Goal: Task Accomplishment & Management: Use online tool/utility

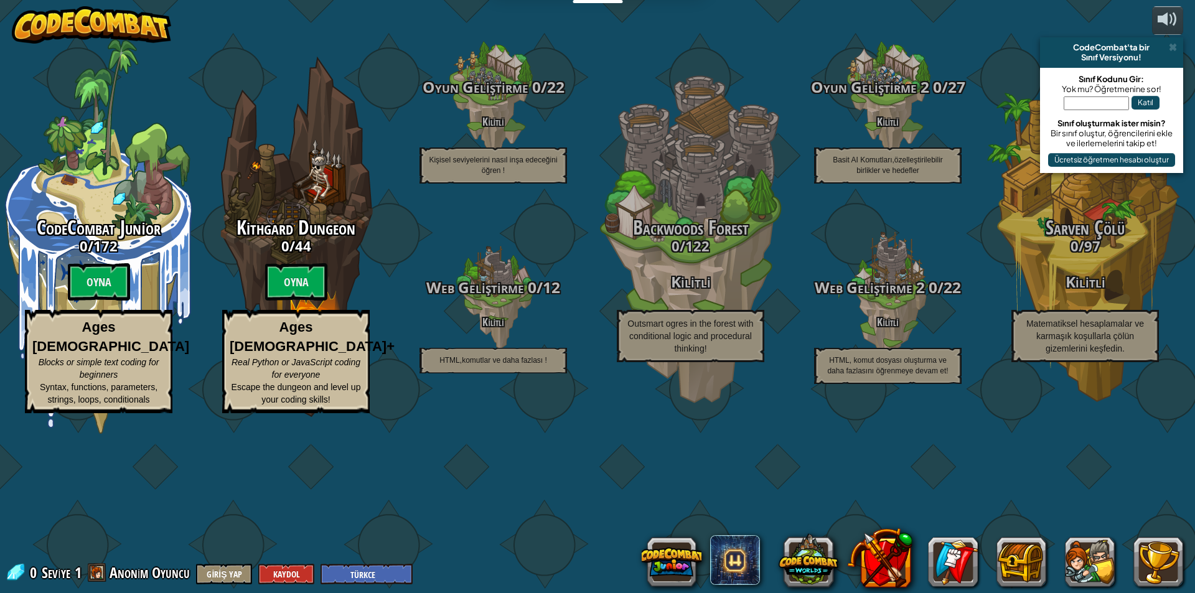
select select "tr"
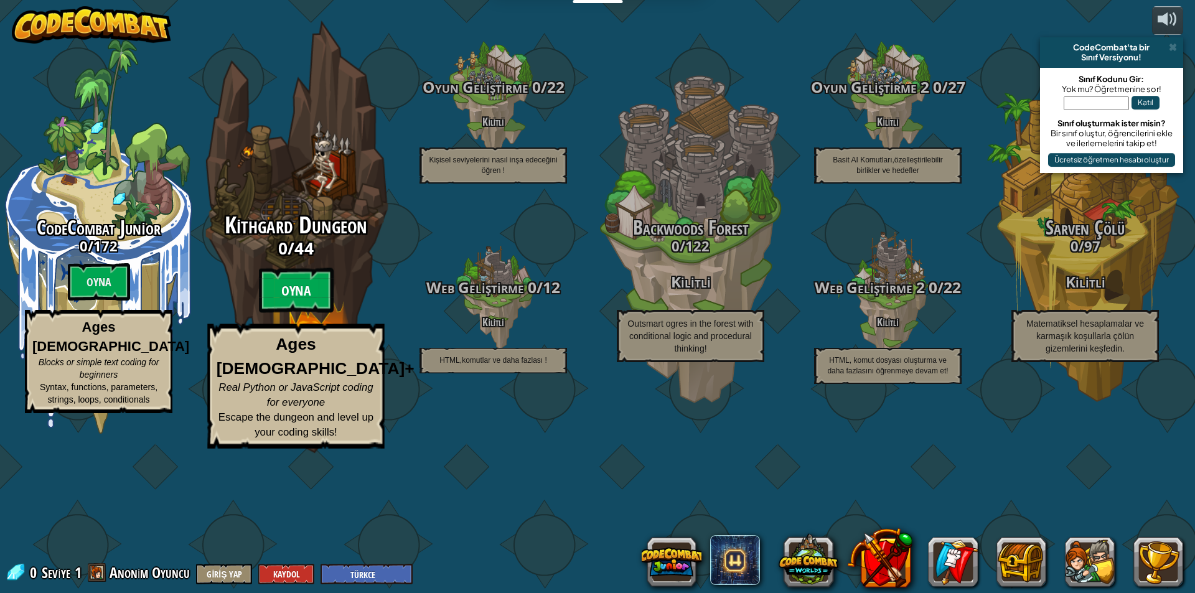
click at [298, 313] on btn "Oyna" at bounding box center [296, 290] width 75 height 45
select select "tr"
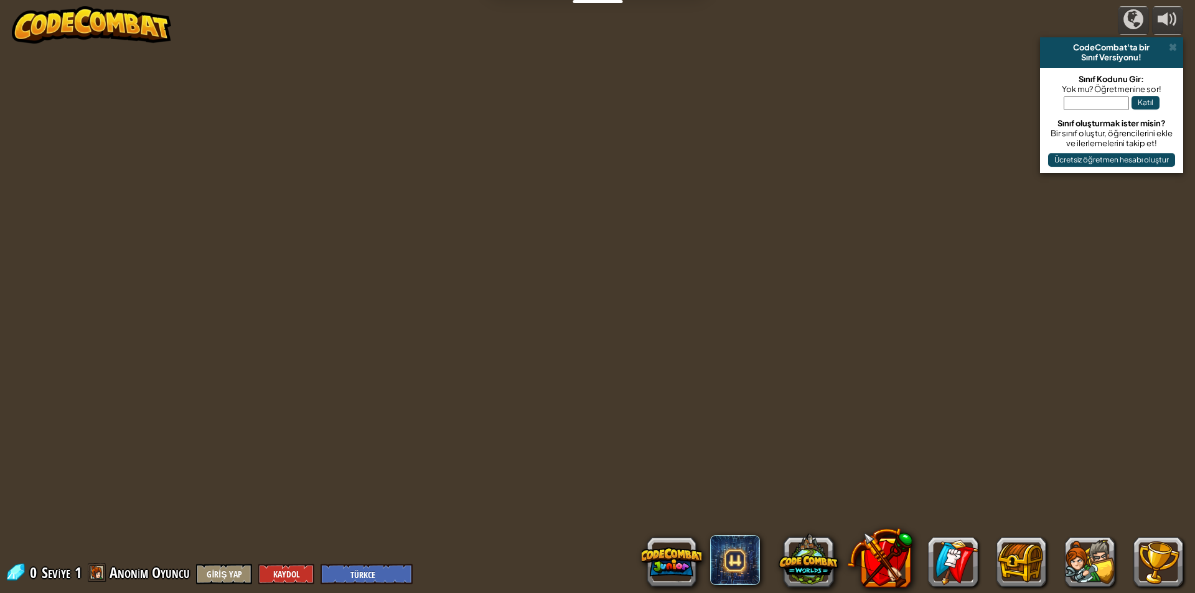
select select "tr"
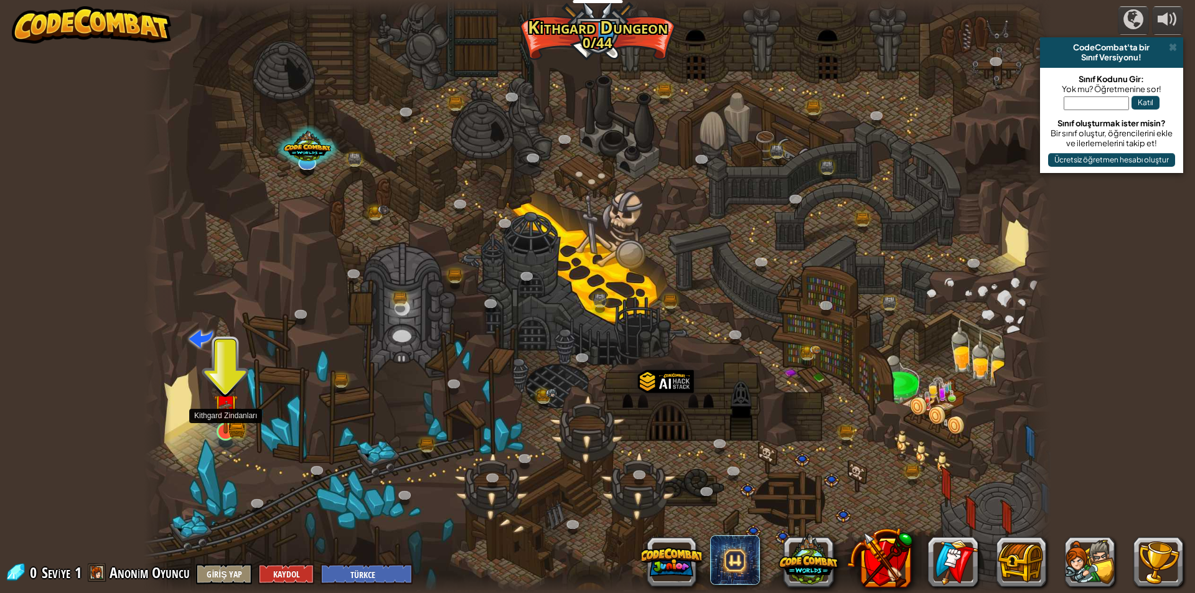
click at [230, 415] on img at bounding box center [226, 407] width 14 height 14
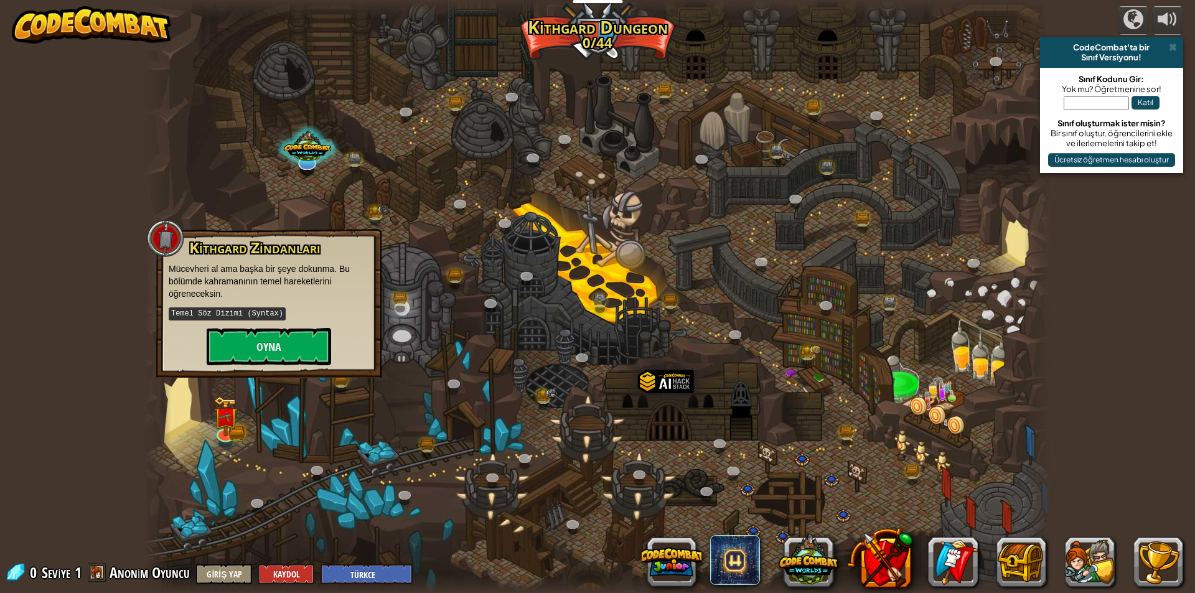
click at [289, 409] on div at bounding box center [598, 296] width 908 height 593
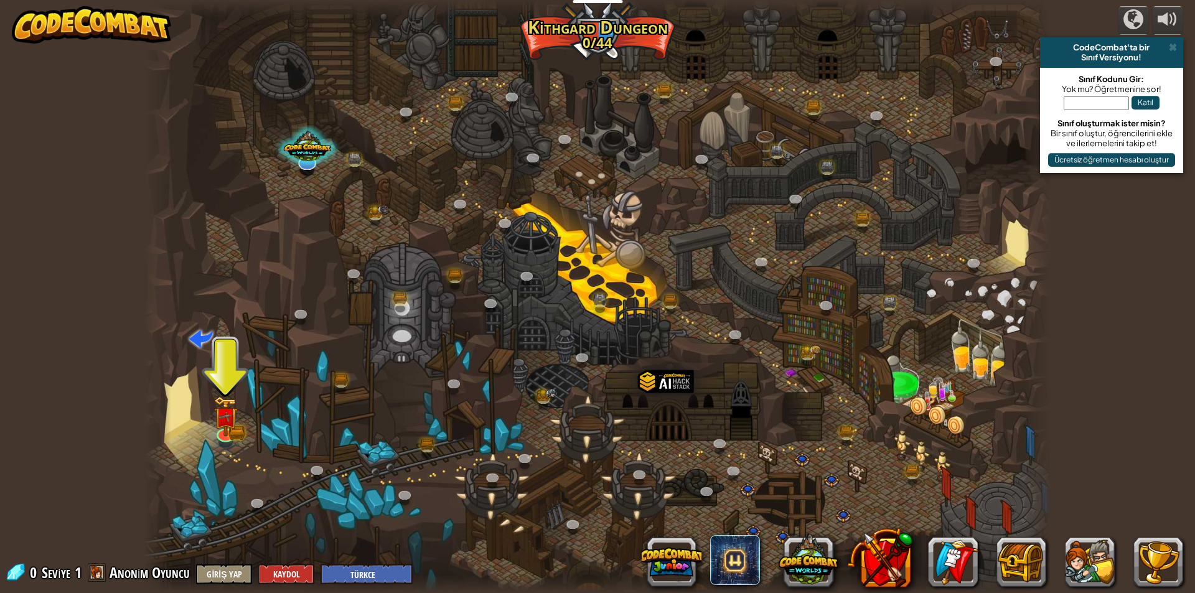
click at [162, 415] on div at bounding box center [157, 296] width 27 height 593
click at [187, 408] on div at bounding box center [598, 296] width 908 height 593
click at [219, 437] on link at bounding box center [224, 430] width 25 height 25
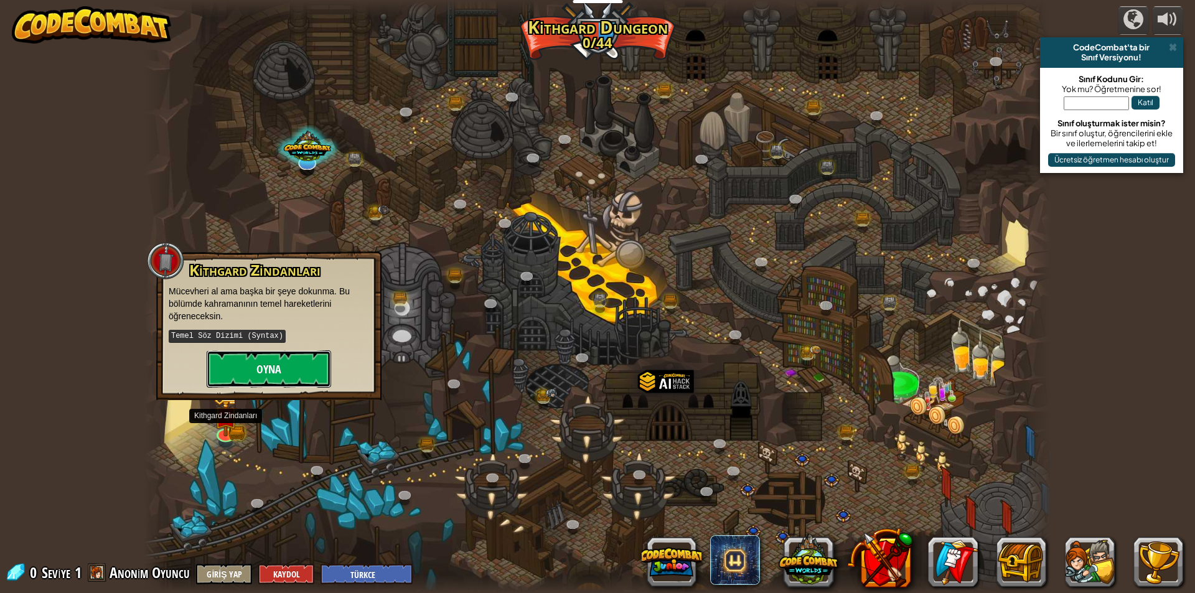
click at [293, 366] on button "Oyna" at bounding box center [269, 368] width 125 height 37
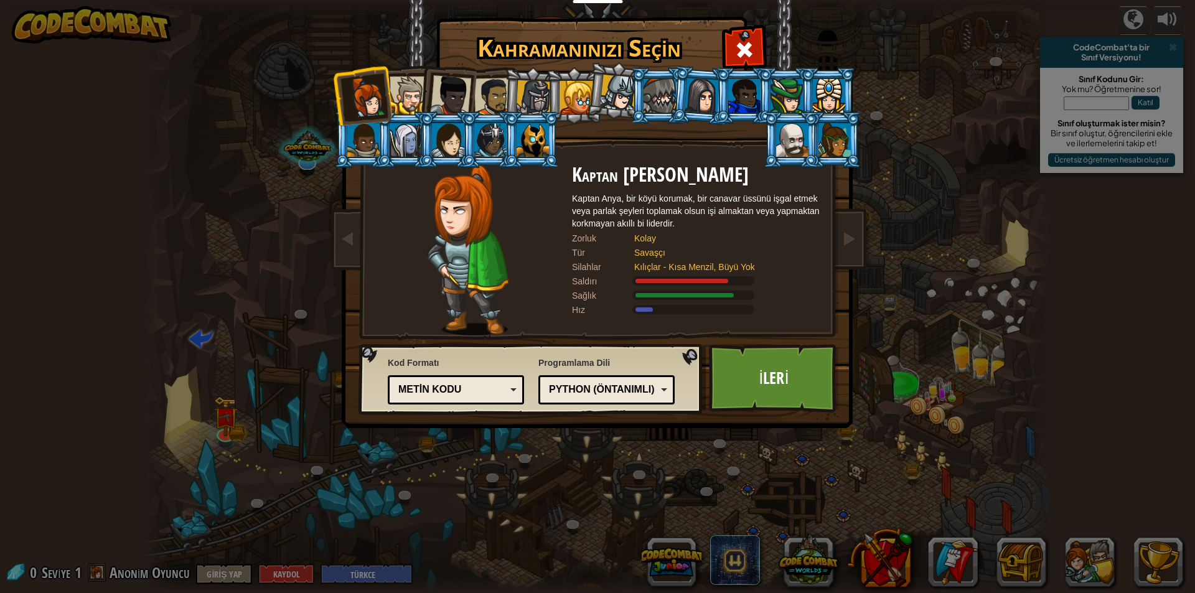
click at [544, 131] on div at bounding box center [533, 140] width 32 height 34
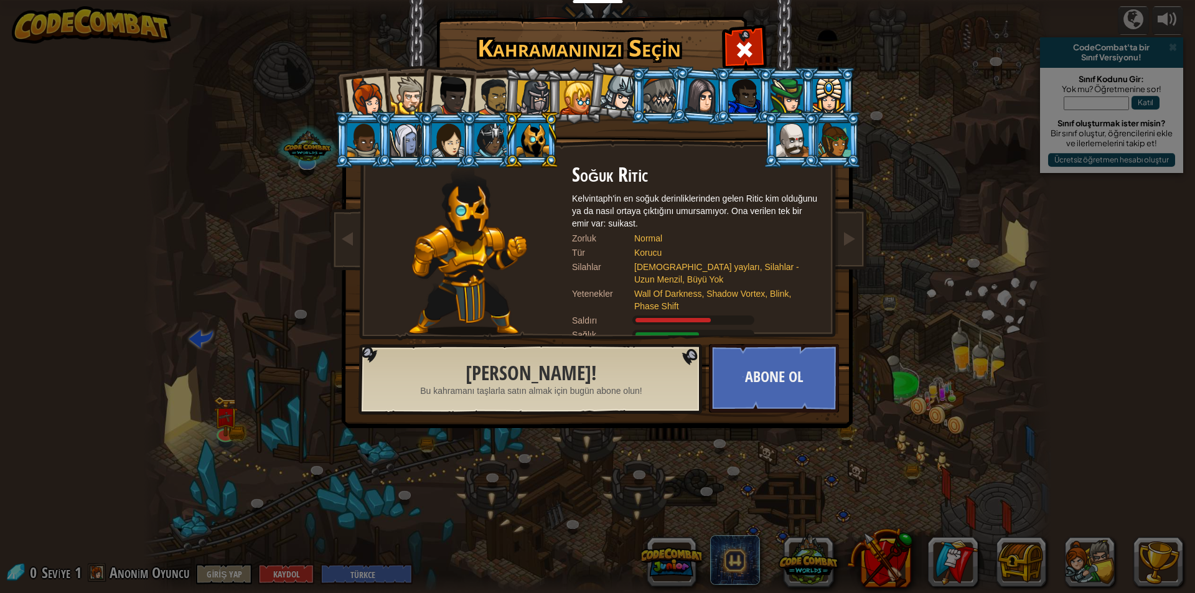
click at [484, 92] on div at bounding box center [493, 97] width 39 height 39
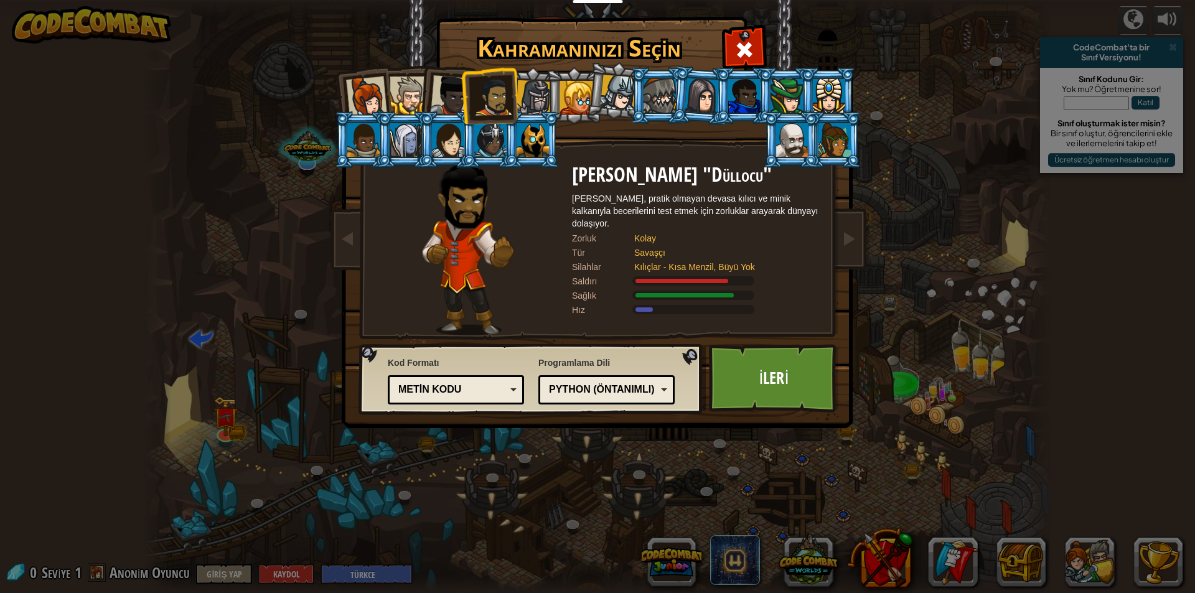
click at [596, 91] on li at bounding box center [616, 91] width 62 height 62
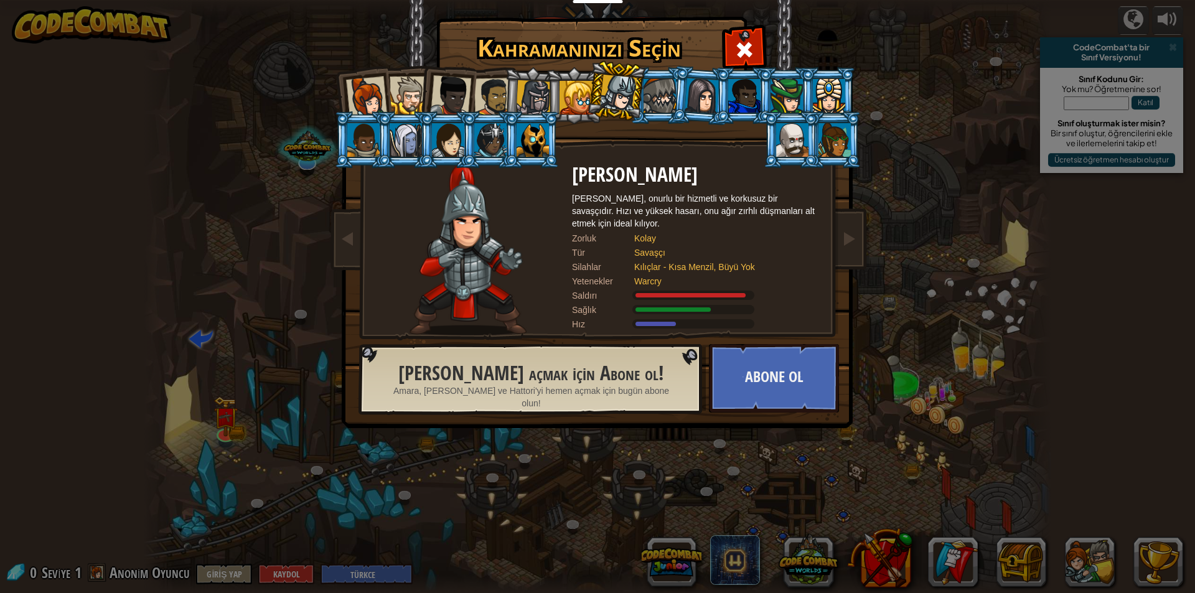
click at [648, 103] on div at bounding box center [660, 96] width 32 height 34
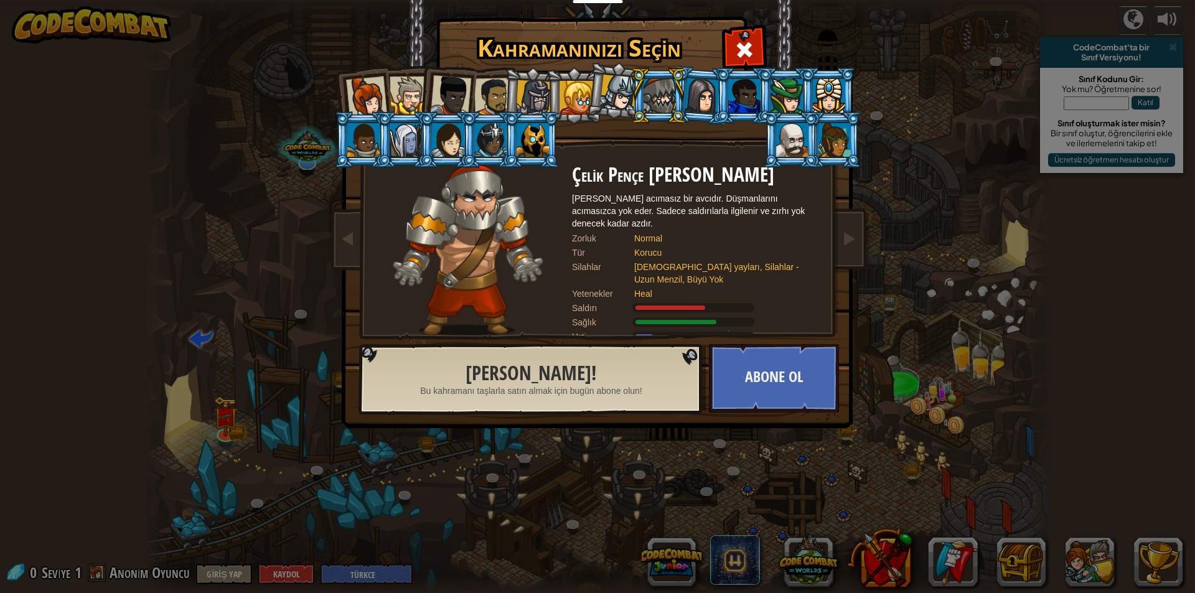
click at [586, 98] on div at bounding box center [577, 98] width 34 height 34
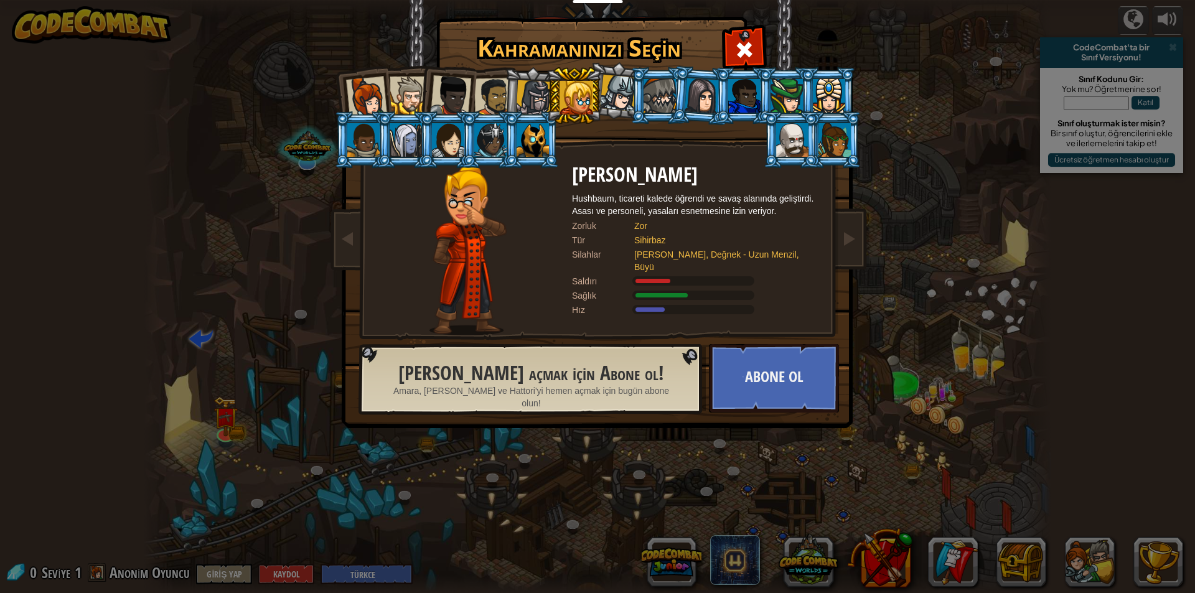
click at [537, 105] on div at bounding box center [533, 97] width 35 height 35
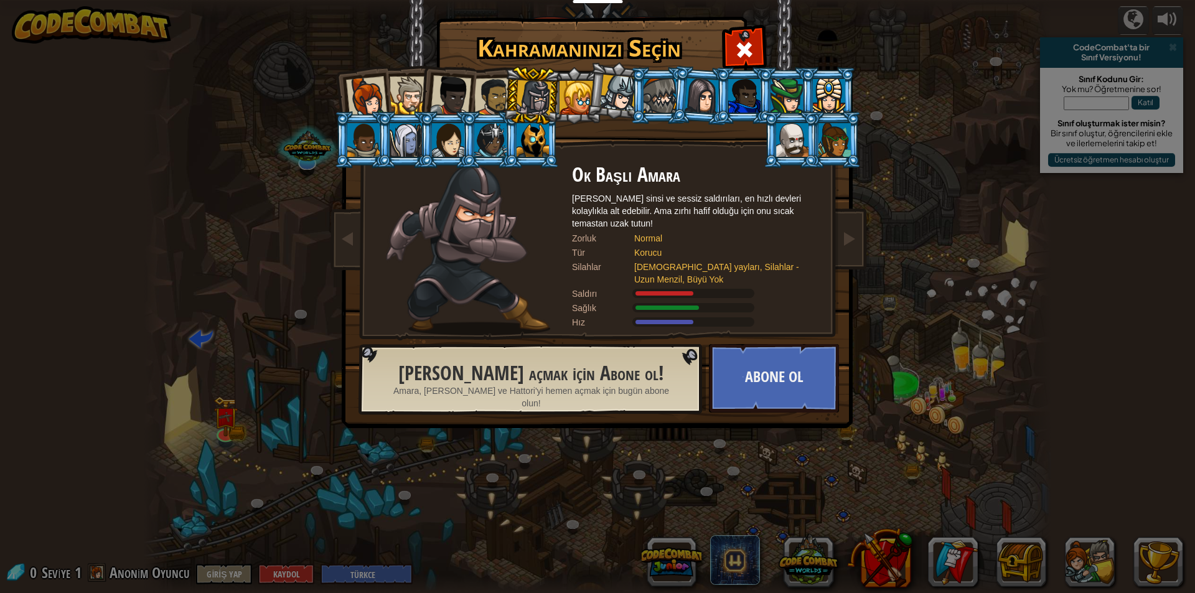
click at [628, 366] on h2 "[PERSON_NAME] açmak için Abone ol!" at bounding box center [531, 374] width 287 height 22
click at [486, 95] on div at bounding box center [493, 97] width 39 height 39
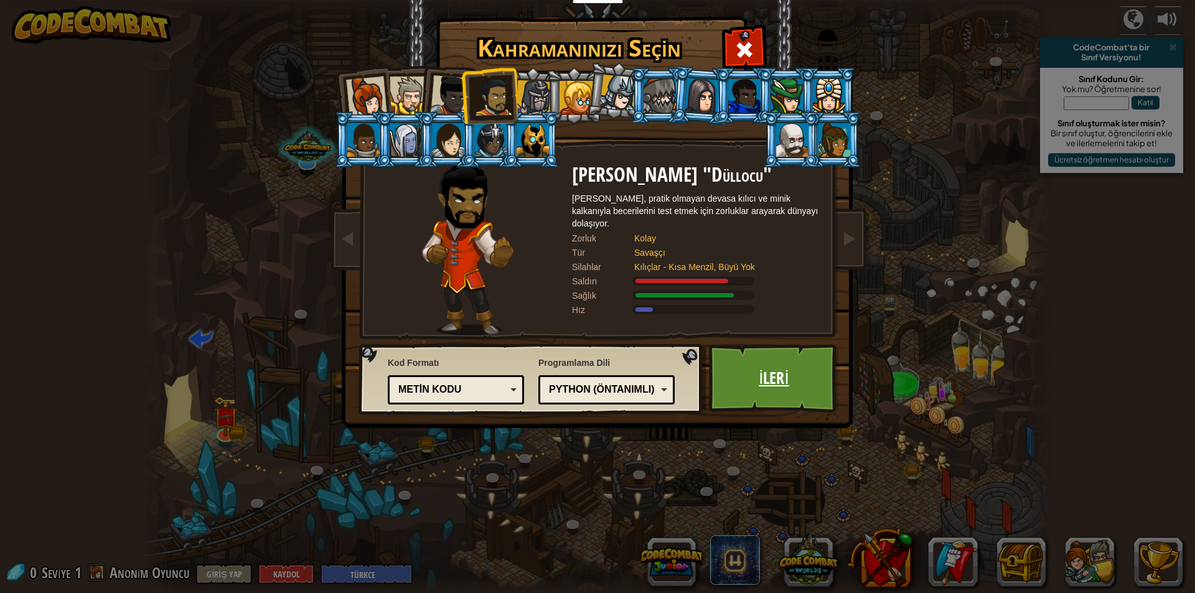
click at [788, 377] on link "İleri" at bounding box center [774, 378] width 130 height 68
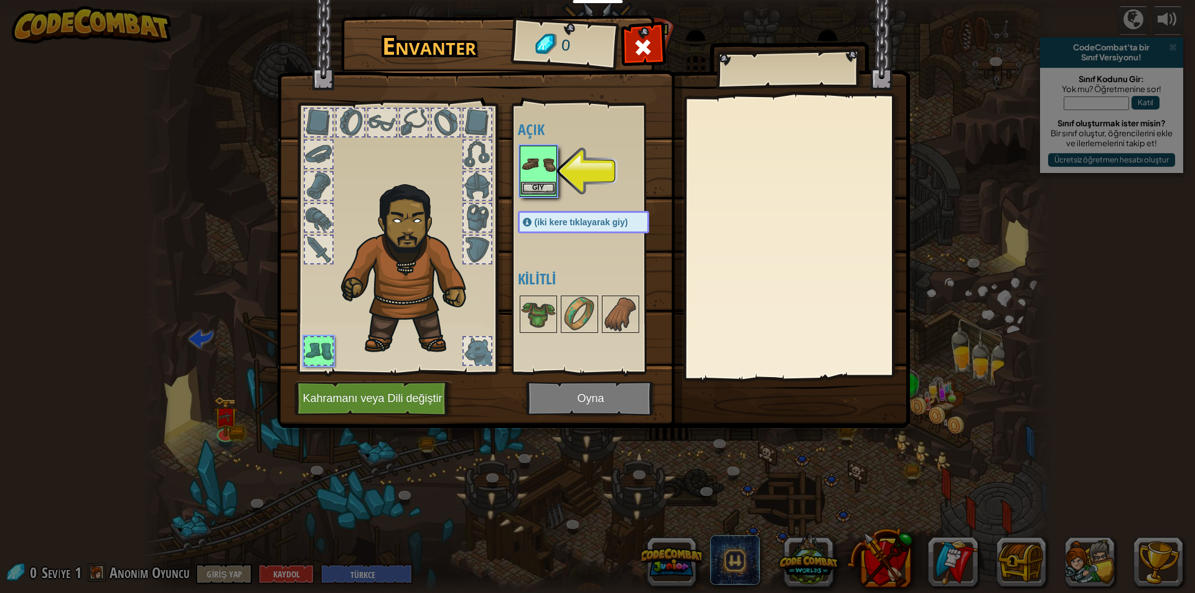
click at [541, 177] on img at bounding box center [538, 164] width 35 height 35
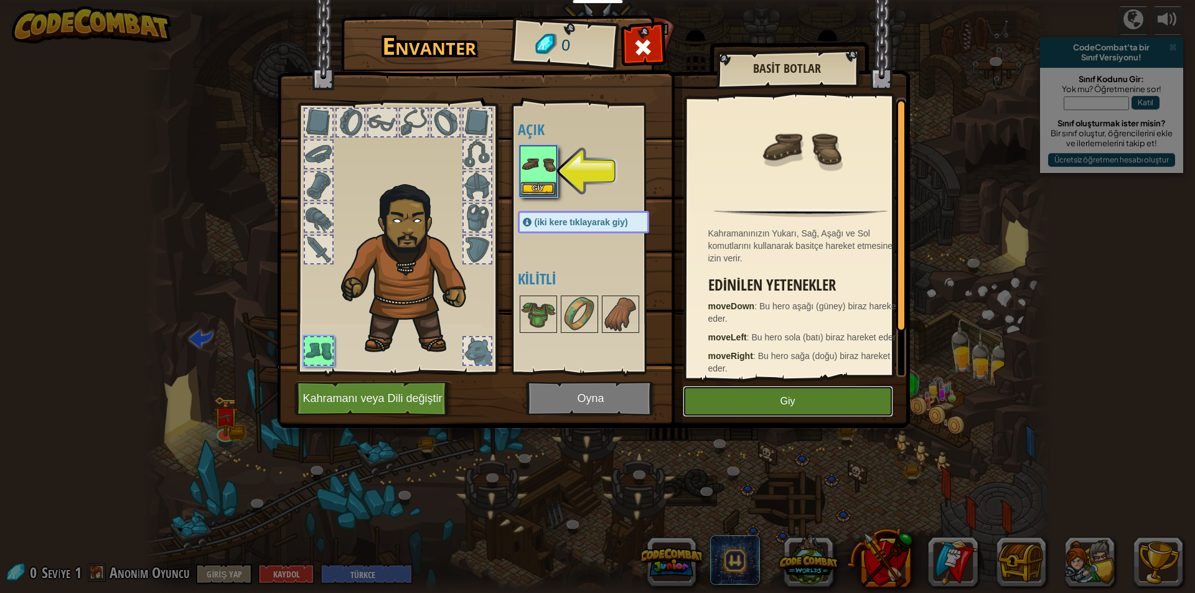
click at [853, 400] on button "Giy" at bounding box center [788, 401] width 210 height 31
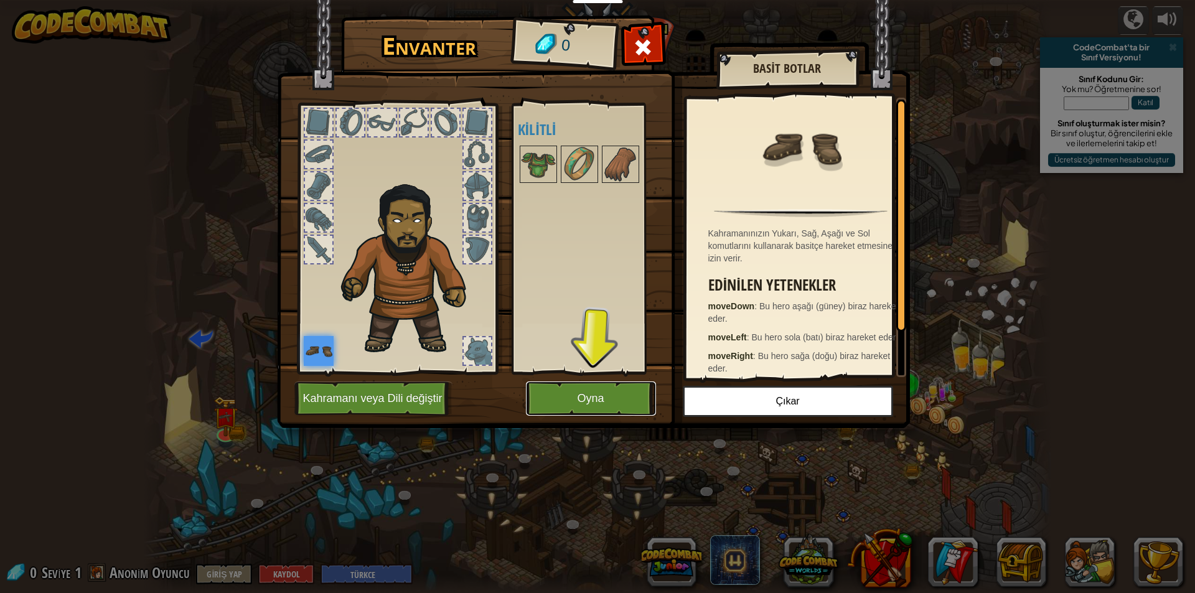
click at [602, 388] on button "Oyna" at bounding box center [591, 399] width 130 height 34
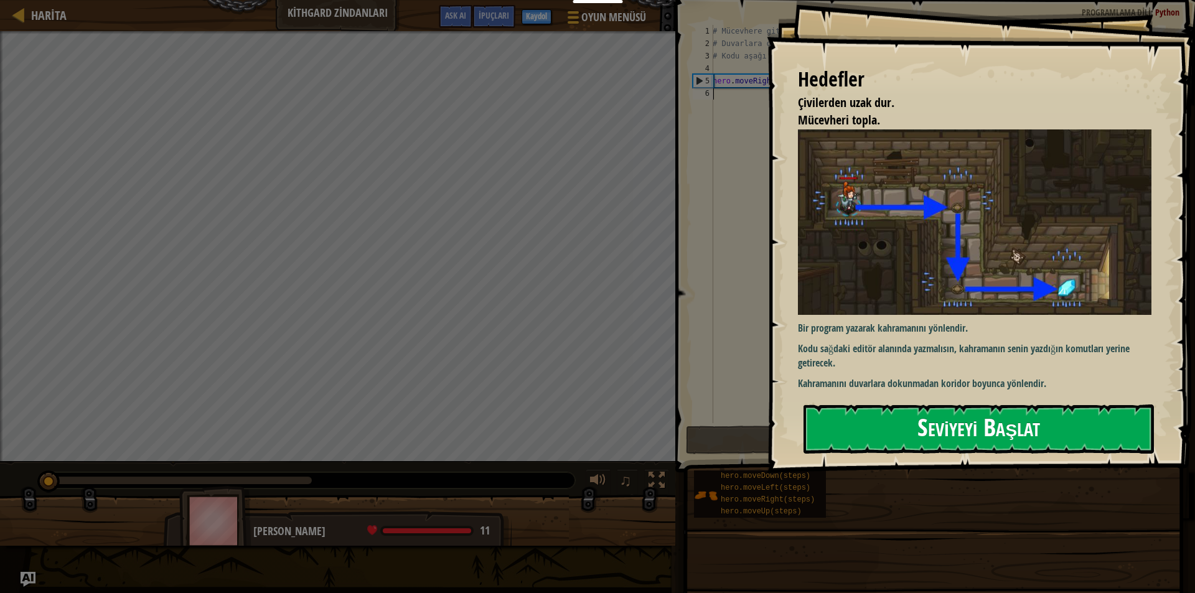
click at [911, 429] on button "Seviyeyi Başlat" at bounding box center [979, 429] width 350 height 49
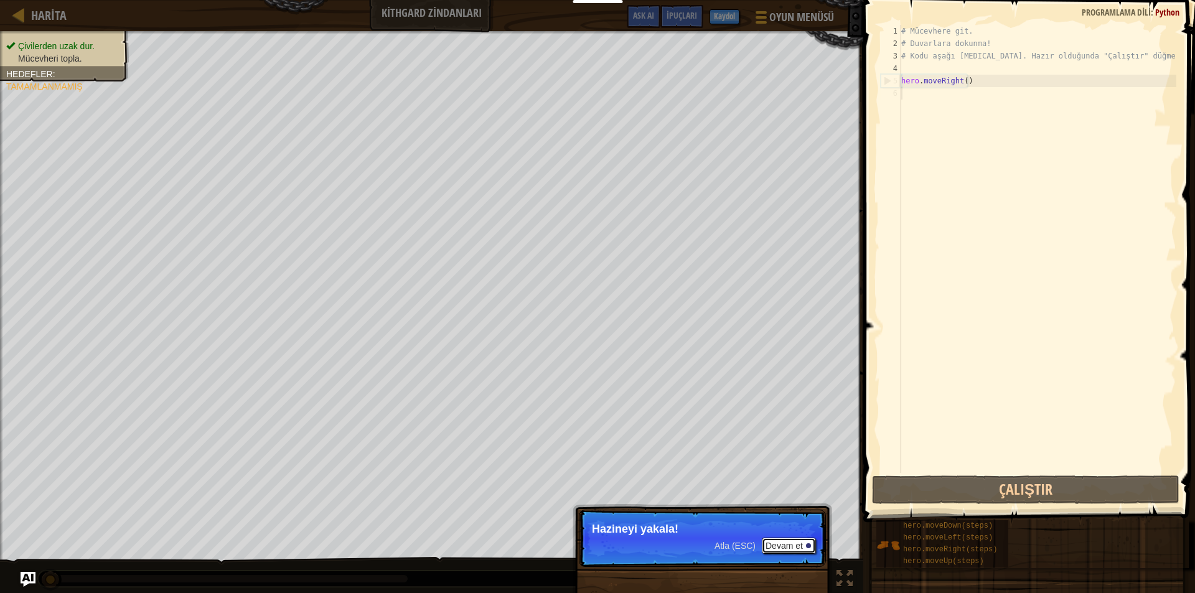
click at [789, 538] on button "Devam et" at bounding box center [789, 546] width 54 height 16
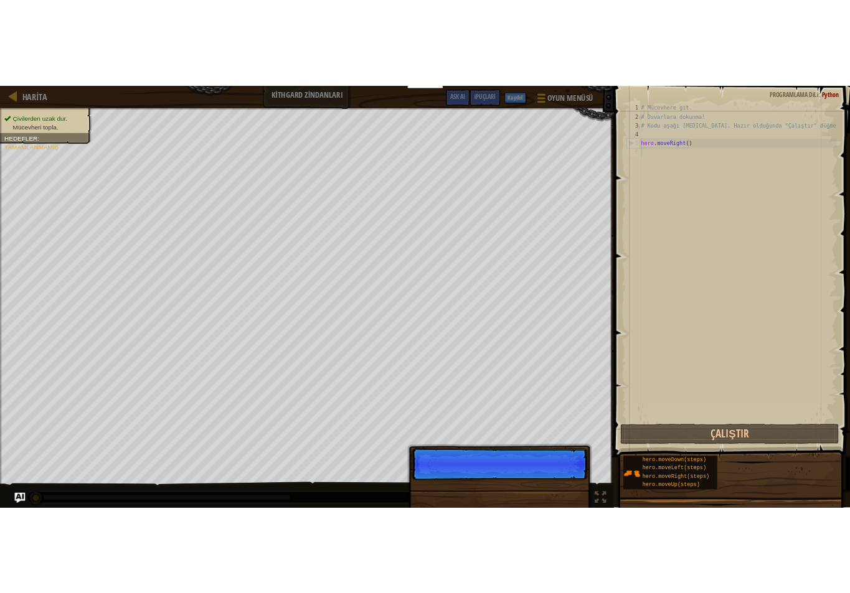
scroll to position [6, 0]
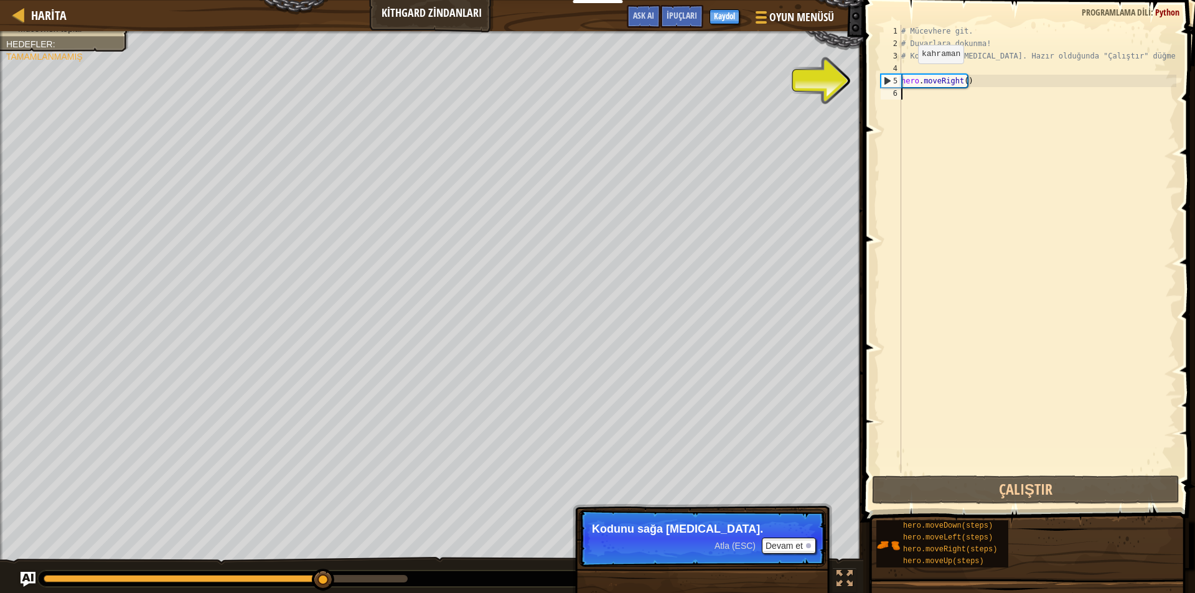
click at [908, 76] on div "# Mücevhere git. # Duvarlara dokunma! # Kodu aşağı yaz. Hazır olduğunda "Çalışt…" at bounding box center [1038, 261] width 278 height 473
type textarea "hero.moveRight()"
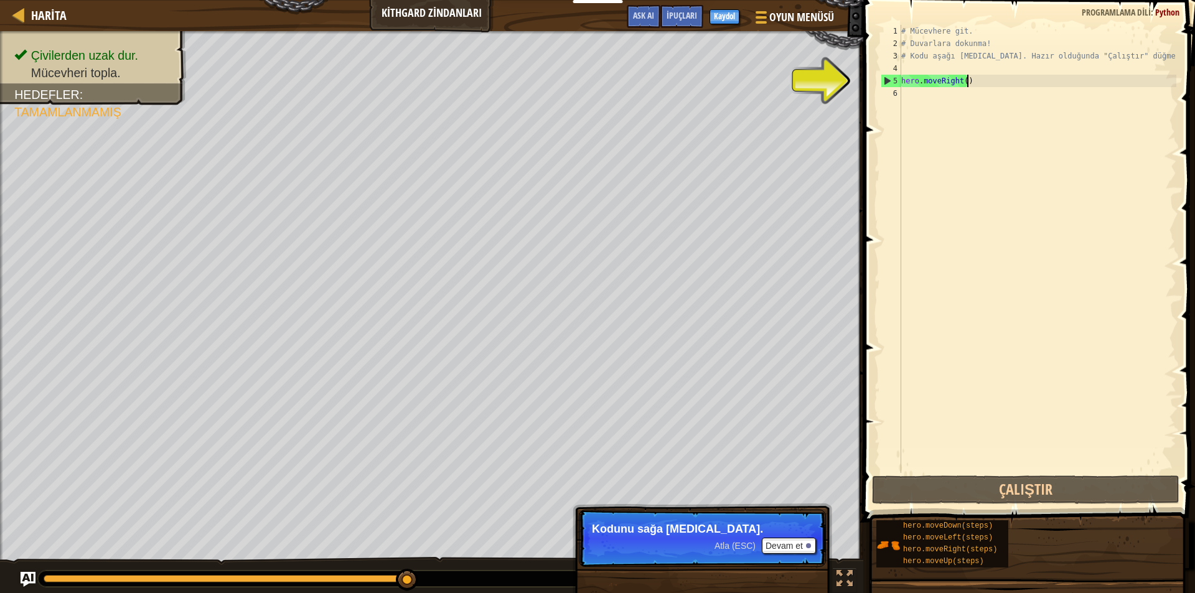
click at [987, 87] on div "# Mücevhere git. # Duvarlara dokunma! # Kodu aşağı yaz. Hazır olduğunda "Çalışt…" at bounding box center [1038, 261] width 278 height 473
click at [795, 540] on button "Devam et" at bounding box center [789, 546] width 54 height 16
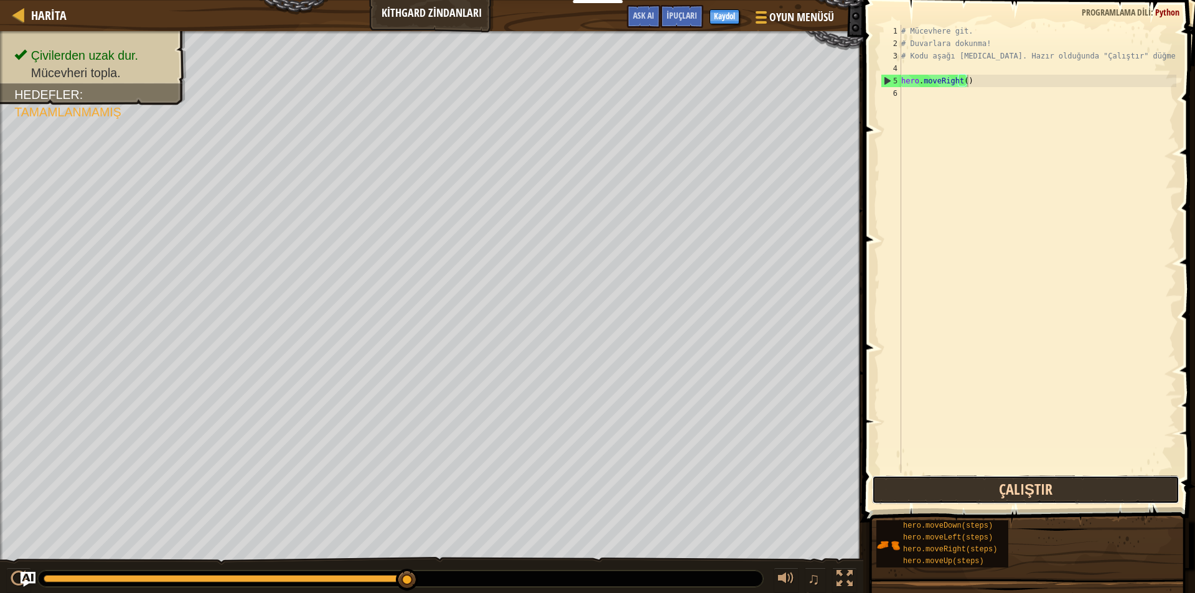
click at [955, 491] on button "Çalıştır" at bounding box center [1026, 490] width 308 height 29
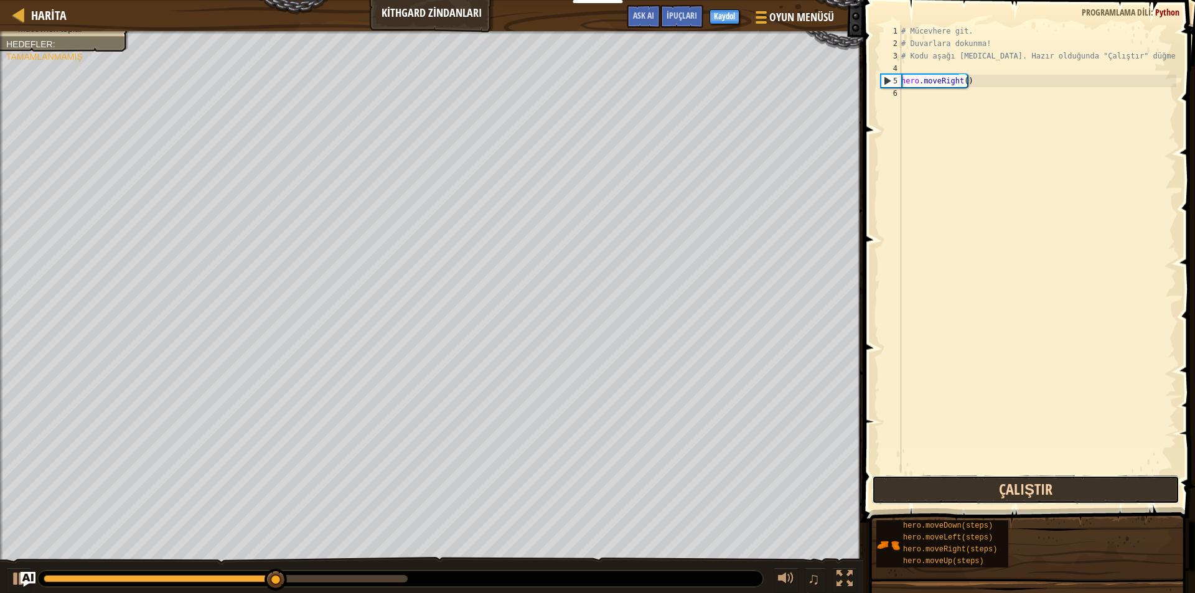
click at [955, 491] on button "Çalıştır" at bounding box center [1026, 490] width 308 height 29
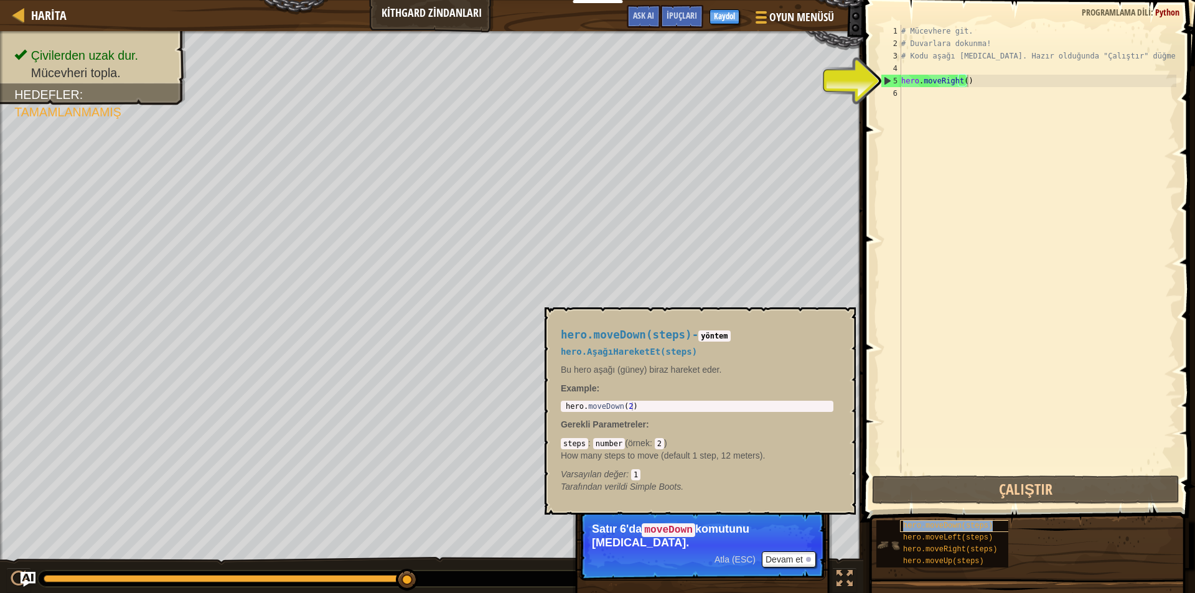
click at [950, 524] on span "hero.moveDown(steps)" at bounding box center [948, 526] width 90 height 9
click at [936, 544] on div "hero.moveRight(steps)" at bounding box center [960, 550] width 120 height 12
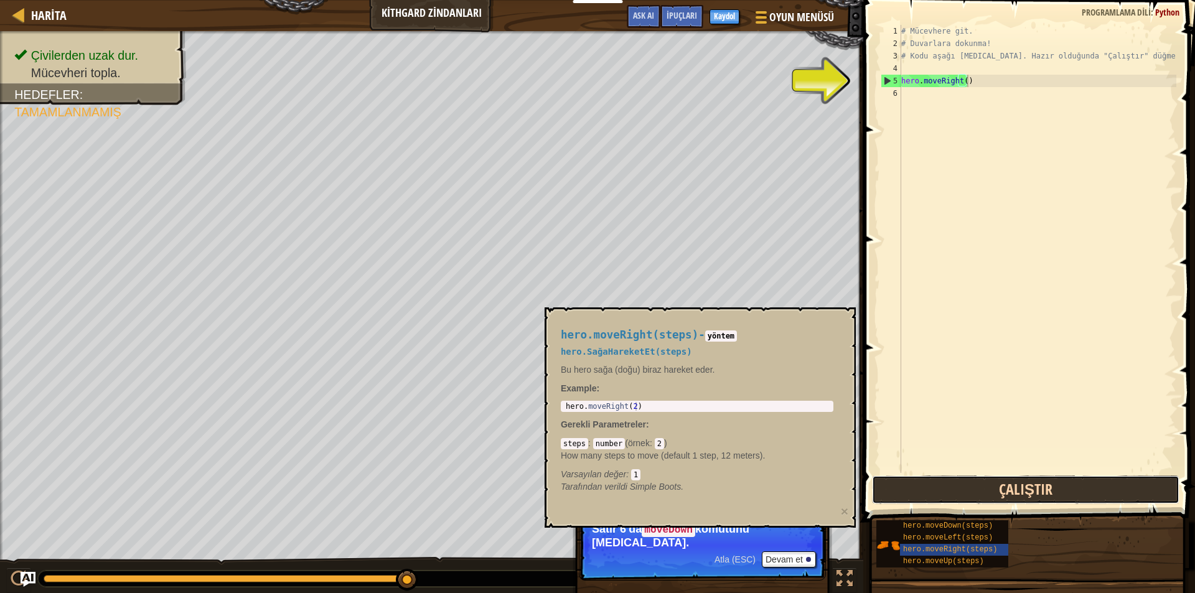
click at [967, 488] on button "Çalıştır" at bounding box center [1026, 490] width 308 height 29
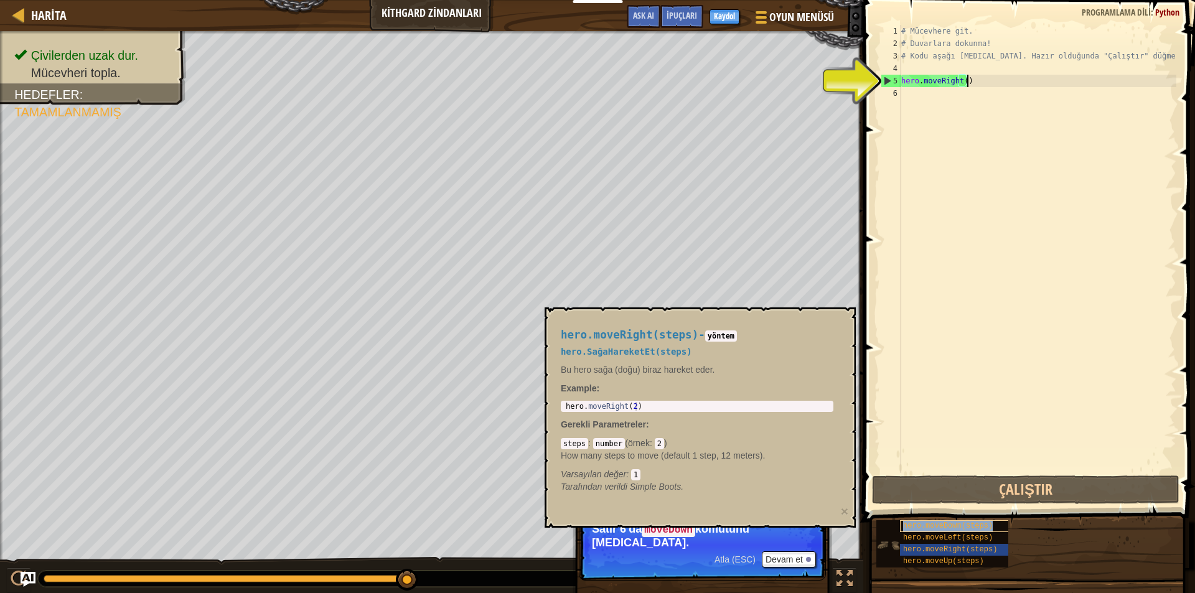
click at [955, 524] on span "hero.moveDown(steps)" at bounding box center [948, 526] width 90 height 9
click at [771, 552] on button "Devam et" at bounding box center [789, 560] width 54 height 16
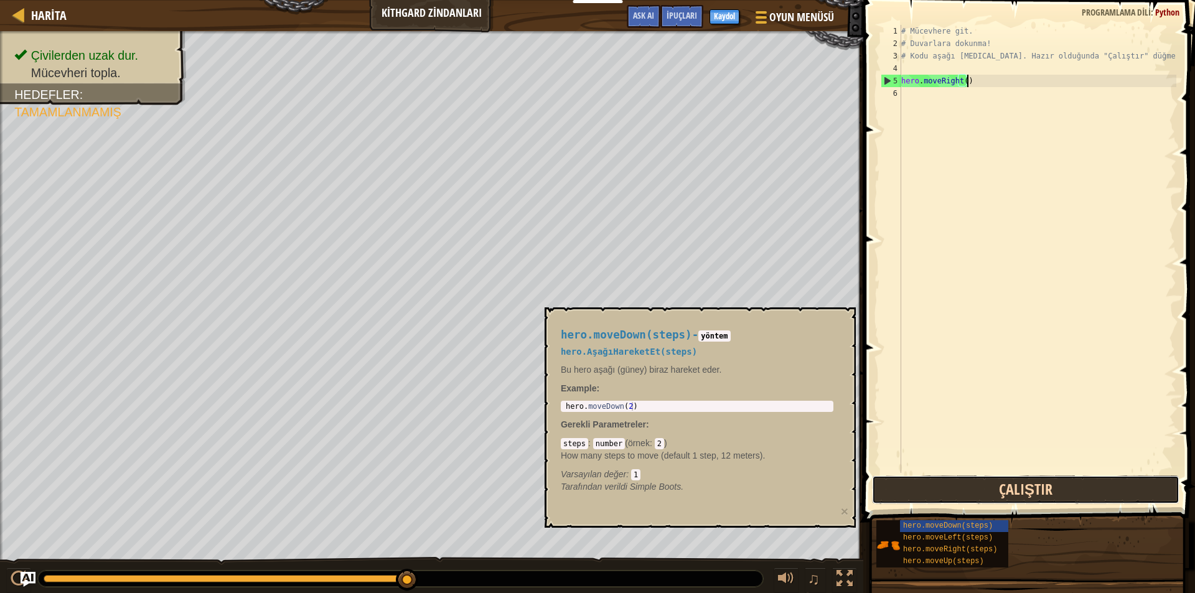
click at [945, 483] on button "Çalıştır" at bounding box center [1026, 490] width 308 height 29
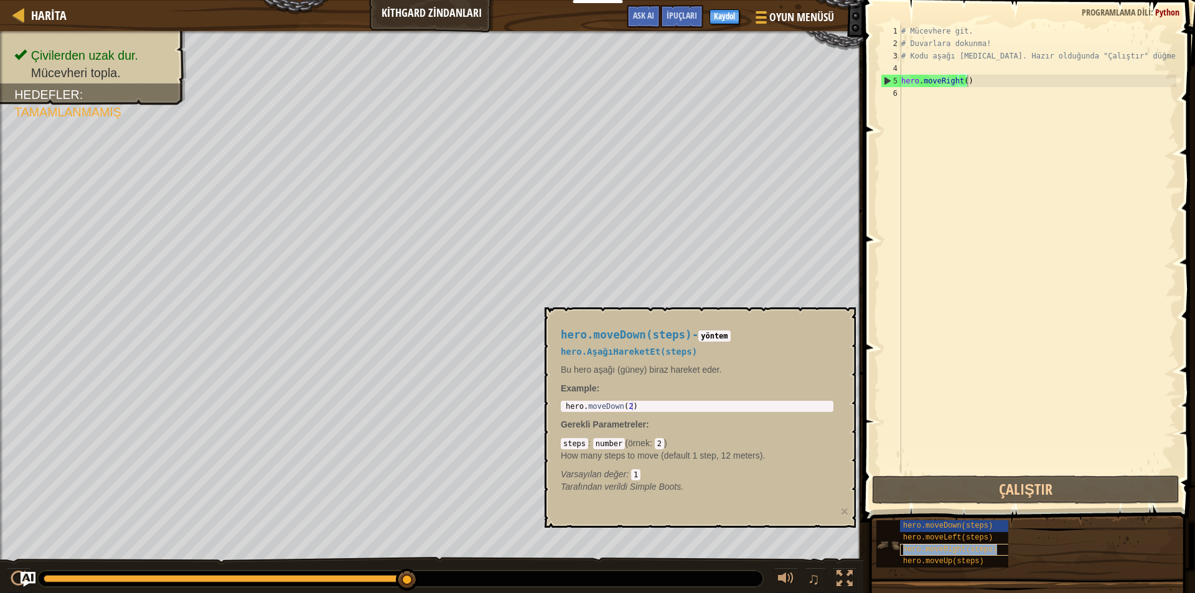
click at [938, 545] on span "hero.moveRight(steps)" at bounding box center [950, 549] width 94 height 9
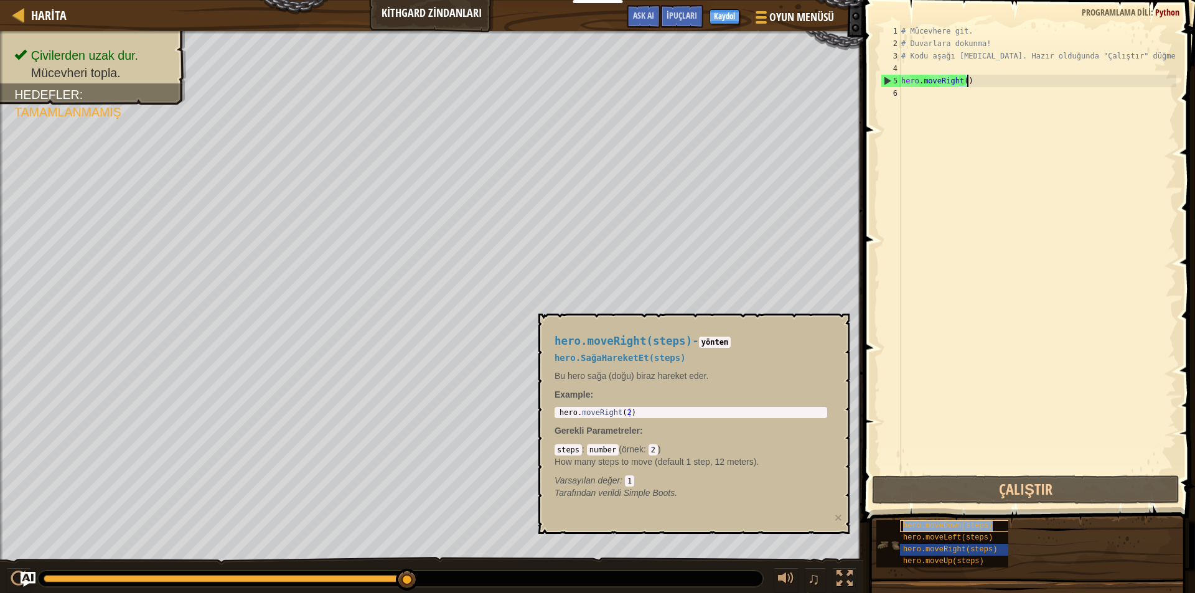
click at [941, 521] on div "hero.moveDown(steps)" at bounding box center [960, 526] width 120 height 12
click at [900, 95] on div "6" at bounding box center [891, 93] width 21 height 12
click at [968, 532] on div "hero.moveDown(steps)" at bounding box center [960, 526] width 120 height 12
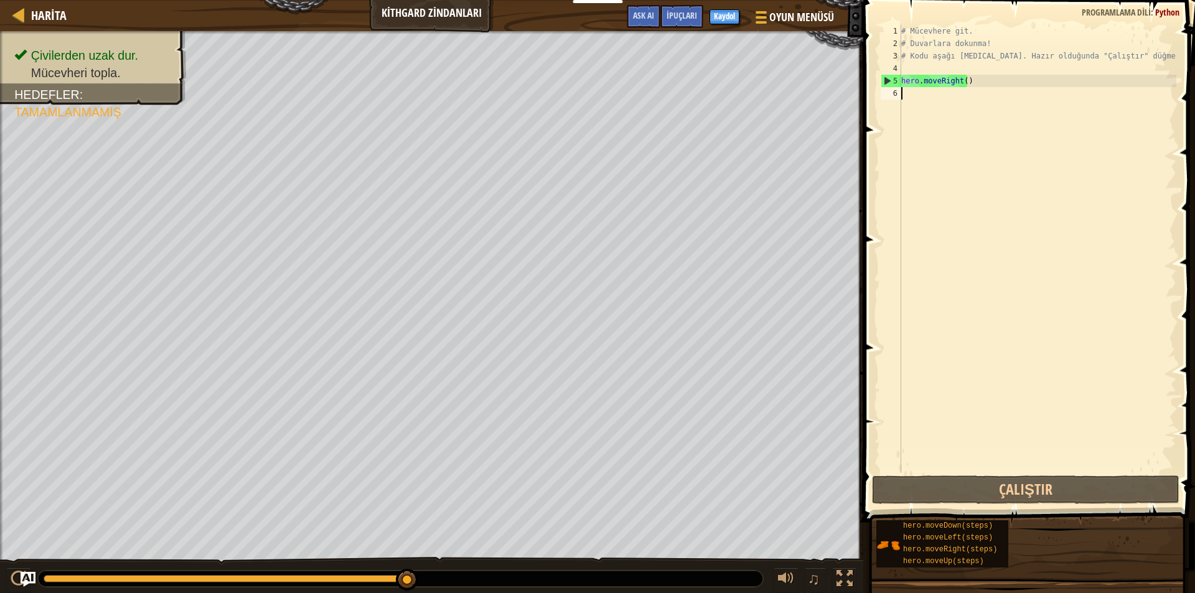
type textarea "h"
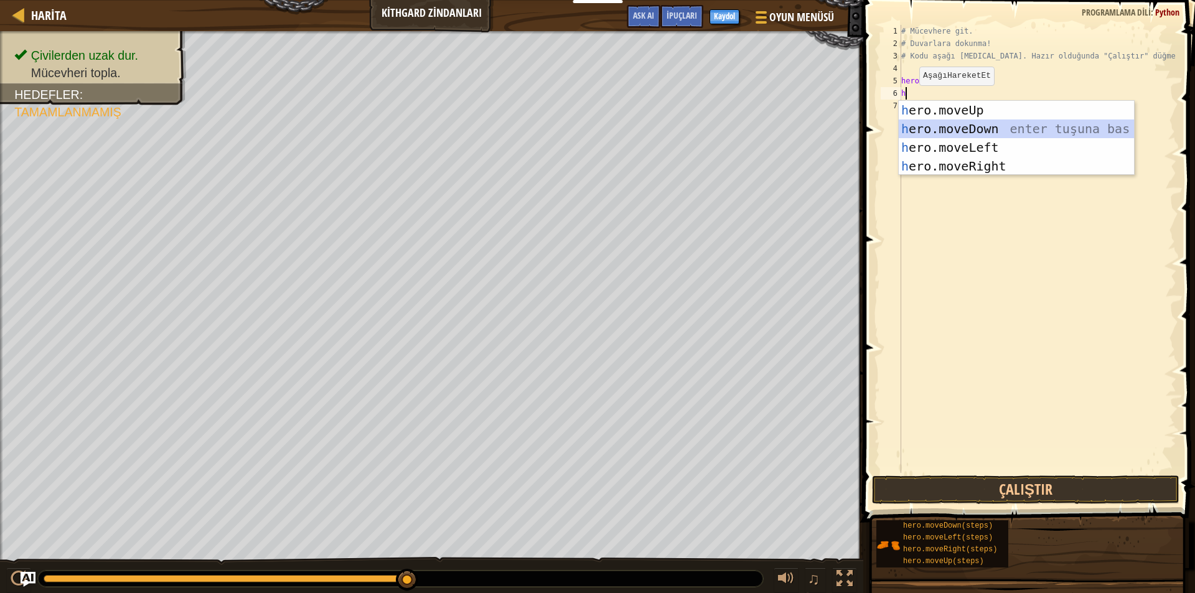
click at [931, 129] on div "h ero.moveUp enter tuşuna bas h ero.moveDown enter tuşuna bas h ero.moveLeft en…" at bounding box center [1016, 157] width 235 height 112
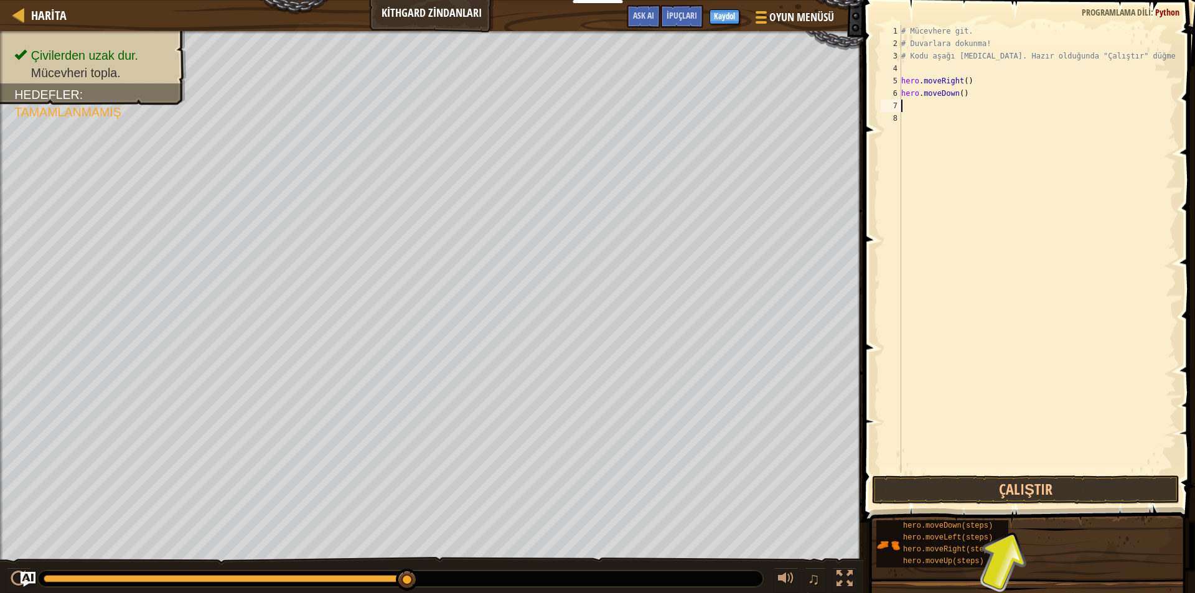
click at [910, 103] on div "# Mücevhere git. # Duvarlara dokunma! # Kodu aşağı yaz. Hazır olduğunda "Çalışt…" at bounding box center [1038, 261] width 278 height 473
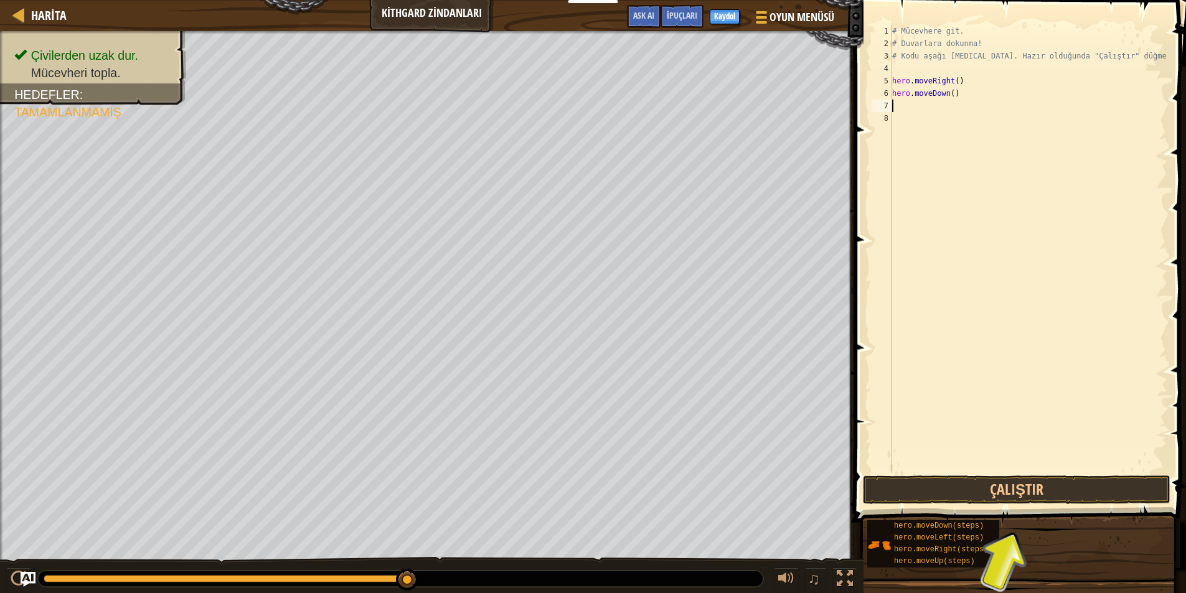
type textarea "h"
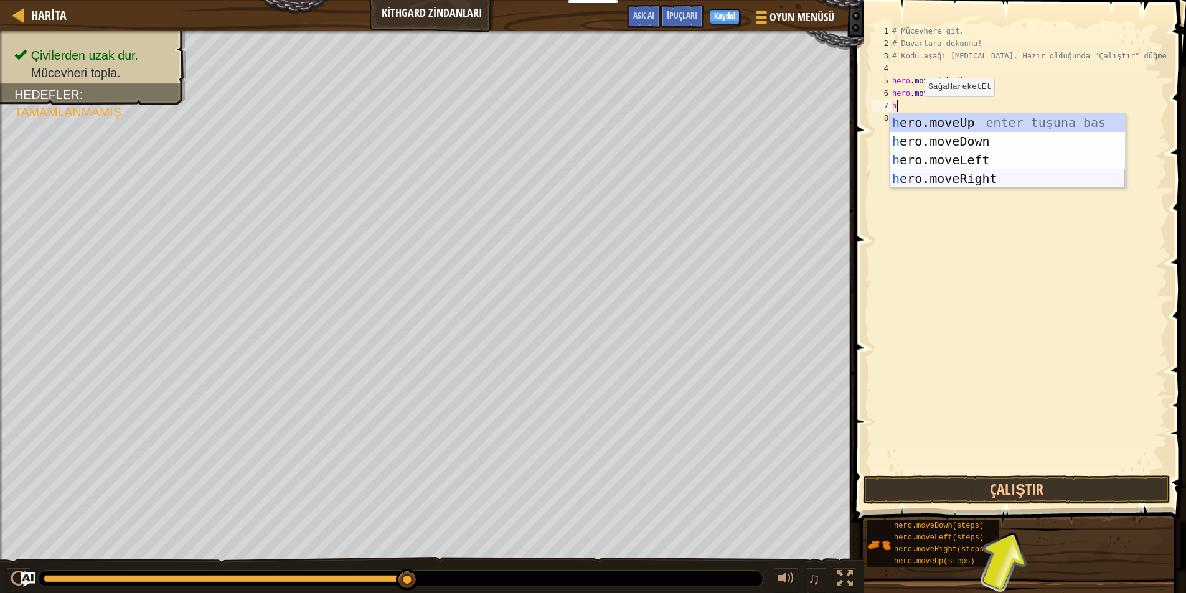
click at [939, 175] on div "h ero.moveUp enter tuşuna bas h ero.moveDown enter tuşuna bas h ero.moveLeft en…" at bounding box center [1007, 169] width 235 height 112
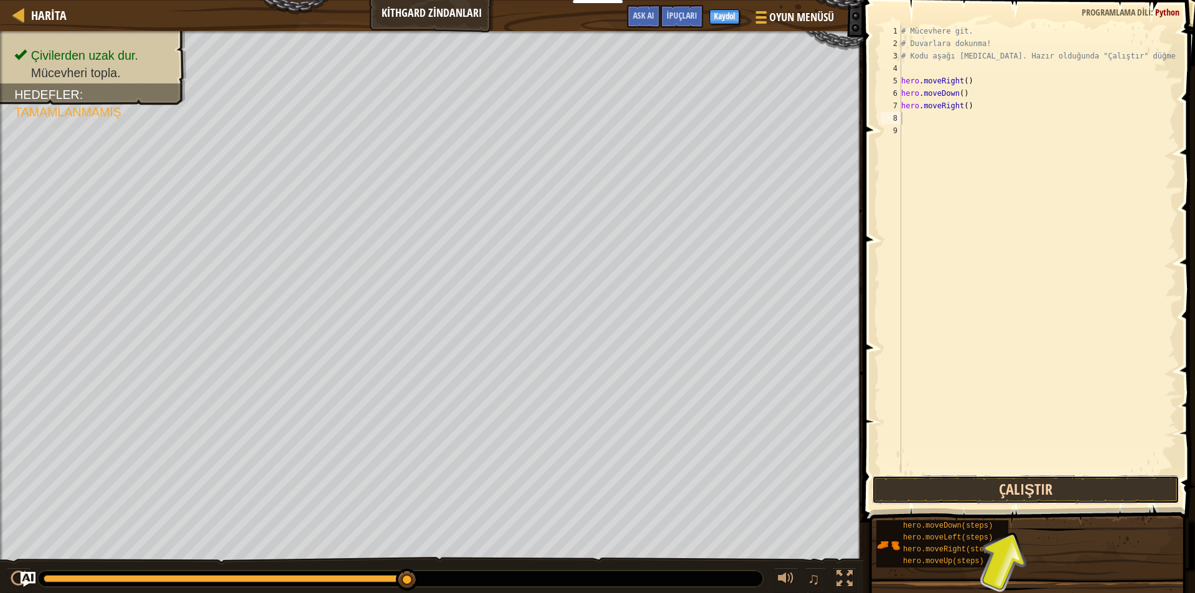
click at [1044, 482] on button "Çalıştır" at bounding box center [1026, 490] width 308 height 29
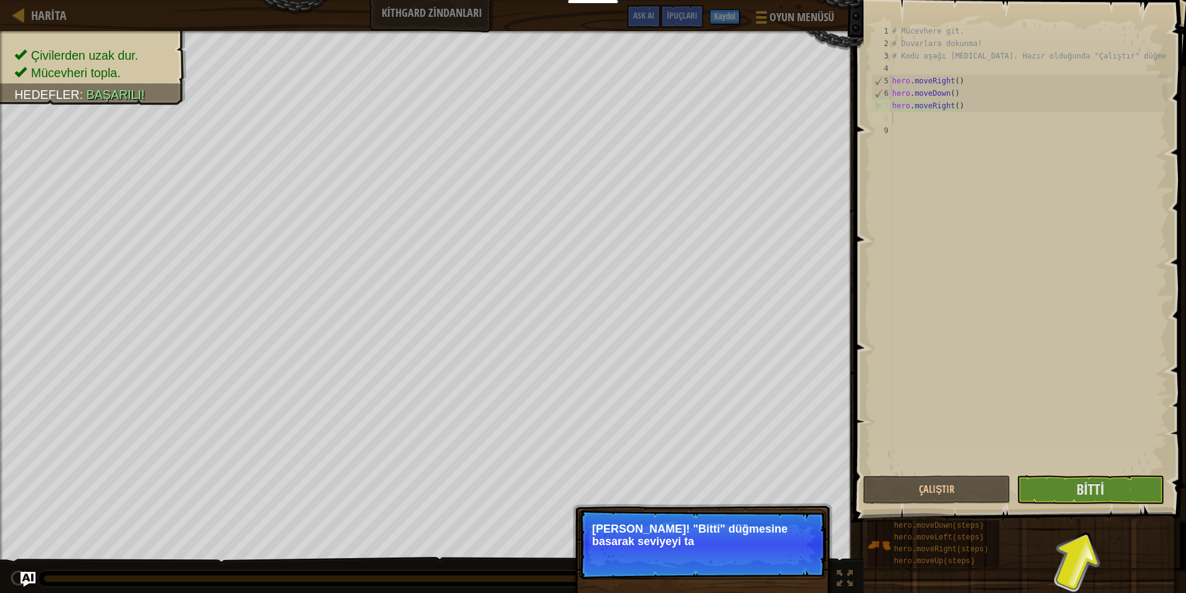
click at [1109, 474] on span at bounding box center [1021, 243] width 342 height 559
click at [1109, 477] on button "Bitti" at bounding box center [1091, 490] width 148 height 29
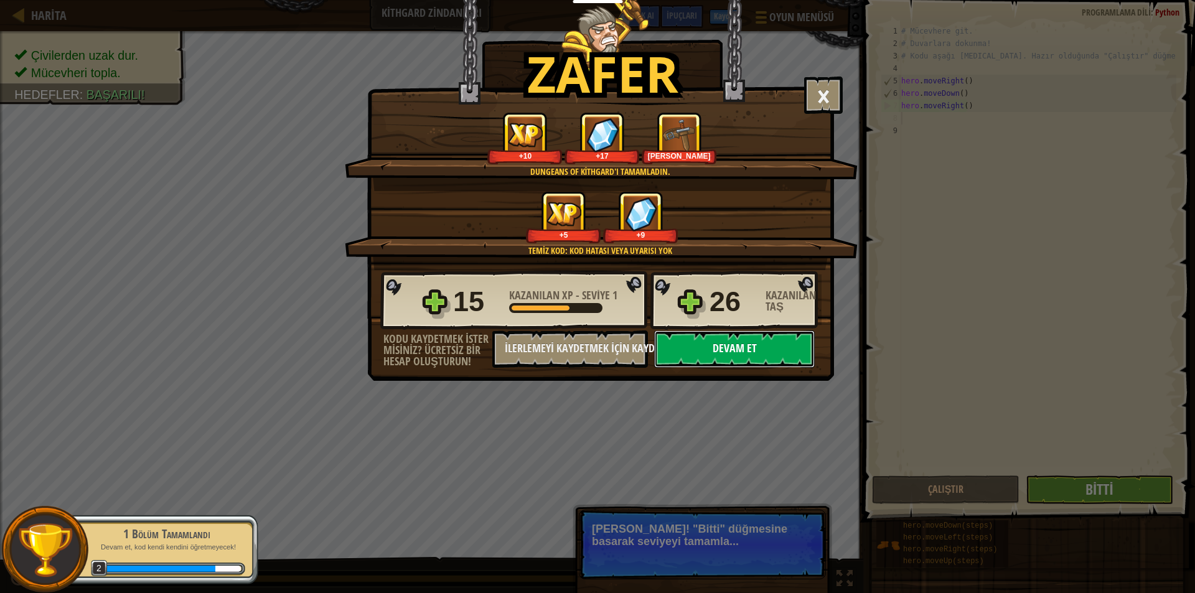
click at [692, 334] on button "Devam et" at bounding box center [734, 349] width 161 height 37
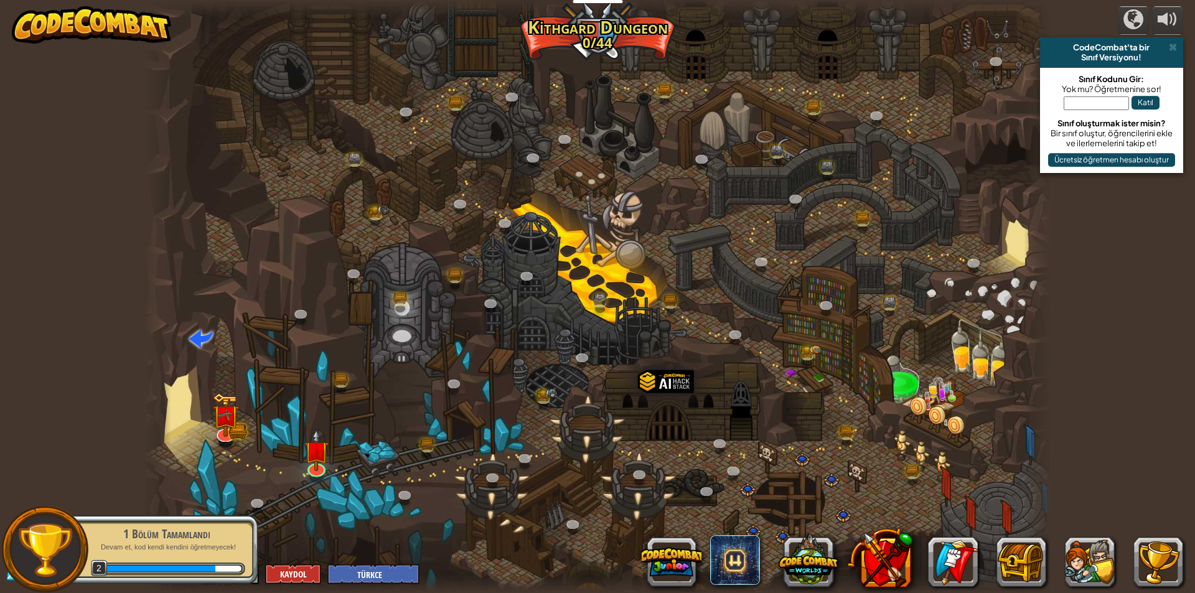
select select "tr"
click at [325, 449] on img at bounding box center [316, 440] width 24 height 56
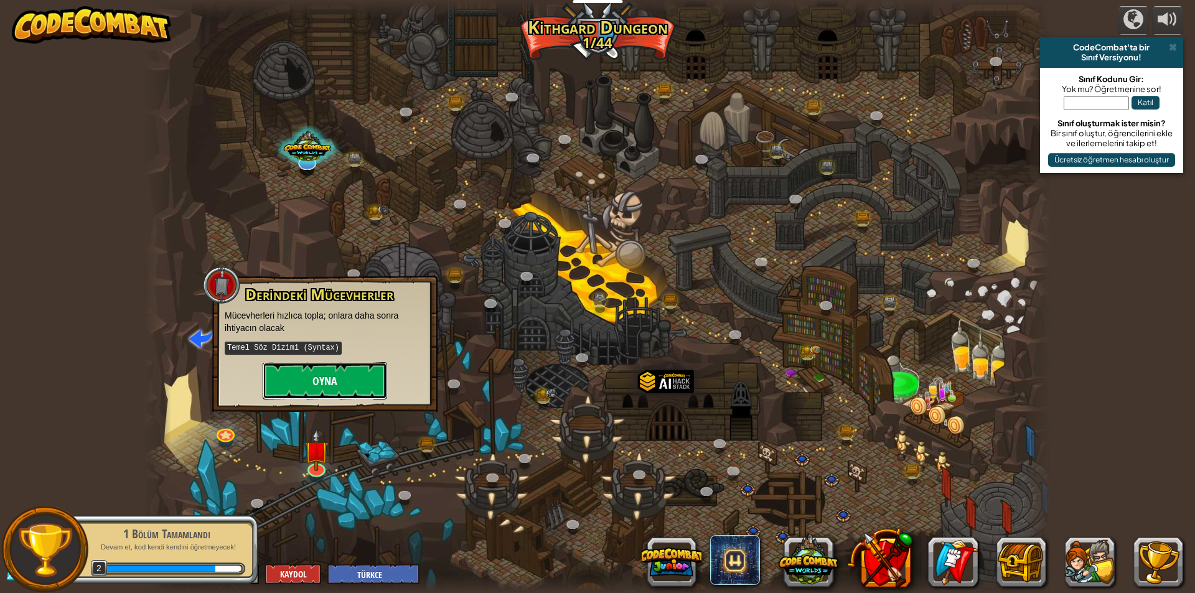
click at [364, 376] on button "Oyna" at bounding box center [325, 380] width 125 height 37
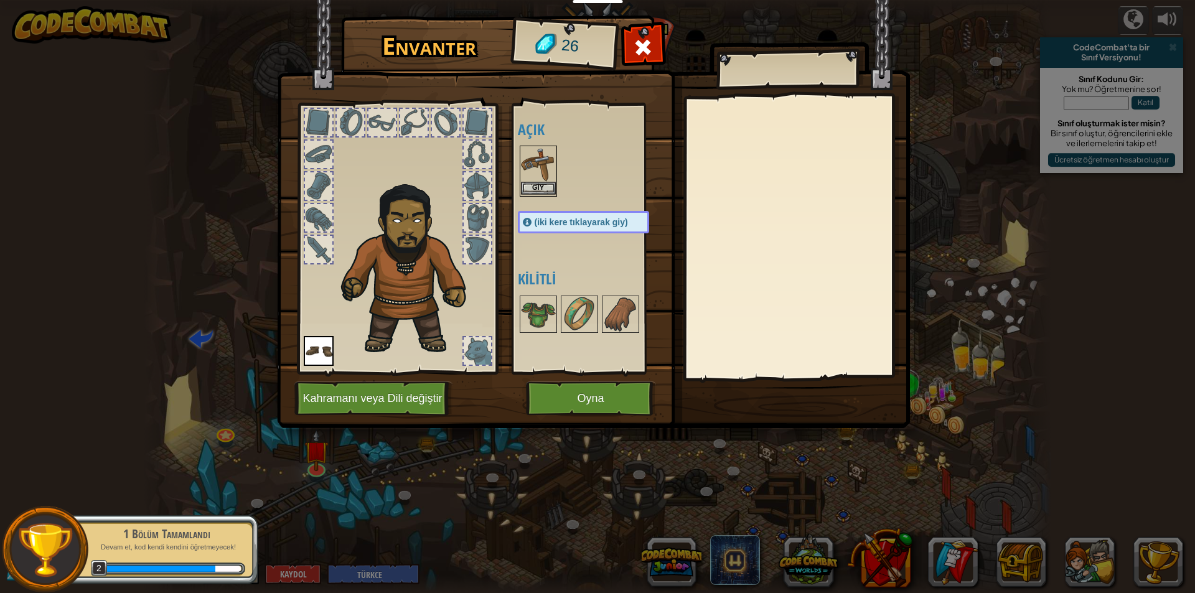
click at [552, 178] on img at bounding box center [538, 164] width 35 height 35
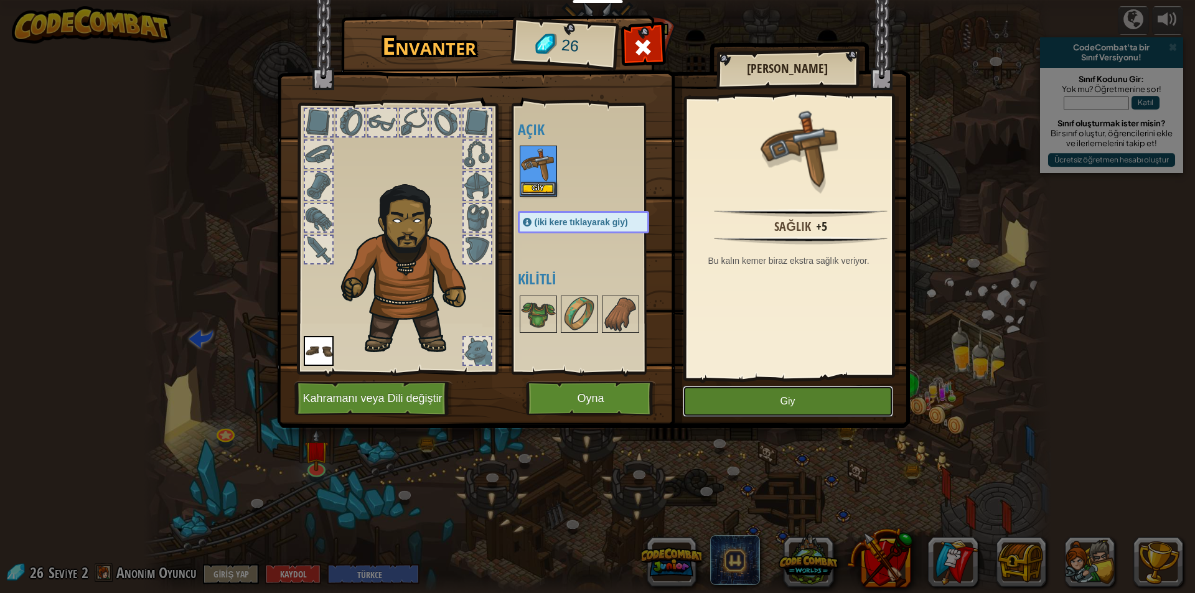
click at [781, 393] on button "Giy" at bounding box center [788, 401] width 210 height 31
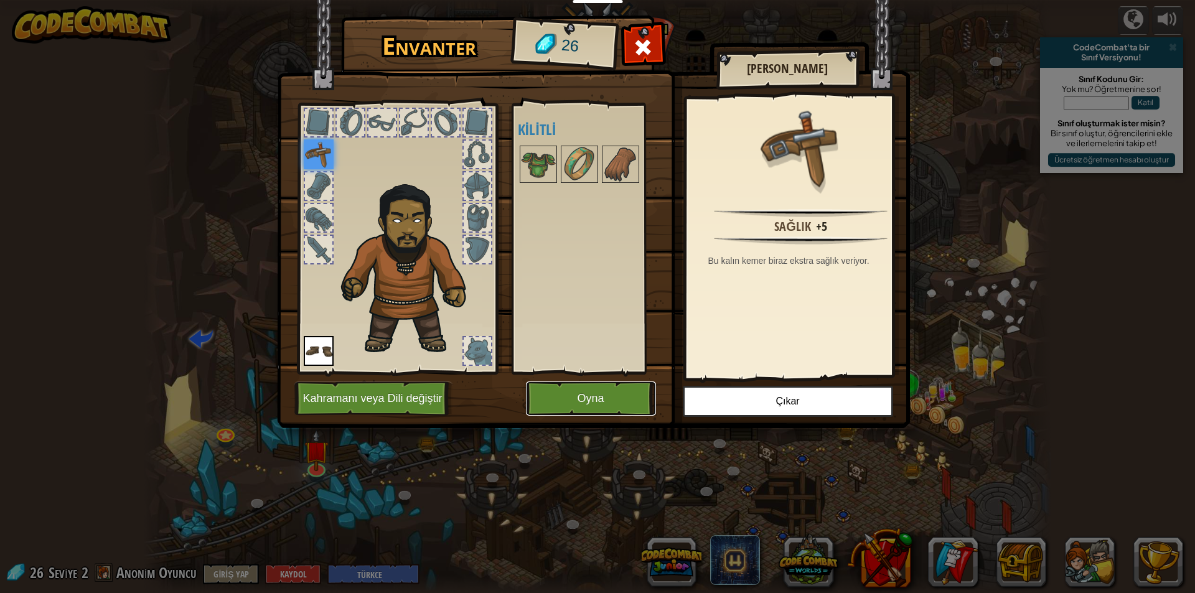
click at [609, 389] on button "Oyna" at bounding box center [591, 399] width 130 height 34
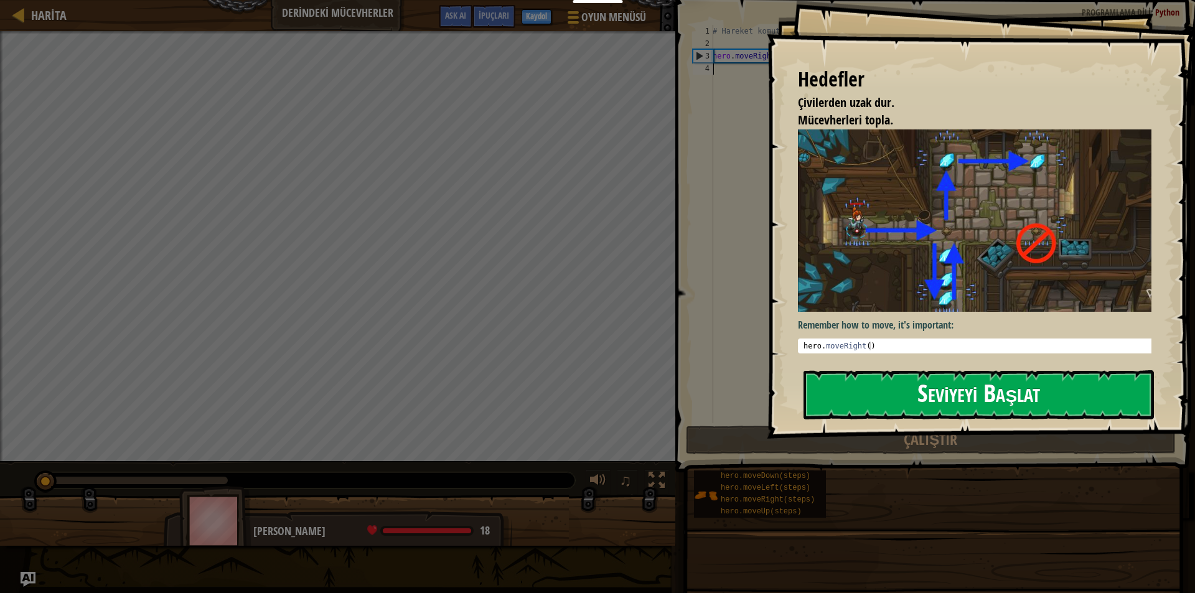
click at [920, 388] on button "Seviyeyi Başlat" at bounding box center [979, 394] width 350 height 49
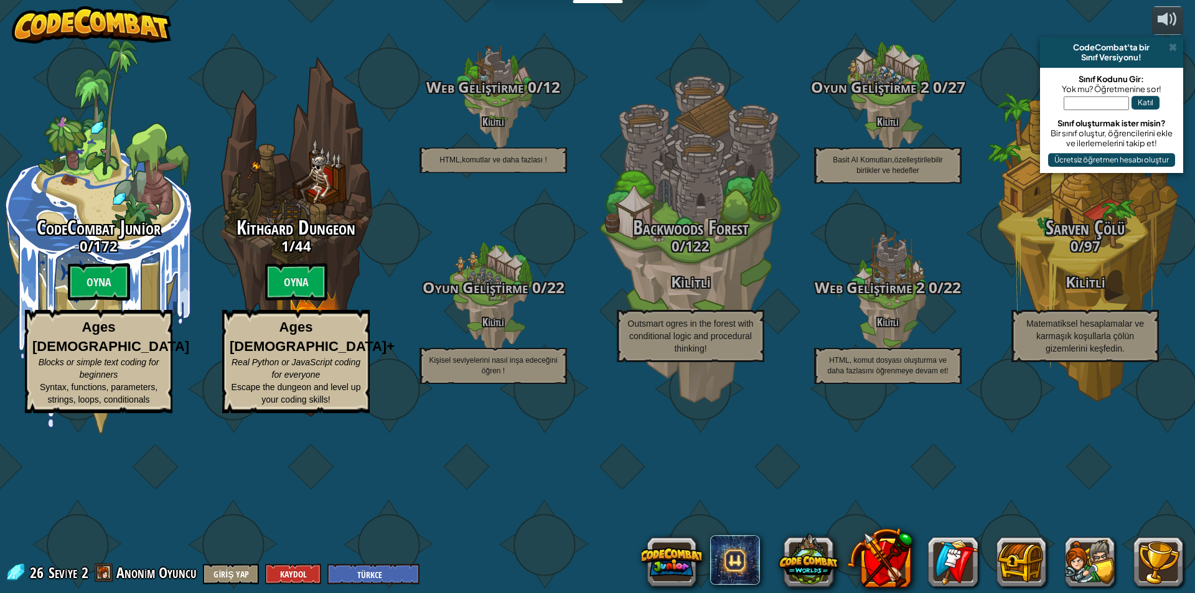
select select "tr"
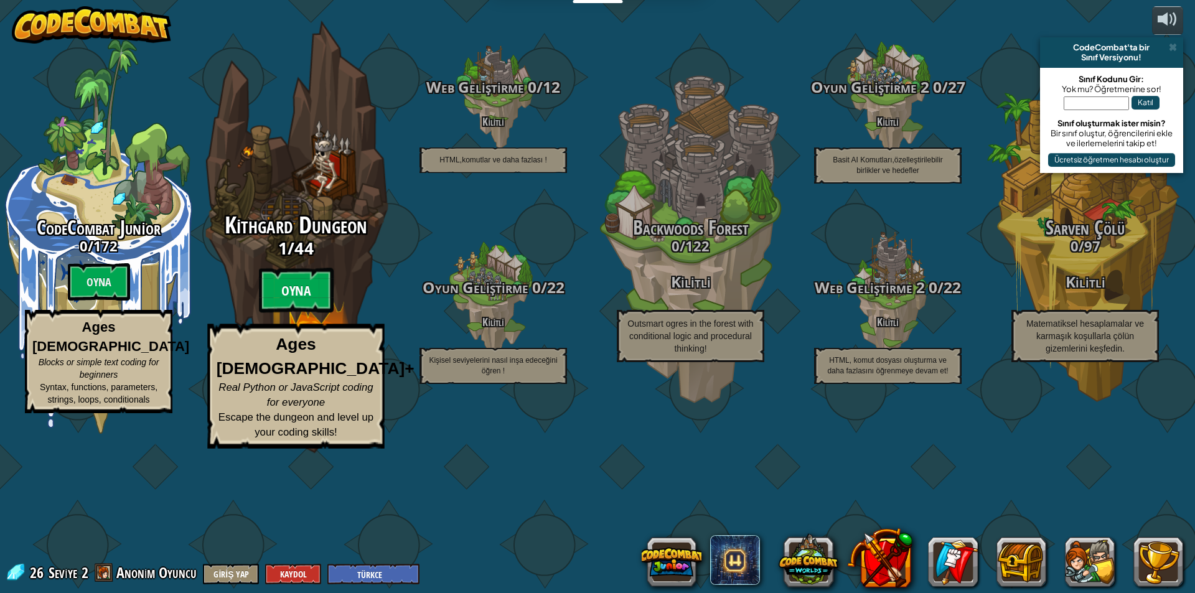
click at [273, 313] on btn "Oyna" at bounding box center [296, 290] width 75 height 45
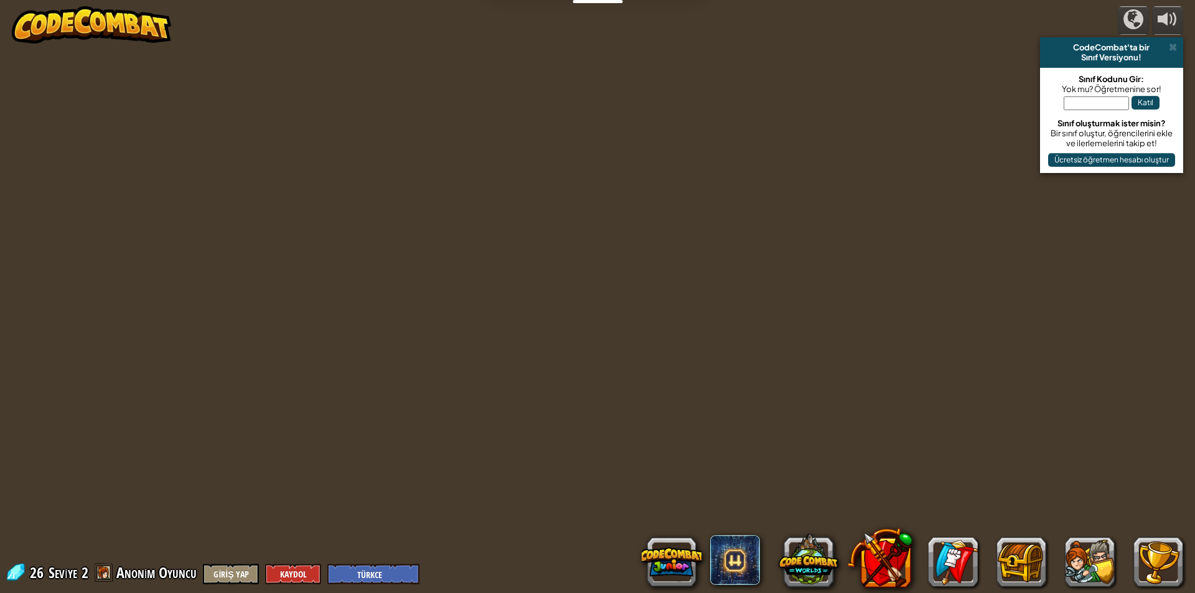
select select "tr"
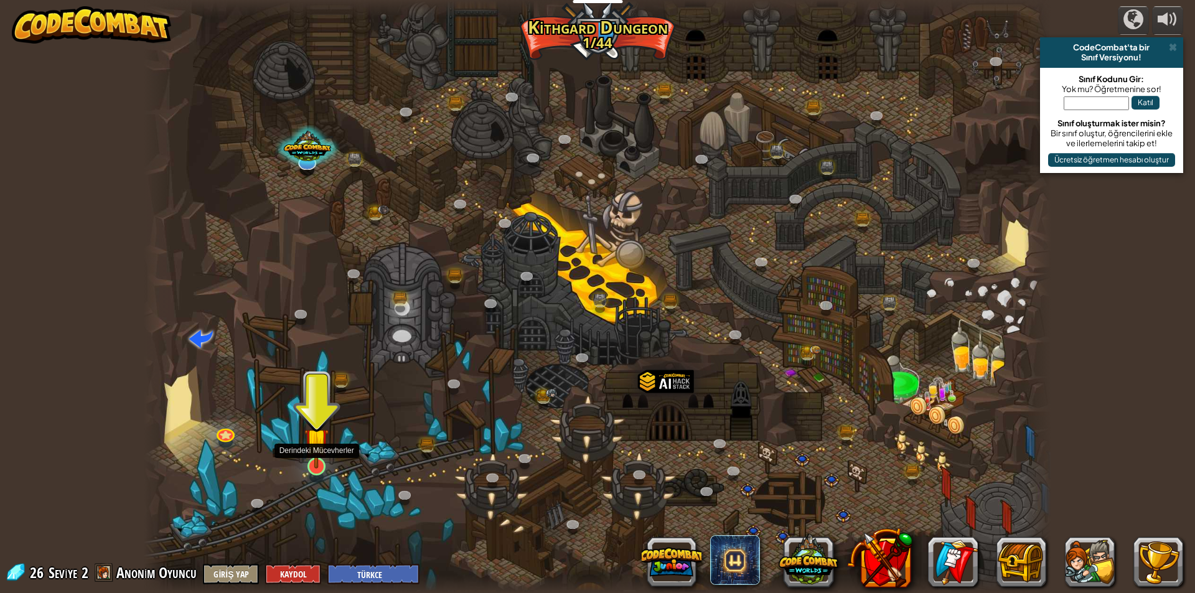
click at [321, 463] on img at bounding box center [316, 440] width 24 height 56
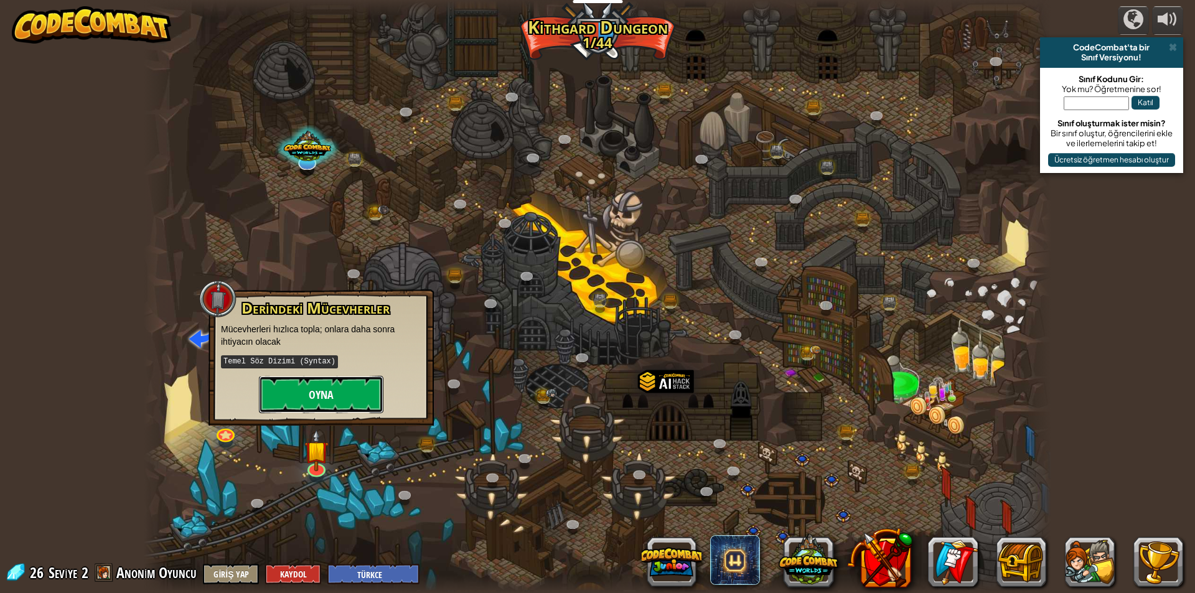
click at [332, 402] on button "Oyna" at bounding box center [321, 394] width 125 height 37
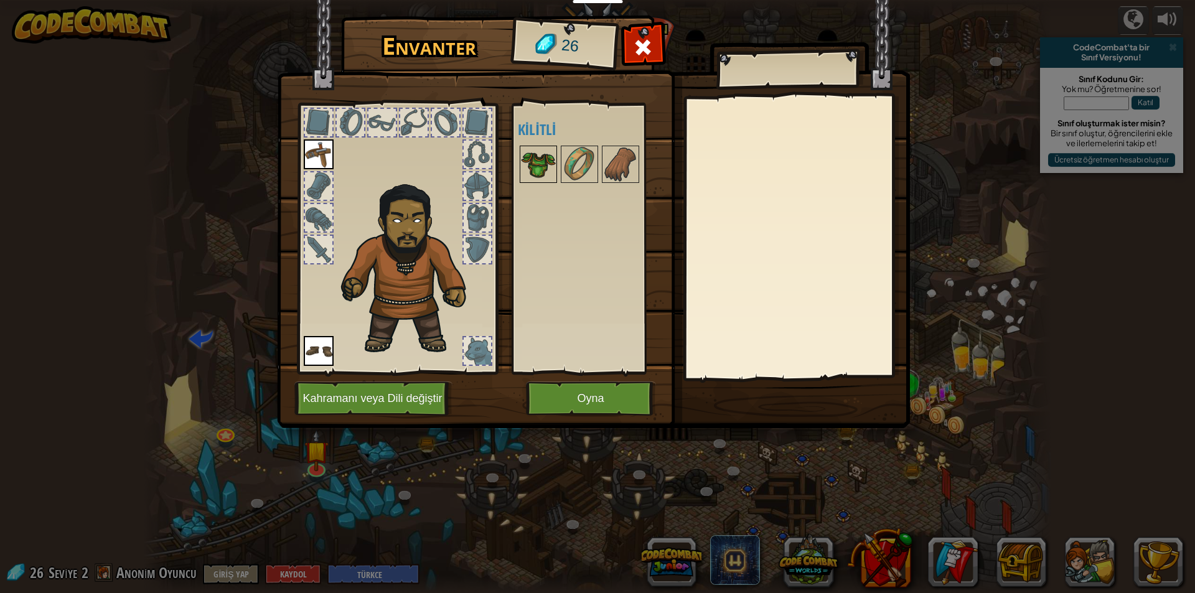
click at [534, 152] on img at bounding box center [538, 164] width 35 height 35
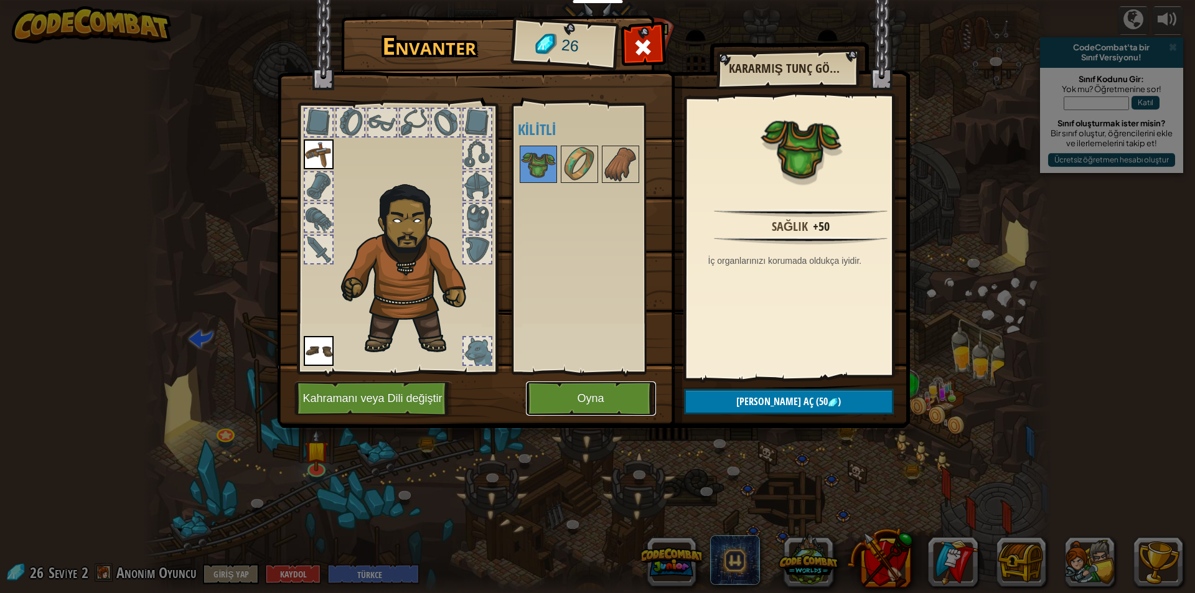
click at [587, 387] on button "Oyna" at bounding box center [591, 399] width 130 height 34
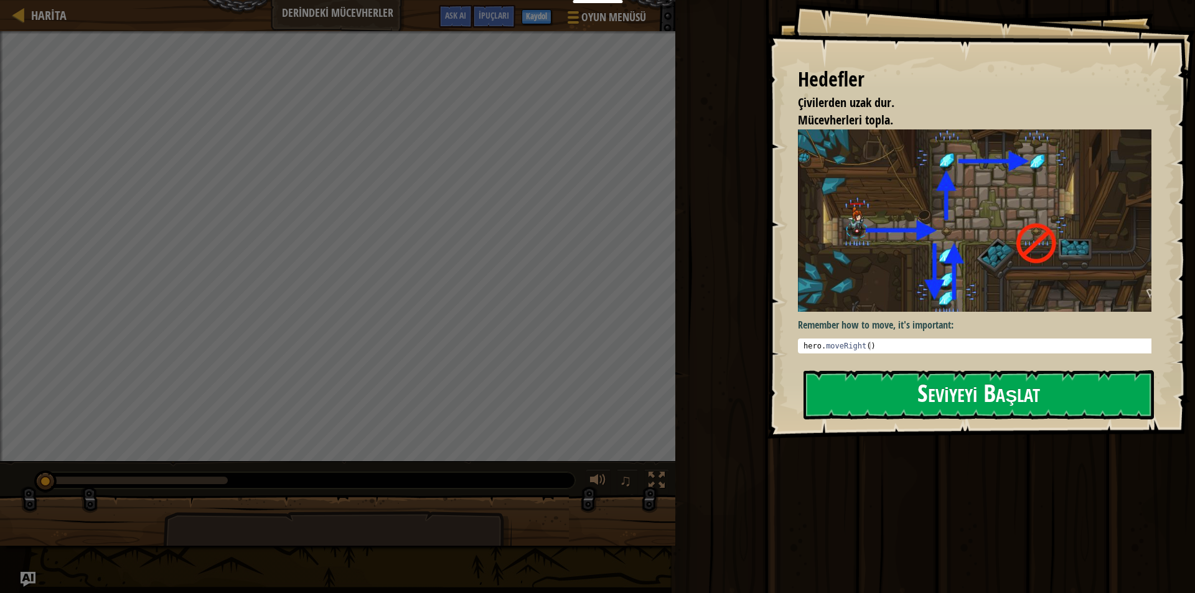
click at [825, 260] on img at bounding box center [979, 220] width 363 height 182
click at [863, 384] on button "Seviyeyi Başlat" at bounding box center [979, 394] width 350 height 49
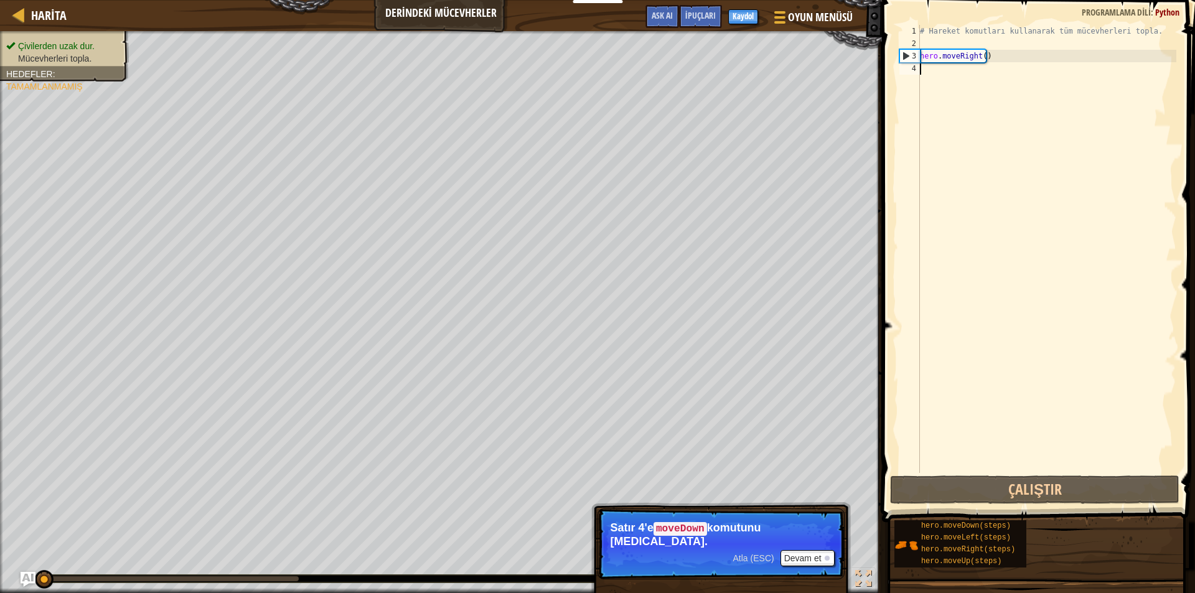
type textarea "h"
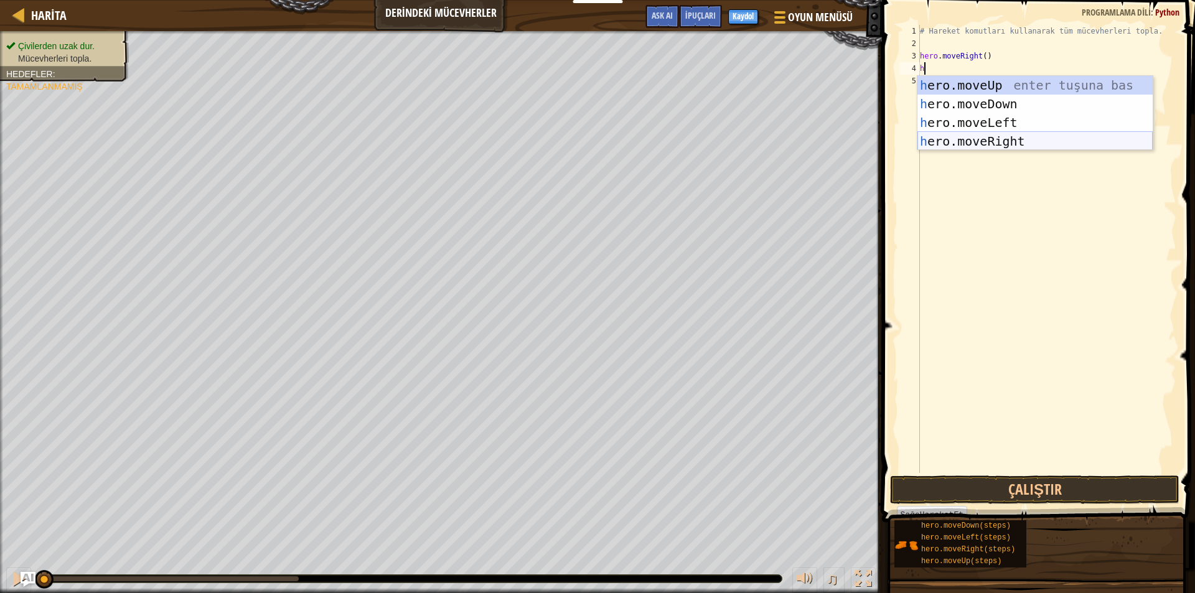
click at [960, 135] on div "h ero.moveUp enter tuşuna bas h ero.moveDown enter tuşuna bas h ero.moveLeft en…" at bounding box center [1035, 132] width 235 height 112
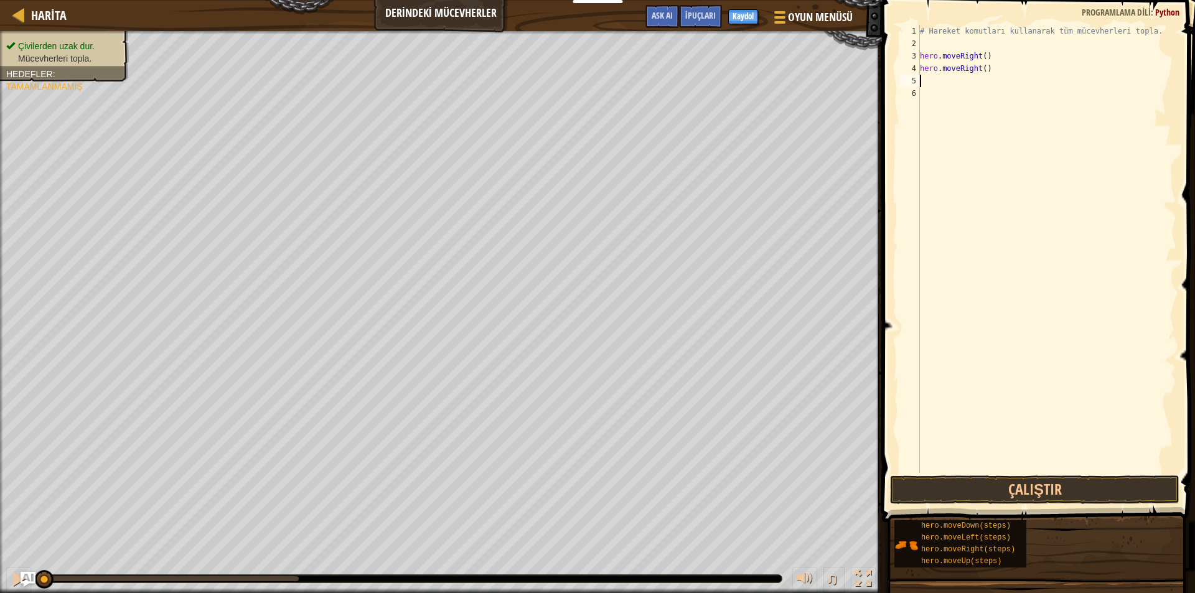
type textarea "h"
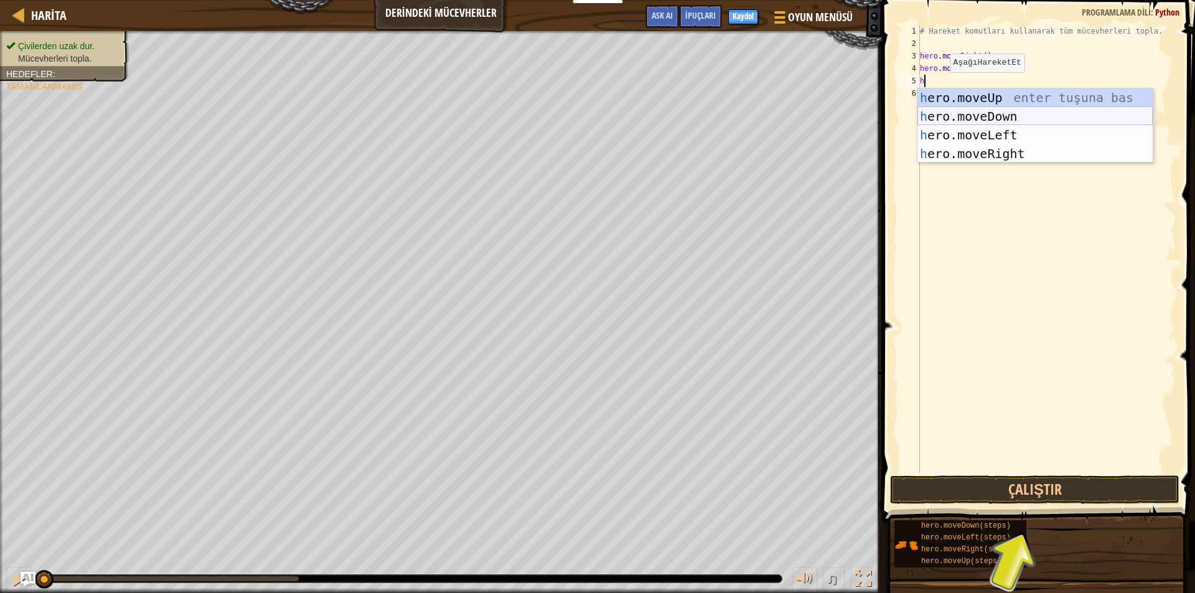
click at [967, 111] on div "h ero.moveUp enter tuşuna bas h ero.moveDown enter tuşuna bas h ero.moveLeft en…" at bounding box center [1035, 144] width 235 height 112
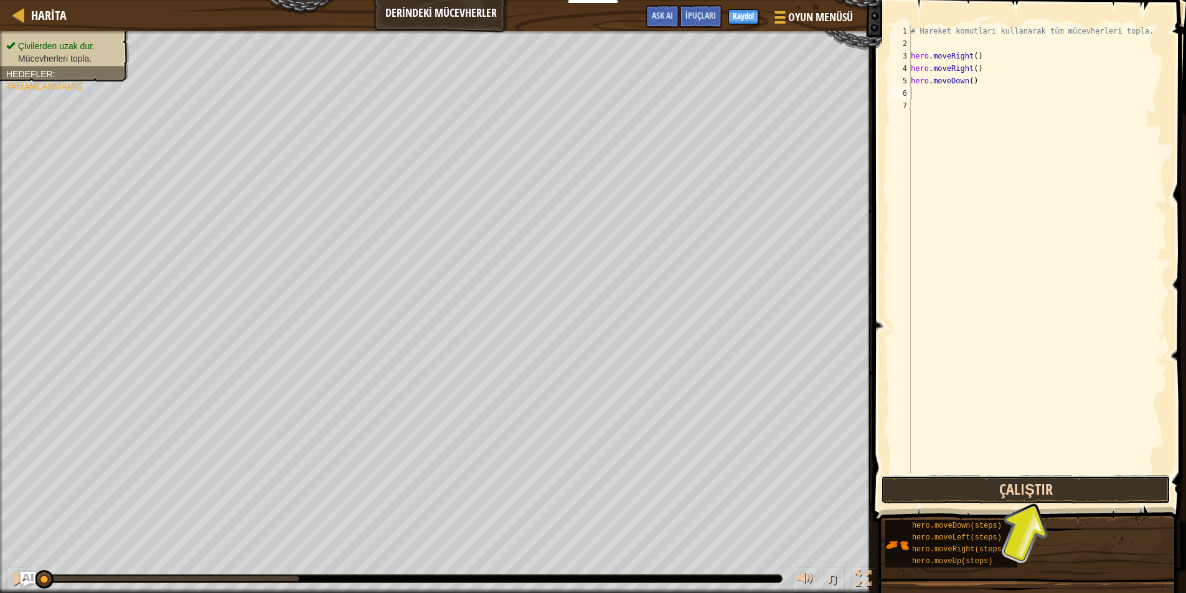
click at [1005, 482] on button "Çalıştır" at bounding box center [1025, 490] width 289 height 29
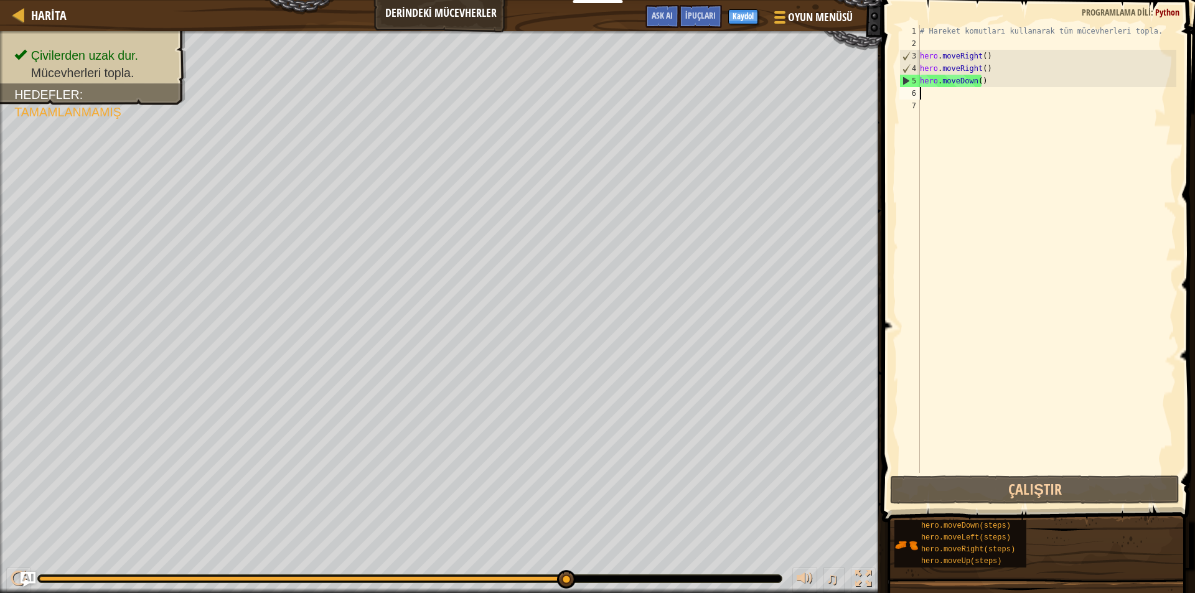
click at [921, 99] on div "# Hareket komutları kullanarak tüm mücevherleri topla. hero . moveRight ( ) her…" at bounding box center [1047, 261] width 259 height 473
type textarea "h"
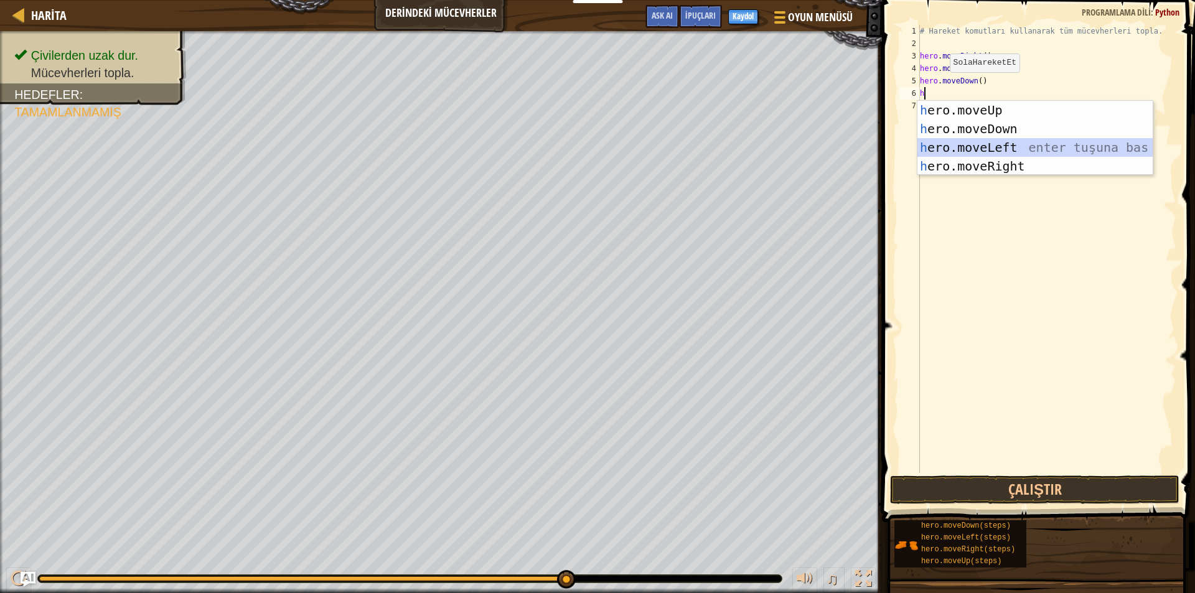
click at [978, 148] on div "h ero.moveUp enter tuşuna bas h ero.moveDown enter tuşuna bas h ero.moveLeft en…" at bounding box center [1035, 157] width 235 height 112
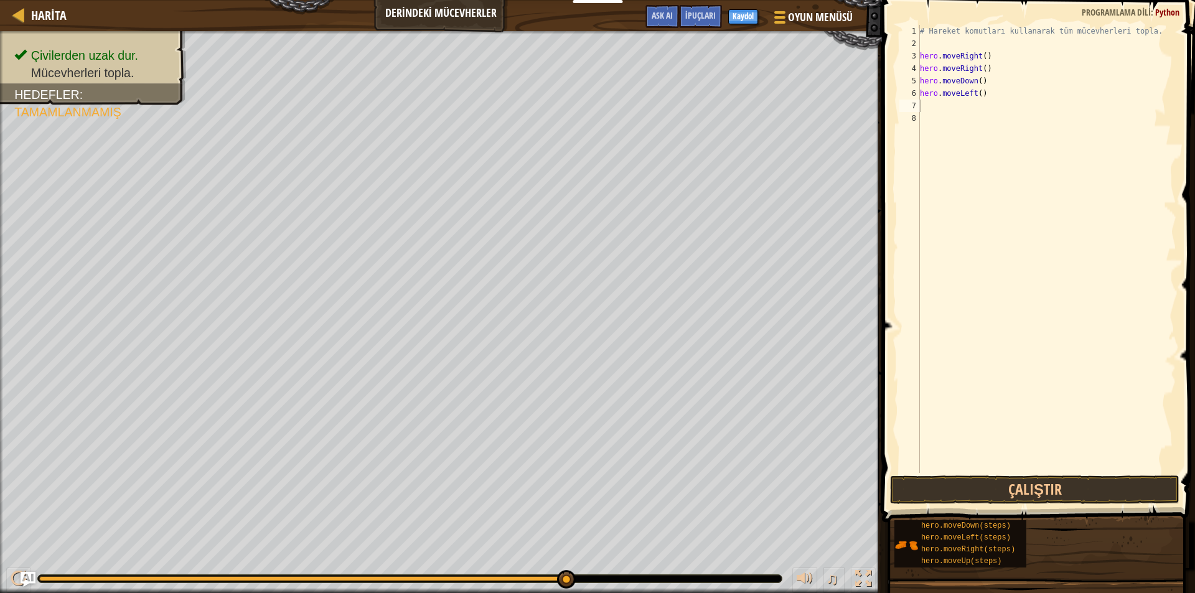
click at [1058, 473] on span at bounding box center [1039, 243] width 323 height 559
click at [1058, 481] on button "Çalıştır" at bounding box center [1034, 490] width 289 height 29
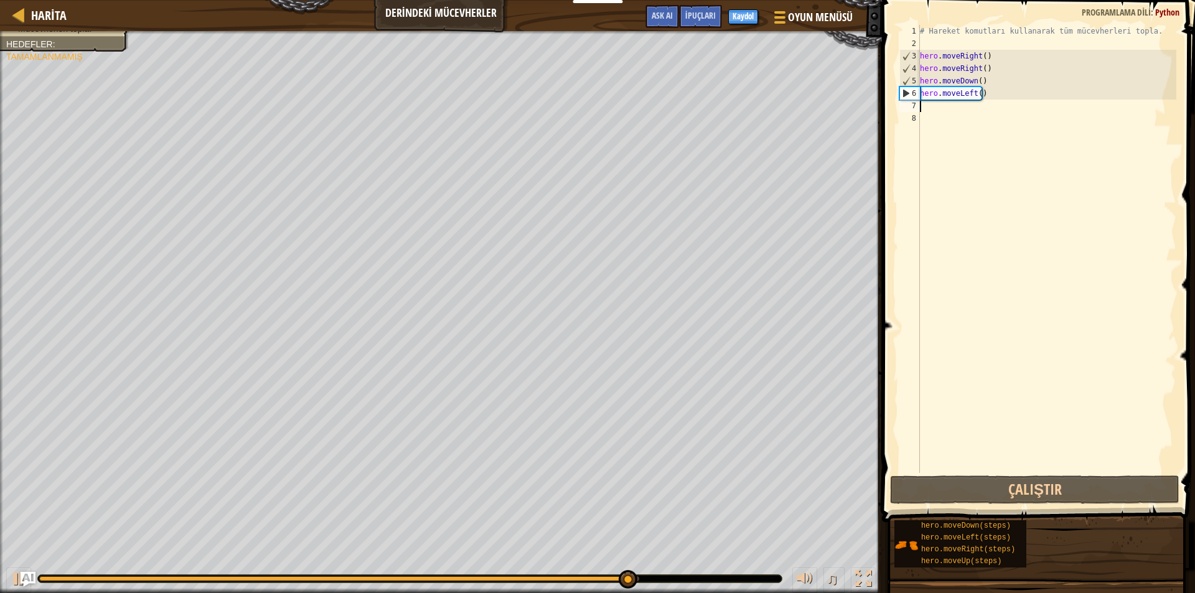
type textarea "h"
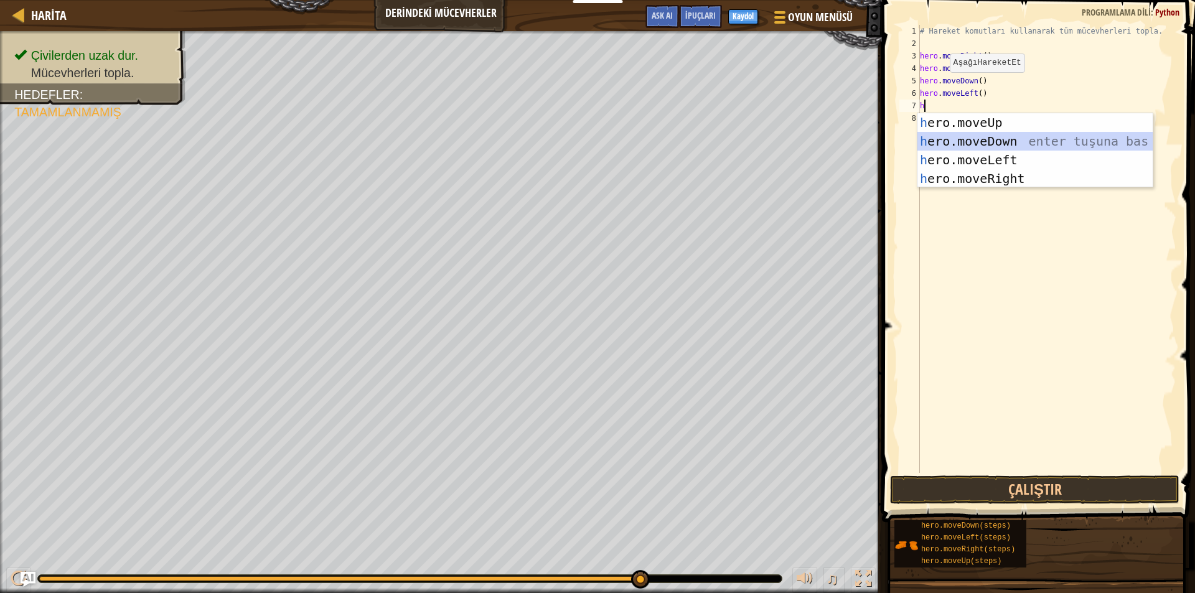
click at [1012, 133] on div "h ero.moveUp enter tuşuna bas h ero.moveDown enter tuşuna bas h ero.moveLeft en…" at bounding box center [1035, 169] width 235 height 112
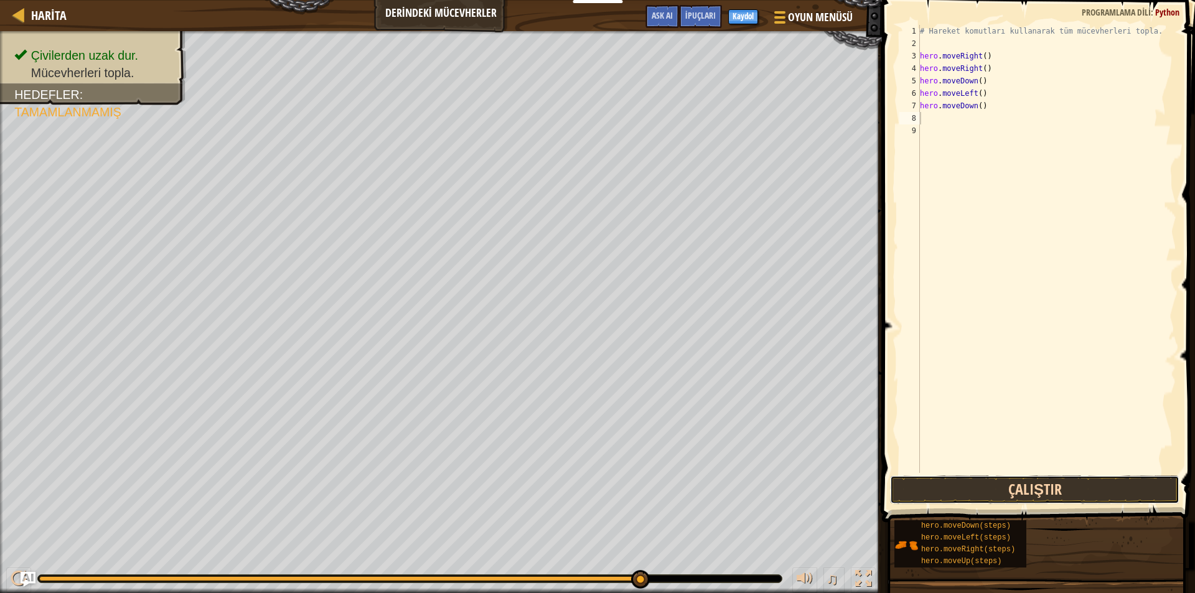
click at [1023, 484] on button "Çalıştır" at bounding box center [1034, 490] width 289 height 29
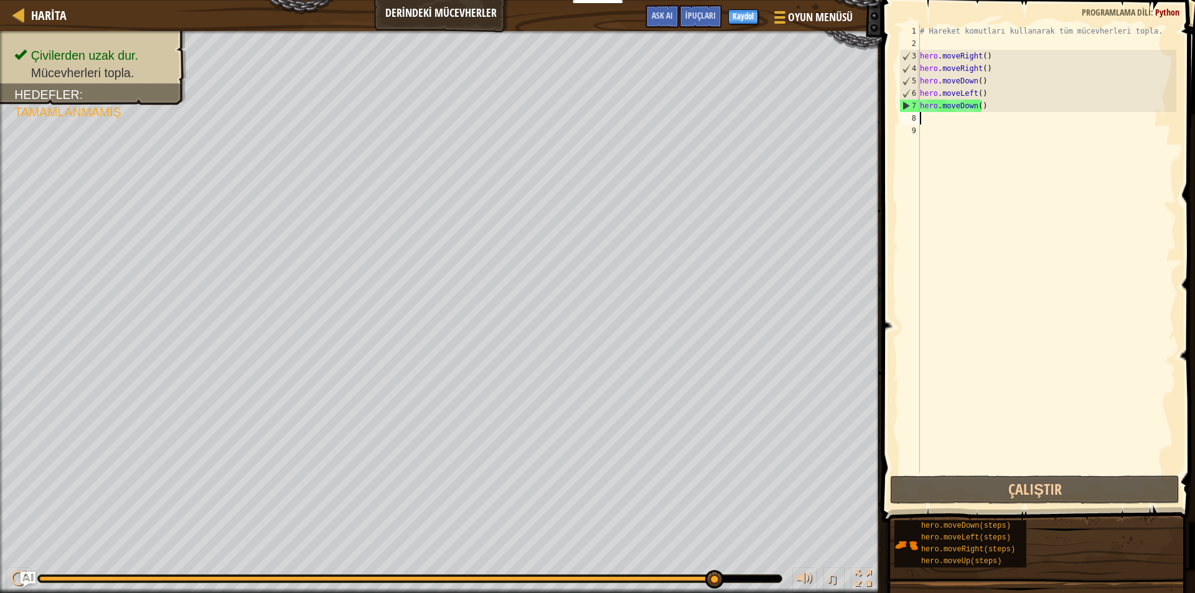
click at [943, 120] on div "# Hareket komutları kullanarak tüm mücevherleri topla. hero . moveRight ( ) her…" at bounding box center [1047, 261] width 259 height 473
type textarea "h"
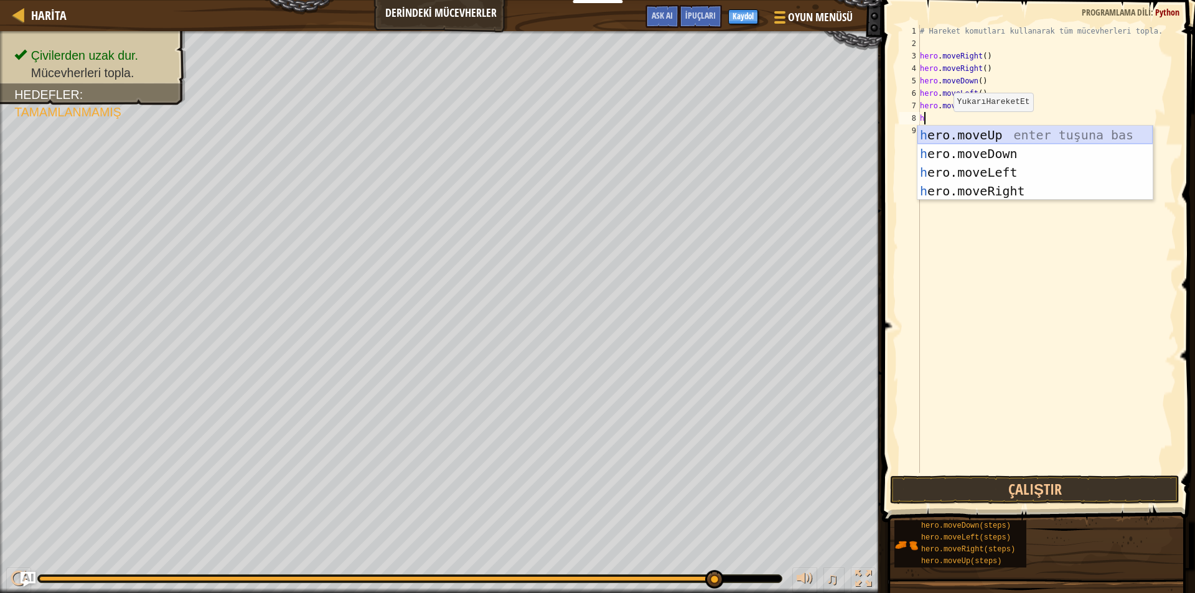
click at [945, 131] on div "h ero.moveUp enter tuşuna bas h ero.moveDown enter tuşuna bas h ero.moveLeft en…" at bounding box center [1035, 182] width 235 height 112
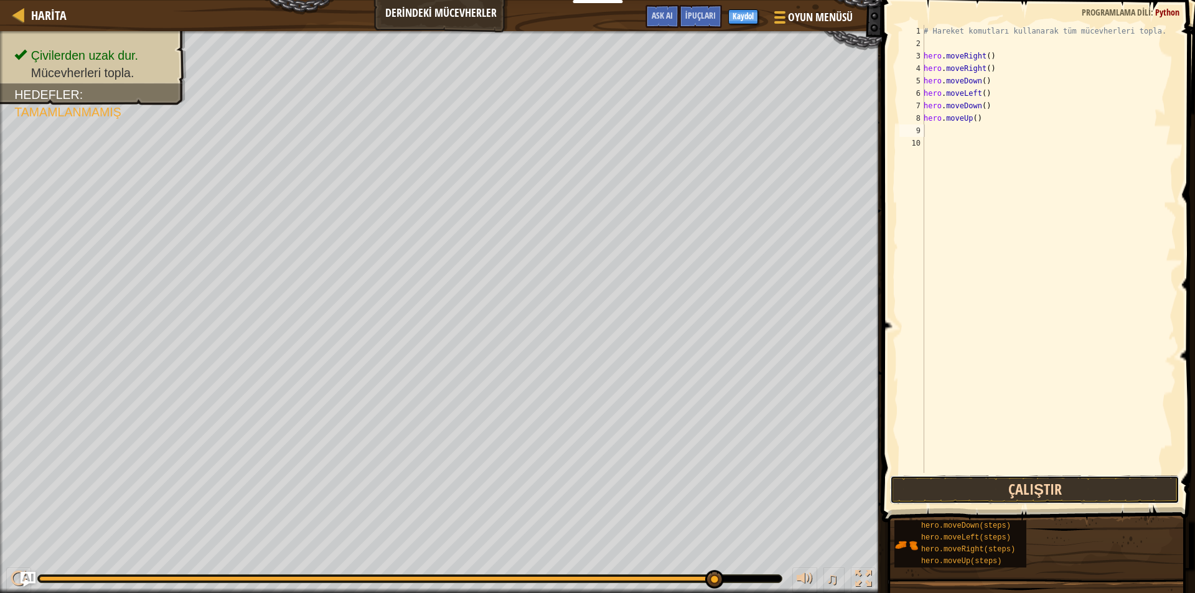
click at [995, 483] on button "Çalıştır" at bounding box center [1034, 490] width 289 height 29
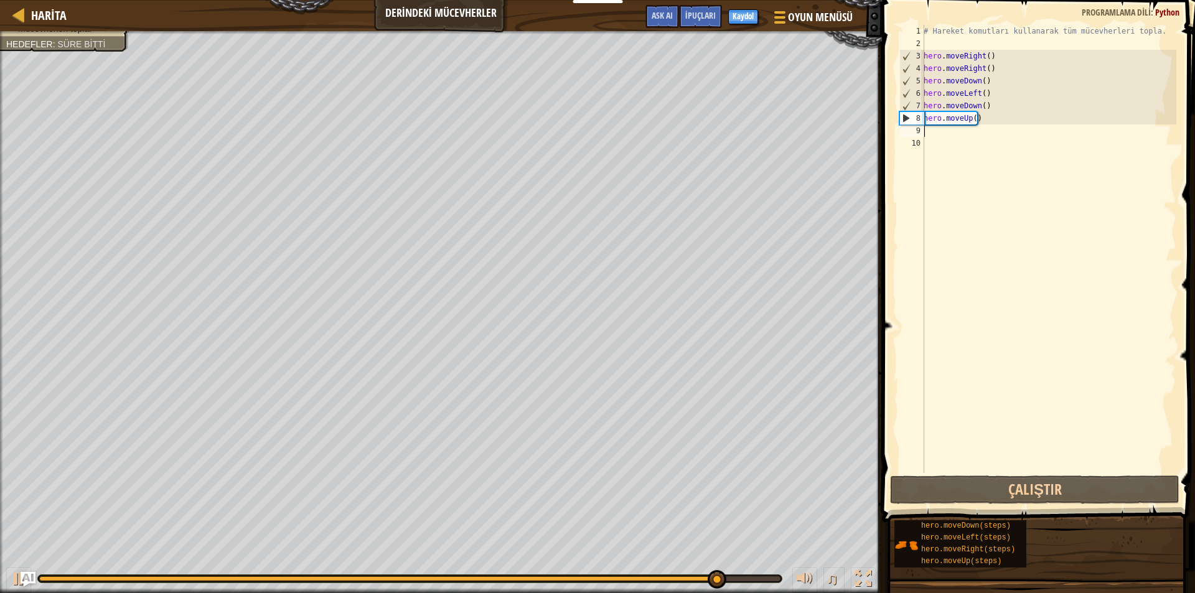
click at [932, 131] on div "# Hareket komutları kullanarak tüm mücevherleri topla. hero . moveRight ( ) her…" at bounding box center [1048, 261] width 255 height 473
type textarea "h"
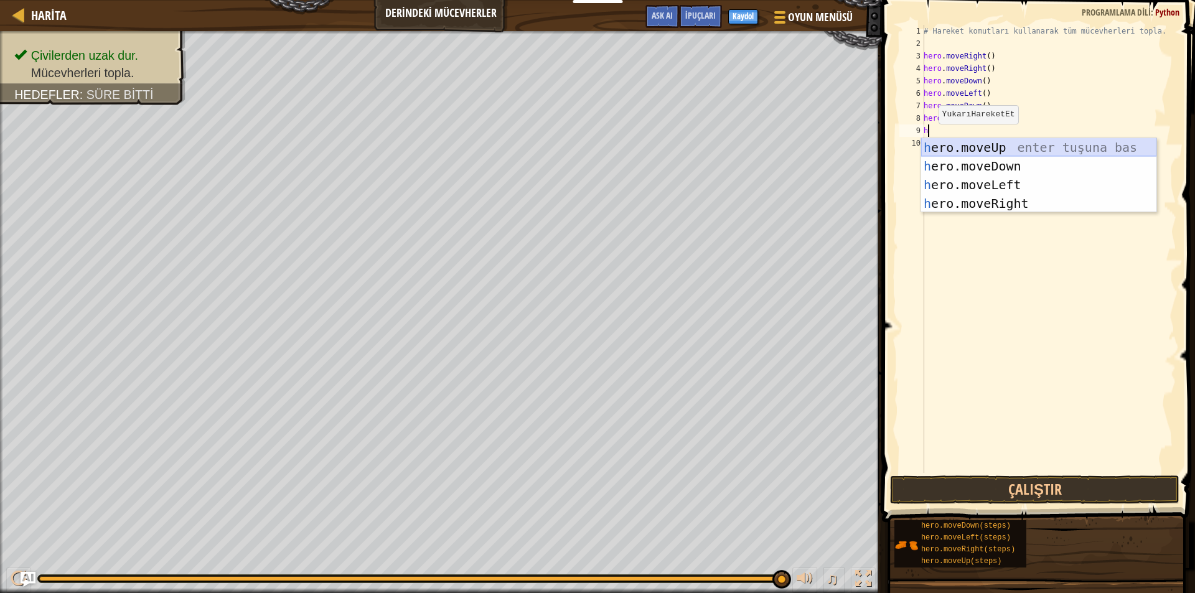
click at [940, 144] on div "h ero.moveUp enter tuşuna bas h ero.moveDown enter tuşuna bas h ero.moveLeft en…" at bounding box center [1038, 194] width 235 height 112
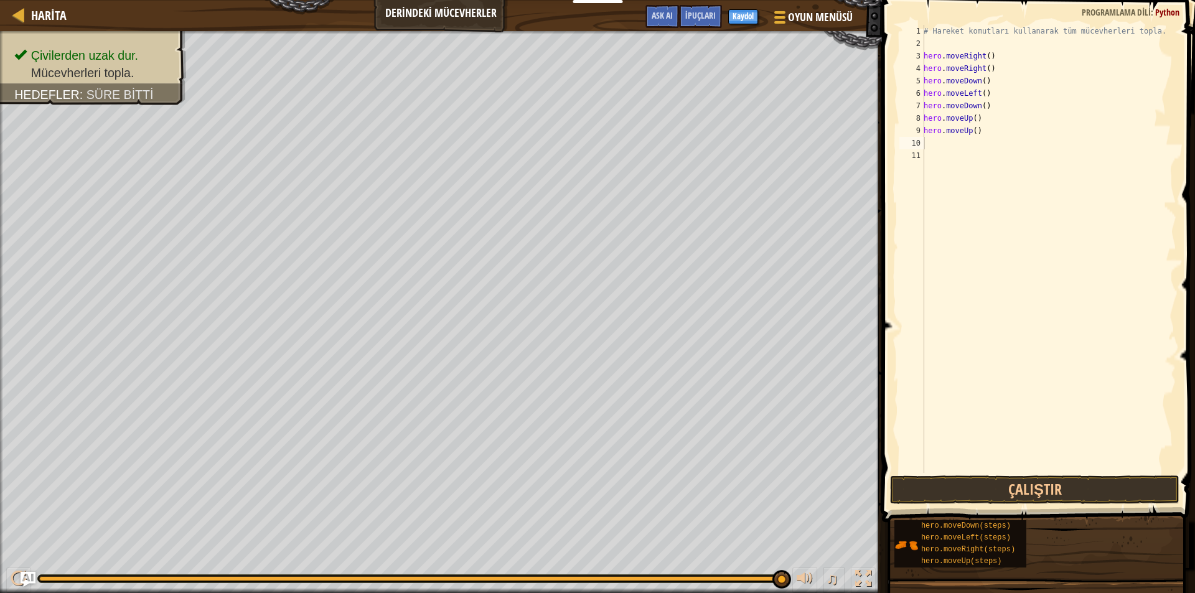
click at [1070, 474] on span at bounding box center [1039, 243] width 323 height 559
click at [1069, 481] on button "Çalıştır" at bounding box center [1034, 490] width 289 height 29
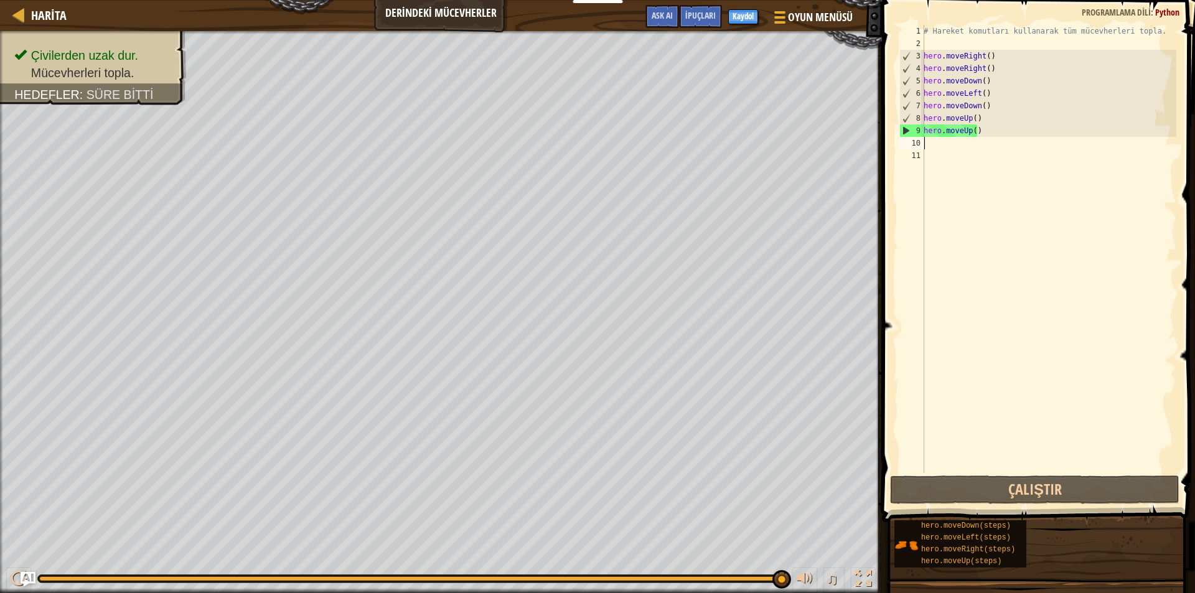
click at [936, 148] on div "# Hareket komutları kullanarak tüm mücevherleri topla. hero . moveRight ( ) her…" at bounding box center [1048, 261] width 255 height 473
type textarea "h"
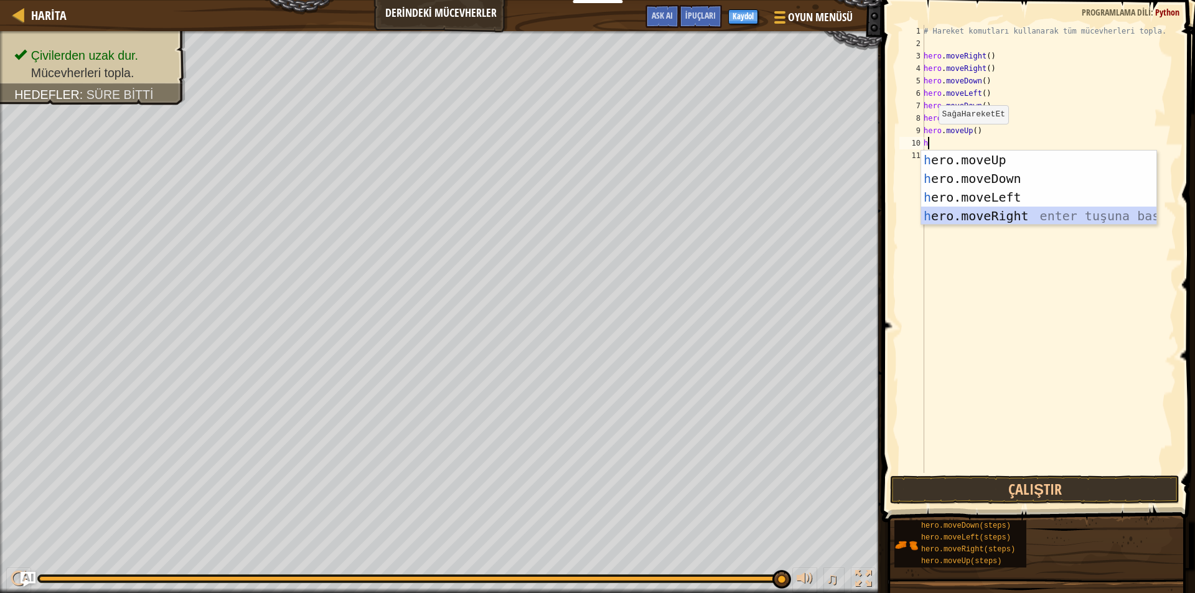
click at [991, 214] on div "h ero.moveUp enter tuşuna bas h ero.moveDown enter tuşuna bas h ero.moveLeft en…" at bounding box center [1038, 207] width 235 height 112
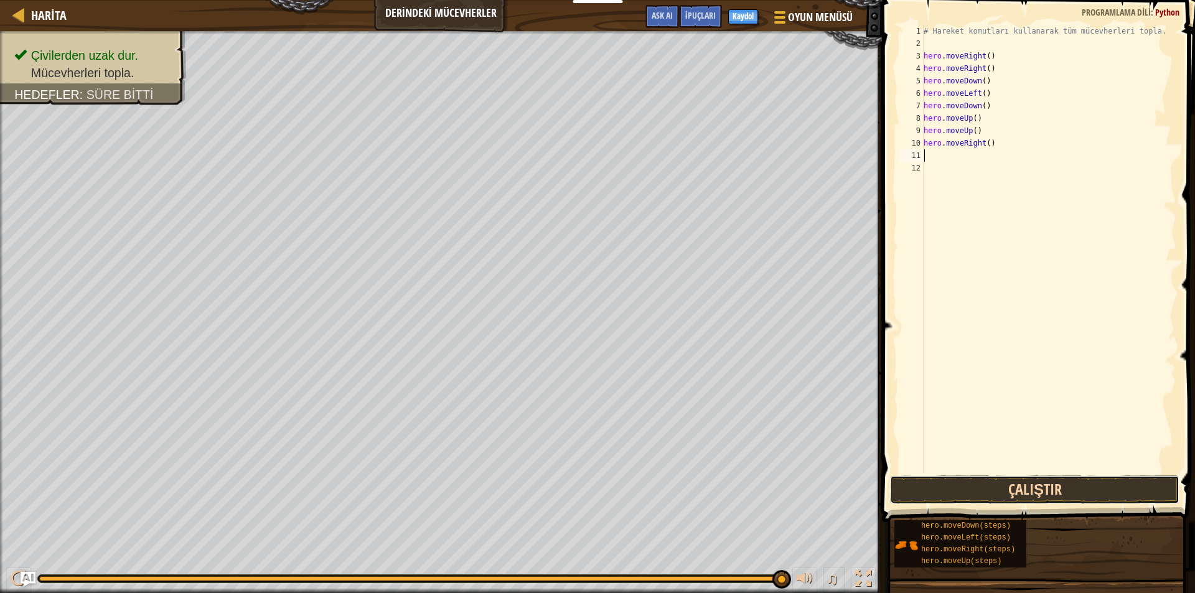
click at [1080, 483] on button "Çalıştır" at bounding box center [1034, 490] width 289 height 29
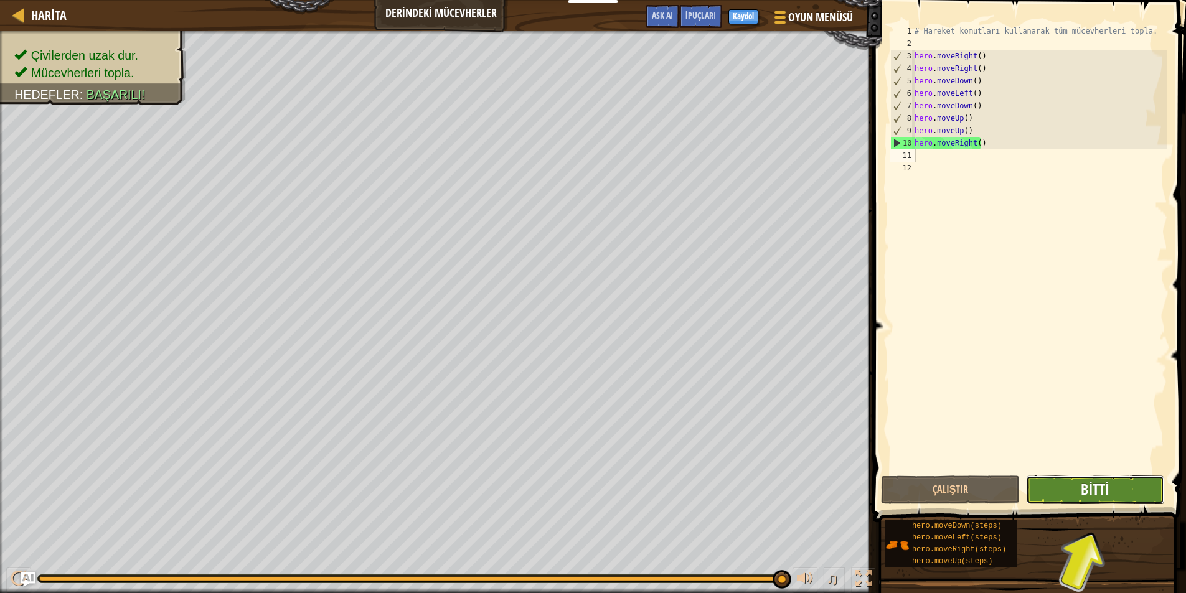
click at [1098, 489] on span "Bitti" at bounding box center [1095, 489] width 28 height 20
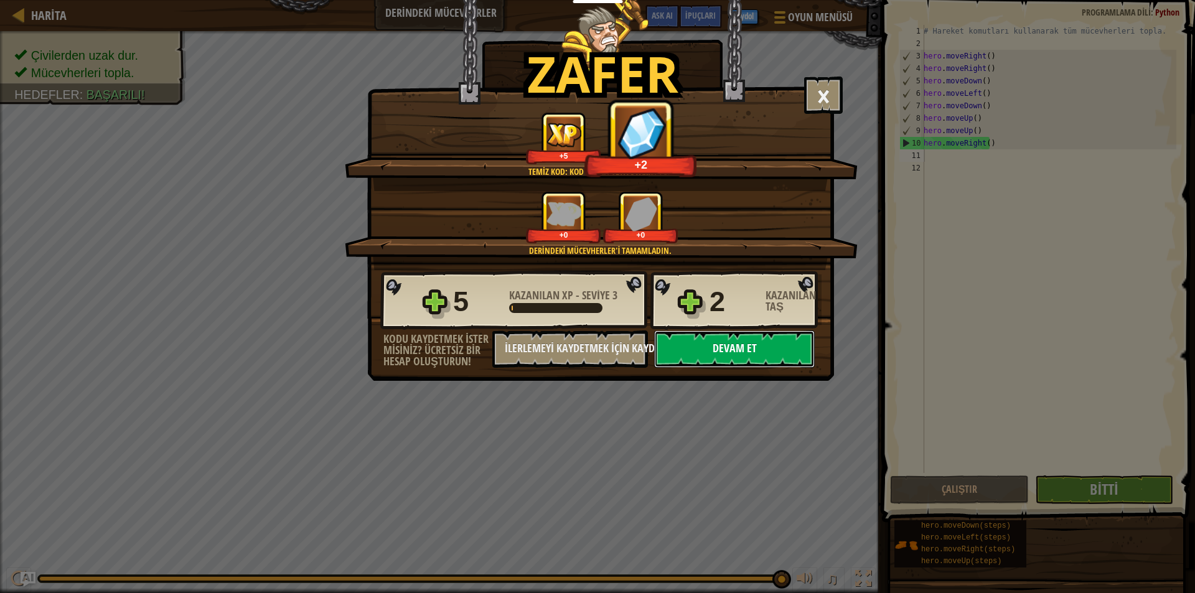
click at [761, 353] on button "Devam et" at bounding box center [734, 349] width 161 height 37
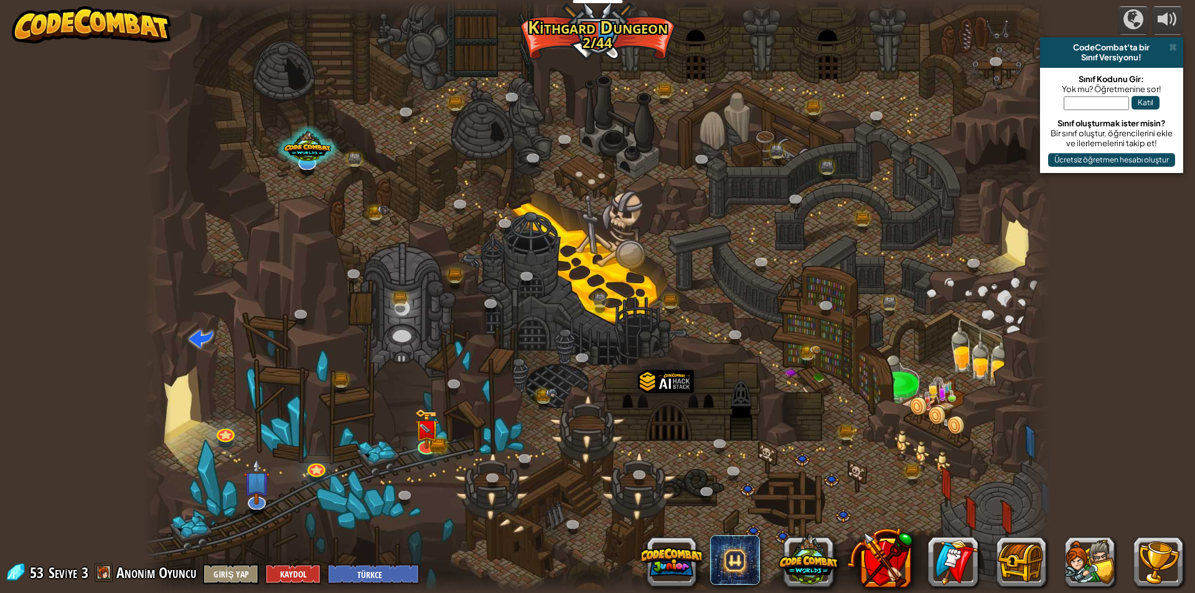
select select "tr"
click at [436, 441] on img at bounding box center [427, 419] width 24 height 54
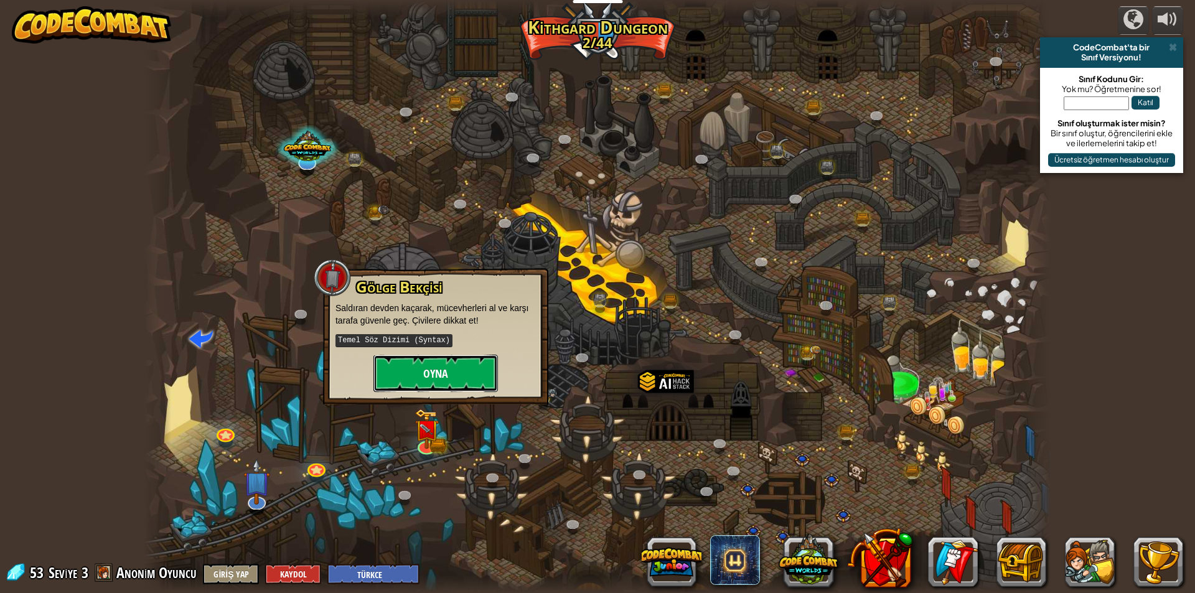
click at [469, 383] on button "Oyna" at bounding box center [436, 373] width 125 height 37
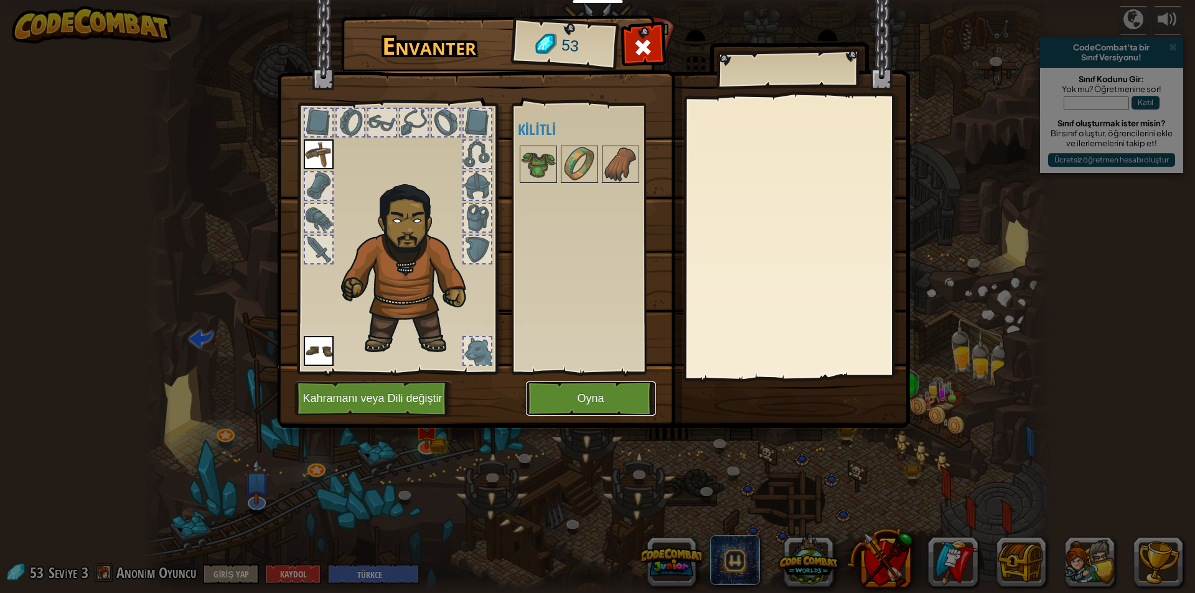
click at [608, 395] on button "Oyna" at bounding box center [591, 399] width 130 height 34
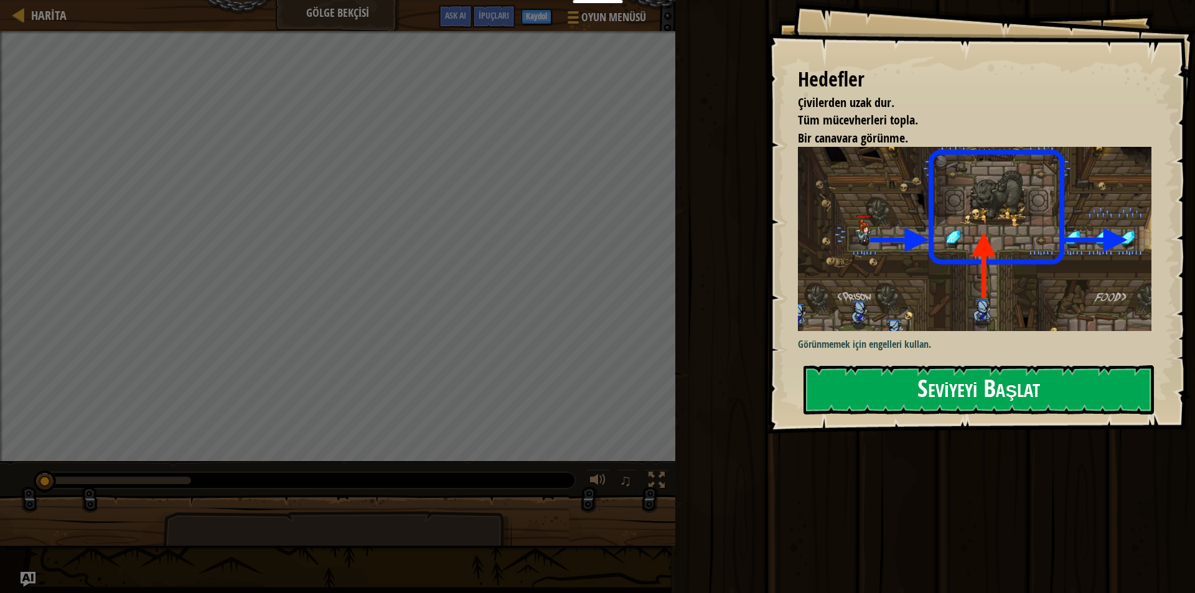
click at [861, 397] on button "Seviyeyi Başlat" at bounding box center [979, 389] width 350 height 49
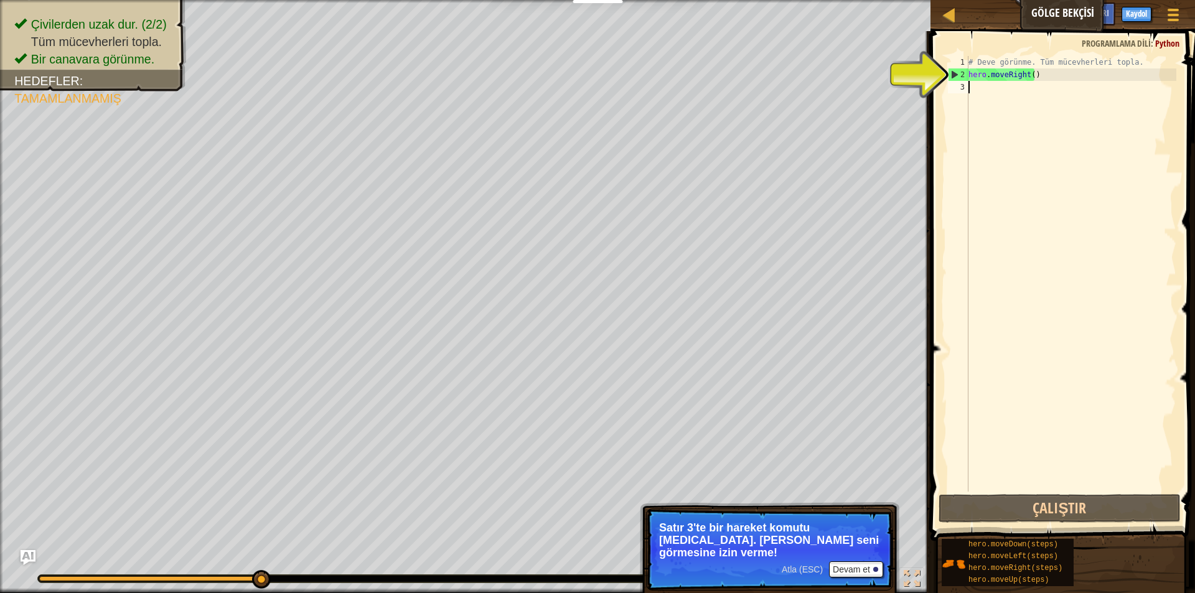
type textarea "h"
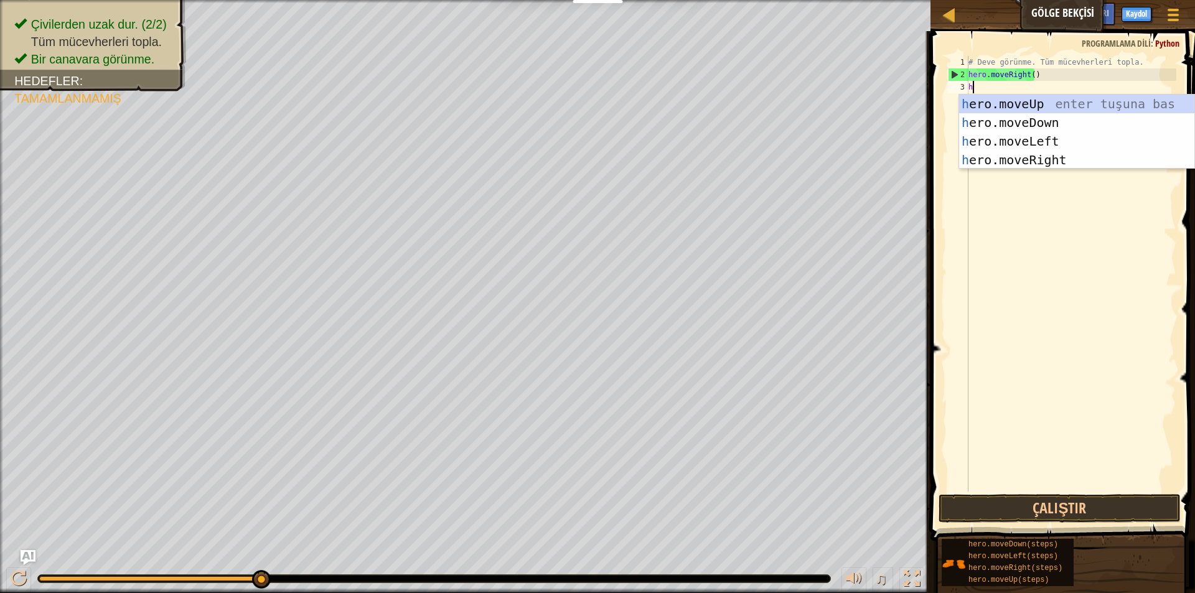
scroll to position [6, 0]
click at [1032, 153] on div "h ero.moveUp enter tuşuna bas h ero.moveDown enter tuşuna bas h ero.moveLeft en…" at bounding box center [1076, 151] width 235 height 112
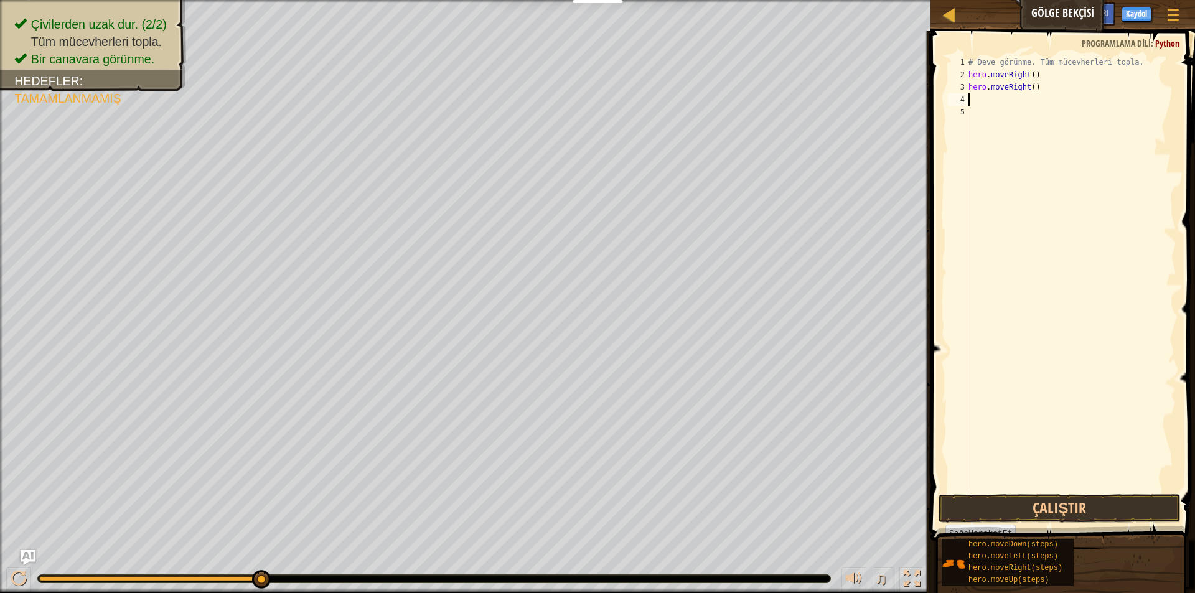
type textarea "h"
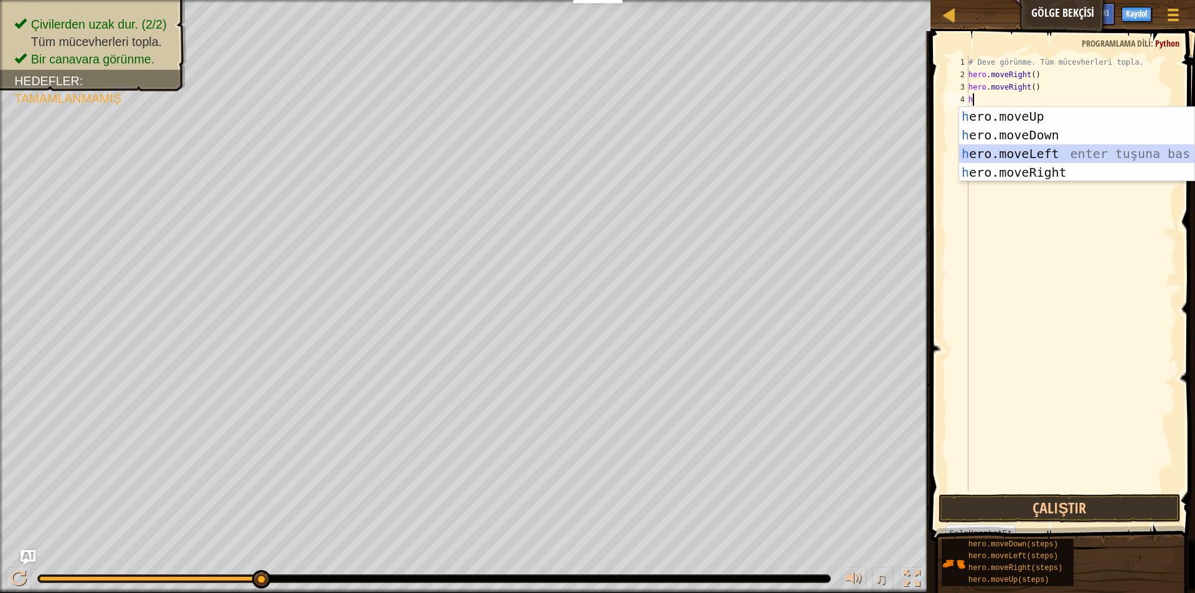
click at [1013, 146] on div "h ero.moveUp enter tuşuna bas h ero.moveDown enter tuşuna bas h ero.moveLeft en…" at bounding box center [1076, 163] width 235 height 112
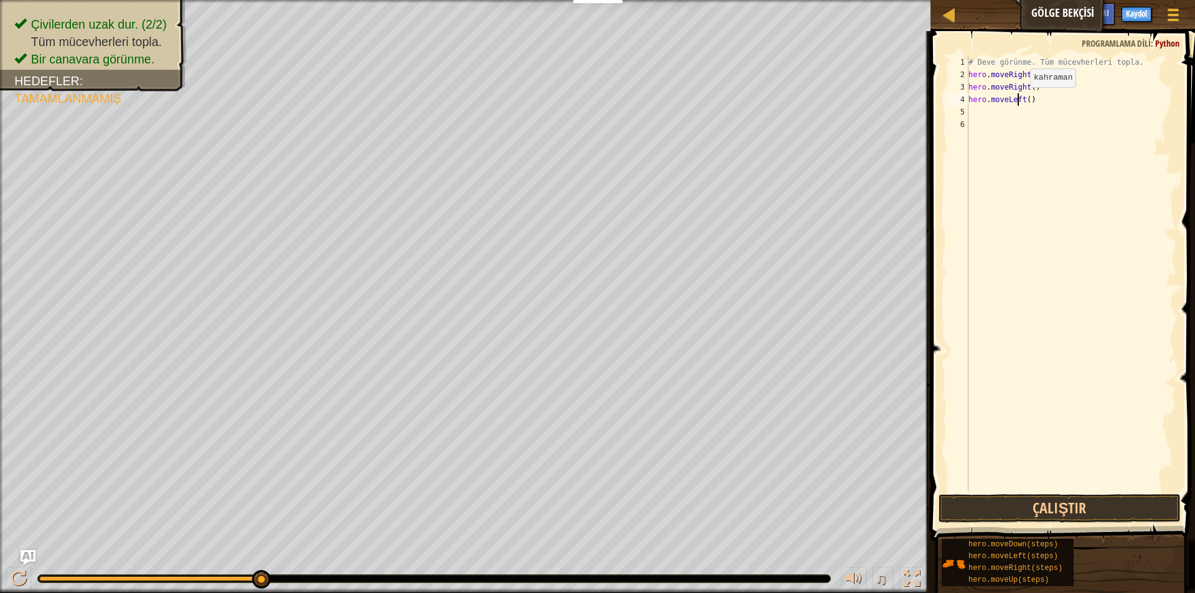
click at [1020, 100] on div "# Deve görünme. Tüm mücevherleri topla. hero . moveRight ( ) hero . moveRight (…" at bounding box center [1071, 286] width 210 height 461
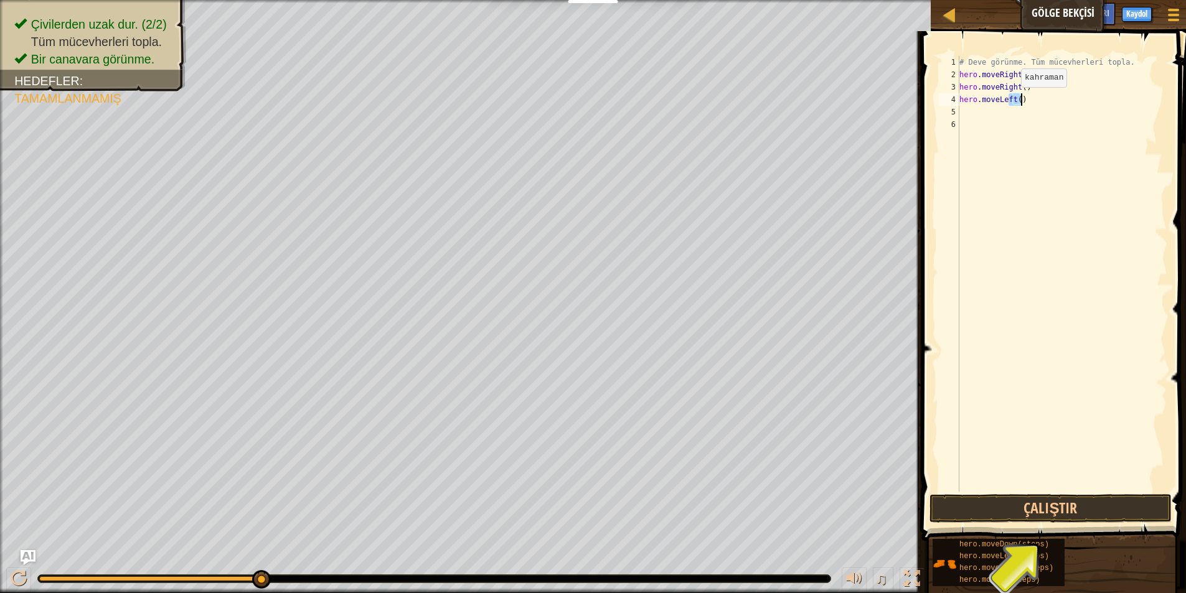
click at [1020, 100] on div "# Deve görünme. Tüm mücevherleri topla. hero . moveRight ( ) hero . moveRight (…" at bounding box center [1062, 286] width 210 height 461
type textarea "h"
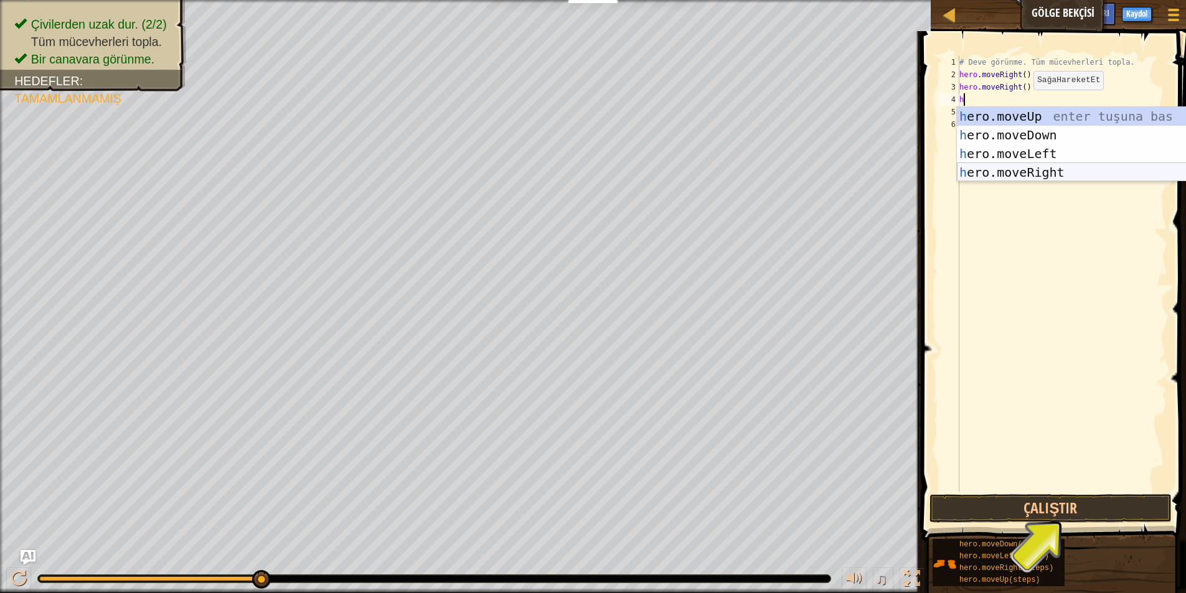
click at [1017, 163] on div "h ero.moveUp enter tuşuna bas h ero.moveDown enter tuşuna bas h ero.moveLeft en…" at bounding box center [1074, 163] width 235 height 112
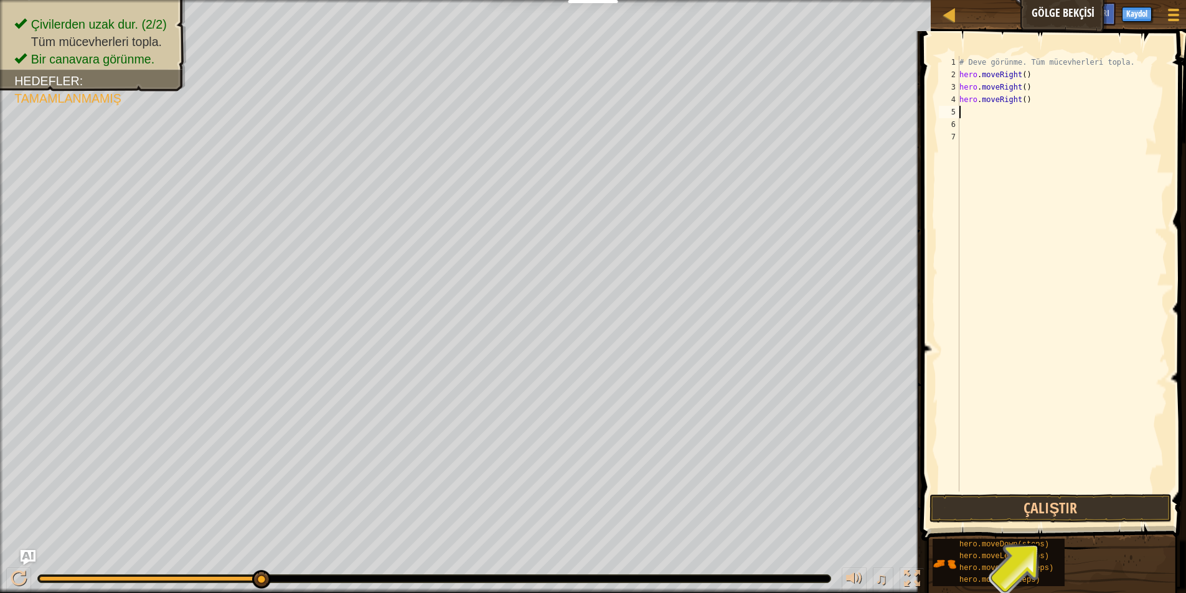
type textarea "h"
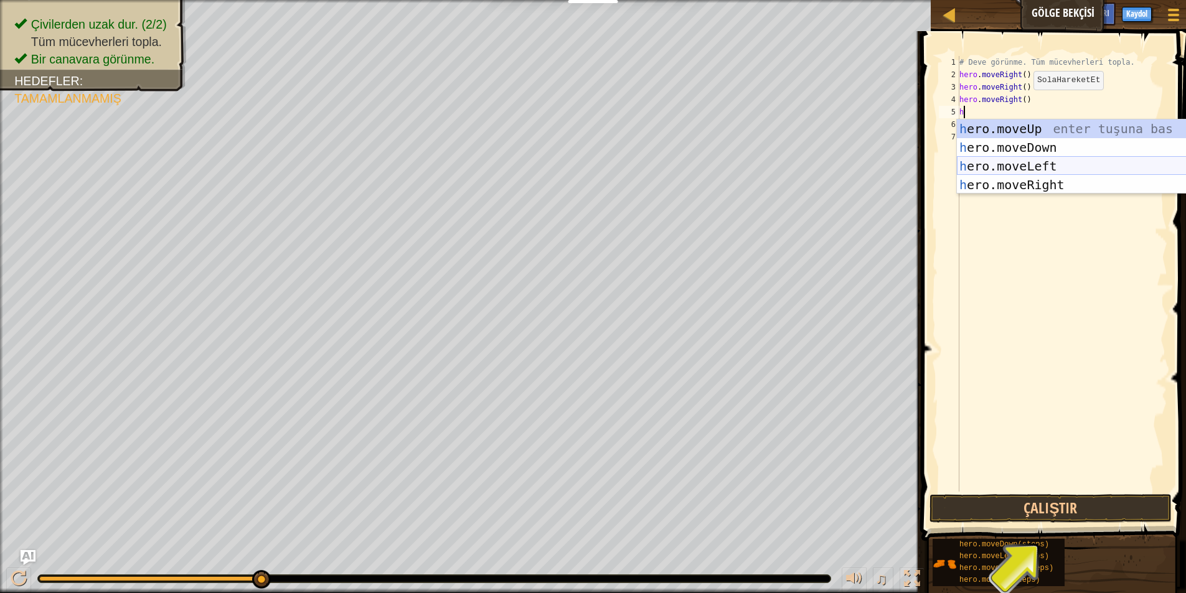
click at [995, 162] on div "h ero.moveUp enter tuşuna bas h ero.moveDown enter tuşuna bas h ero.moveLeft en…" at bounding box center [1074, 176] width 235 height 112
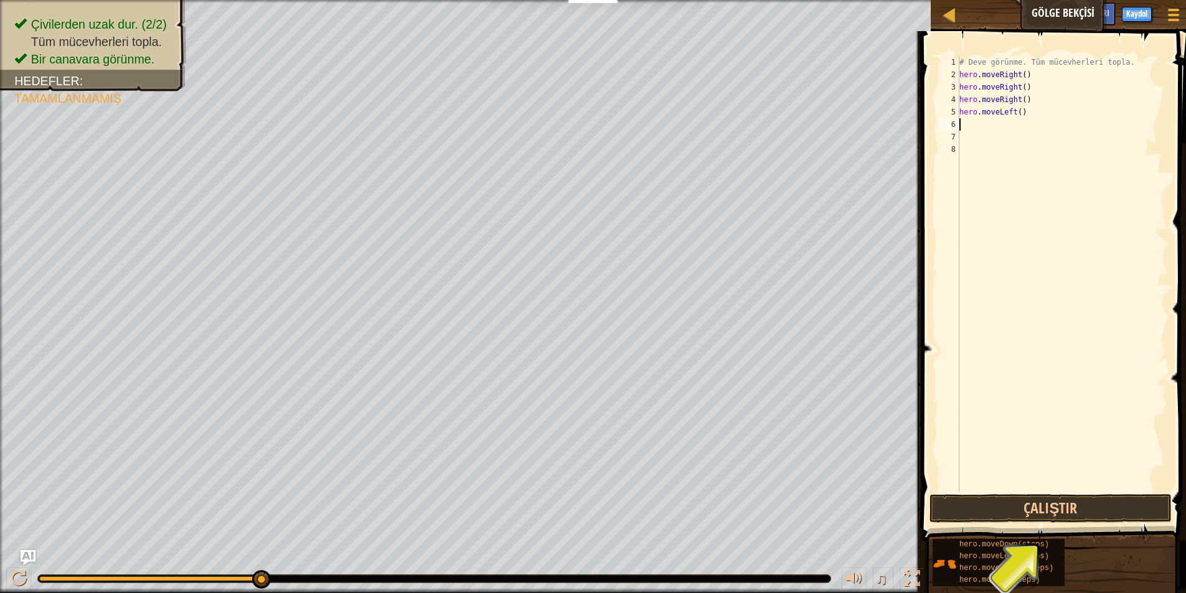
type textarea "h"
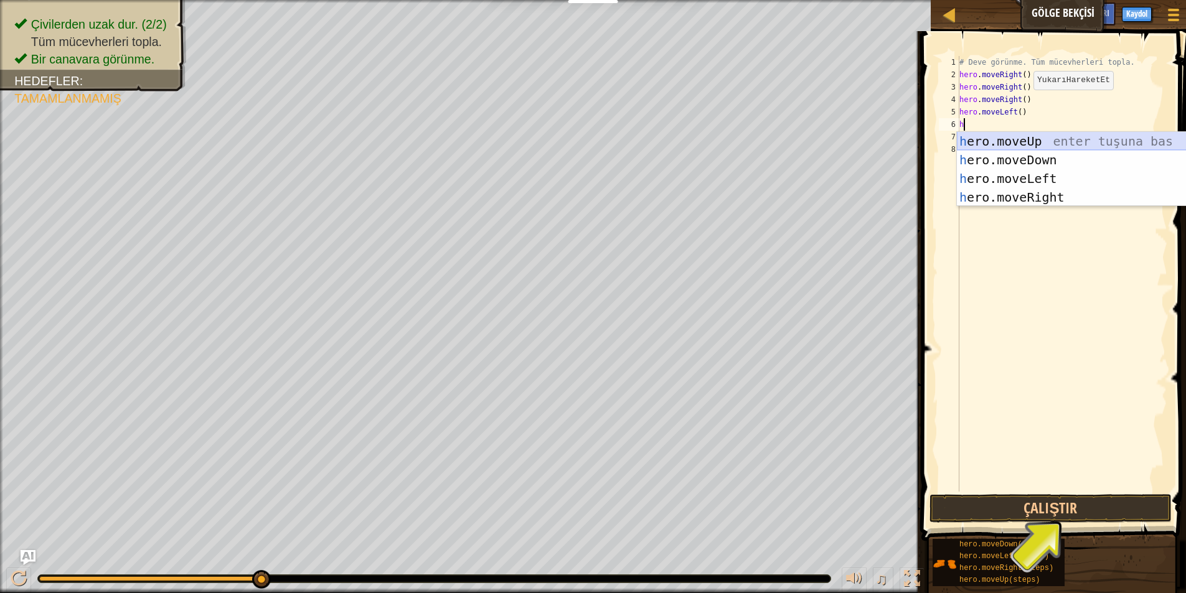
click at [1012, 134] on div "h ero.moveUp enter tuşuna bas h ero.moveDown enter tuşuna bas h ero.moveLeft en…" at bounding box center [1074, 188] width 235 height 112
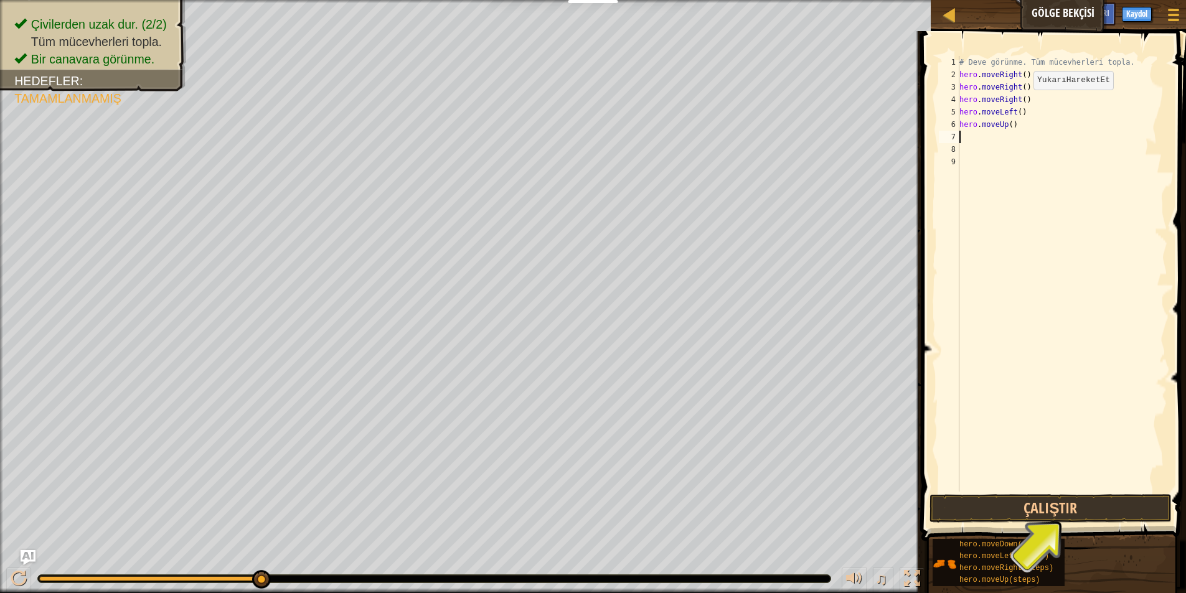
type textarea "h"
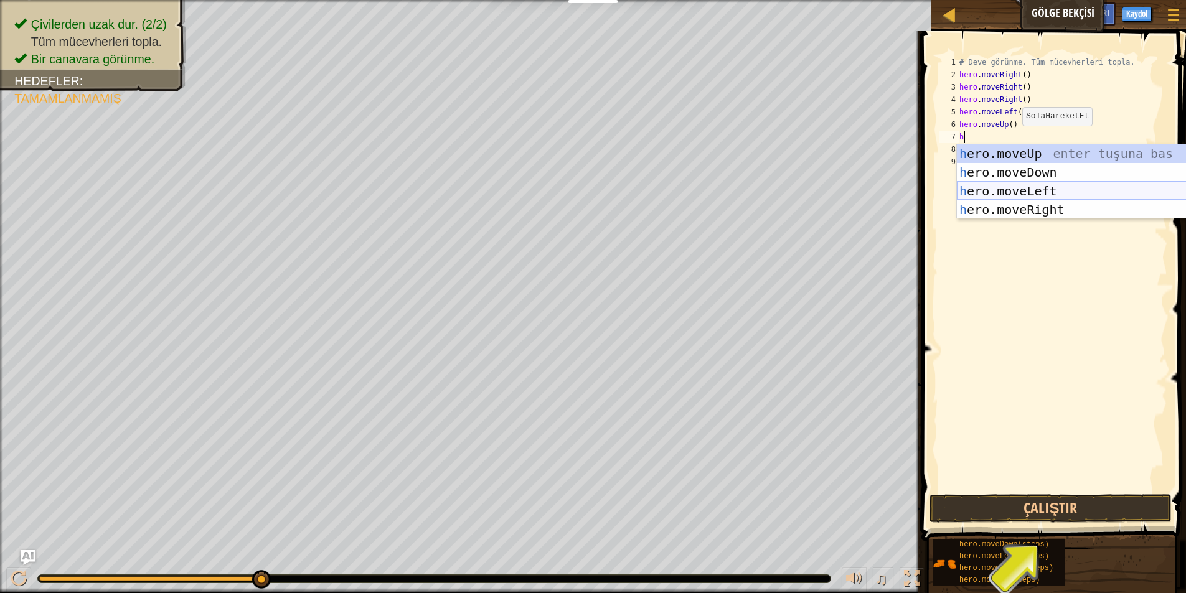
click at [1010, 192] on div "h ero.moveUp enter tuşuna bas h ero.moveDown enter tuşuna bas h ero.moveLeft en…" at bounding box center [1074, 200] width 235 height 112
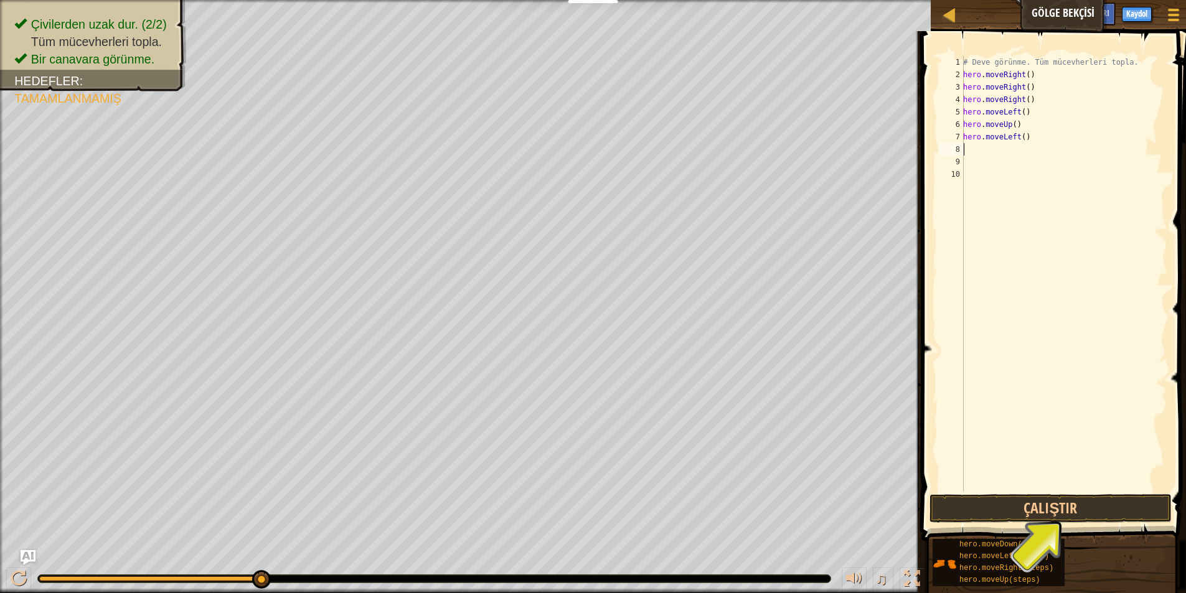
type textarea "h"
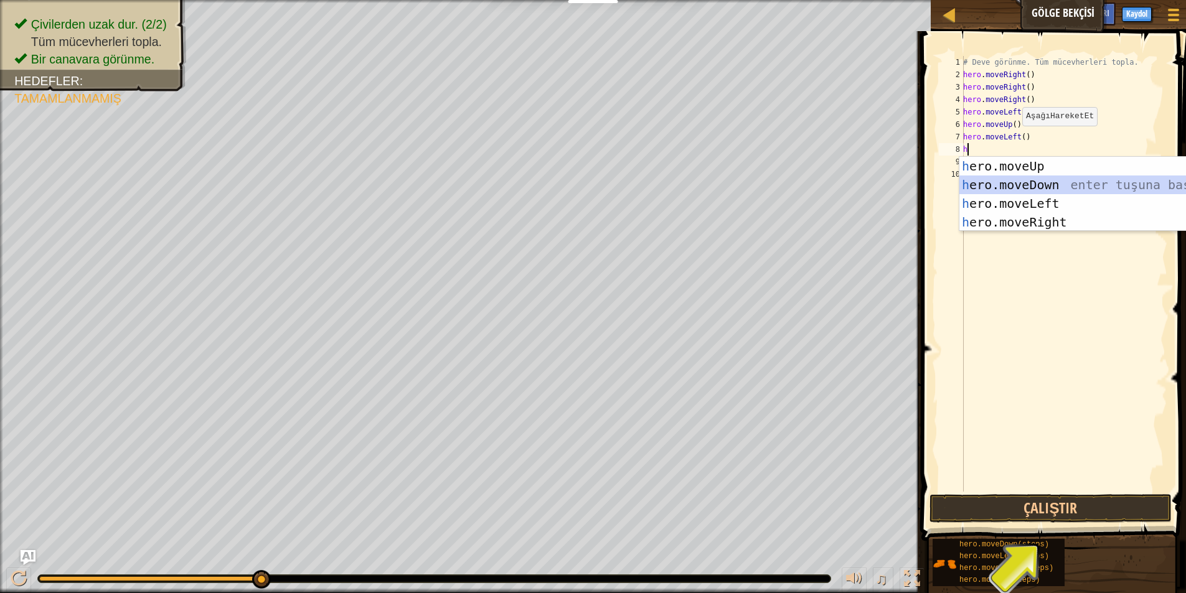
click at [1014, 184] on div "h ero.moveUp enter tuşuna bas h ero.moveDown enter tuşuna bas h ero.moveLeft en…" at bounding box center [1076, 213] width 235 height 112
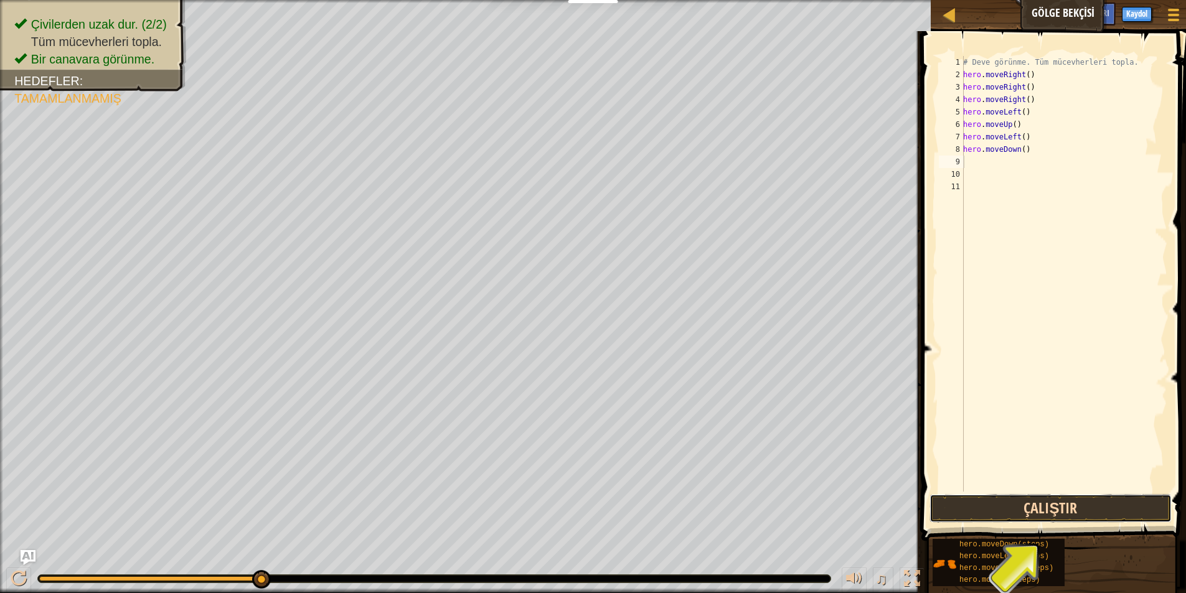
click at [1056, 497] on button "Çalıştır" at bounding box center [1050, 508] width 242 height 29
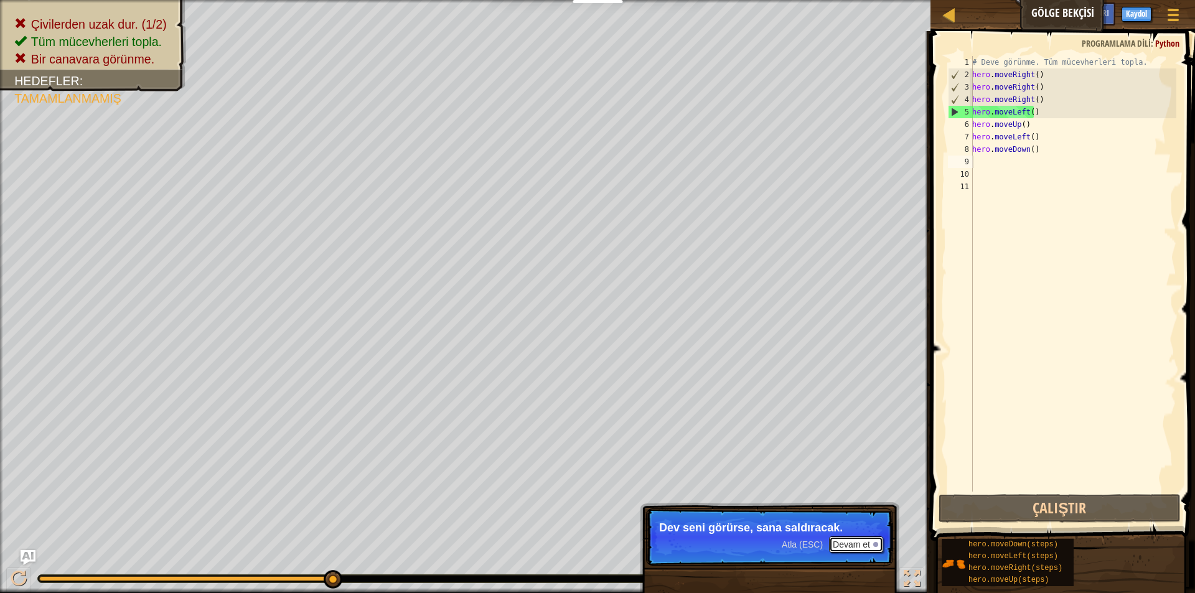
click at [862, 541] on button "Devam et" at bounding box center [856, 545] width 54 height 16
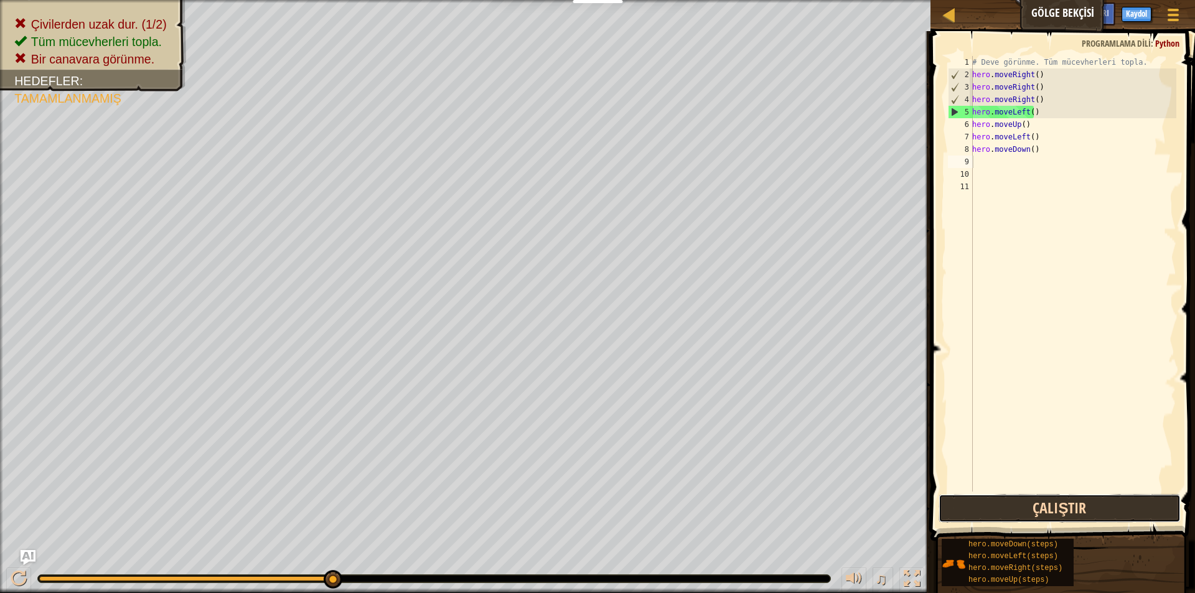
click at [1120, 509] on button "Çalıştır" at bounding box center [1060, 508] width 242 height 29
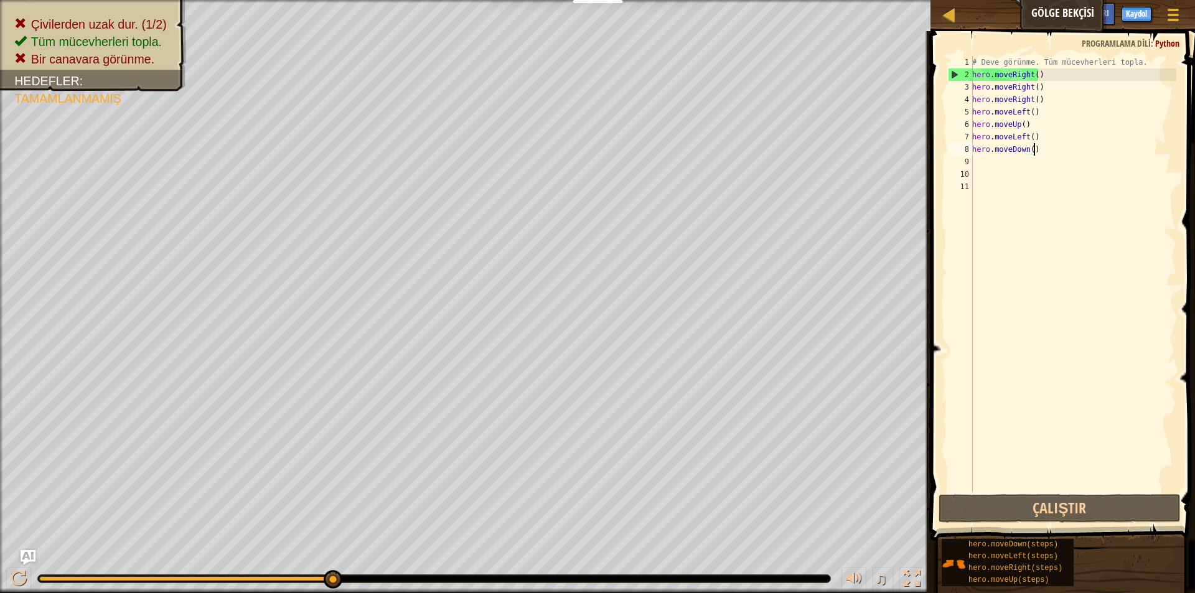
click at [1043, 155] on div "# Deve görünme. Tüm mücevherleri topla. hero . moveRight ( ) hero . moveRight (…" at bounding box center [1073, 286] width 207 height 461
type textarea "h"
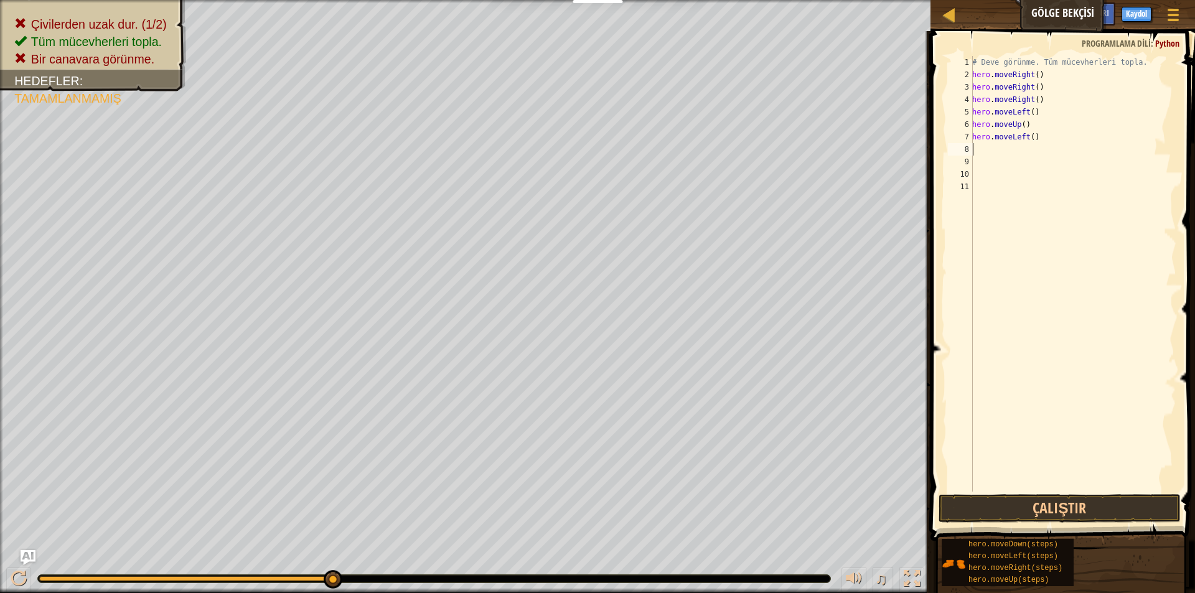
click at [1038, 131] on div "# Deve görünme. Tüm mücevherleri topla. hero . moveRight ( ) hero . moveRight (…" at bounding box center [1073, 286] width 207 height 461
type textarea "h"
click at [1032, 121] on div "# Deve görünme. Tüm mücevherleri topla. hero . moveRight ( ) hero . moveRight (…" at bounding box center [1073, 286] width 207 height 461
type textarea "h"
click at [1037, 118] on div "# Deve görünme. Tüm mücevherleri topla. hero . moveRight ( ) hero . moveRight (…" at bounding box center [1073, 286] width 207 height 461
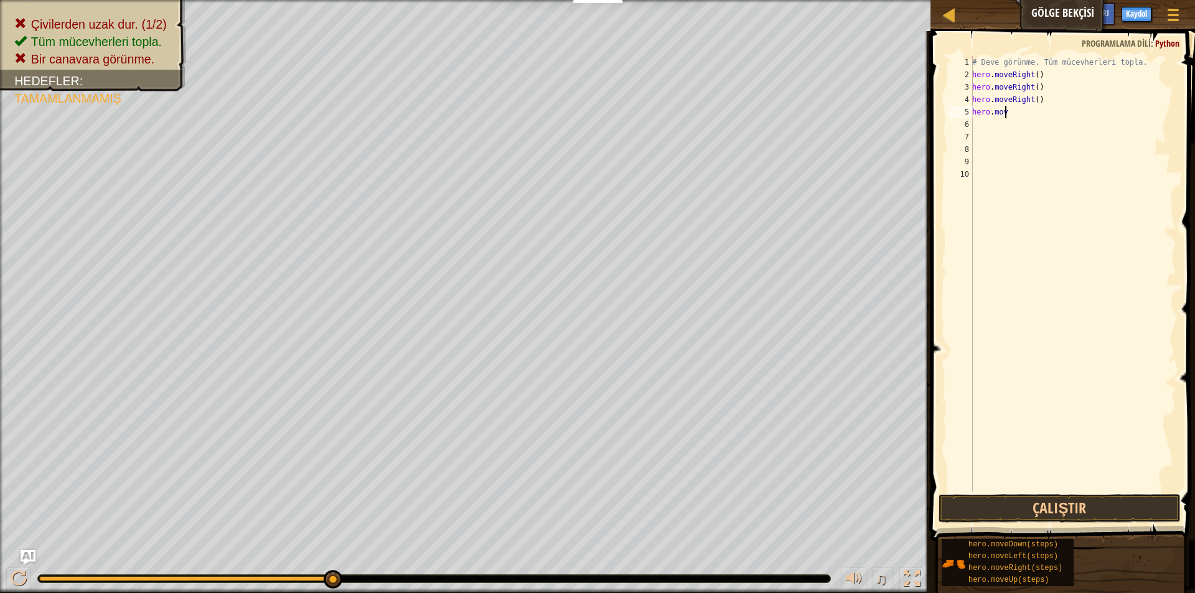
type textarea "h"
click at [1040, 102] on div "# Deve görünme. Tüm mücevherleri topla. hero . moveRight ( ) hero . moveRight (…" at bounding box center [1073, 286] width 207 height 461
type textarea "h"
click at [1045, 85] on div "# Deve görünme. Tüm mücevherleri topla. hero . moveRight ( ) hero . moveRight (…" at bounding box center [1073, 286] width 207 height 461
type textarea "h"
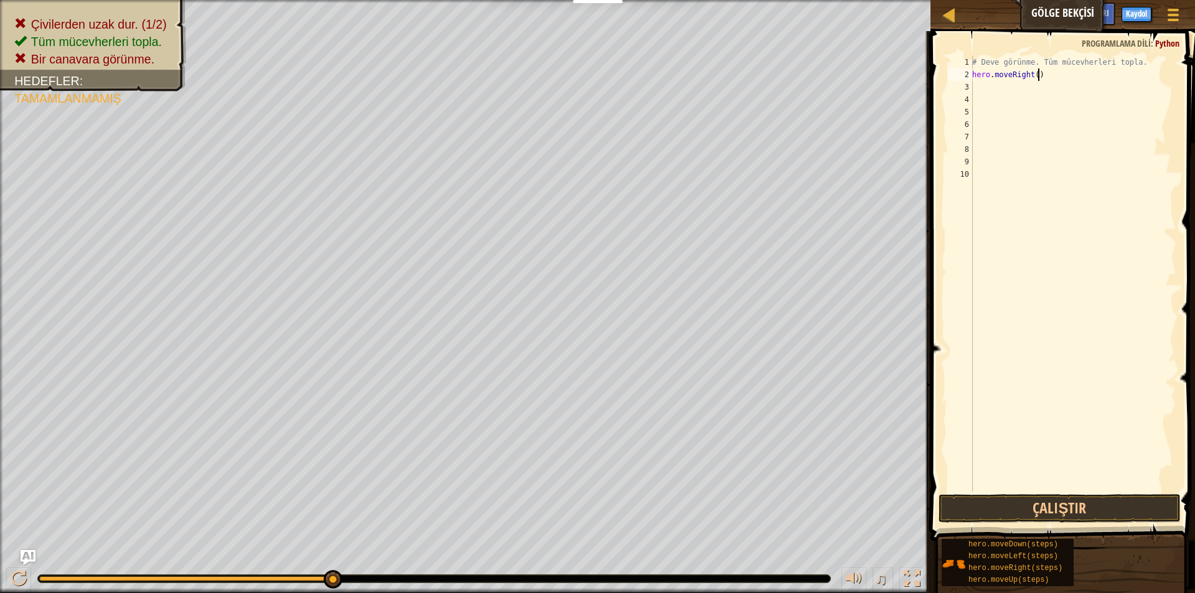
click at [1048, 72] on div "# Deve görünme. Tüm mücevherleri topla. hero . moveRight ( )" at bounding box center [1073, 286] width 207 height 461
type textarea "h"
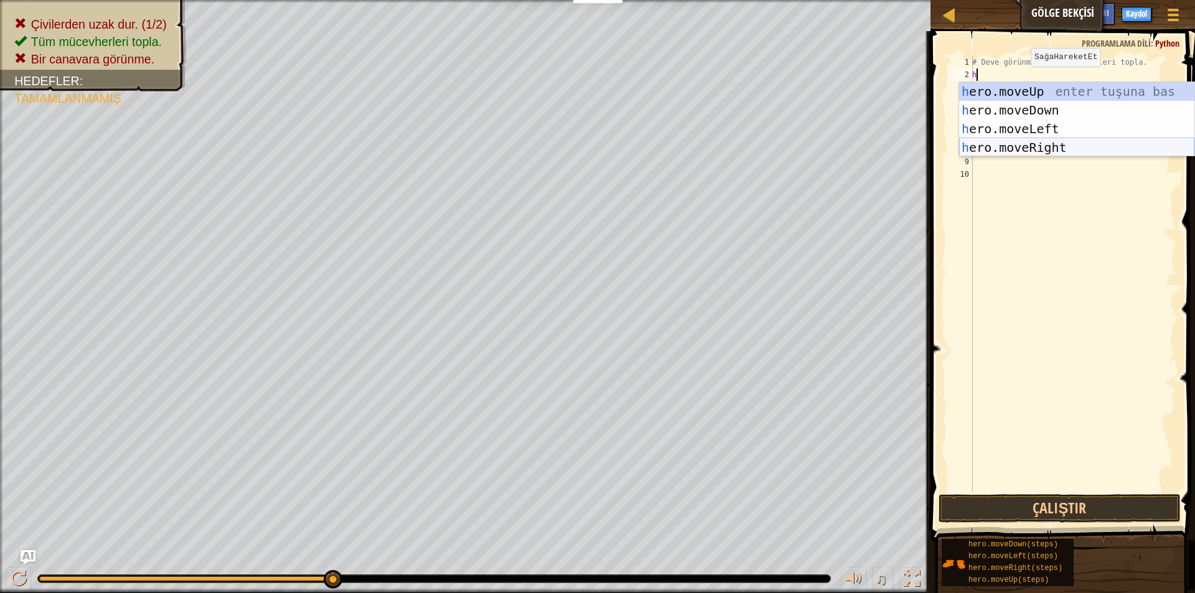
click at [1025, 148] on div "h ero.moveUp enter tuşuna bas h ero.moveDown enter tuşuna bas h ero.moveLeft en…" at bounding box center [1076, 138] width 235 height 112
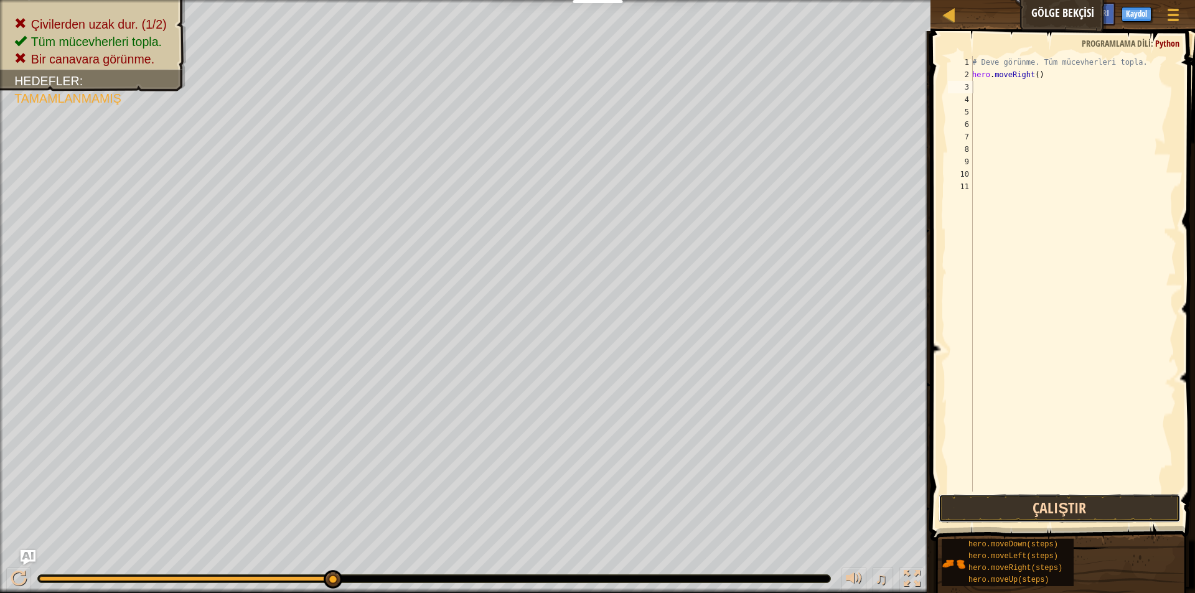
click at [1077, 501] on button "Çalıştır" at bounding box center [1060, 508] width 242 height 29
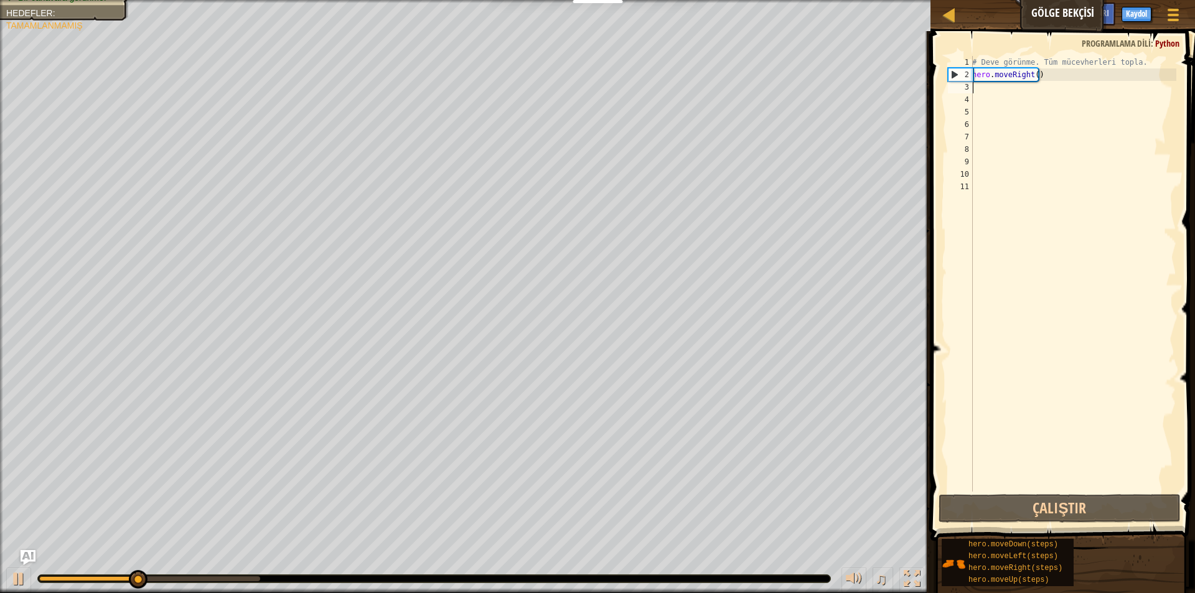
type textarea "h"
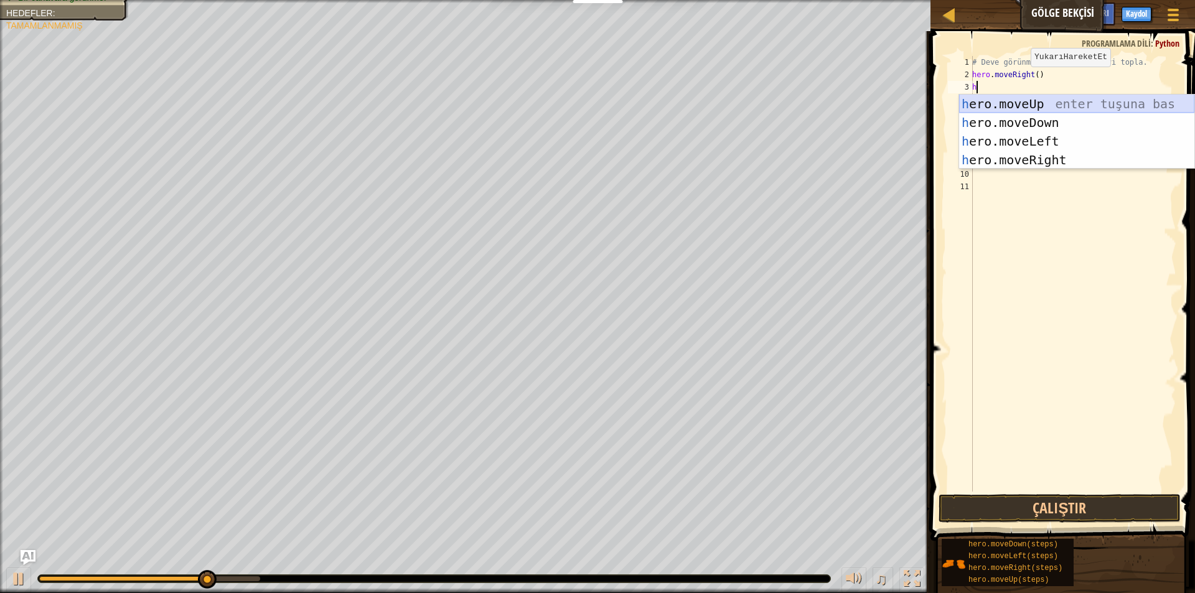
click at [1012, 100] on div "h ero.moveUp enter tuşuna bas h ero.moveDown enter tuşuna bas h ero.moveLeft en…" at bounding box center [1076, 151] width 235 height 112
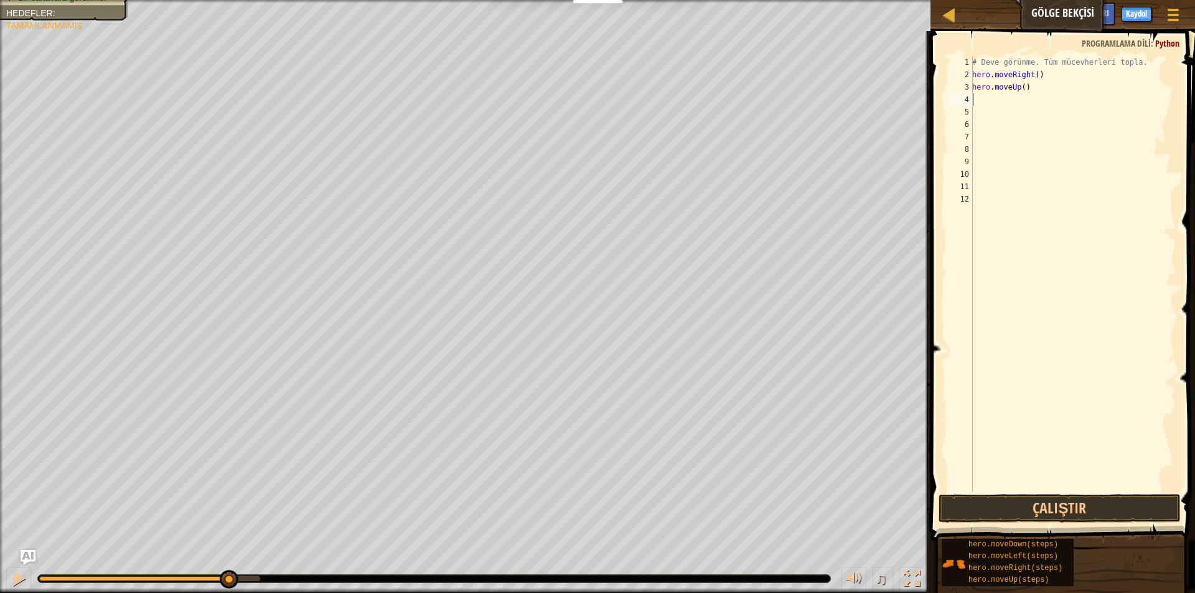
type textarea "h"
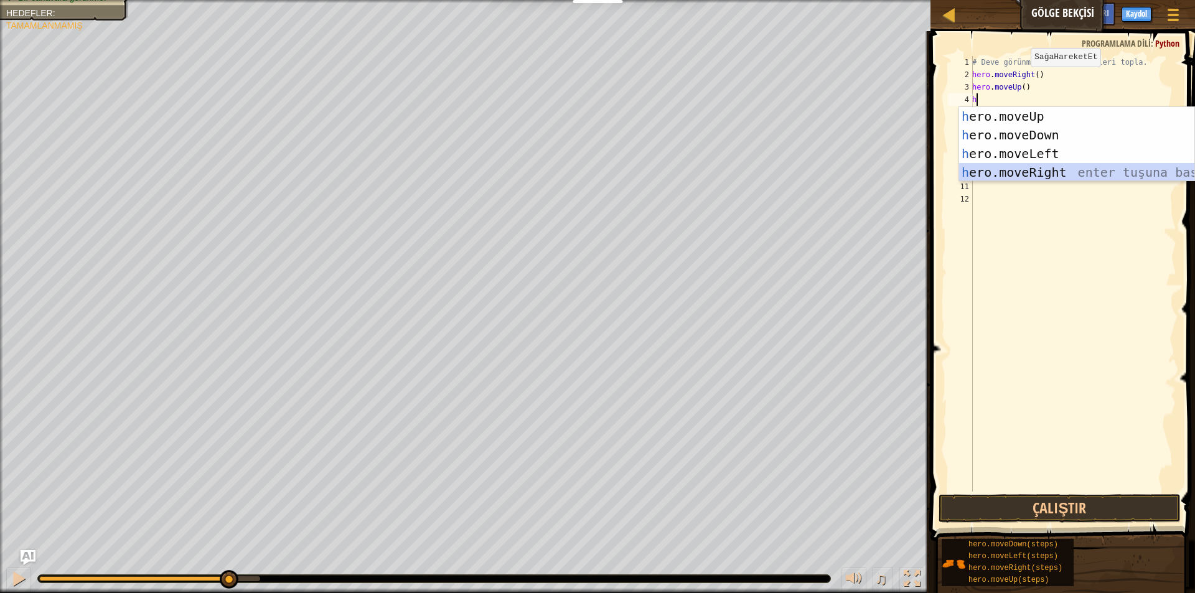
click at [1004, 170] on div "h ero.moveUp enter tuşuna bas h ero.moveDown enter tuşuna bas h ero.moveLeft en…" at bounding box center [1076, 163] width 235 height 112
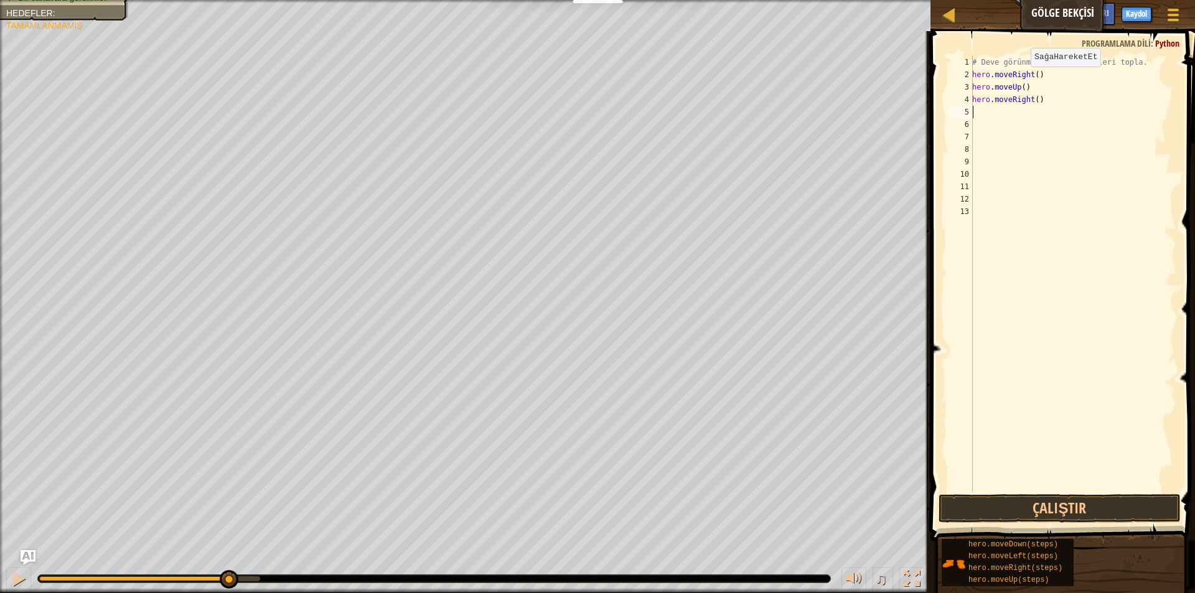
type textarea "h"
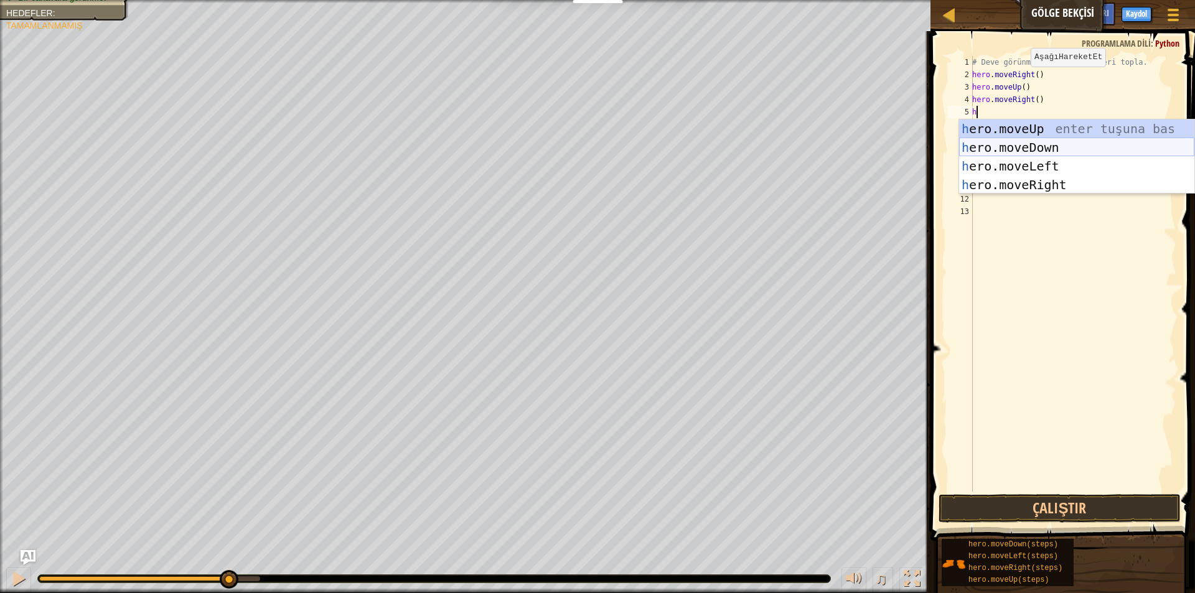
click at [1001, 140] on div "h ero.moveUp enter tuşuna bas h ero.moveDown enter tuşuna bas h ero.moveLeft en…" at bounding box center [1076, 176] width 235 height 112
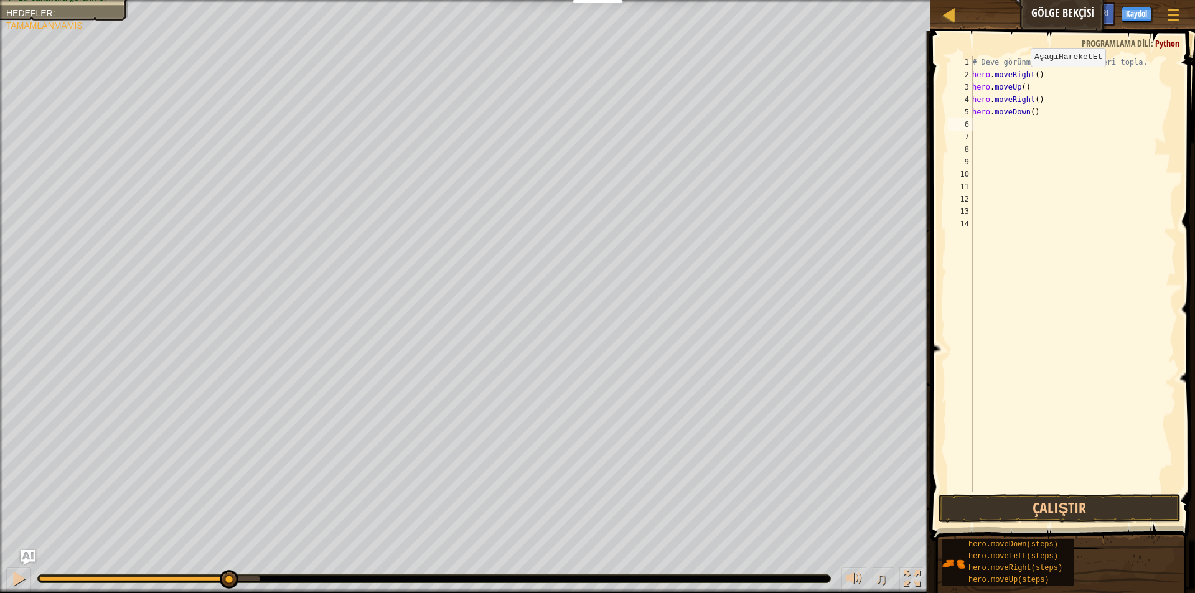
type textarea "h"
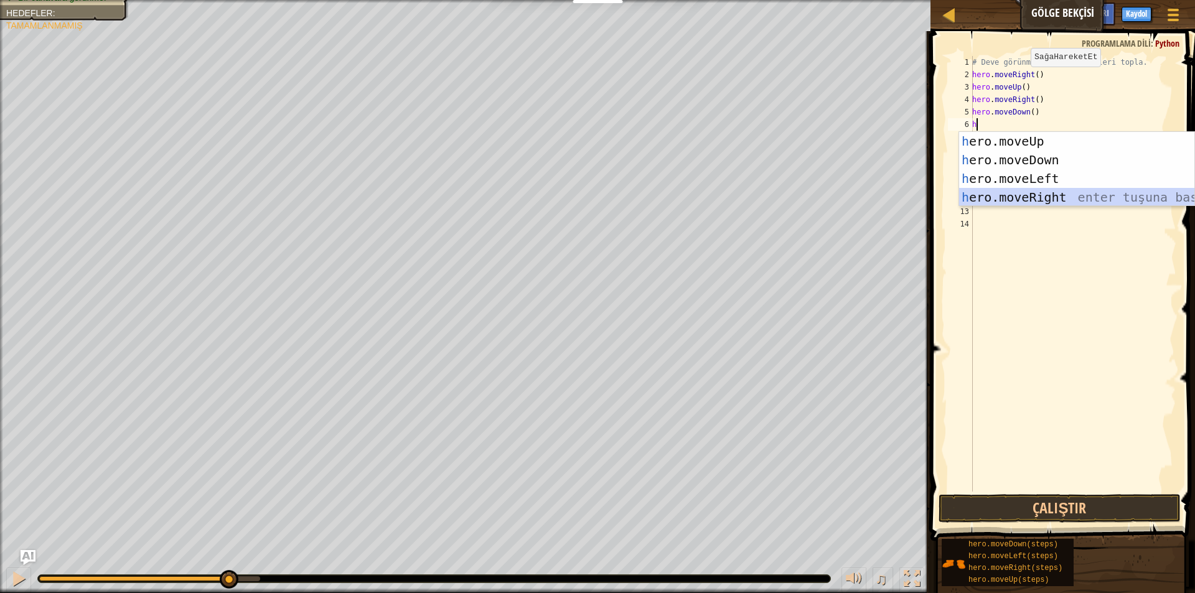
click at [1000, 197] on div "h ero.moveUp enter tuşuna bas h ero.moveDown enter tuşuna bas h ero.moveLeft en…" at bounding box center [1076, 188] width 235 height 112
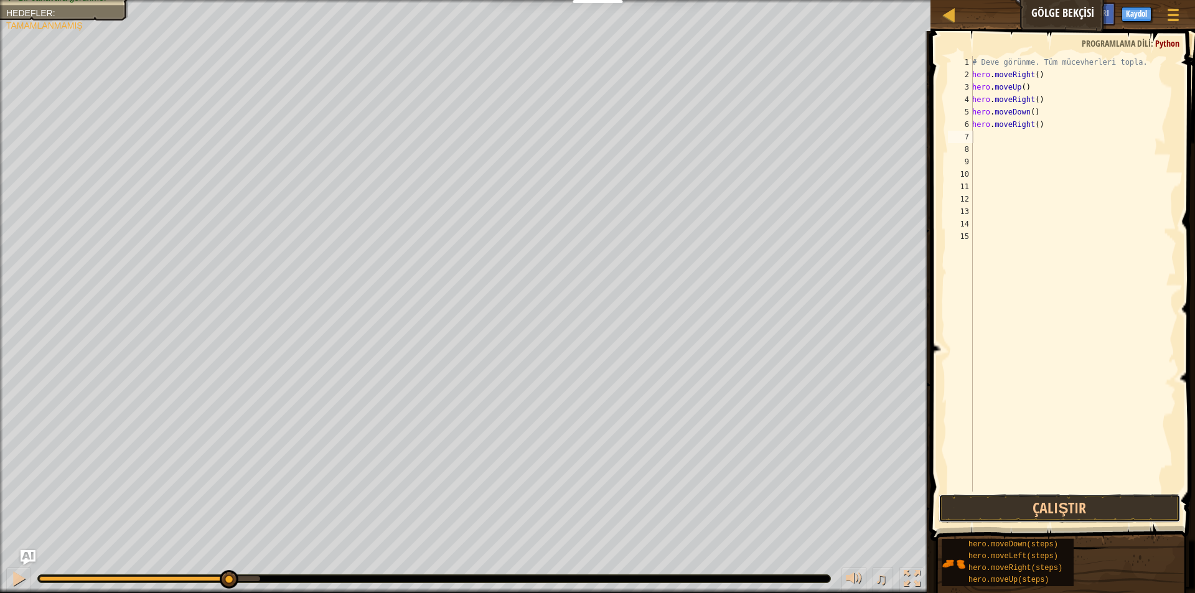
drag, startPoint x: 1087, startPoint y: 499, endPoint x: 1087, endPoint y: 486, distance: 12.5
click at [1087, 492] on div "1 2 3 4 5 6 7 8 9 10 11 12 13 14 15 # Deve görünme. Tüm mücevherleri topla. her…" at bounding box center [1061, 310] width 268 height 547
click at [1087, 509] on button "Çalıştır" at bounding box center [1060, 508] width 242 height 29
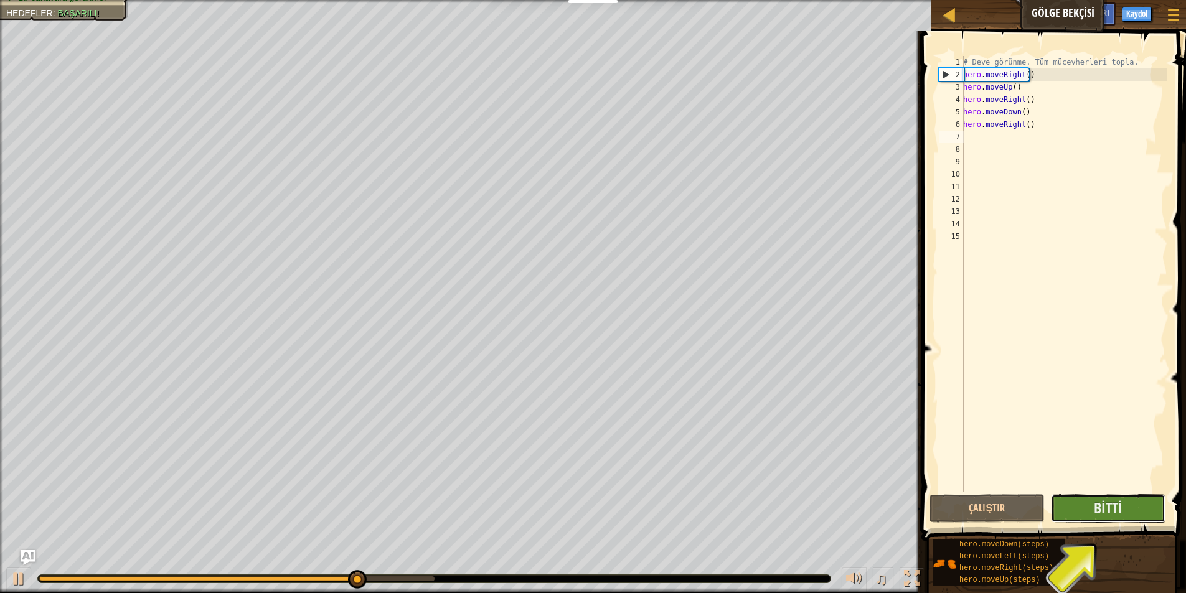
click at [1134, 510] on button "Bitti" at bounding box center [1108, 508] width 115 height 29
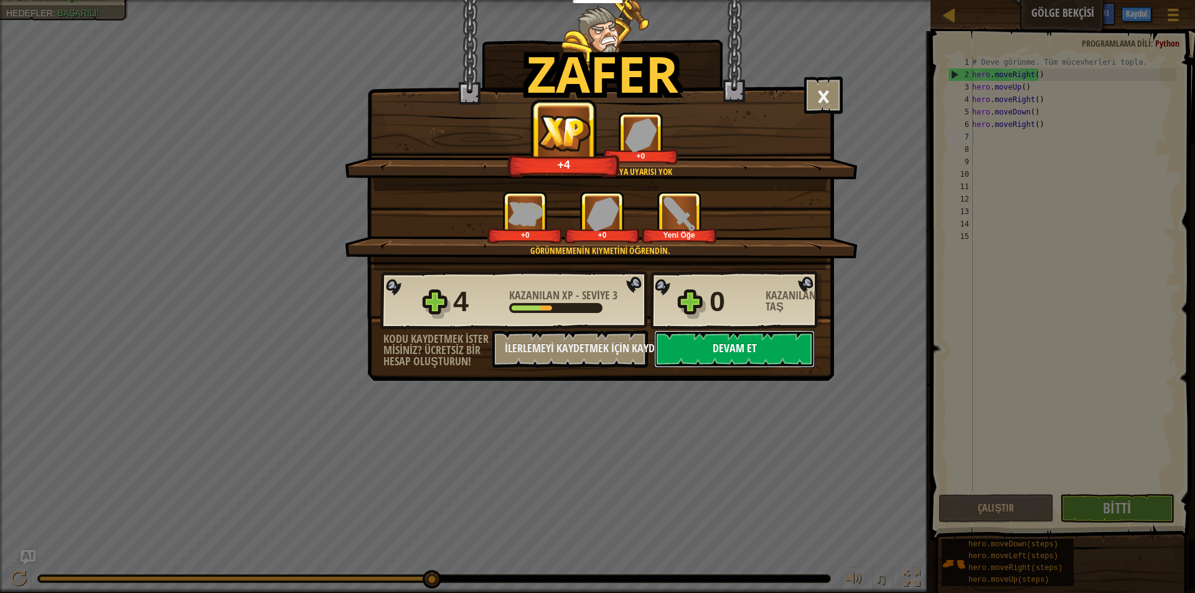
click at [735, 350] on button "Devam et" at bounding box center [734, 349] width 161 height 37
select select "tr"
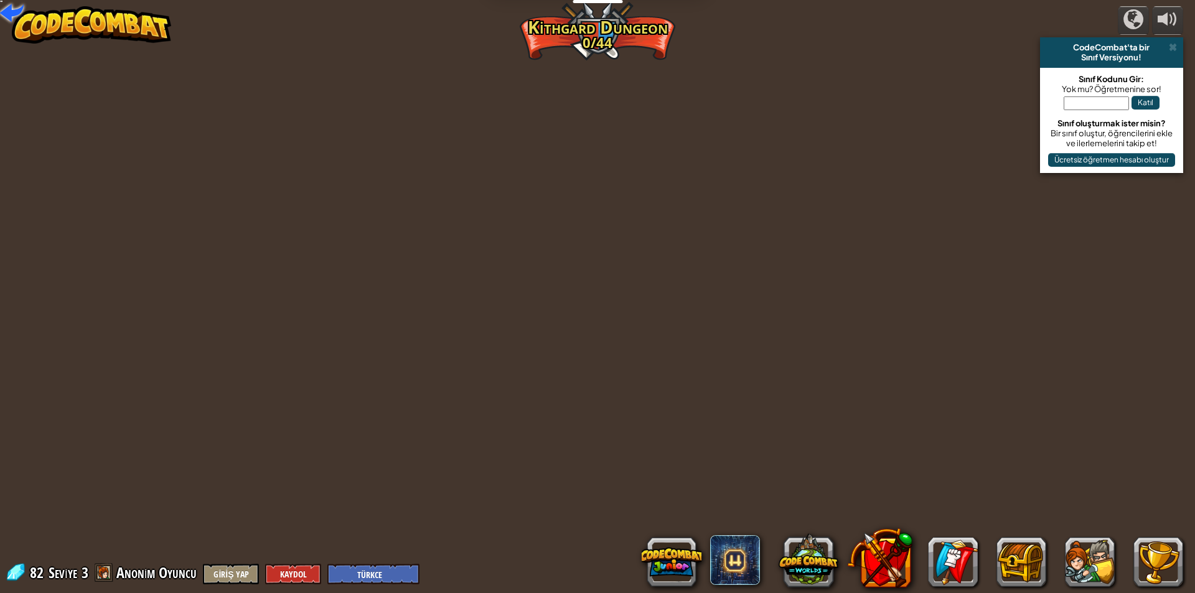
select select "tr"
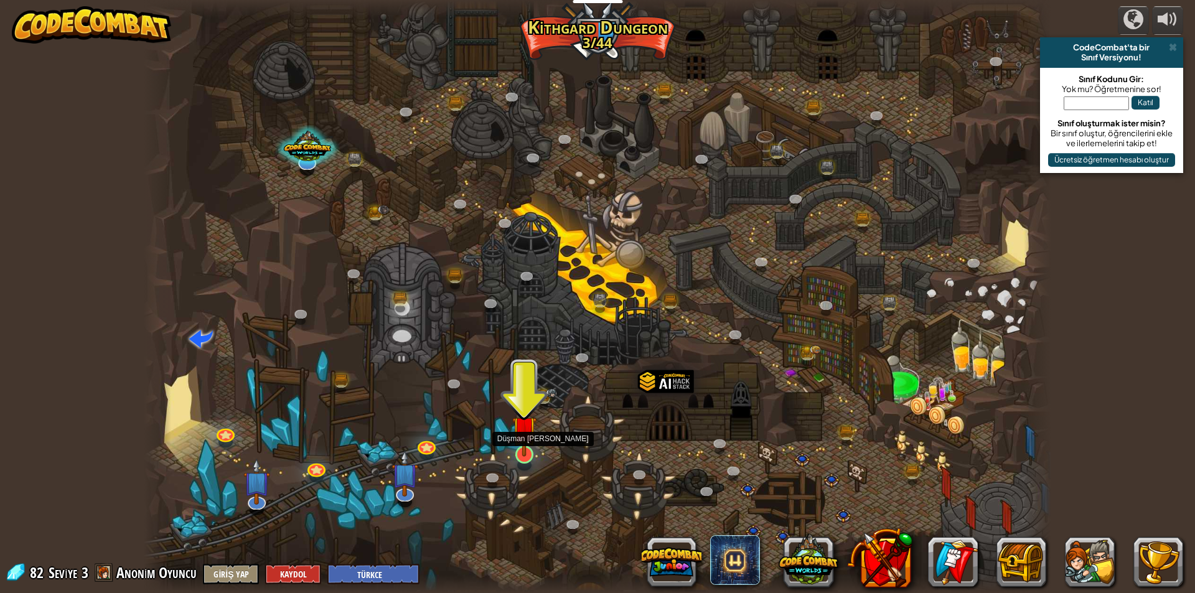
click at [522, 444] on img at bounding box center [524, 428] width 24 height 56
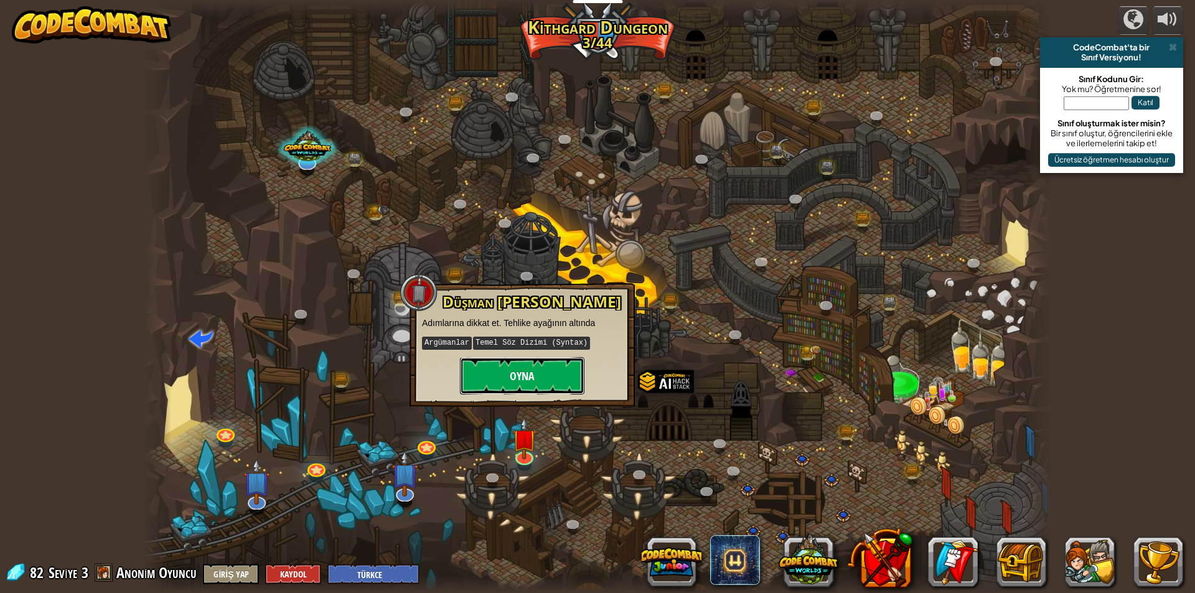
click at [559, 359] on button "Oyna" at bounding box center [522, 375] width 125 height 37
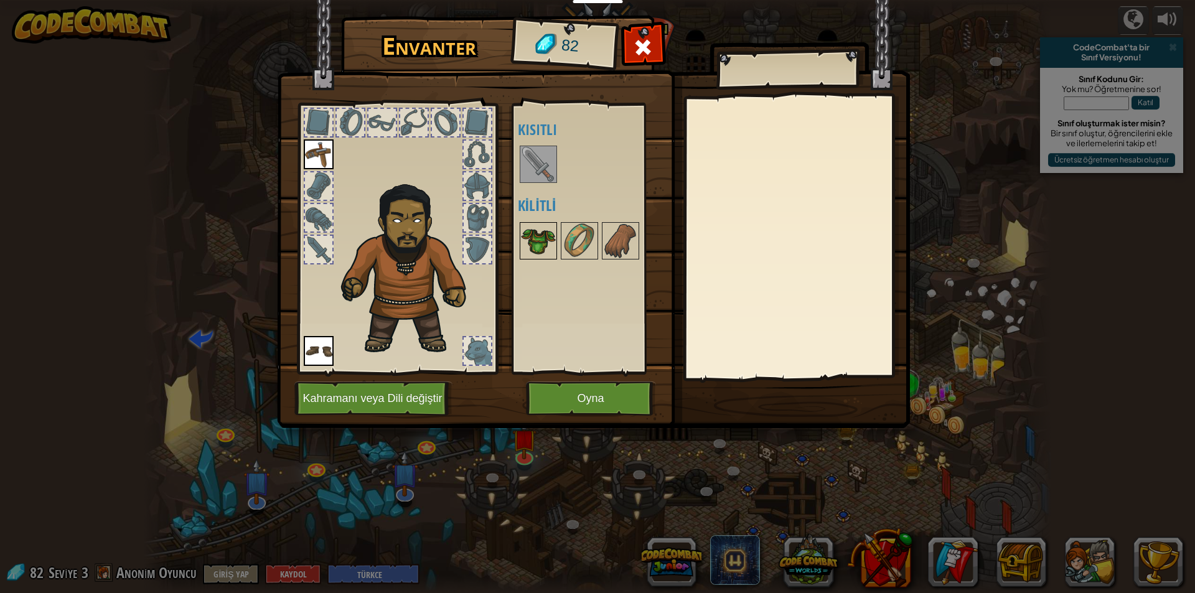
click at [533, 230] on img at bounding box center [538, 240] width 35 height 35
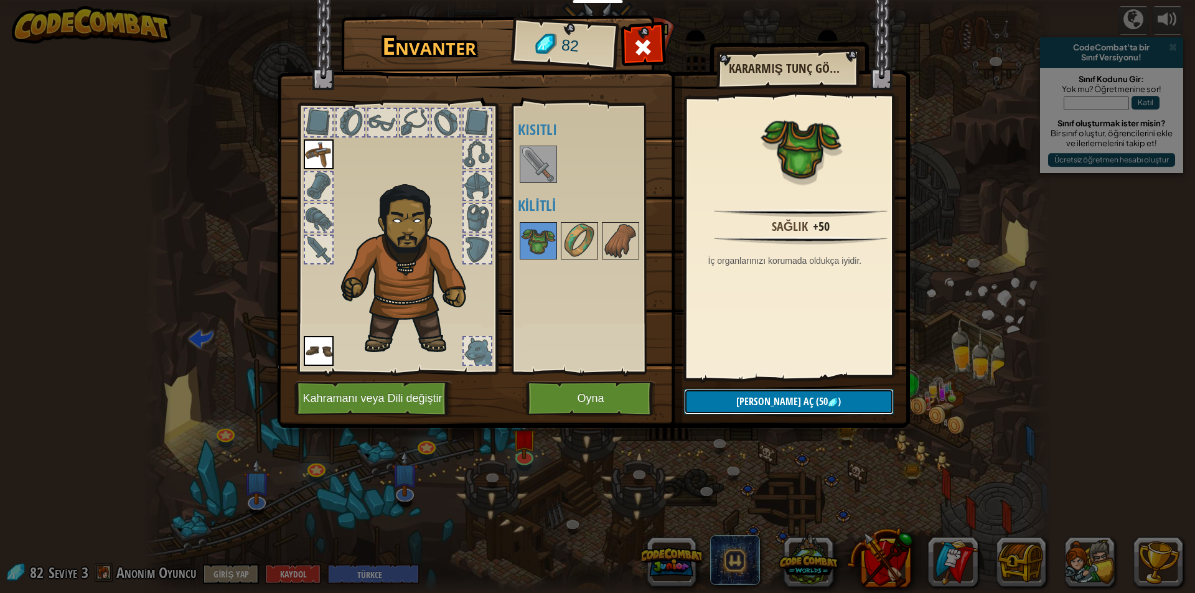
click at [814, 400] on span "(50" at bounding box center [821, 402] width 14 height 14
click at [801, 400] on button "Devam et" at bounding box center [789, 402] width 210 height 26
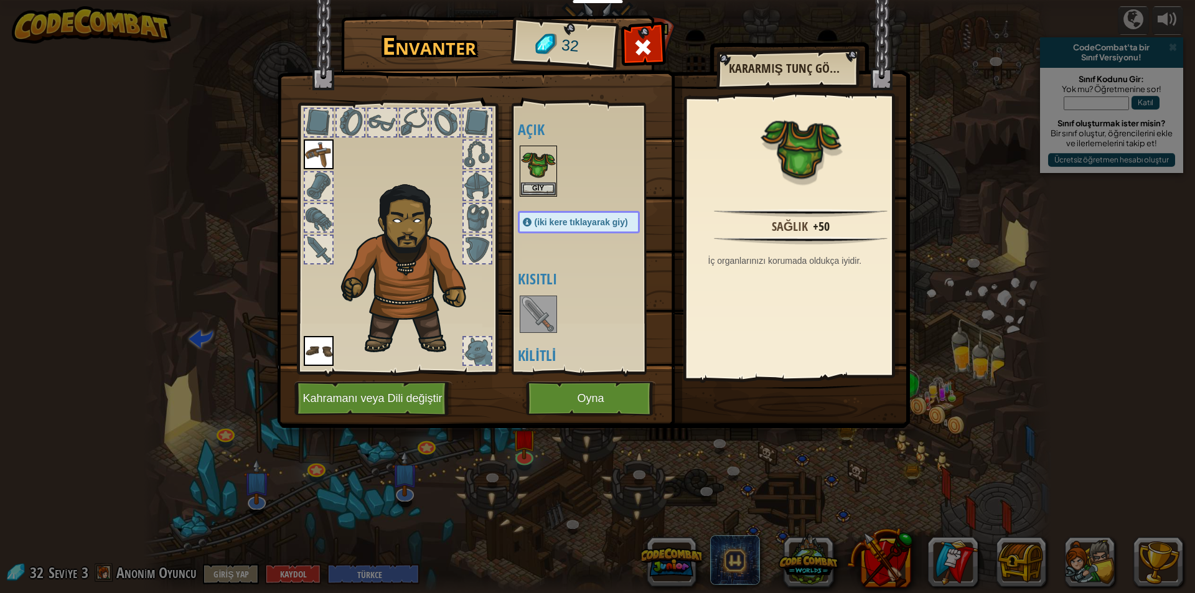
click at [524, 308] on img at bounding box center [538, 314] width 35 height 35
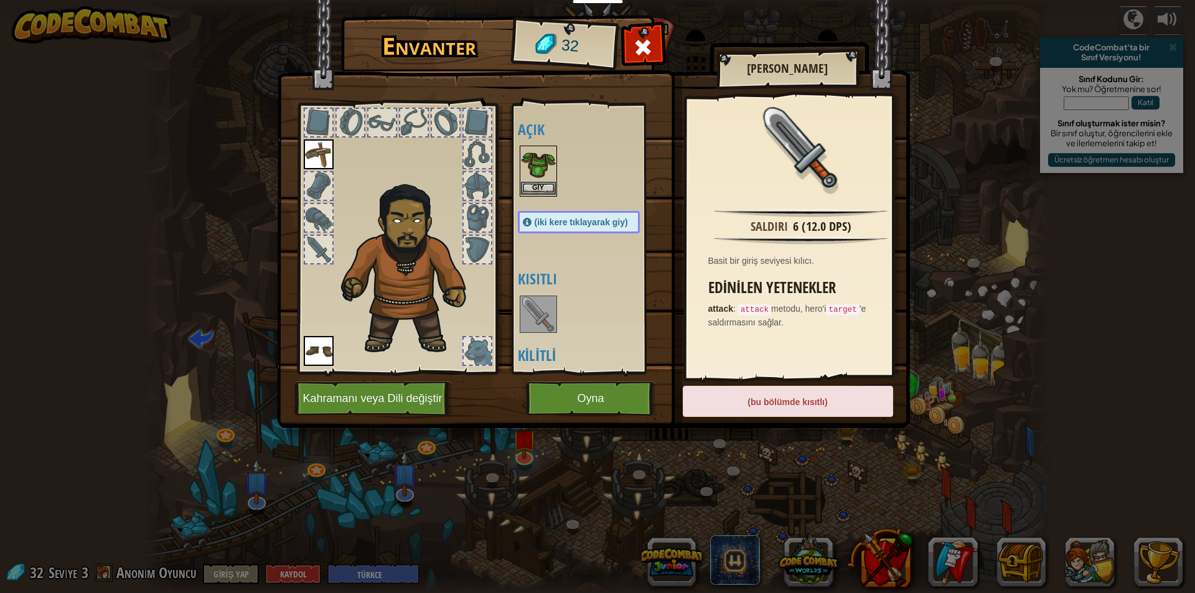
click at [545, 166] on img at bounding box center [538, 164] width 35 height 35
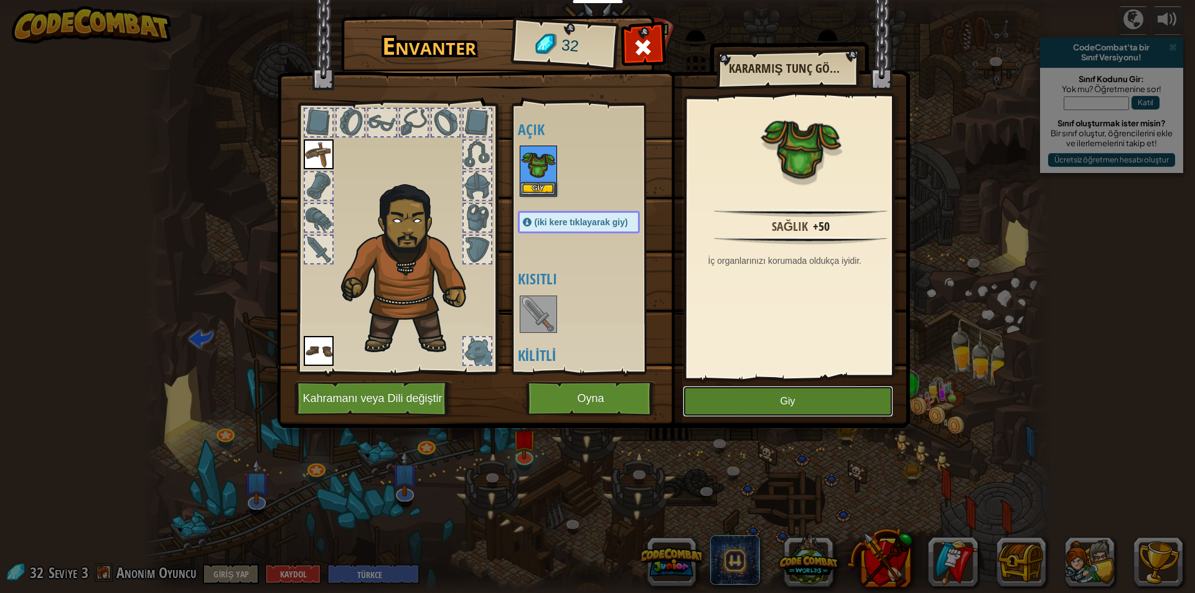
click at [810, 402] on button "Giy" at bounding box center [788, 401] width 210 height 31
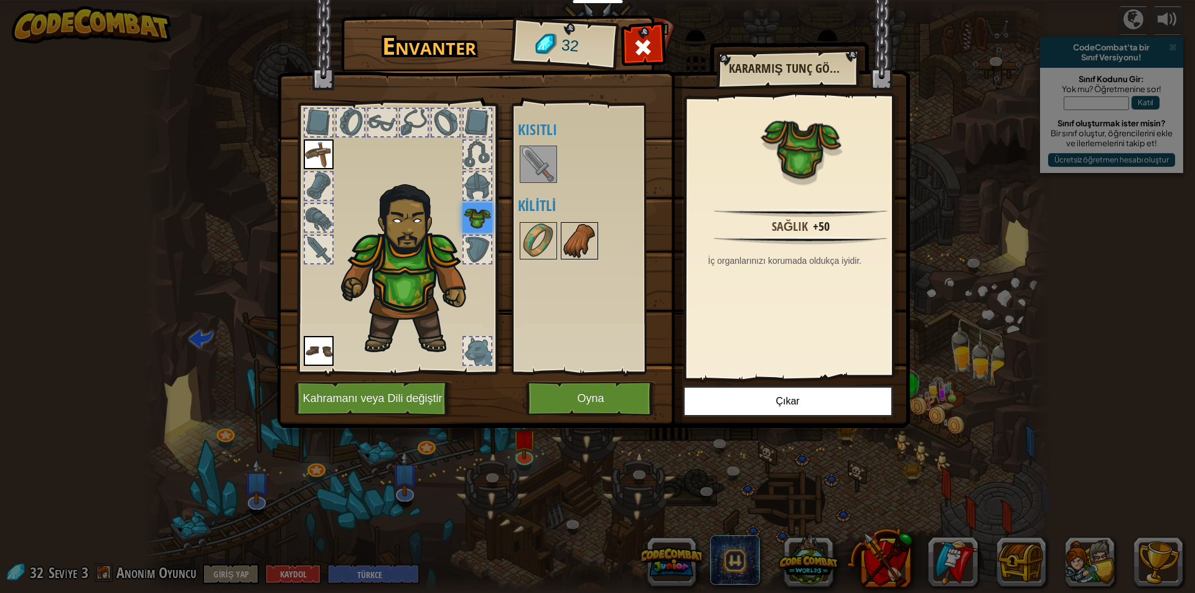
click at [586, 236] on img at bounding box center [579, 240] width 35 height 35
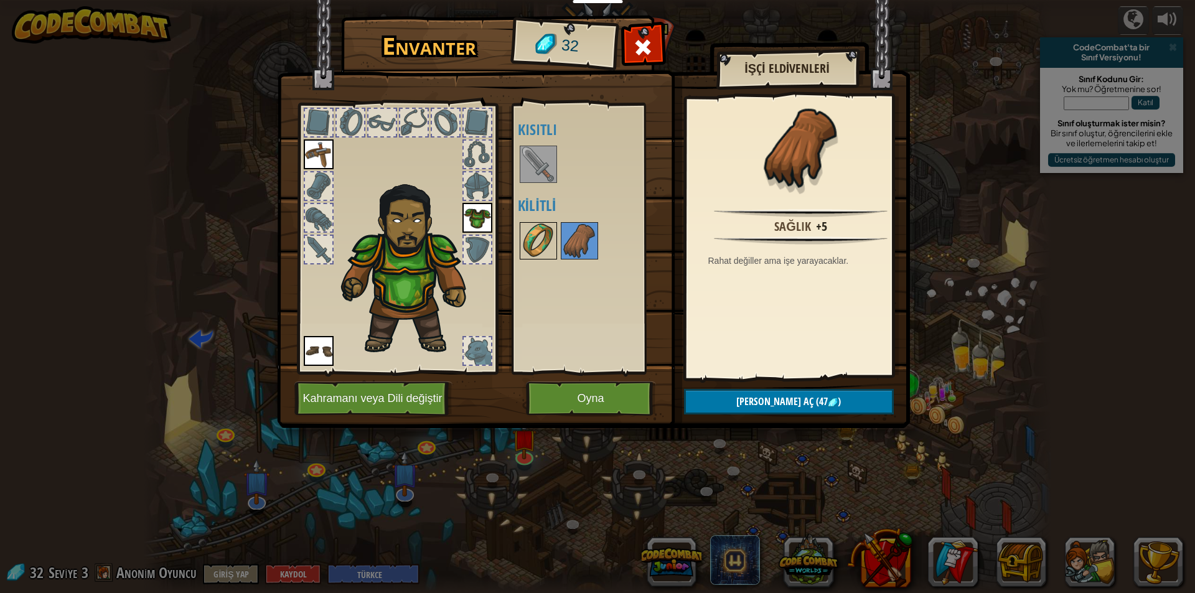
click at [540, 232] on img at bounding box center [538, 240] width 35 height 35
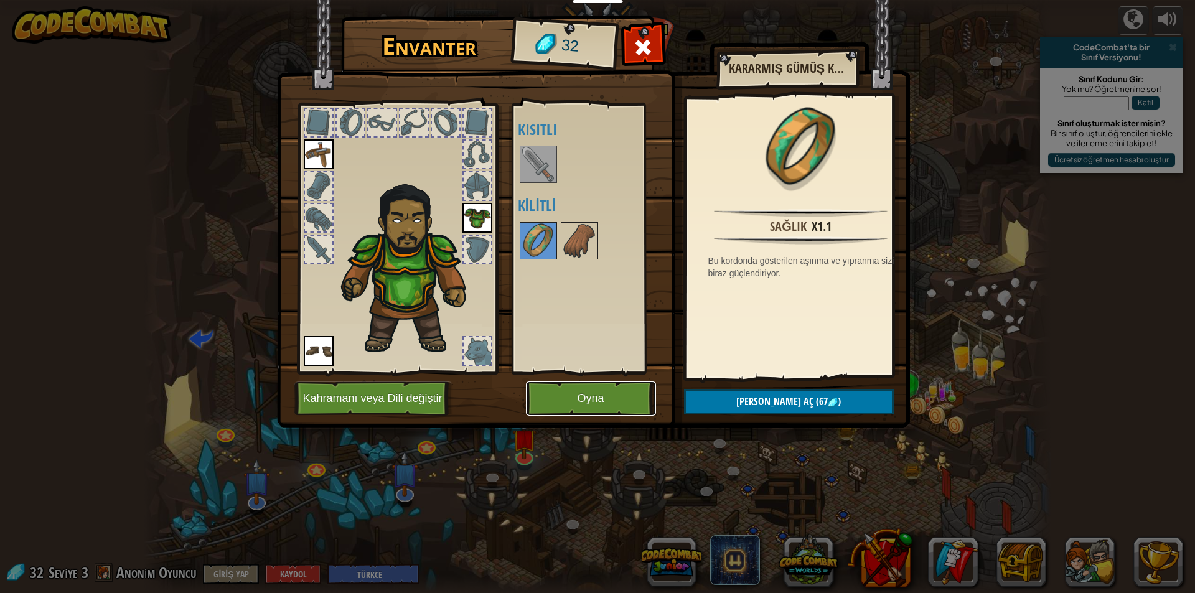
click at [598, 385] on button "Oyna" at bounding box center [591, 399] width 130 height 34
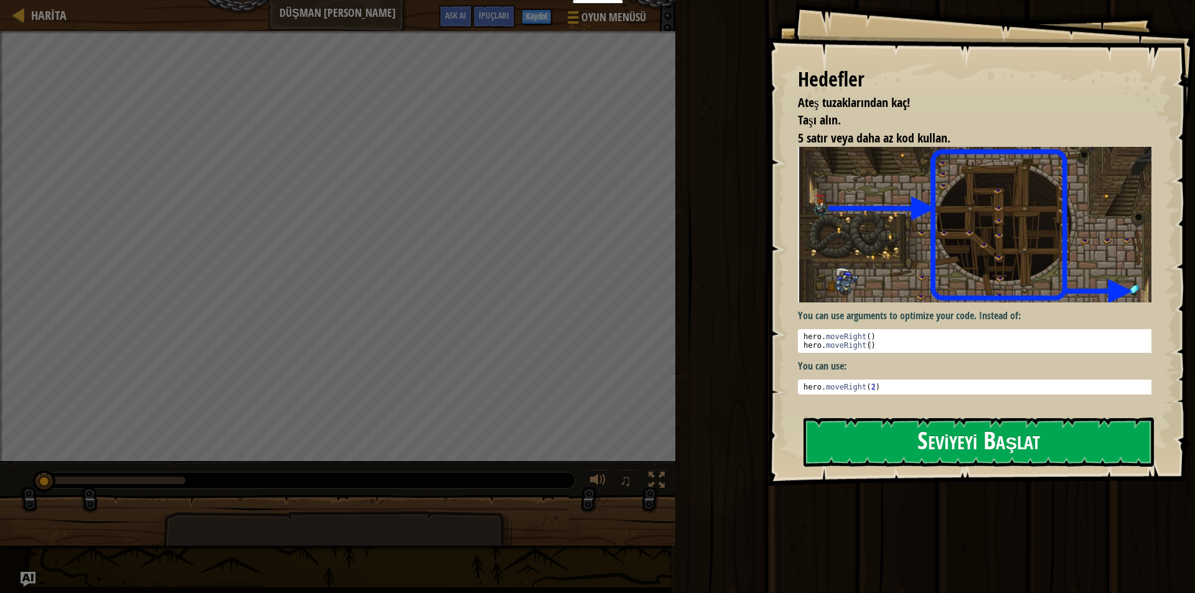
click at [927, 436] on button "Seviyeyi Başlat" at bounding box center [979, 442] width 350 height 49
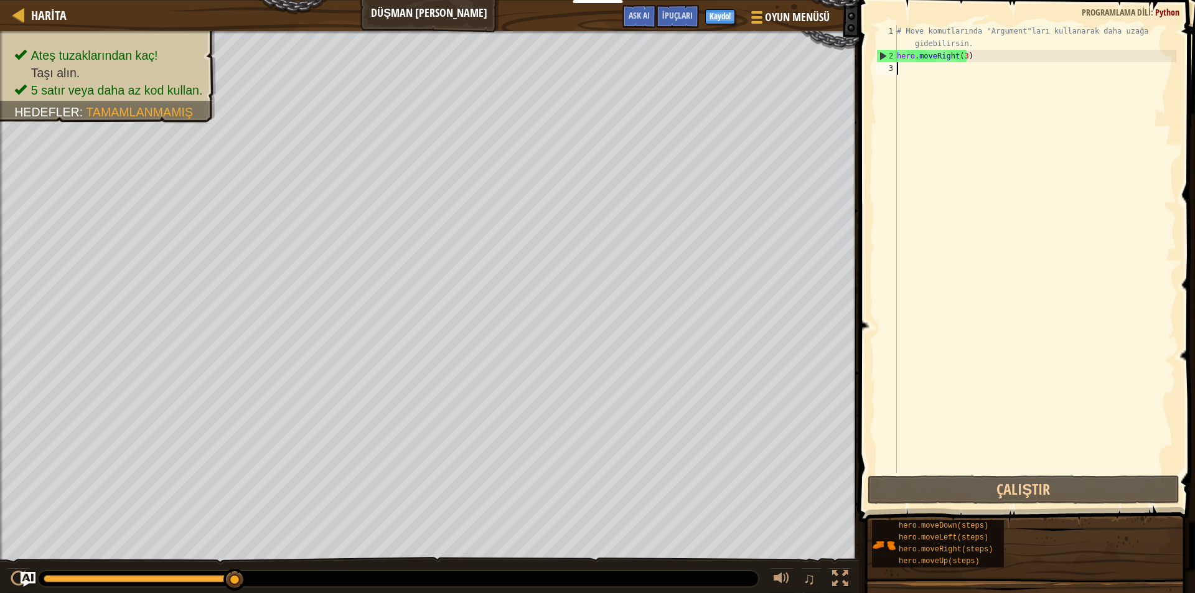
click at [913, 68] on div "# Move komutlarında "Argument"ları kullanarak daha uzağa gidebilirsin. hero . m…" at bounding box center [1036, 268] width 282 height 486
type textarea "h"
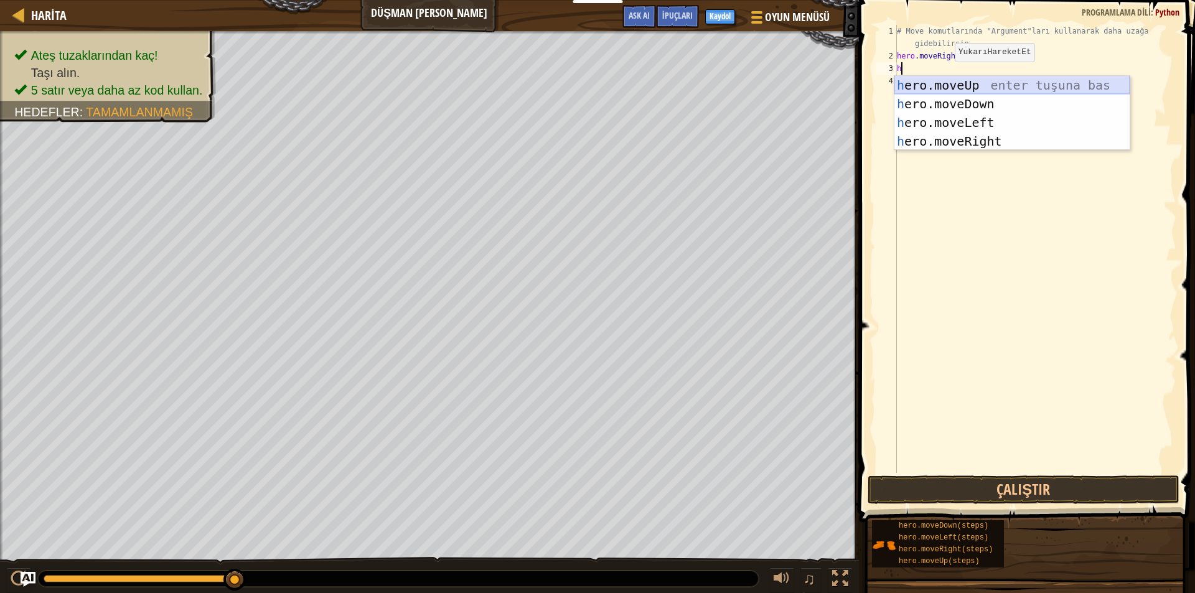
click at [939, 81] on div "h ero.moveUp enter tuşuna bas h ero.moveDown enter tuşuna bas h ero.moveLeft en…" at bounding box center [1012, 132] width 235 height 112
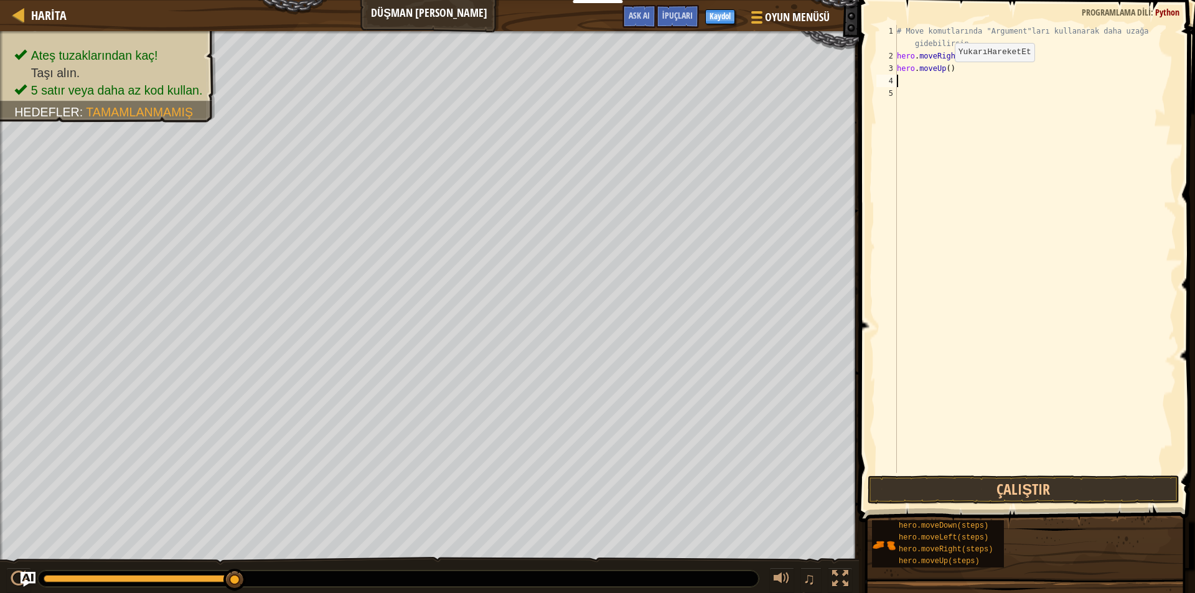
type textarea "h"
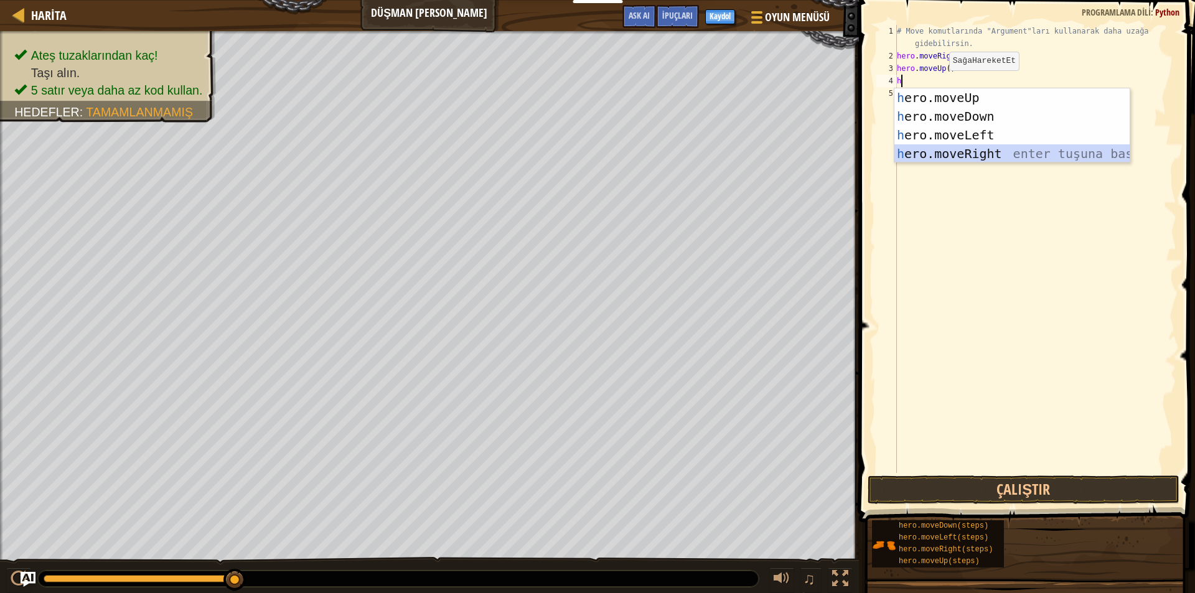
click at [963, 145] on div "h ero.moveUp enter tuşuna bas h ero.moveDown enter tuşuna bas h ero.moveLeft en…" at bounding box center [1012, 144] width 235 height 112
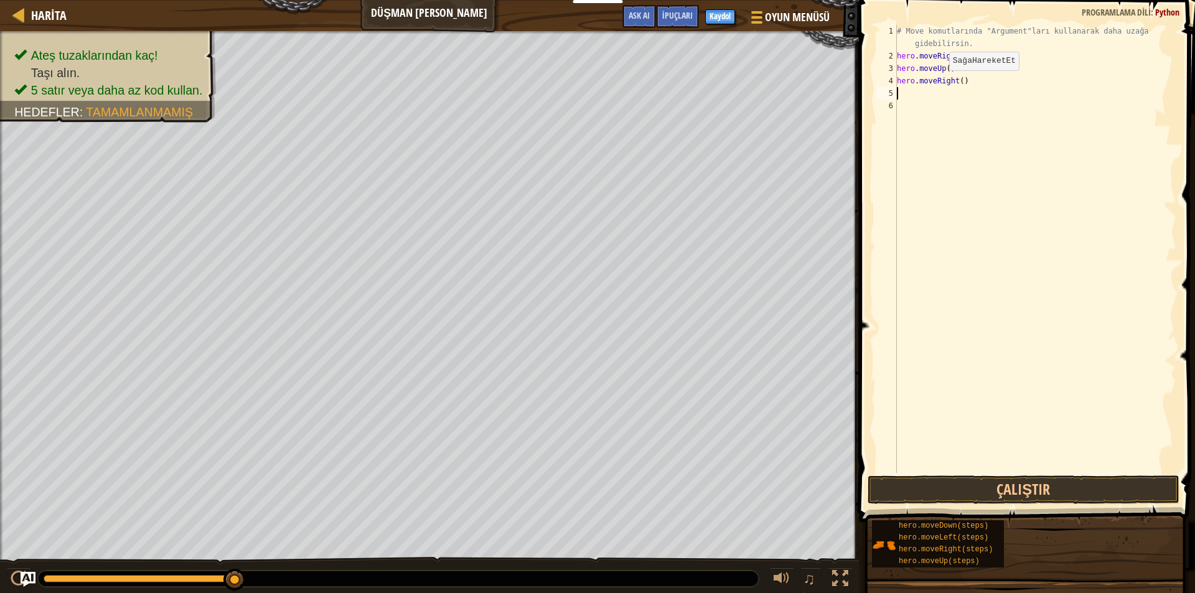
type textarea "h"
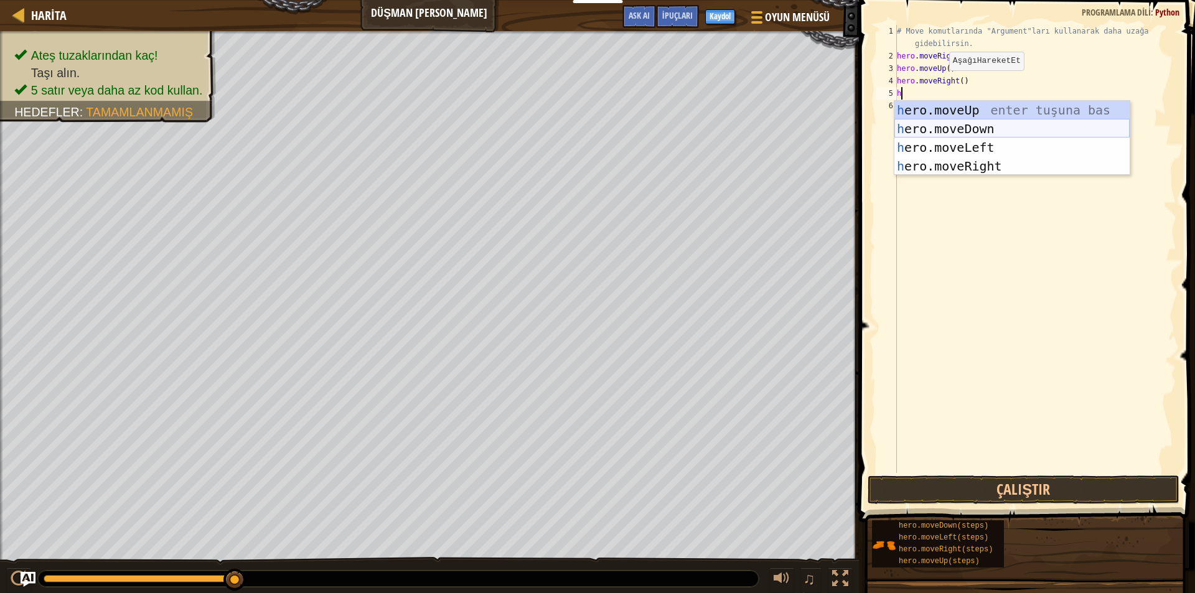
click at [963, 128] on div "h ero.moveUp enter tuşuna bas h ero.moveDown enter tuşuna bas h ero.moveLeft en…" at bounding box center [1012, 157] width 235 height 112
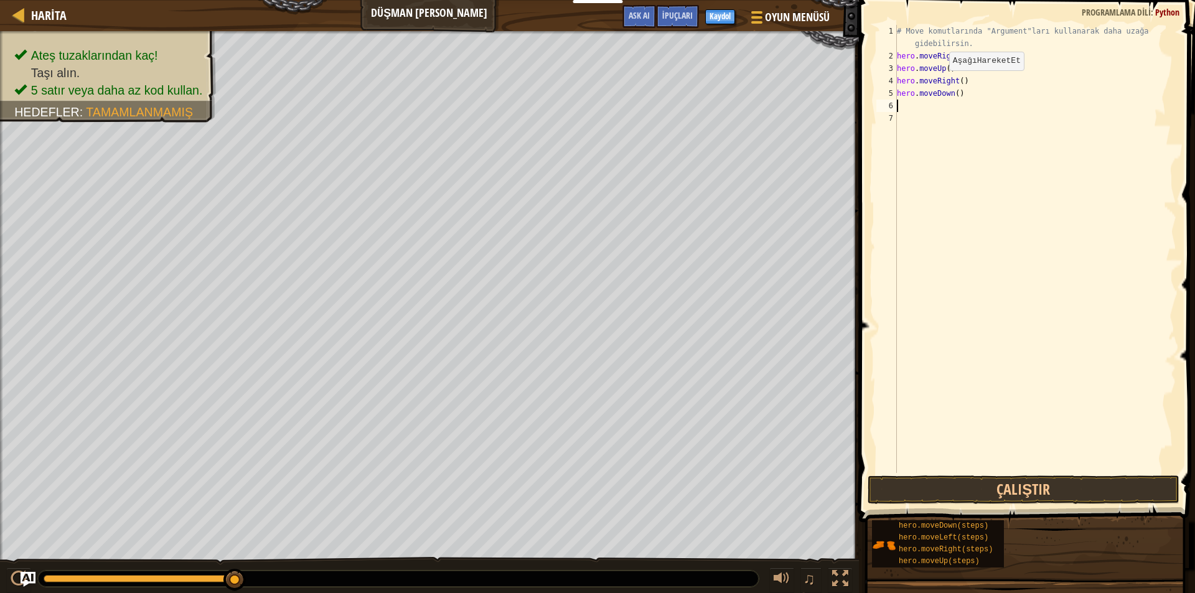
type textarea "h"
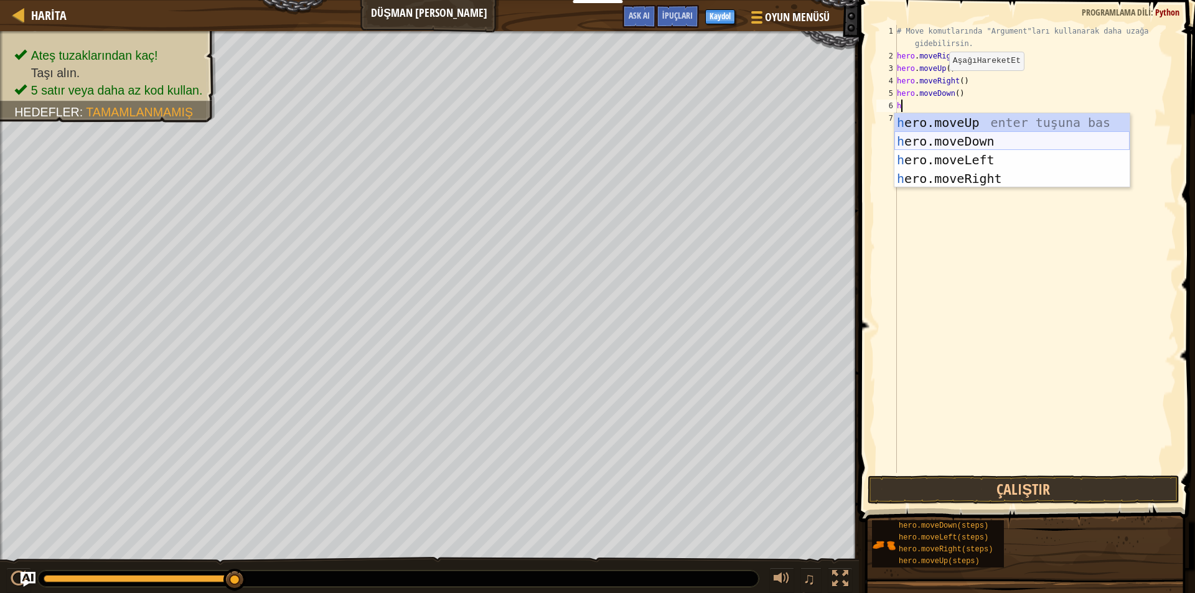
click at [962, 138] on div "h ero.moveUp enter tuşuna bas h ero.moveDown enter tuşuna bas h ero.moveLeft en…" at bounding box center [1012, 169] width 235 height 112
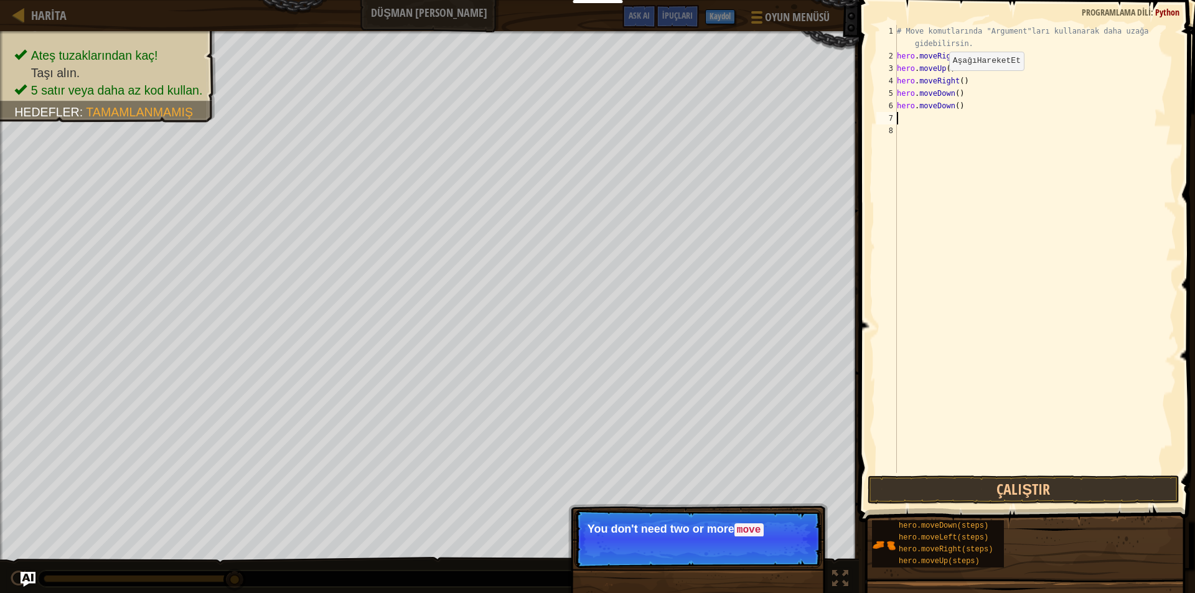
type textarea "h"
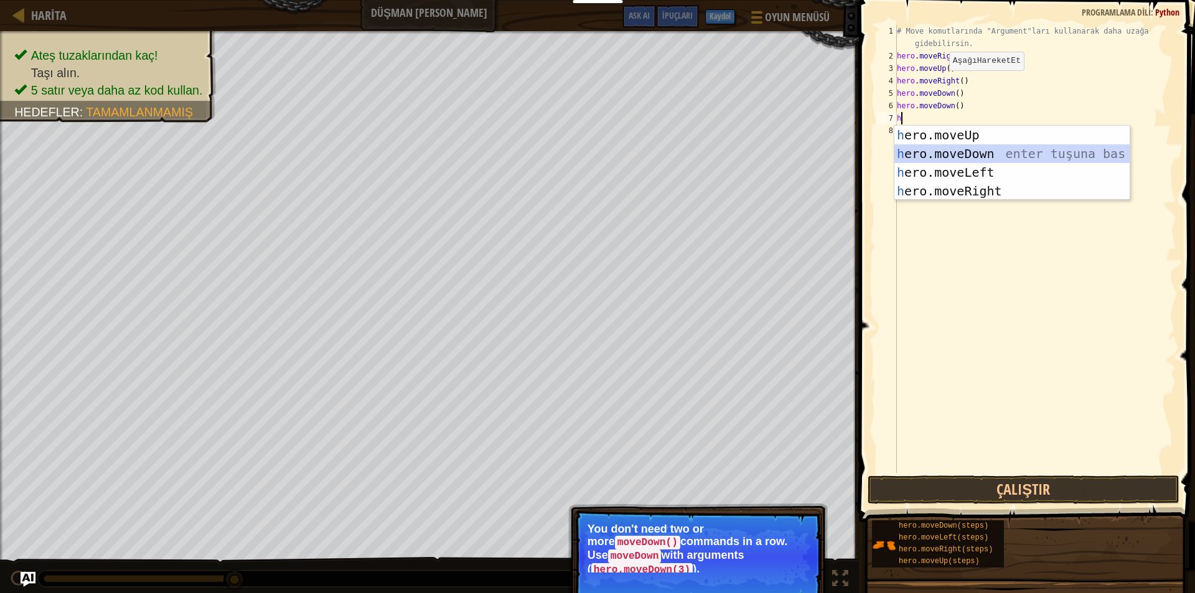
click at [962, 144] on div "h ero.moveUp enter tuşuna bas h ero.moveDown enter tuşuna bas h ero.moveLeft en…" at bounding box center [1012, 182] width 235 height 112
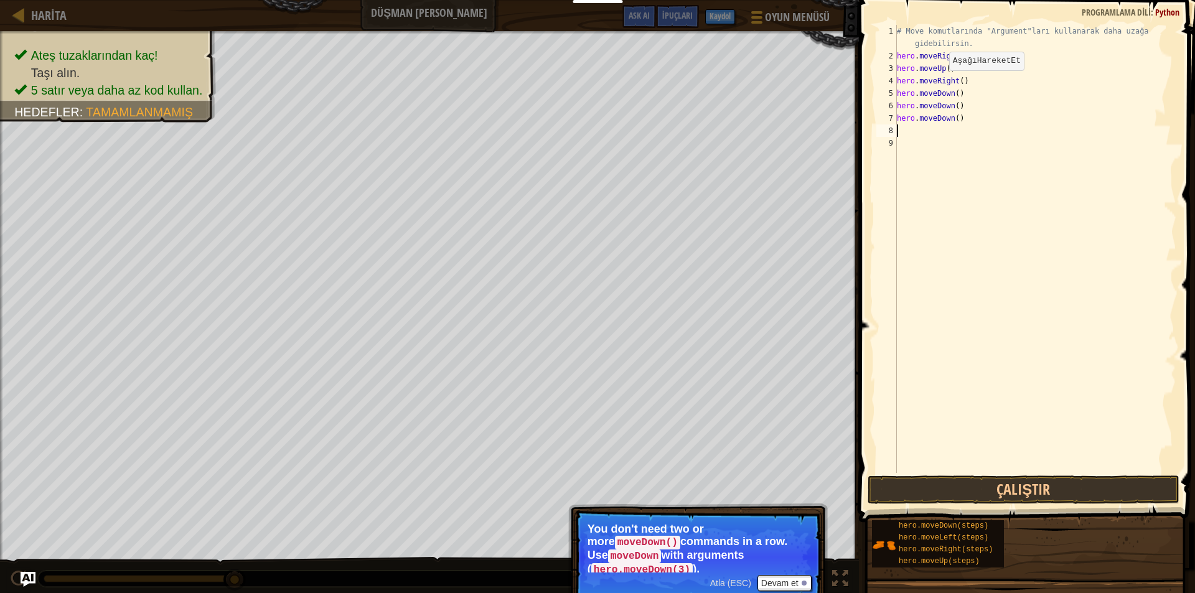
type textarea "h"
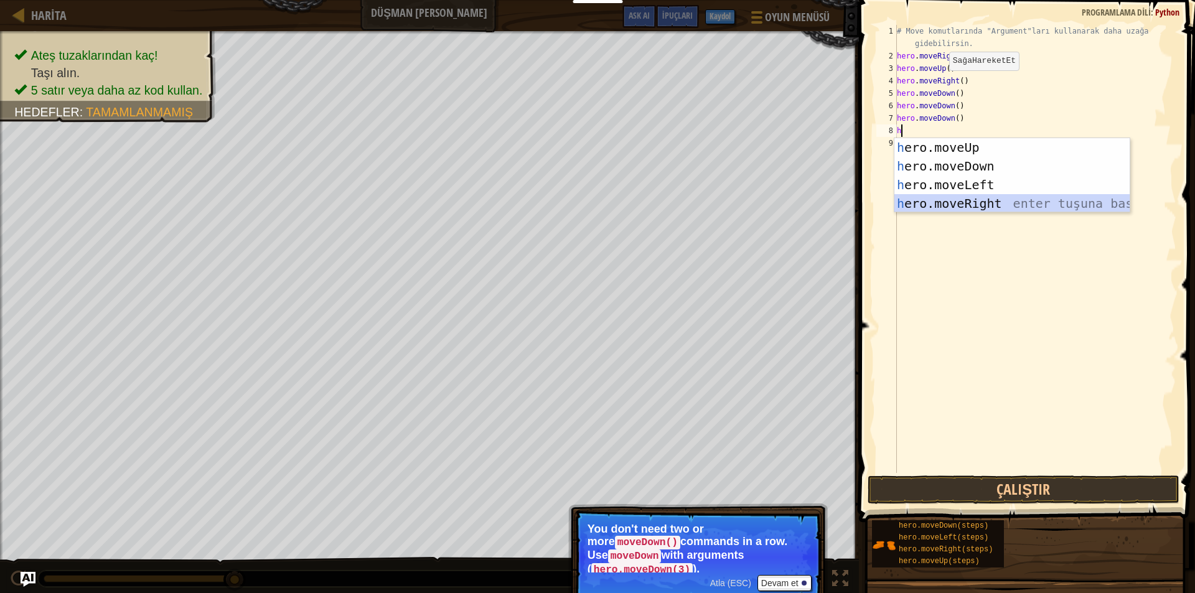
click at [993, 207] on div "h ero.moveUp enter tuşuna bas h ero.moveDown enter tuşuna bas h ero.moveLeft en…" at bounding box center [1012, 194] width 235 height 112
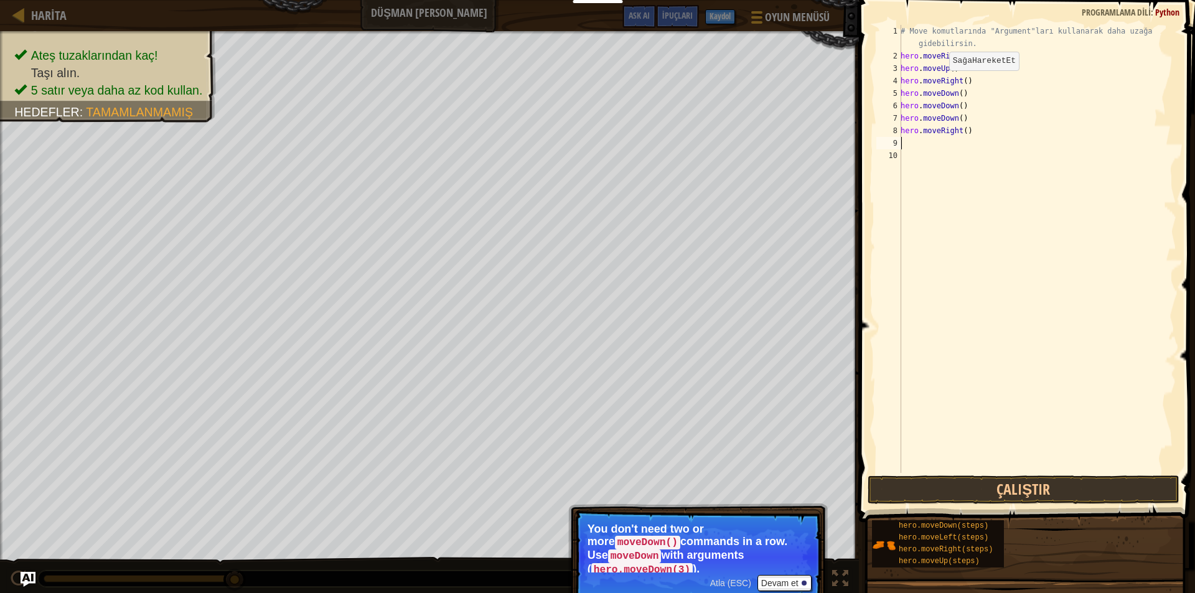
type textarea "h"
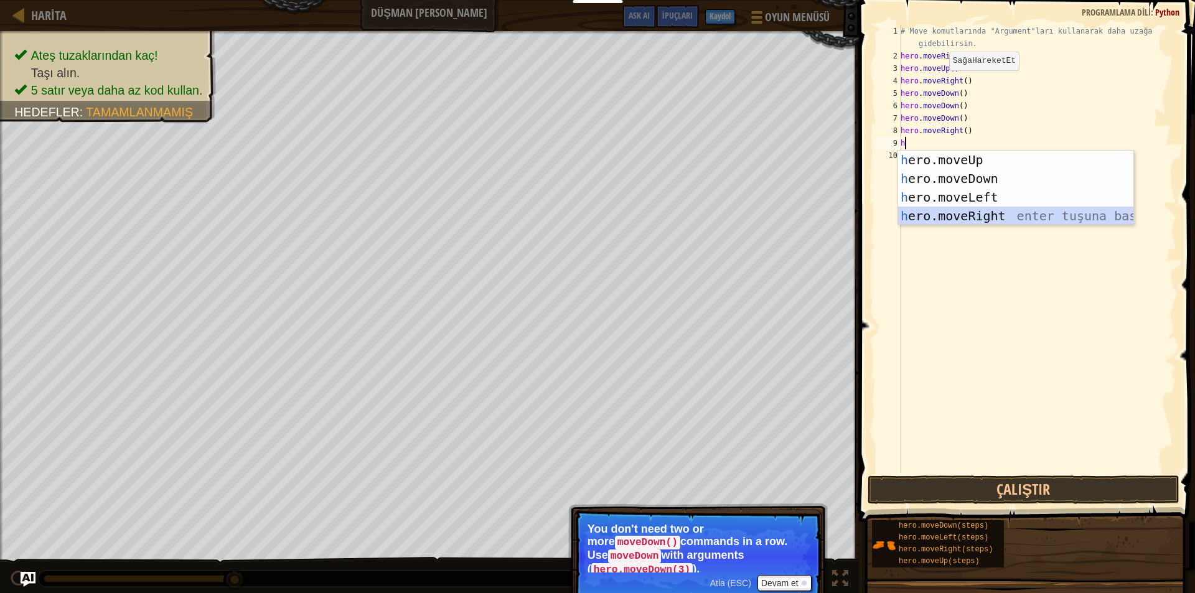
click at [969, 212] on div "h ero.moveUp enter tuşuna bas h ero.moveDown enter tuşuna bas h ero.moveLeft en…" at bounding box center [1015, 207] width 235 height 112
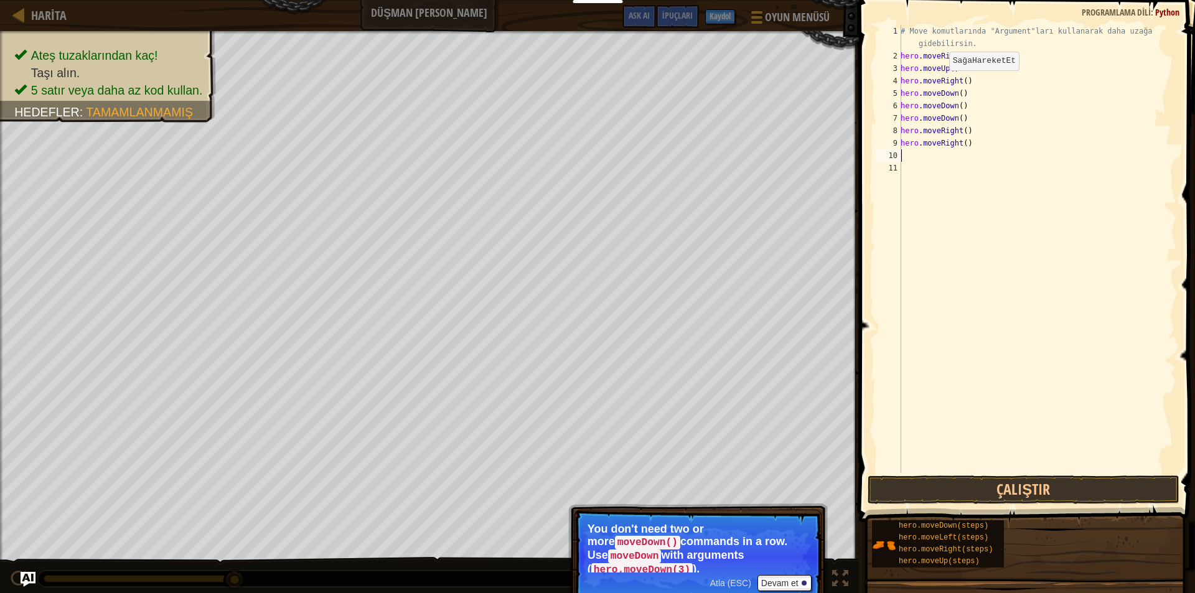
type textarea "h"
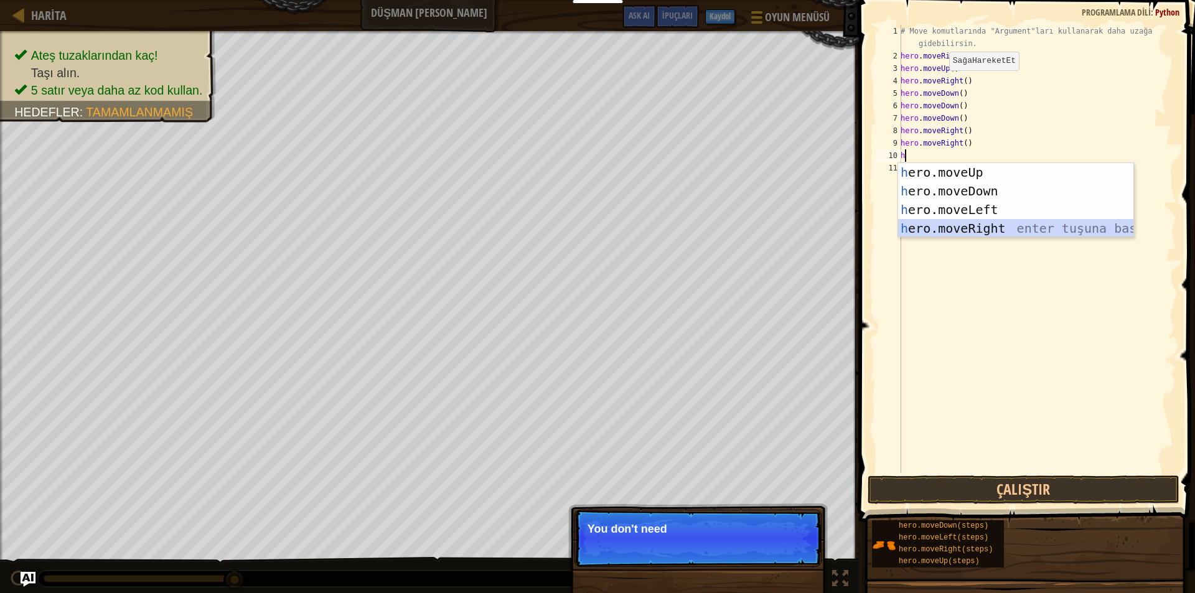
click at [965, 229] on div "h ero.moveUp enter tuşuna bas h ero.moveDown enter tuşuna bas h ero.moveLeft en…" at bounding box center [1015, 219] width 235 height 112
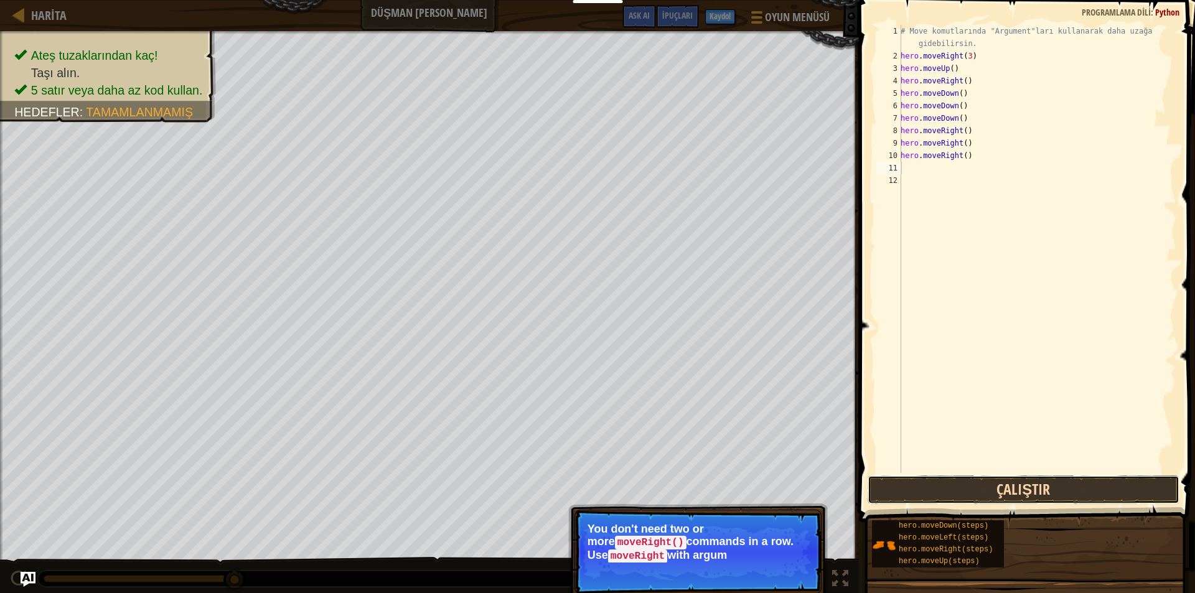
click at [977, 484] on button "Çalıştır" at bounding box center [1024, 490] width 312 height 29
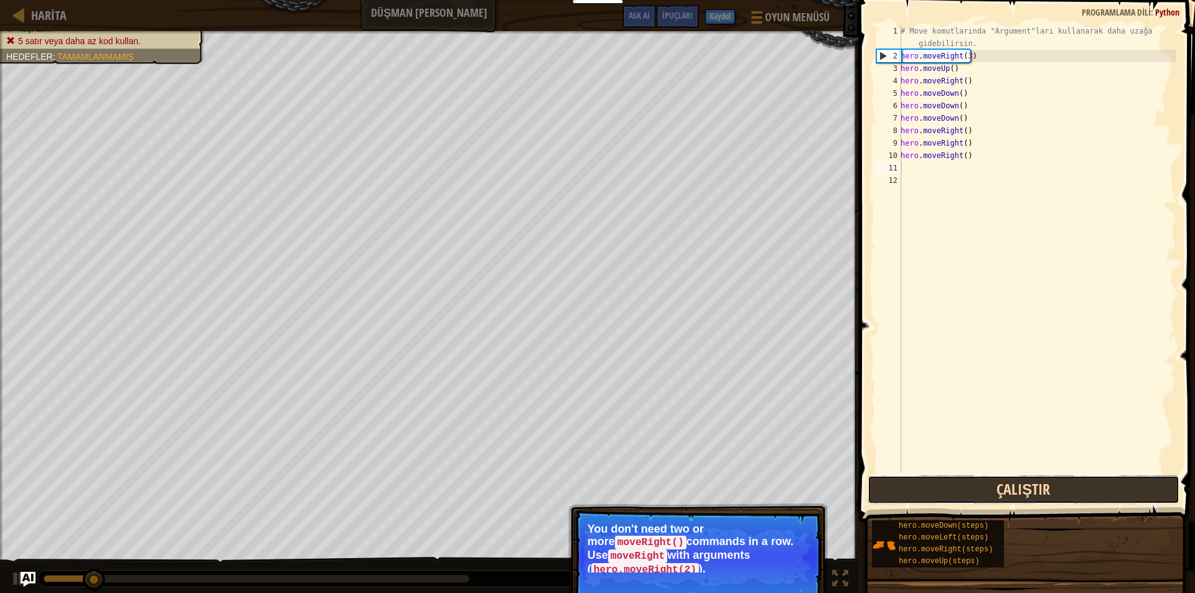
click at [977, 484] on button "Çalıştır" at bounding box center [1024, 490] width 312 height 29
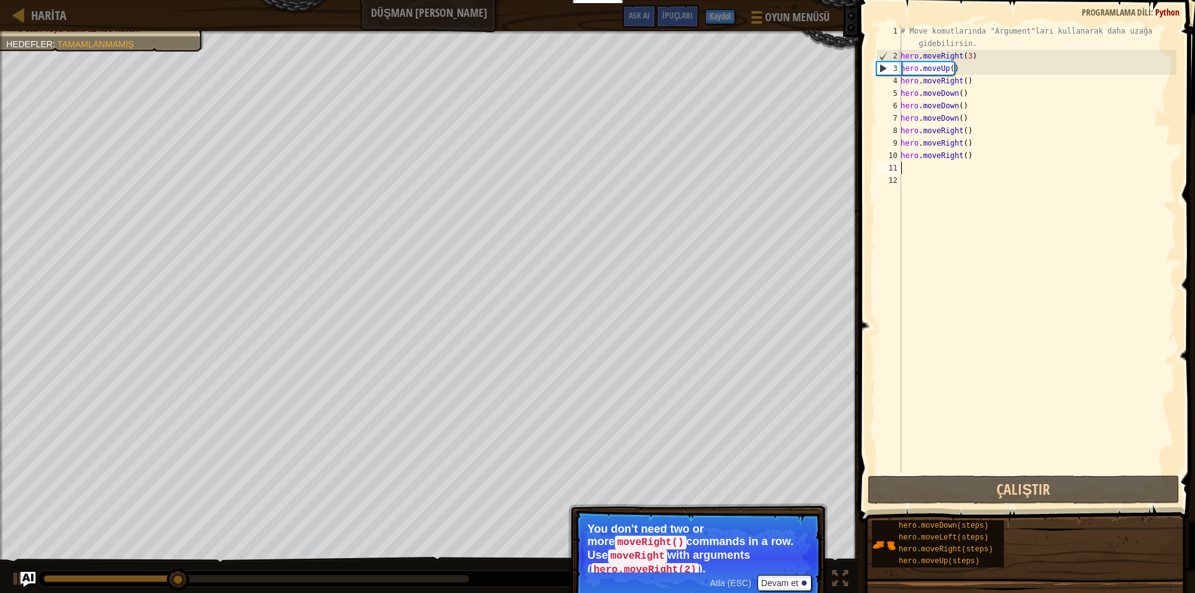
click at [813, 567] on p "Atla (ESC) [PERSON_NAME] et You don't need two or more moveRight() commands in …" at bounding box center [698, 557] width 247 height 95
click at [810, 575] on button "Devam et" at bounding box center [785, 583] width 54 height 16
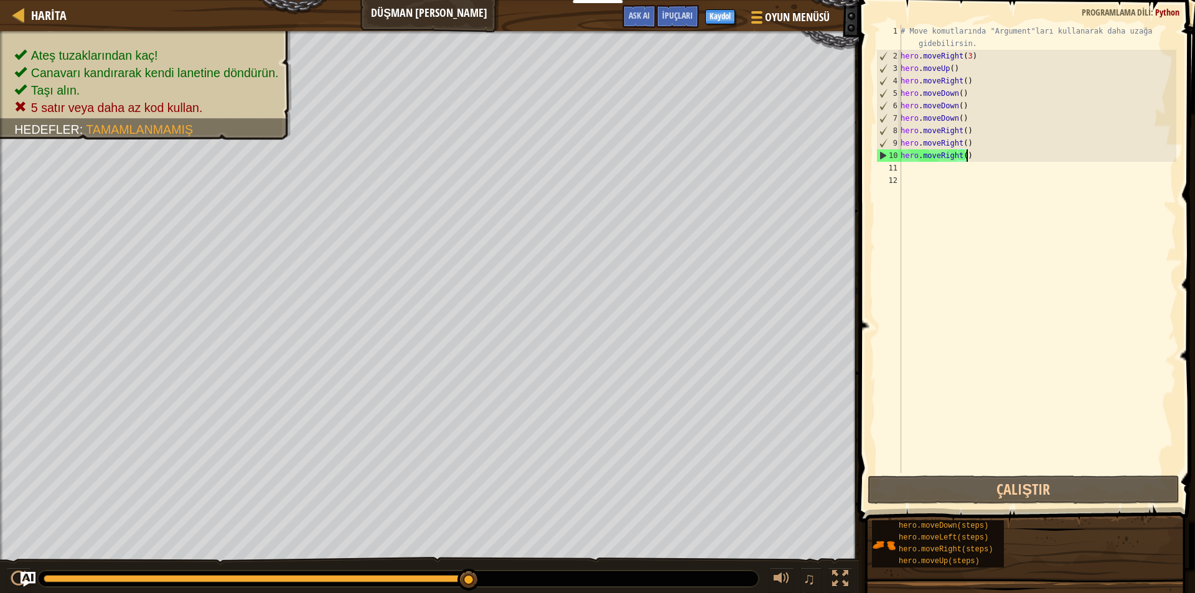
click at [970, 154] on div "# Move komutlarında "Argument"ları kullanarak daha uzağa gidebilirsin. hero . m…" at bounding box center [1037, 268] width 278 height 486
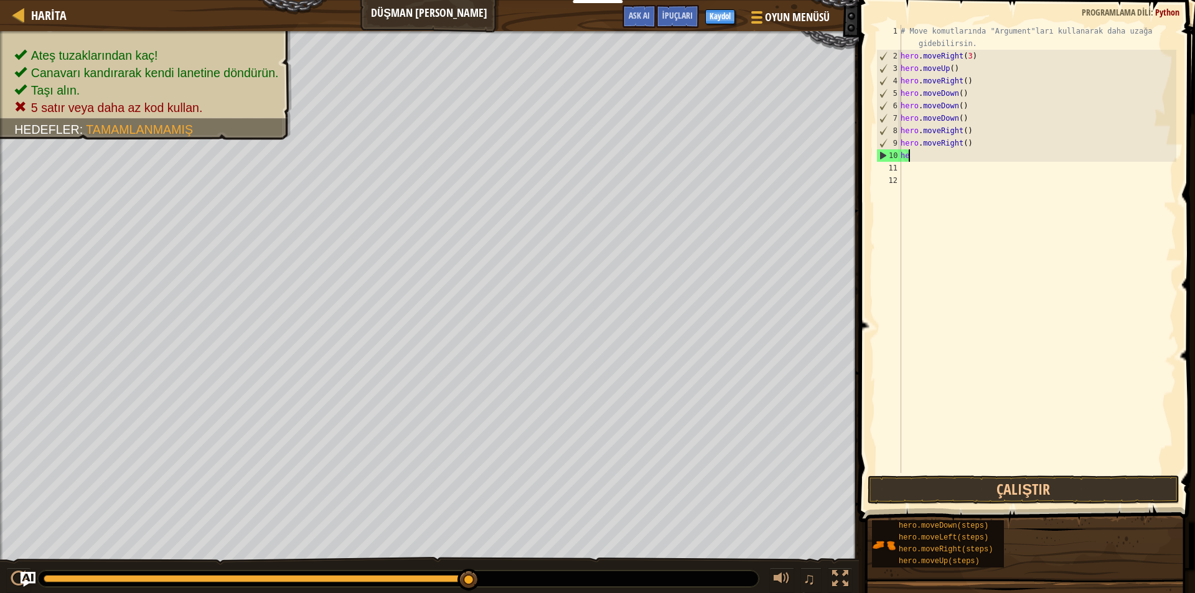
type textarea "h"
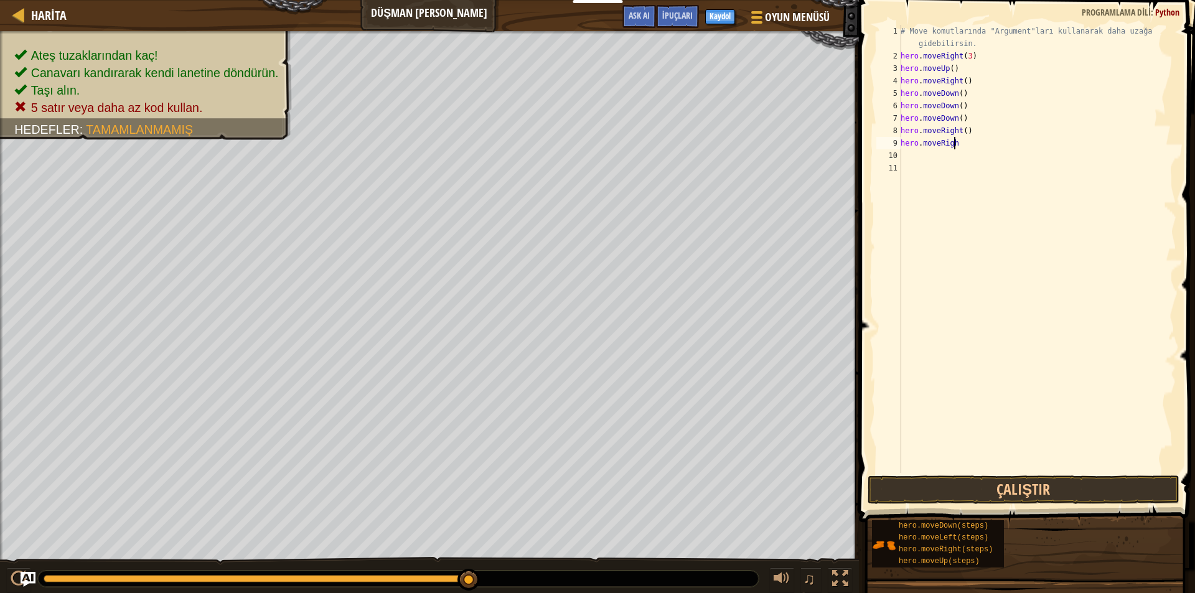
click at [969, 143] on div "# Move komutlarında "Argument"ları kullanarak daha uzağa gidebilirsin. hero . m…" at bounding box center [1037, 268] width 278 height 486
type textarea "h"
click at [969, 135] on div "# Move komutlarında "Argument"ları kullanarak daha uzağa gidebilirsin. hero . m…" at bounding box center [1037, 268] width 278 height 486
type textarea "h"
click at [969, 119] on div "# Move komutlarında "Argument"ları kullanarak daha uzağa gidebilirsin. hero . m…" at bounding box center [1037, 268] width 278 height 486
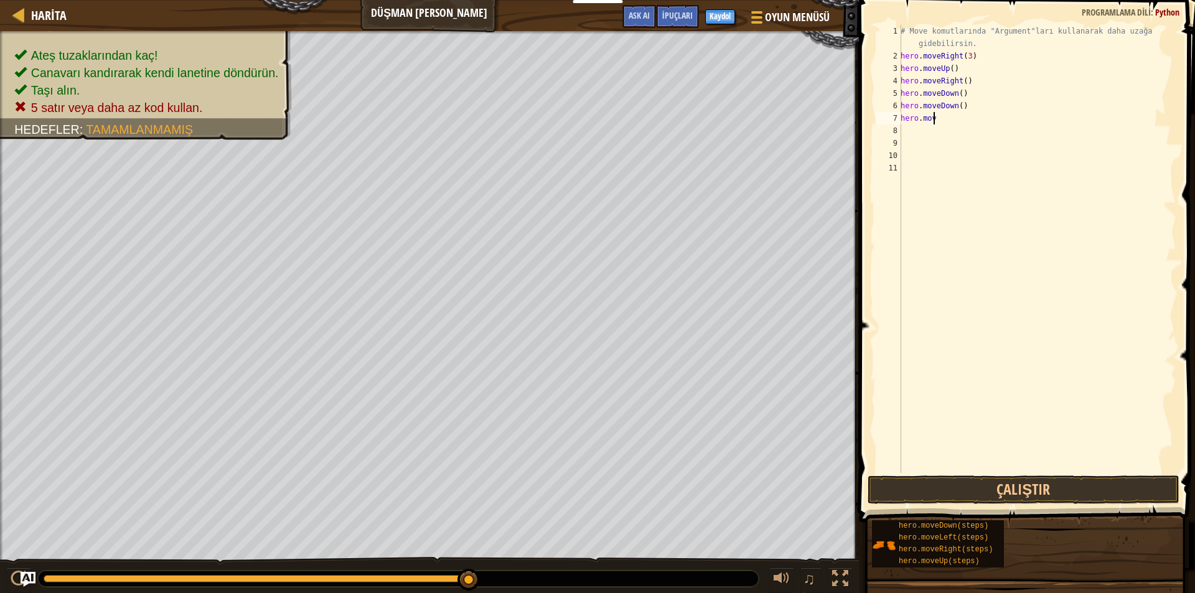
type textarea "h"
click at [964, 108] on div "# Move komutlarında "Argument"ları kullanarak daha uzağa gidebilirsin. hero . m…" at bounding box center [1037, 268] width 278 height 486
type textarea "h"
click at [979, 492] on button "Çalıştır" at bounding box center [1024, 490] width 312 height 29
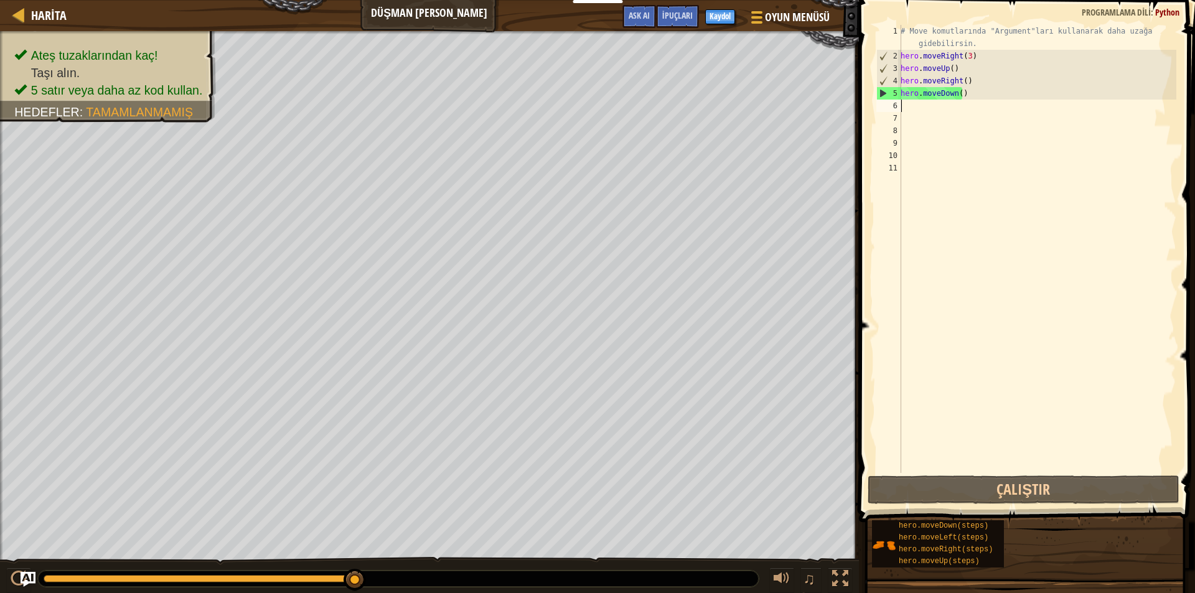
type textarea "h"
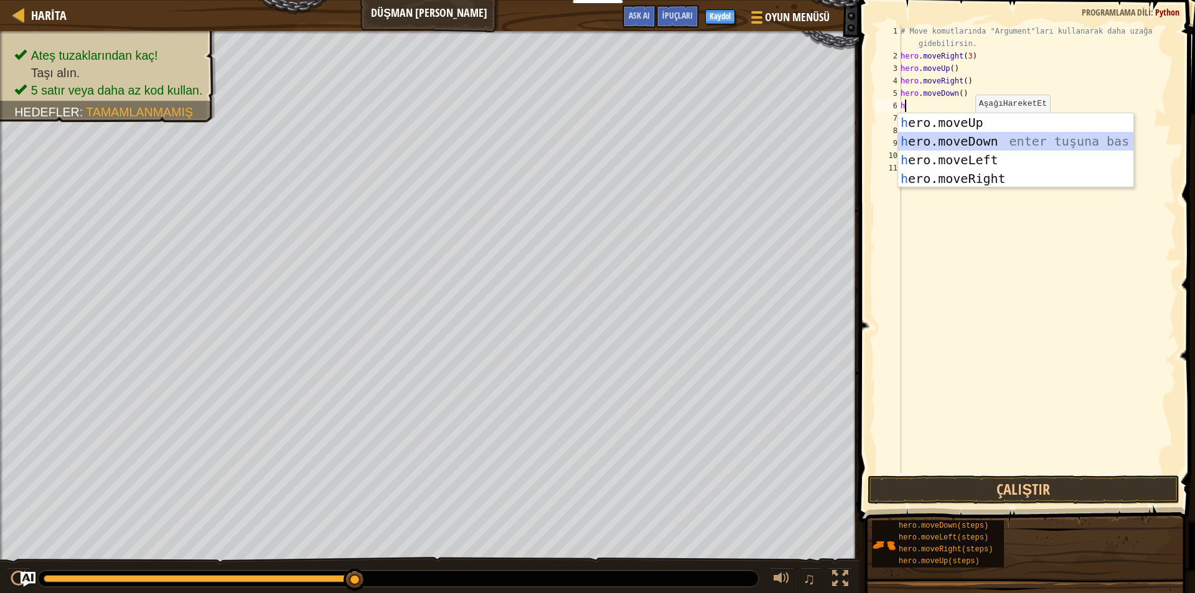
click at [956, 137] on div "h ero.moveUp enter tuşuna bas h ero.moveDown enter tuşuna bas h ero.moveLeft en…" at bounding box center [1015, 169] width 235 height 112
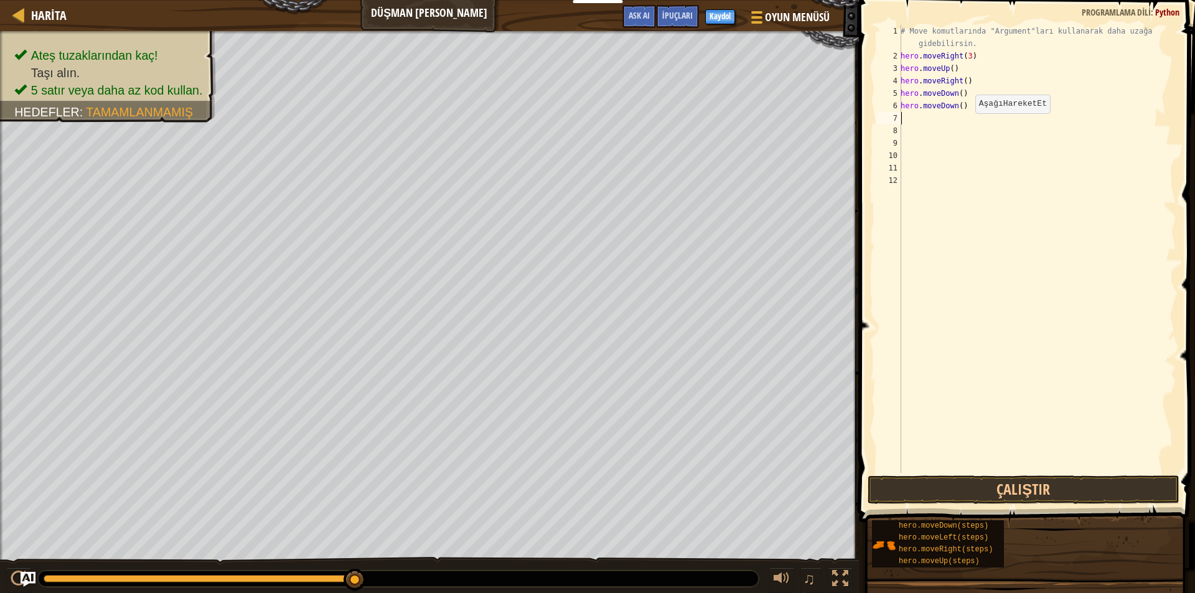
type textarea "h"
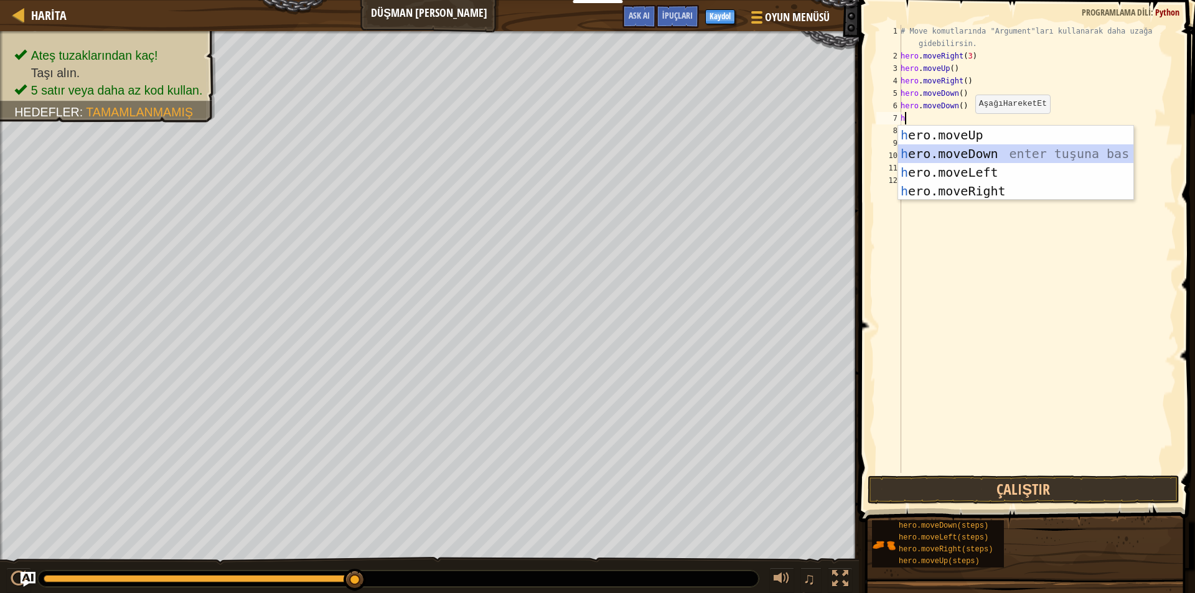
click at [966, 151] on div "h ero.moveUp enter tuşuna bas h ero.moveDown enter tuşuna bas h ero.moveLeft en…" at bounding box center [1015, 182] width 235 height 112
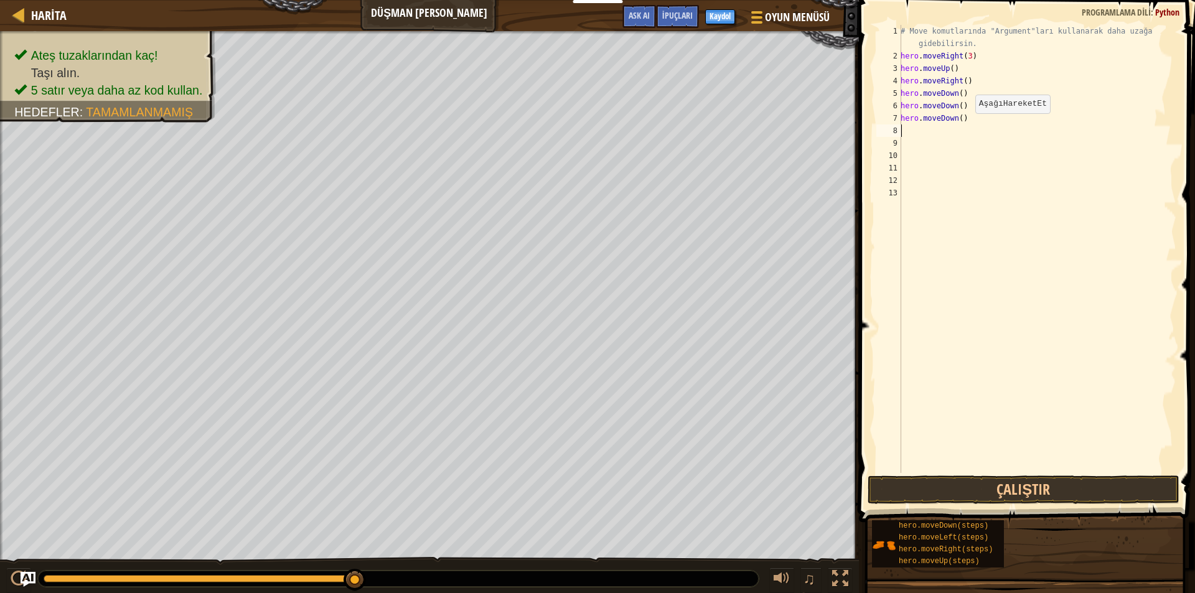
type textarea "h"
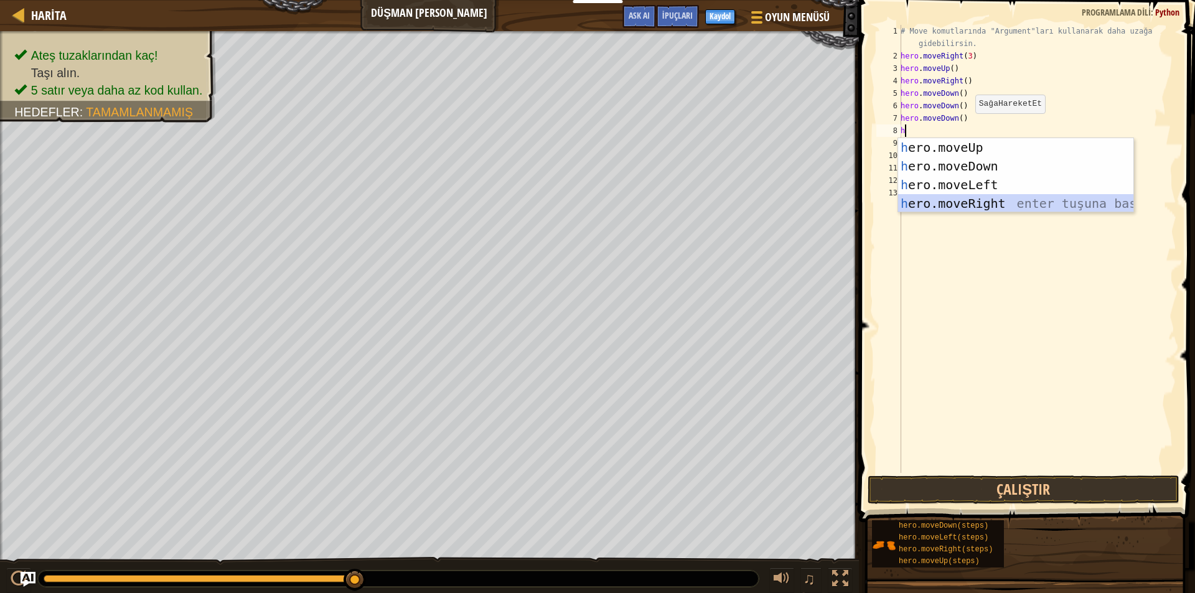
click at [959, 200] on div "h ero.moveUp enter tuşuna bas h ero.moveDown enter tuşuna bas h ero.moveLeft en…" at bounding box center [1015, 194] width 235 height 112
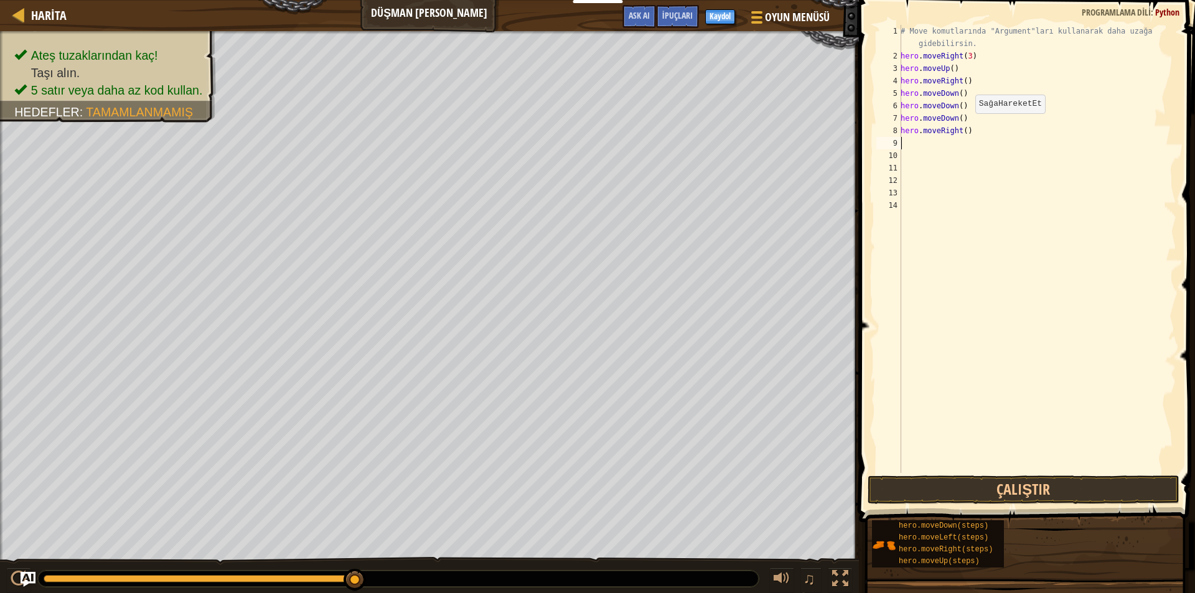
type textarea "h"
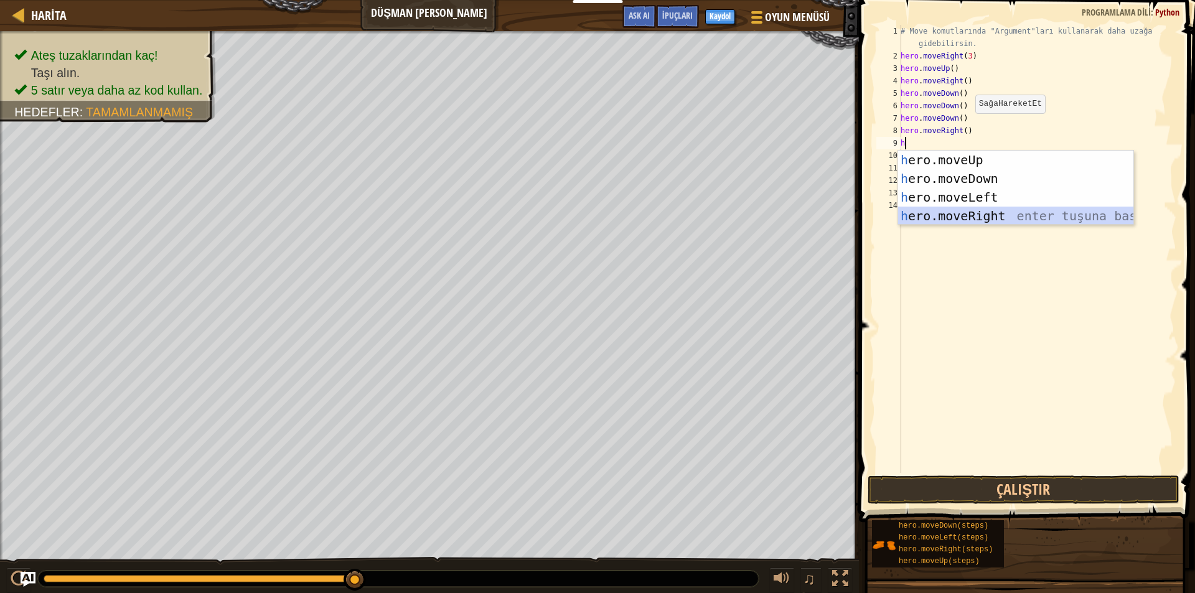
click at [957, 208] on div "h ero.moveUp enter tuşuna bas h ero.moveDown enter tuşuna bas h ero.moveLeft en…" at bounding box center [1015, 207] width 235 height 112
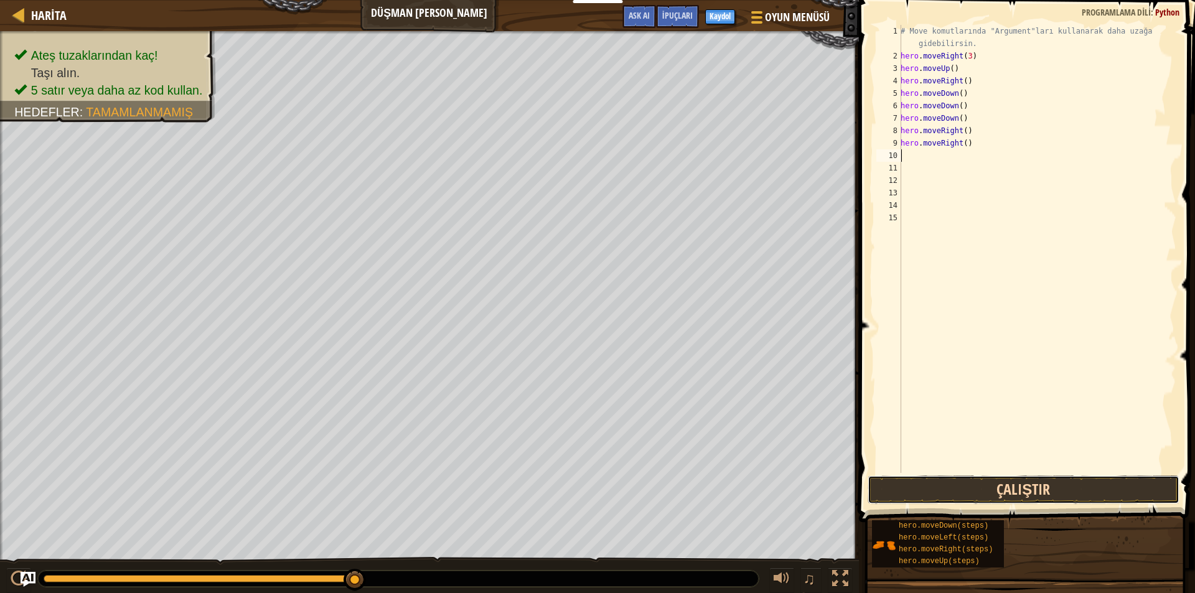
click at [956, 490] on button "Çalıştır" at bounding box center [1024, 490] width 312 height 29
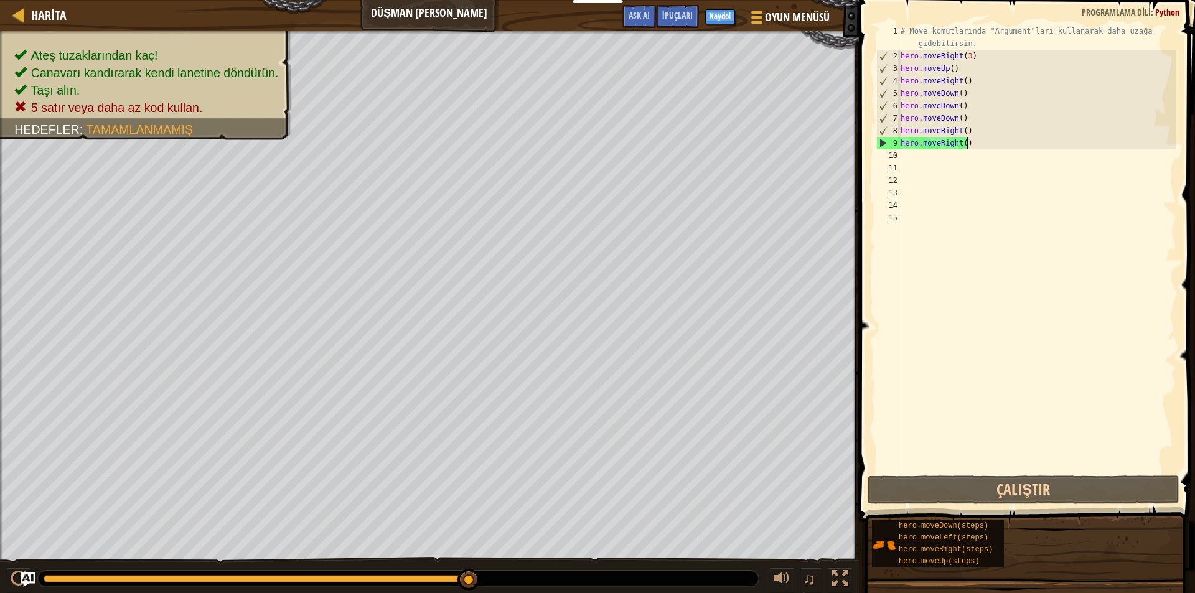
click at [975, 148] on div "# Move komutlarında "Argument"ları kullanarak daha uzağa gidebilirsin. hero . m…" at bounding box center [1037, 268] width 278 height 486
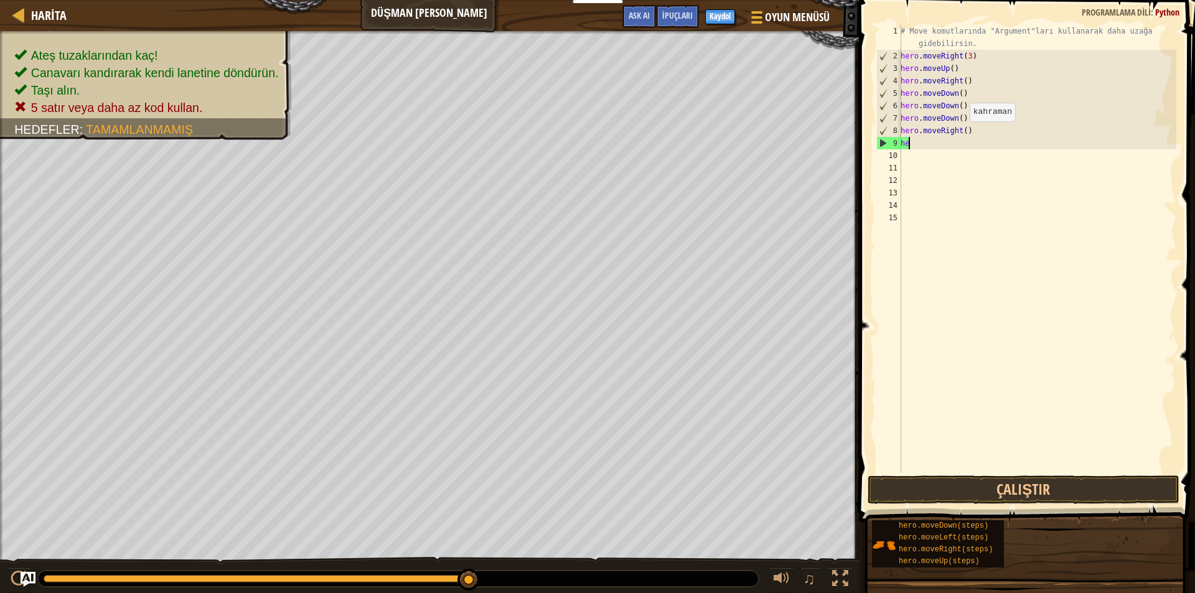
type textarea "h"
click at [977, 129] on div "# Move komutlarında "Argument"ları kullanarak daha uzağa gidebilirsin. hero . m…" at bounding box center [1037, 268] width 278 height 486
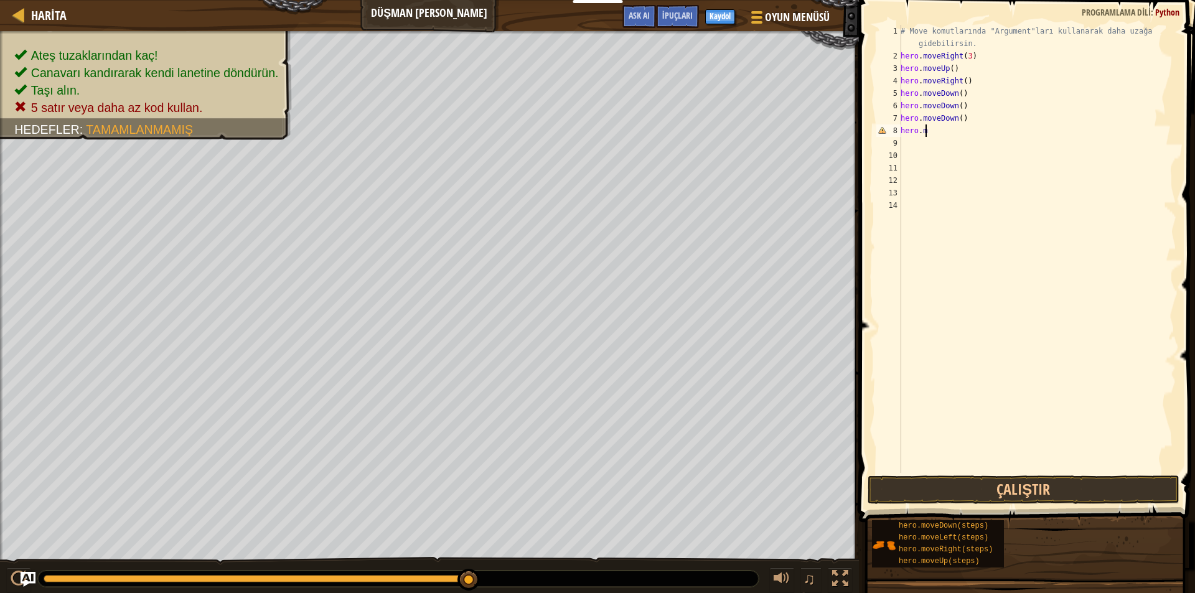
type textarea "h"
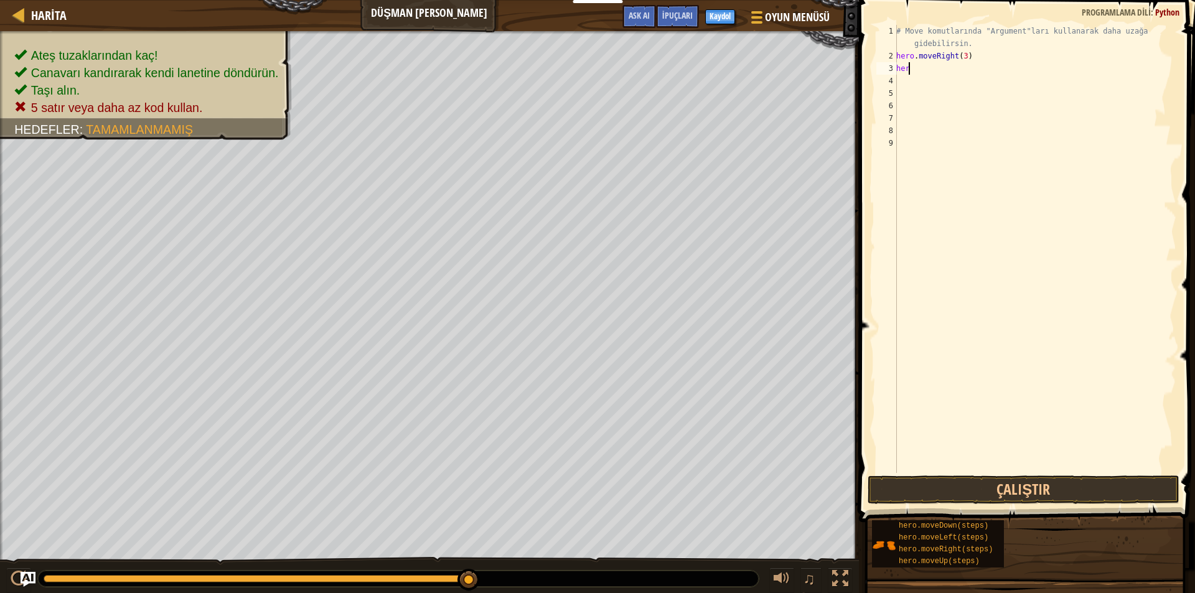
type textarea "h"
drag, startPoint x: 926, startPoint y: 486, endPoint x: 924, endPoint y: 477, distance: 9.4
click at [926, 479] on button "Çalıştır" at bounding box center [1024, 490] width 312 height 29
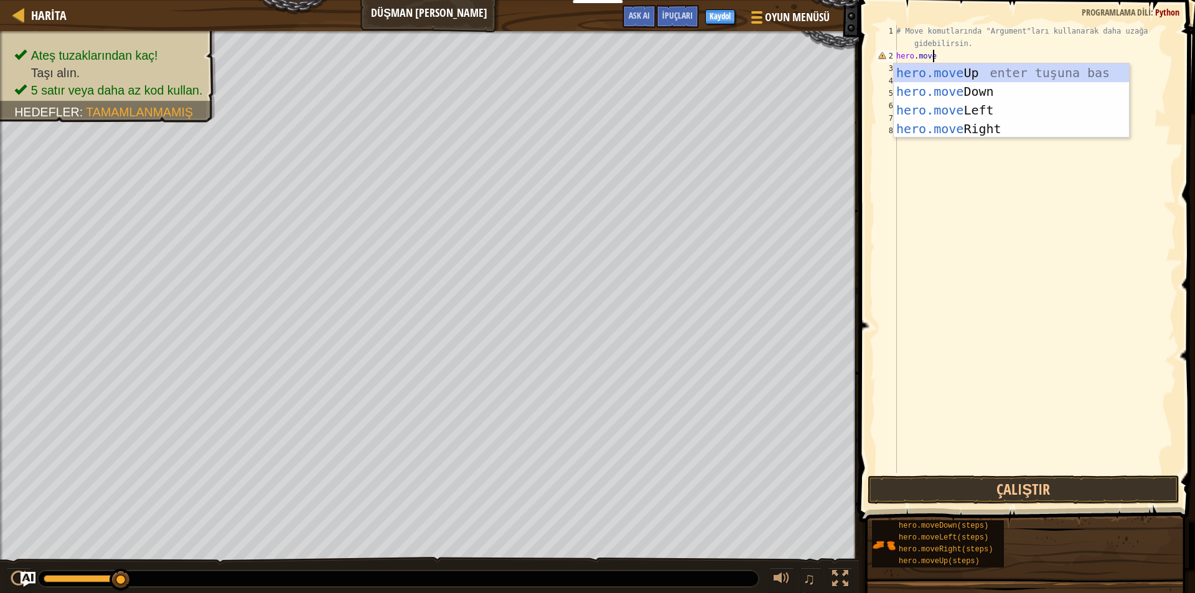
scroll to position [6, 2]
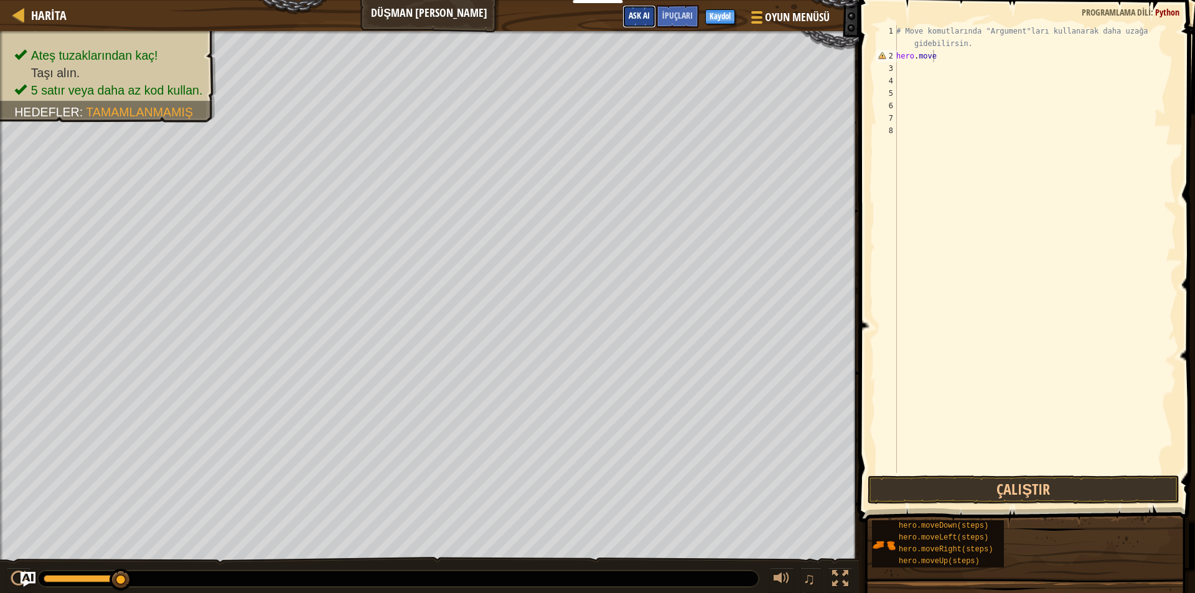
click at [637, 24] on button "Ask AI" at bounding box center [640, 16] width 34 height 23
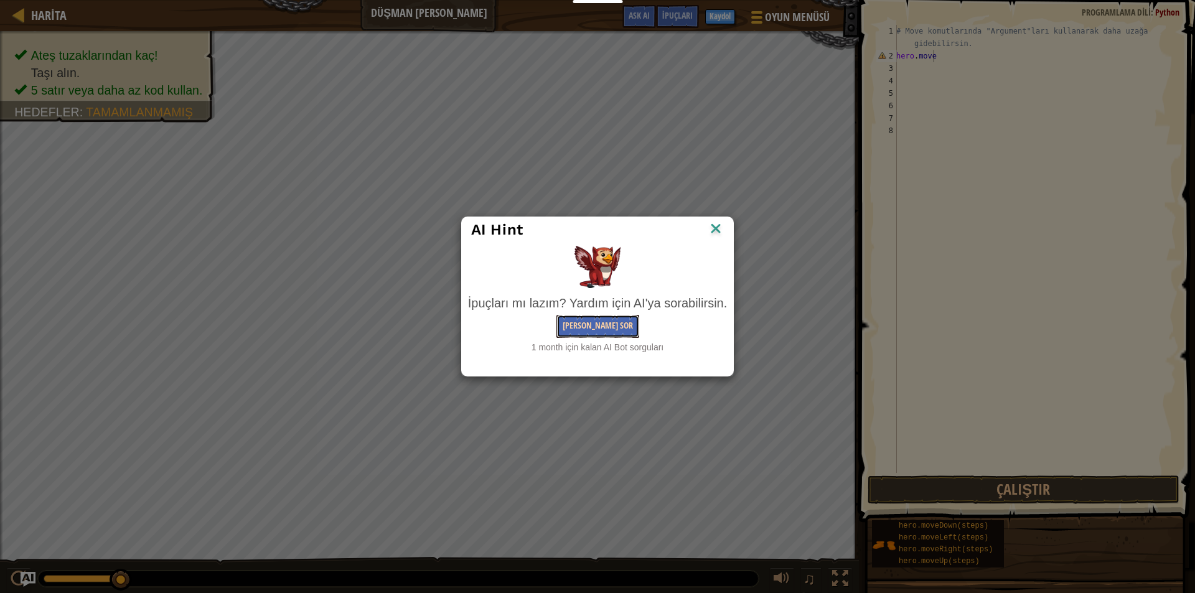
click at [611, 327] on button "[PERSON_NAME] Sor" at bounding box center [598, 326] width 83 height 23
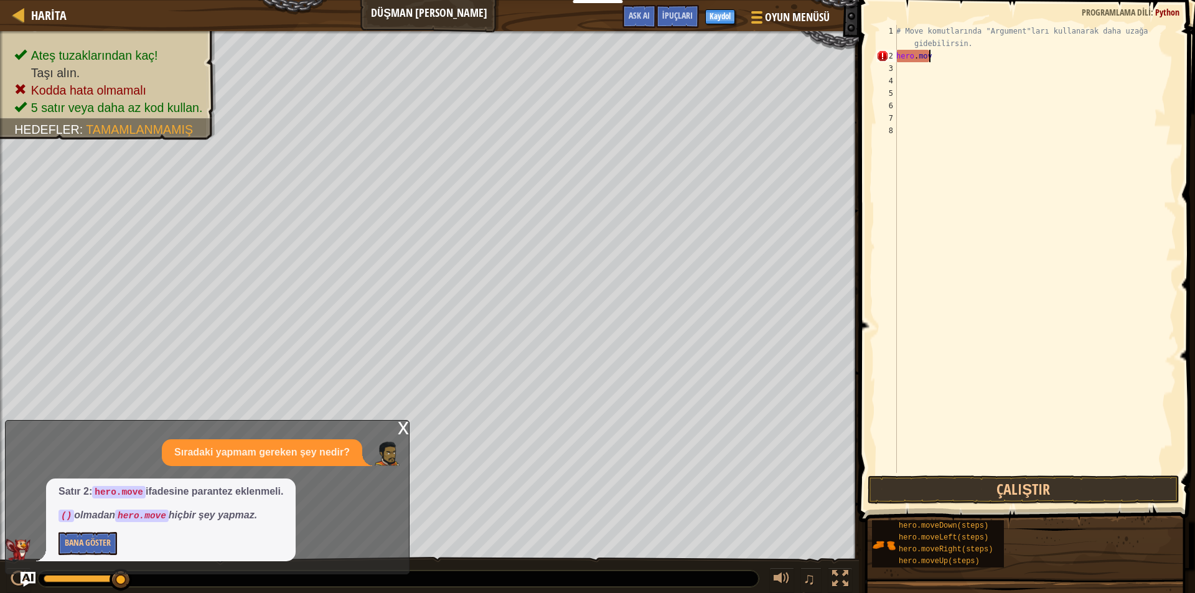
scroll to position [6, 1]
type textarea "h"
click at [634, 18] on span "Ask AI" at bounding box center [639, 15] width 21 height 12
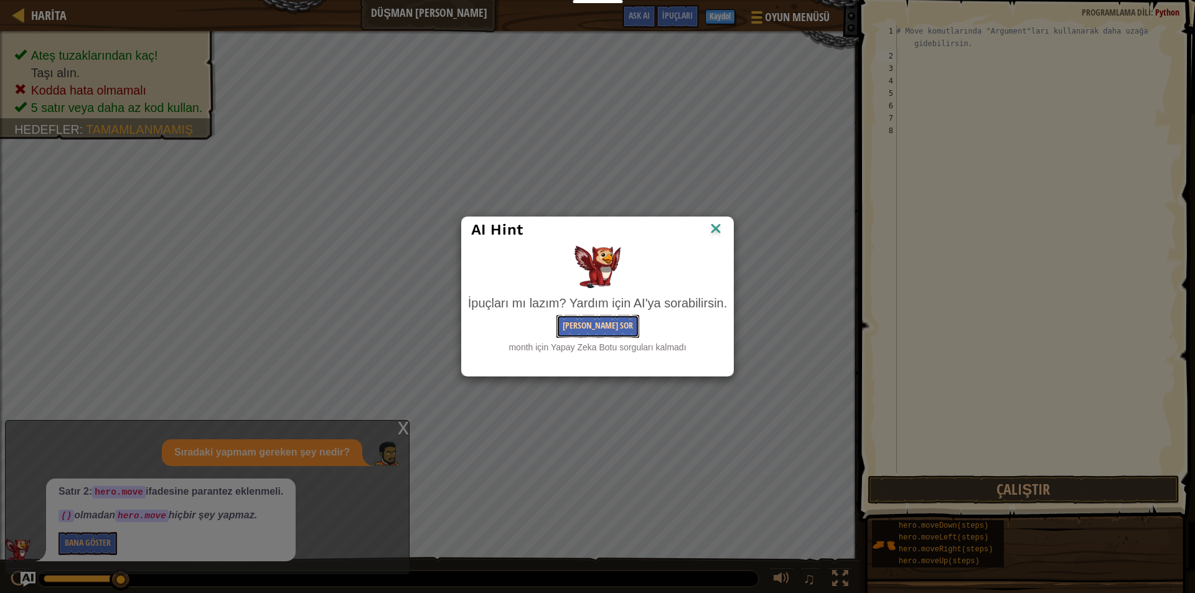
click at [616, 324] on button "[PERSON_NAME] Sor" at bounding box center [598, 326] width 83 height 23
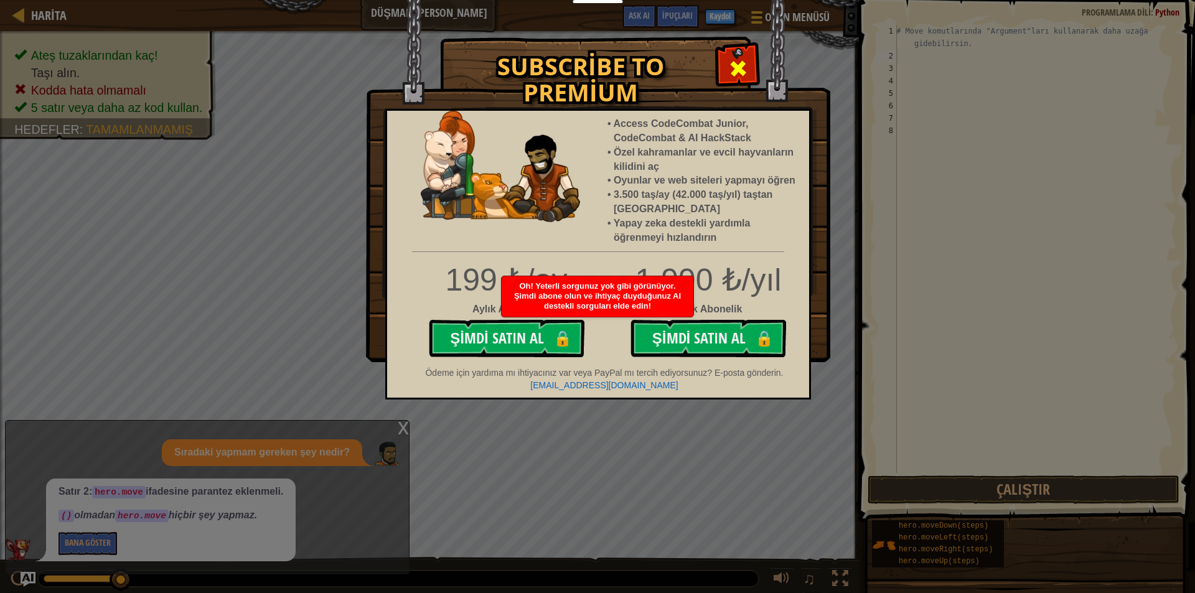
click at [731, 66] on span at bounding box center [738, 69] width 20 height 20
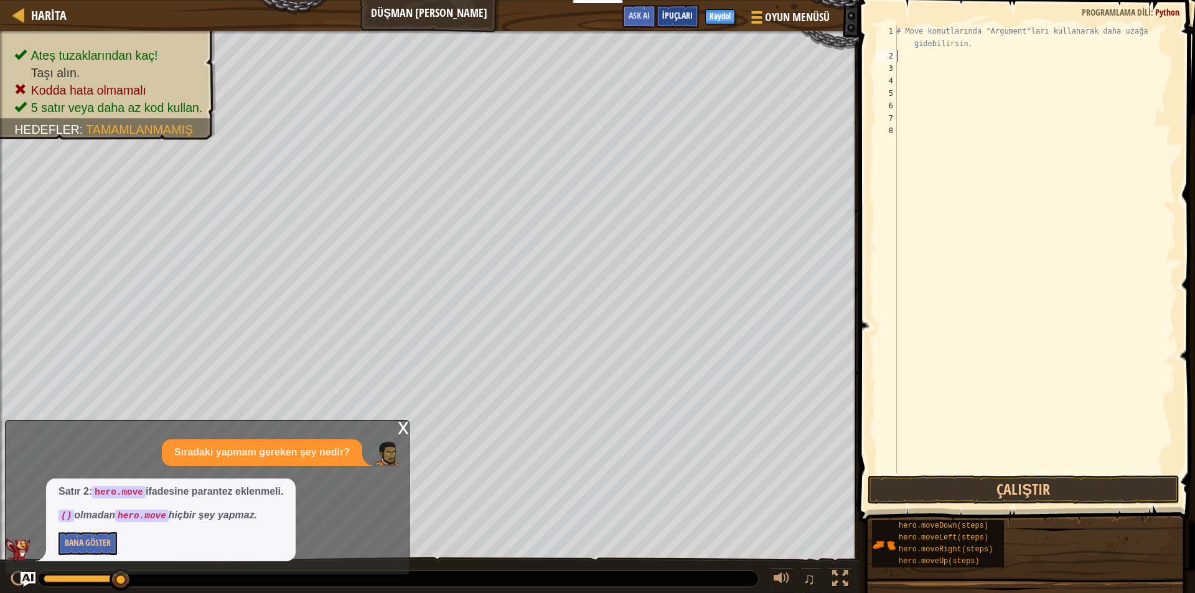
click at [660, 22] on div "İpuçları" at bounding box center [677, 16] width 43 height 23
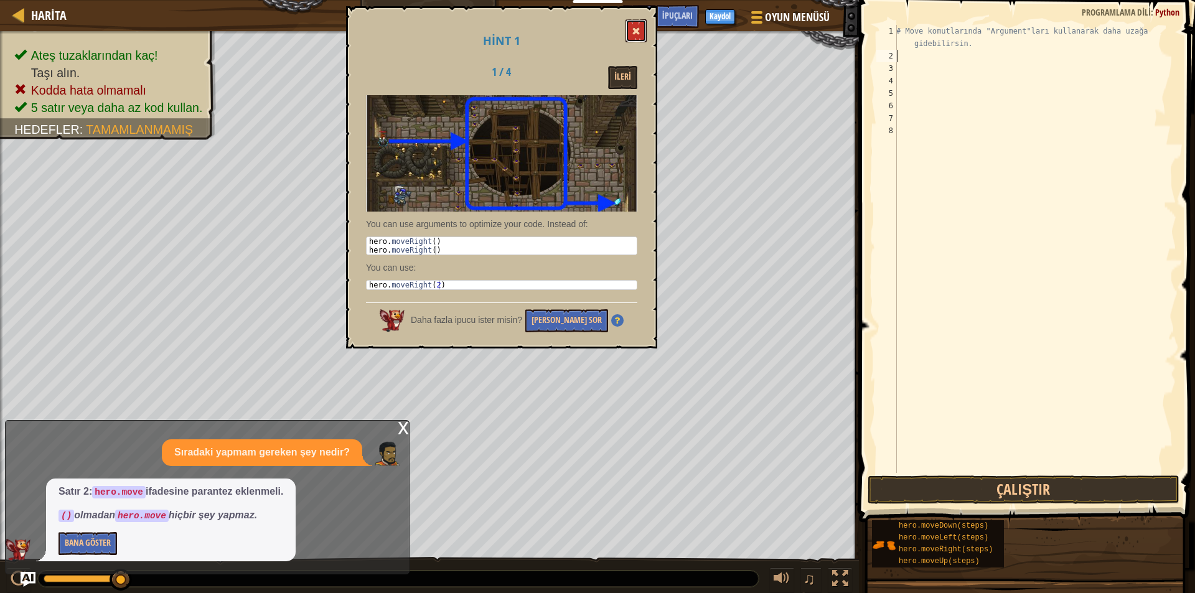
click at [640, 31] on span at bounding box center [636, 31] width 9 height 9
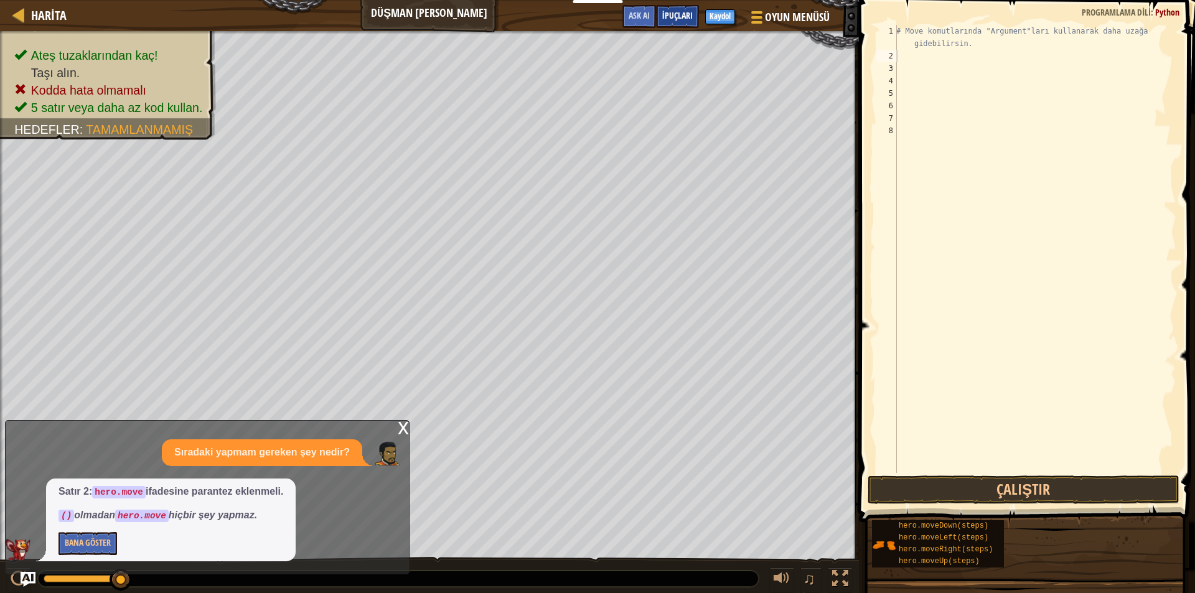
click at [657, 16] on div "İpuçları" at bounding box center [677, 16] width 43 height 23
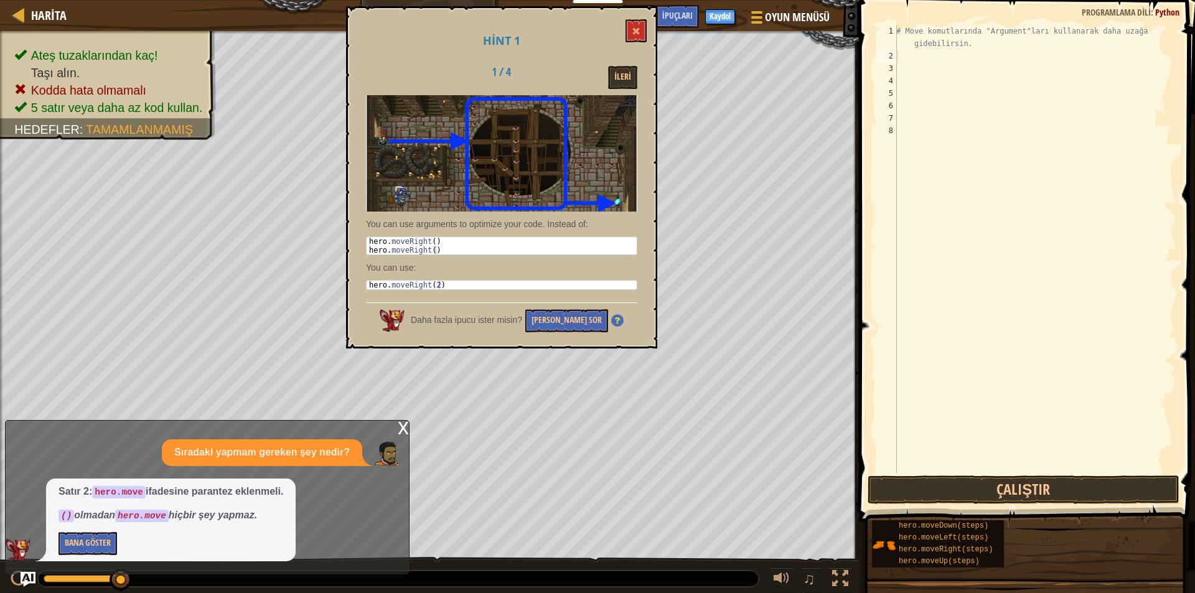
click at [625, 65] on div "Hint 1 1 / 4 İleri You can use arguments to optimize your code. Instead of: 1 2…" at bounding box center [501, 177] width 311 height 342
click at [625, 78] on button "İleri" at bounding box center [622, 77] width 29 height 23
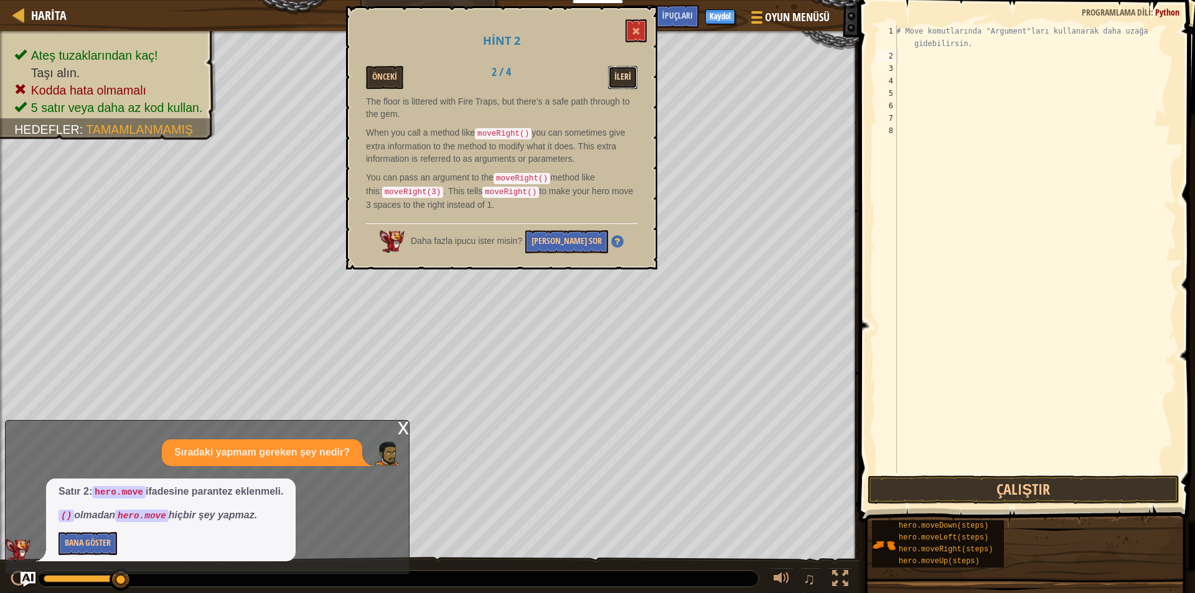
click at [617, 70] on button "İleri" at bounding box center [622, 77] width 29 height 23
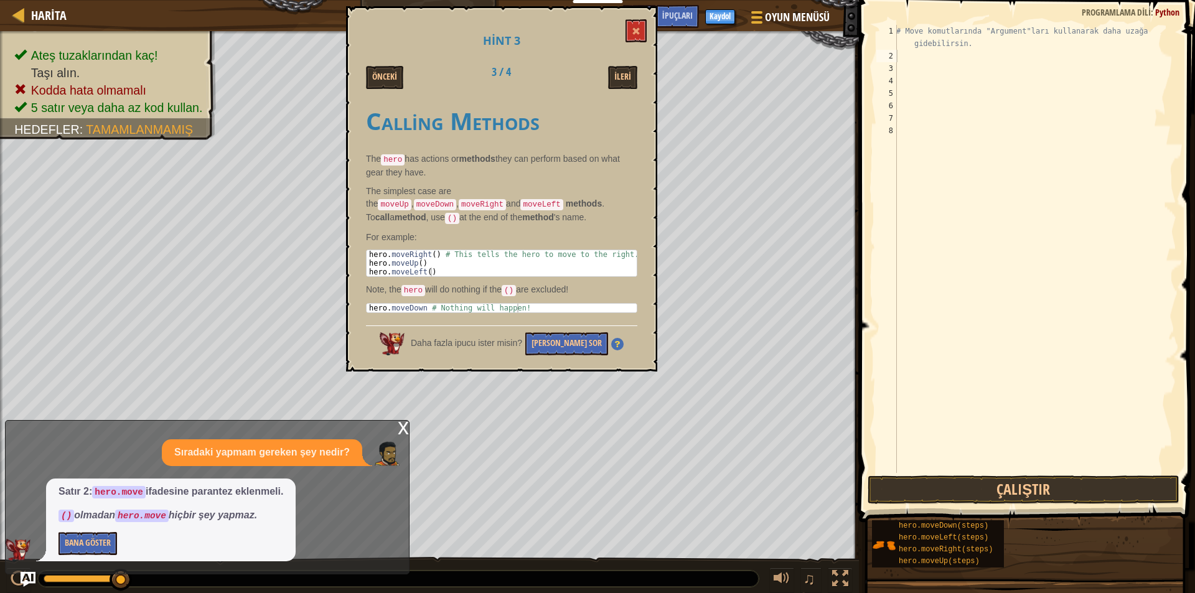
click at [903, 56] on div "# Move komutlarında "Argument"ları kullanarak daha uzağa gidebilirsin." at bounding box center [1035, 268] width 283 height 486
type textarea "h"
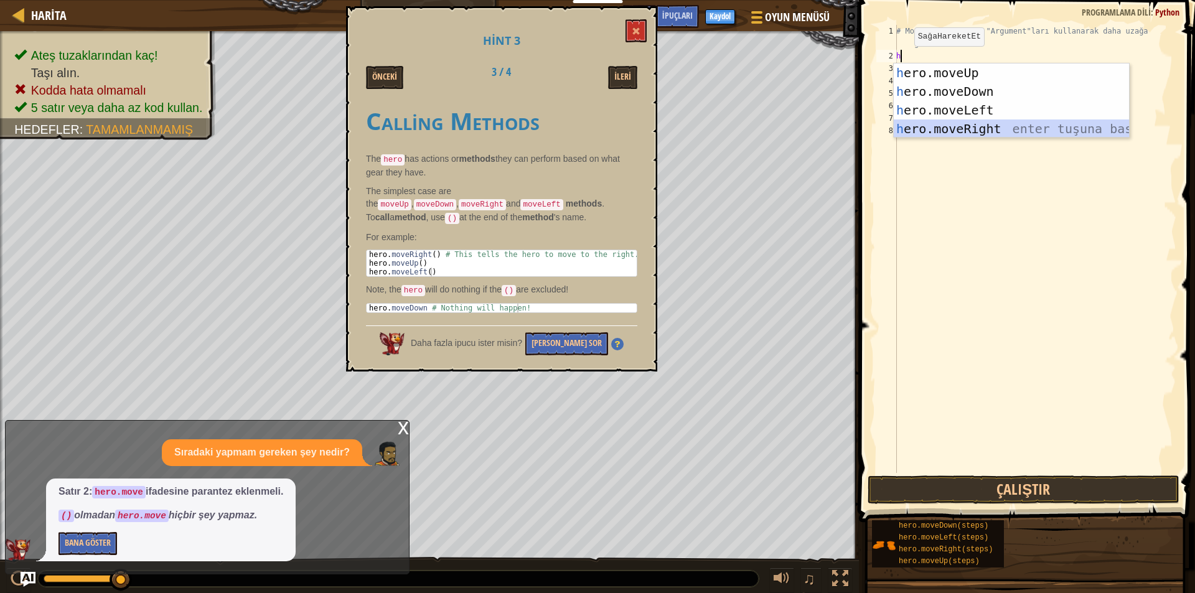
click at [934, 123] on div "h ero.moveUp enter tuşuna bas h ero.moveDown enter tuşuna bas h ero.moveLeft en…" at bounding box center [1011, 120] width 235 height 112
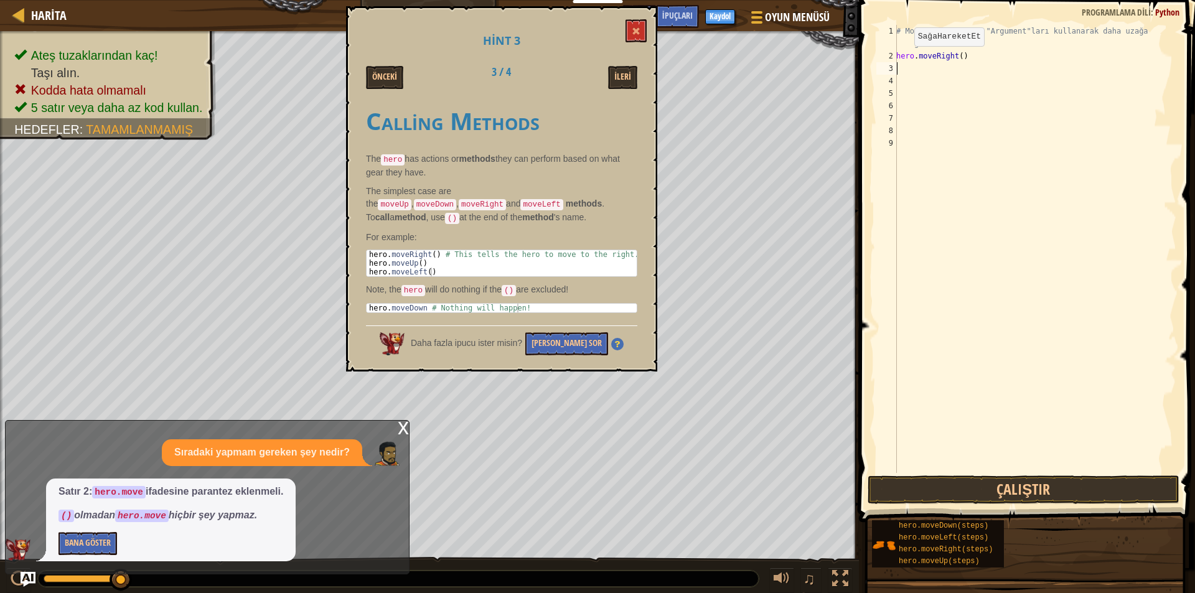
type textarea "h"
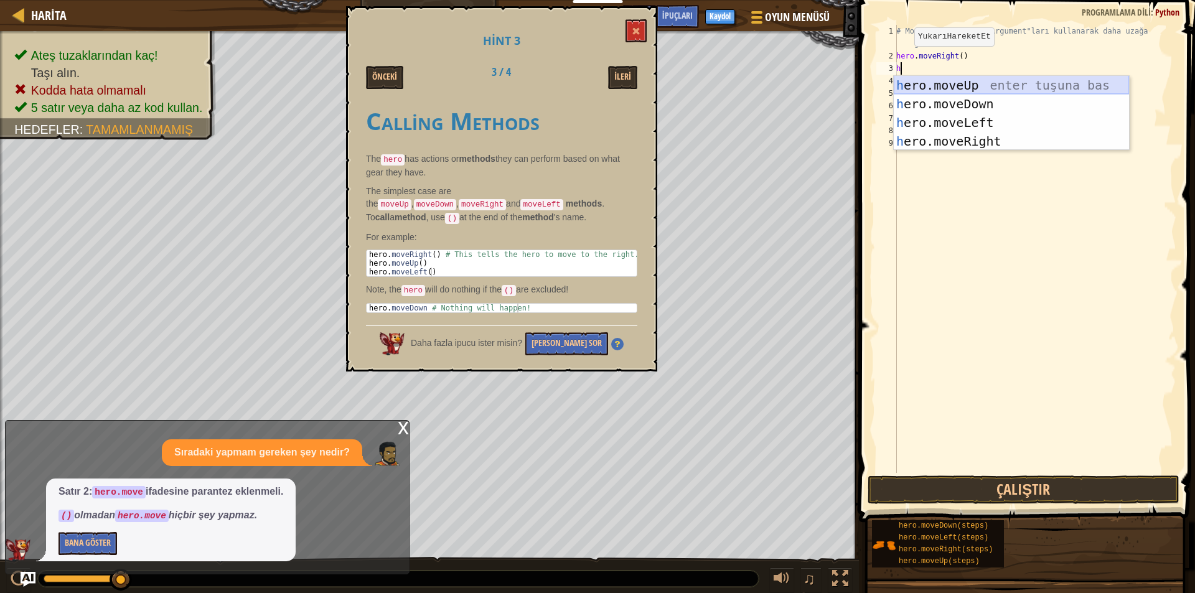
click at [938, 78] on div "h ero.moveUp enter tuşuna bas h ero.moveDown enter tuşuna bas h ero.moveLeft en…" at bounding box center [1011, 132] width 235 height 112
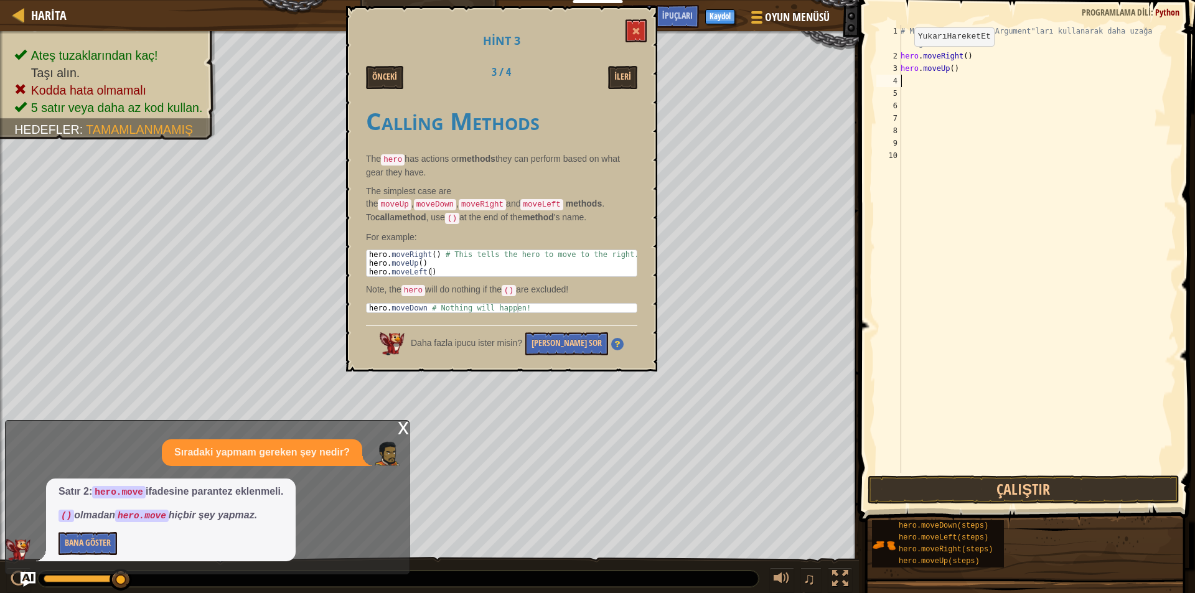
type textarea "h"
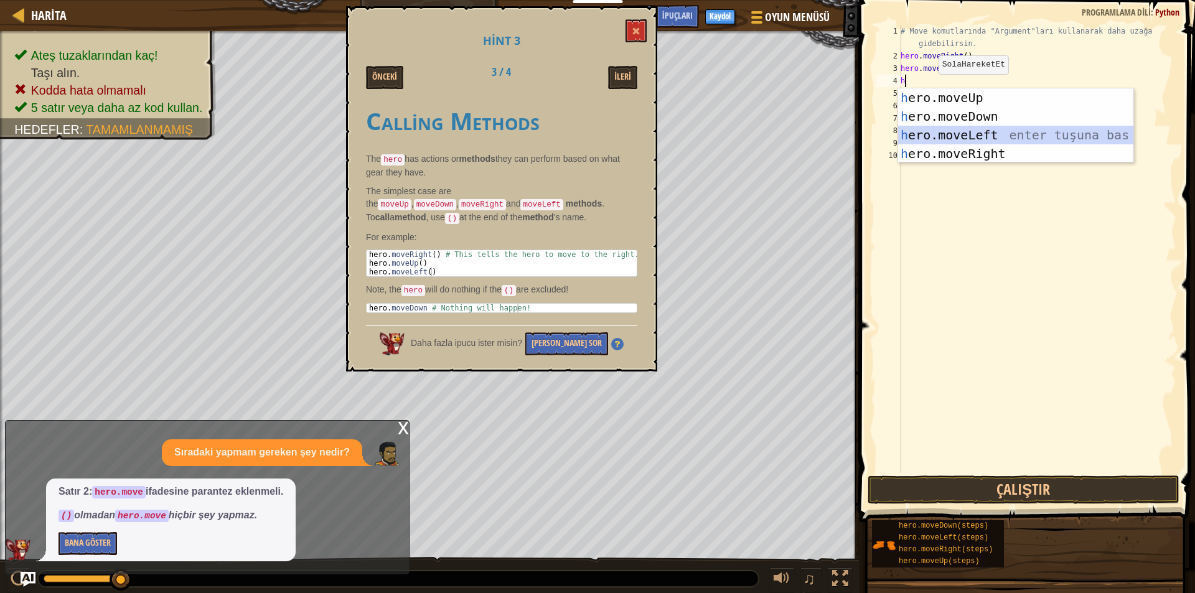
click at [938, 134] on div "h ero.moveUp enter tuşuna bas h ero.moveDown enter tuşuna bas h ero.moveLeft en…" at bounding box center [1015, 144] width 235 height 112
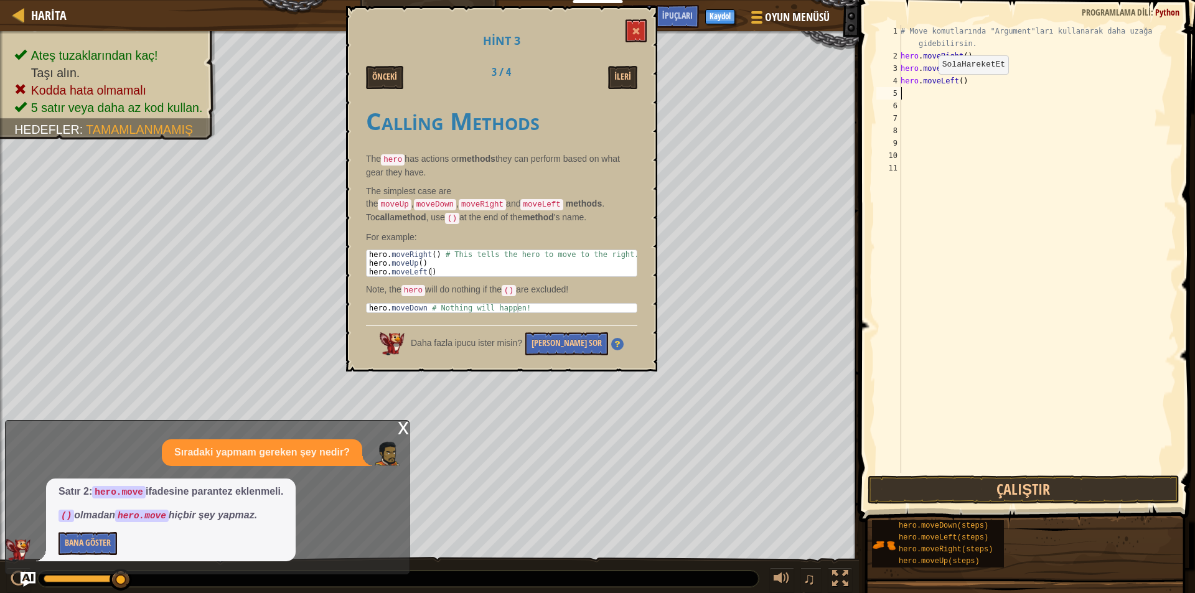
type textarea "h"
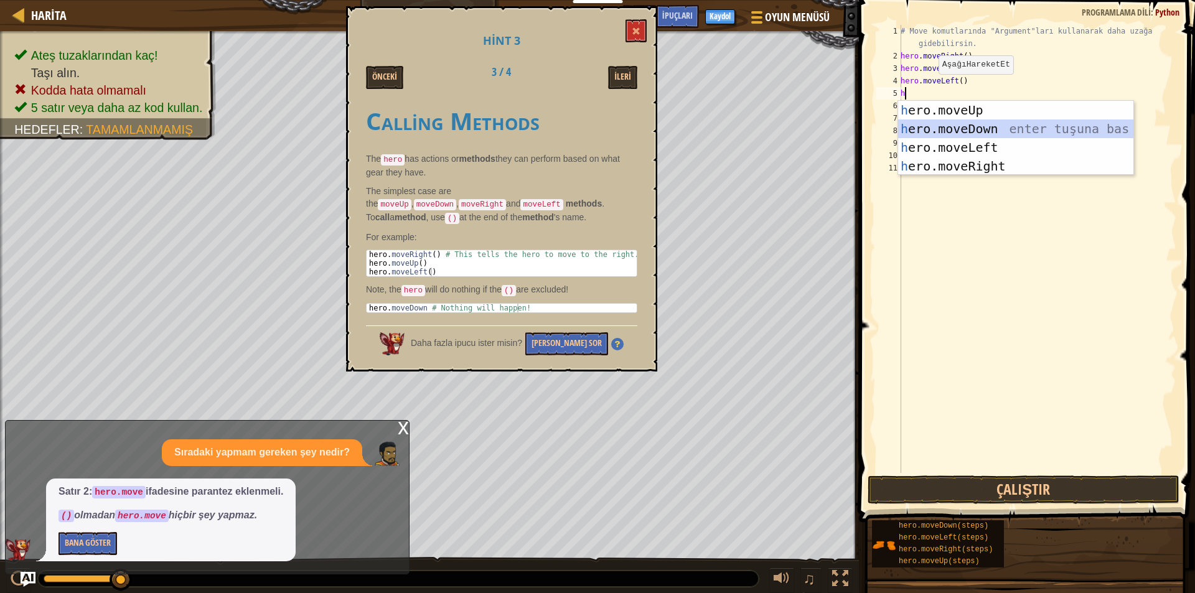
click at [933, 125] on div "h ero.moveUp enter tuşuna bas h ero.moveDown enter tuşuna bas h ero.moveLeft en…" at bounding box center [1015, 157] width 235 height 112
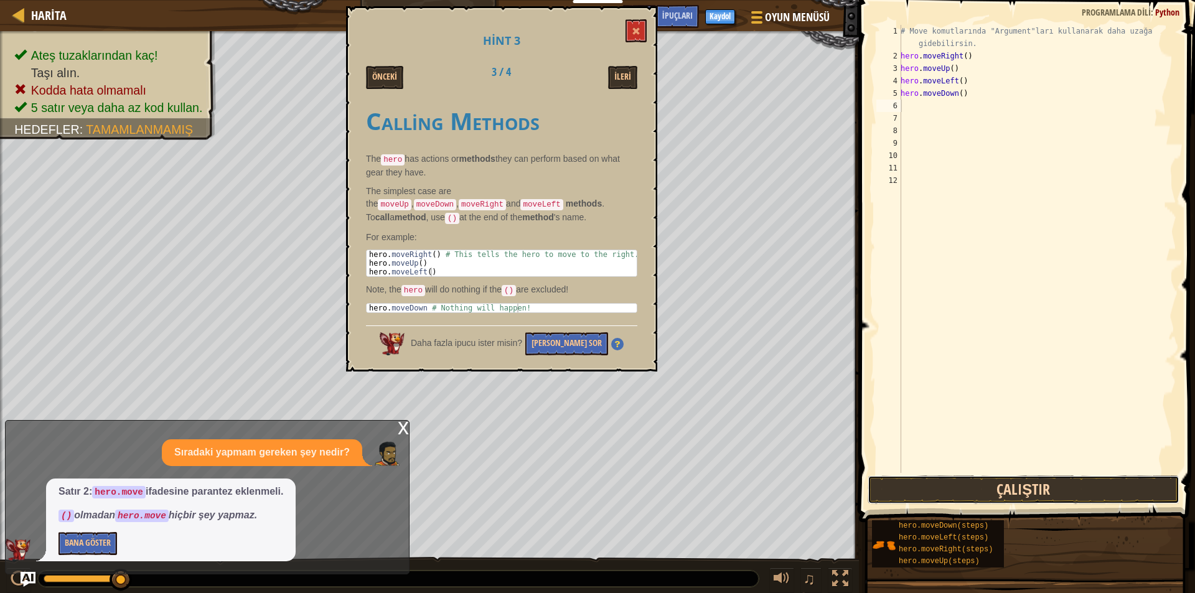
click at [1052, 489] on button "Çalıştır" at bounding box center [1024, 490] width 312 height 29
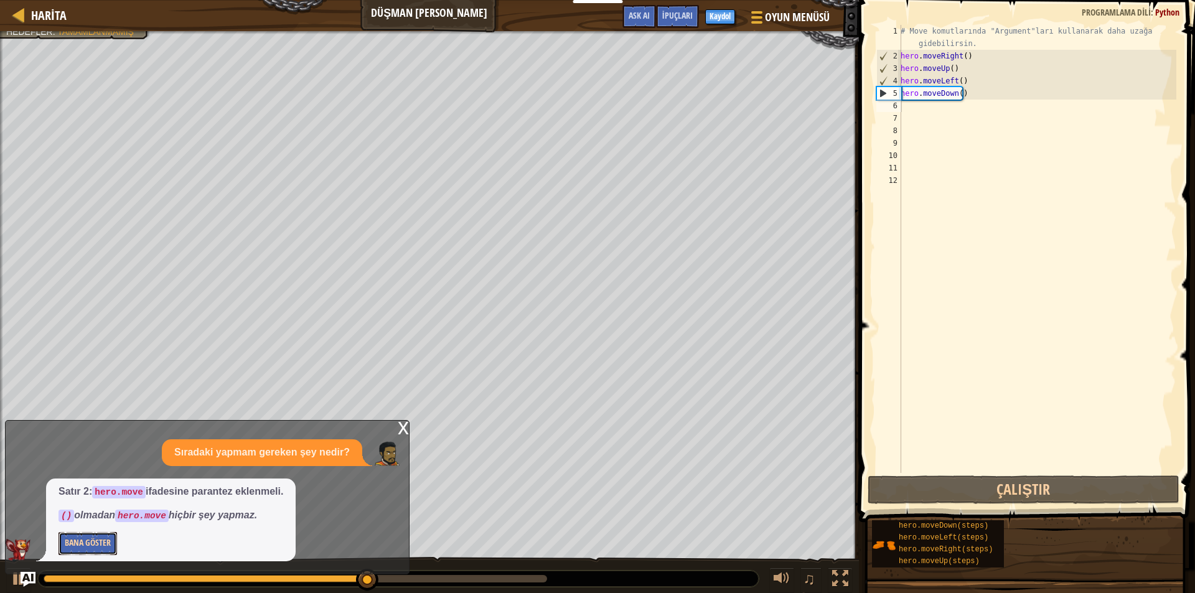
click at [85, 538] on button "Bana Göster" at bounding box center [88, 543] width 59 height 23
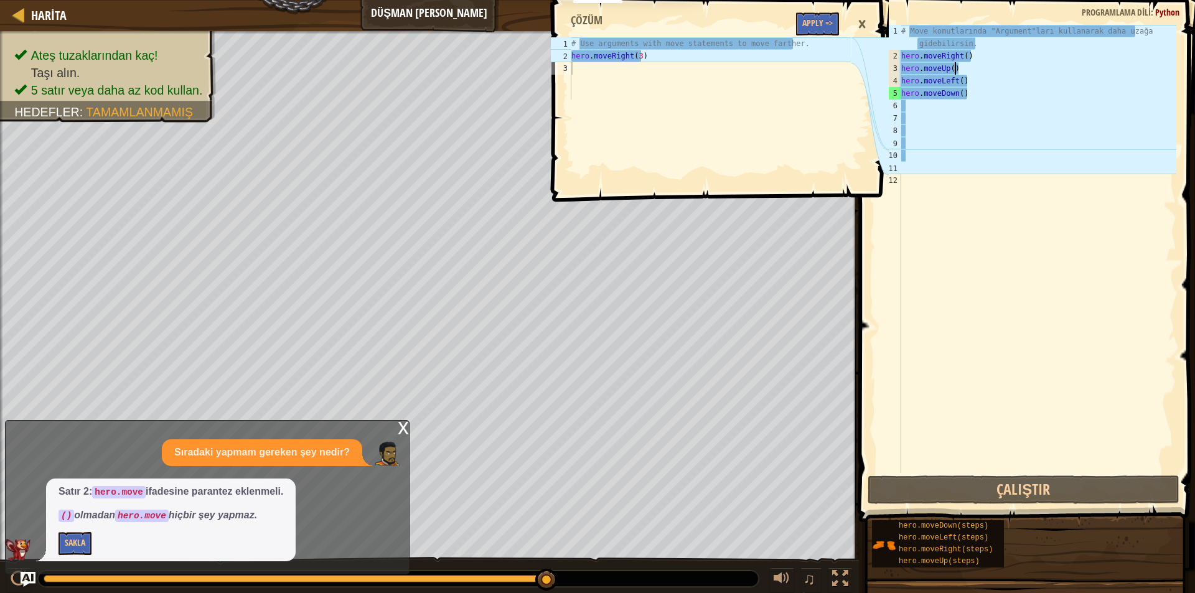
click at [962, 68] on div "# Move komutlarında "Argument"ları kullanarak daha uzağa gidebilirsin. hero . m…" at bounding box center [1038, 268] width 278 height 486
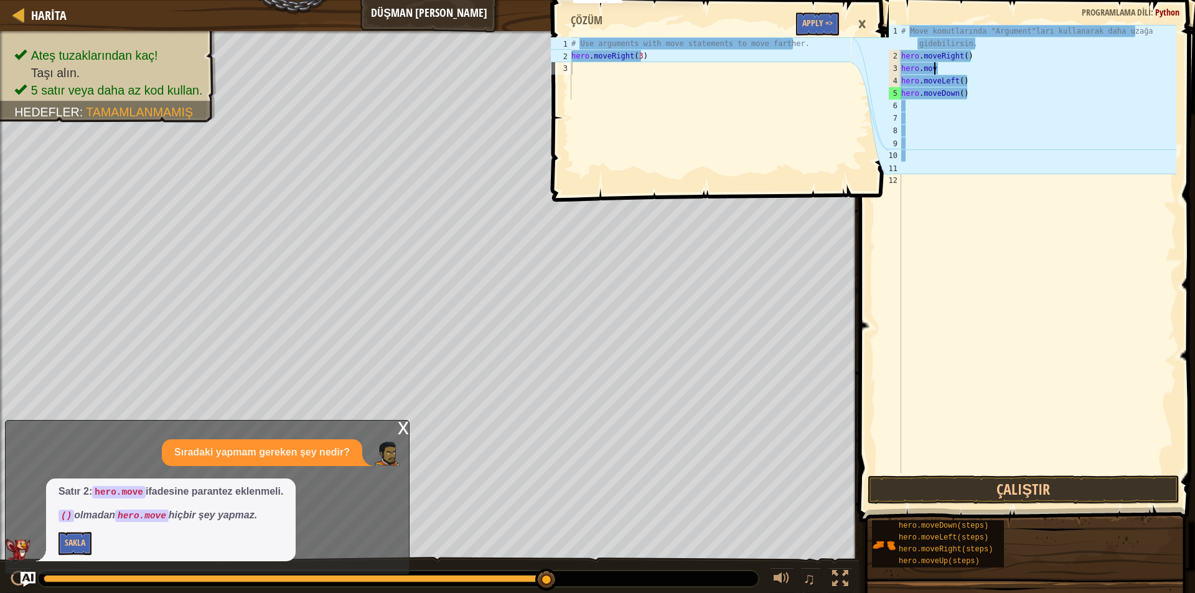
type textarea "h"
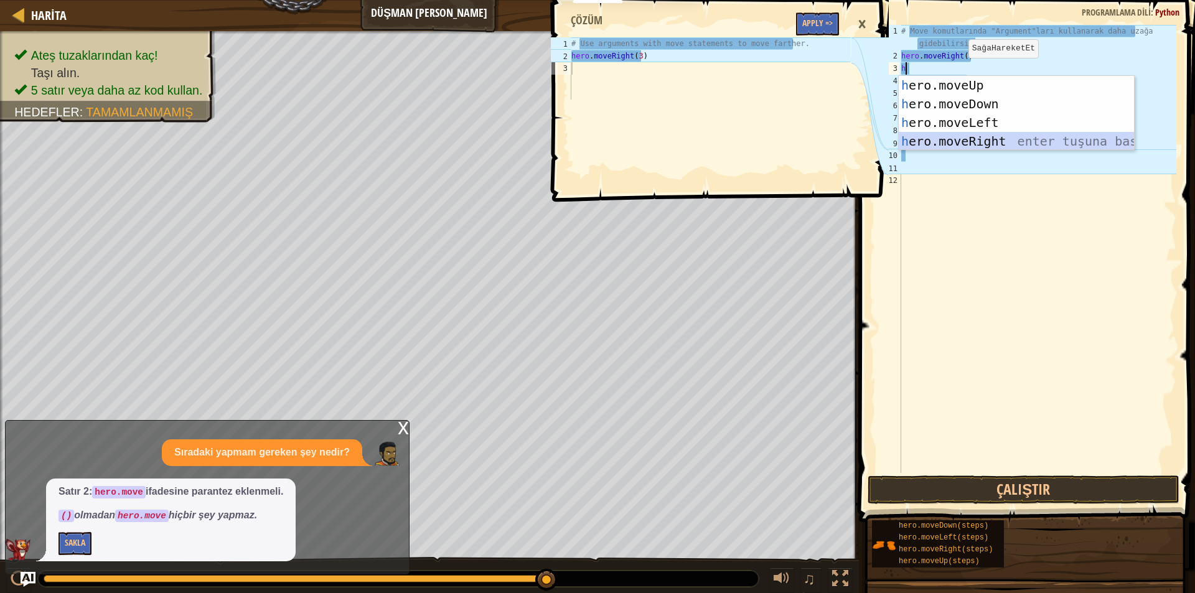
click at [971, 143] on div "h ero.moveUp enter tuşuna bas h ero.moveDown enter tuşuna bas h ero.moveLeft en…" at bounding box center [1016, 132] width 235 height 112
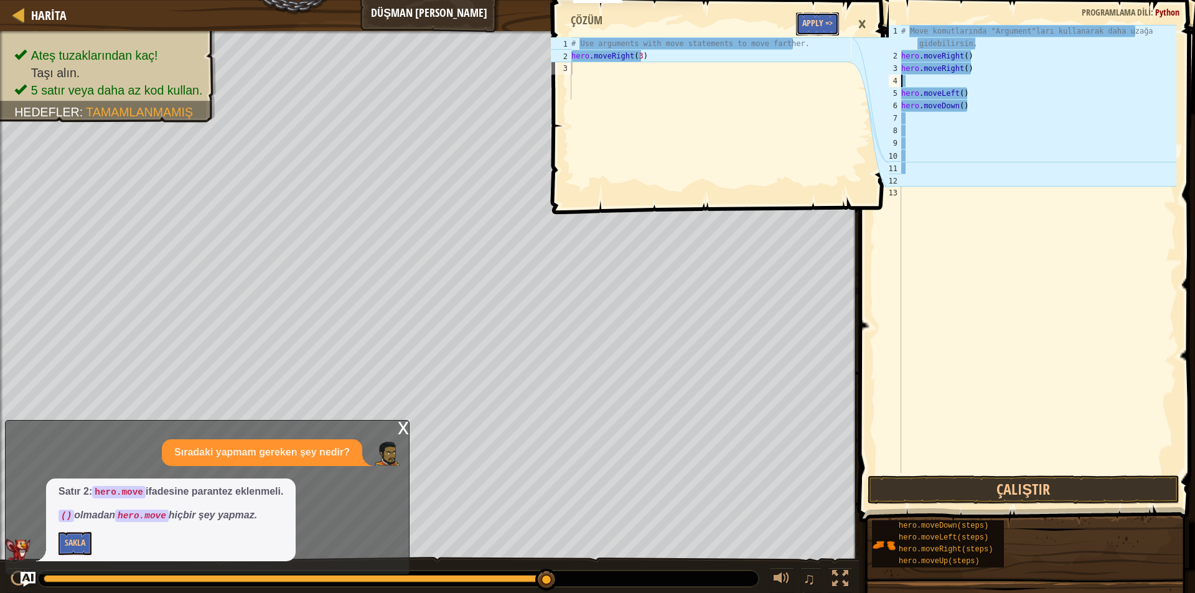
click at [807, 19] on button "Apply =>" at bounding box center [817, 23] width 43 height 23
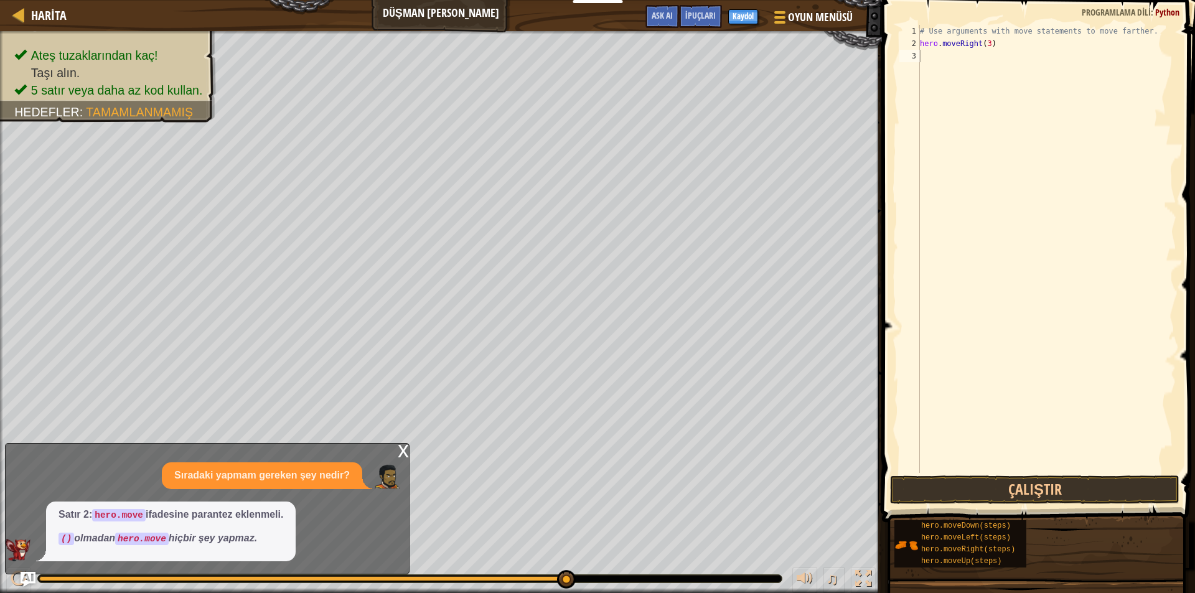
click at [158, 516] on p "Satır 2: hero.move ifadesine parantez eklenmeli." at bounding box center [171, 515] width 225 height 14
click at [407, 454] on div "x" at bounding box center [403, 450] width 11 height 12
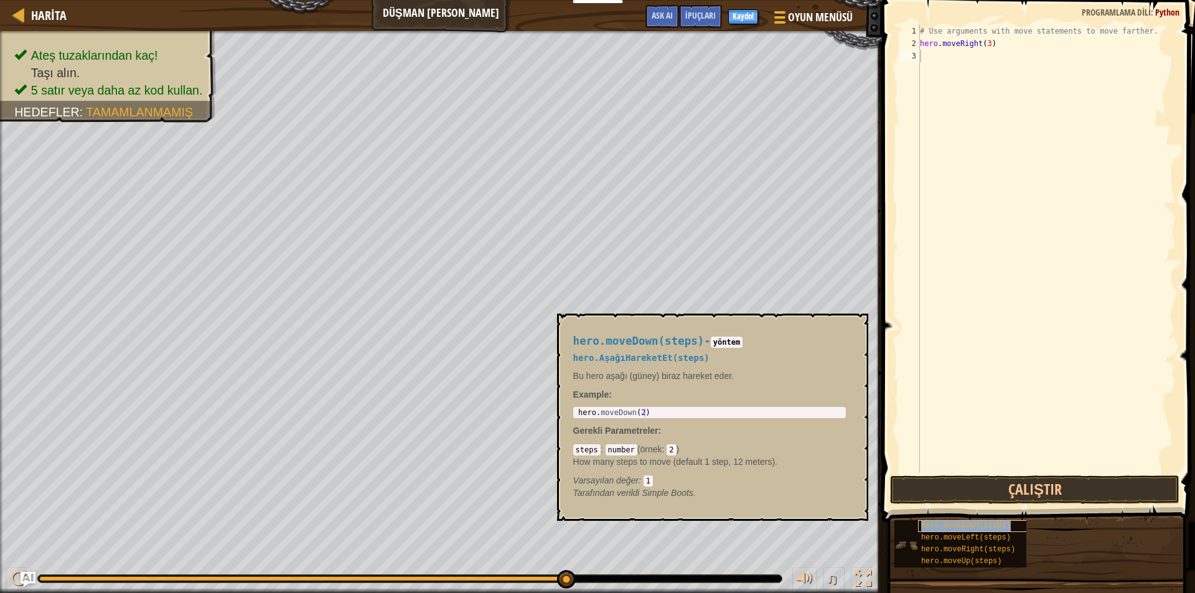
click at [932, 525] on span "hero.moveDown(steps)" at bounding box center [966, 526] width 90 height 9
click at [624, 443] on div "steps : number ( örnek : 2 ) How many steps to move (default 1 step, 12 meters)…" at bounding box center [709, 465] width 273 height 44
click at [694, 347] on h4 "hero.moveDown(steps) - yöntem" at bounding box center [709, 342] width 273 height 12
click at [694, 351] on div "hero.moveDown(steps) - yöntem hero.AşağıHareketEt(steps) Bu hero aşağı (güney) …" at bounding box center [710, 417] width 290 height 187
type textarea "hero.moveDown(2)"
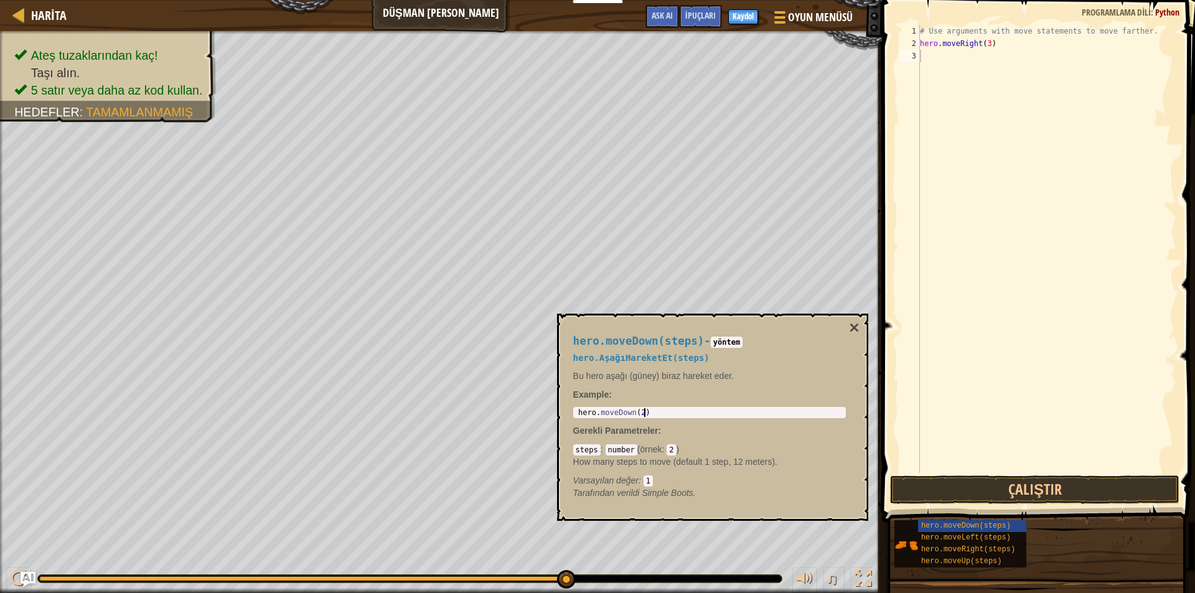
click at [649, 408] on div "hero . moveDown ( 2 )" at bounding box center [710, 421] width 268 height 26
click at [684, 398] on p "Example :" at bounding box center [709, 394] width 273 height 12
click at [994, 39] on div "# Use arguments with move statements to move farther. hero . moveRight ( 3 )" at bounding box center [1047, 261] width 259 height 473
type textarea "h"
click at [1055, 27] on div "# Use arguments with move statements to move farther." at bounding box center [1047, 261] width 259 height 473
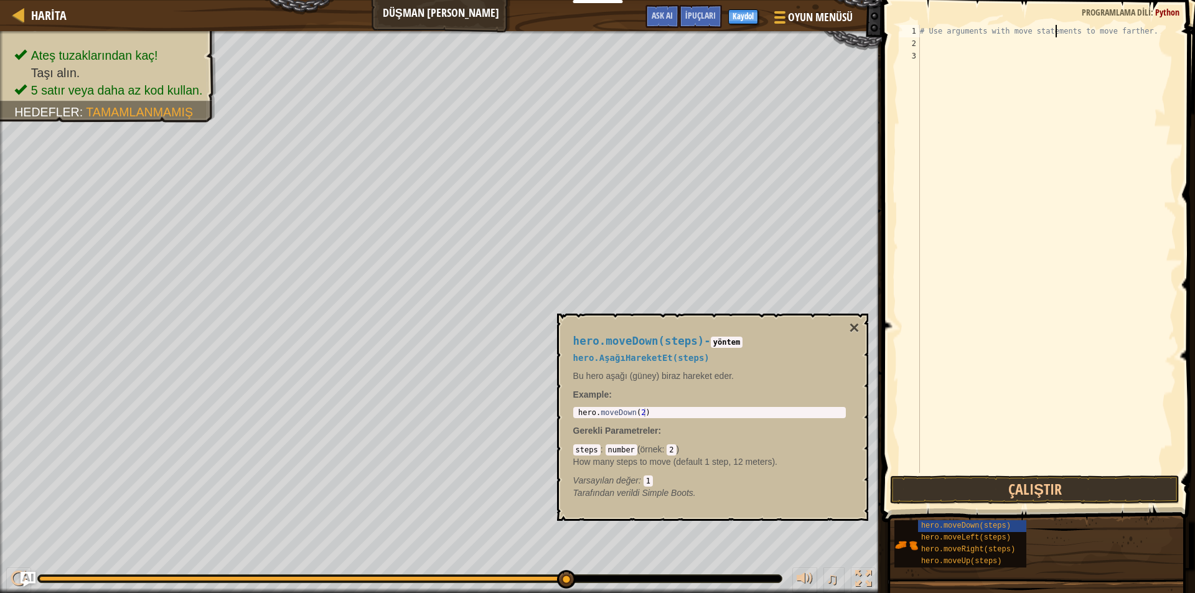
type textarea "# Use arguments with move statements to move farther."
click at [931, 40] on div "# Use arguments with move statements to move farther." at bounding box center [1047, 261] width 259 height 473
type textarea "h"
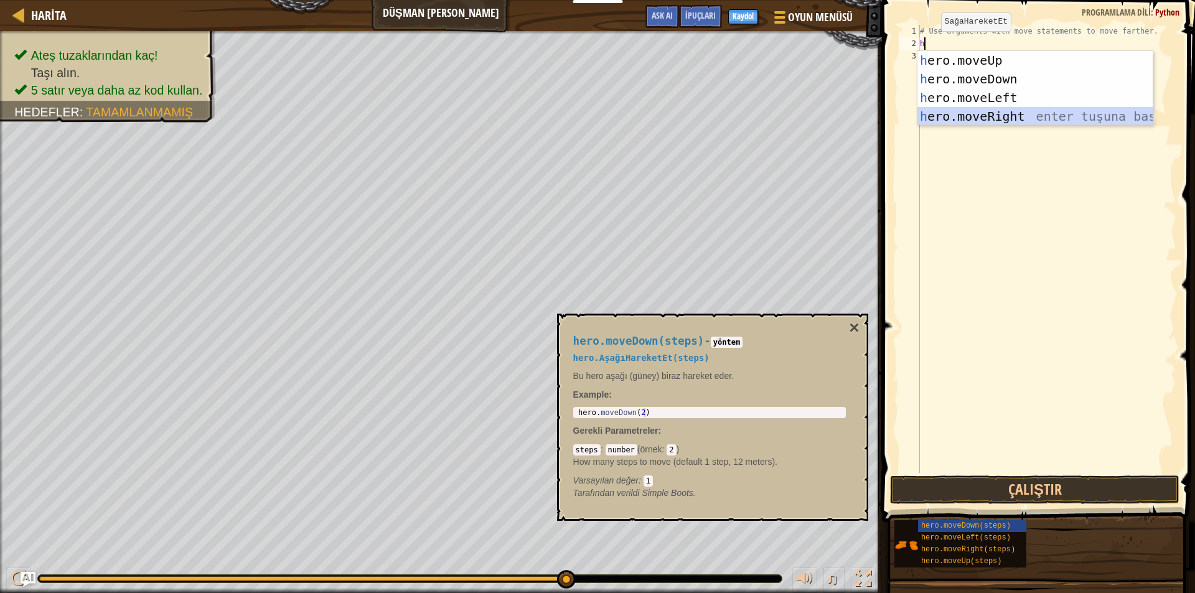
click at [953, 113] on div "h ero.moveUp enter tuşuna bas h ero.moveDown enter tuşuna bas h ero.moveLeft en…" at bounding box center [1035, 107] width 235 height 112
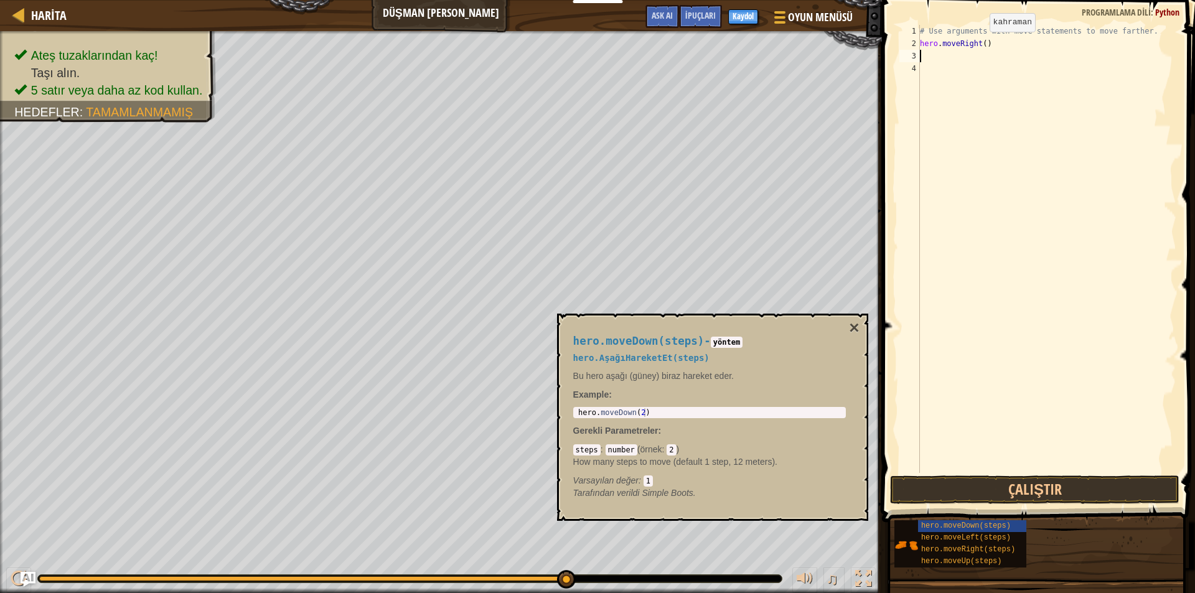
click at [979, 44] on div "# Use arguments with move statements to move farther. hero . moveRight ( )" at bounding box center [1047, 261] width 259 height 473
click at [981, 44] on div "# Use arguments with move statements to move farther. hero . moveRight ( )" at bounding box center [1047, 261] width 259 height 473
type textarea "hero.moveRight(3)"
click at [923, 54] on div "# Use arguments with move statements to move farther. hero . moveRight ( 3 )" at bounding box center [1047, 261] width 259 height 473
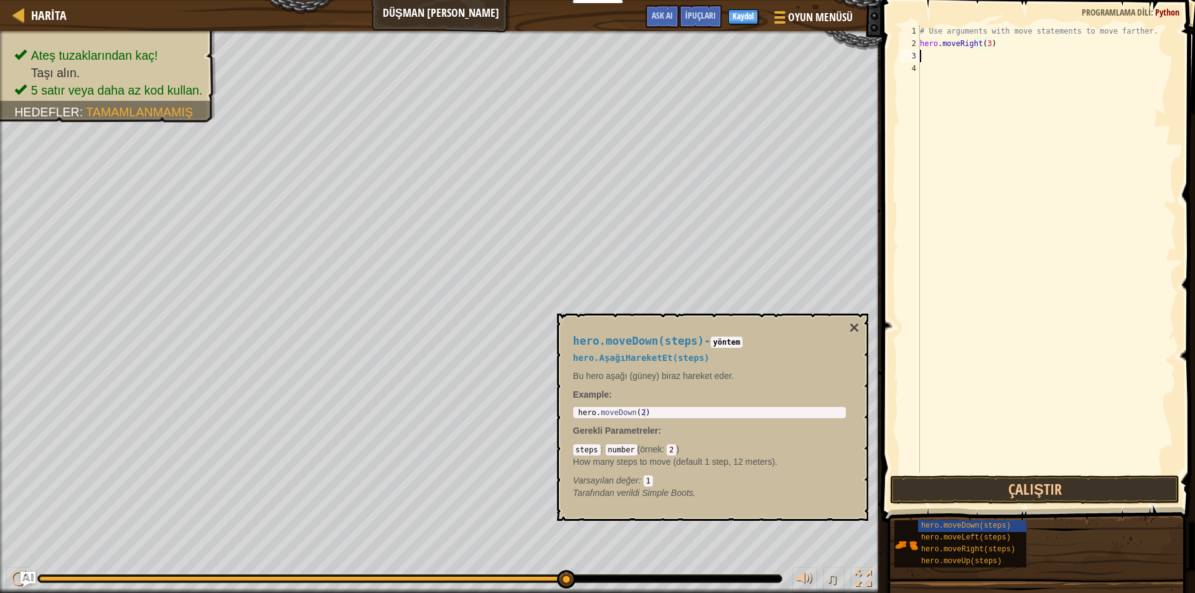
scroll to position [6, 0]
type textarea "h"
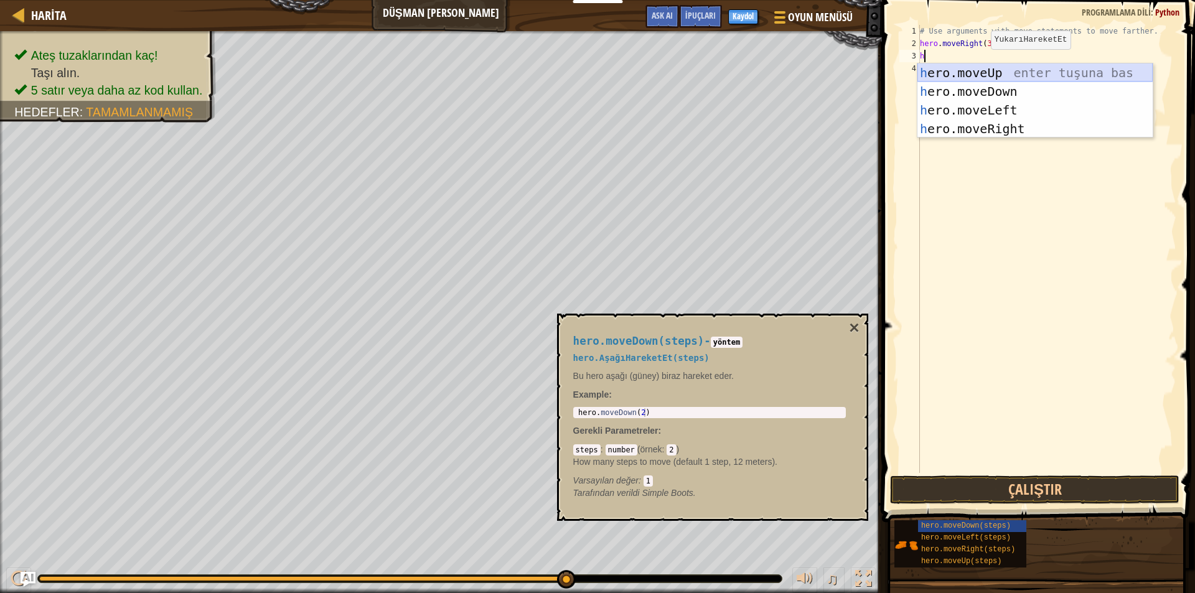
click at [981, 68] on div "h ero.moveUp enter tuşuna bas h ero.moveDown enter tuşuna bas h ero.moveLeft en…" at bounding box center [1035, 120] width 235 height 112
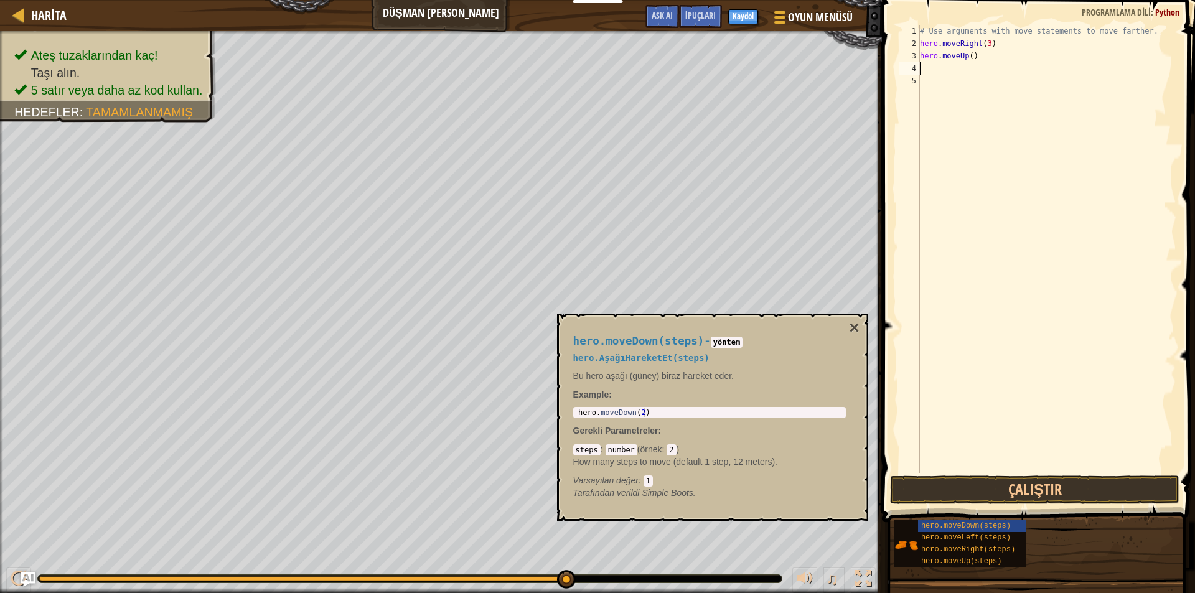
click at [939, 72] on div "# Use arguments with move statements to move farther. hero . moveRight ( 3 ) he…" at bounding box center [1047, 261] width 259 height 473
type textarea "h"
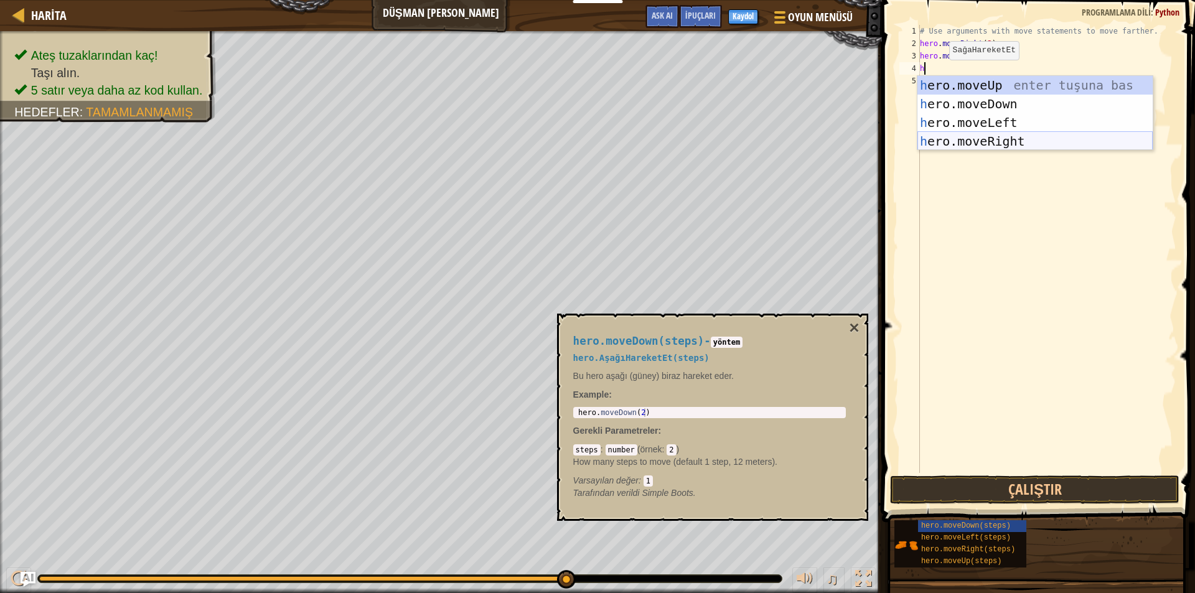
click at [975, 135] on div "h ero.moveUp enter tuşuna bas h ero.moveDown enter tuşuna bas h ero.moveLeft en…" at bounding box center [1035, 132] width 235 height 112
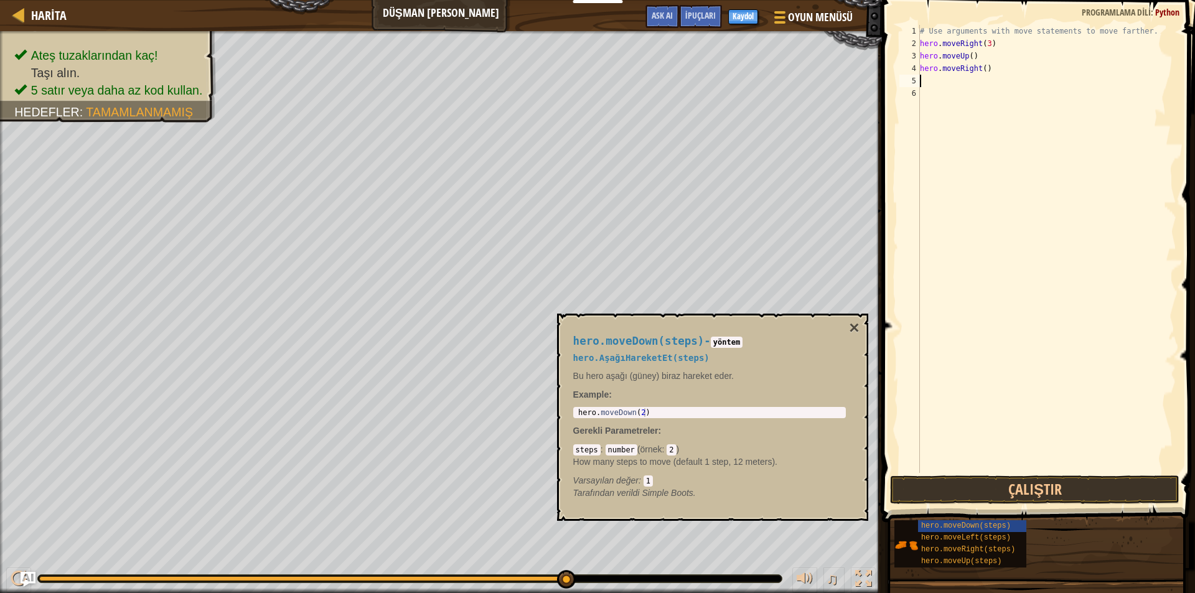
type textarea "h"
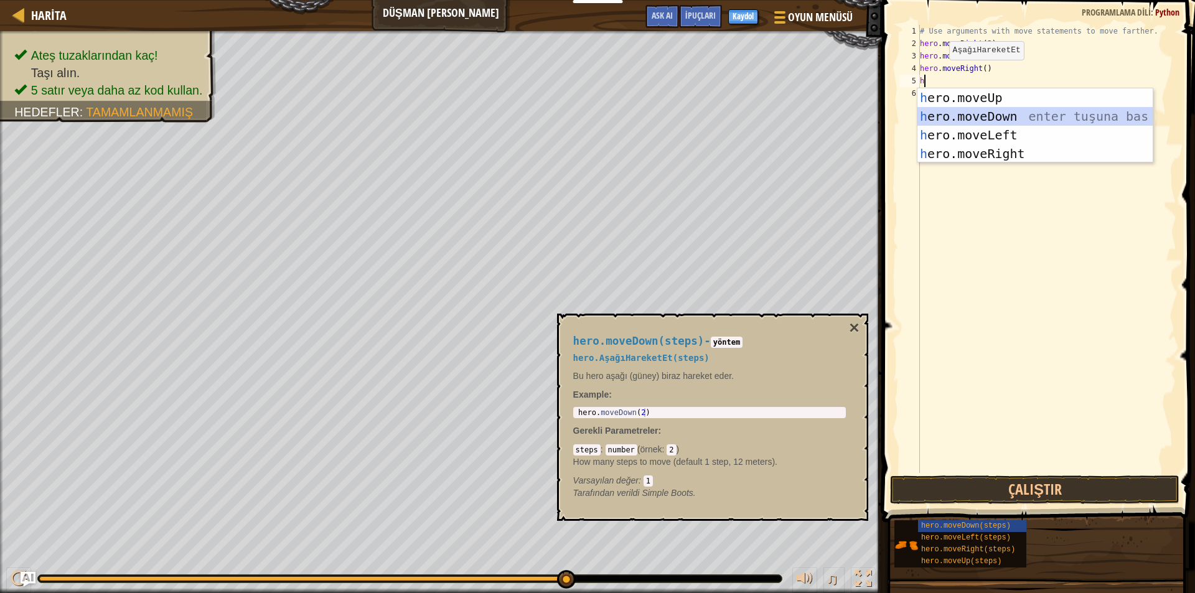
click at [954, 107] on div "h ero.moveUp enter tuşuna bas h ero.moveDown enter tuşuna bas h ero.moveLeft en…" at bounding box center [1035, 144] width 235 height 112
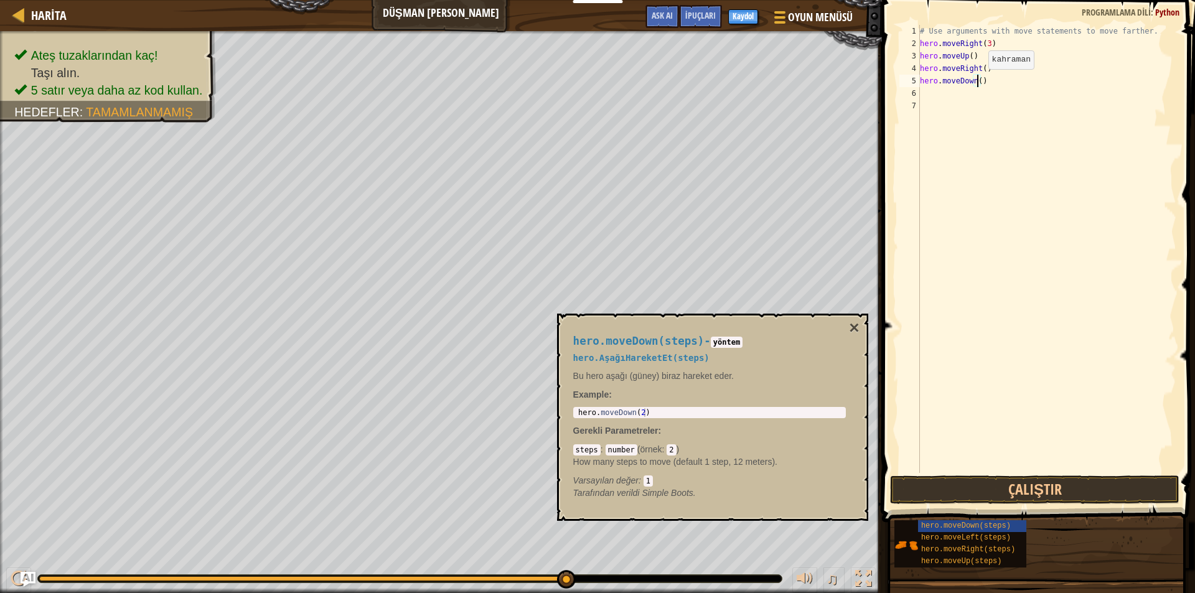
click at [978, 82] on div "# Use arguments with move statements to move farther. hero . moveRight ( 3 ) he…" at bounding box center [1047, 261] width 259 height 473
type textarea "hero.moveDown(3)"
click at [944, 91] on div "# Use arguments with move statements to move farther. hero . moveRight ( 3 ) he…" at bounding box center [1047, 261] width 259 height 473
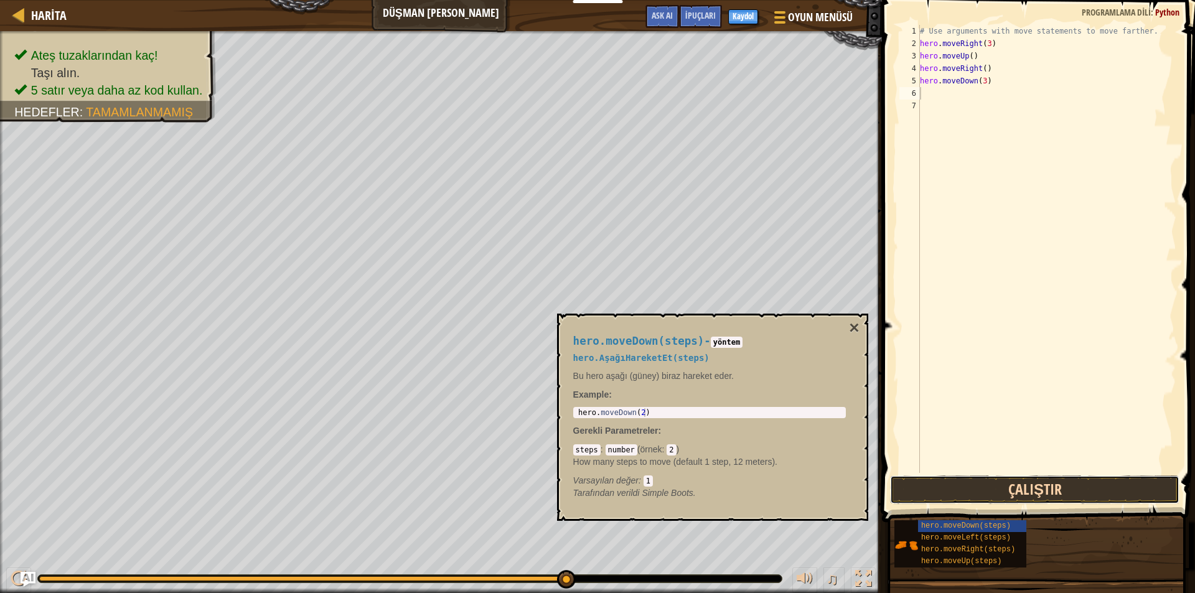
click at [1000, 479] on button "Çalıştır" at bounding box center [1034, 490] width 289 height 29
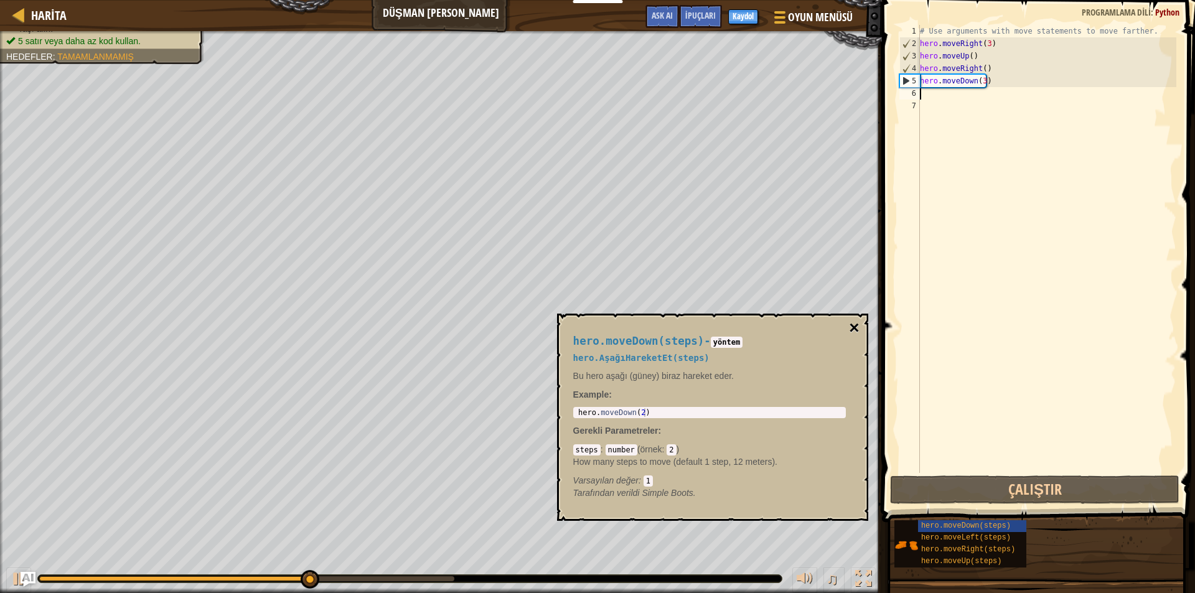
click at [858, 326] on button "×" at bounding box center [854, 327] width 10 height 17
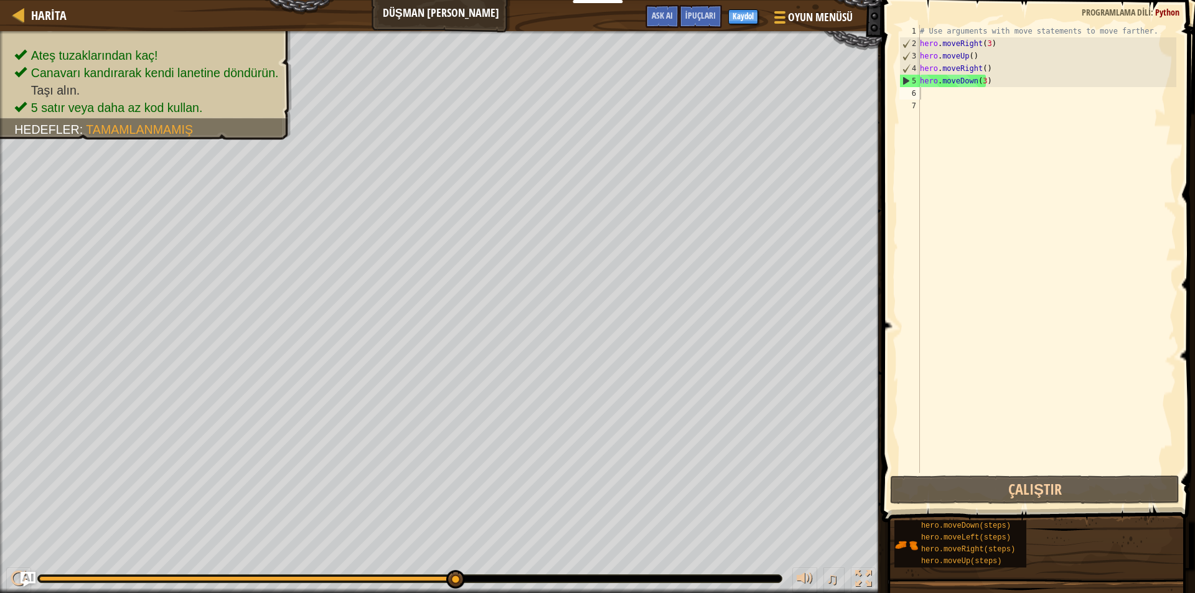
click at [928, 92] on div "# Use arguments with move statements to move farther. hero . moveRight ( 3 ) he…" at bounding box center [1047, 261] width 259 height 473
type textarea "h"
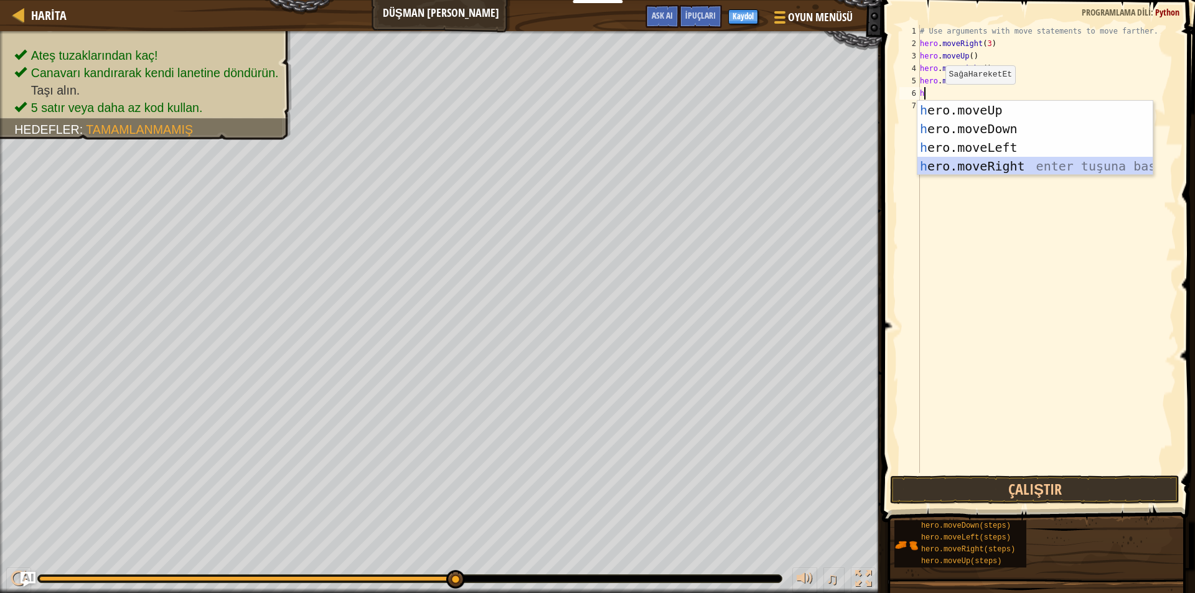
click at [963, 158] on div "h ero.moveUp enter tuşuna bas h ero.moveDown enter tuşuna bas h ero.moveLeft en…" at bounding box center [1035, 157] width 235 height 112
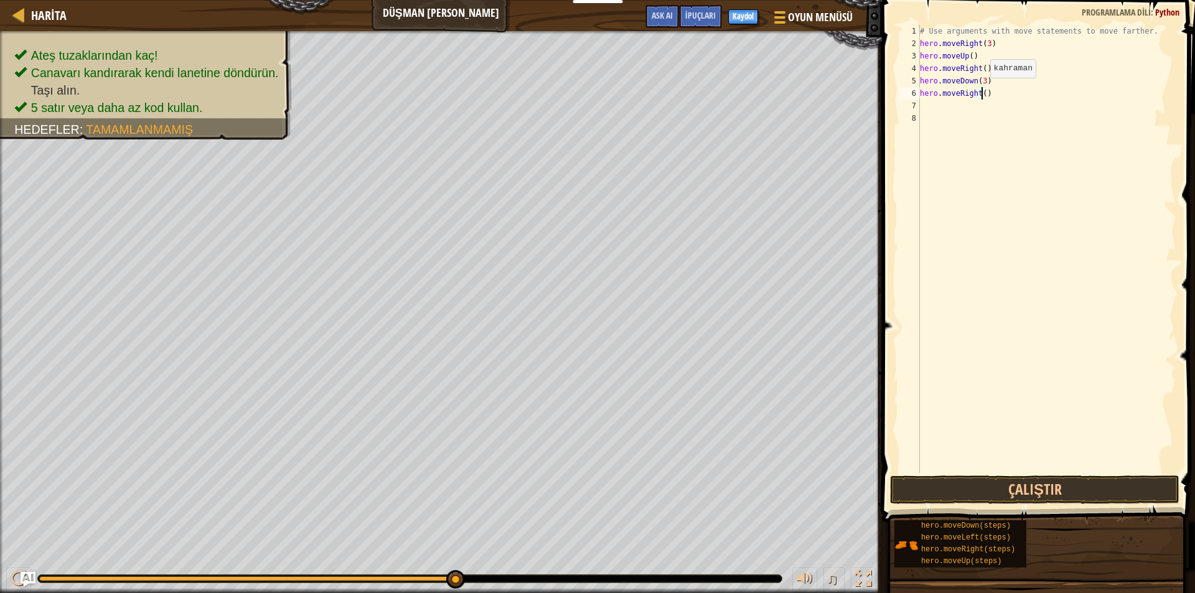
drag, startPoint x: 956, startPoint y: 113, endPoint x: 980, endPoint y: 90, distance: 33.0
click at [980, 90] on div "# Use arguments with move statements to move farther. hero . moveRight ( 3 ) he…" at bounding box center [1047, 261] width 259 height 473
type textarea "hero.moveRight(2)"
click at [929, 108] on div "# Use arguments with move statements to move farther. hero . moveRight ( 3 ) he…" at bounding box center [1047, 261] width 259 height 473
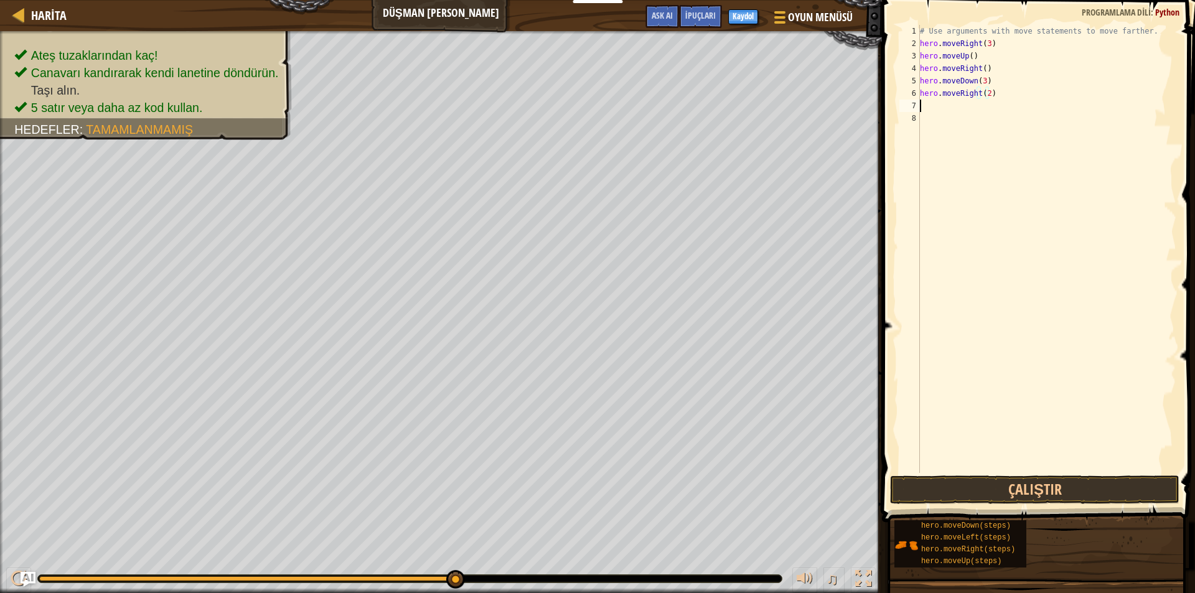
scroll to position [6, 0]
click at [948, 481] on button "Çalıştır" at bounding box center [1034, 490] width 289 height 29
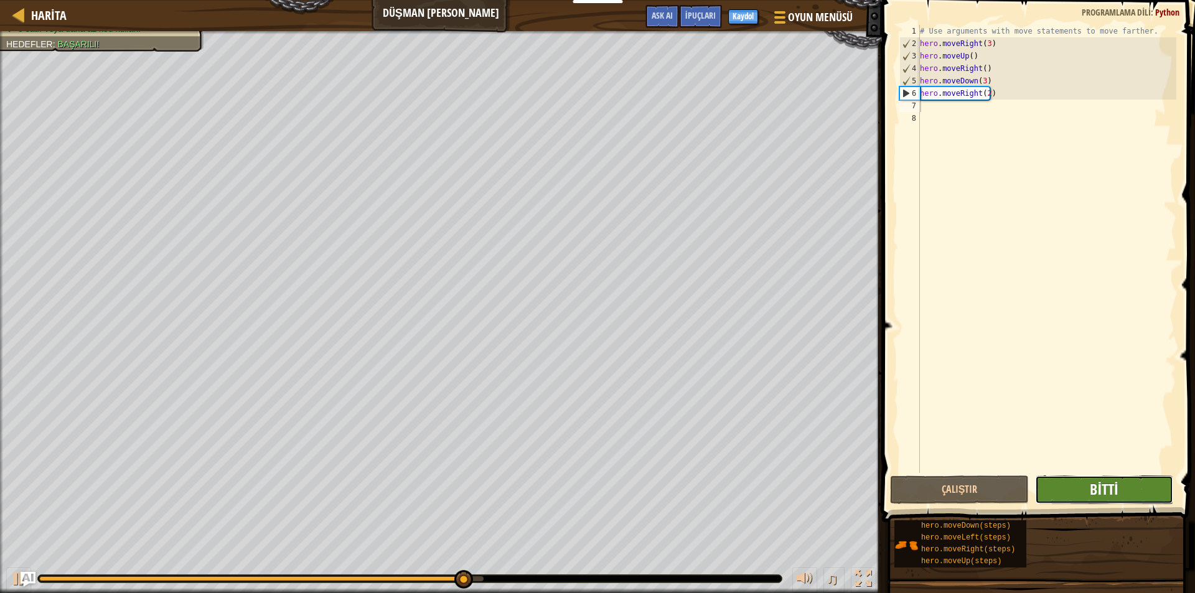
click at [1109, 487] on span "Bitti" at bounding box center [1104, 489] width 28 height 20
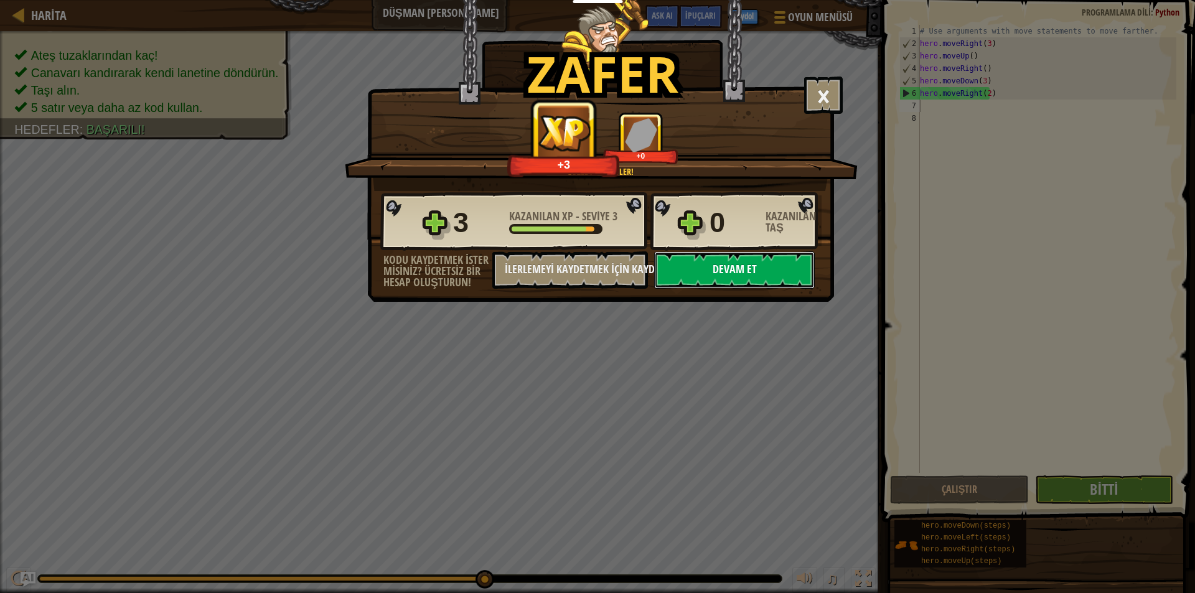
click at [802, 262] on button "Devam et" at bounding box center [734, 270] width 161 height 37
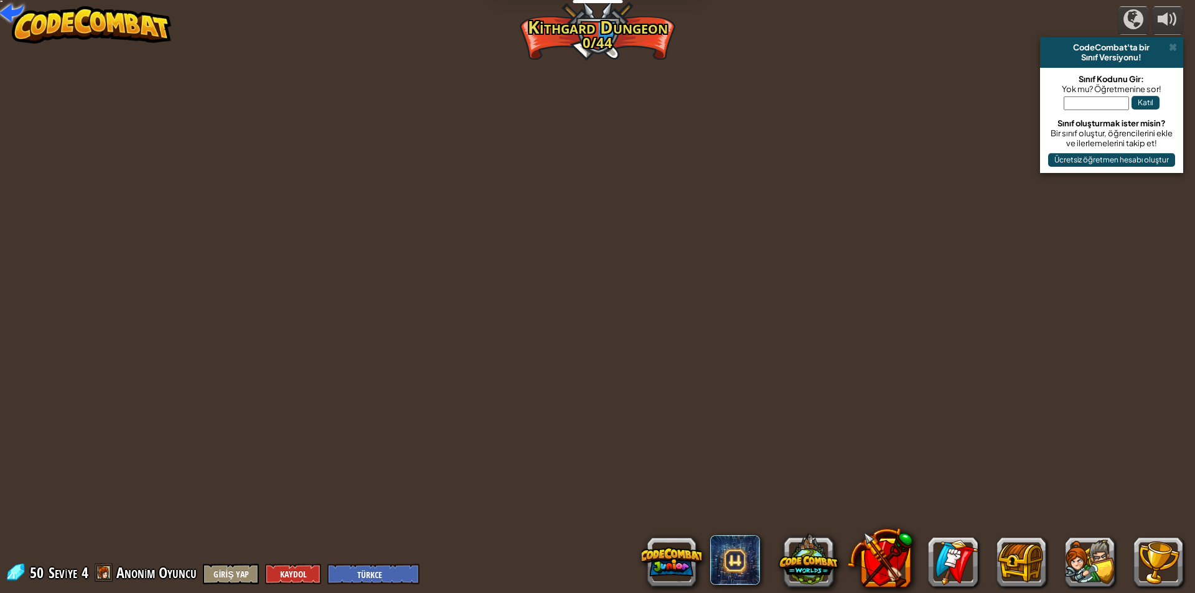
select select "tr"
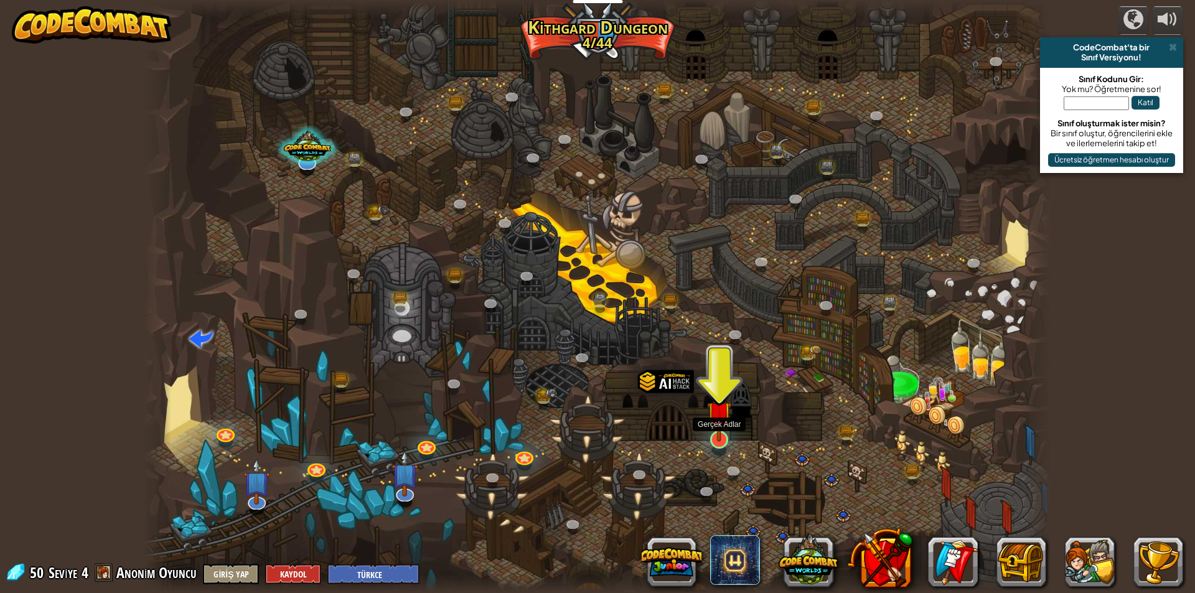
click at [720, 435] on img at bounding box center [719, 413] width 24 height 56
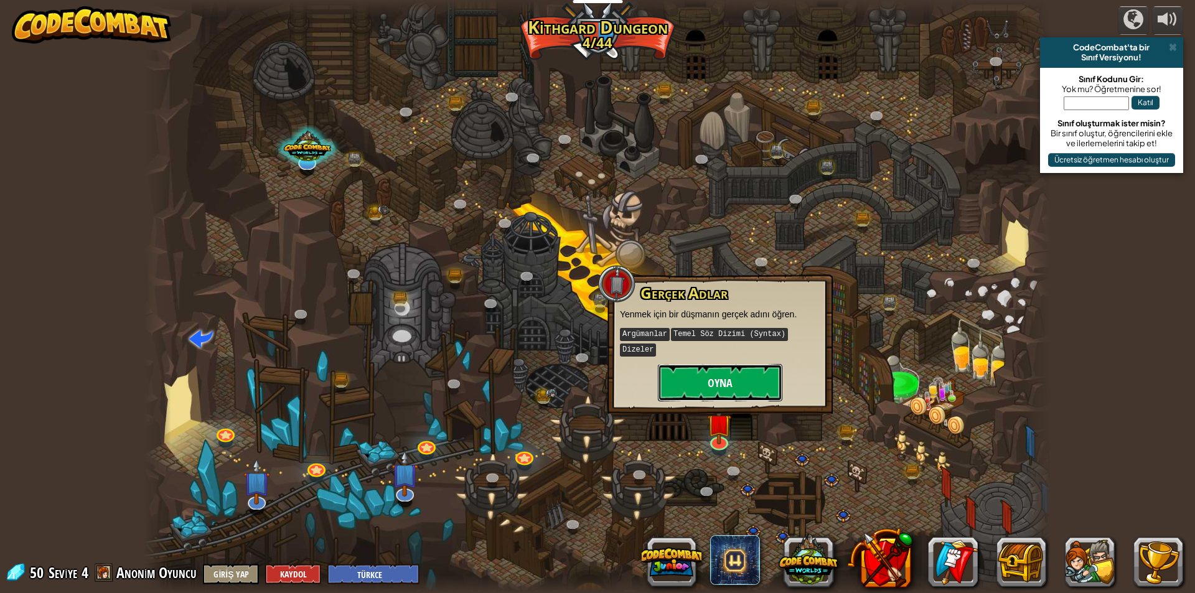
click at [749, 369] on button "Oyna" at bounding box center [720, 382] width 125 height 37
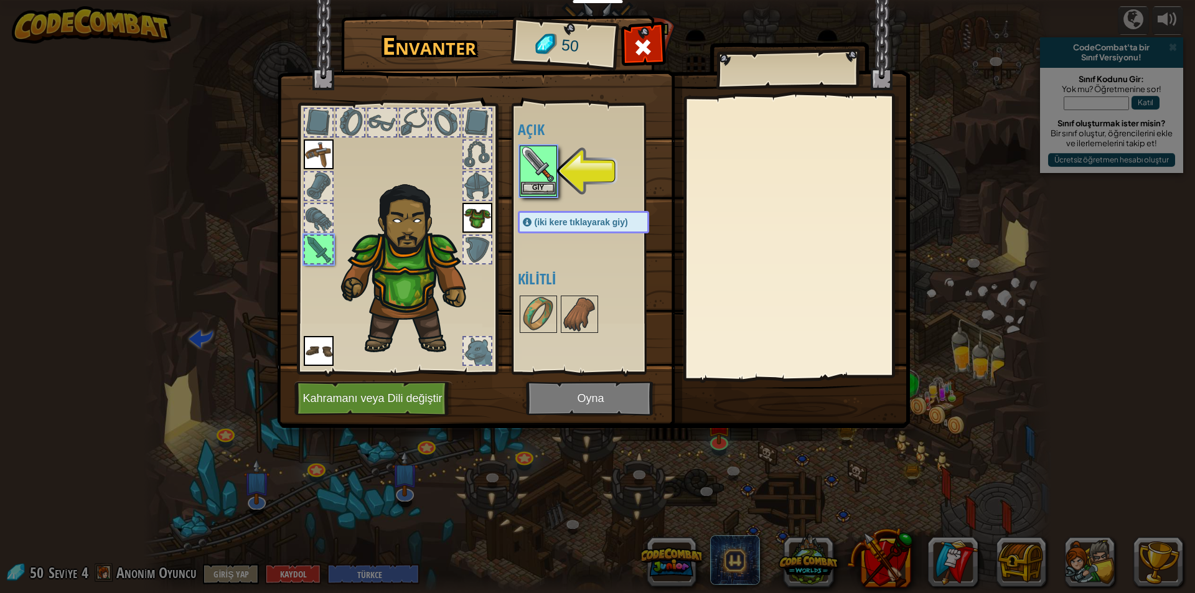
click at [534, 154] on img at bounding box center [538, 164] width 35 height 35
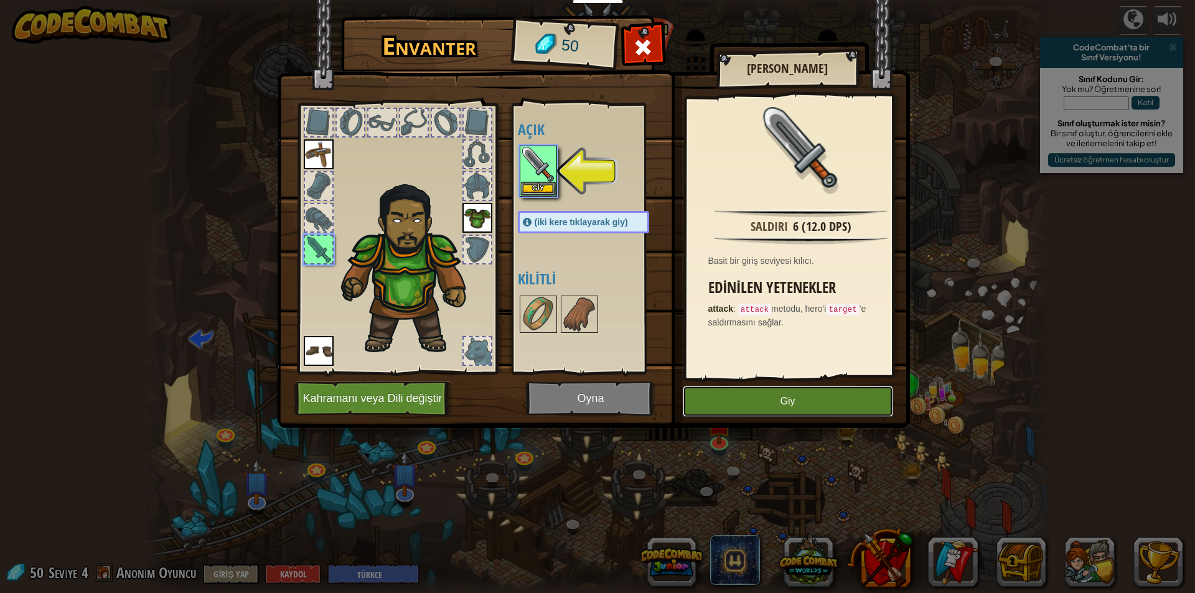
click at [747, 388] on button "Giy" at bounding box center [788, 401] width 210 height 31
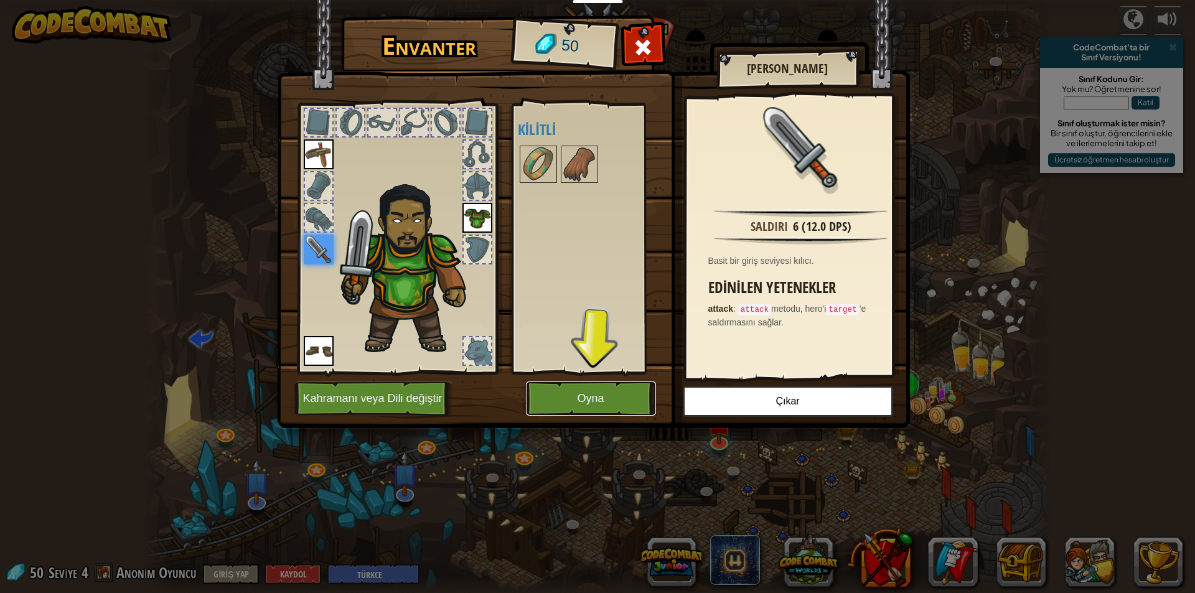
click at [623, 384] on button "Oyna" at bounding box center [591, 399] width 130 height 34
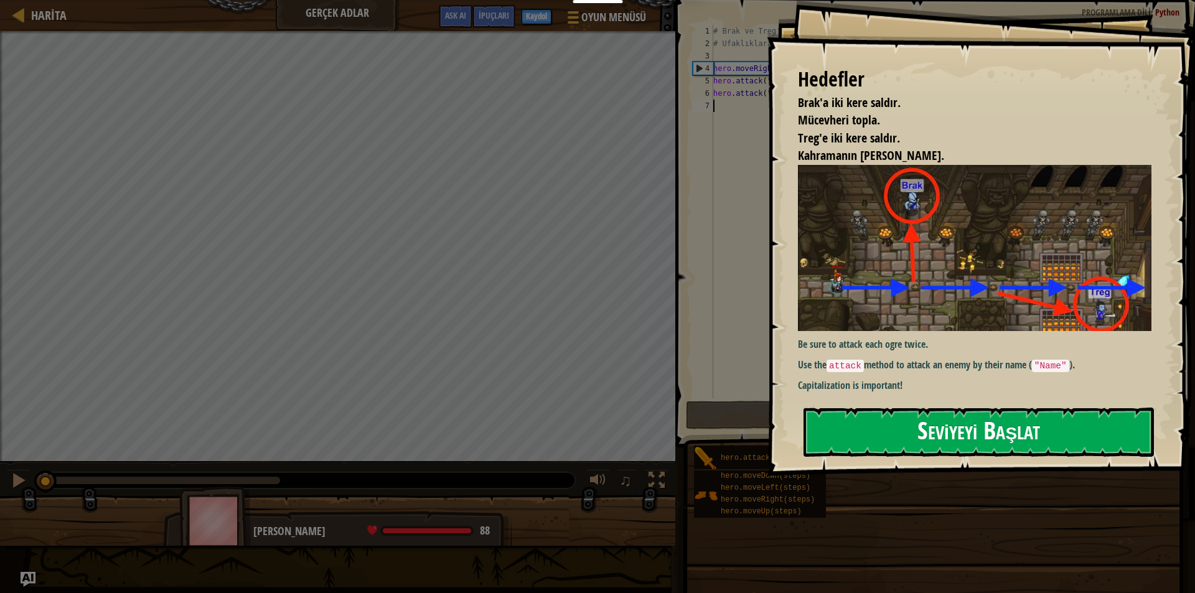
click at [847, 435] on button "Seviyeyi Başlat" at bounding box center [979, 432] width 350 height 49
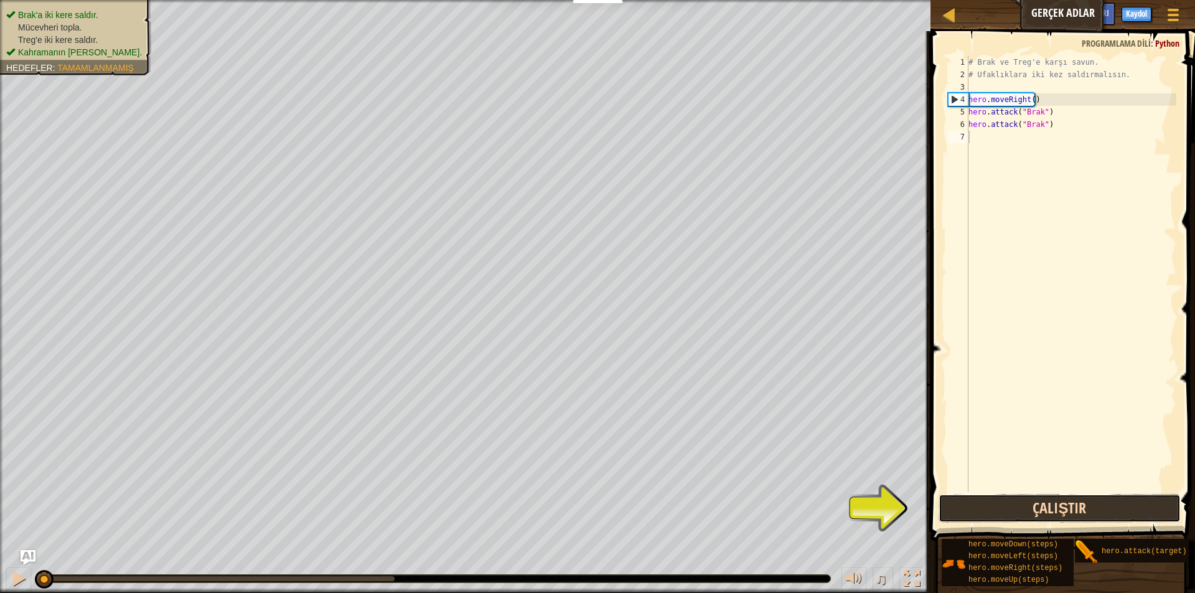
click at [1061, 509] on button "Çalıştır" at bounding box center [1060, 508] width 242 height 29
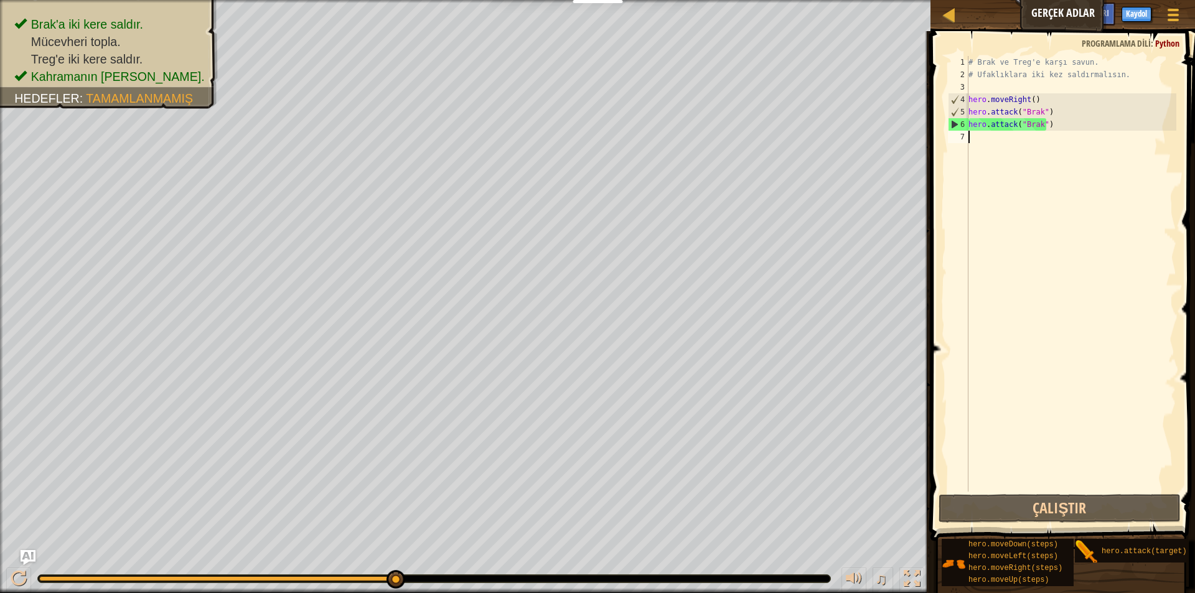
click at [979, 138] on div "# Brak ve Treg'e karşı savun. # Ufaklıklara iki kez saldırmalısın. hero . moveR…" at bounding box center [1071, 286] width 210 height 461
type textarea "h"
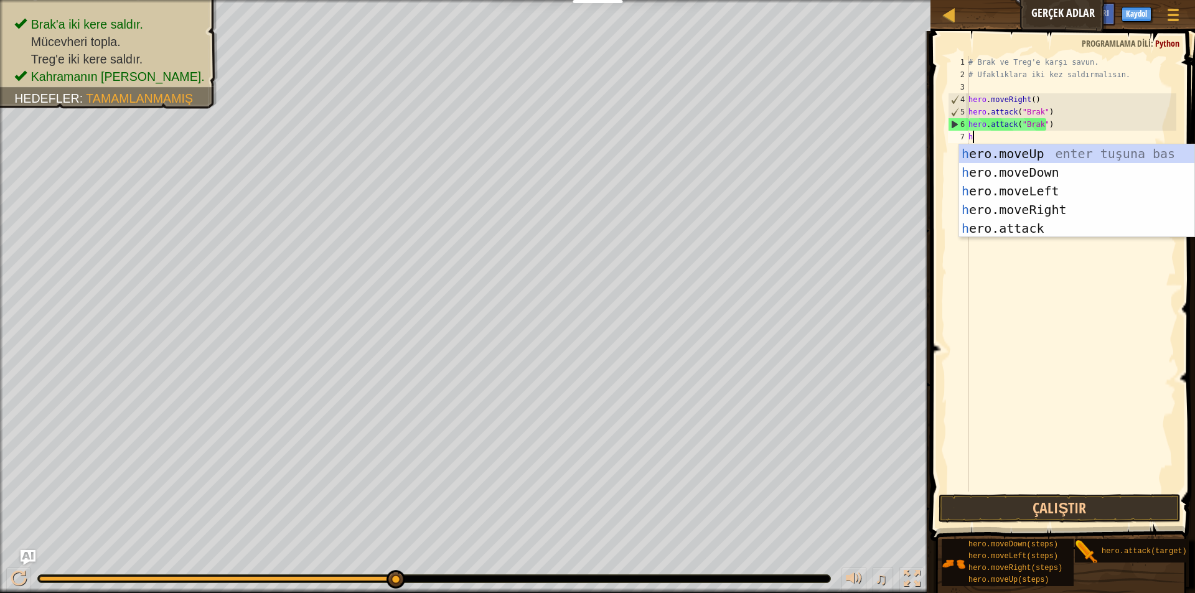
scroll to position [6, 0]
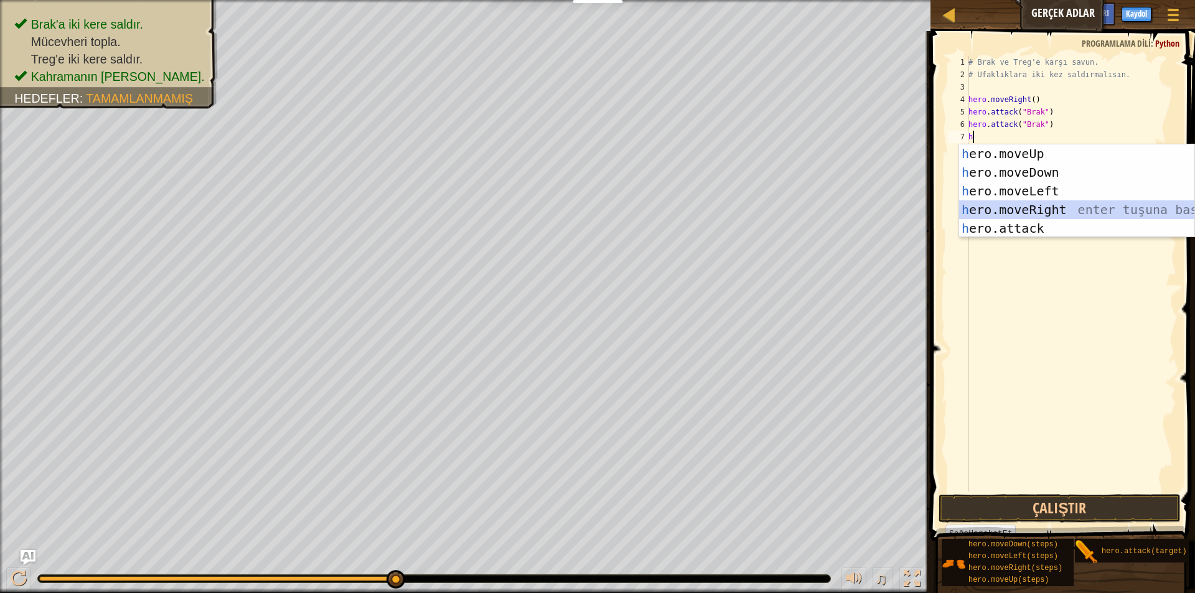
click at [1022, 209] on div "h ero.moveUp enter tuşuna bas h ero.moveDown enter tuşuna bas h ero.moveLeft en…" at bounding box center [1076, 209] width 235 height 131
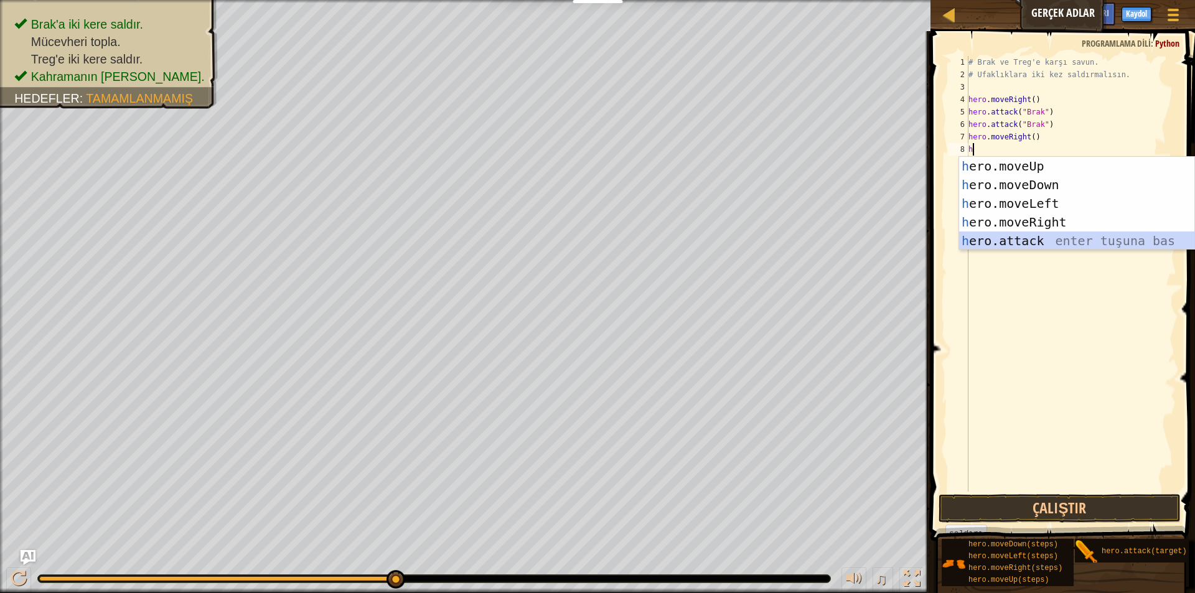
click at [1020, 243] on div "h ero.moveUp enter tuşuna bas h ero.moveDown enter tuşuna bas h ero.moveLeft en…" at bounding box center [1076, 222] width 235 height 131
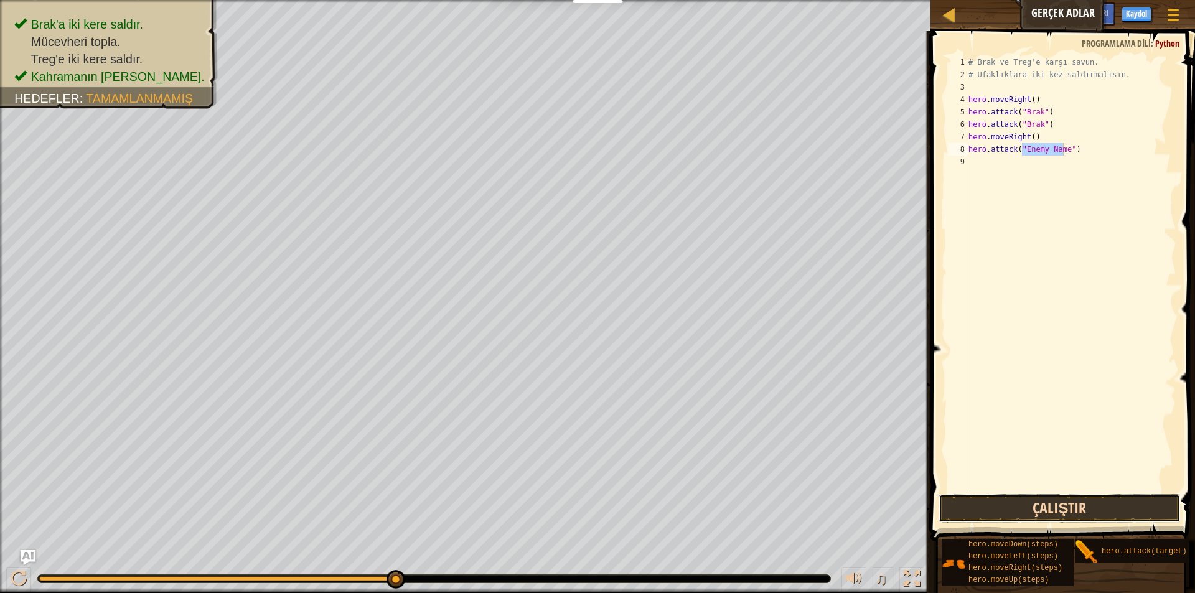
click at [1075, 507] on button "Çalıştır" at bounding box center [1060, 508] width 242 height 29
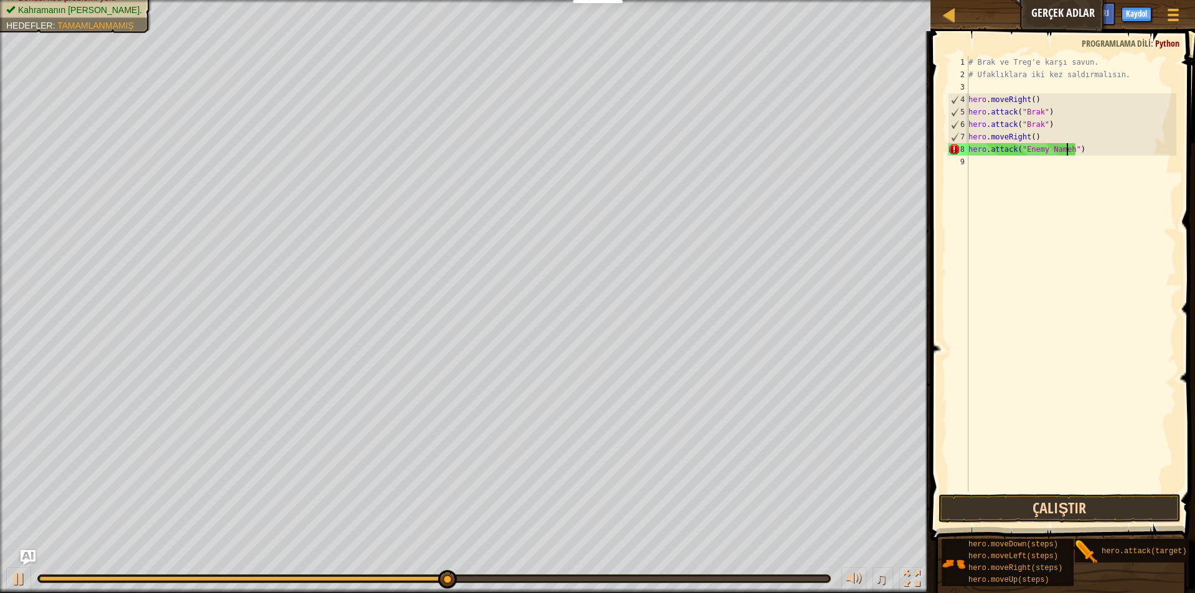
scroll to position [6, 8]
click at [1066, 501] on button "Çalıştır" at bounding box center [1060, 508] width 242 height 29
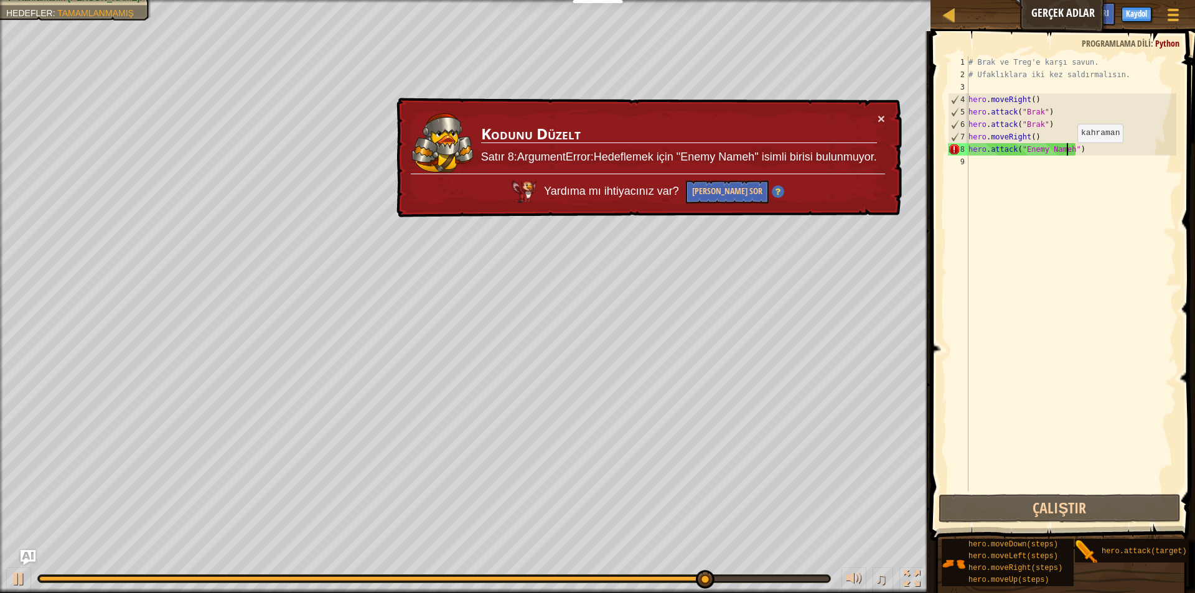
click at [1067, 155] on div "# Brak ve Treg'e karşı savun. # Ufaklıklara iki kez saldırmalısın. hero . moveR…" at bounding box center [1071, 286] width 210 height 461
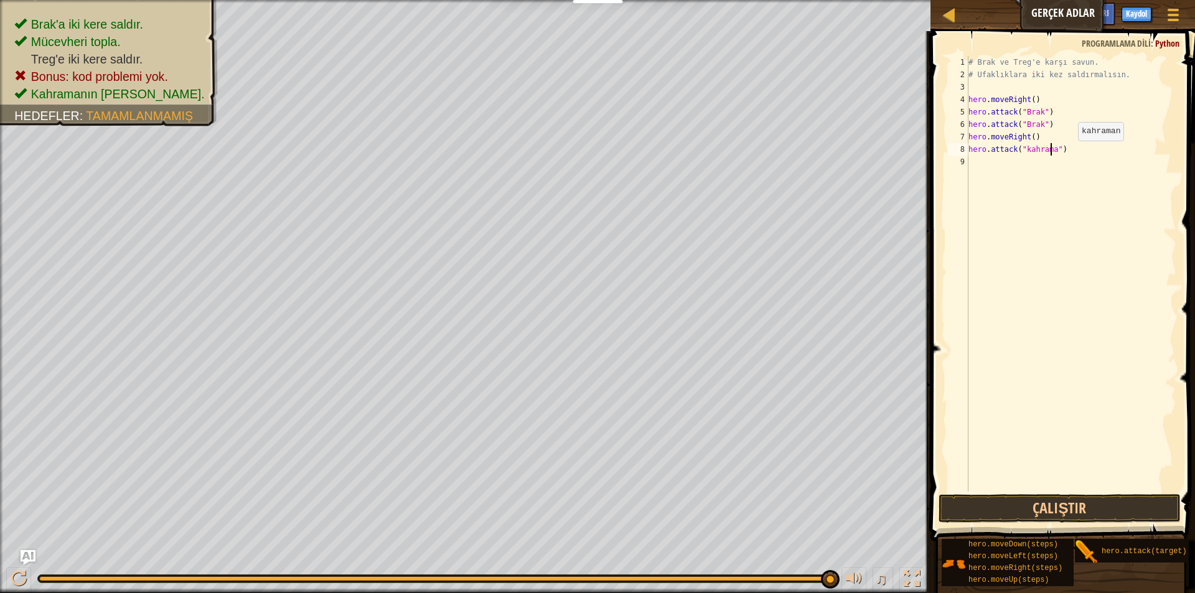
scroll to position [6, 7]
type textarea "hero.attack("kahraman")"
click at [1002, 507] on button "Çalıştır" at bounding box center [1060, 508] width 242 height 29
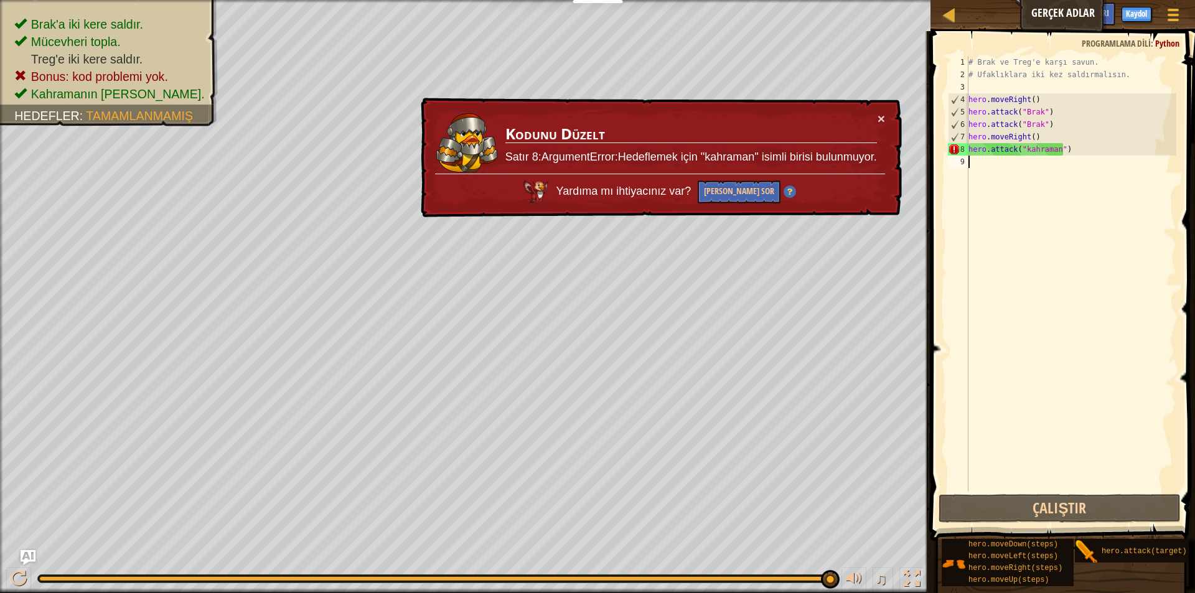
click at [1055, 157] on div "# Brak ve Treg'e karşı savun. # Ufaklıklara iki kez saldırmalısın. hero . moveR…" at bounding box center [1071, 286] width 210 height 461
click at [1055, 153] on div "# Brak ve Treg'e karşı savun. # Ufaklıklara iki kez saldırmalısın. hero . moveR…" at bounding box center [1071, 286] width 210 height 461
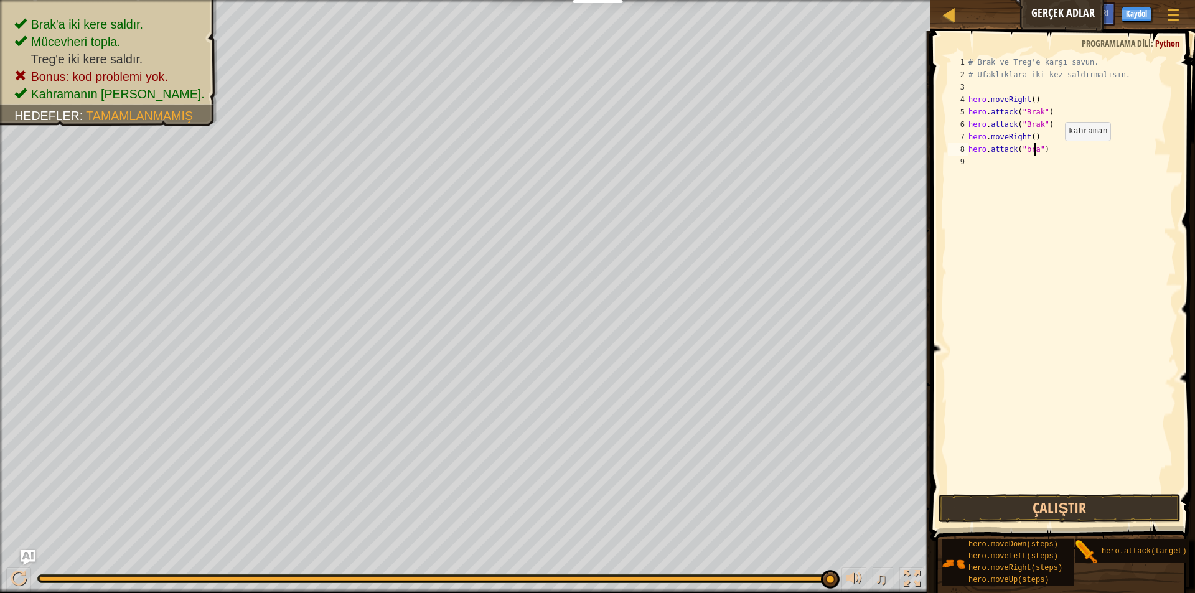
scroll to position [6, 6]
click at [1051, 497] on button "Çalıştır" at bounding box center [1060, 508] width 242 height 29
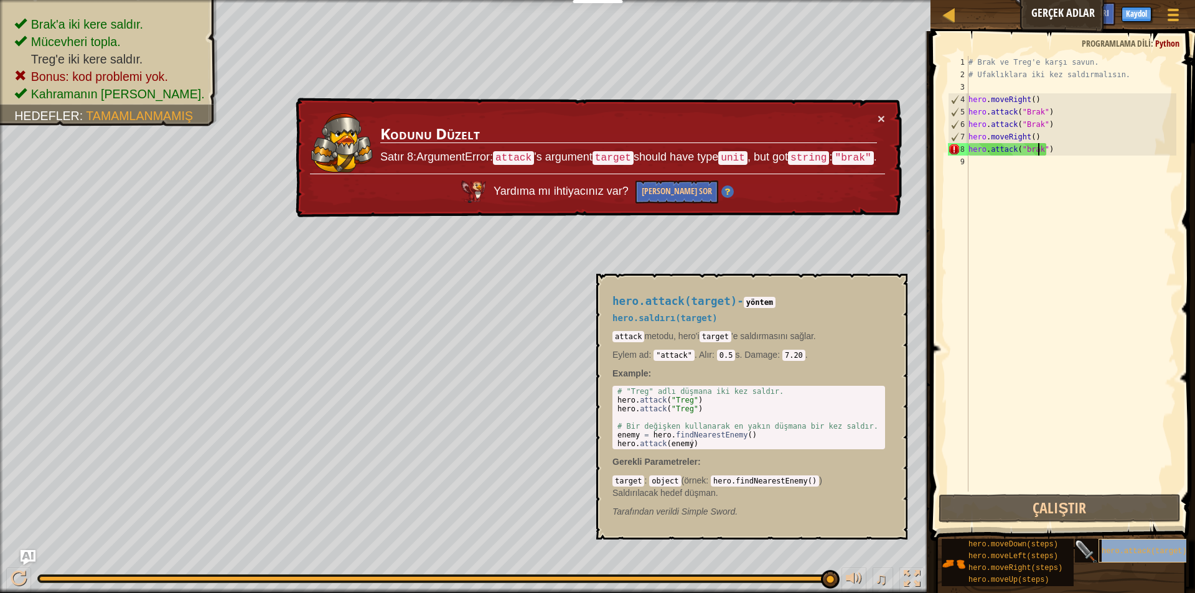
click at [1138, 543] on div "hero.attack(target)" at bounding box center [1159, 551] width 120 height 24
click at [1126, 540] on div "hero.attack(target)" at bounding box center [1159, 551] width 120 height 24
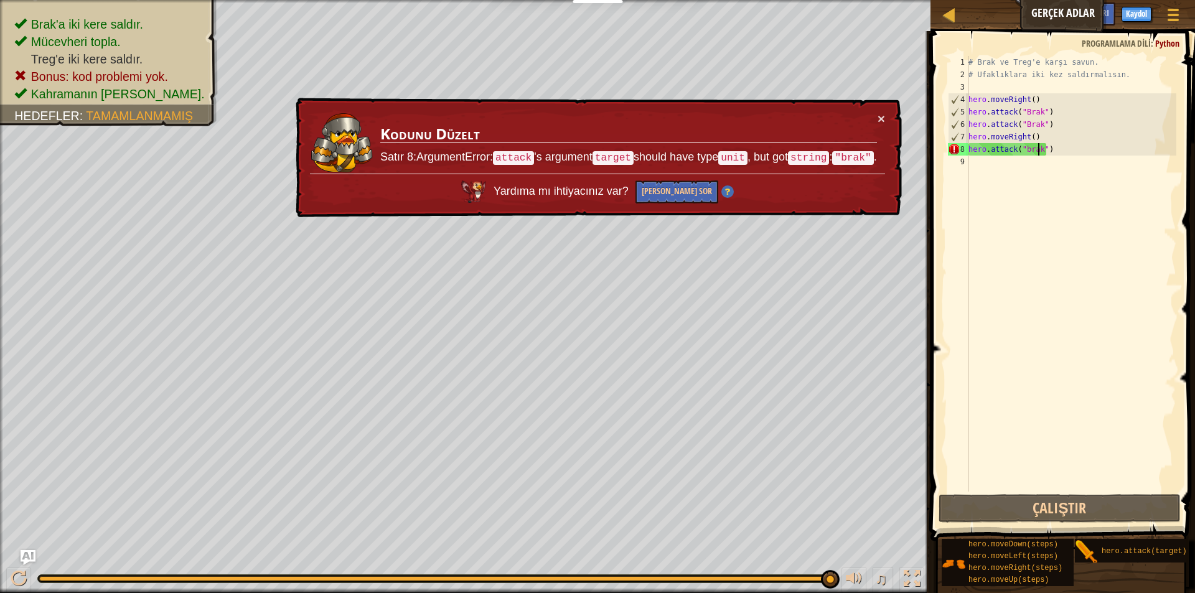
click at [1051, 152] on div "# Brak ve Treg'e karşı savun. # Ufaklıklara iki kez saldırmalısın. hero . moveR…" at bounding box center [1071, 286] width 210 height 461
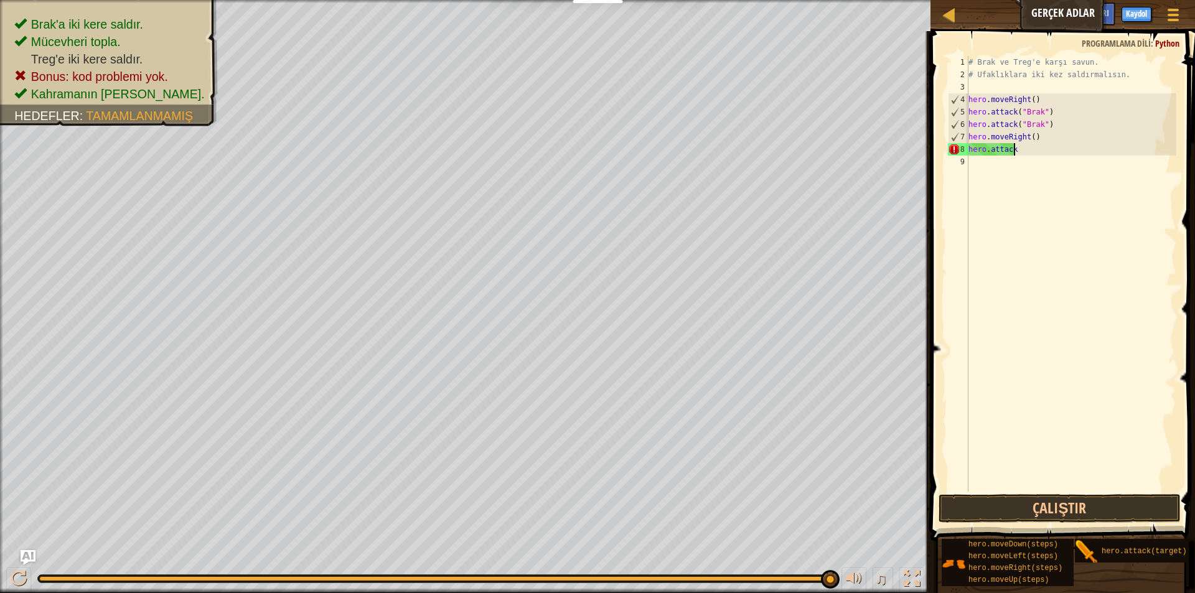
scroll to position [6, 3]
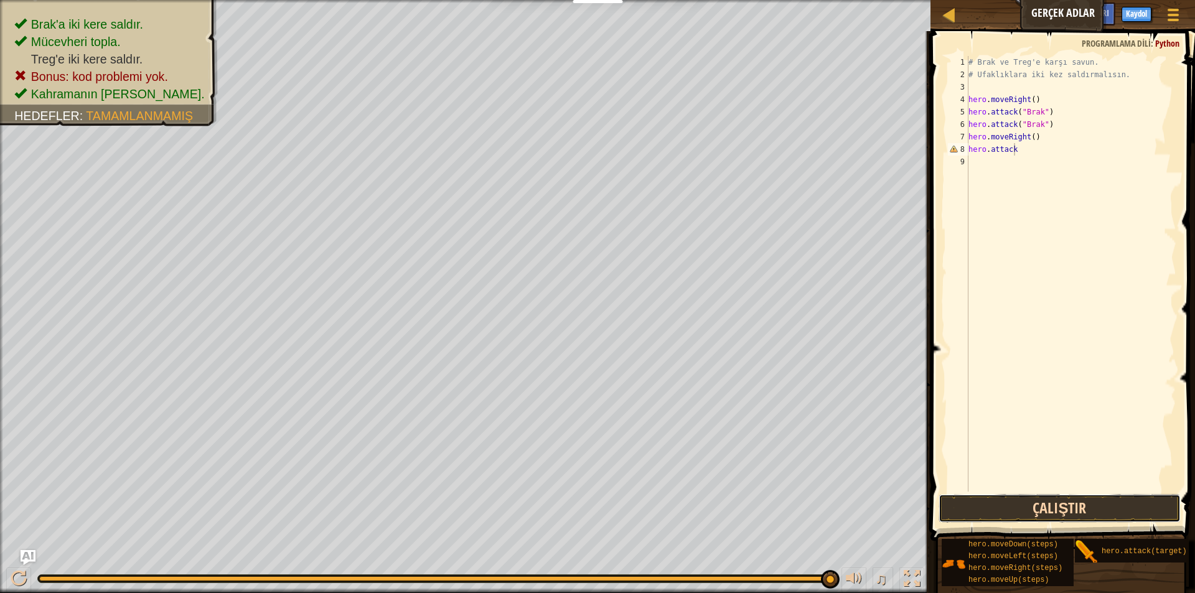
click at [1069, 502] on button "Çalıştır" at bounding box center [1060, 508] width 242 height 29
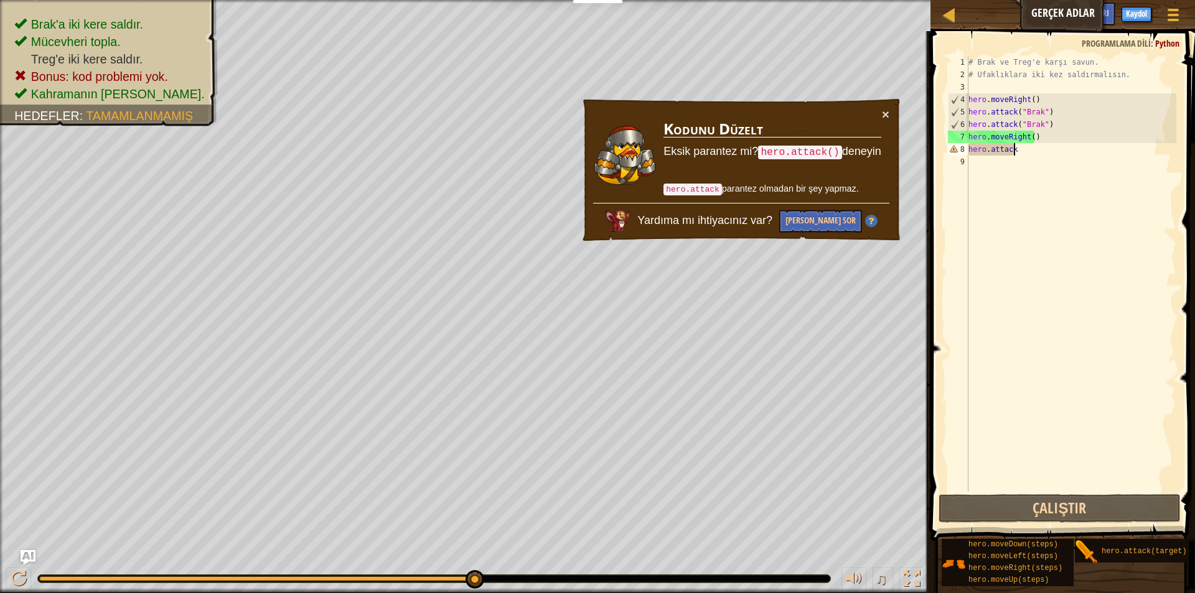
click at [1022, 154] on div "# Brak ve Treg'e karşı savun. # Ufaklıklara iki kez saldırmalısın. hero . moveR…" at bounding box center [1071, 286] width 210 height 461
drag, startPoint x: 1028, startPoint y: 148, endPoint x: 1028, endPoint y: 138, distance: 10.0
click at [1028, 148] on div "# Brak ve Treg'e karşı savun. # Ufaklıklara iki kez saldırmalısın. hero . moveR…" at bounding box center [1071, 286] width 210 height 461
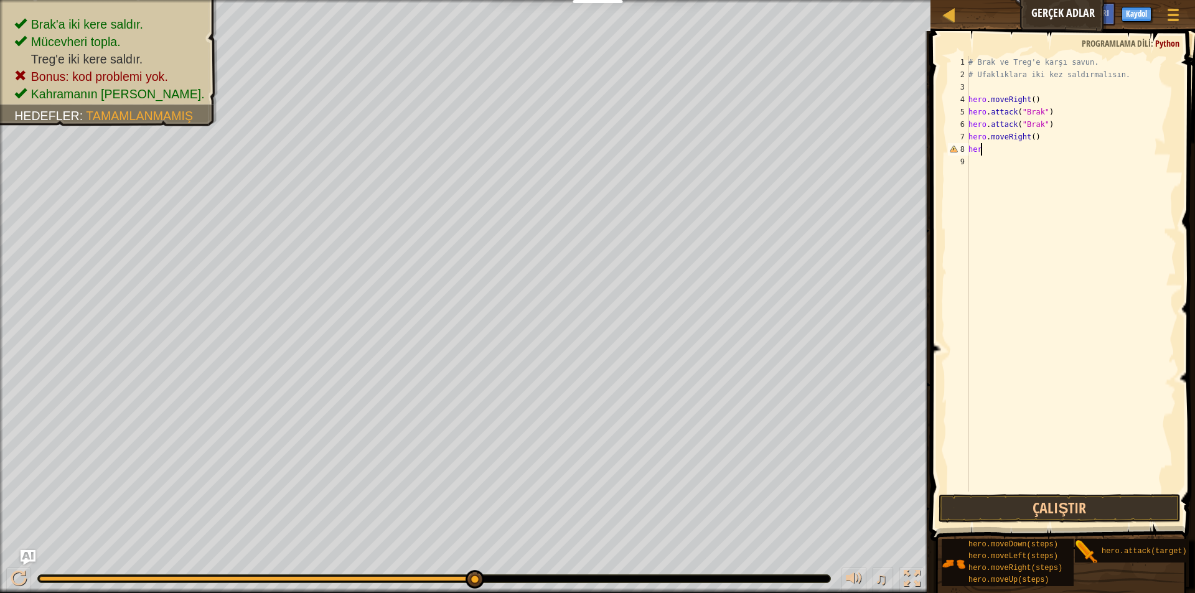
scroll to position [6, 0]
type textarea "h"
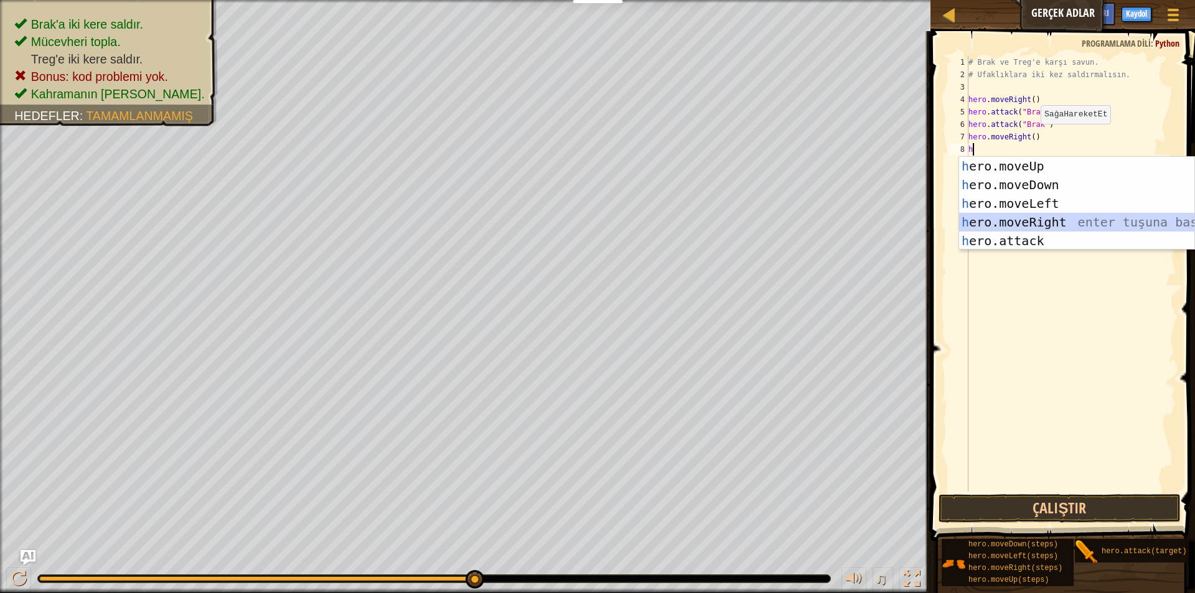
click at [1009, 231] on div "h ero.moveUp enter tuşuna bas h ero.moveDown enter tuşuna bas h ero.moveLeft en…" at bounding box center [1076, 222] width 235 height 131
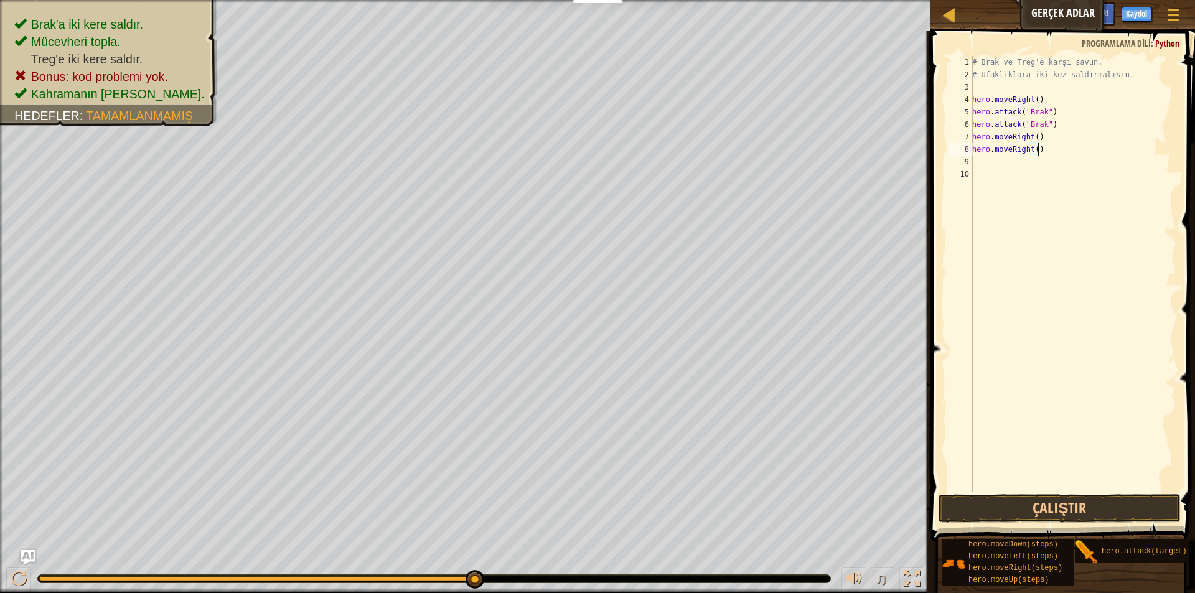
click at [1063, 152] on div "# Brak ve Treg'e karşı savun. # Ufaklıklara iki kez saldırmalısın. hero . moveR…" at bounding box center [1073, 286] width 207 height 461
type textarea "h"
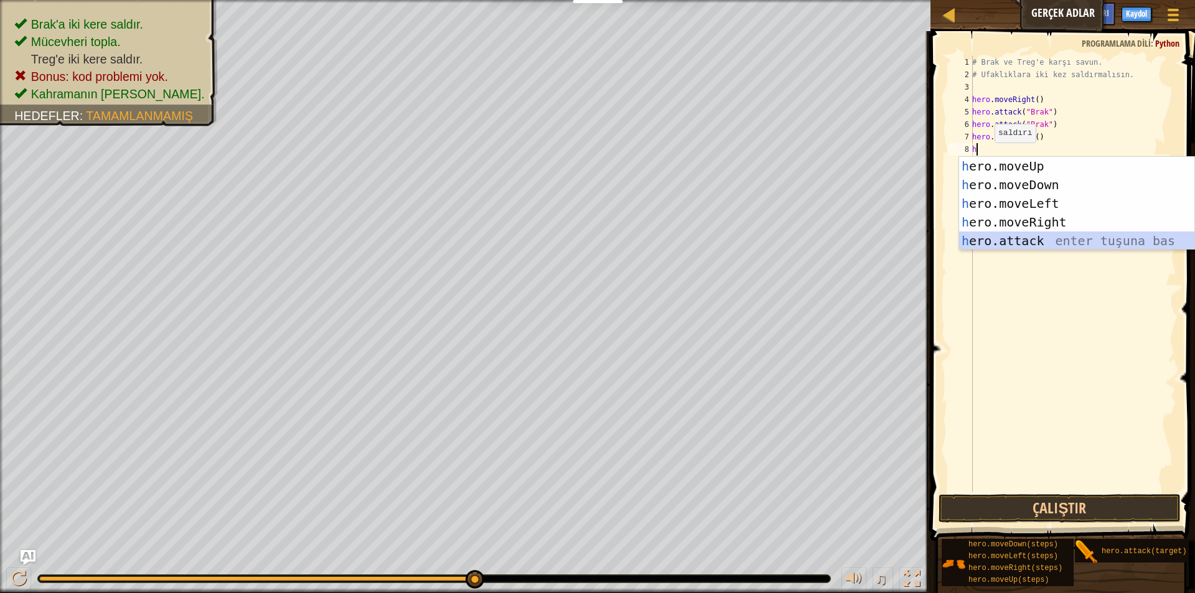
click at [1020, 241] on div "h ero.moveUp enter tuşuna bas h ero.moveDown enter tuşuna bas h ero.moveLeft en…" at bounding box center [1076, 222] width 235 height 131
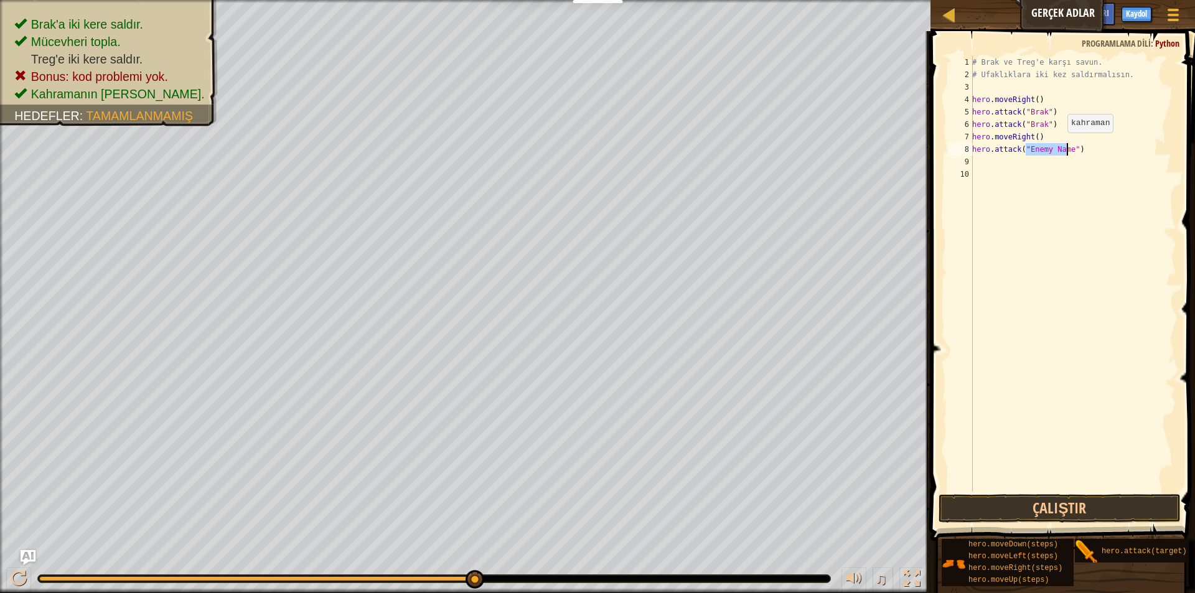
click at [1061, 145] on div "# Brak ve Treg'e karşı savun. # Ufaklıklara iki kez saldırmalısın. hero . moveR…" at bounding box center [1073, 274] width 207 height 436
click at [1070, 148] on div "# Brak ve Treg'e karşı savun. # Ufaklıklara iki kez saldırmalısın. hero . moveR…" at bounding box center [1073, 286] width 207 height 461
click at [1032, 504] on button "Çalıştır" at bounding box center [1060, 508] width 242 height 29
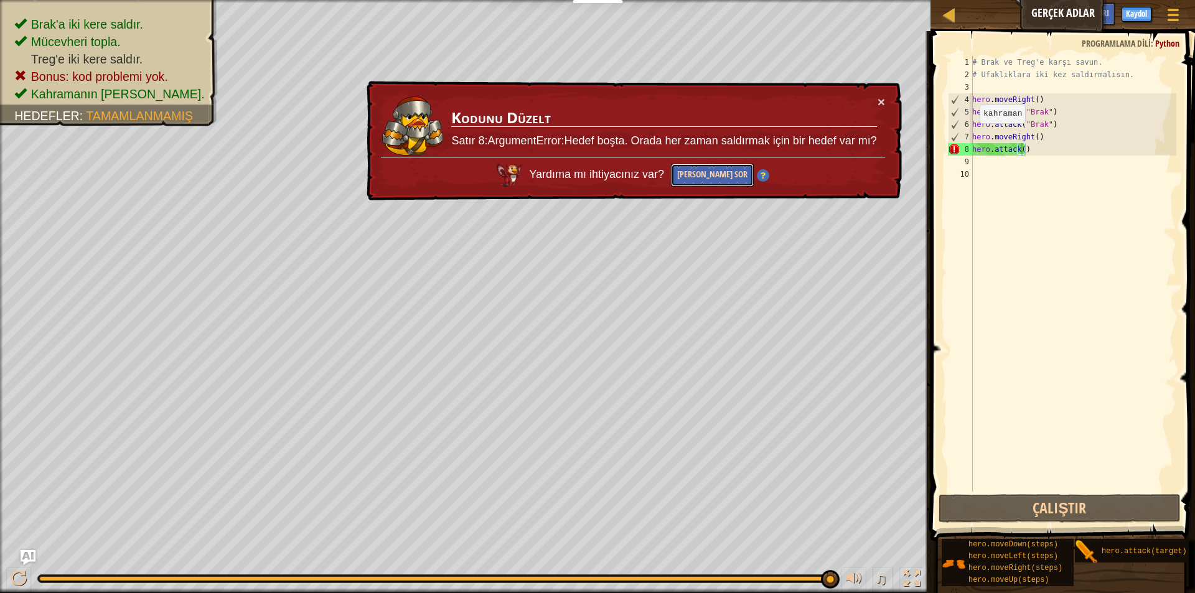
click at [706, 172] on button "[PERSON_NAME] Sor" at bounding box center [712, 175] width 83 height 23
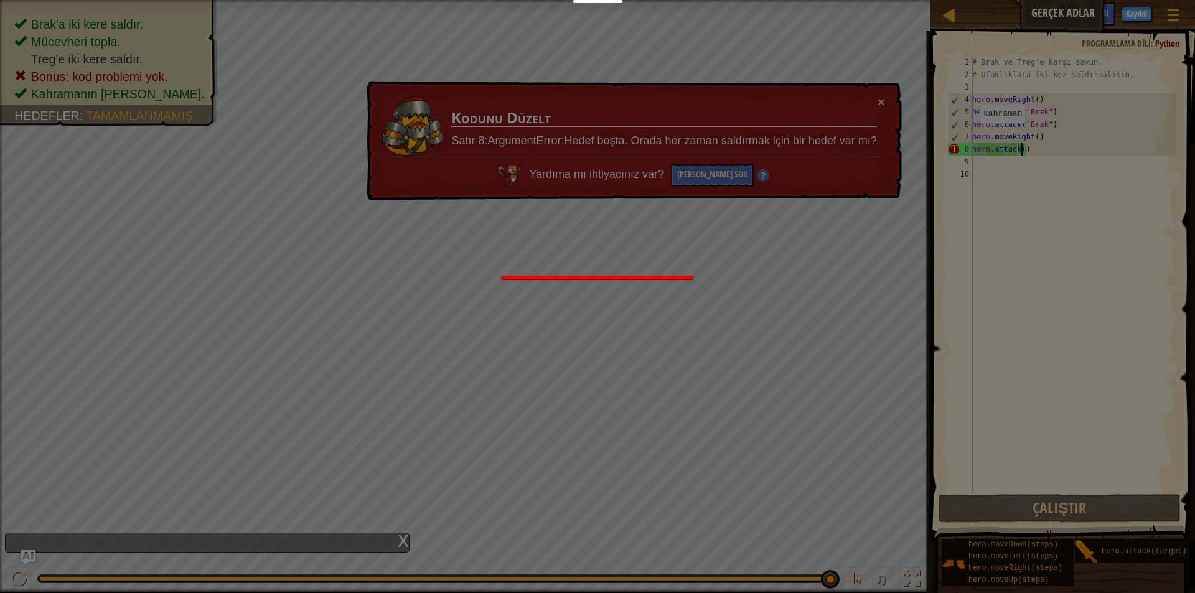
scroll to position [6, 4]
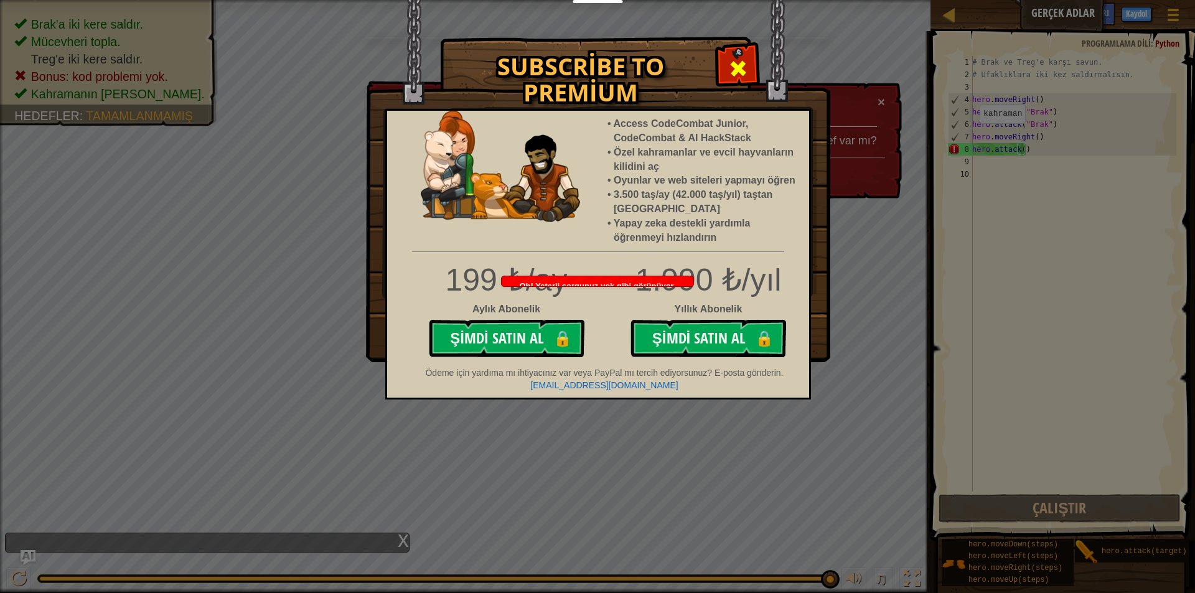
click at [722, 58] on div at bounding box center [737, 66] width 39 height 39
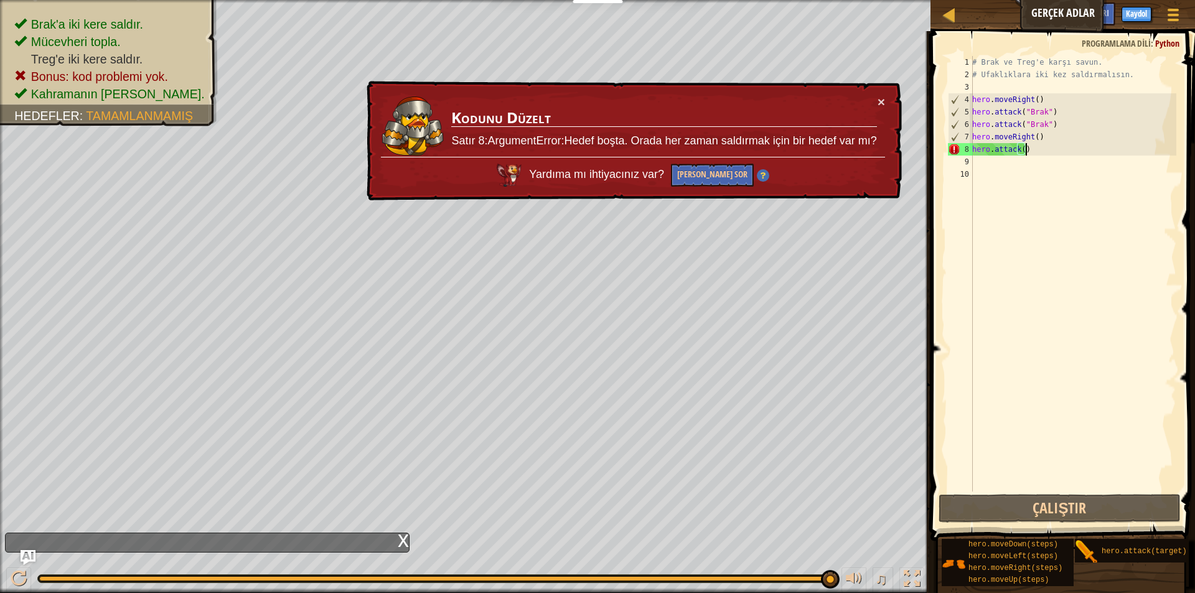
click at [1030, 150] on div "# Brak ve Treg'e karşı savun. # Ufaklıklara iki kez saldırmalısın. hero . moveR…" at bounding box center [1073, 286] width 207 height 461
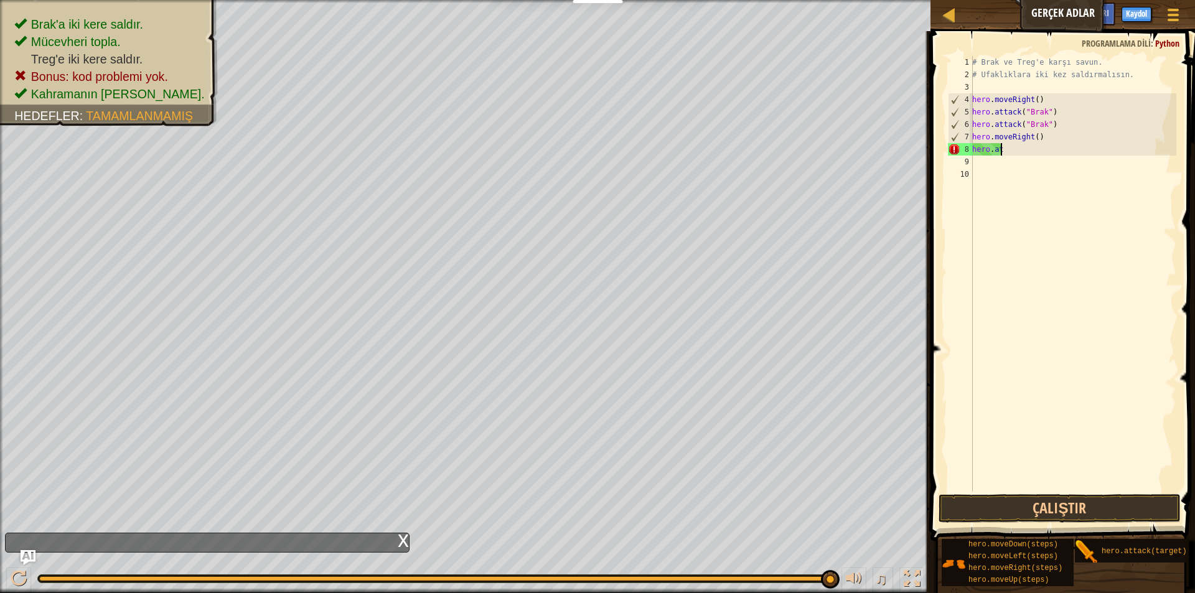
scroll to position [6, 0]
type textarea "h"
type textarea "hero.moveRight()"
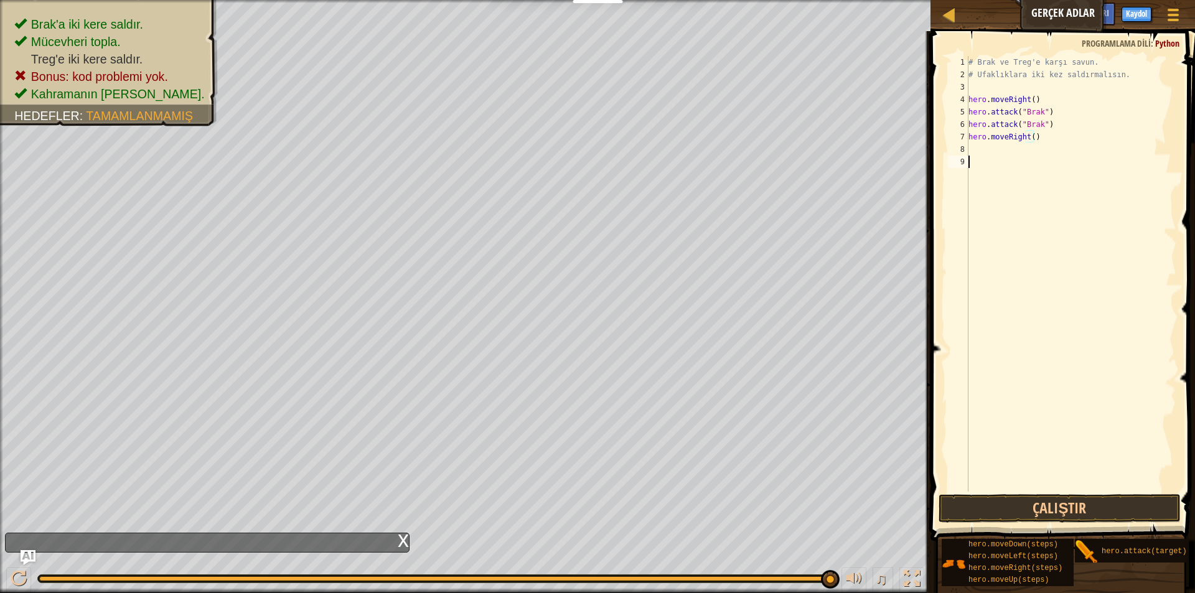
click at [995, 156] on div "# Brak ve Treg'e karşı savun. # Ufaklıklara iki kez saldırmalısın. hero . moveR…" at bounding box center [1071, 286] width 210 height 461
click at [1001, 149] on div "# Brak ve Treg'e karşı savun. # Ufaklıklara iki kez saldırmalısın. hero . moveR…" at bounding box center [1071, 286] width 210 height 461
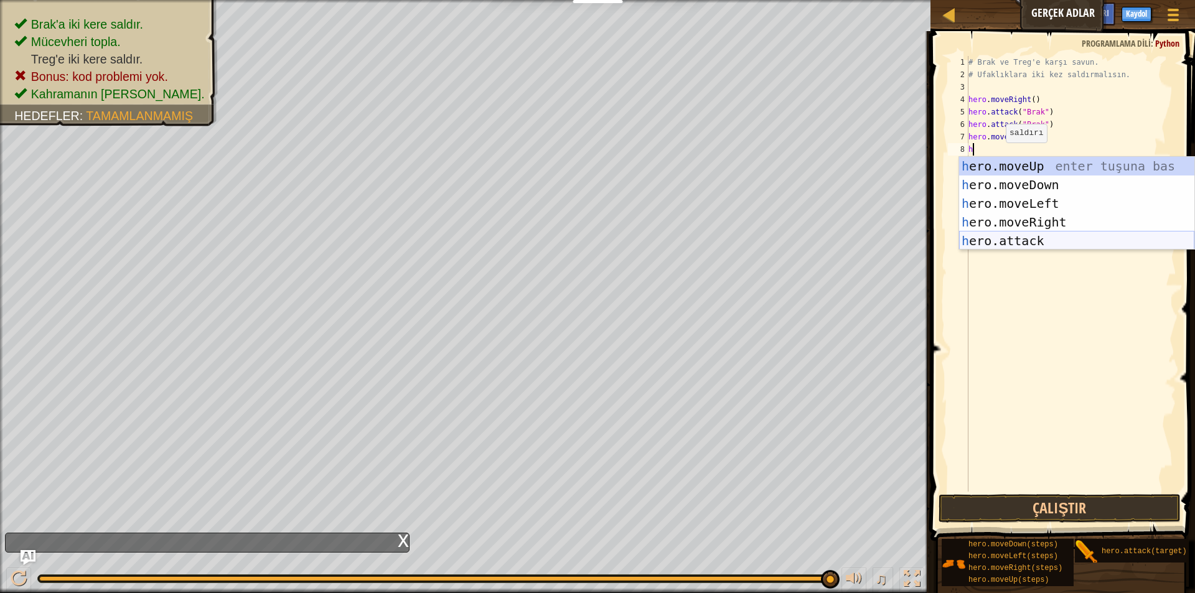
click at [1002, 243] on div "h ero.moveUp enter tuşuna bas h ero.moveDown enter tuşuna bas h ero.moveLeft en…" at bounding box center [1076, 222] width 235 height 131
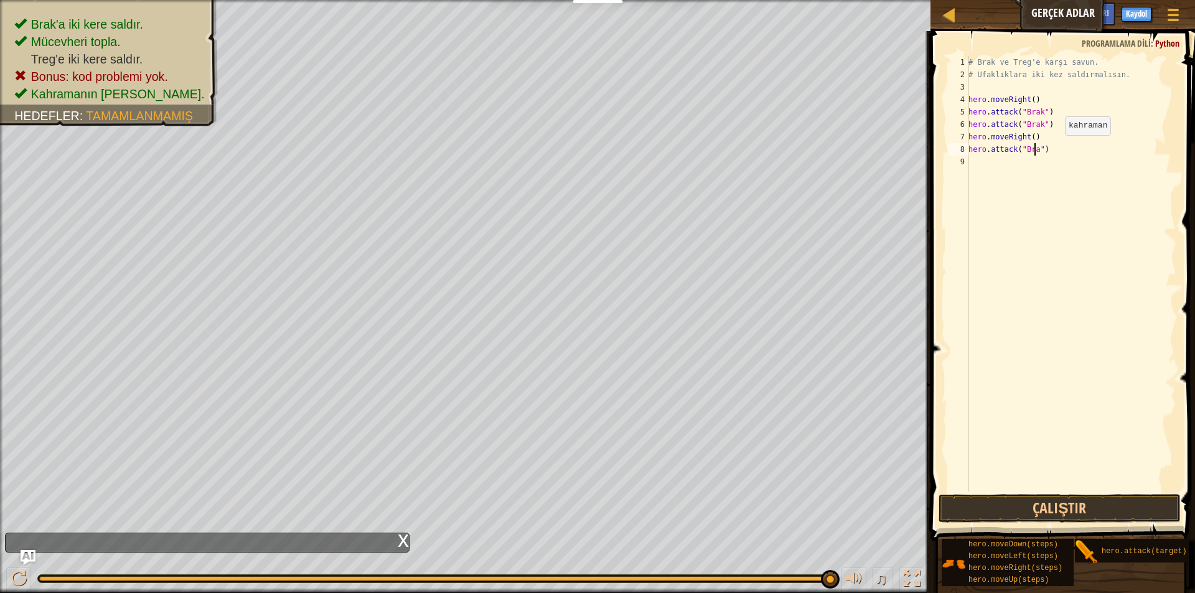
scroll to position [6, 6]
click at [1027, 511] on button "Çalıştır" at bounding box center [1060, 508] width 242 height 29
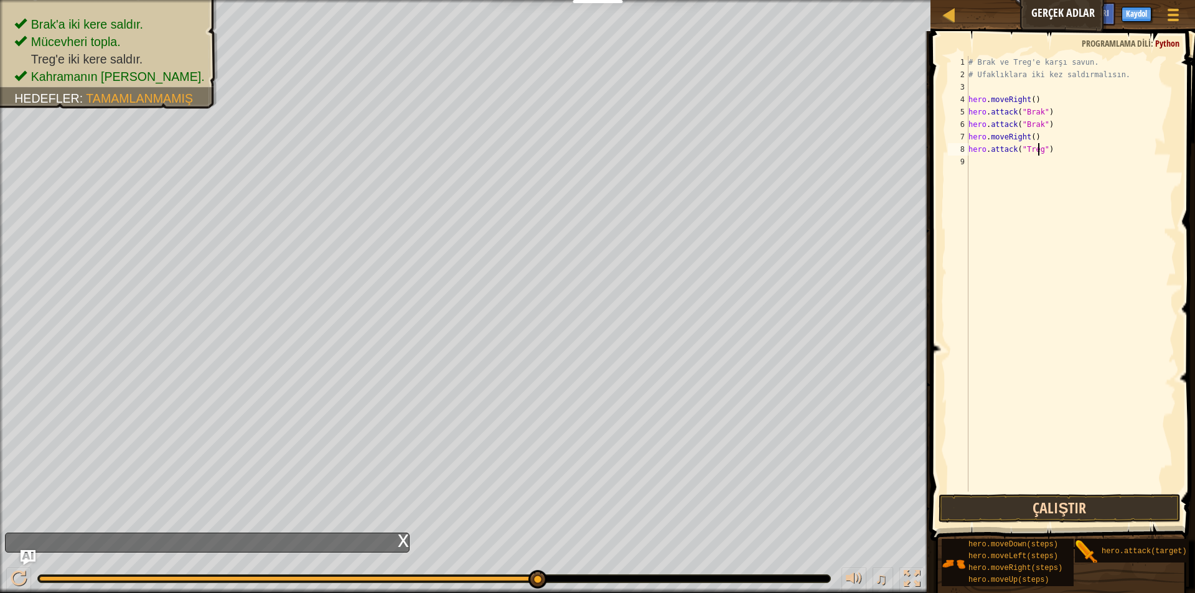
type textarea "hero.attack("Treg")"
click at [1164, 496] on button "Çalıştır" at bounding box center [1060, 508] width 242 height 29
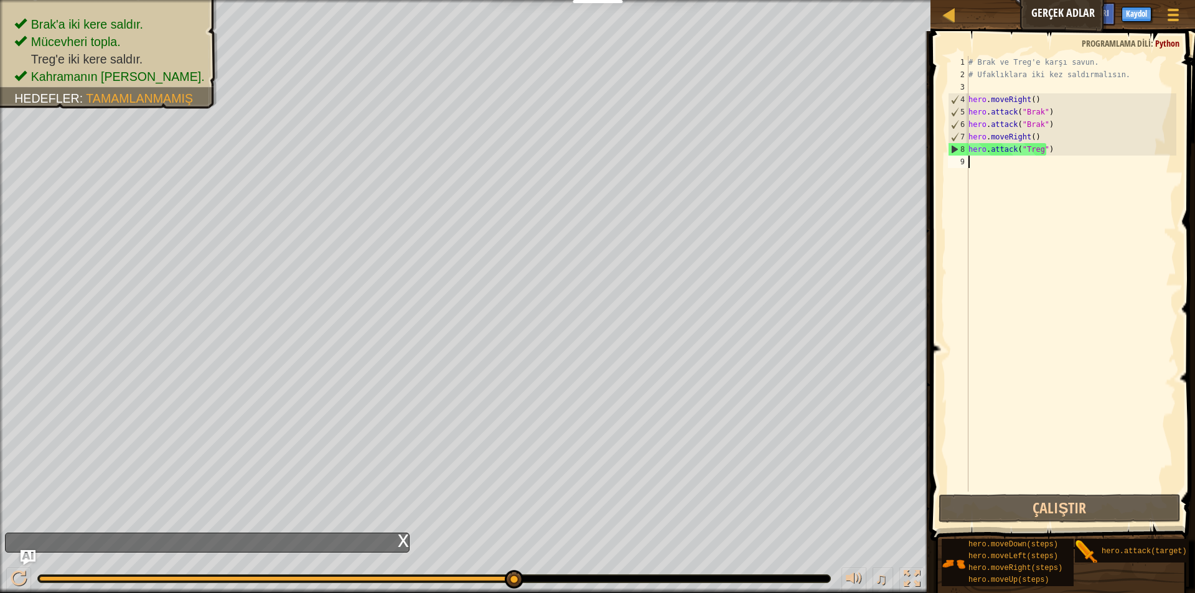
click at [981, 166] on div "# Brak ve Treg'e karşı savun. # Ufaklıklara iki kez saldırmalısın. hero . moveR…" at bounding box center [1071, 286] width 210 height 461
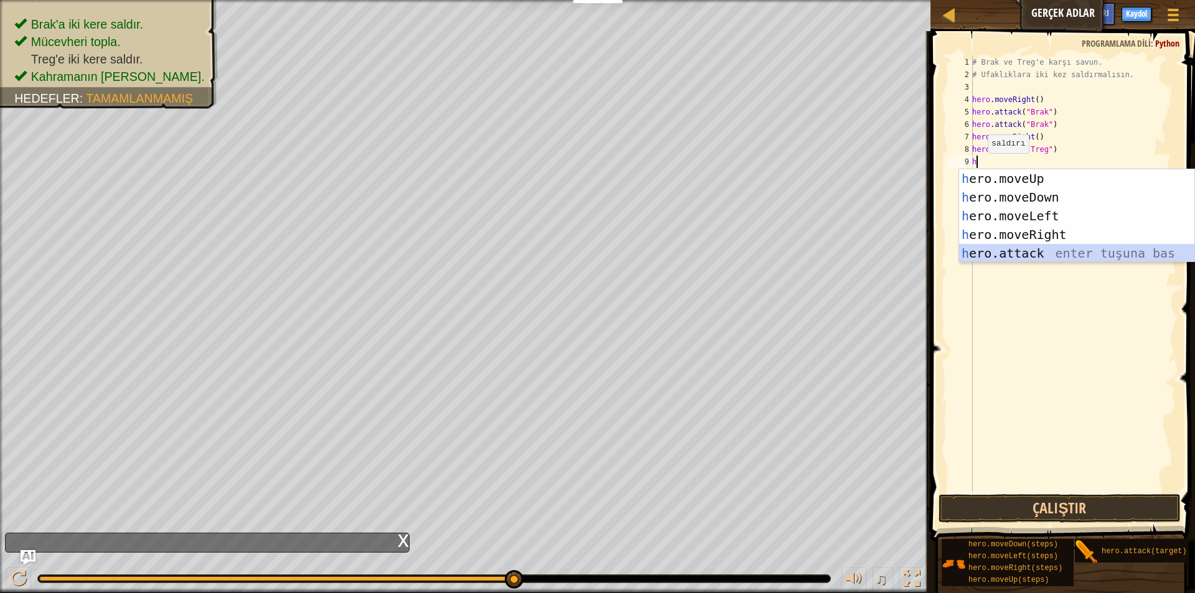
click at [1004, 255] on div "h ero.moveUp enter tuşuna bas h ero.moveDown enter tuşuna bas h ero.moveLeft en…" at bounding box center [1076, 234] width 235 height 131
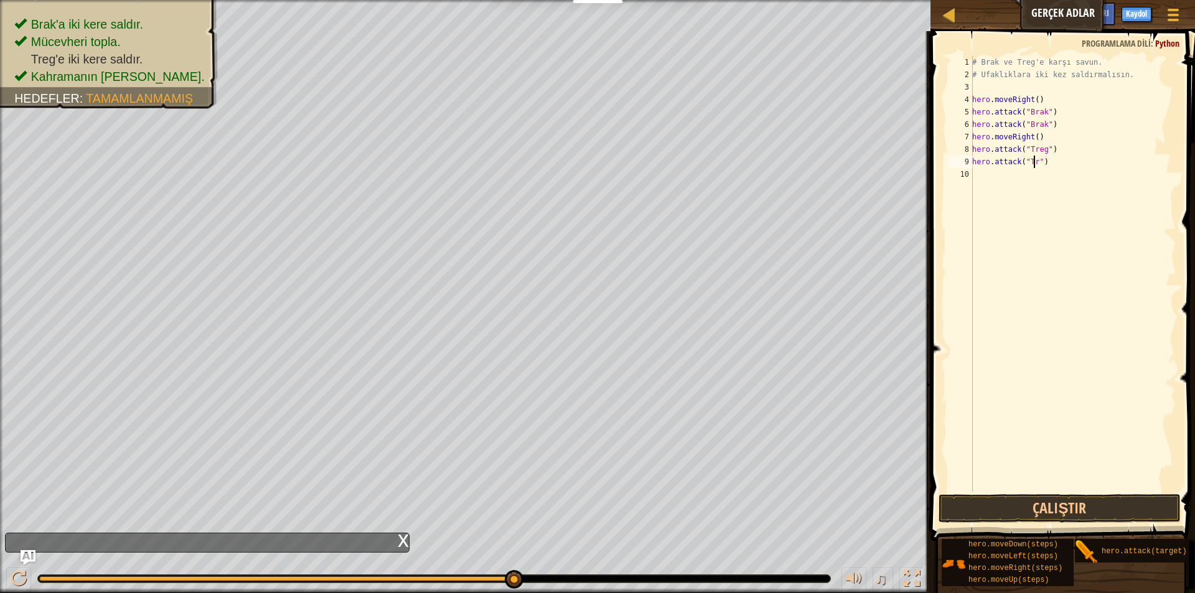
scroll to position [6, 6]
type textarea "hero.attack("Treg")"
click at [1036, 501] on button "Çalıştır" at bounding box center [1060, 508] width 242 height 29
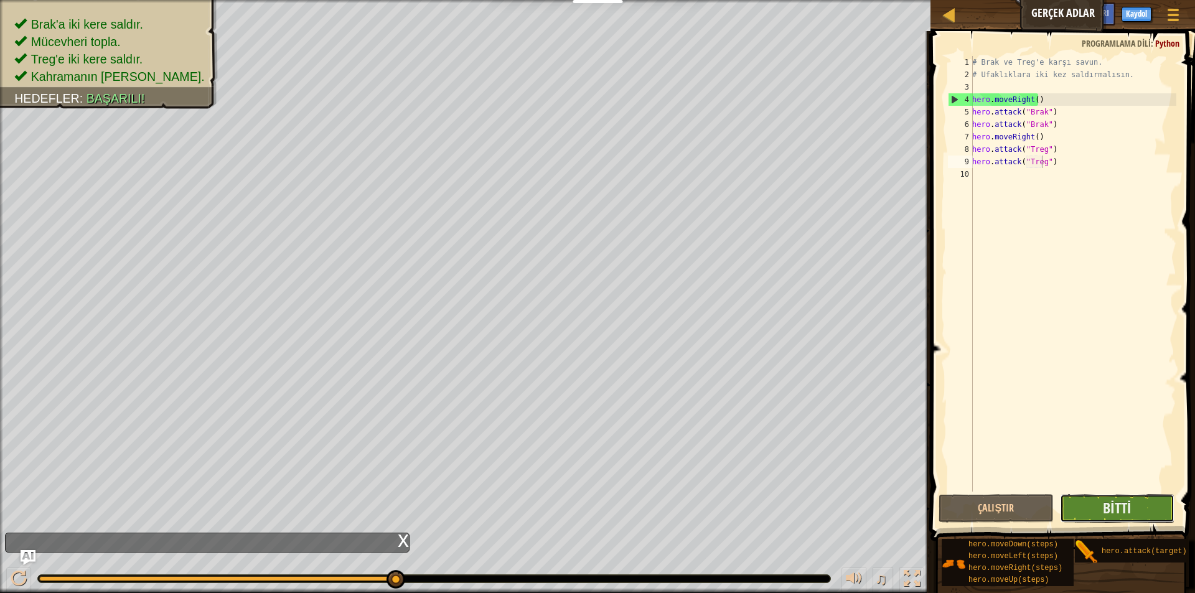
click at [1096, 510] on button "Bitti" at bounding box center [1117, 508] width 115 height 29
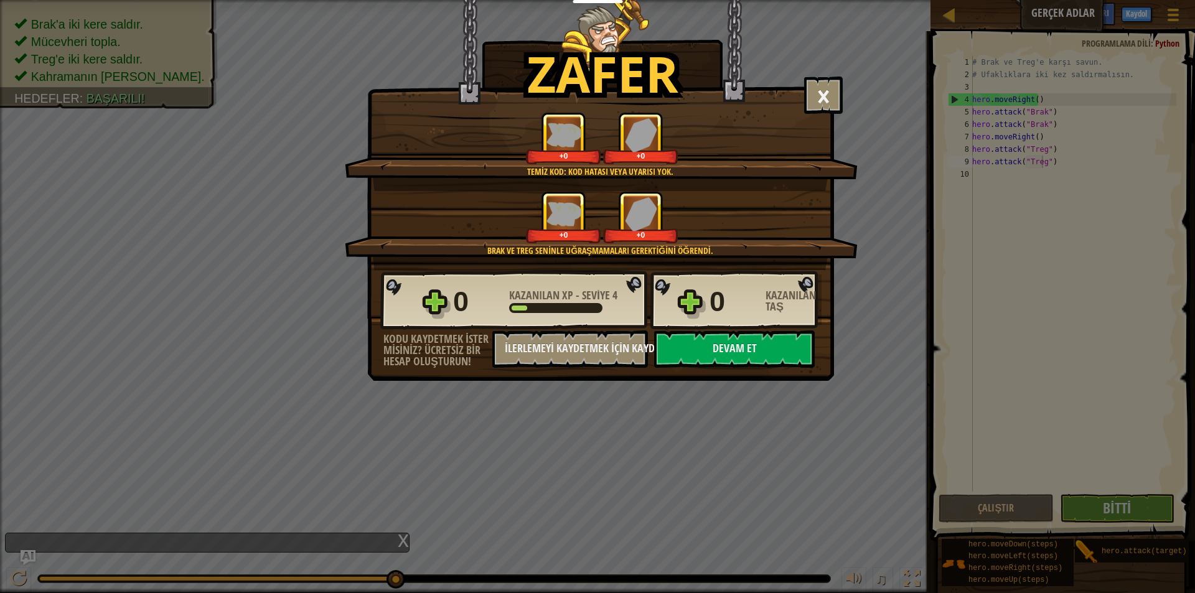
click at [817, 344] on div "Devam et" at bounding box center [734, 349] width 173 height 37
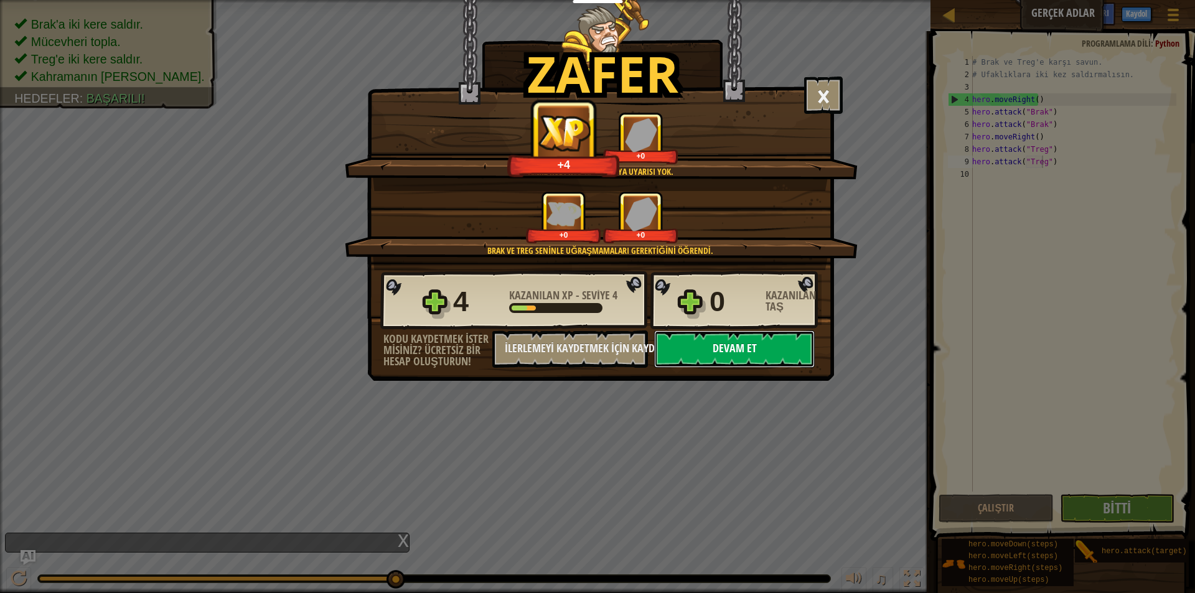
click at [780, 344] on button "Devam et" at bounding box center [734, 349] width 161 height 37
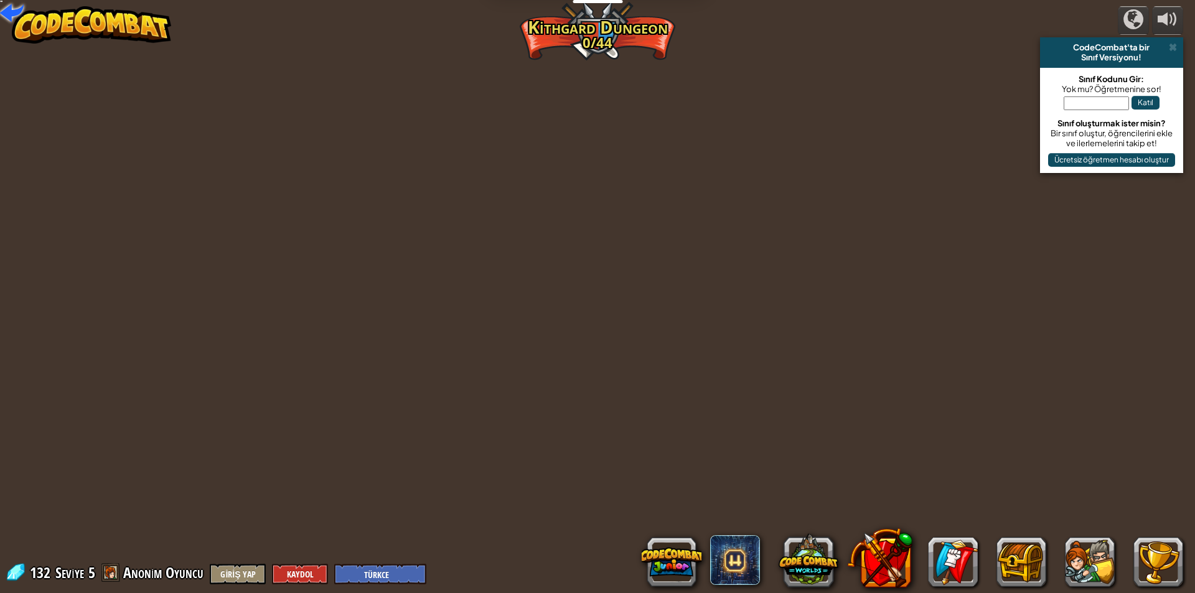
select select "tr"
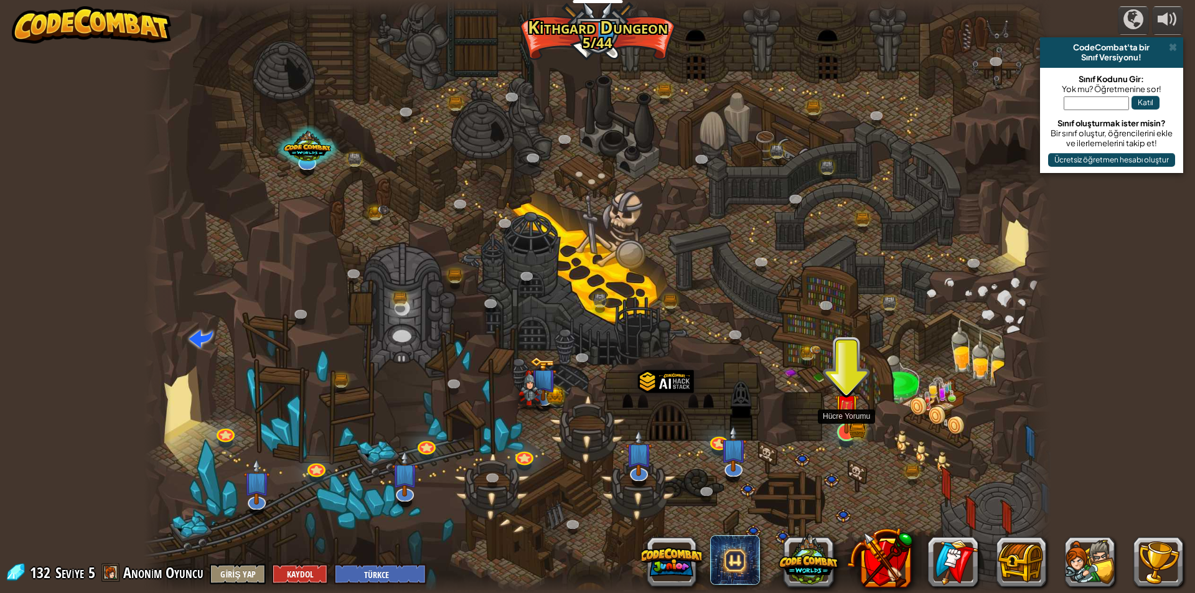
click at [844, 413] on img at bounding box center [846, 407] width 14 height 14
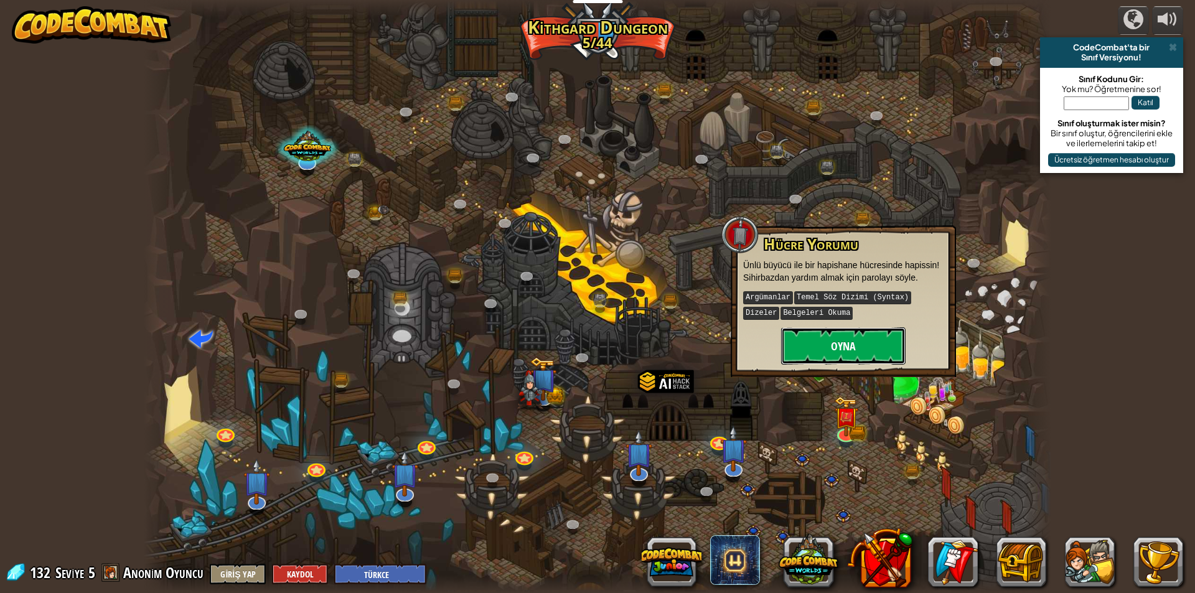
click at [866, 339] on button "Oyna" at bounding box center [843, 345] width 125 height 37
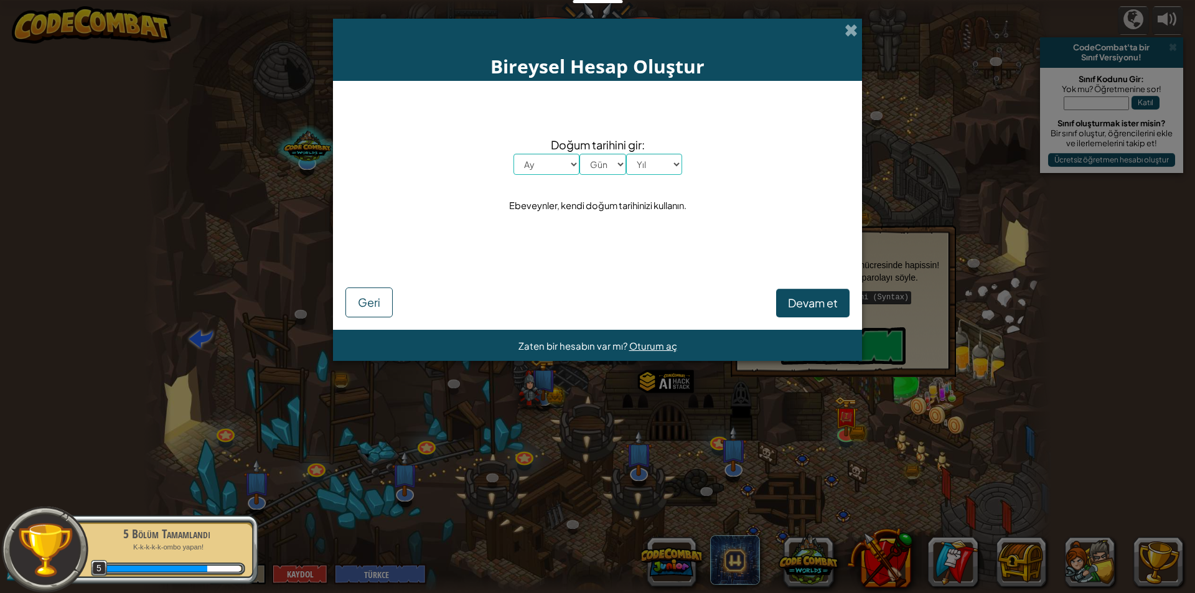
click at [562, 161] on select "Ay [PERSON_NAME] Şubat Mart Nisan Mayıs Haziran Temmuz Ağustos Eylül [PERSON_NA…" at bounding box center [547, 164] width 66 height 21
select select "6"
click at [514, 154] on select "Ay [PERSON_NAME] Şubat Mart Nisan Mayıs Haziran Temmuz Ağustos Eylül [PERSON_NA…" at bounding box center [547, 164] width 66 height 21
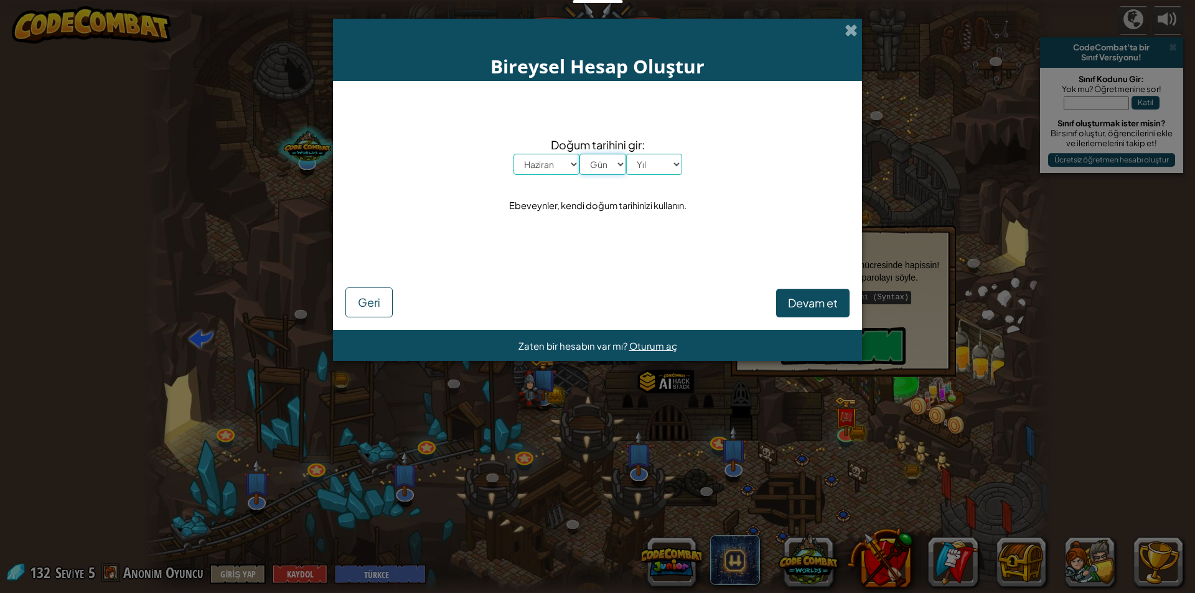
click at [614, 156] on select "Gün 1 2 3 4 5 6 7 8 9 10 11 12 13 14 15 16 17 18 19 20 21 22 23 24 25 26 27 28 …" at bounding box center [603, 164] width 47 height 21
select select "29"
click at [580, 154] on select "Gün 1 2 3 4 5 6 7 8 9 10 11 12 13 14 15 16 17 18 19 20 21 22 23 24 25 26 27 28 …" at bounding box center [603, 164] width 47 height 21
click at [674, 155] on select "Yıl 2025 2024 2023 2022 2021 2020 2019 2018 2017 2016 2015 2014 2013 2012 2011 …" at bounding box center [654, 164] width 56 height 21
select select "2015"
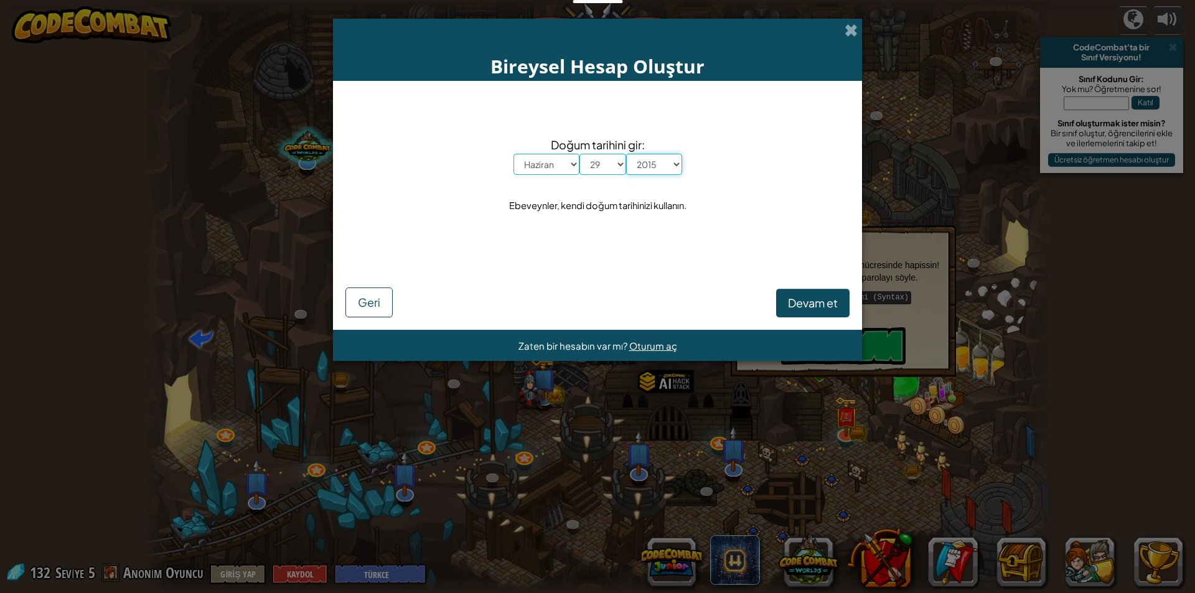
click at [626, 154] on select "Yıl 2025 2024 2023 2022 2021 2020 2019 2018 2017 2016 2015 2014 2013 2012 2011 …" at bounding box center [654, 164] width 56 height 21
click at [806, 306] on span "Devam et" at bounding box center [813, 303] width 50 height 14
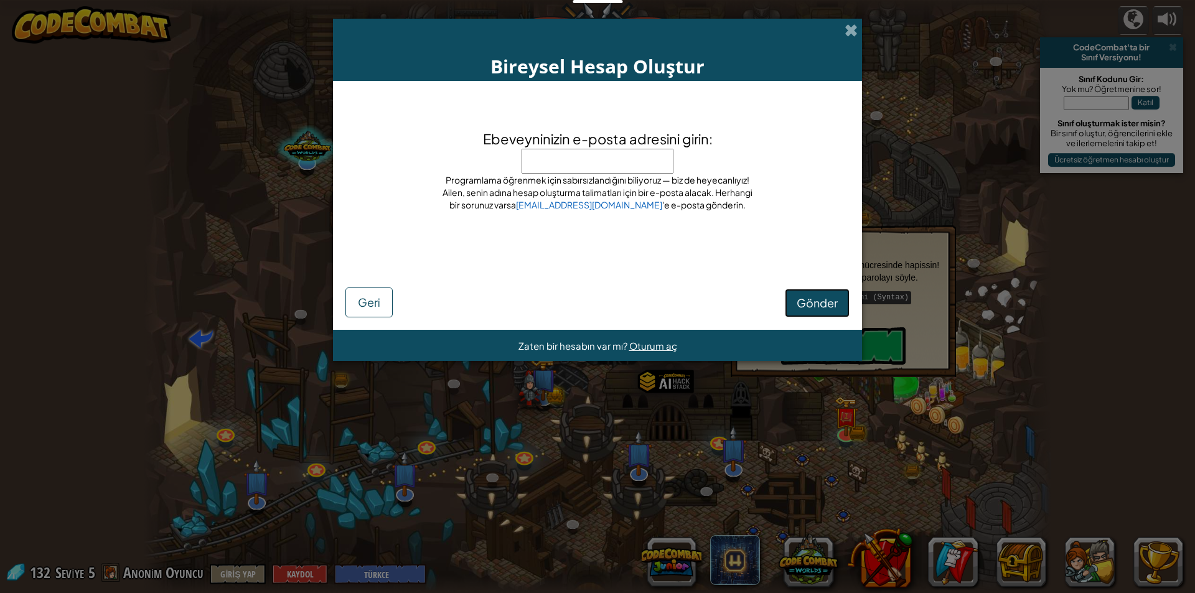
click at [816, 313] on button "Gönder" at bounding box center [817, 303] width 65 height 29
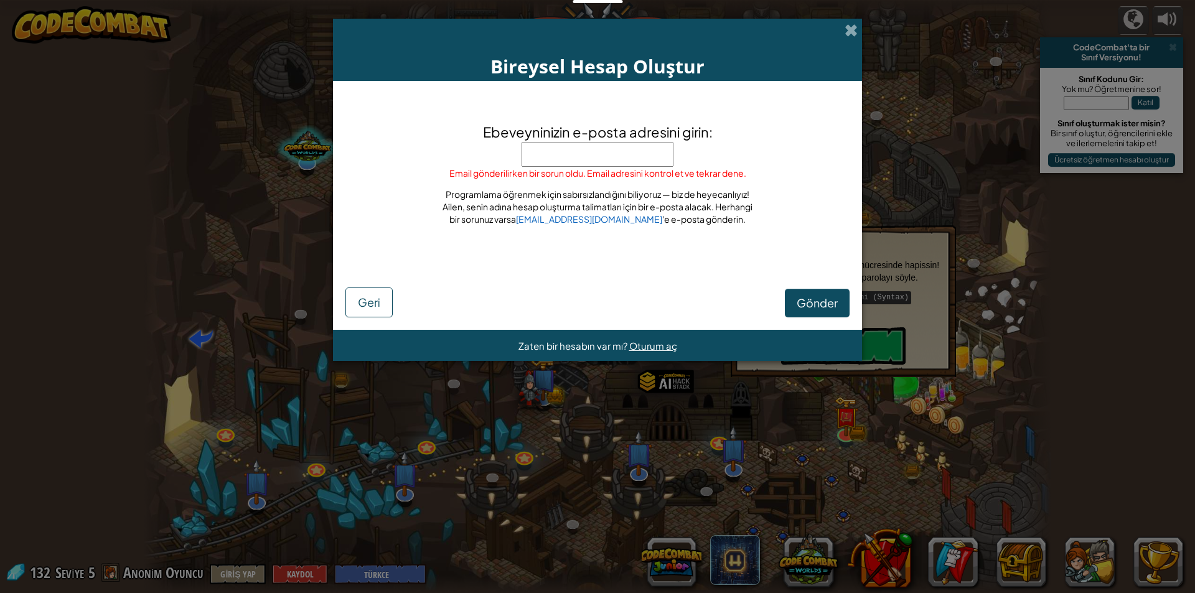
click at [858, 26] on div "Bireysel Hesap Oluştur" at bounding box center [597, 50] width 529 height 62
click at [855, 28] on span at bounding box center [851, 30] width 13 height 13
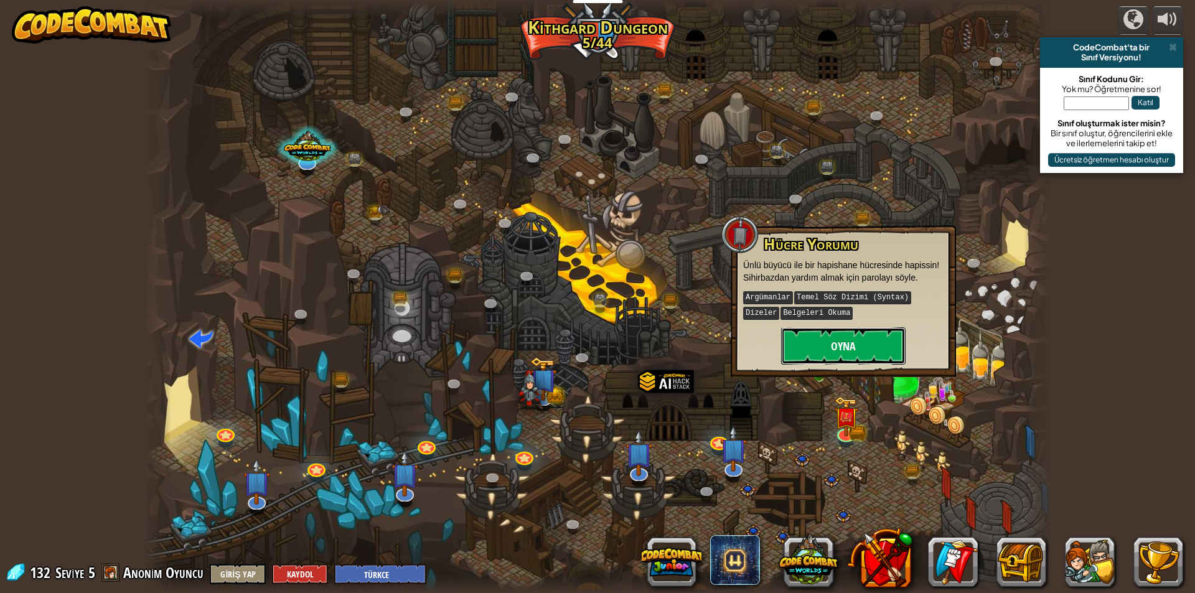
click at [875, 331] on button "Oyna" at bounding box center [843, 345] width 125 height 37
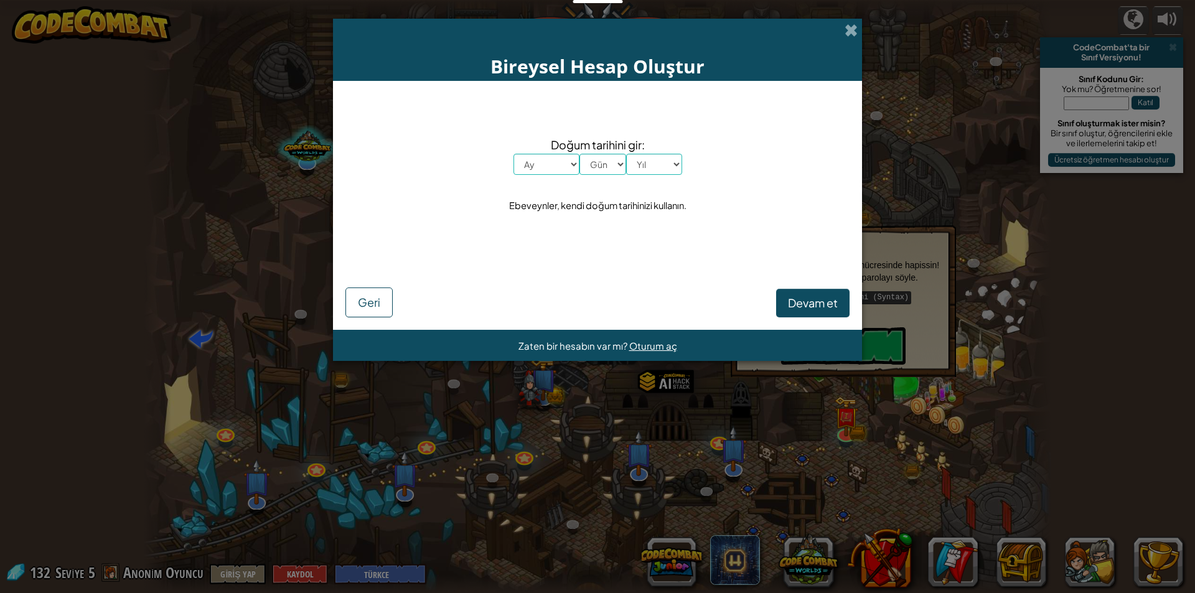
click at [817, 287] on div "Devam et Geri" at bounding box center [598, 288] width 504 height 60
click at [818, 292] on button "Devam et" at bounding box center [812, 303] width 73 height 29
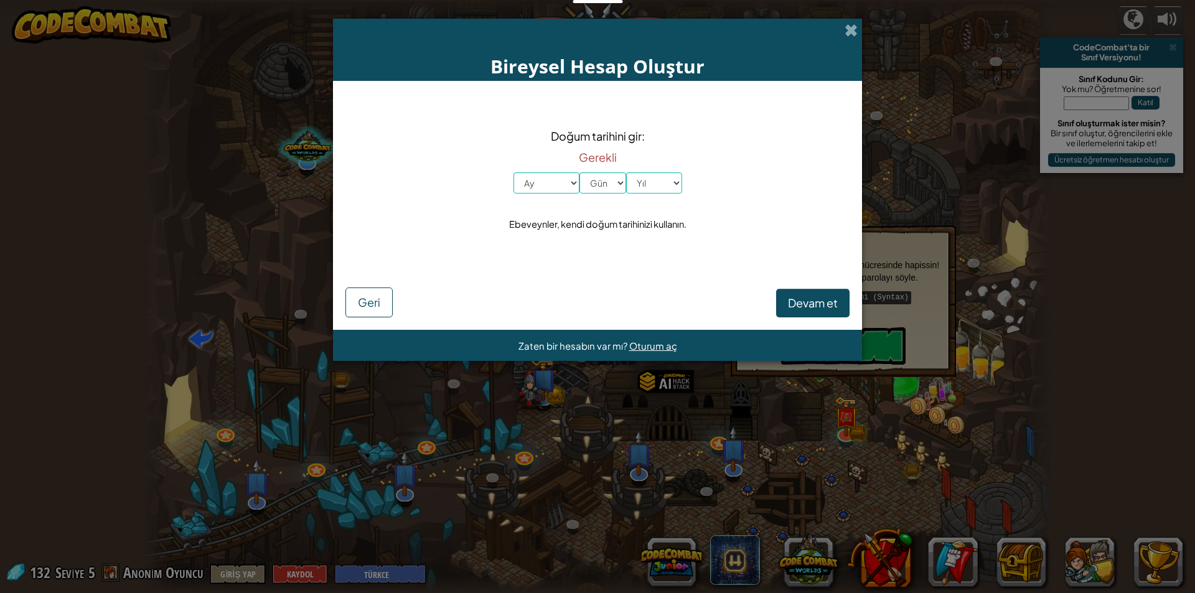
click at [848, 22] on div "Bireysel Hesap Oluştur" at bounding box center [597, 50] width 529 height 62
click at [849, 27] on span at bounding box center [851, 30] width 13 height 13
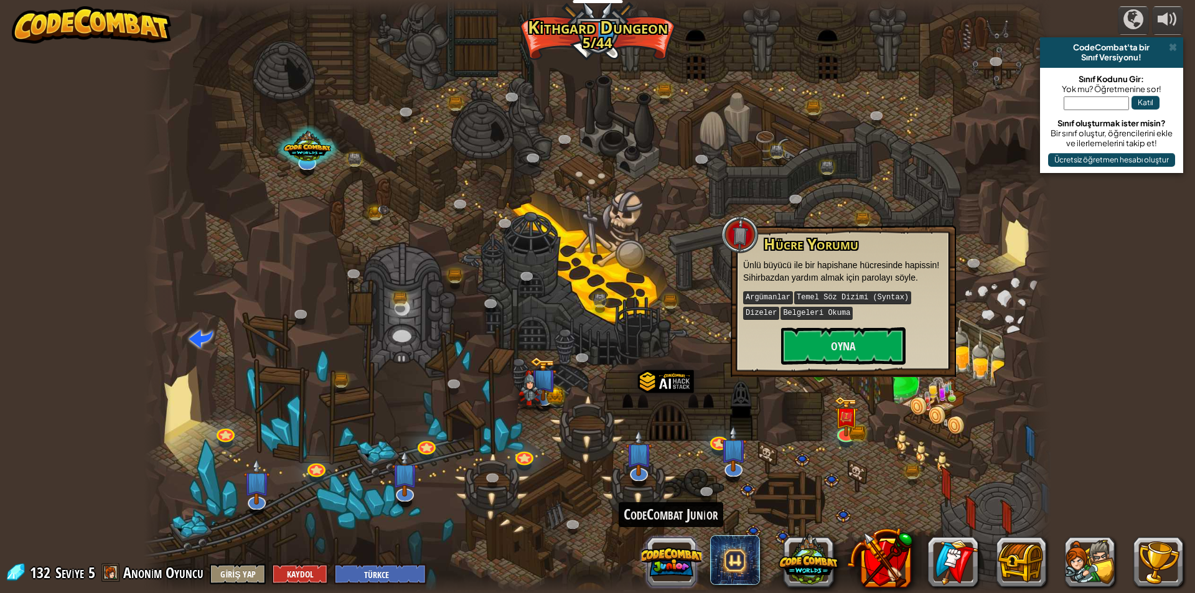
click at [687, 567] on button at bounding box center [672, 562] width 60 height 60
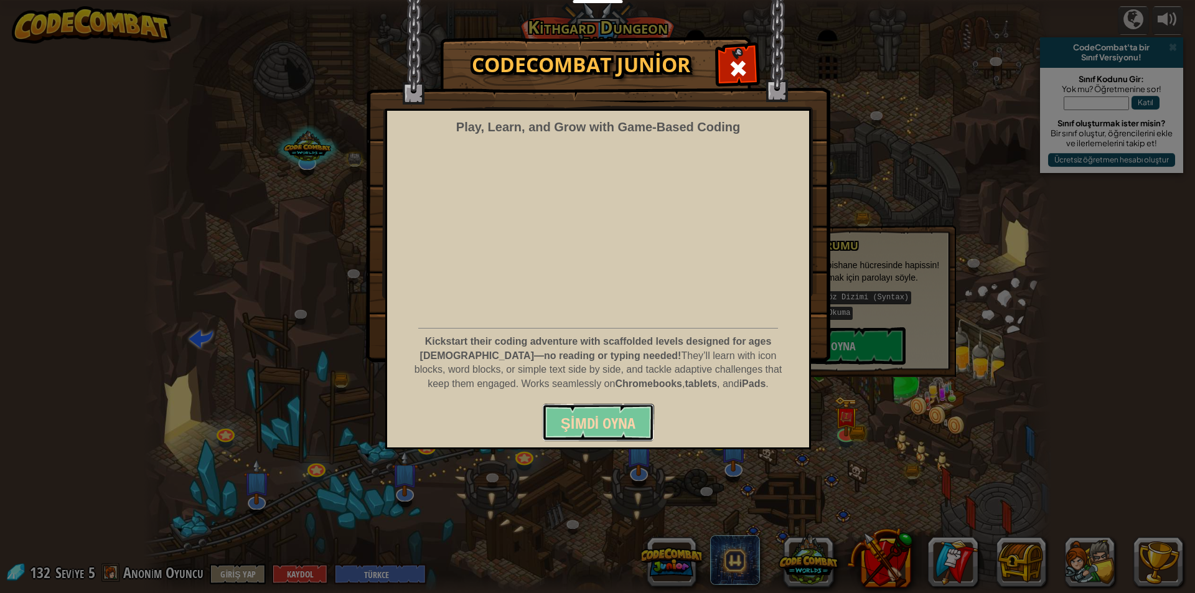
click at [624, 426] on span "Şimdi Oyna" at bounding box center [598, 423] width 75 height 20
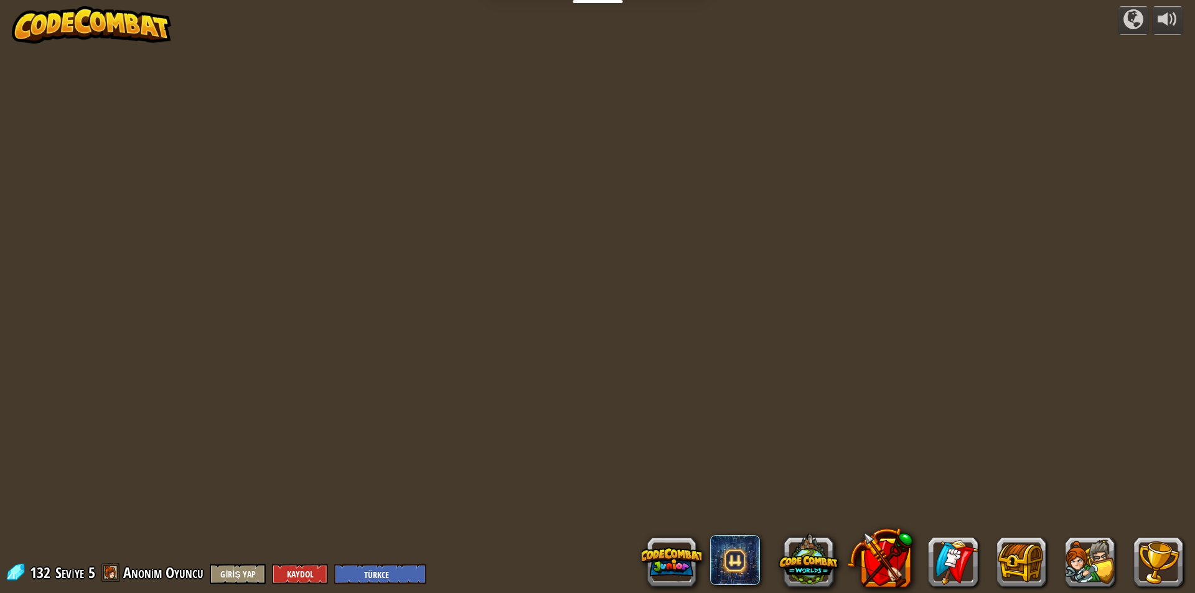
select select "tr"
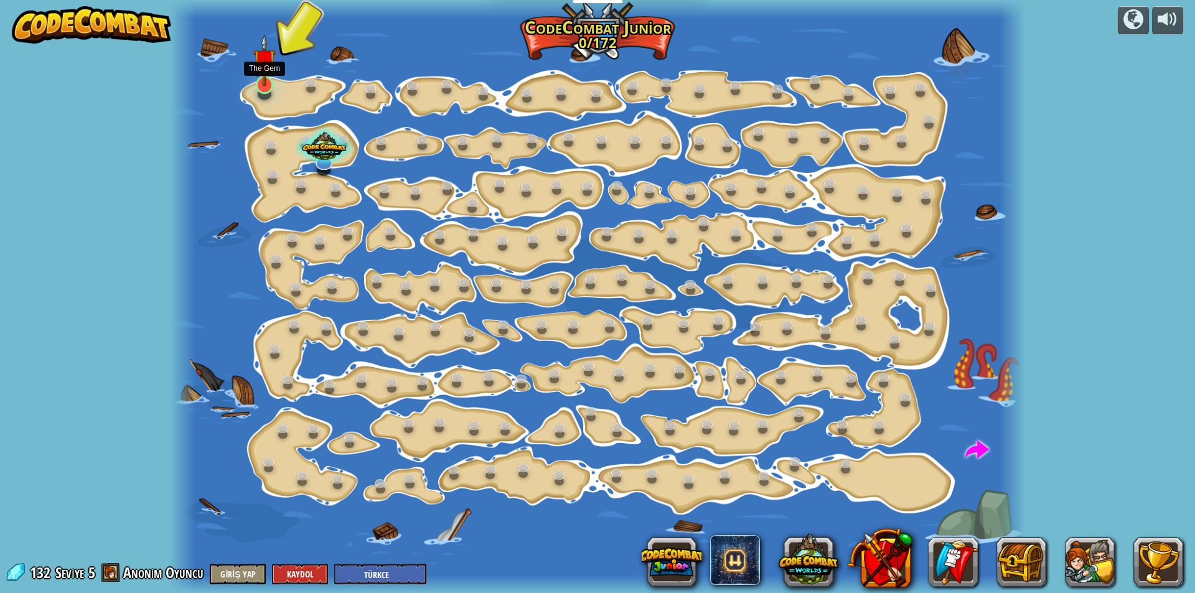
click at [263, 83] on img at bounding box center [264, 60] width 22 height 52
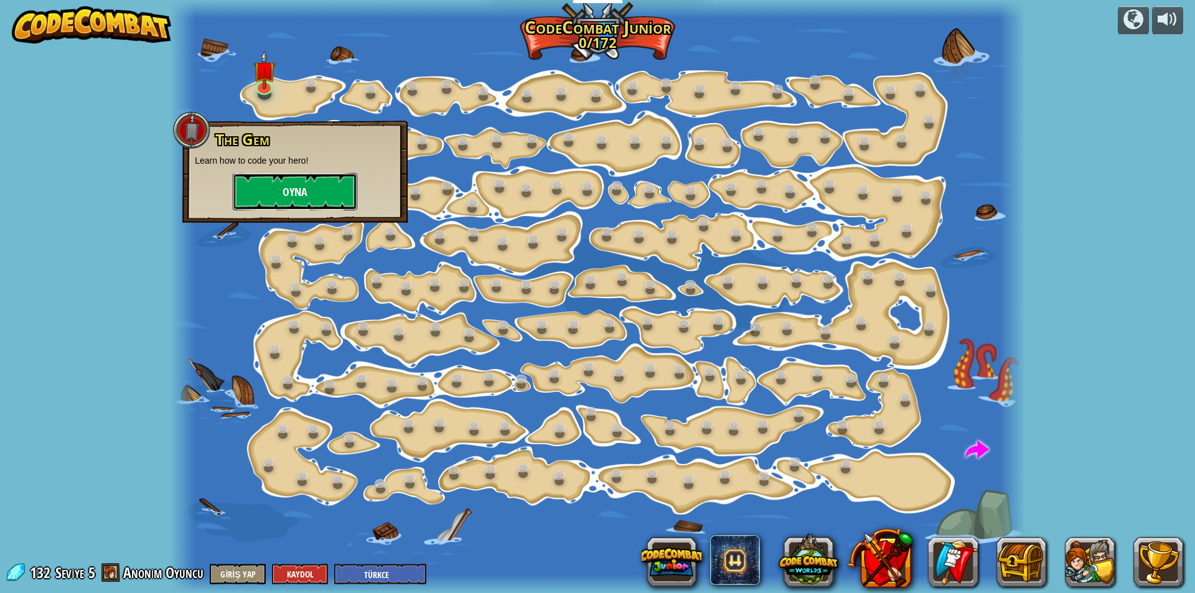
click at [337, 201] on button "Oyna" at bounding box center [295, 191] width 125 height 37
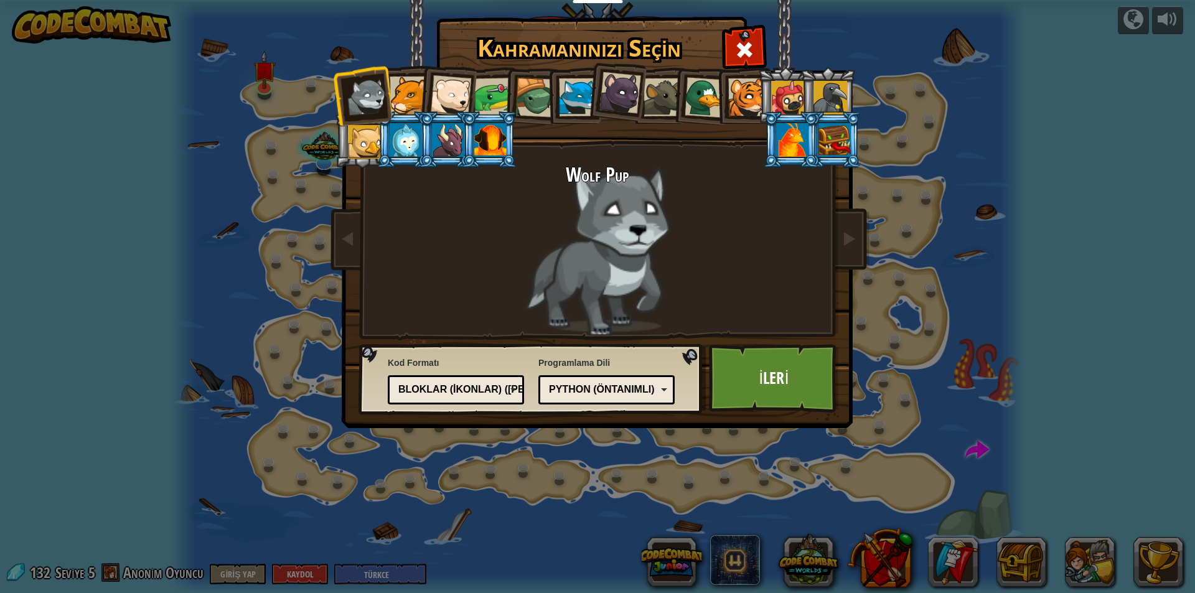
click at [474, 145] on div at bounding box center [490, 140] width 32 height 34
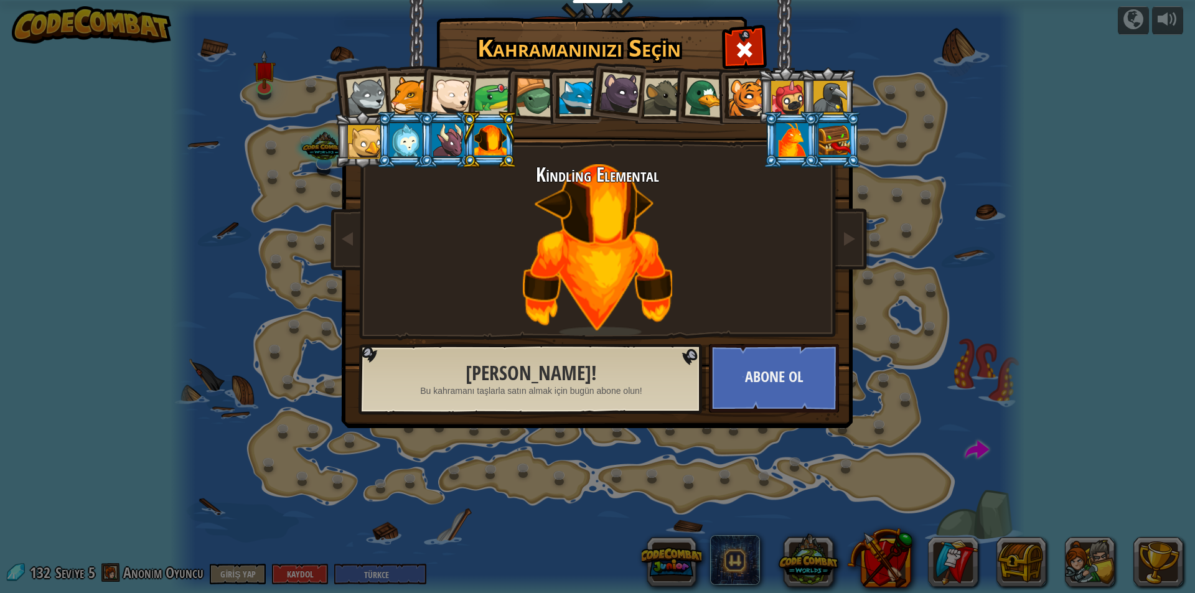
click at [371, 129] on div at bounding box center [365, 142] width 34 height 34
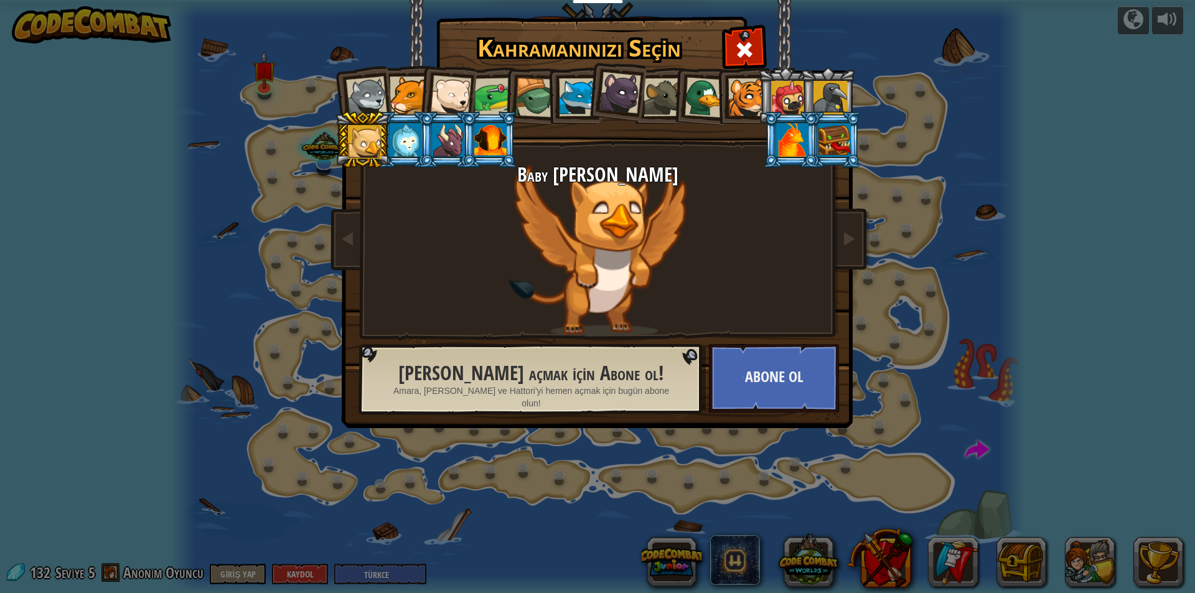
click at [743, 89] on div at bounding box center [747, 97] width 38 height 38
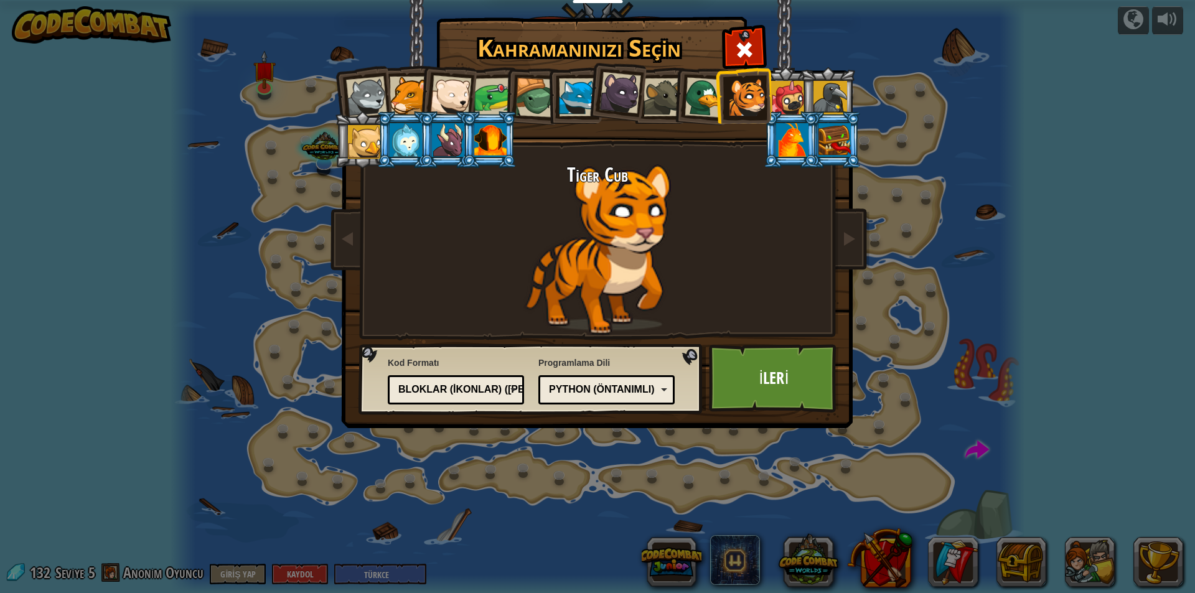
click at [540, 81] on div at bounding box center [535, 98] width 40 height 40
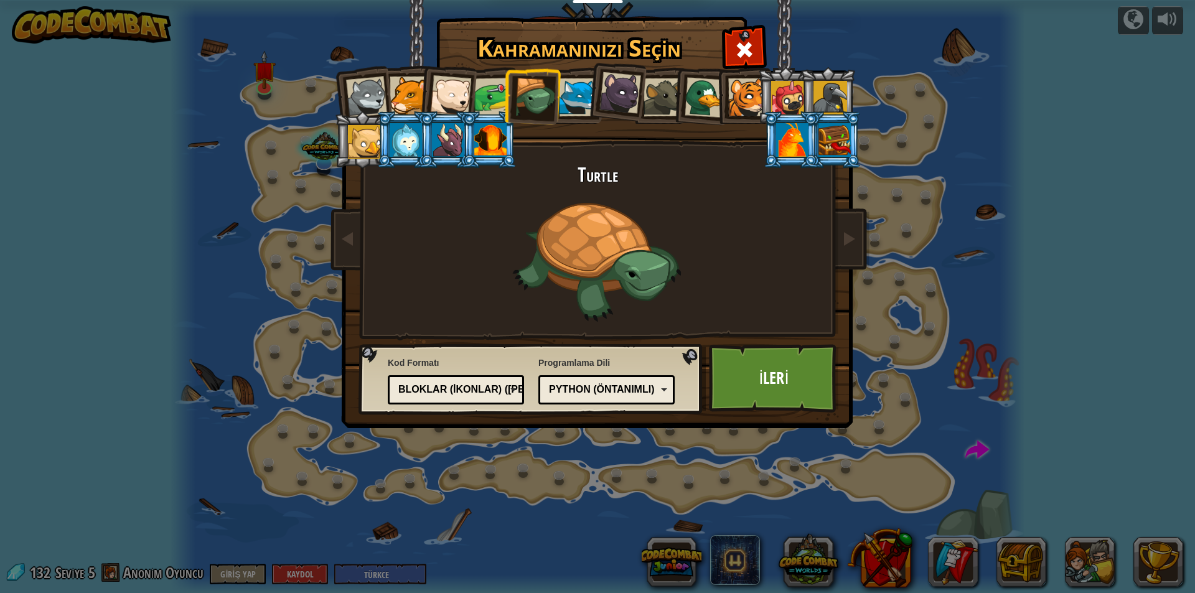
click at [570, 85] on div at bounding box center [578, 97] width 38 height 38
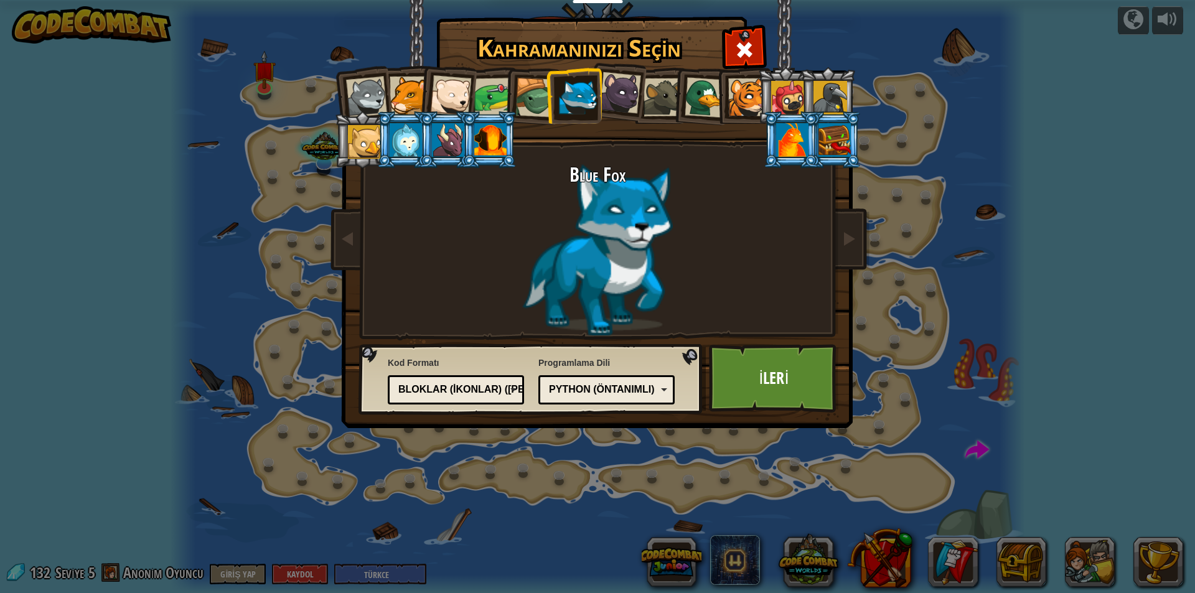
click at [611, 92] on div at bounding box center [621, 93] width 42 height 42
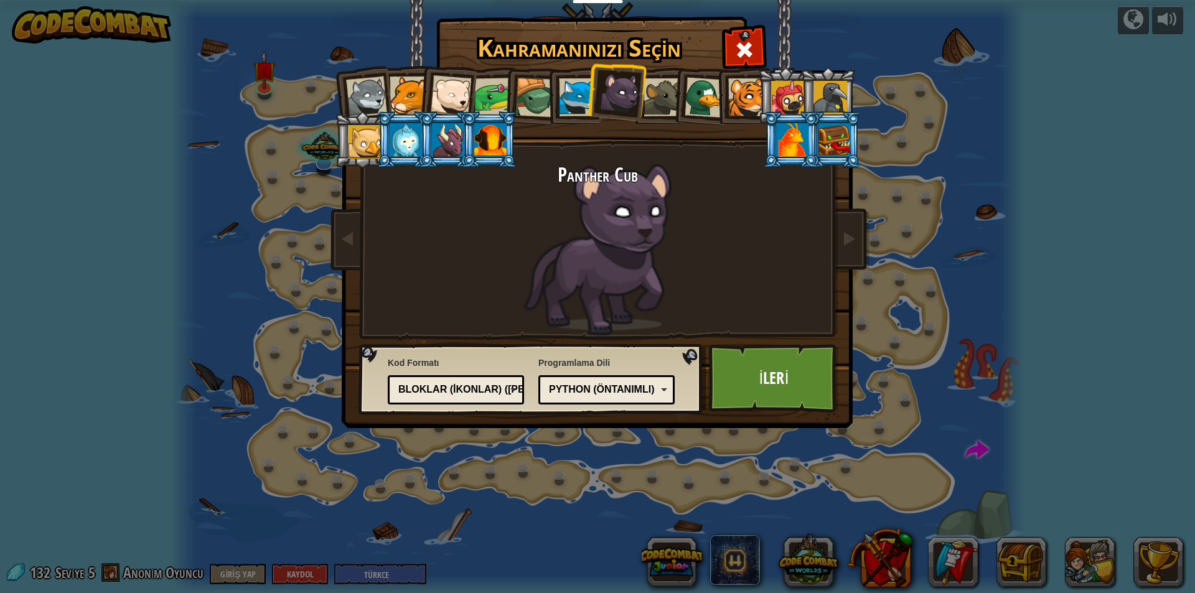
click at [671, 91] on div at bounding box center [663, 97] width 38 height 38
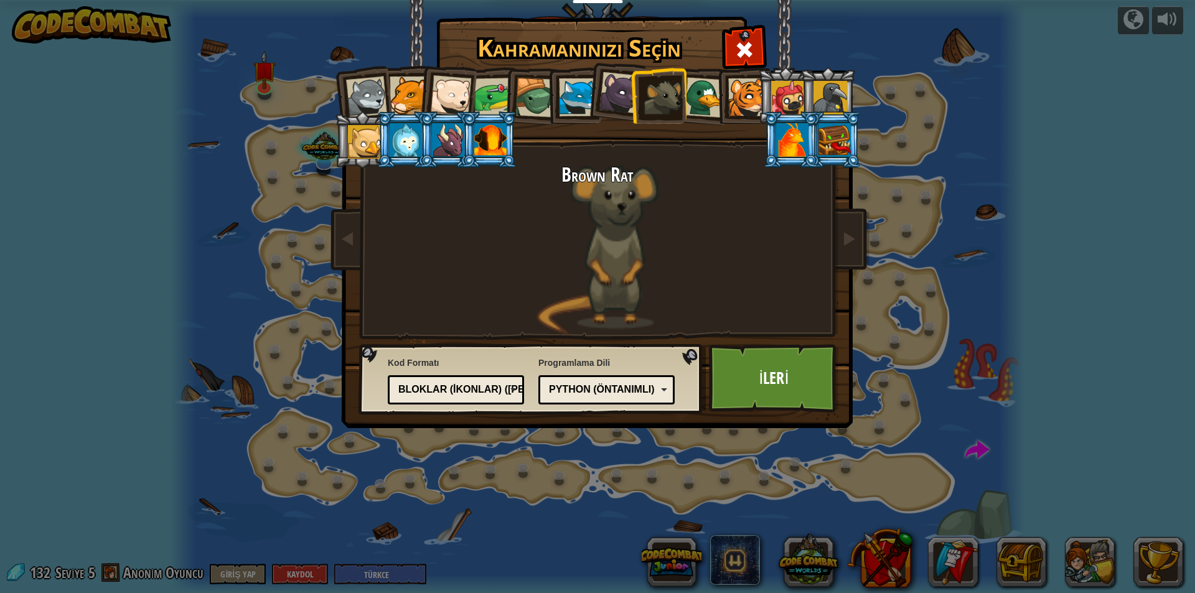
click at [439, 95] on div at bounding box center [450, 95] width 41 height 41
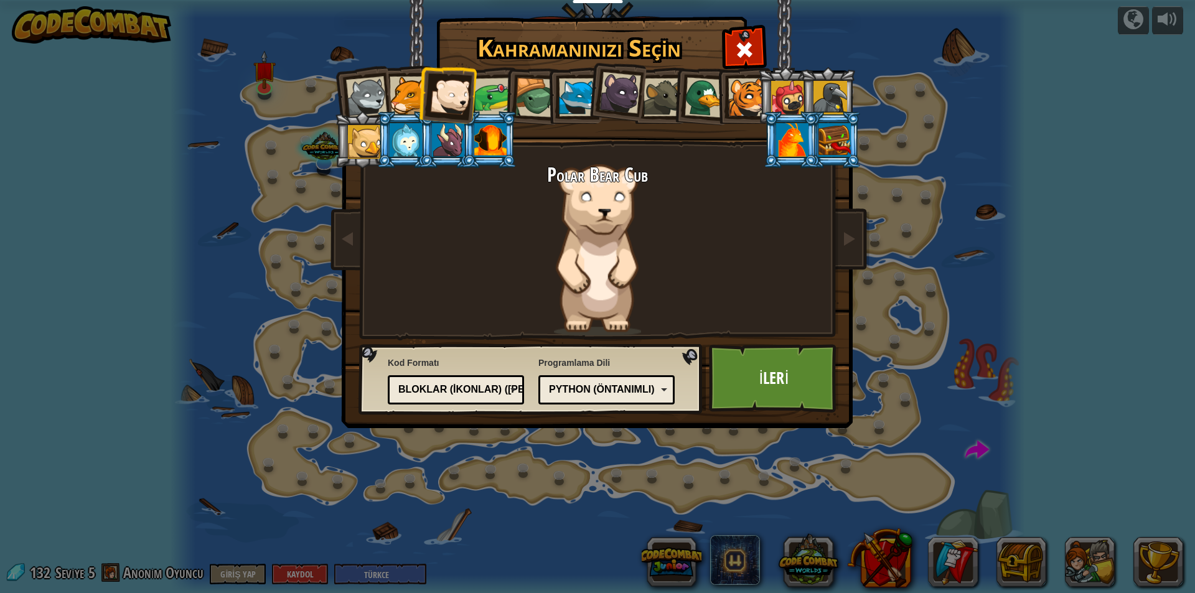
click at [405, 98] on div at bounding box center [409, 96] width 38 height 38
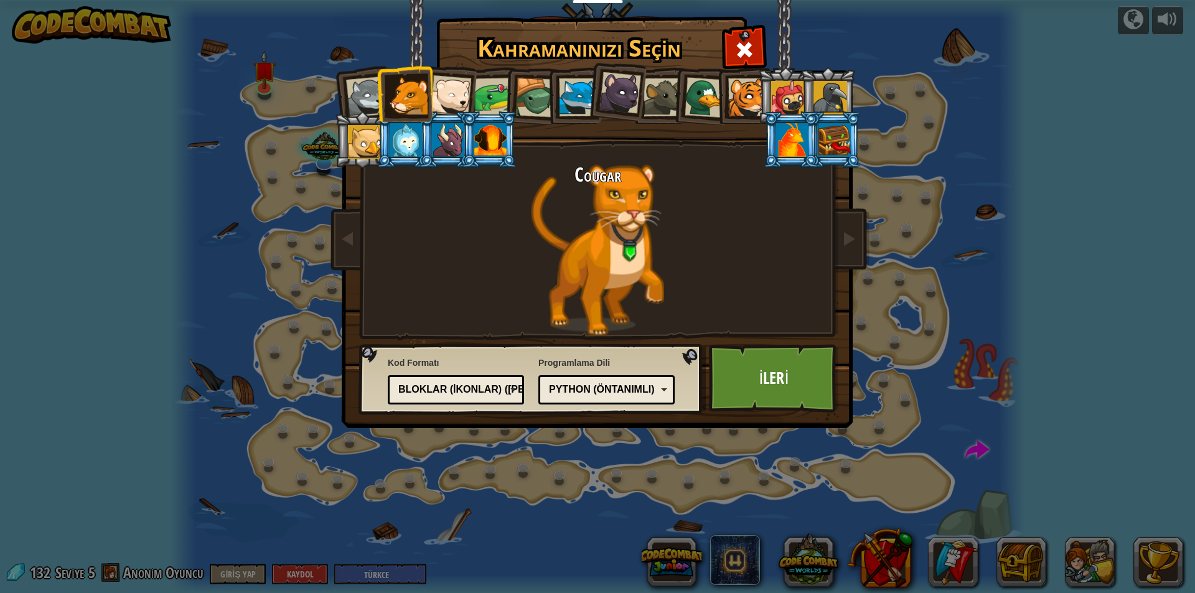
click at [355, 108] on div at bounding box center [366, 97] width 41 height 41
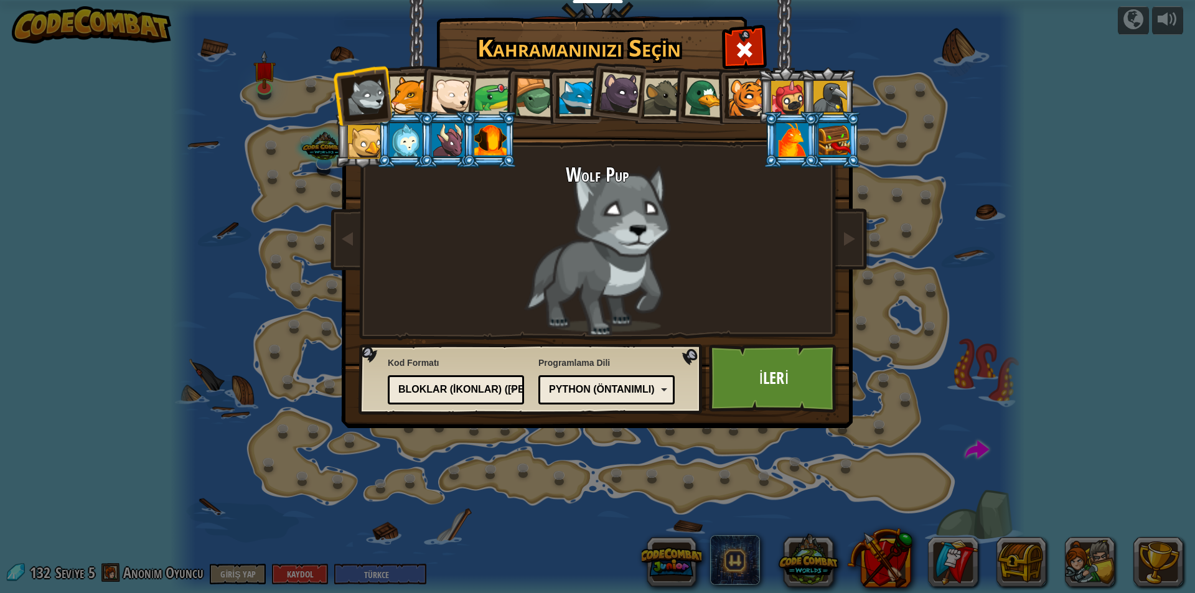
click at [603, 87] on div at bounding box center [621, 93] width 42 height 42
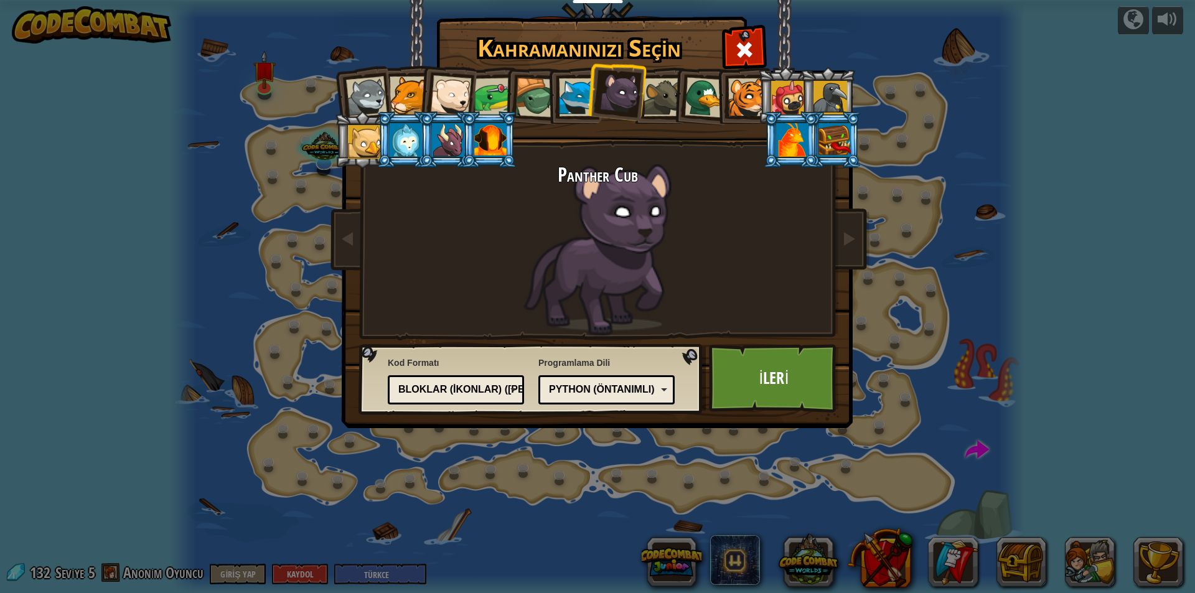
click at [399, 93] on div at bounding box center [409, 96] width 38 height 38
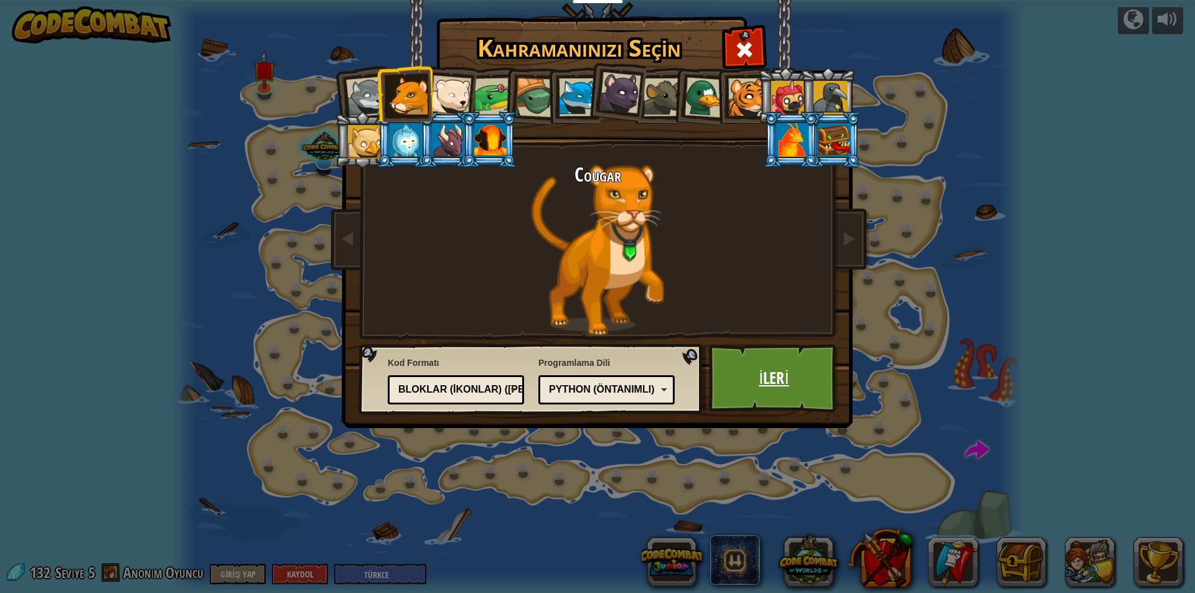
click at [812, 377] on link "İleri" at bounding box center [774, 378] width 130 height 68
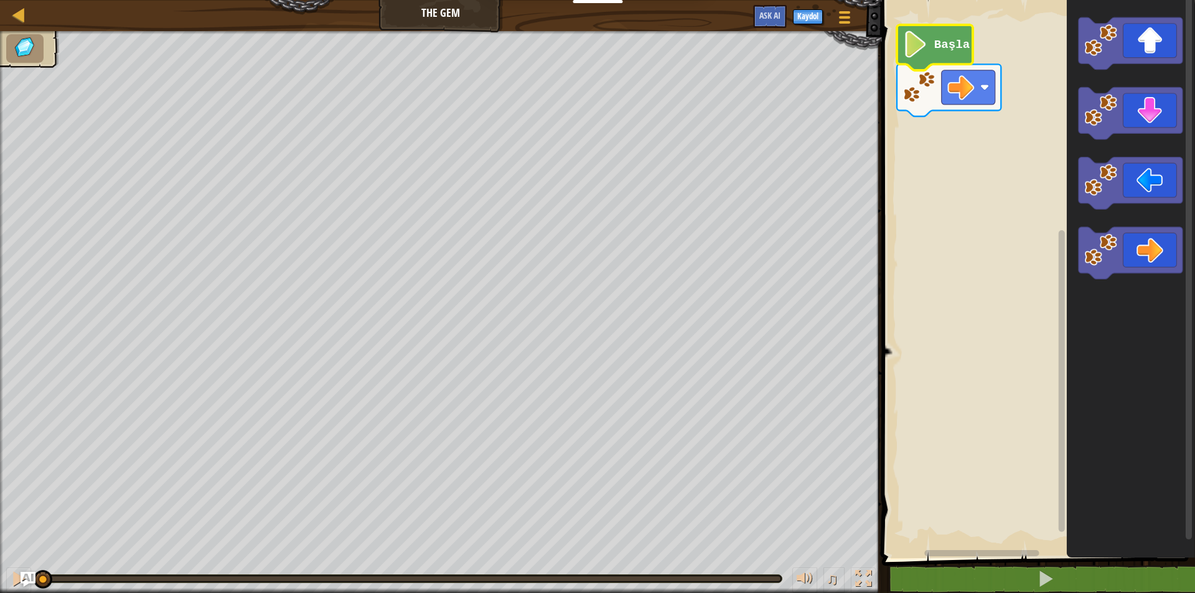
click at [926, 42] on image "Blockly Çalışma Alanı" at bounding box center [916, 44] width 26 height 27
click at [928, 45] on image "Blockly Çalışma Alanı" at bounding box center [916, 44] width 26 height 27
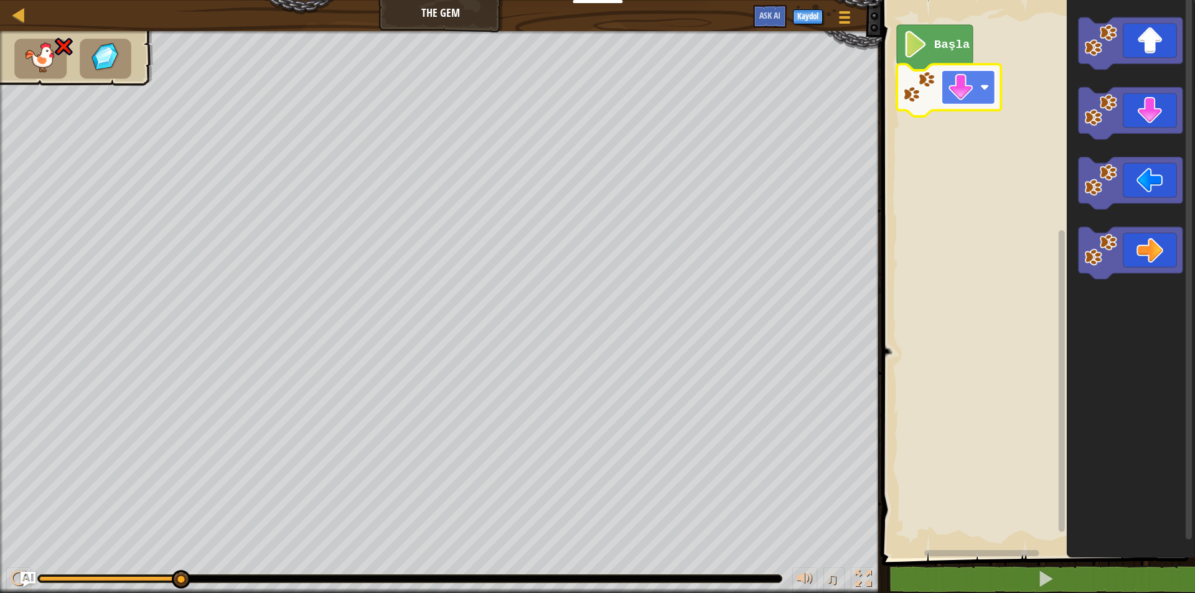
click at [961, 80] on image "Blockly Çalışma Alanı" at bounding box center [961, 87] width 27 height 27
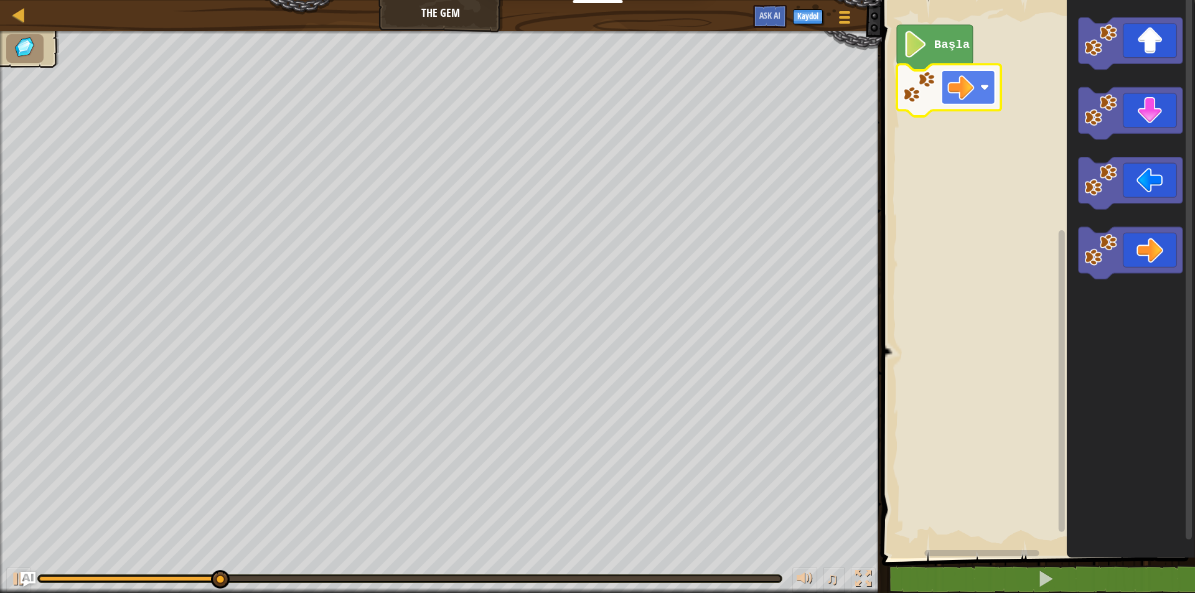
click at [957, 85] on image "Blockly Çalışma Alanı" at bounding box center [961, 87] width 27 height 27
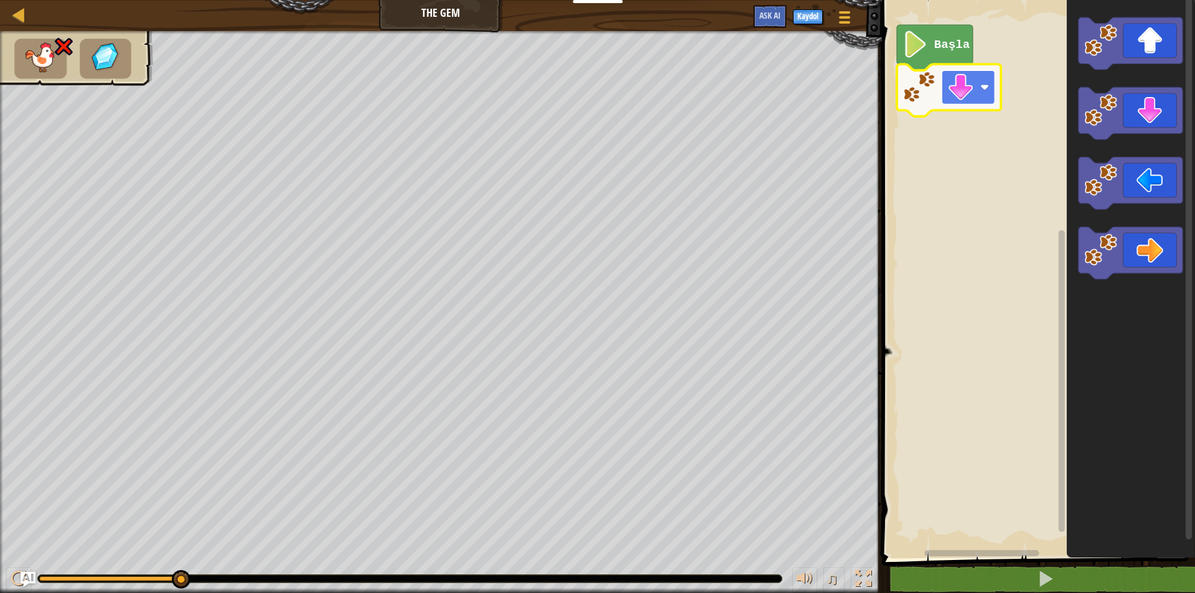
click at [956, 78] on image "Blockly Çalışma Alanı" at bounding box center [961, 87] width 27 height 27
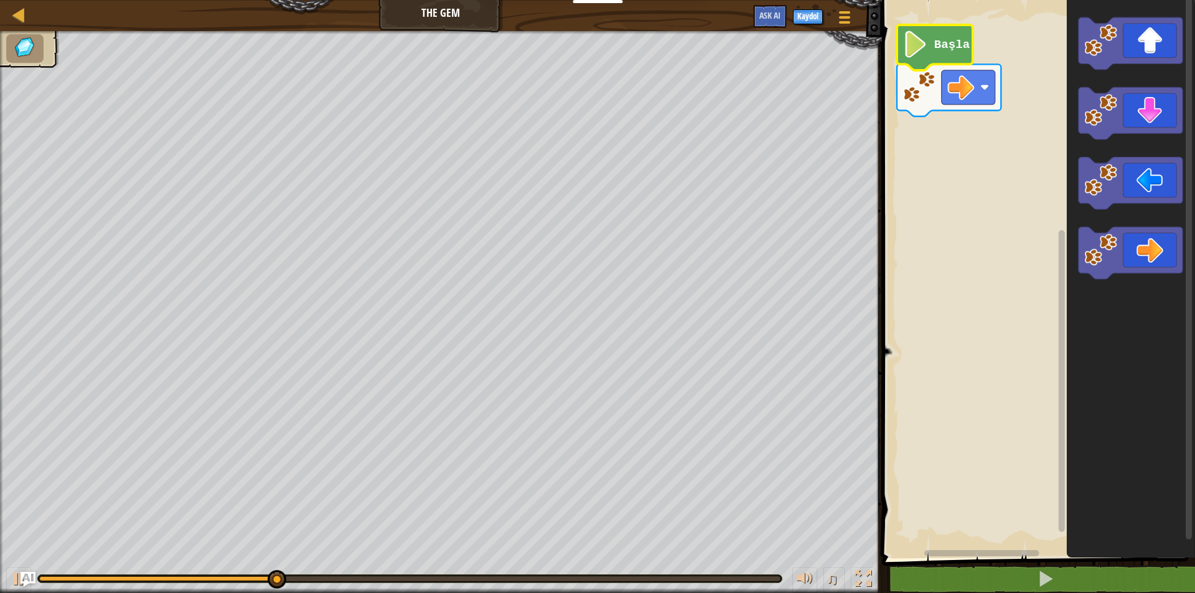
click at [929, 34] on icon "Blockly Çalışma Alanı" at bounding box center [935, 47] width 76 height 45
click at [930, 37] on icon "Blockly Çalışma Alanı" at bounding box center [935, 47] width 76 height 45
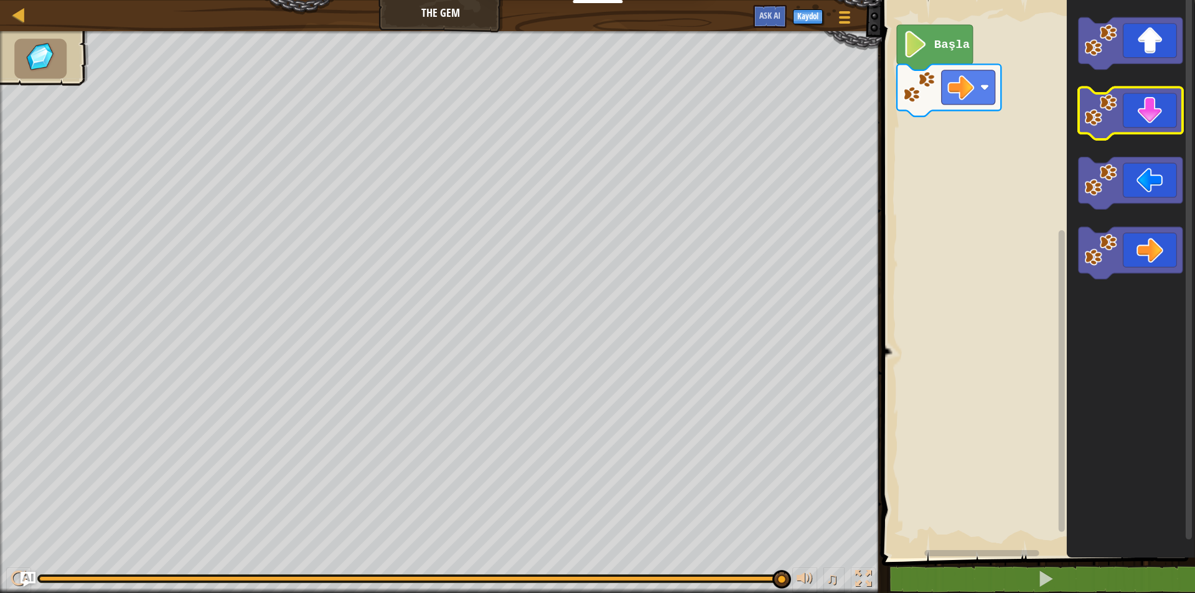
click at [1170, 113] on icon "Blockly Çalışma Alanı" at bounding box center [1130, 114] width 104 height 52
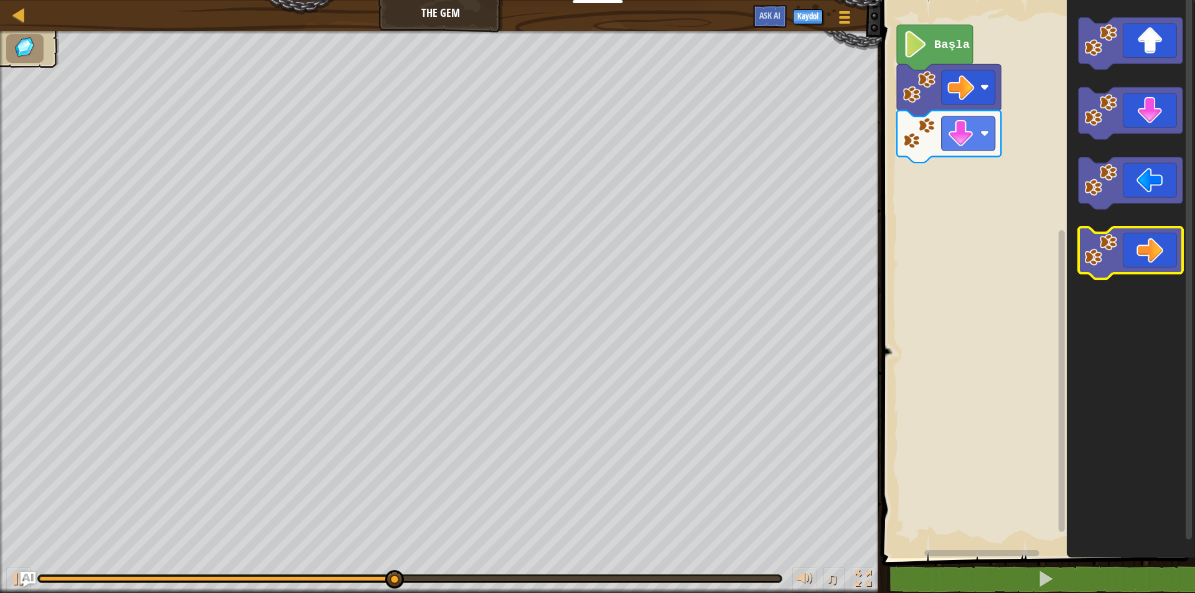
click at [1148, 252] on icon "Blockly Çalışma Alanı" at bounding box center [1130, 253] width 104 height 52
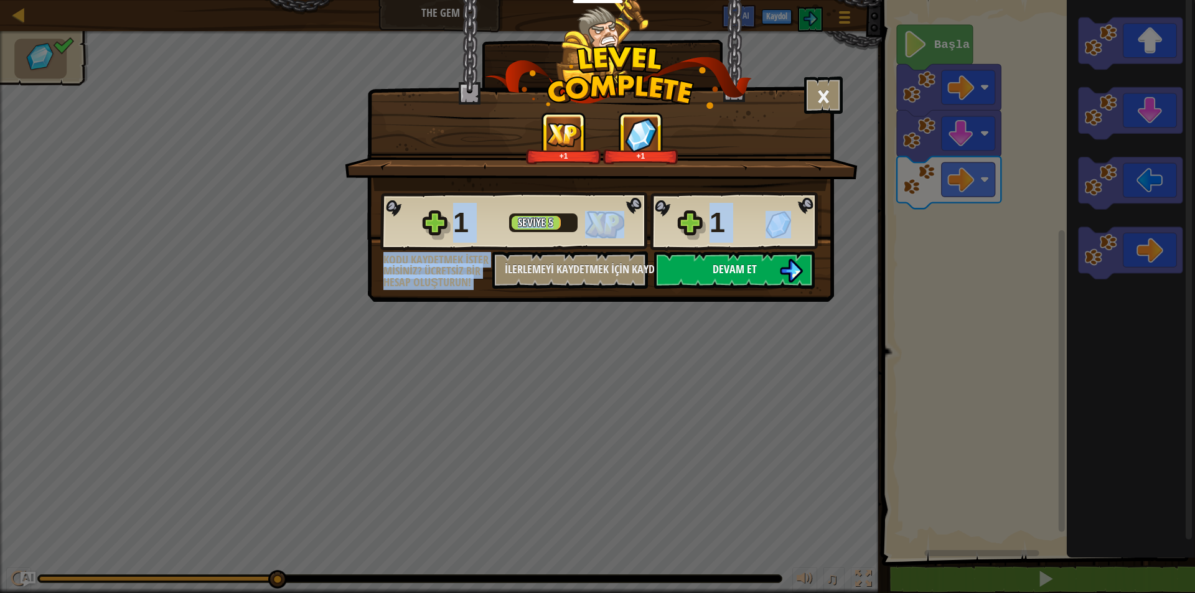
click at [790, 253] on div "1 Seviye 5 1 Kodu kaydetmek ister misiniz? Ücretsiz bir hesap oluşturun! İlerle…" at bounding box center [601, 240] width 466 height 98
click at [790, 253] on button "Devam et" at bounding box center [734, 270] width 161 height 37
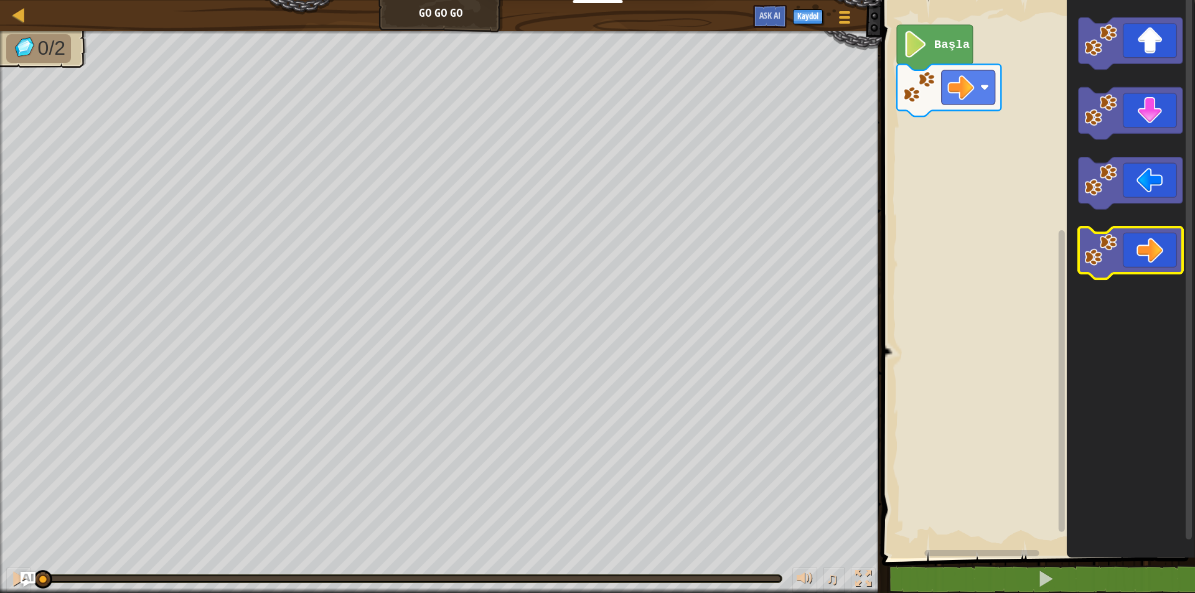
click at [1124, 238] on icon "Blockly Çalışma Alanı" at bounding box center [1130, 253] width 104 height 52
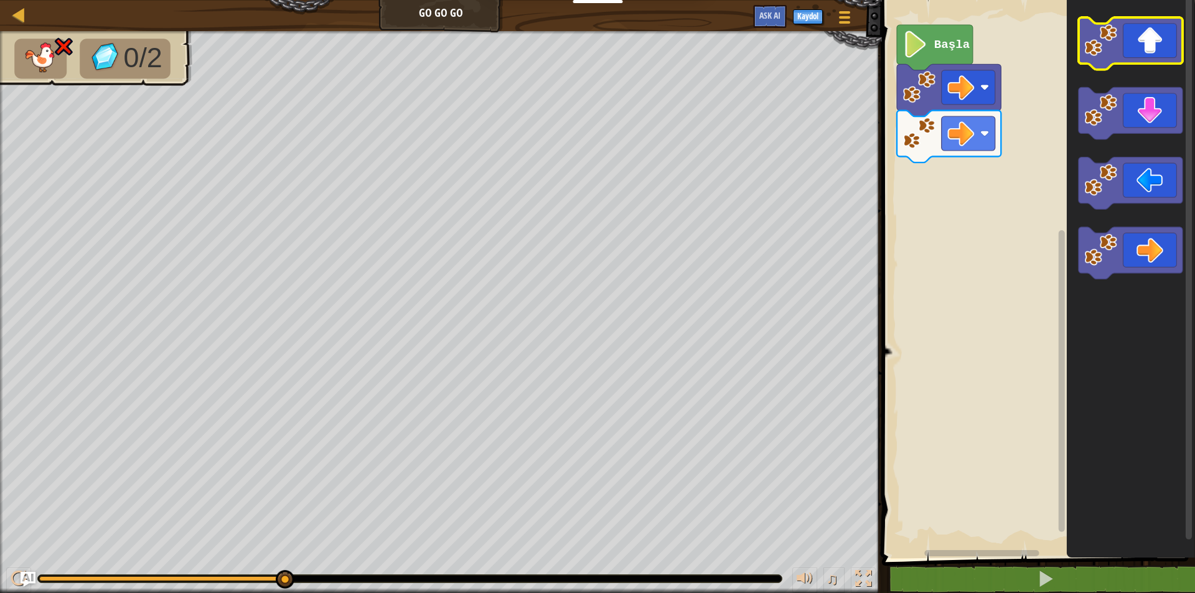
click at [1139, 52] on icon "Blockly Çalışma Alanı" at bounding box center [1130, 43] width 104 height 52
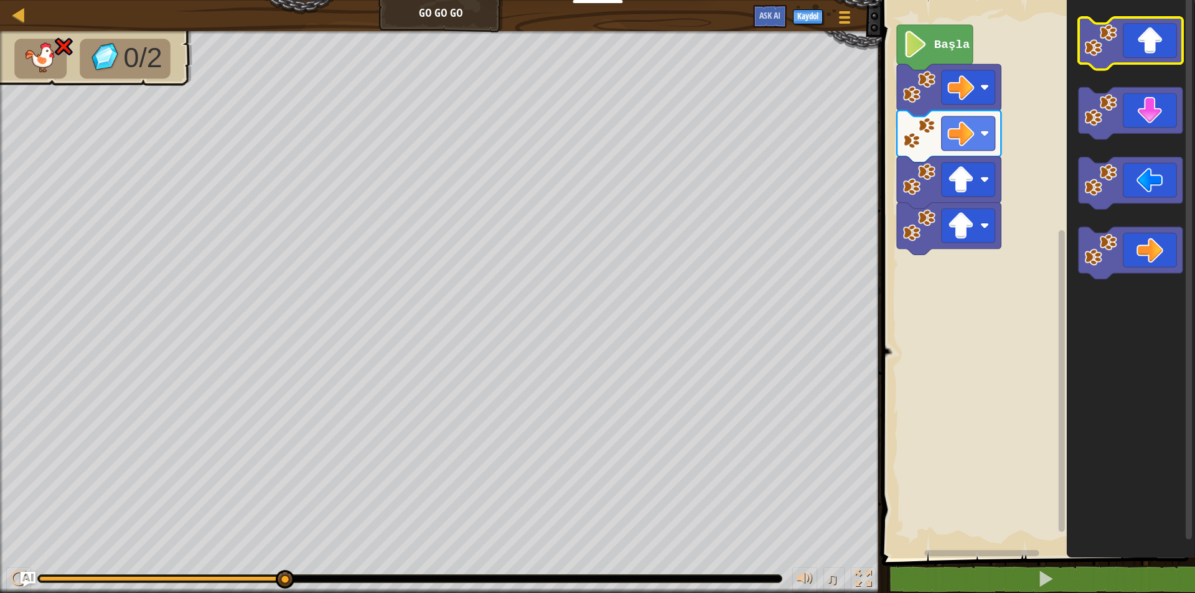
click at [1139, 52] on icon "Blockly Çalışma Alanı" at bounding box center [1130, 43] width 104 height 52
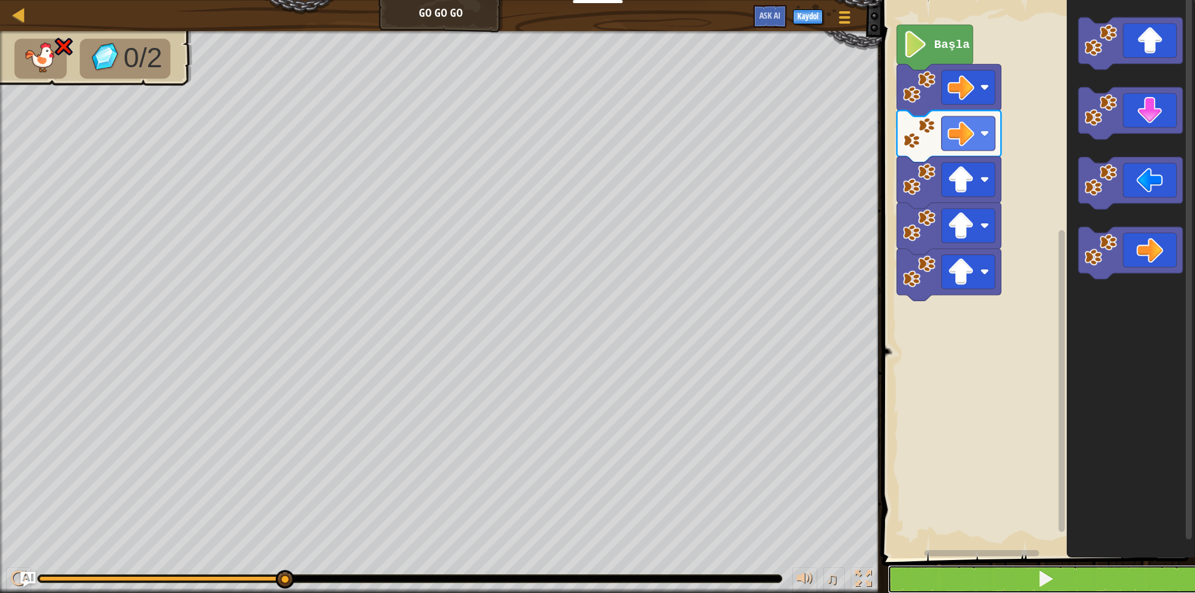
click at [1116, 576] on button at bounding box center [1046, 579] width 317 height 29
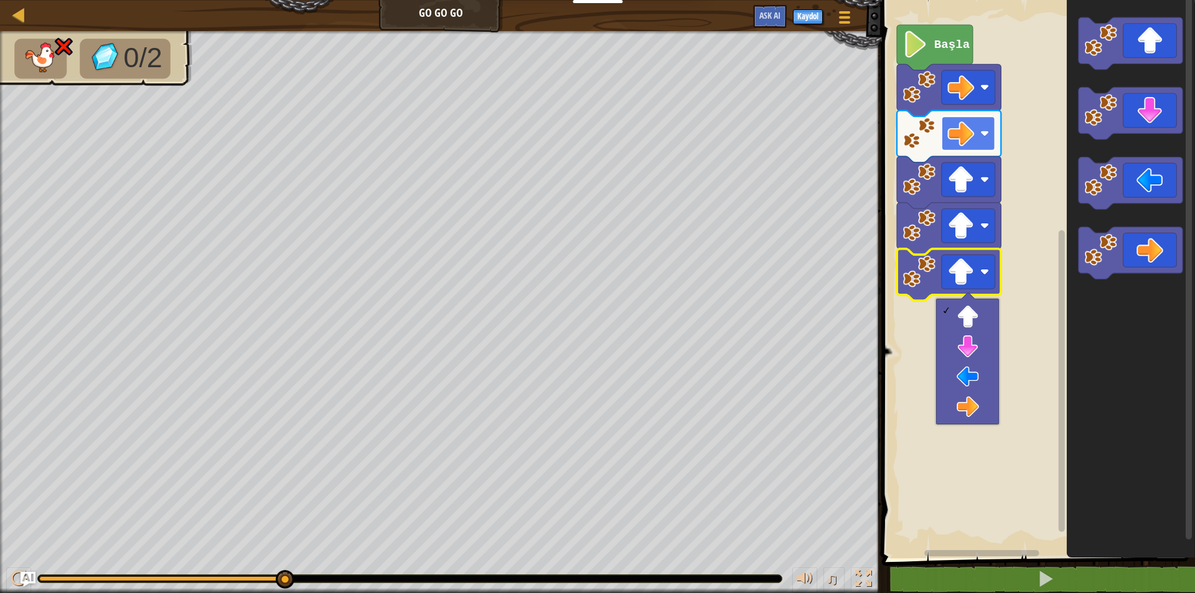
click at [966, 133] on image "Blockly Çalışma Alanı" at bounding box center [961, 133] width 27 height 27
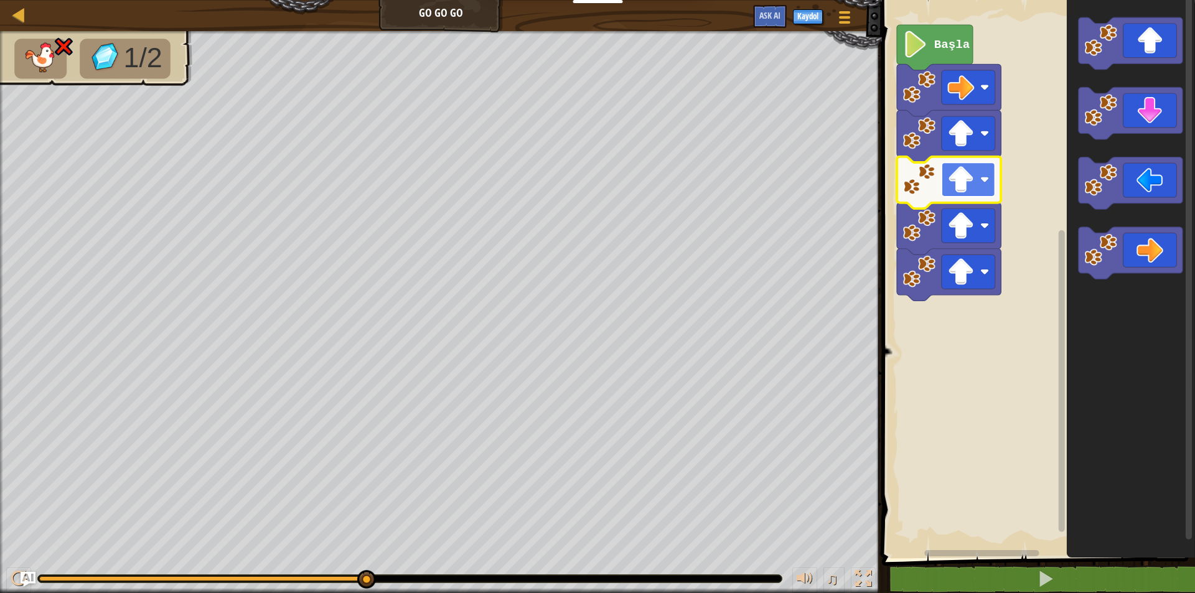
click at [968, 183] on image "Blockly Çalışma Alanı" at bounding box center [961, 179] width 27 height 27
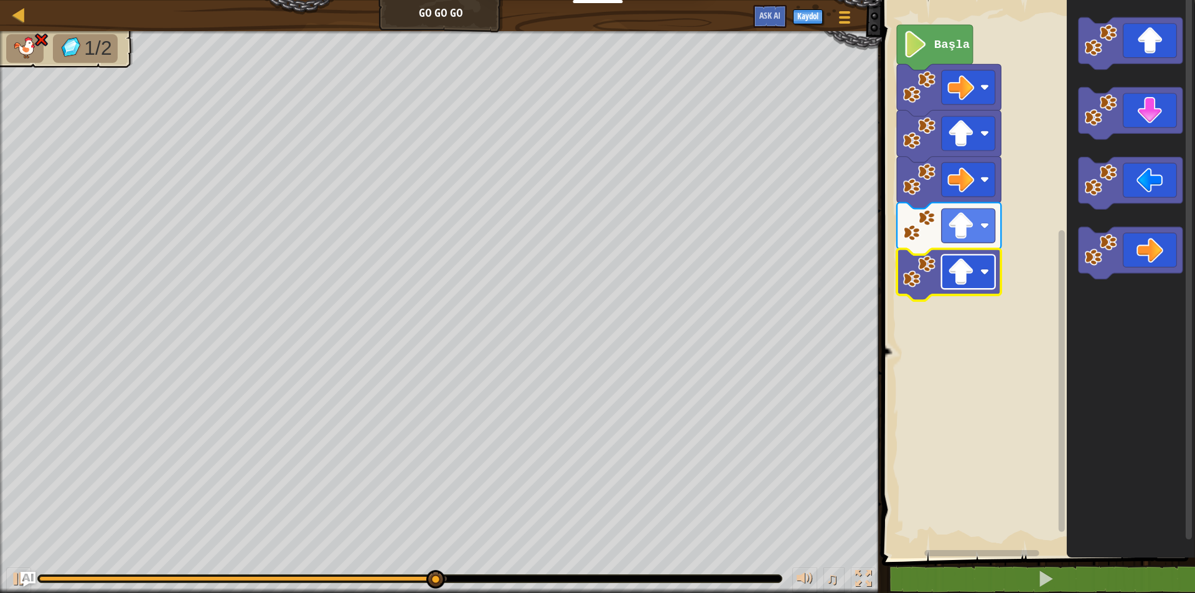
click at [966, 271] on image "Blockly Çalışma Alanı" at bounding box center [961, 271] width 27 height 27
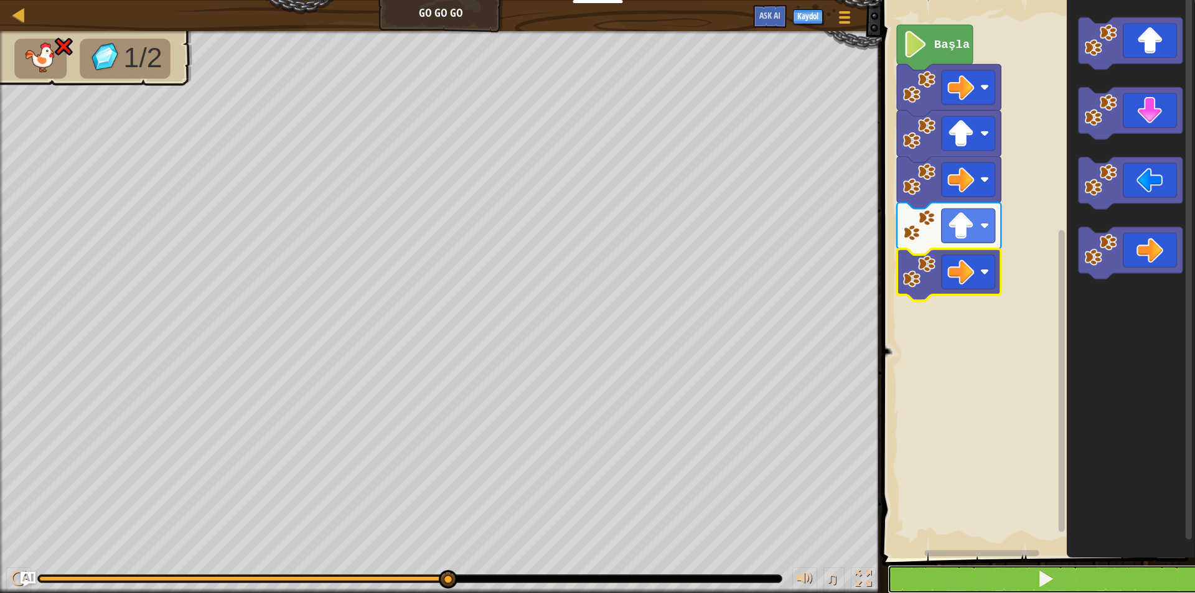
click at [999, 576] on button at bounding box center [1046, 579] width 317 height 29
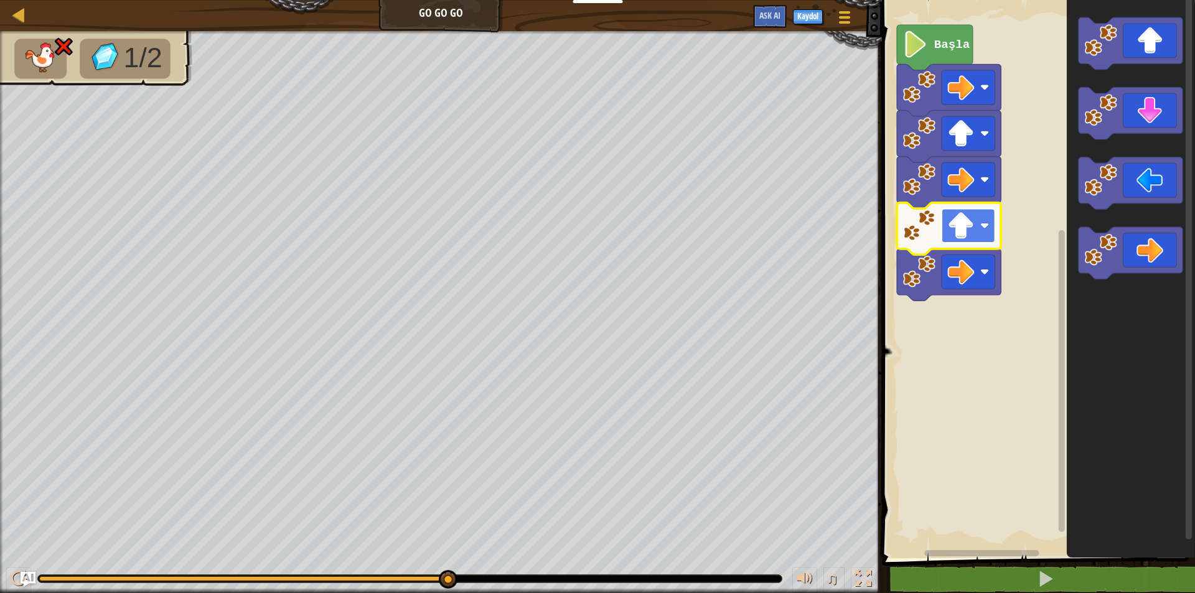
click at [941, 234] on rect "Blockly Çalışma Alanı" at bounding box center [968, 226] width 54 height 34
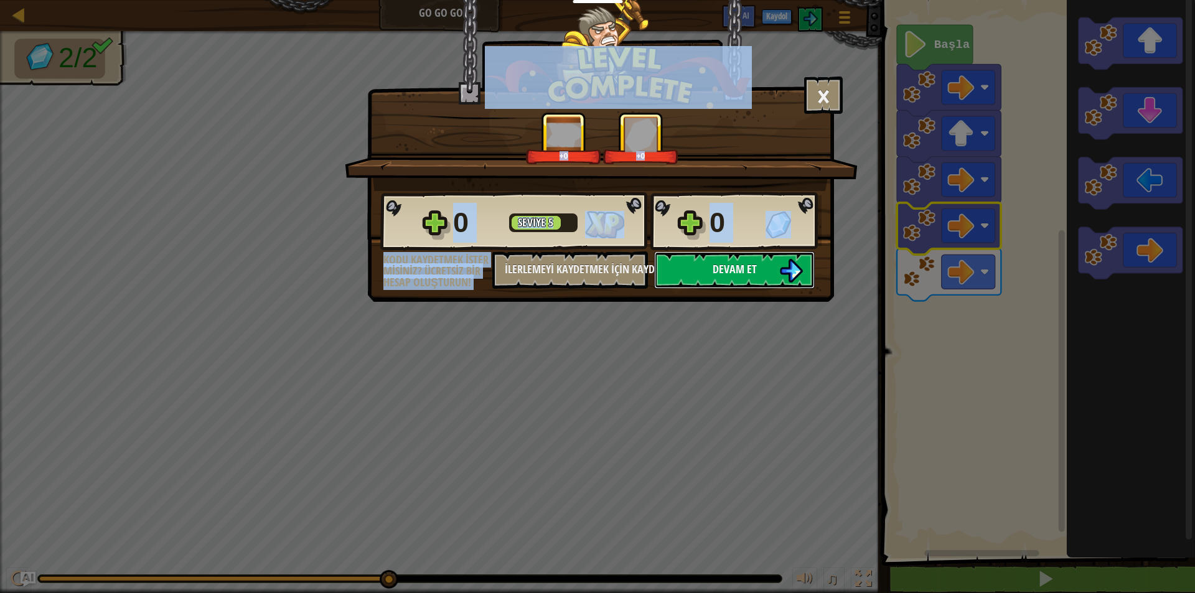
click at [763, 270] on button "Devam et" at bounding box center [734, 270] width 161 height 37
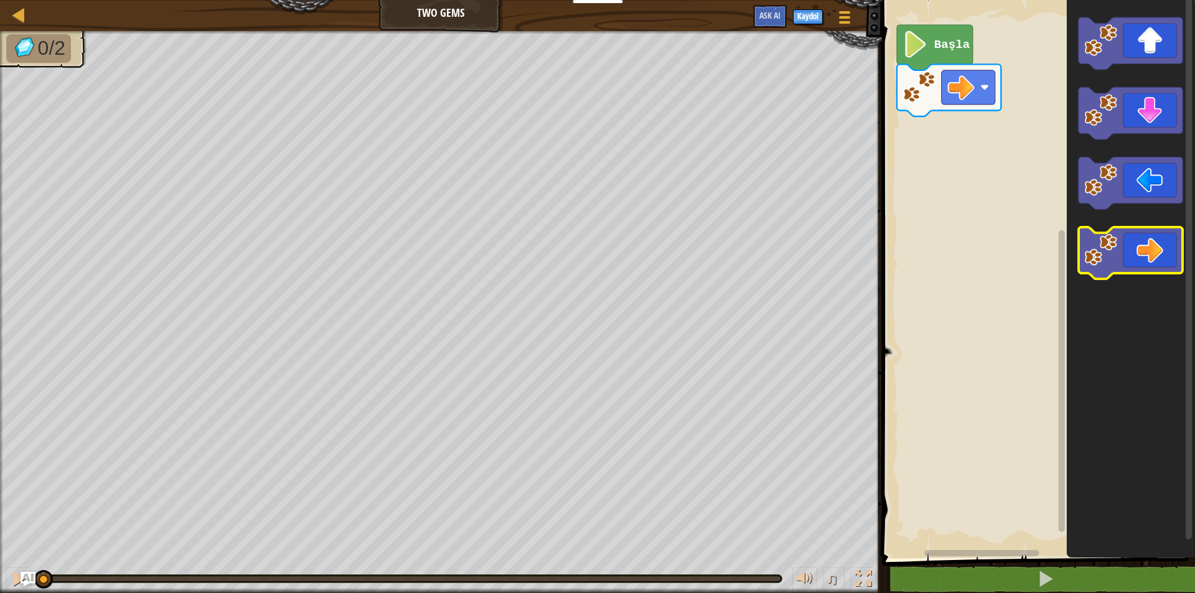
click at [1136, 243] on icon "Blockly Çalışma Alanı" at bounding box center [1130, 253] width 104 height 52
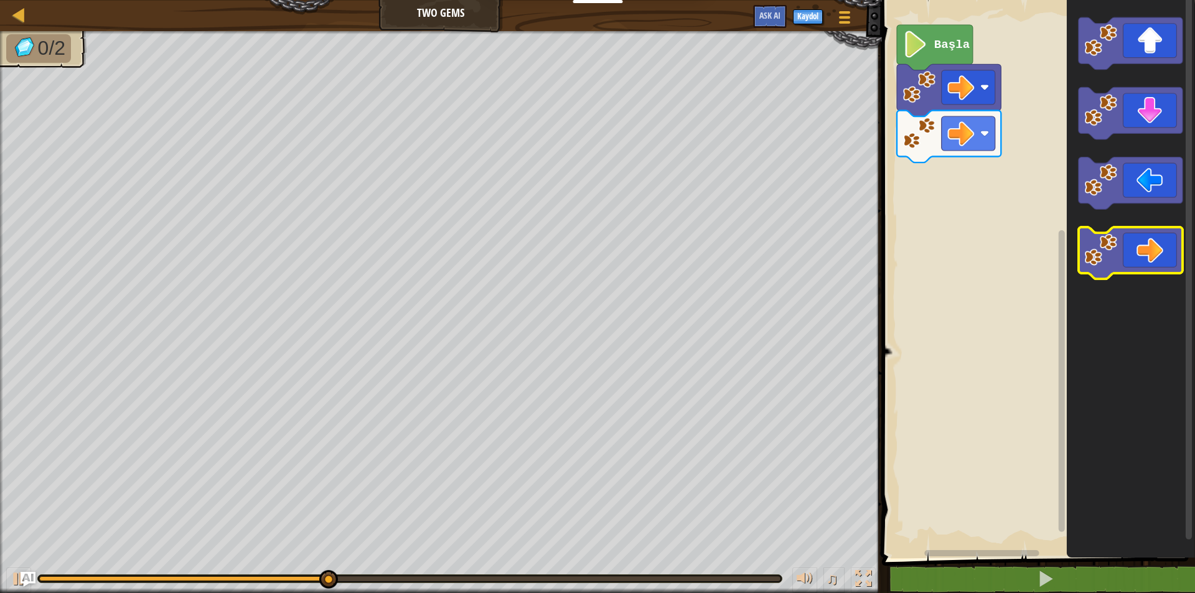
click at [1136, 243] on icon "Blockly Çalışma Alanı" at bounding box center [1130, 253] width 104 height 52
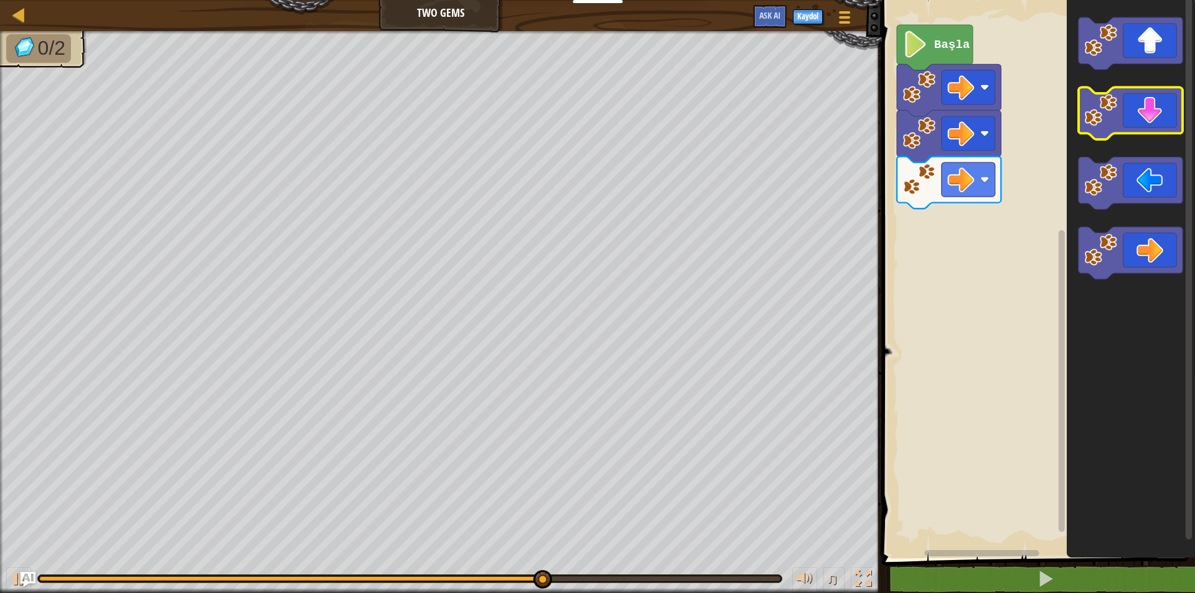
click at [1158, 128] on icon "Blockly Çalışma Alanı" at bounding box center [1130, 114] width 104 height 52
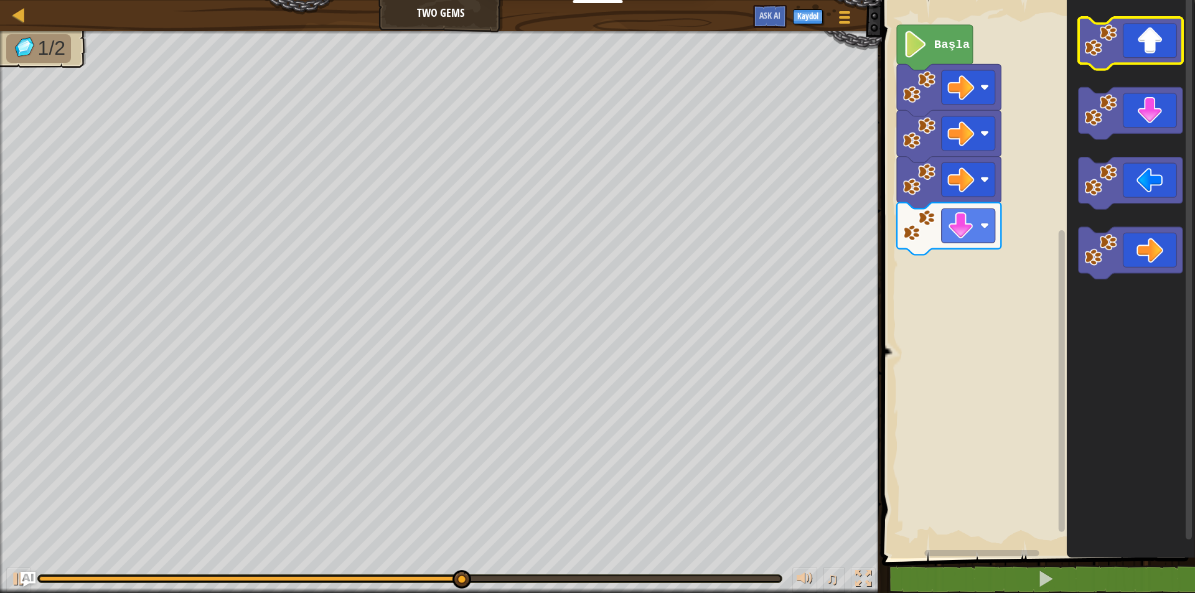
click at [1157, 50] on icon "Blockly Çalışma Alanı" at bounding box center [1130, 43] width 104 height 52
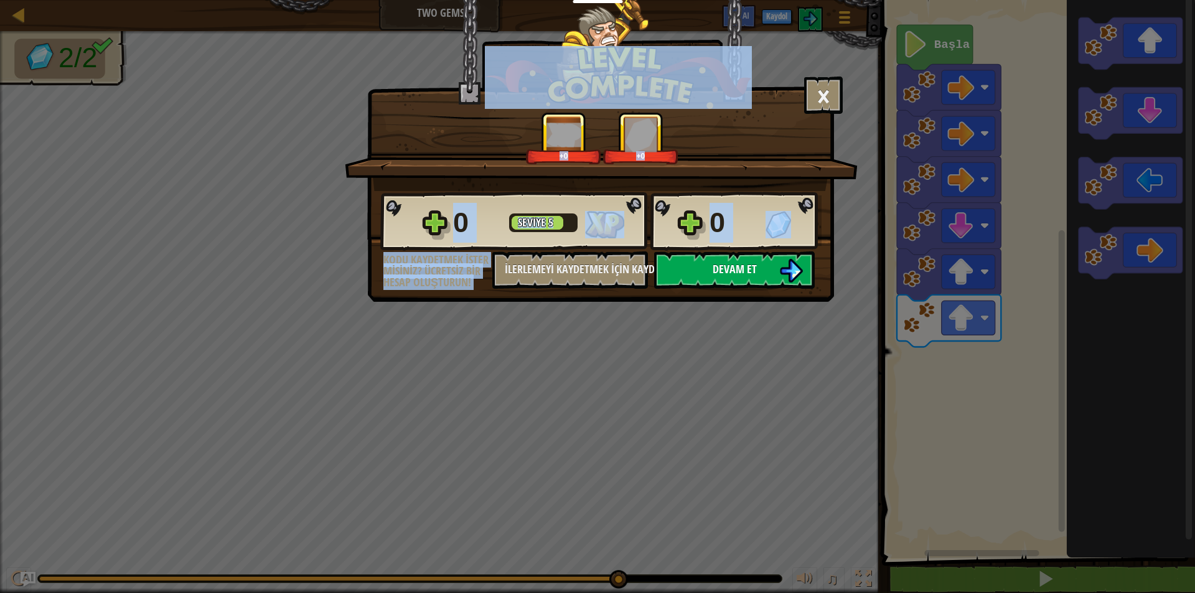
click at [700, 258] on button "Devam et" at bounding box center [734, 270] width 161 height 37
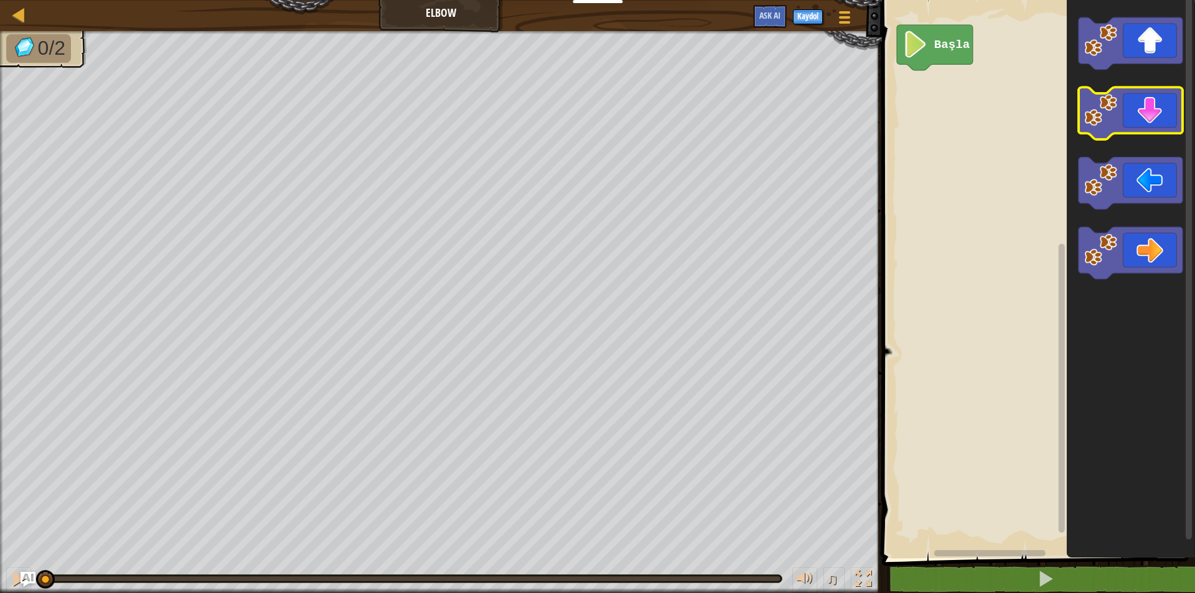
click at [1175, 98] on icon "Blockly Çalışma Alanı" at bounding box center [1130, 114] width 104 height 52
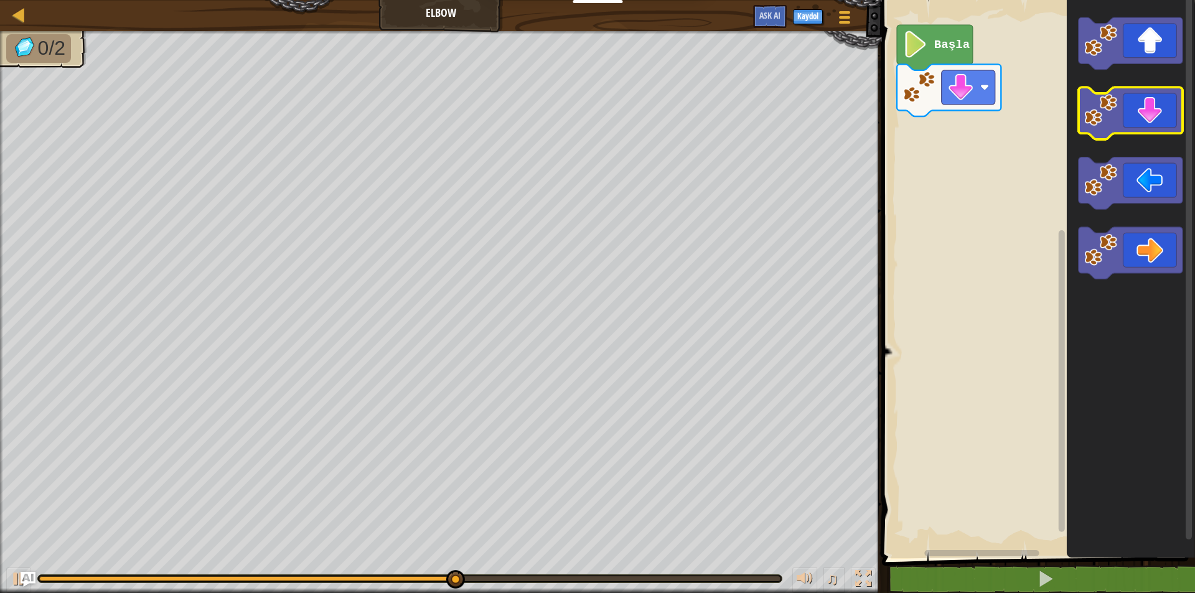
click at [1167, 107] on icon "Blockly Çalışma Alanı" at bounding box center [1130, 114] width 104 height 52
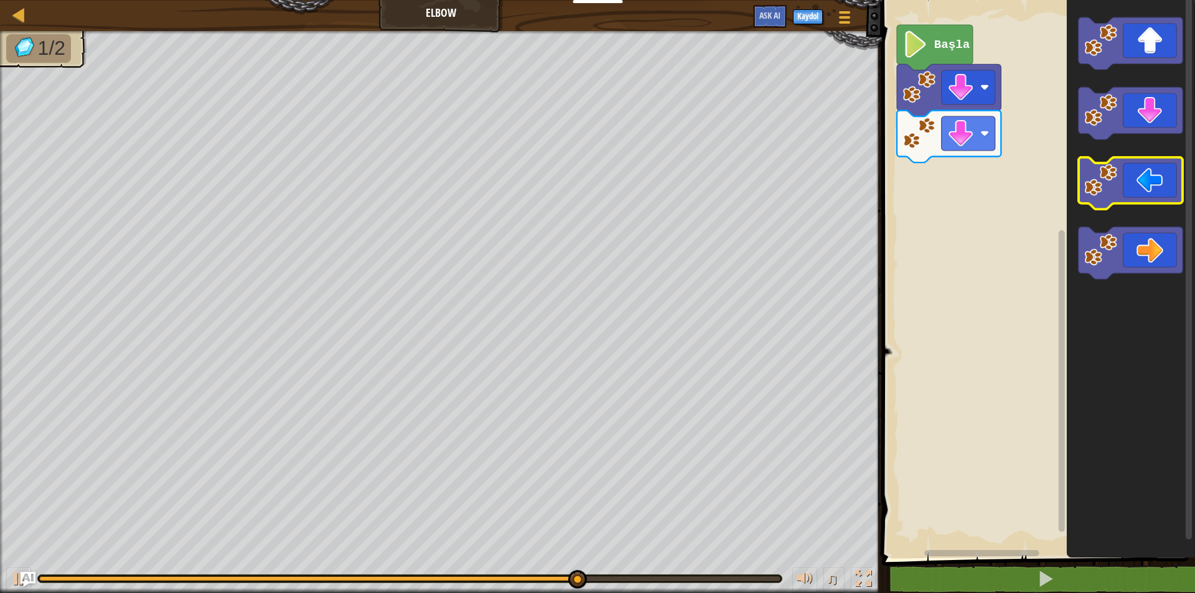
click at [1152, 184] on icon "Blockly Çalışma Alanı" at bounding box center [1130, 184] width 104 height 52
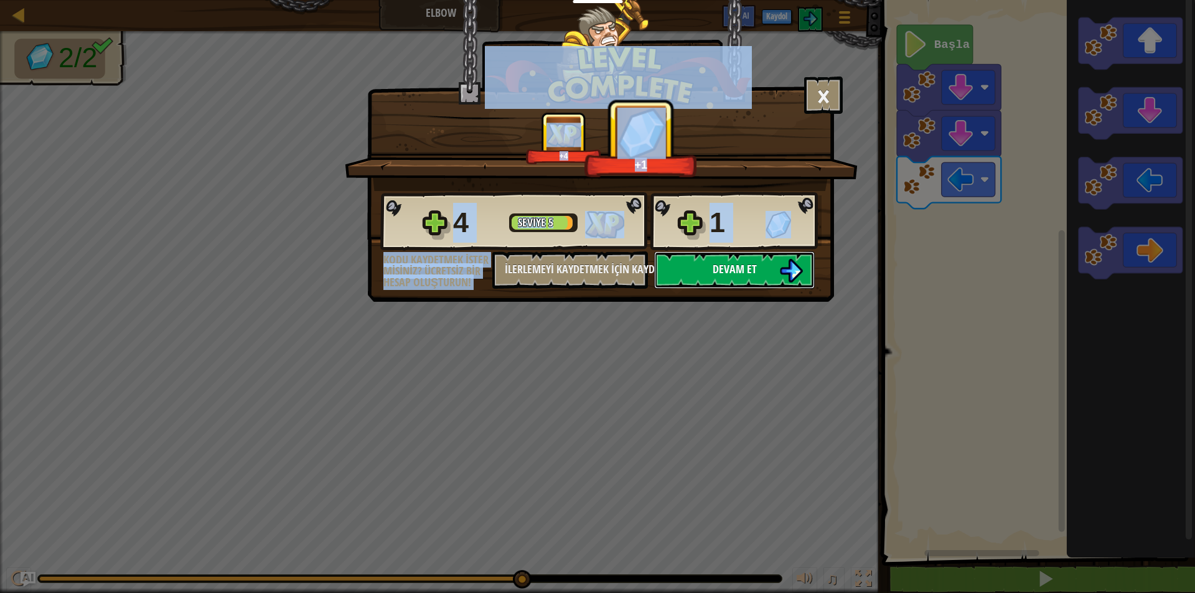
click at [805, 260] on button "Devam et" at bounding box center [734, 270] width 161 height 37
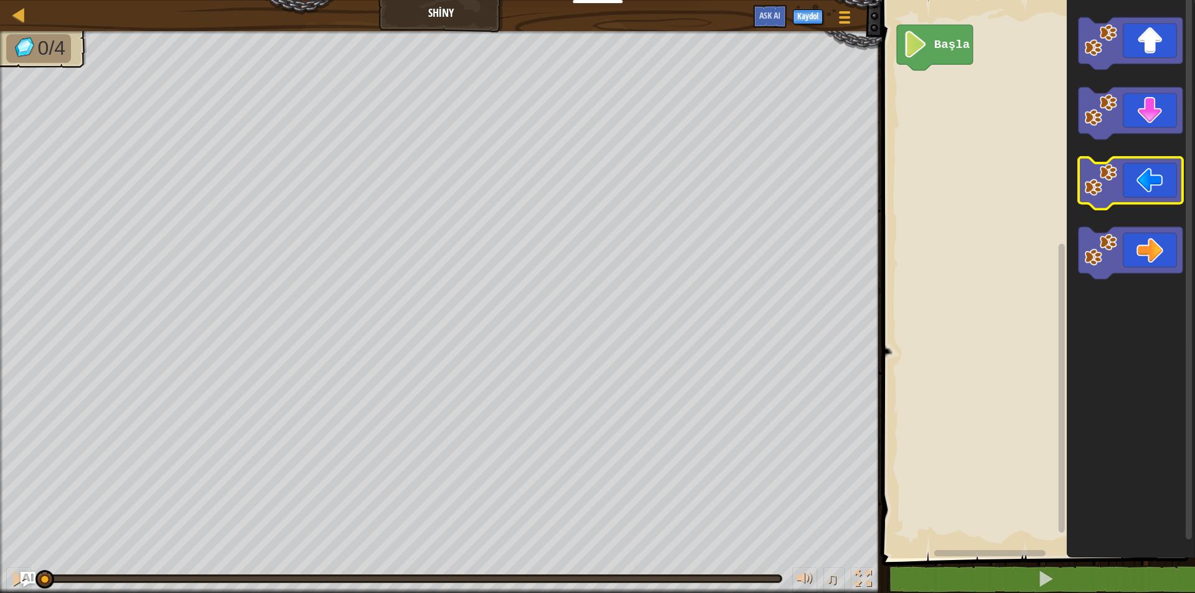
click at [1147, 191] on icon "Blockly Çalışma Alanı" at bounding box center [1130, 184] width 104 height 52
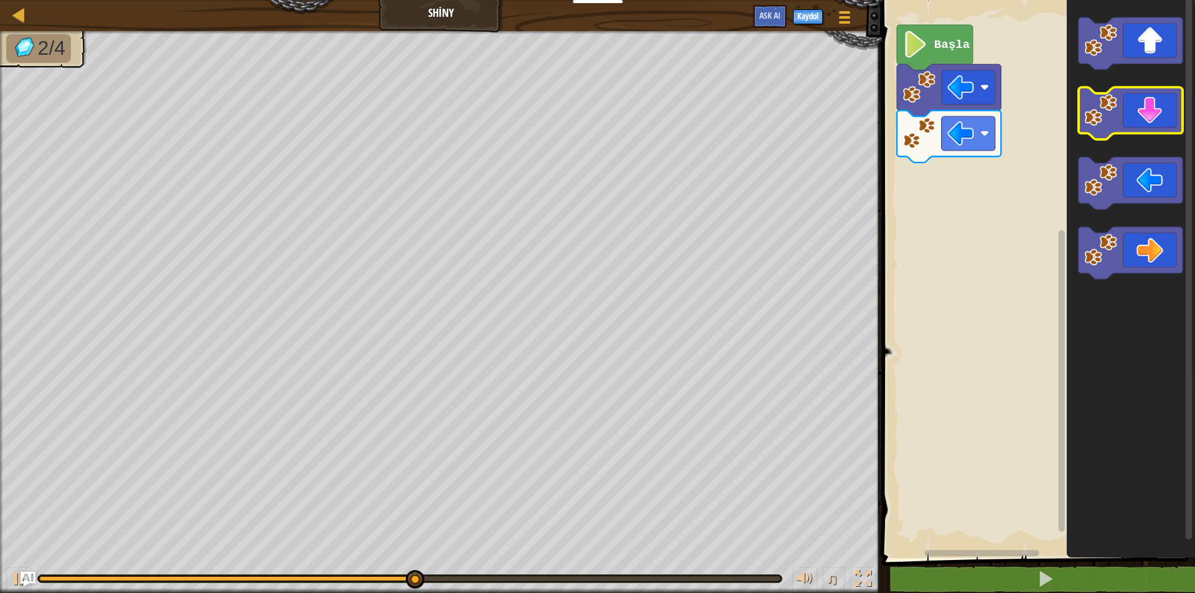
click at [1141, 111] on icon "Blockly Çalışma Alanı" at bounding box center [1130, 114] width 104 height 52
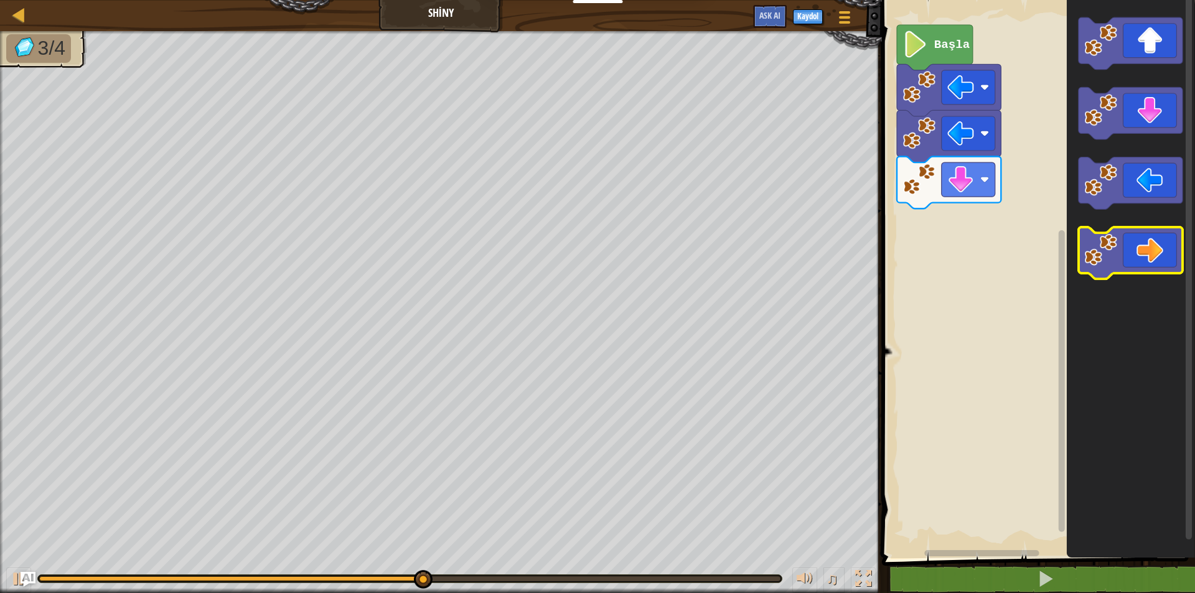
click at [1152, 252] on icon "Blockly Çalışma Alanı" at bounding box center [1130, 253] width 104 height 52
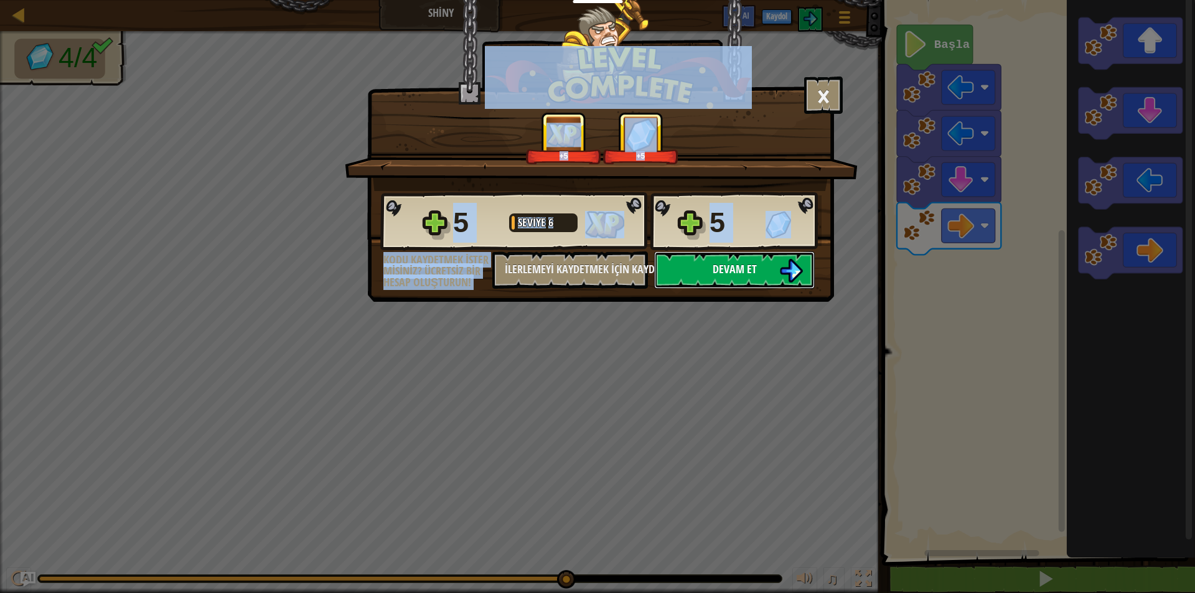
click at [730, 270] on span "Devam et" at bounding box center [735, 269] width 44 height 16
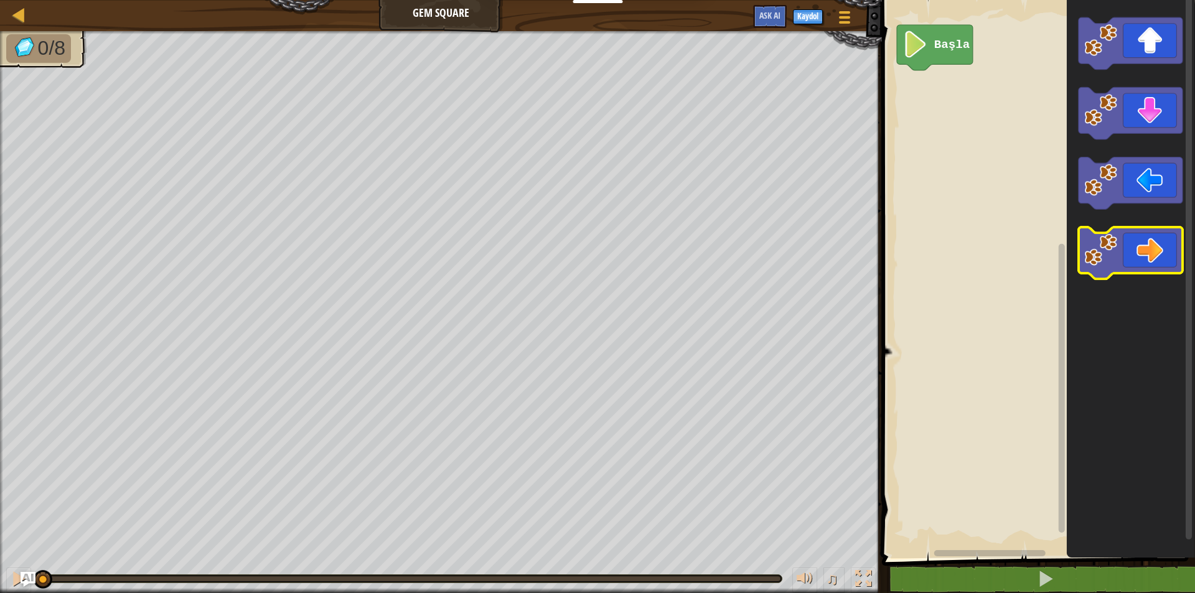
click at [1166, 261] on icon "Blockly Çalışma Alanı" at bounding box center [1130, 253] width 104 height 52
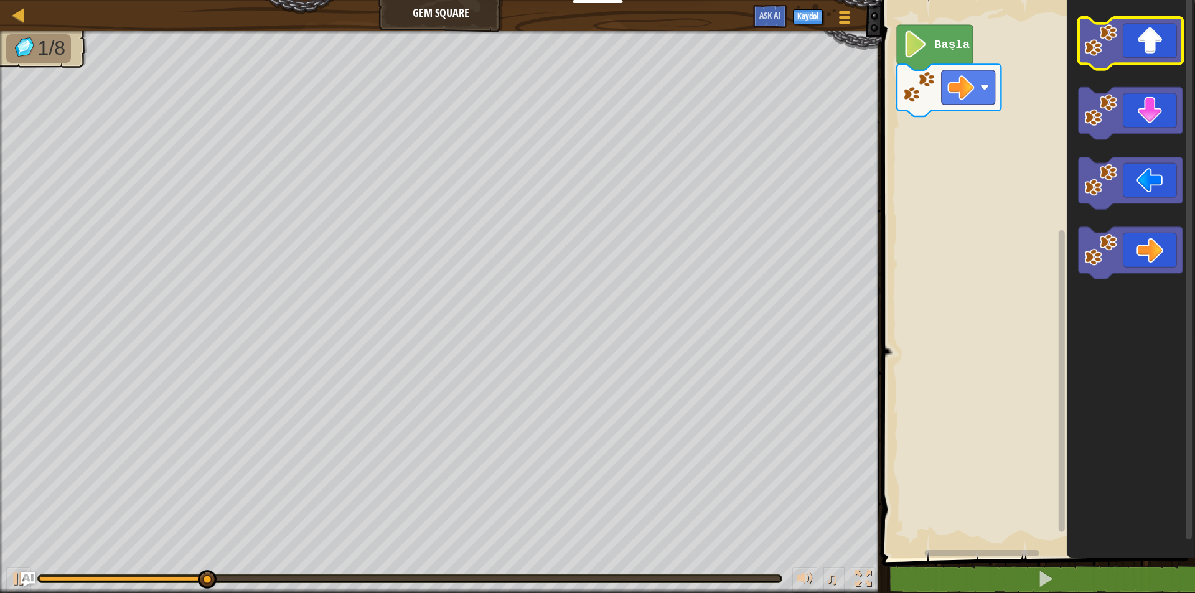
click at [1126, 39] on icon "Blockly Çalışma Alanı" at bounding box center [1130, 43] width 104 height 52
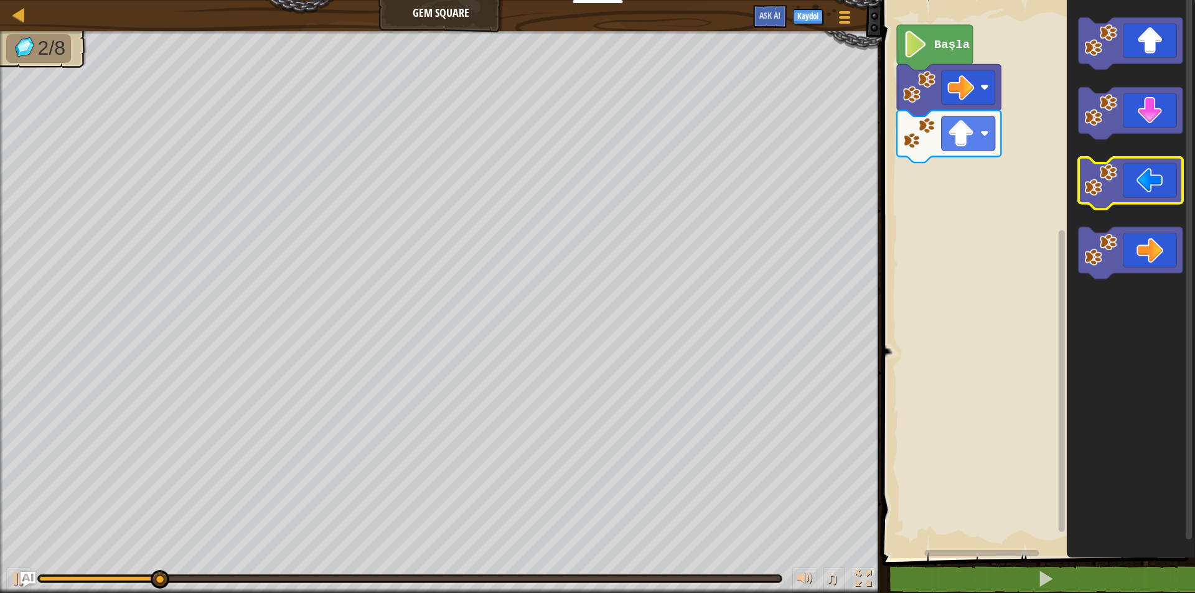
click at [1151, 183] on icon "Blockly Çalışma Alanı" at bounding box center [1130, 184] width 104 height 52
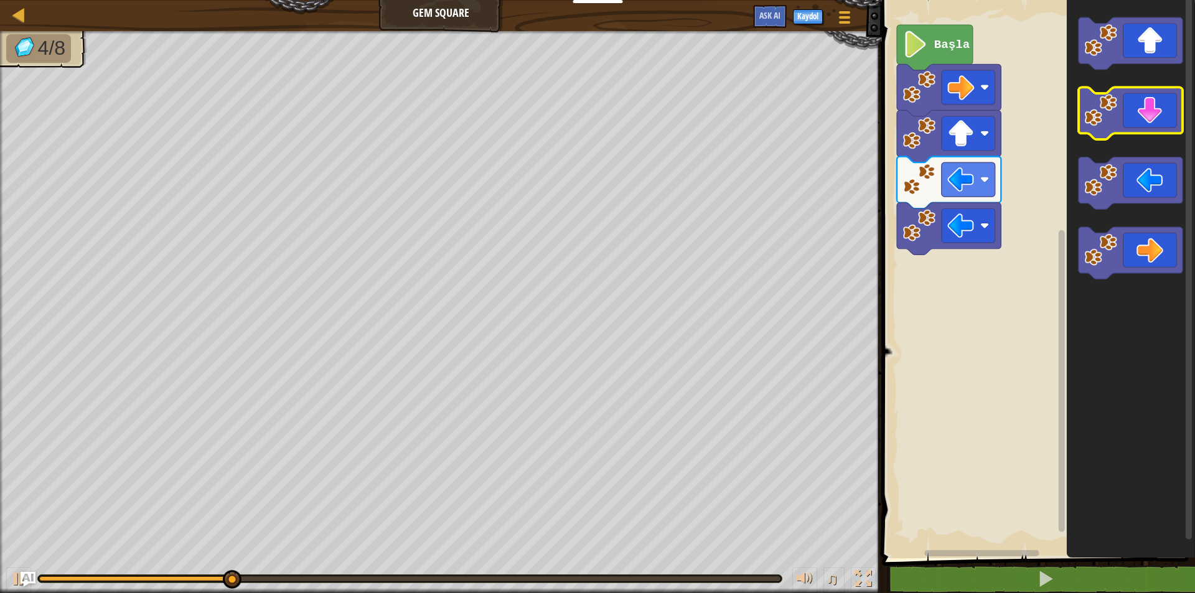
click at [1142, 97] on icon "Blockly Çalışma Alanı" at bounding box center [1130, 114] width 104 height 52
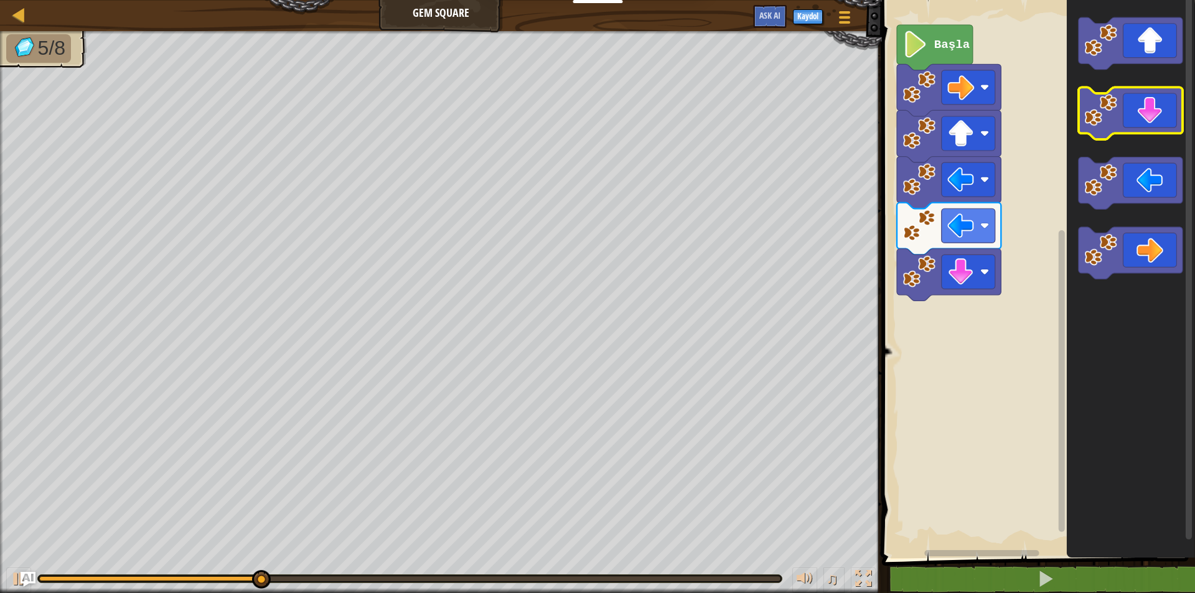
click at [1142, 97] on icon "Blockly Çalışma Alanı" at bounding box center [1130, 114] width 104 height 52
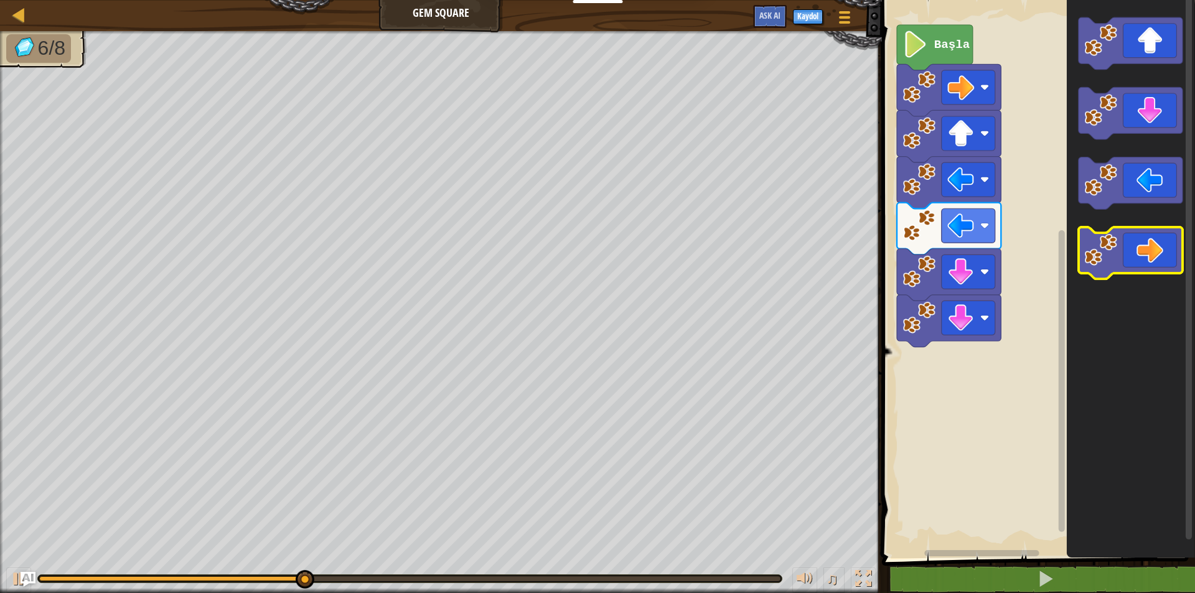
click at [1165, 242] on icon "Blockly Çalışma Alanı" at bounding box center [1130, 253] width 104 height 52
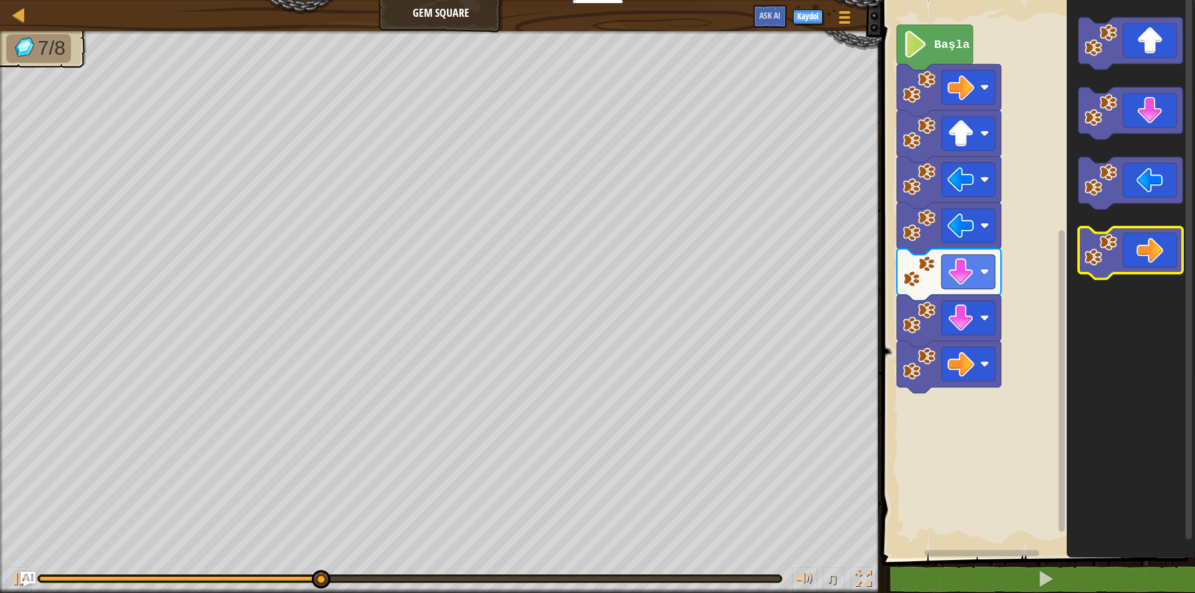
click at [1165, 242] on icon "Blockly Çalışma Alanı" at bounding box center [1130, 253] width 104 height 52
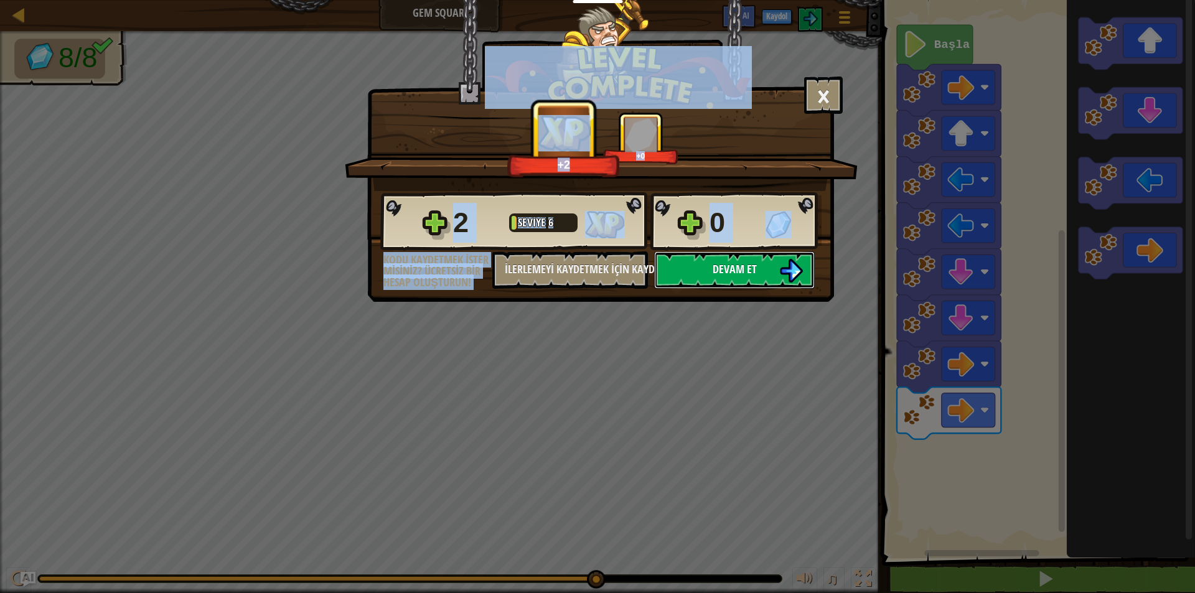
click at [776, 266] on button "Devam et" at bounding box center [734, 270] width 161 height 37
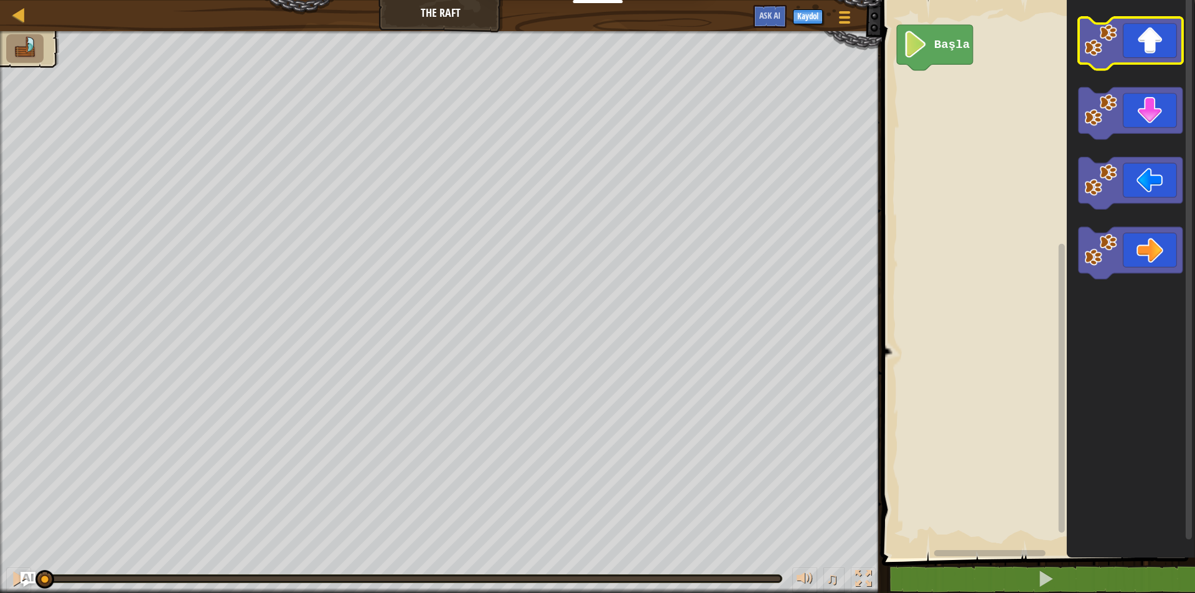
click at [1131, 52] on icon "Blockly Çalışma Alanı" at bounding box center [1130, 43] width 104 height 52
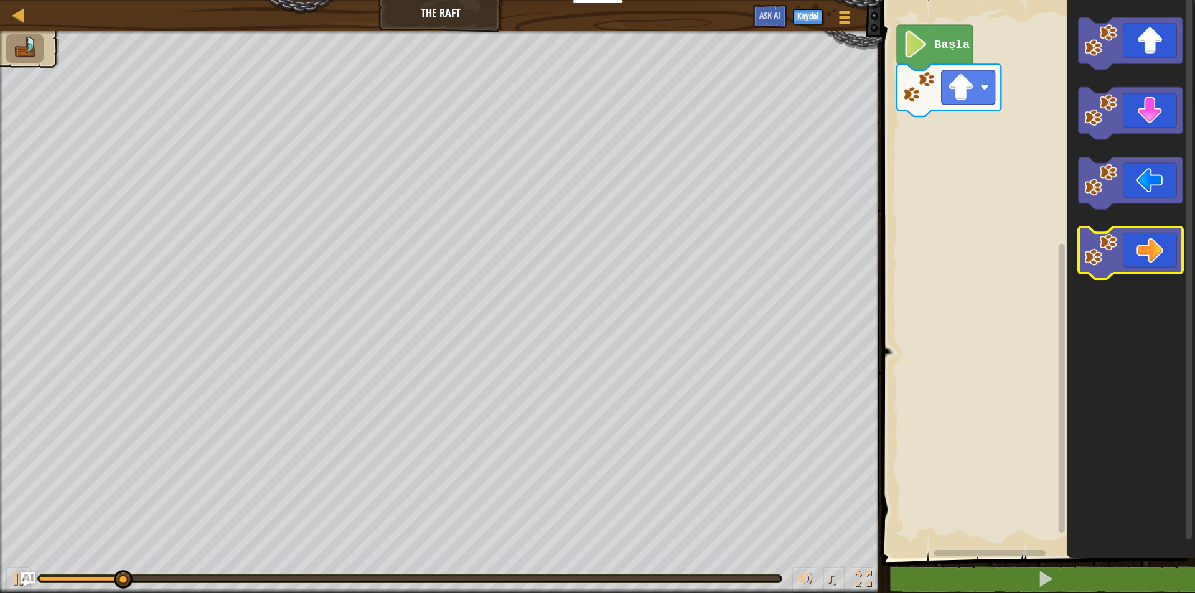
click at [1145, 235] on icon "Blockly Çalışma Alanı" at bounding box center [1130, 253] width 104 height 52
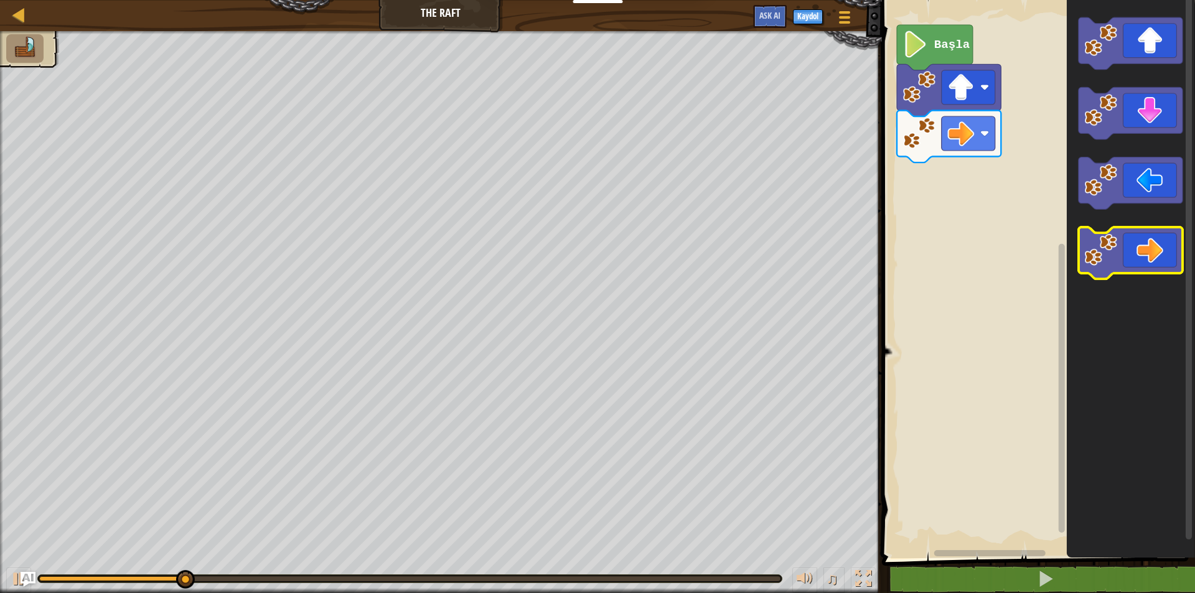
click at [1145, 235] on icon "Blockly Çalışma Alanı" at bounding box center [1130, 253] width 104 height 52
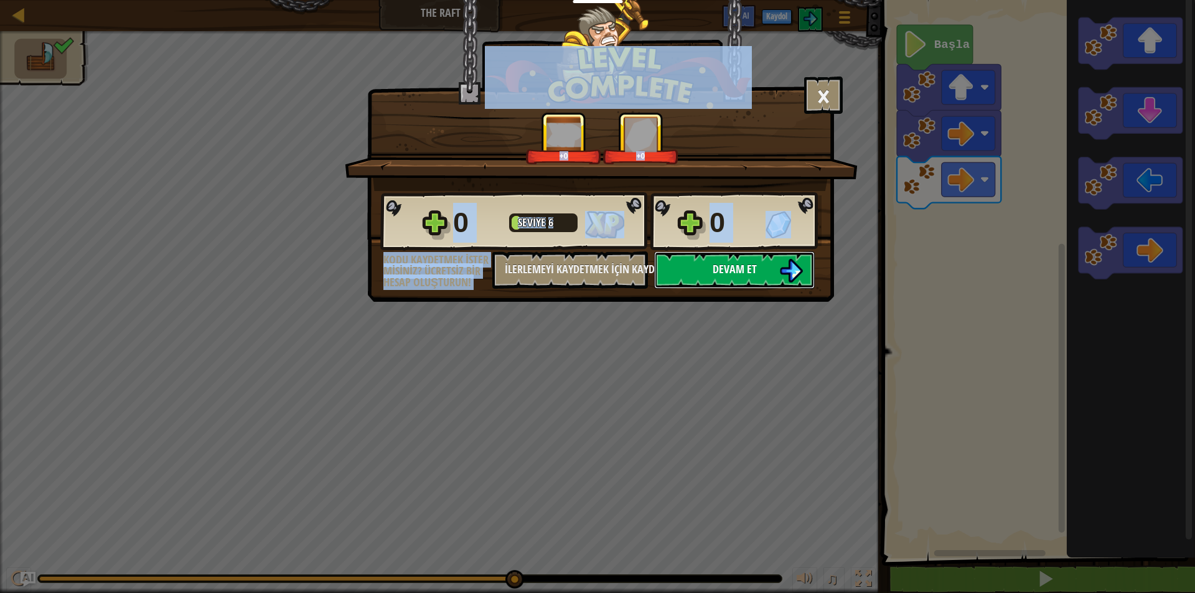
click at [783, 253] on button "Devam et" at bounding box center [734, 270] width 161 height 37
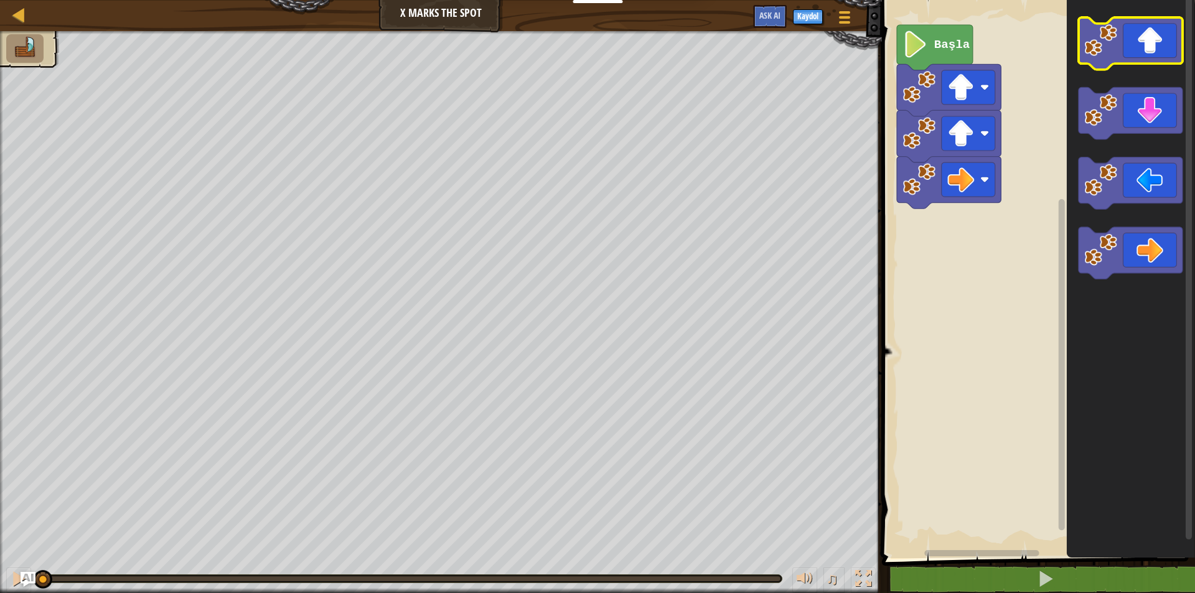
click at [1129, 47] on icon "Blockly Çalışma Alanı" at bounding box center [1130, 43] width 104 height 52
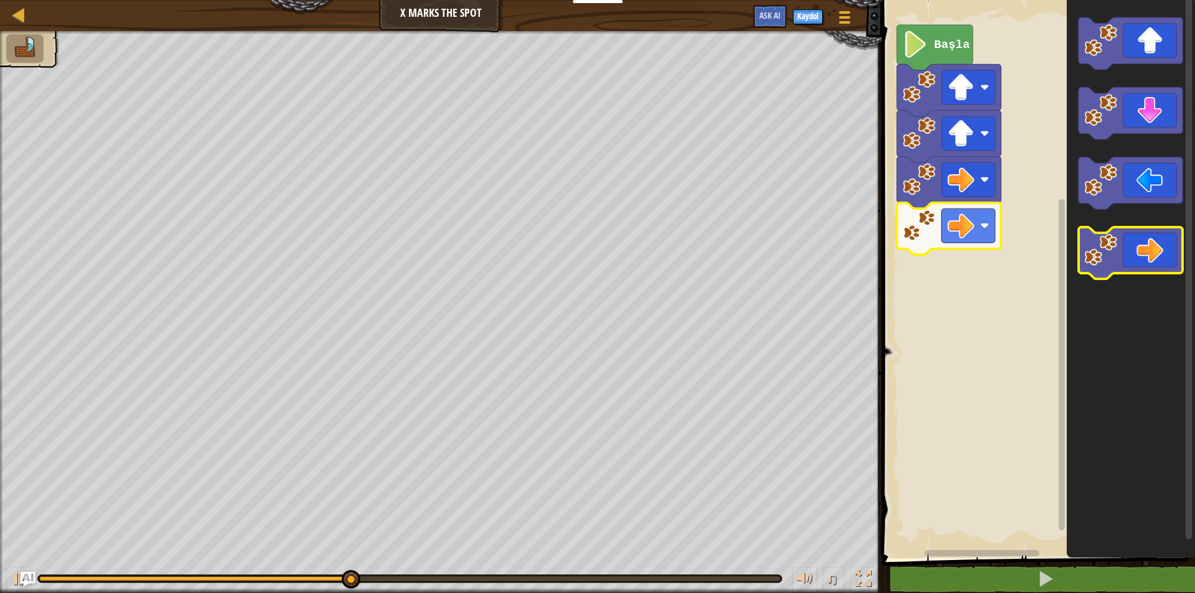
click at [1146, 237] on icon "Blockly Çalışma Alanı" at bounding box center [1130, 253] width 104 height 52
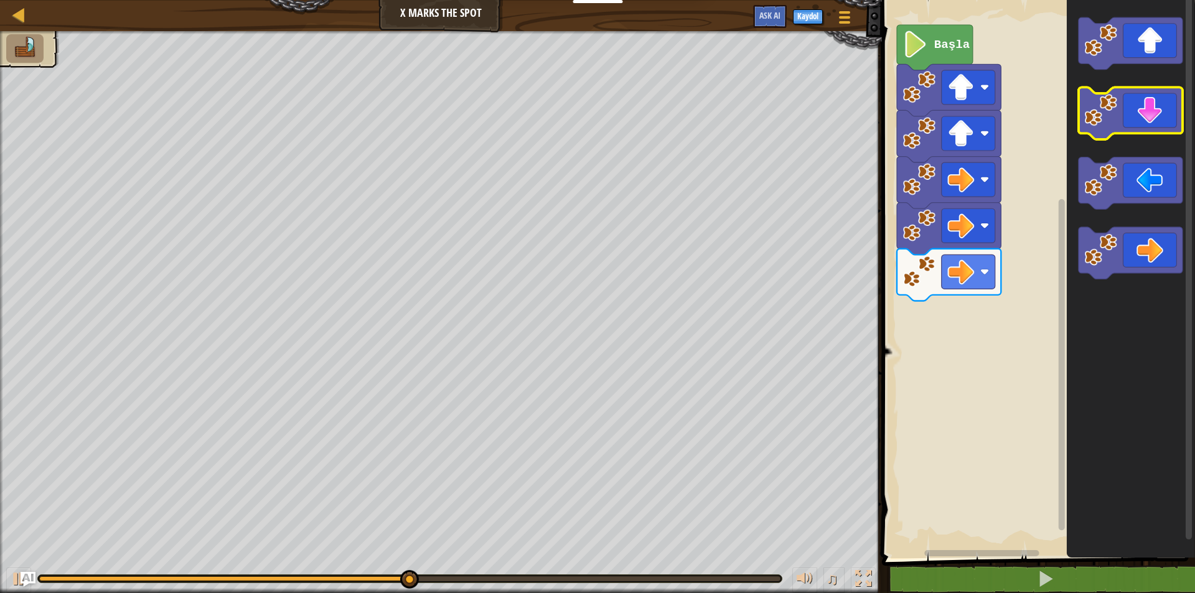
click at [1142, 105] on icon "Blockly Çalışma Alanı" at bounding box center [1130, 114] width 104 height 52
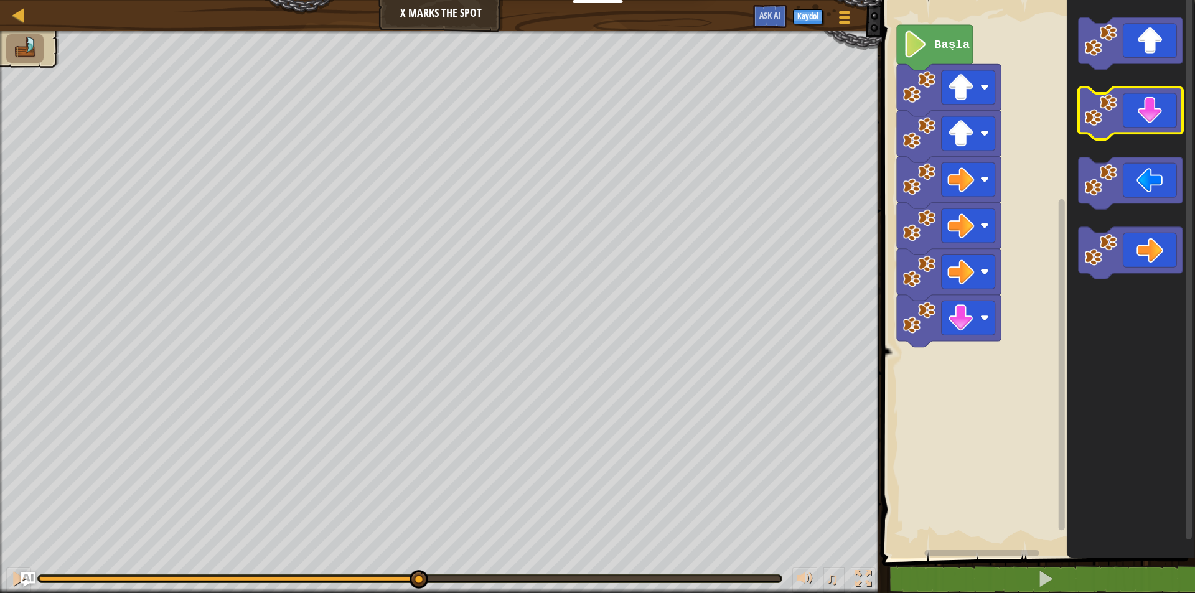
click at [1142, 105] on icon "Blockly Çalışma Alanı" at bounding box center [1130, 114] width 104 height 52
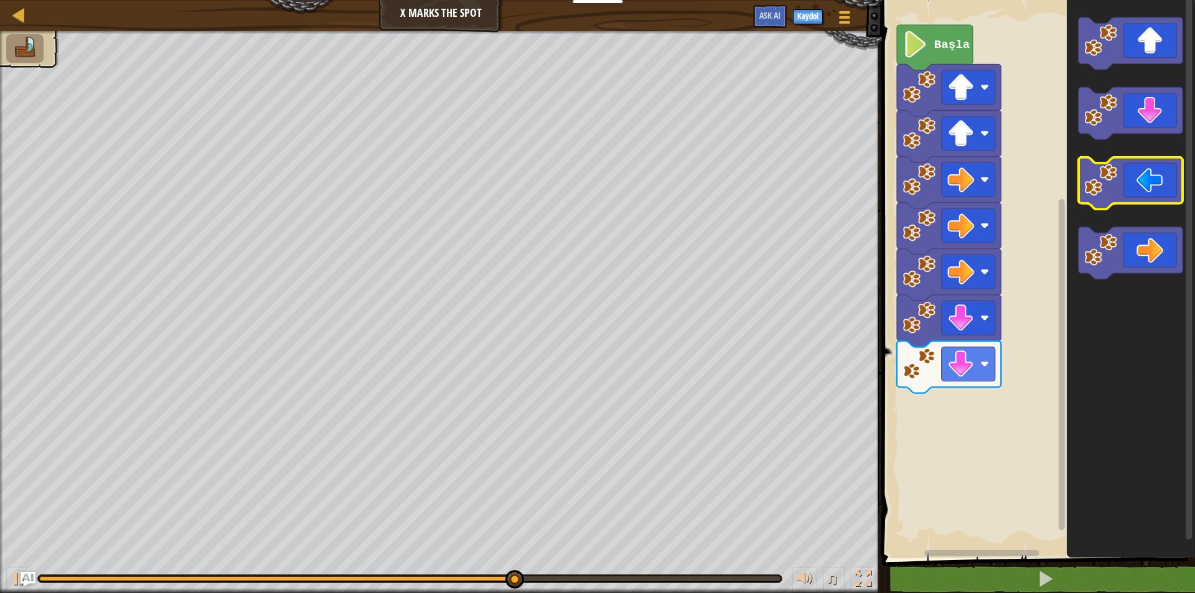
click at [1147, 182] on icon "Blockly Çalışma Alanı" at bounding box center [1130, 184] width 104 height 52
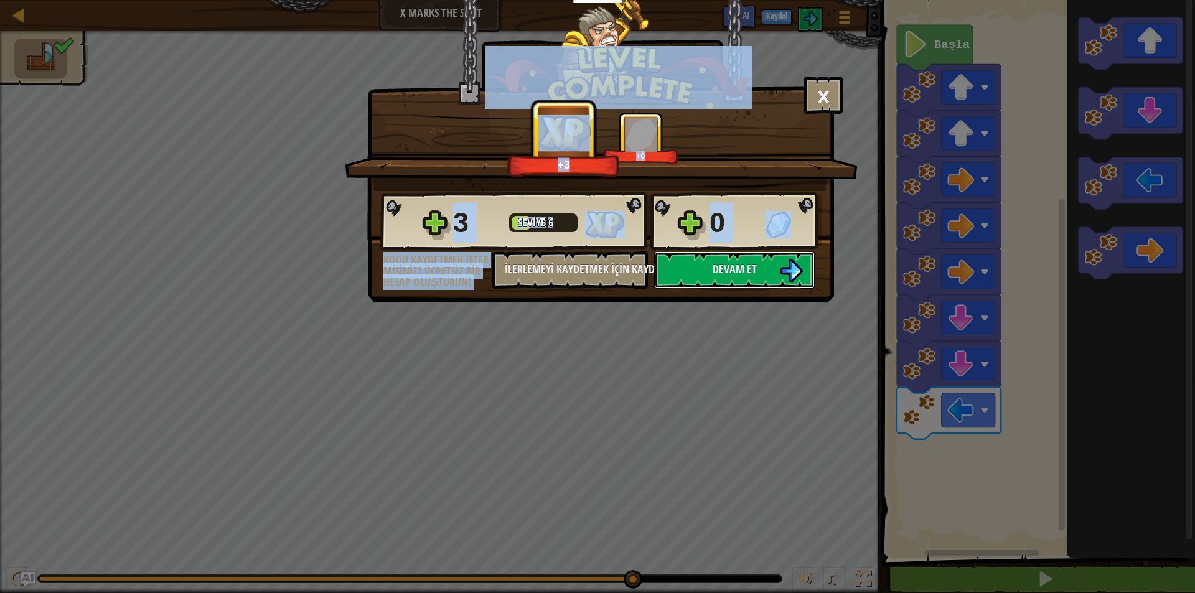
click at [782, 255] on button "Devam et" at bounding box center [734, 270] width 161 height 37
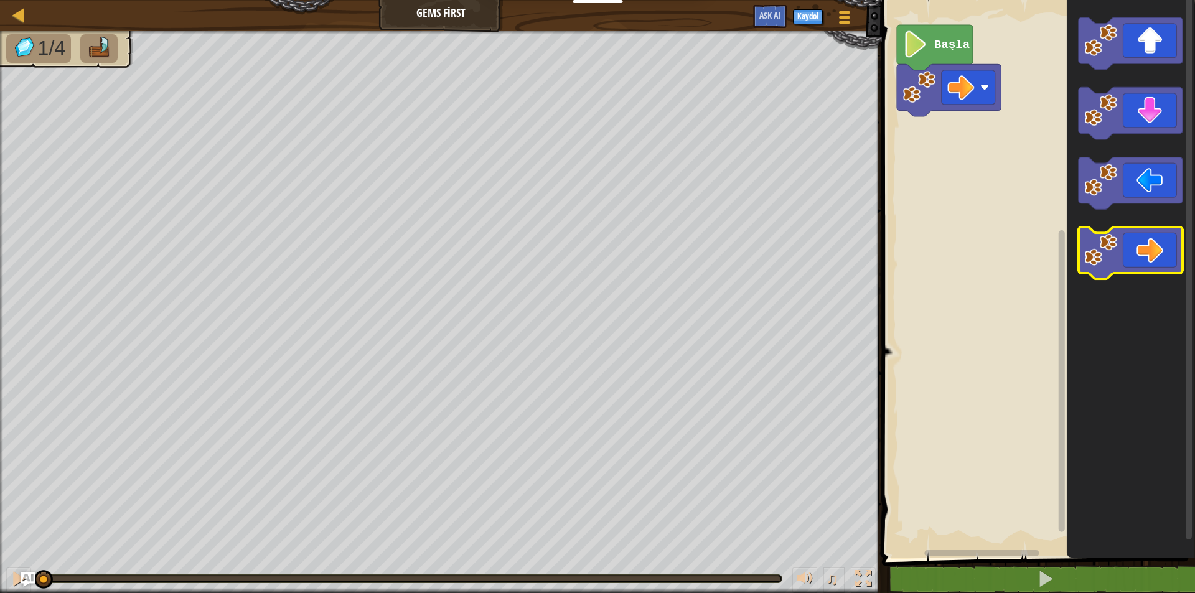
click at [1163, 244] on icon "Blockly Çalışma Alanı" at bounding box center [1130, 253] width 104 height 52
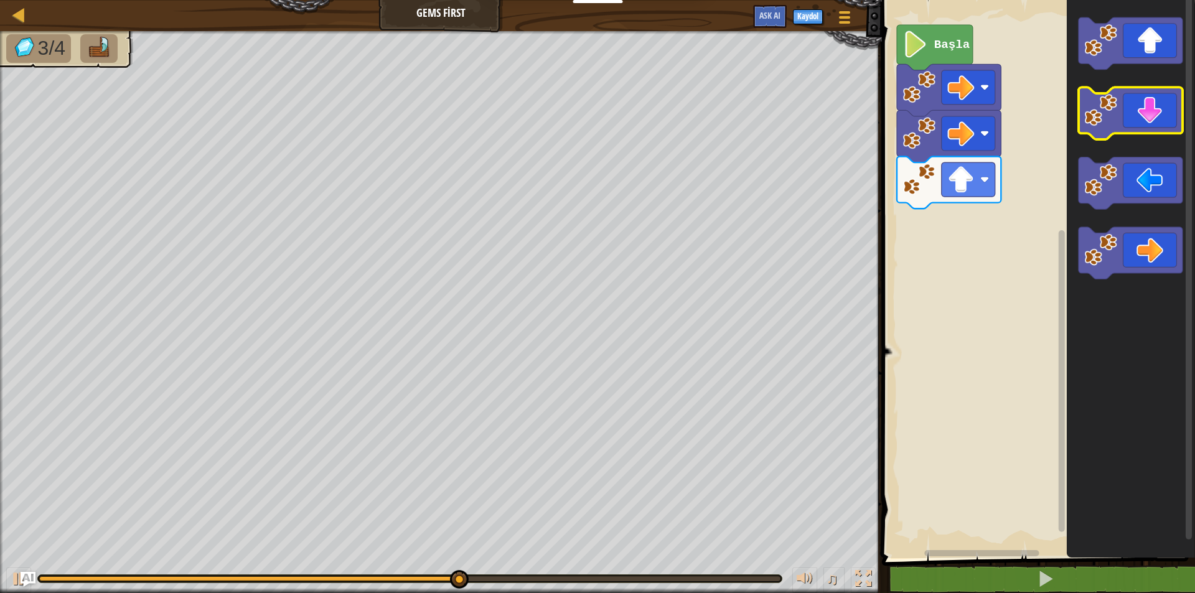
click at [1150, 92] on icon "Blockly Çalışma Alanı" at bounding box center [1130, 114] width 104 height 52
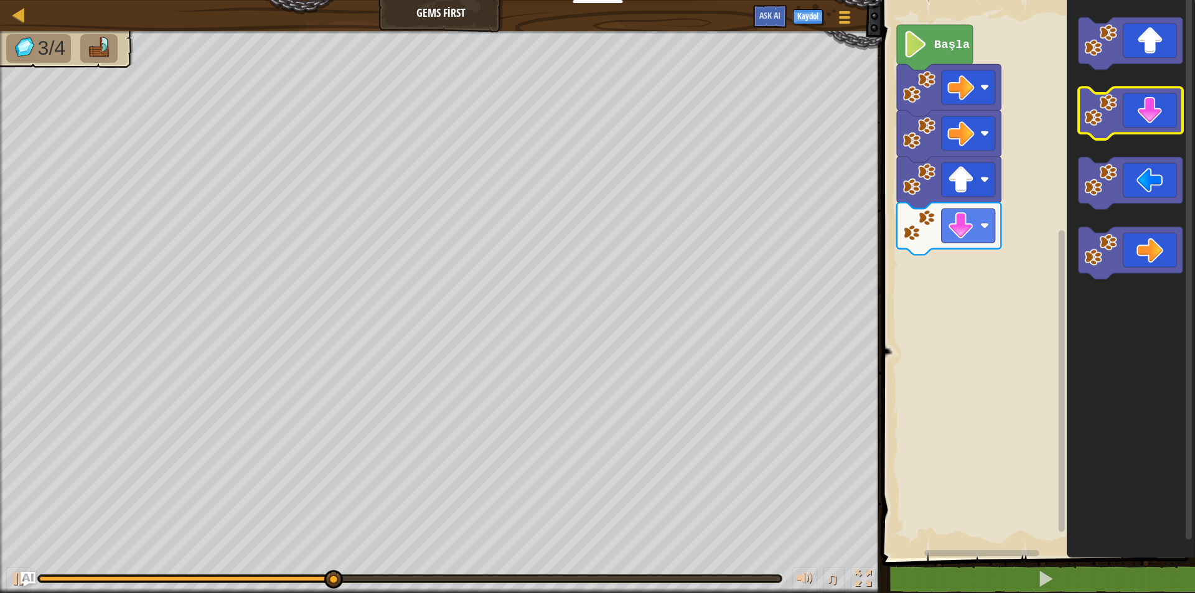
click at [1150, 92] on icon "Blockly Çalışma Alanı" at bounding box center [1130, 114] width 104 height 52
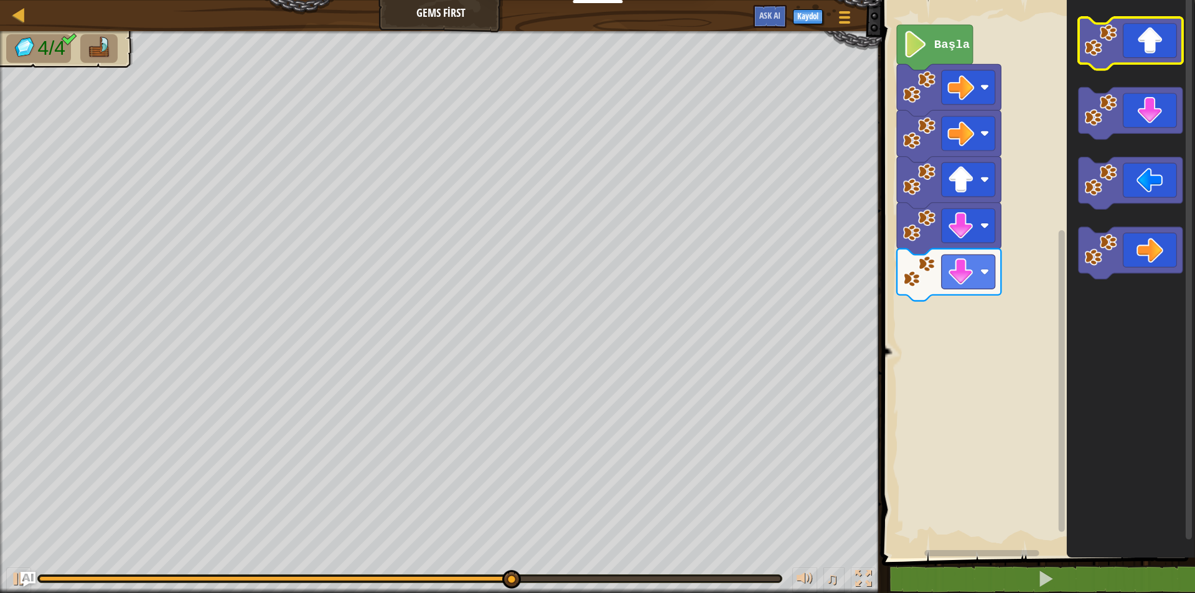
click at [1149, 49] on icon "Blockly Çalışma Alanı" at bounding box center [1130, 43] width 104 height 52
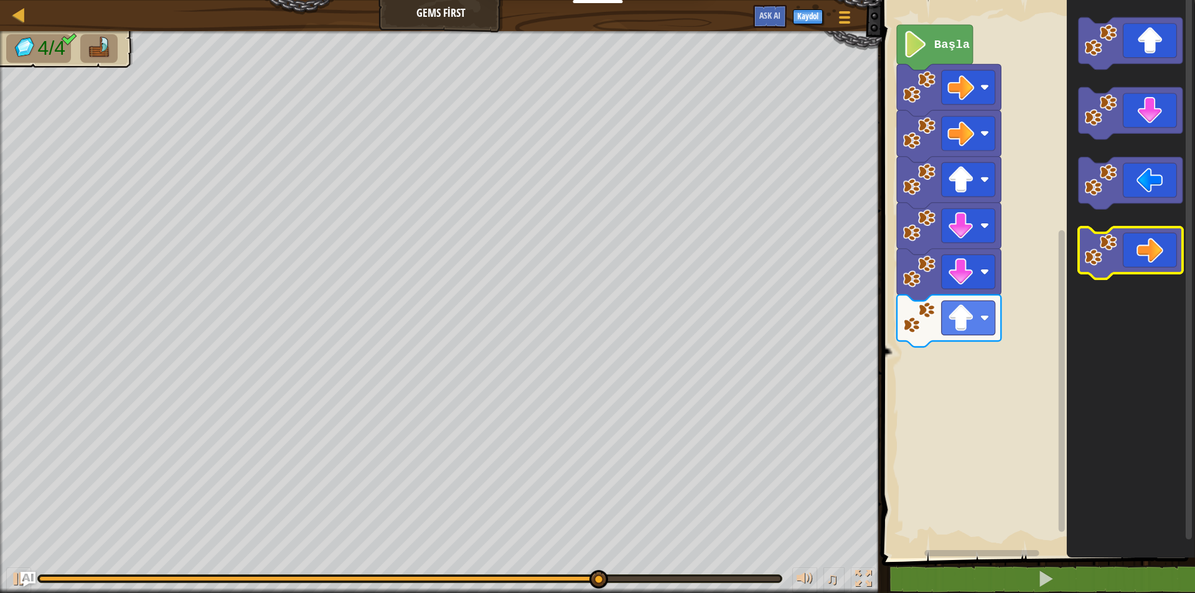
click at [1158, 253] on icon "Blockly Çalışma Alanı" at bounding box center [1130, 253] width 104 height 52
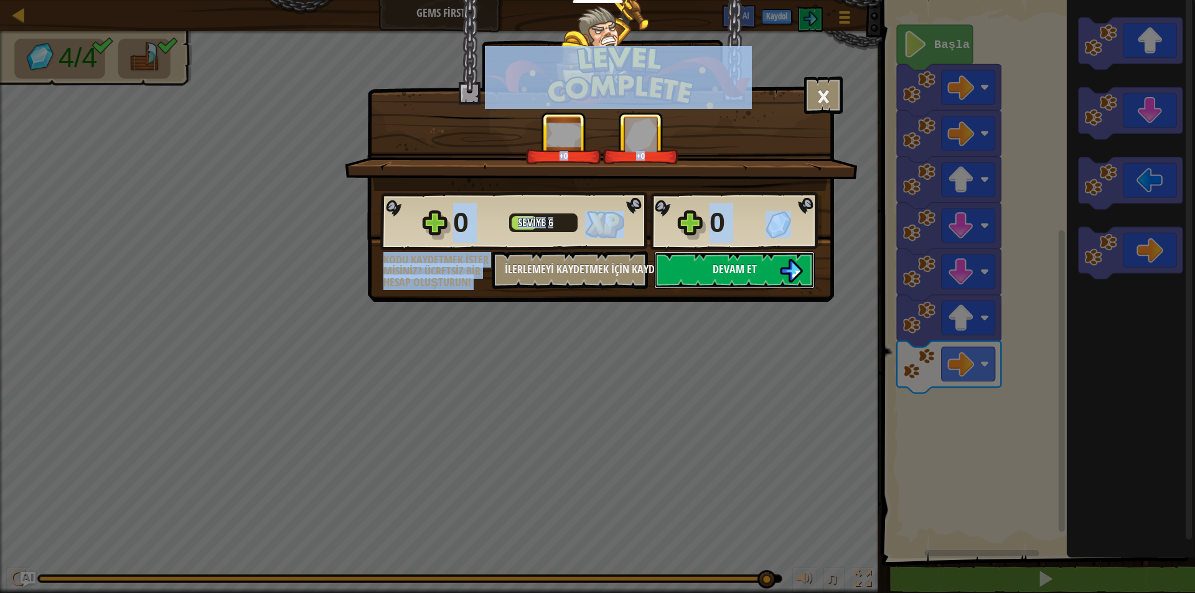
click at [723, 256] on button "Devam et" at bounding box center [734, 270] width 161 height 37
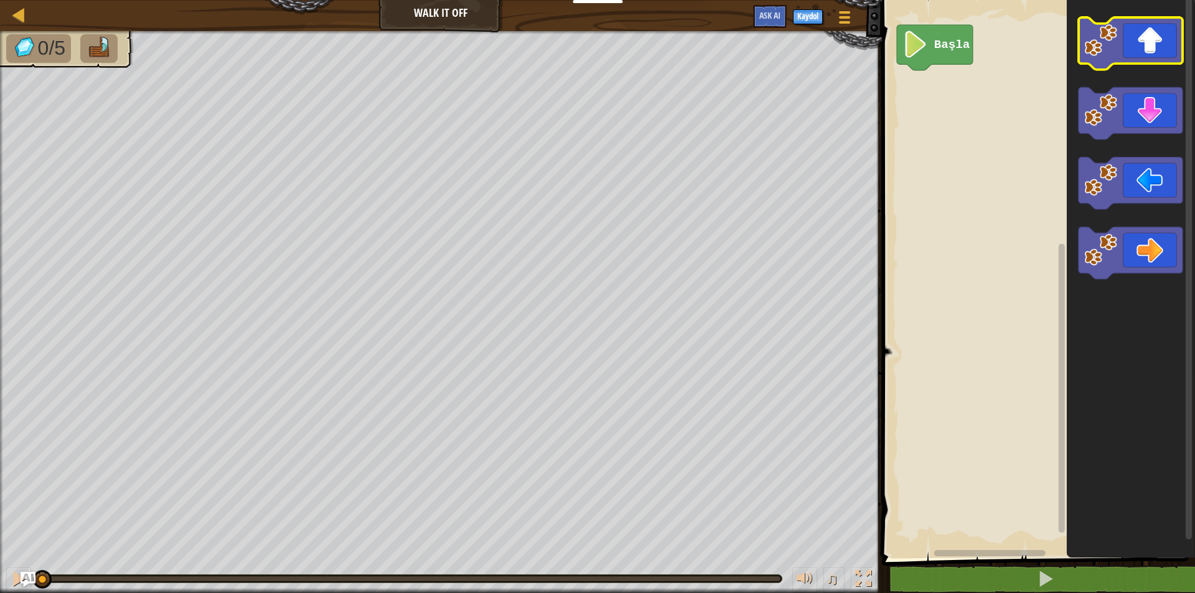
click at [1165, 40] on icon "Blockly Çalışma Alanı" at bounding box center [1130, 43] width 104 height 52
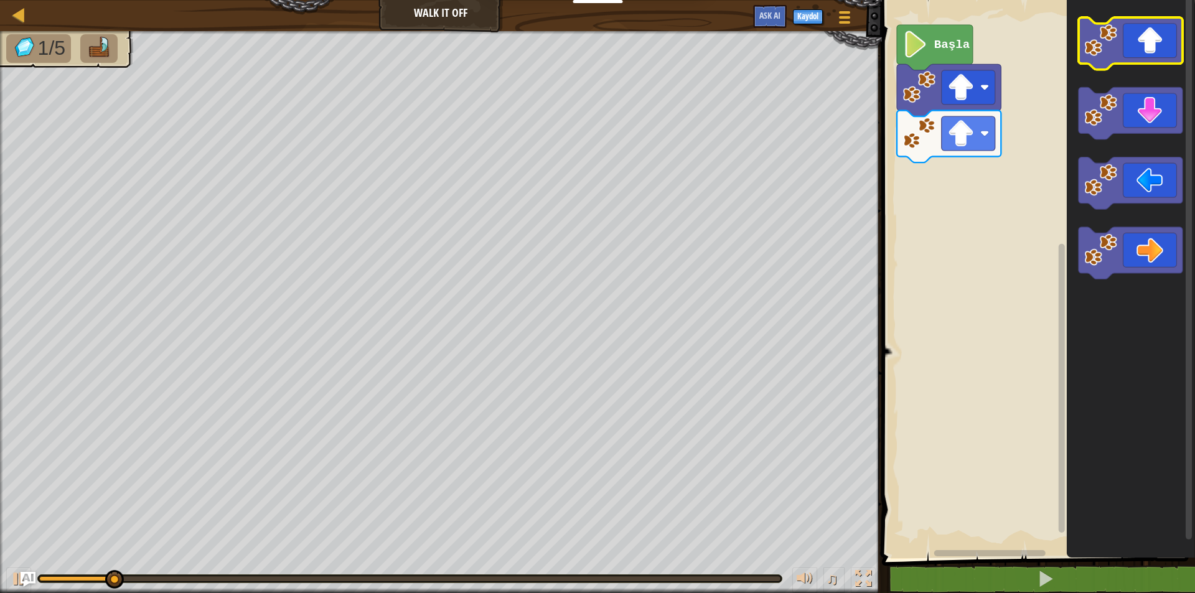
click at [1165, 40] on icon "Blockly Çalışma Alanı" at bounding box center [1130, 43] width 104 height 52
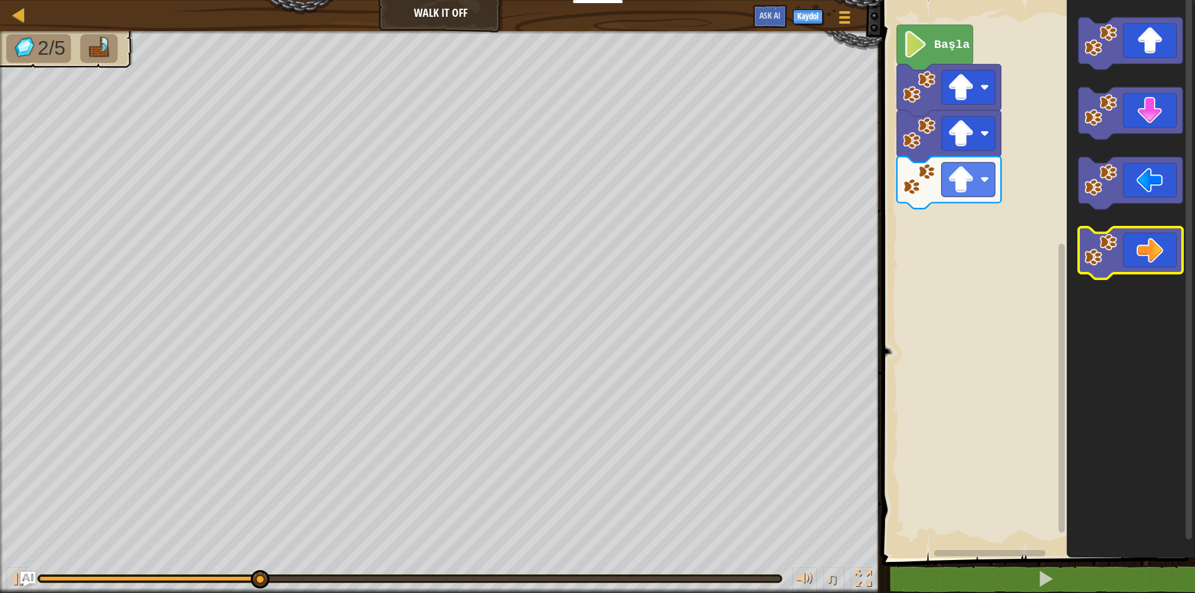
click at [1154, 242] on icon "Blockly Çalışma Alanı" at bounding box center [1130, 253] width 104 height 52
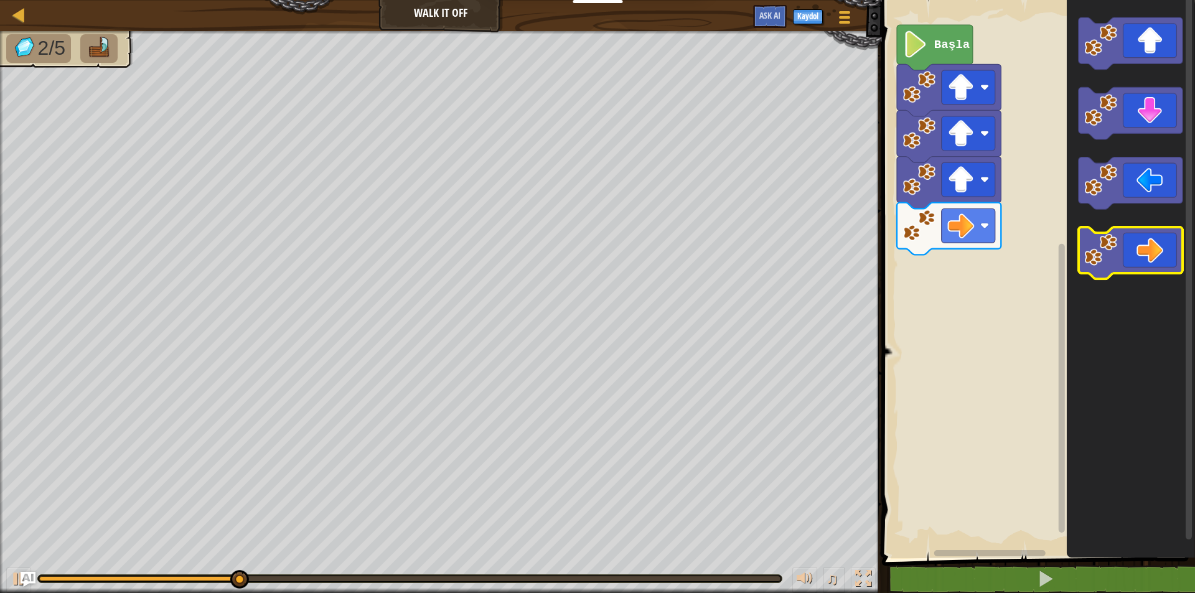
click at [1154, 242] on icon "Blockly Çalışma Alanı" at bounding box center [1130, 253] width 104 height 52
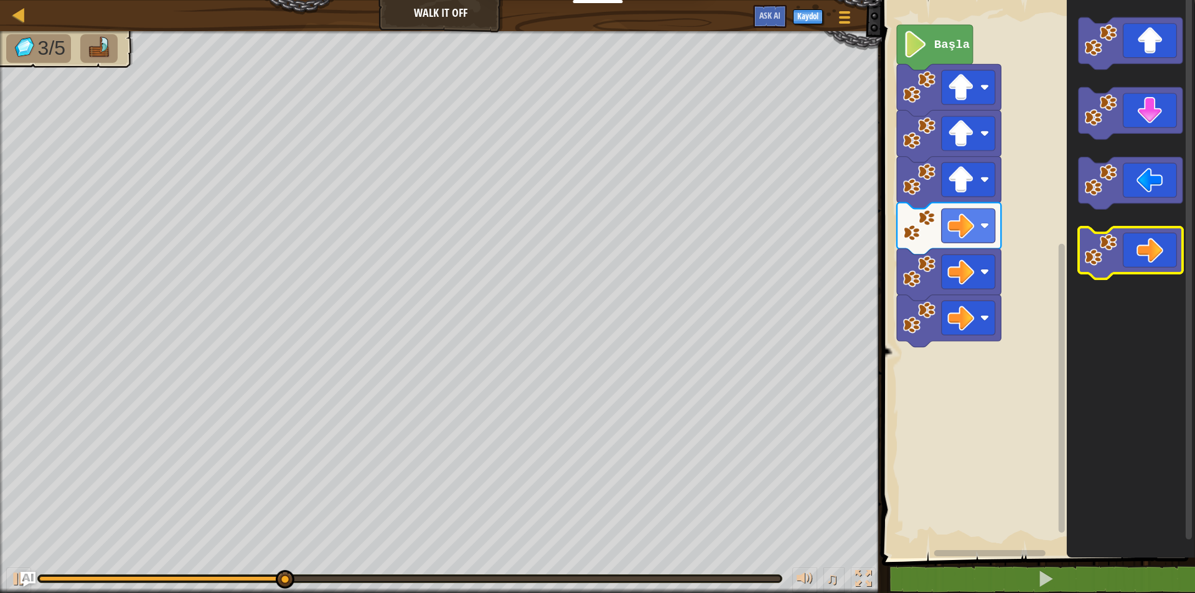
click at [1154, 242] on icon "Blockly Çalışma Alanı" at bounding box center [1130, 253] width 104 height 52
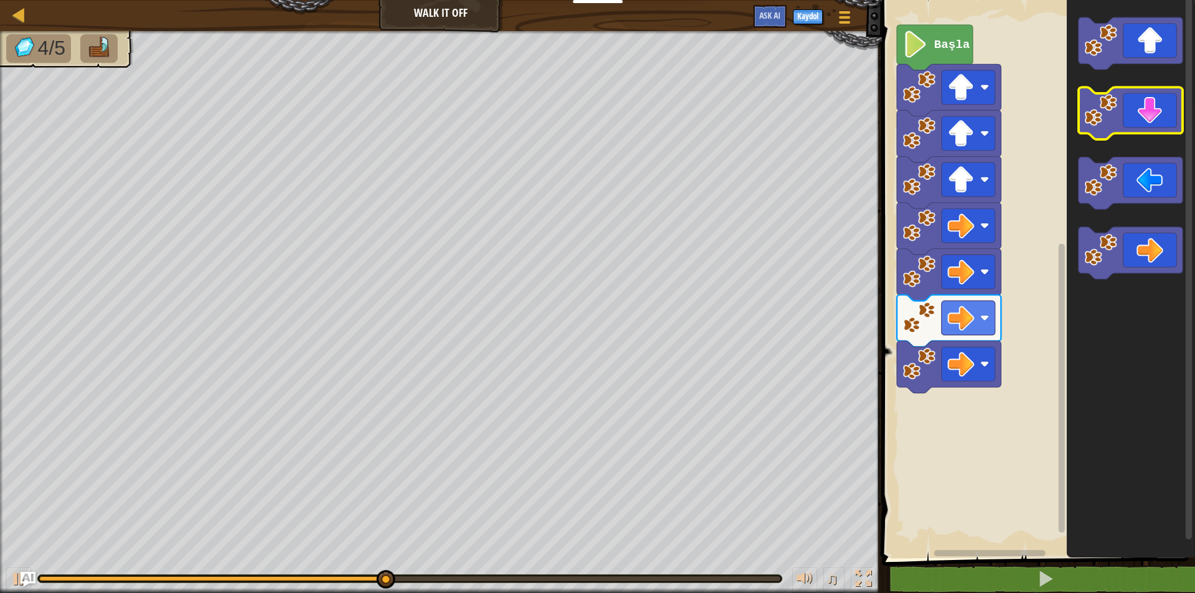
click at [1162, 110] on icon "Blockly Çalışma Alanı" at bounding box center [1130, 114] width 104 height 52
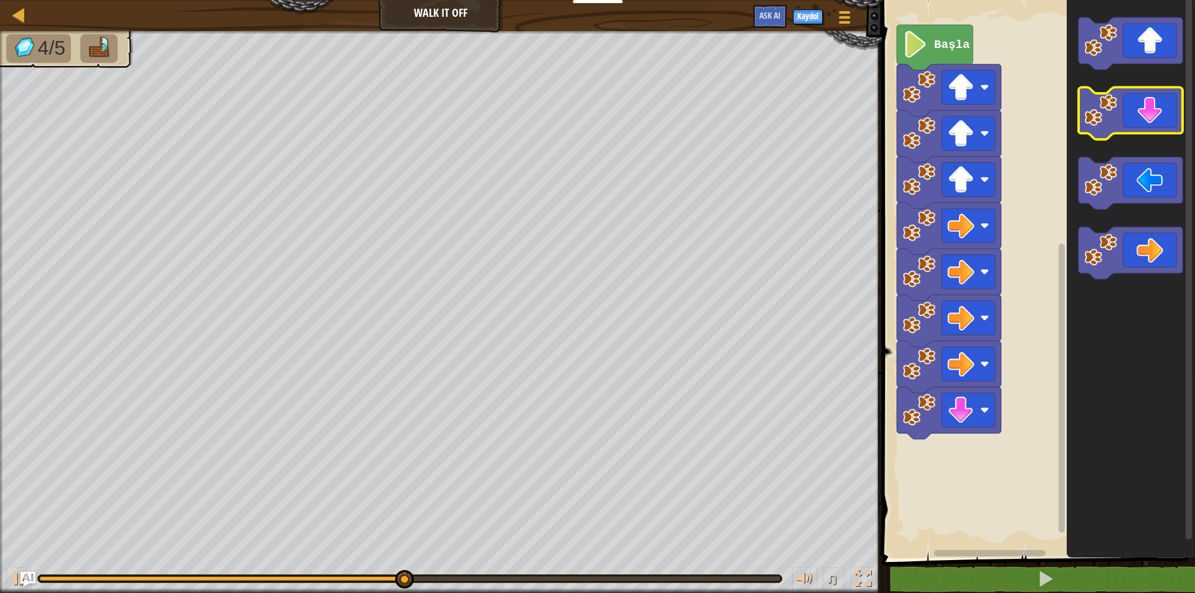
click at [1162, 110] on icon "Blockly Çalışma Alanı" at bounding box center [1130, 114] width 104 height 52
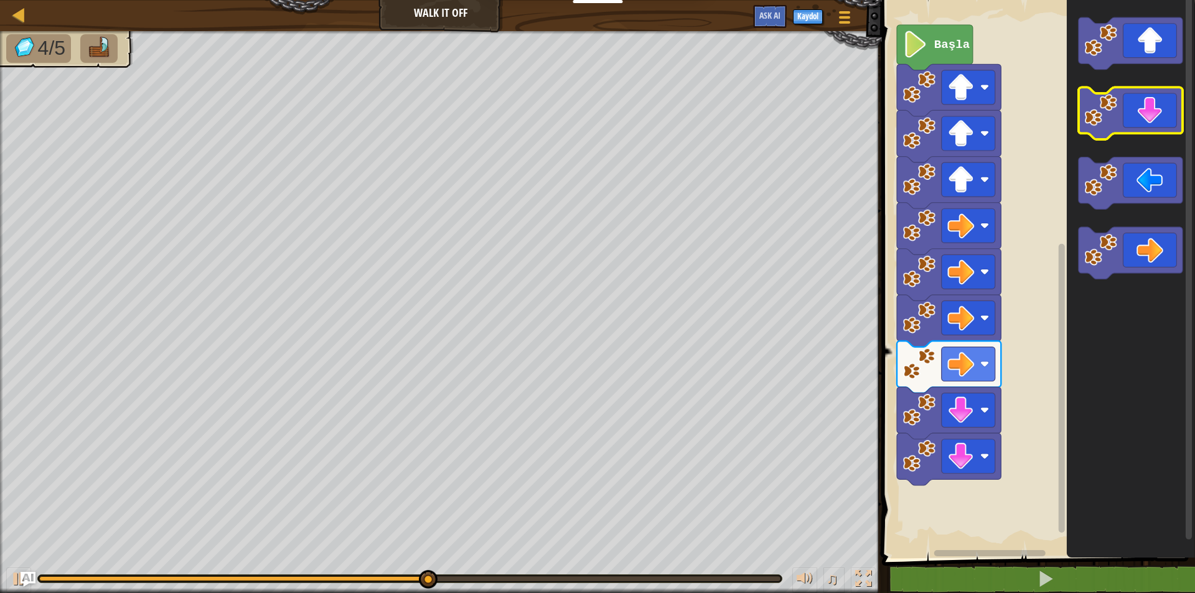
click at [1162, 110] on icon "Blockly Çalışma Alanı" at bounding box center [1130, 114] width 104 height 52
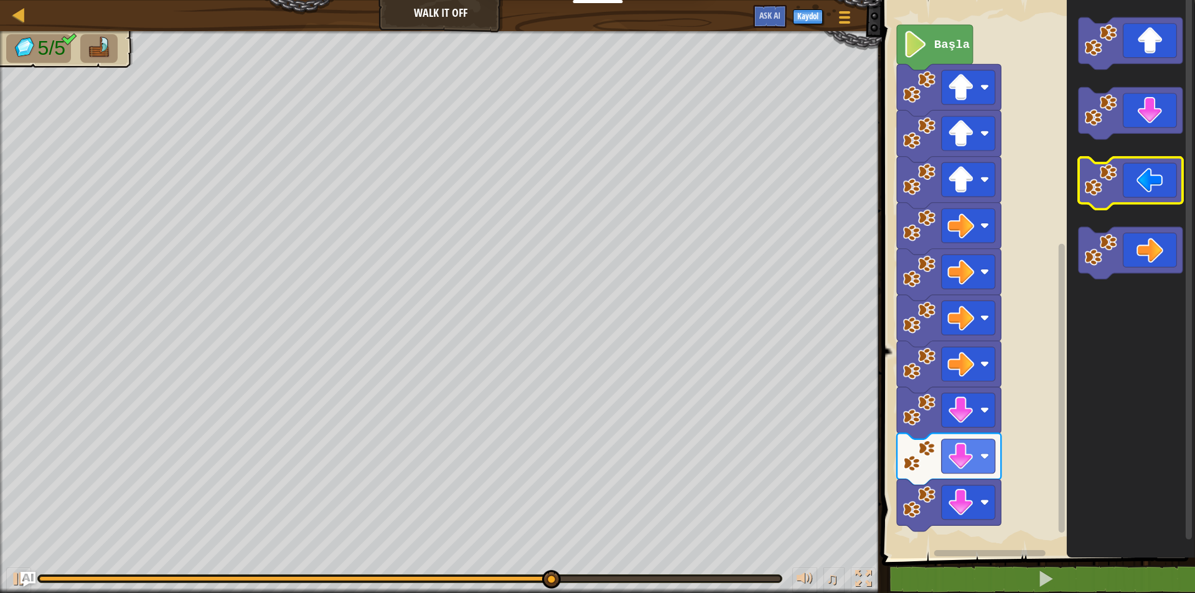
click at [1137, 189] on icon "Blockly Çalışma Alanı" at bounding box center [1130, 184] width 104 height 52
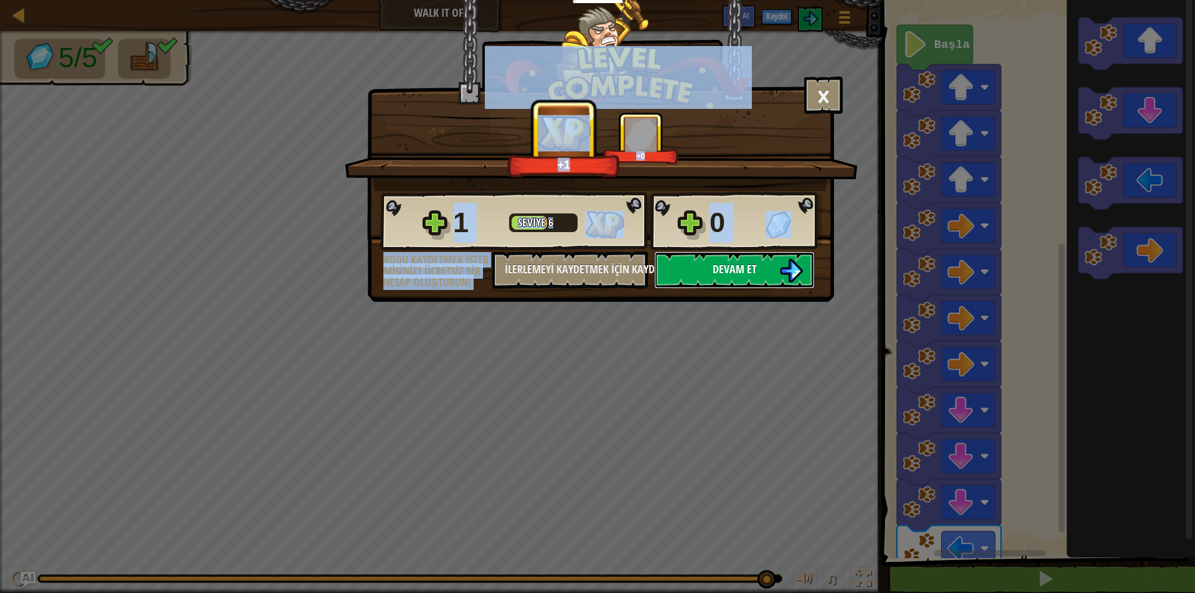
click at [700, 263] on button "Devam et" at bounding box center [734, 270] width 161 height 37
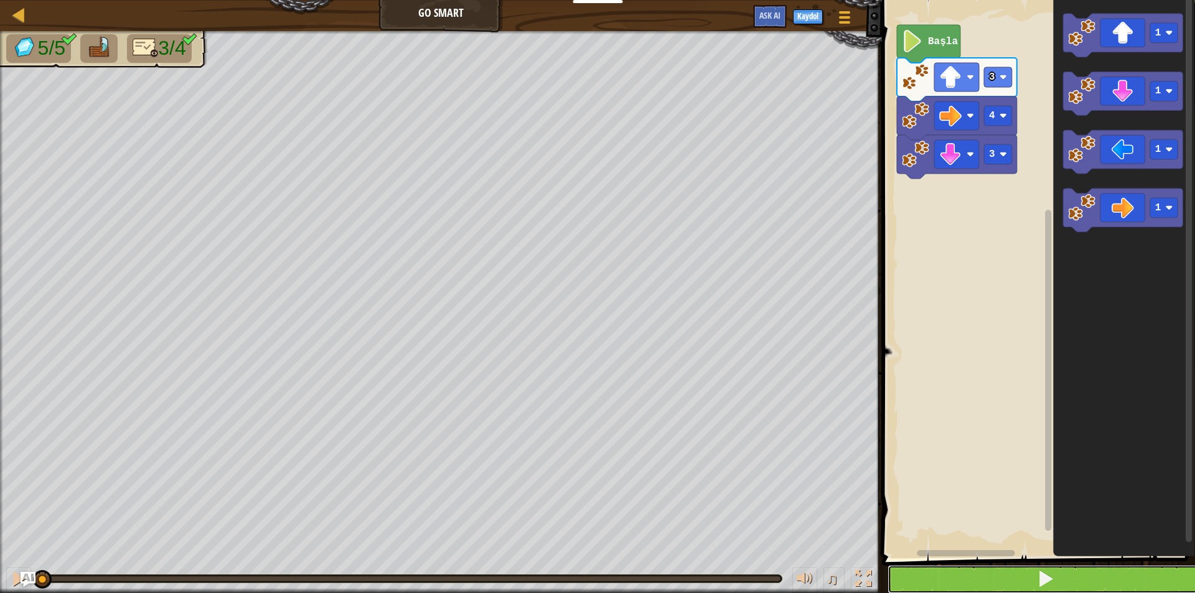
click at [1060, 573] on button at bounding box center [1046, 579] width 317 height 29
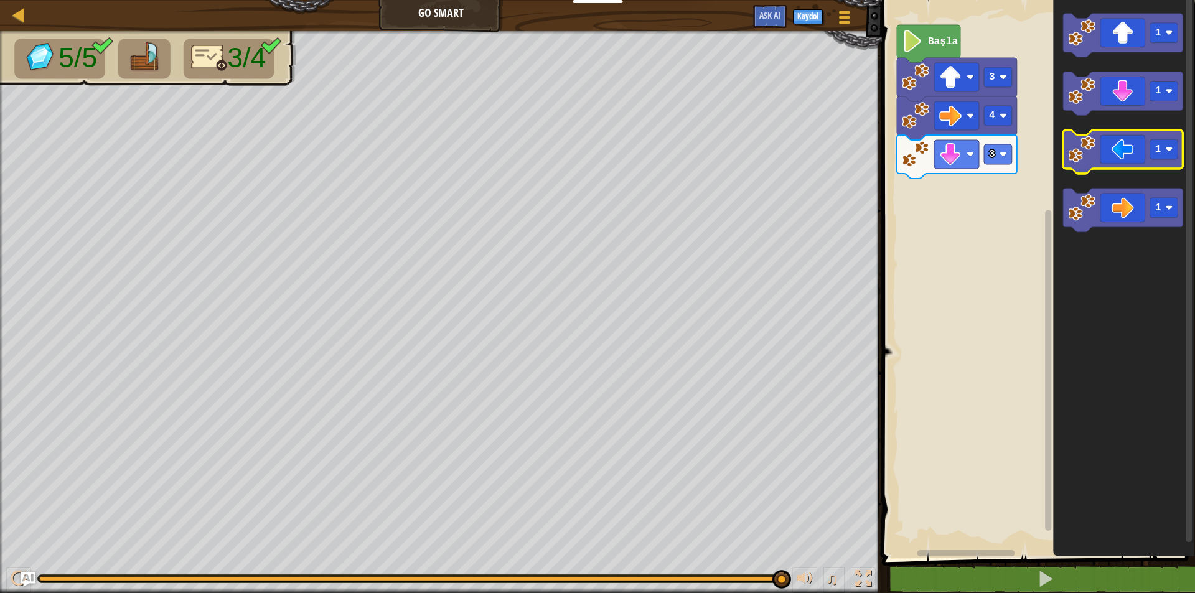
click at [1132, 164] on icon "Blockly Çalışma Alanı" at bounding box center [1123, 153] width 120 height 44
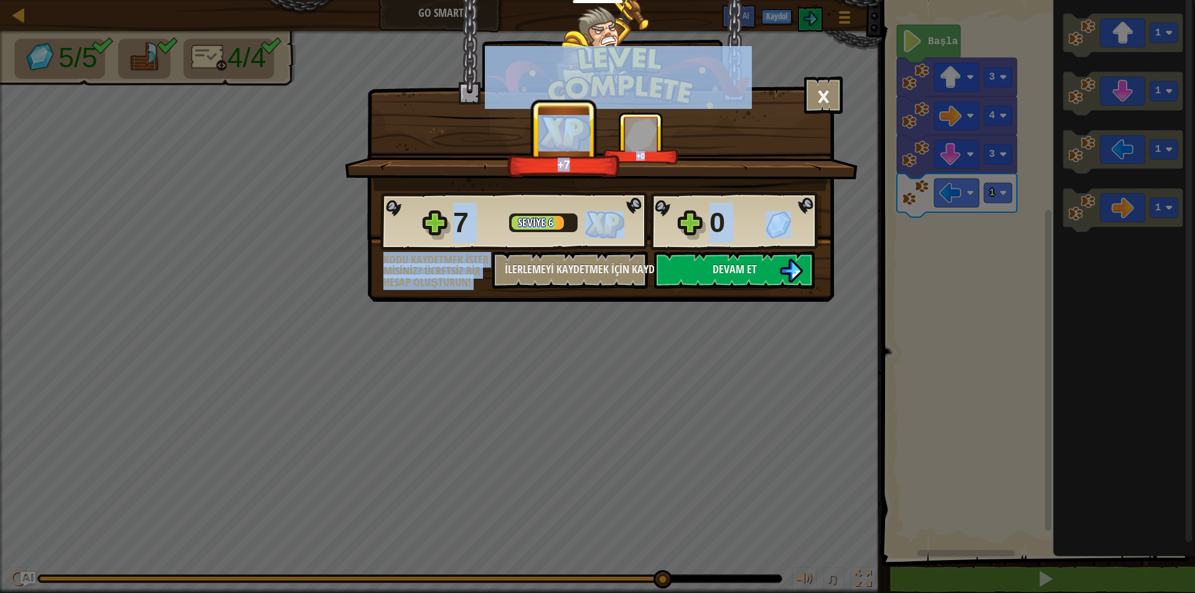
click at [769, 250] on div "7 Seviye 6 0" at bounding box center [600, 222] width 441 height 60
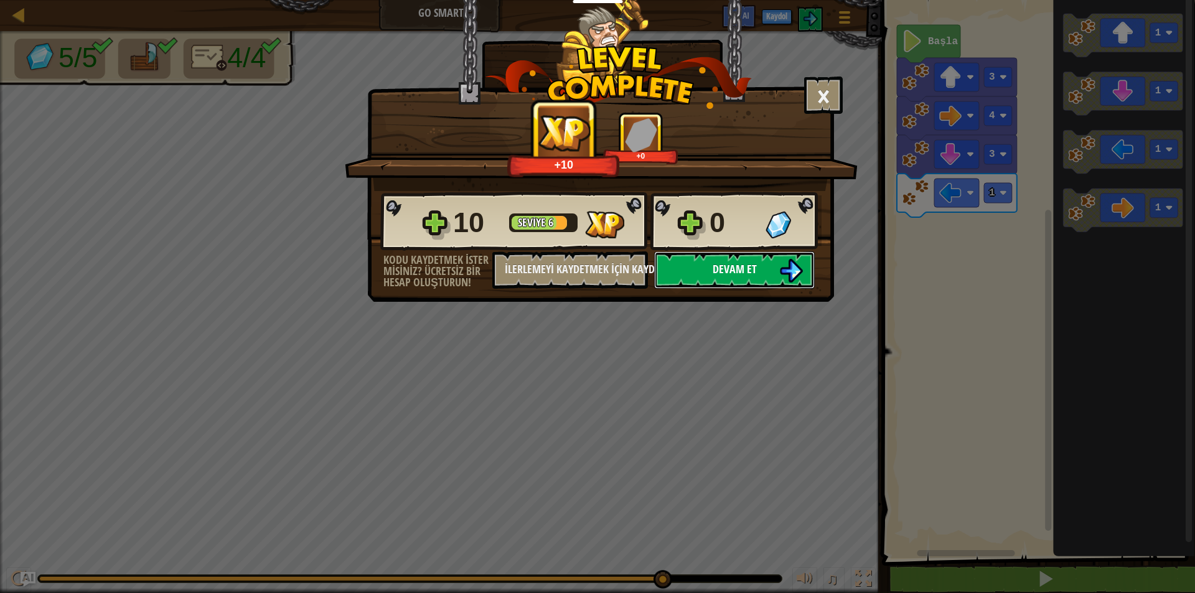
click at [769, 256] on button "Devam et" at bounding box center [734, 270] width 161 height 37
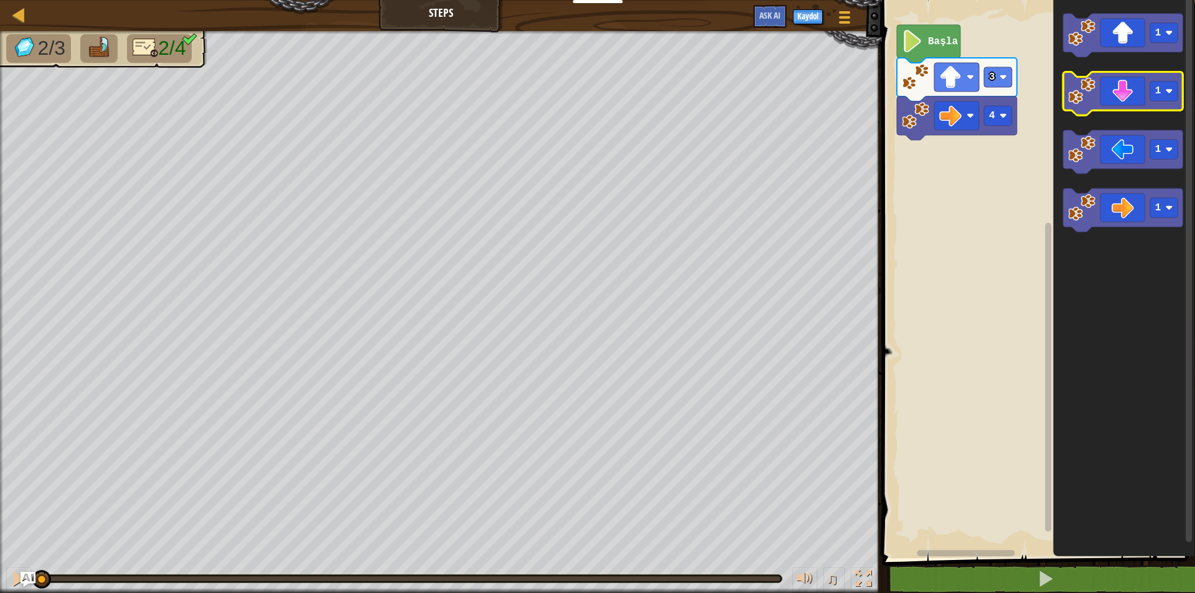
click at [1111, 98] on icon "Blockly Çalışma Alanı" at bounding box center [1123, 94] width 120 height 44
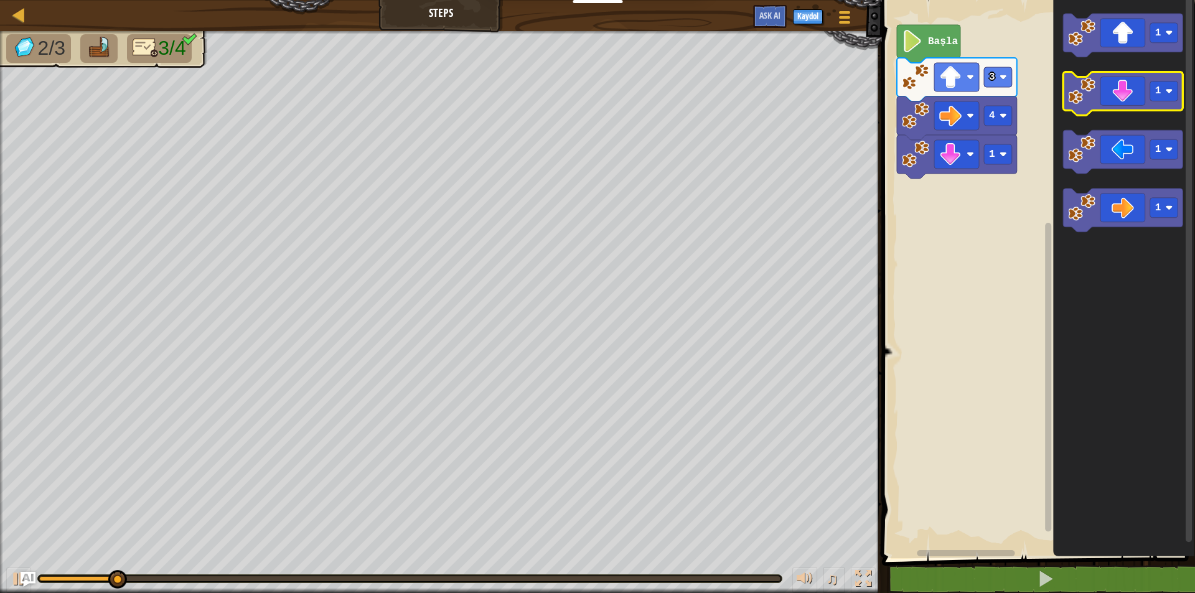
click at [1111, 98] on icon "Blockly Çalışma Alanı" at bounding box center [1123, 94] width 120 height 44
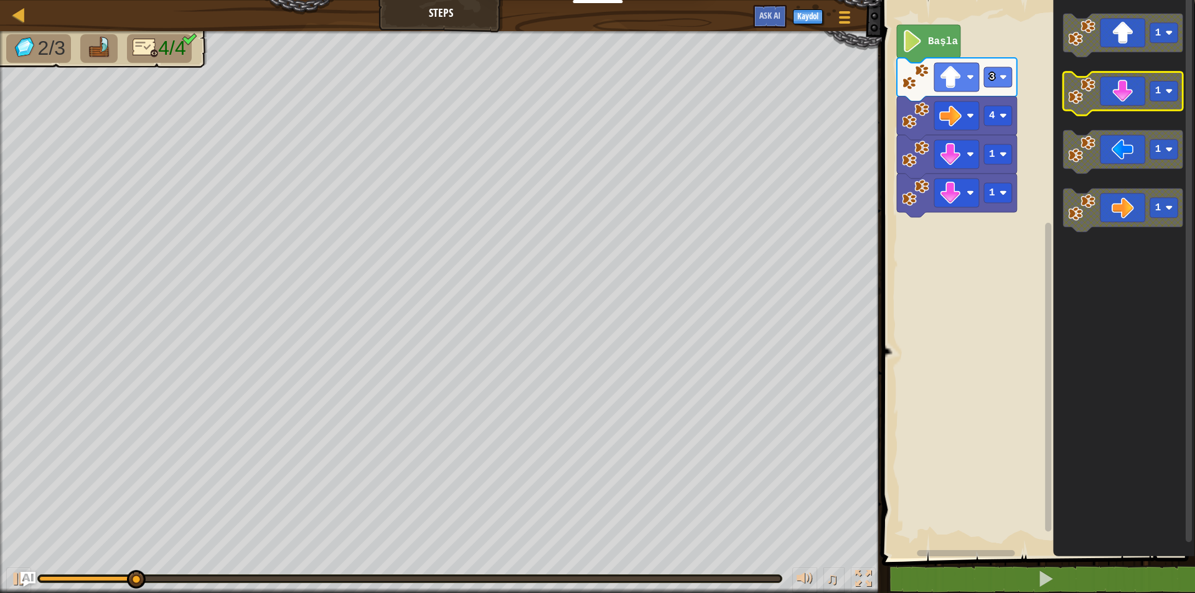
click at [1111, 98] on icon "Blockly Çalışma Alanı" at bounding box center [1123, 94] width 120 height 44
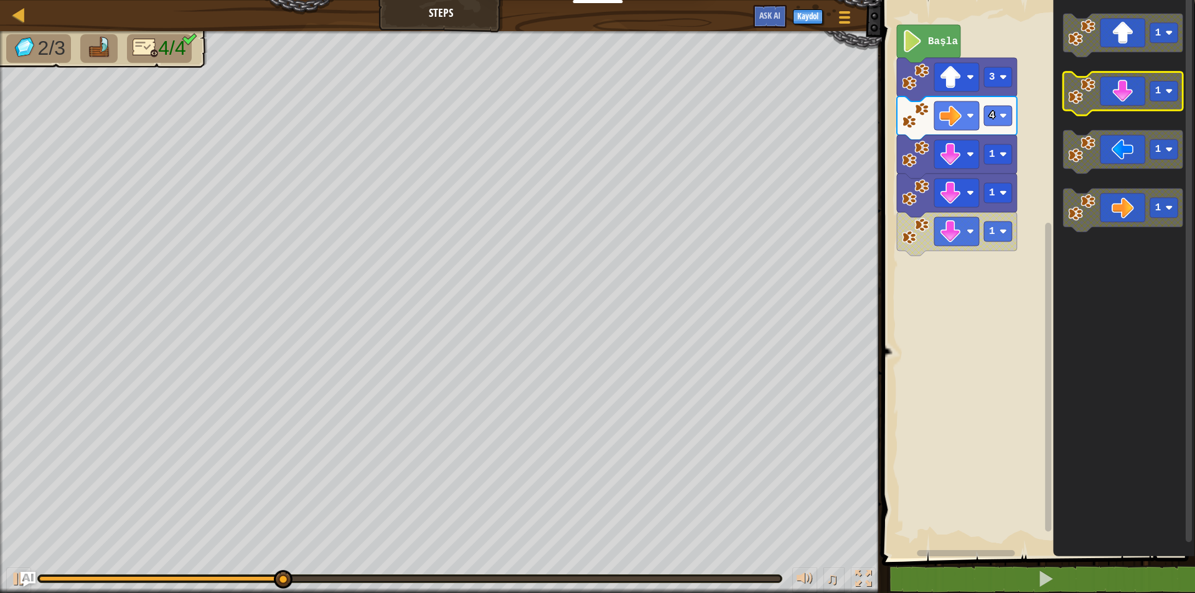
click at [1131, 90] on icon "Blockly Çalışma Alanı" at bounding box center [1123, 94] width 120 height 44
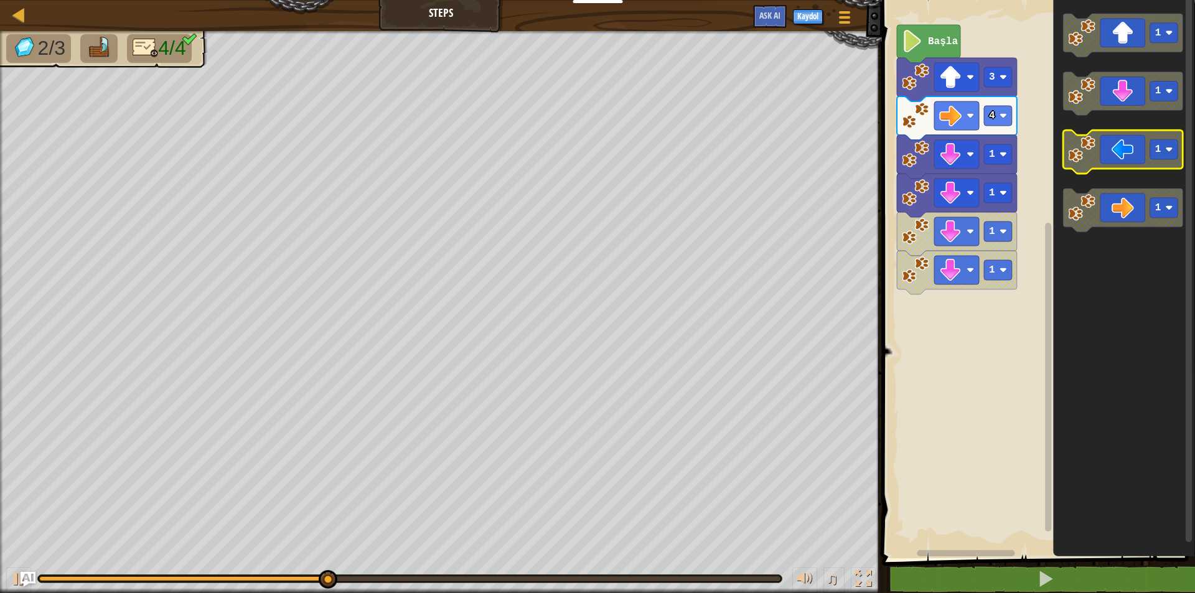
click at [1136, 150] on icon "Blockly Çalışma Alanı" at bounding box center [1123, 153] width 120 height 44
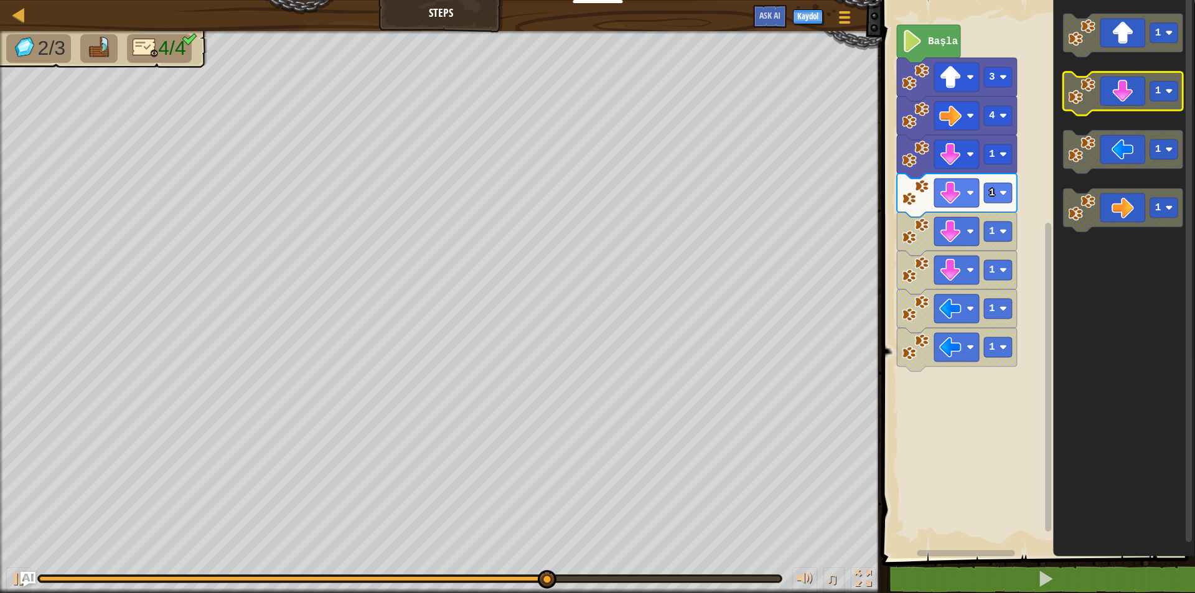
click at [1115, 102] on icon "Blockly Çalışma Alanı" at bounding box center [1123, 94] width 120 height 44
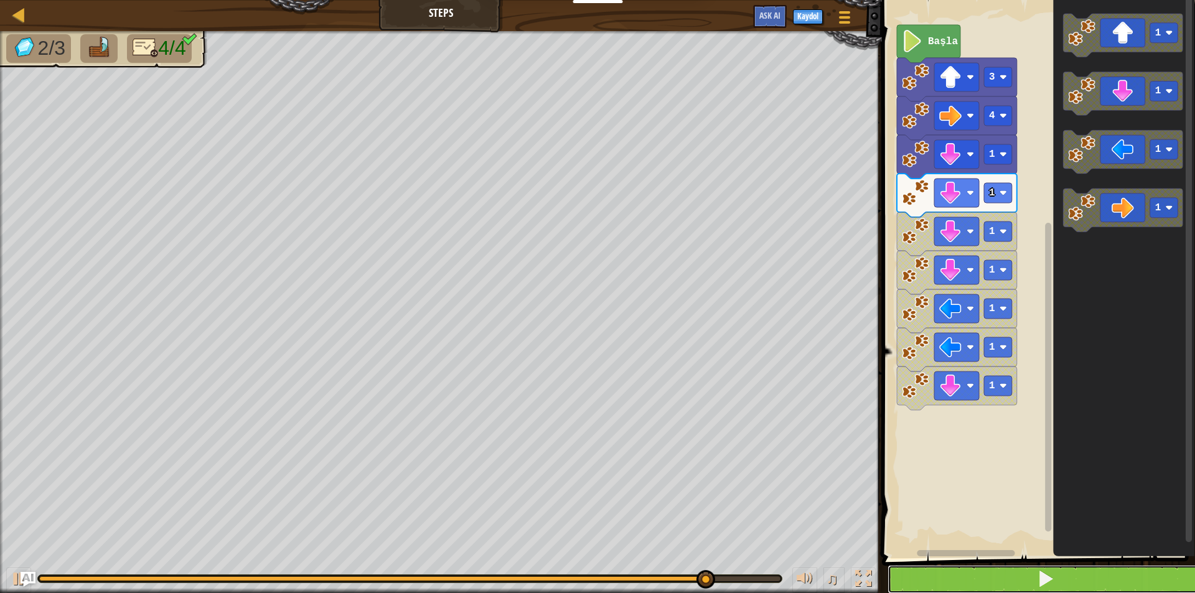
click at [1038, 578] on span at bounding box center [1045, 578] width 17 height 17
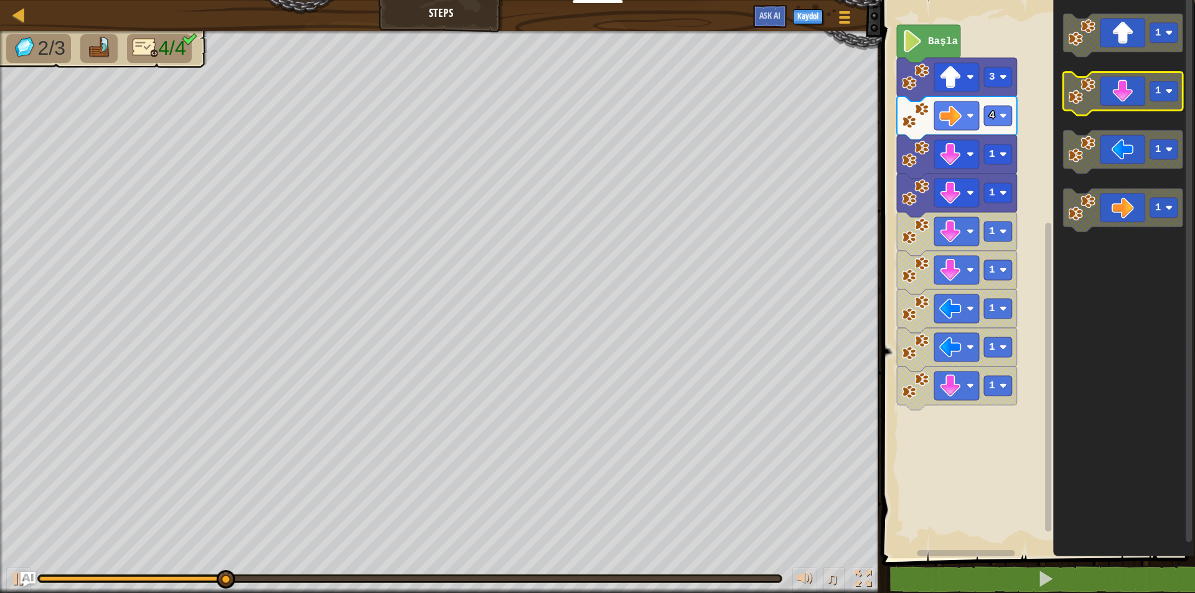
click at [1116, 108] on icon "Blockly Çalışma Alanı" at bounding box center [1123, 94] width 120 height 44
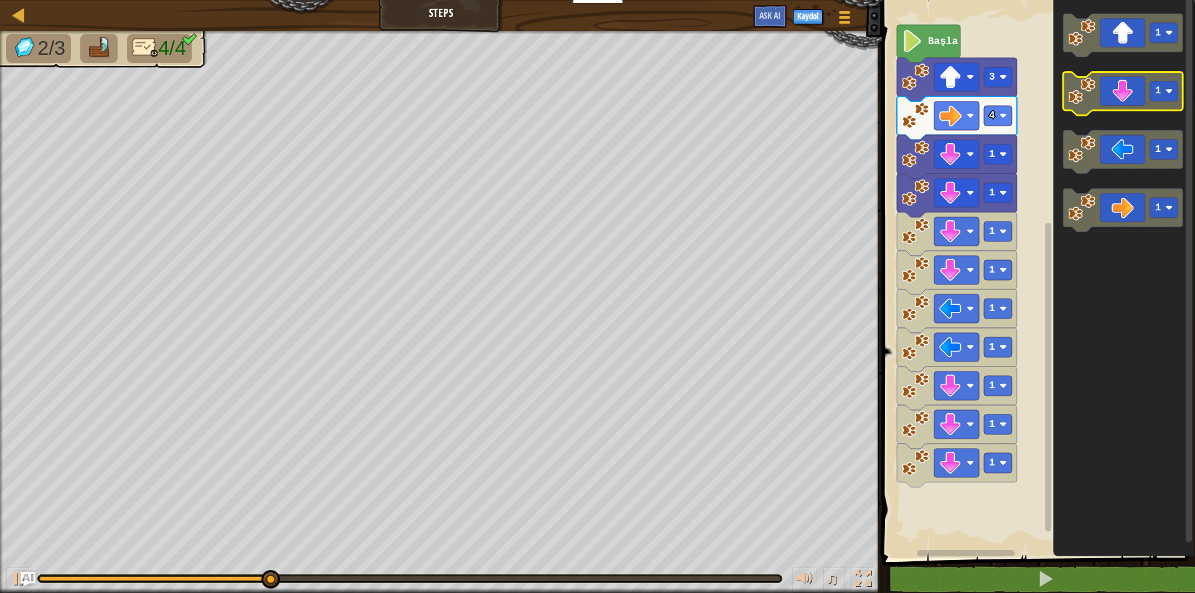
click at [1116, 108] on icon "Blockly Çalışma Alanı" at bounding box center [1123, 94] width 120 height 44
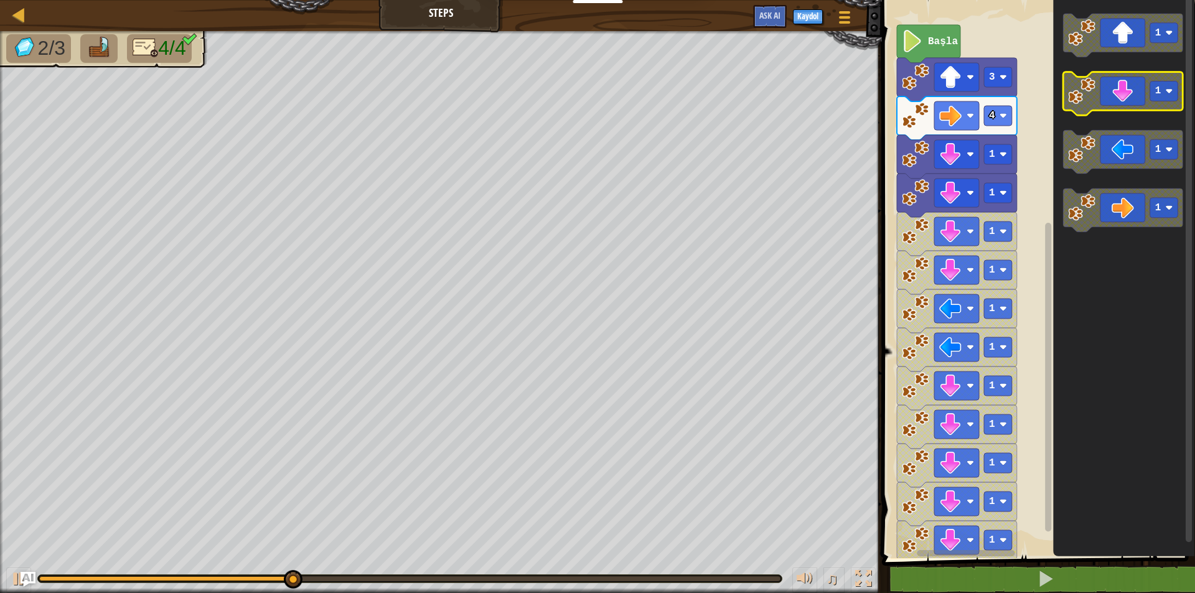
click at [1116, 108] on icon "Blockly Çalışma Alanı" at bounding box center [1123, 94] width 120 height 44
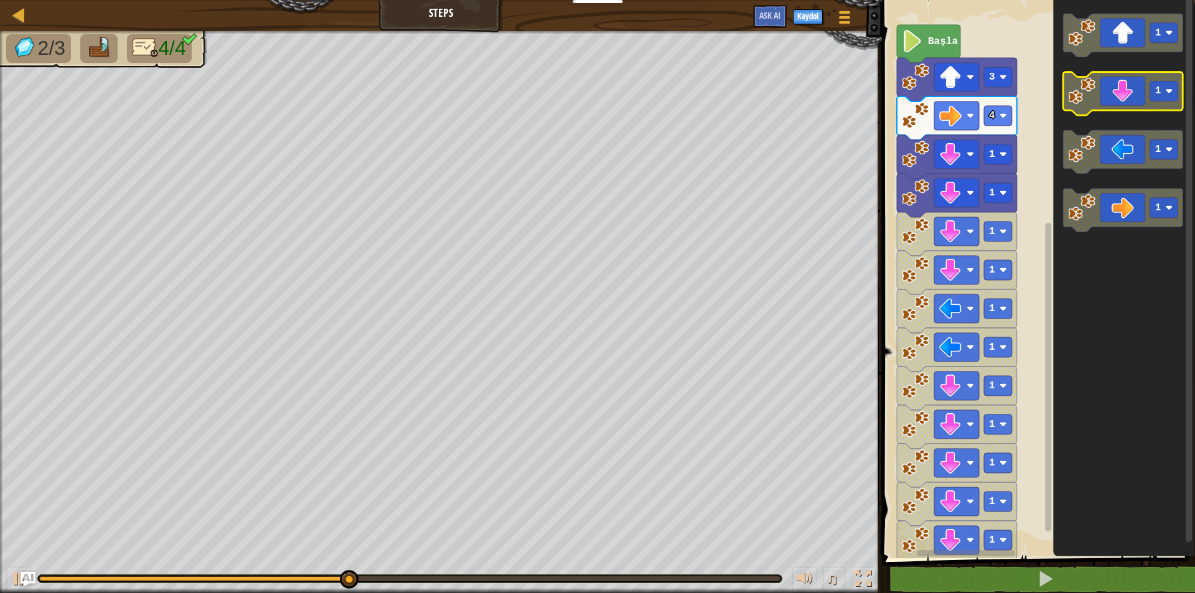
click at [1116, 108] on icon "Blockly Çalışma Alanı" at bounding box center [1123, 94] width 120 height 44
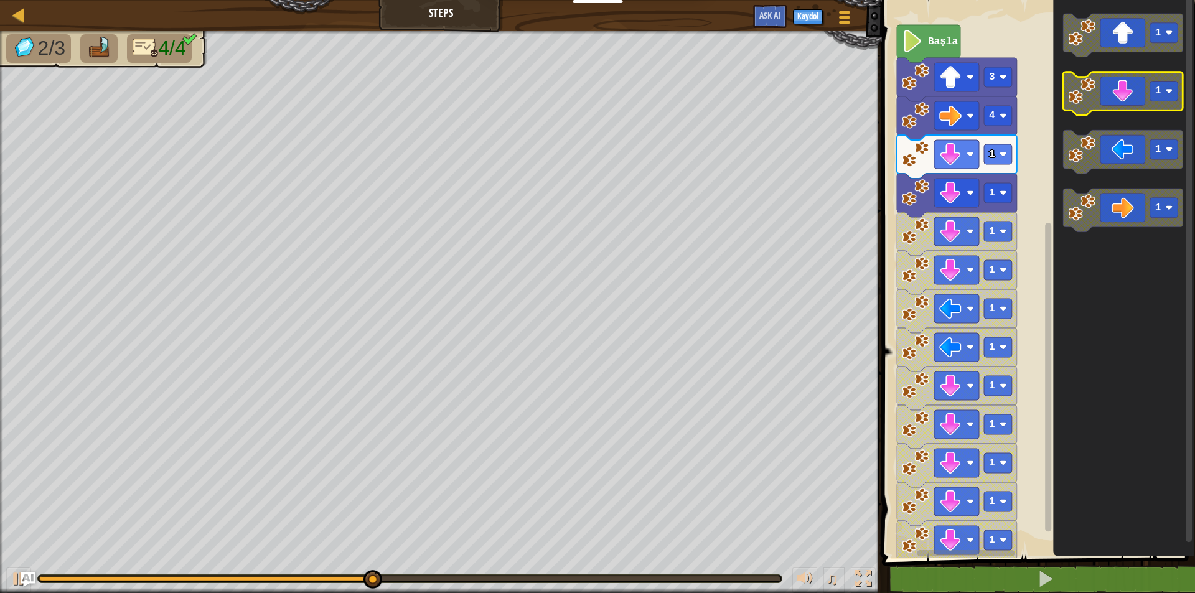
click at [1116, 108] on icon "Blockly Çalışma Alanı" at bounding box center [1123, 94] width 120 height 44
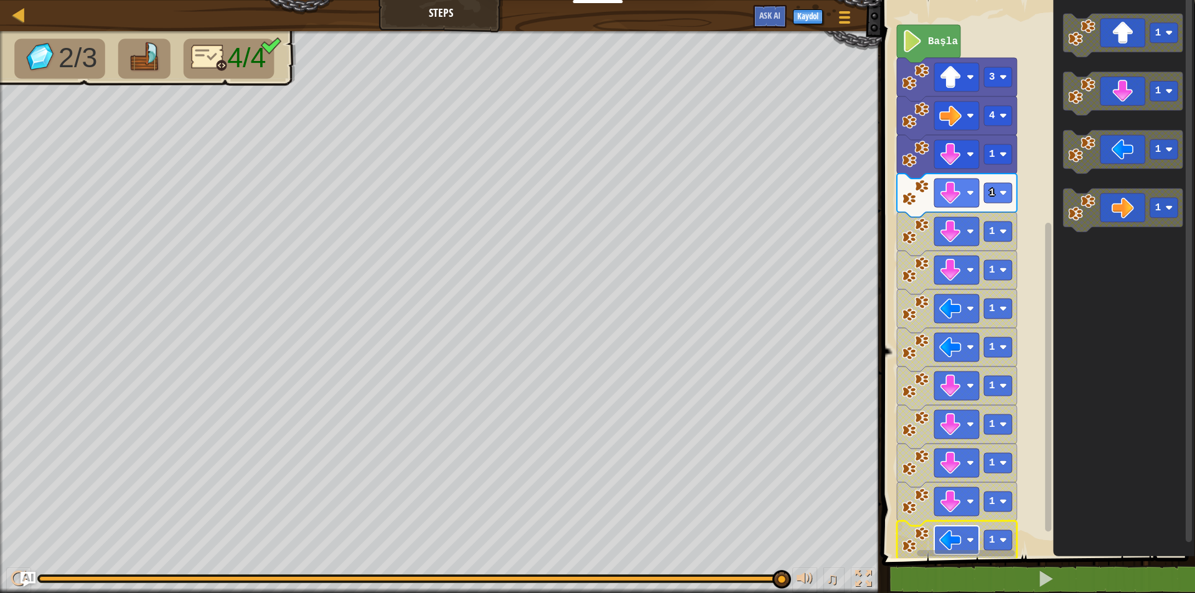
click at [964, 541] on rect "Blockly Çalışma Alanı" at bounding box center [956, 540] width 45 height 29
click at [923, 33] on image "Blockly Çalışma Alanı" at bounding box center [912, 41] width 21 height 22
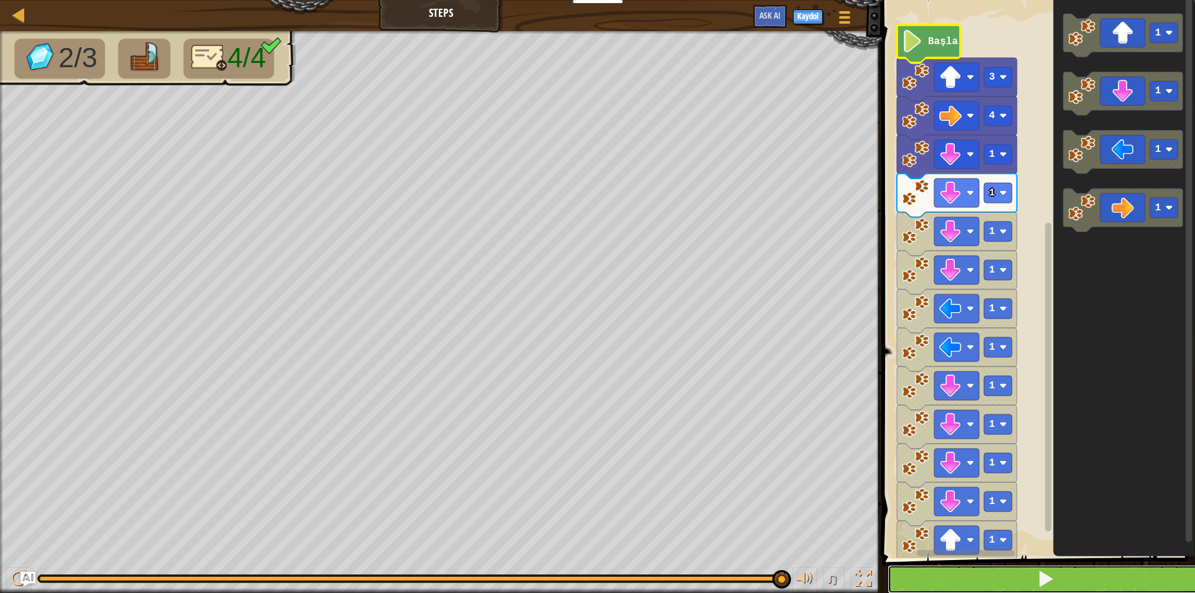
click at [1038, 584] on span at bounding box center [1045, 578] width 17 height 17
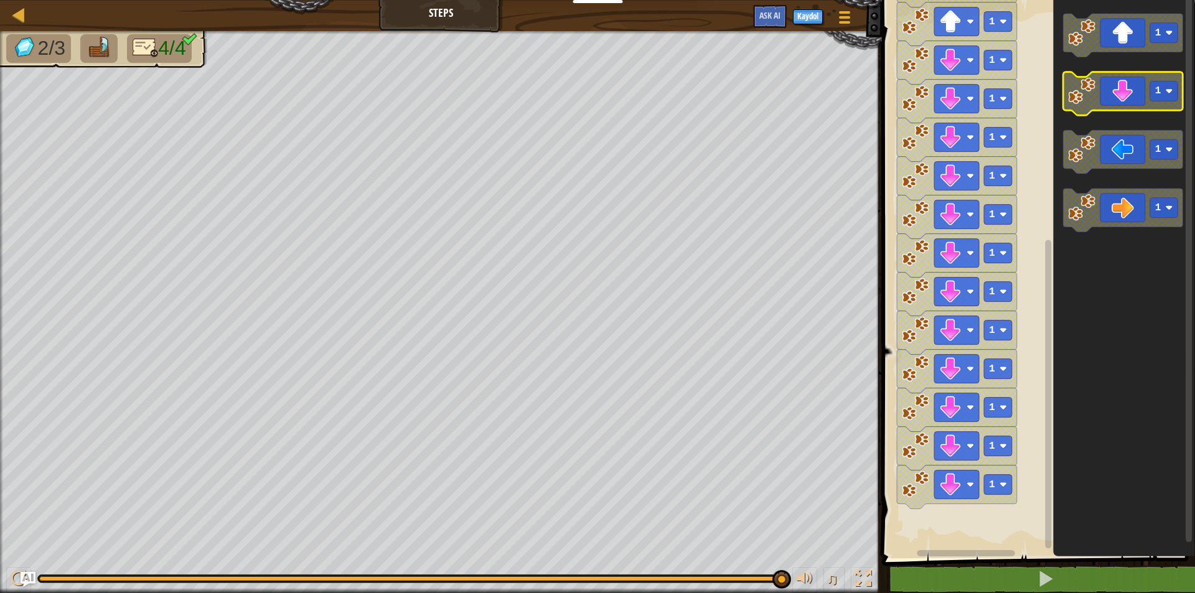
click at [1139, 89] on icon "Blockly Çalışma Alanı" at bounding box center [1123, 94] width 120 height 44
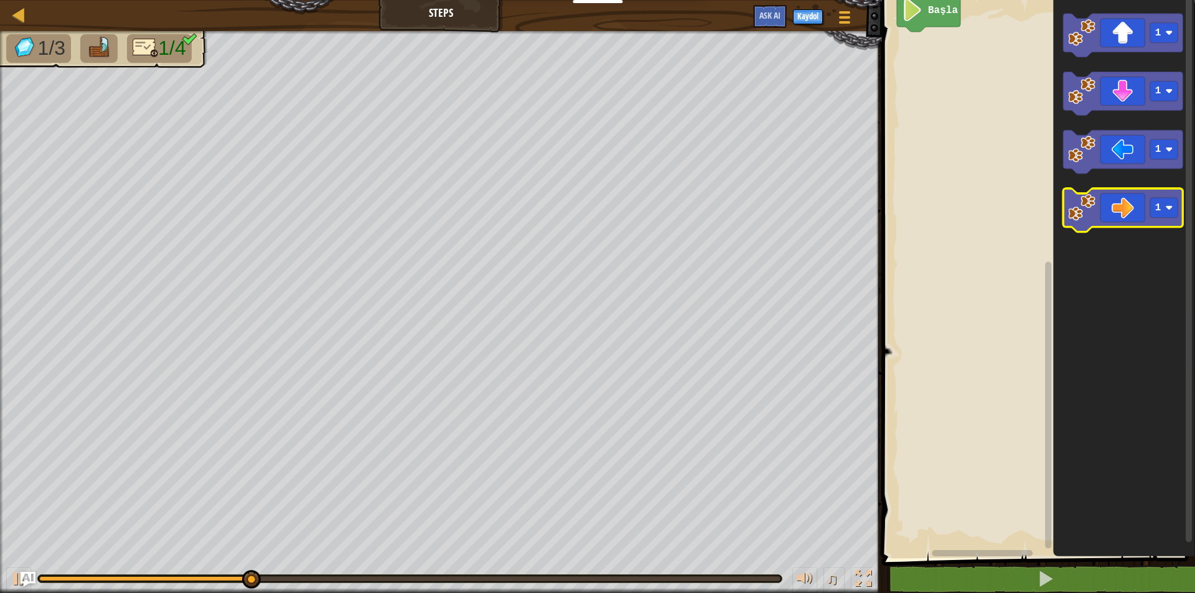
click at [1118, 216] on icon "Blockly Çalışma Alanı" at bounding box center [1123, 211] width 120 height 44
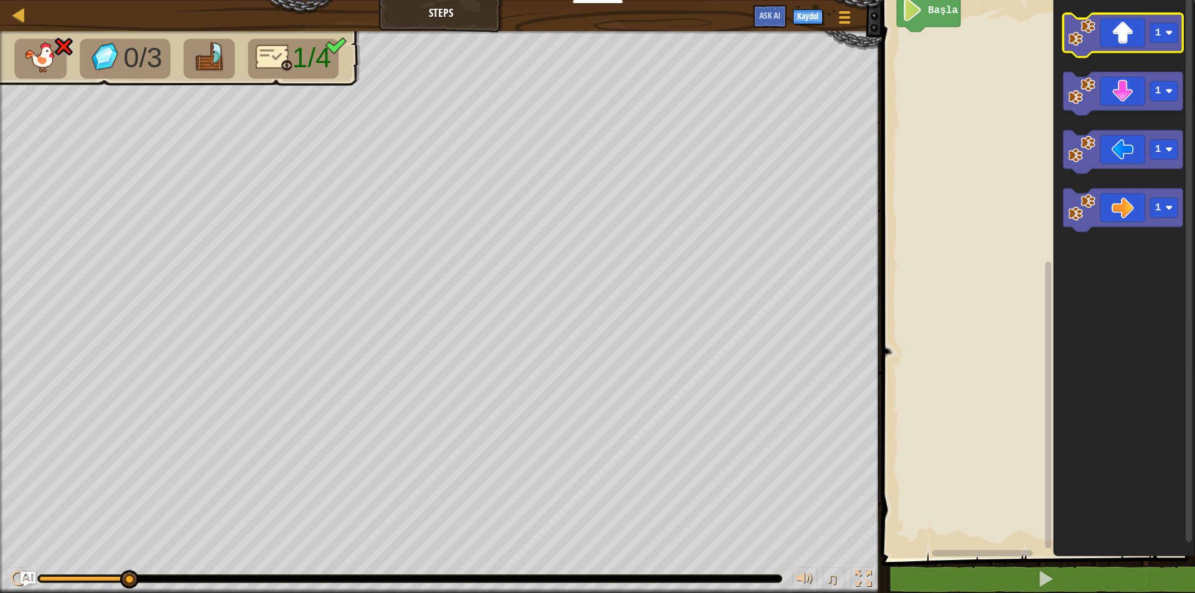
click at [1114, 27] on icon "Blockly Çalışma Alanı" at bounding box center [1123, 36] width 120 height 44
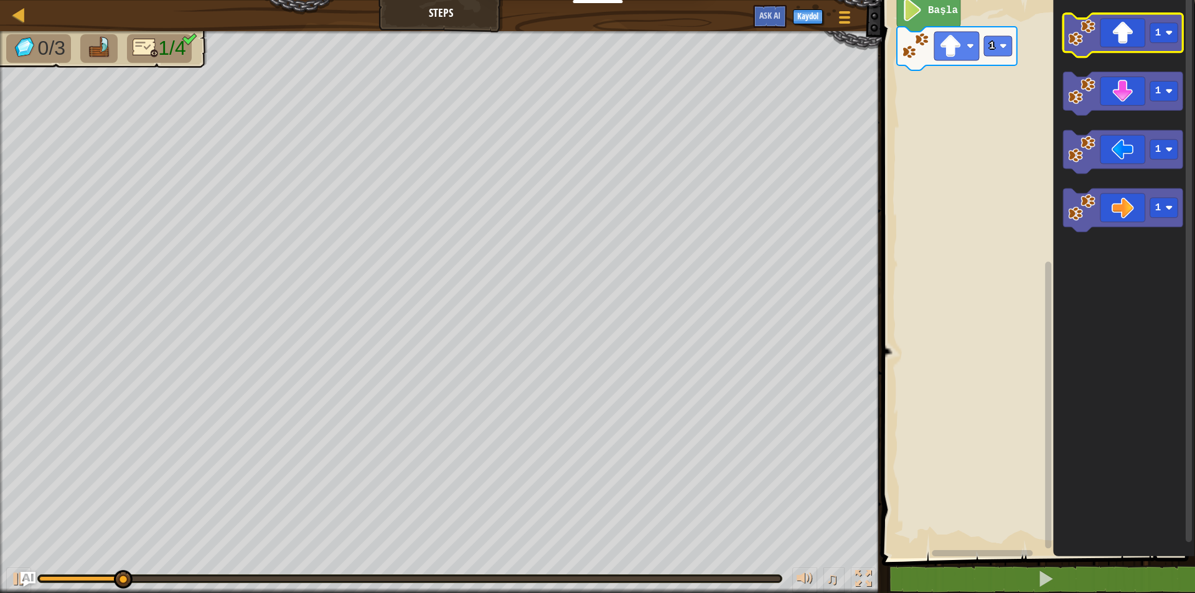
click at [1114, 27] on icon "Blockly Çalışma Alanı" at bounding box center [1123, 36] width 120 height 44
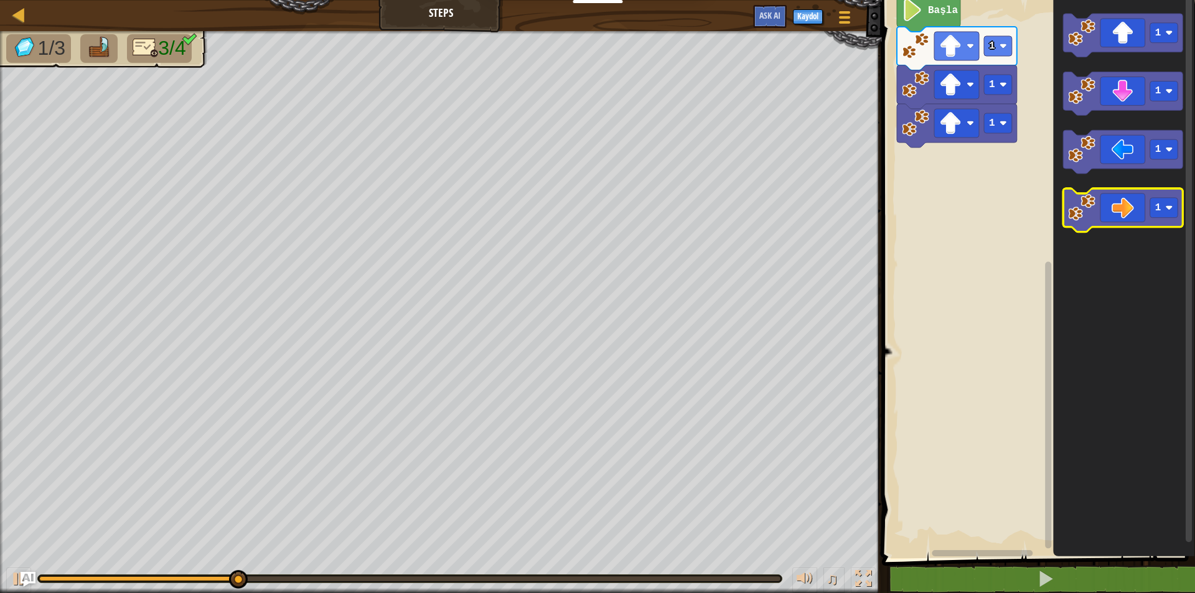
click at [1132, 209] on icon "Blockly Çalışma Alanı" at bounding box center [1123, 211] width 120 height 44
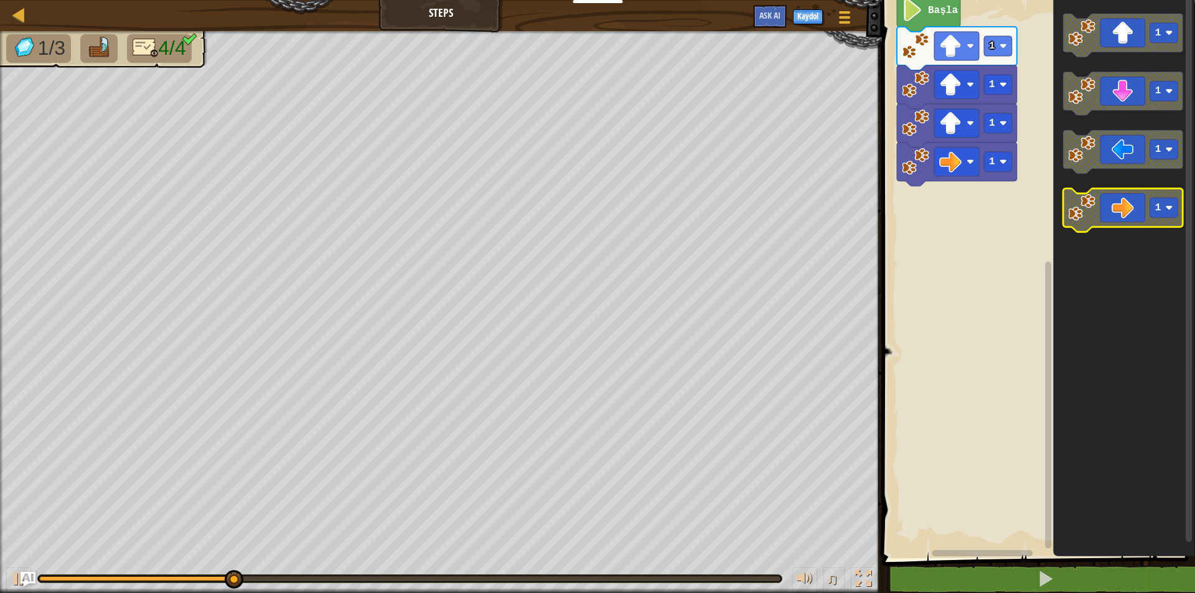
click at [1132, 209] on icon "Blockly Çalışma Alanı" at bounding box center [1123, 211] width 120 height 44
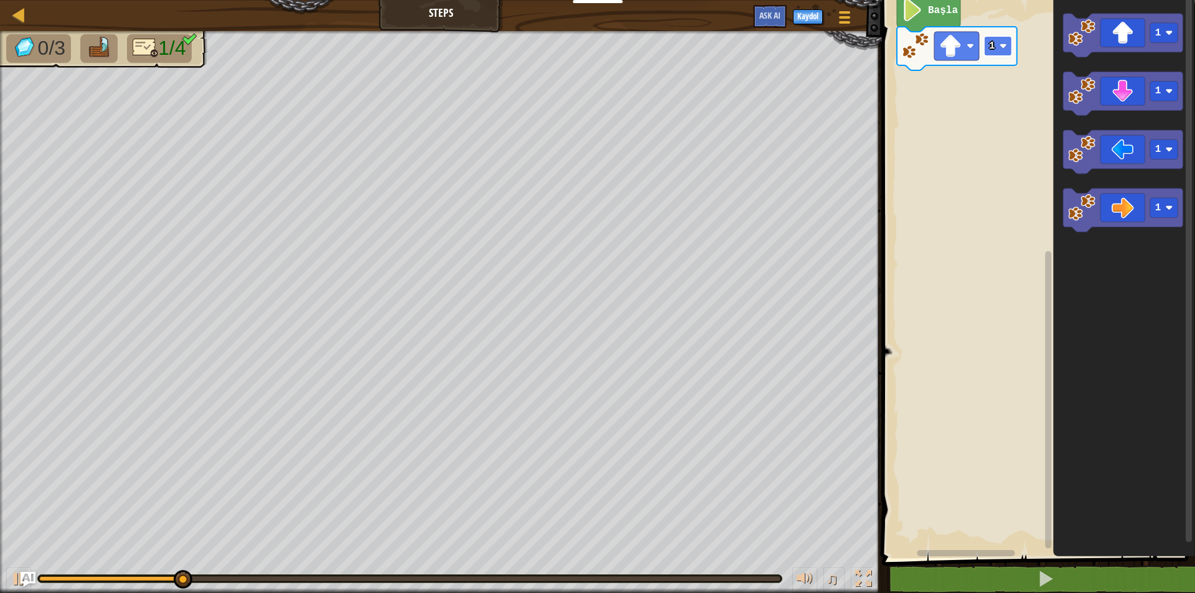
click at [992, 46] on text "1" at bounding box center [992, 45] width 6 height 11
click at [1135, 204] on icon "Blockly Çalışma Alanı" at bounding box center [1123, 211] width 120 height 44
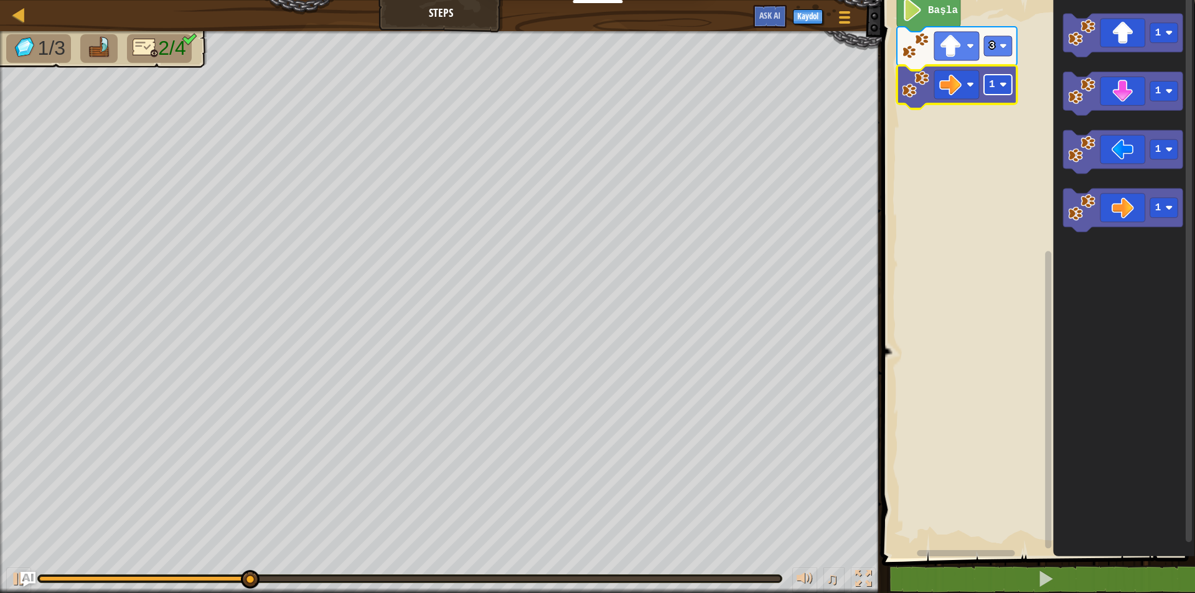
click at [993, 91] on rect "Blockly Çalışma Alanı" at bounding box center [998, 85] width 28 height 20
click at [995, 84] on rect "Blockly Çalışma Alanı" at bounding box center [998, 85] width 28 height 20
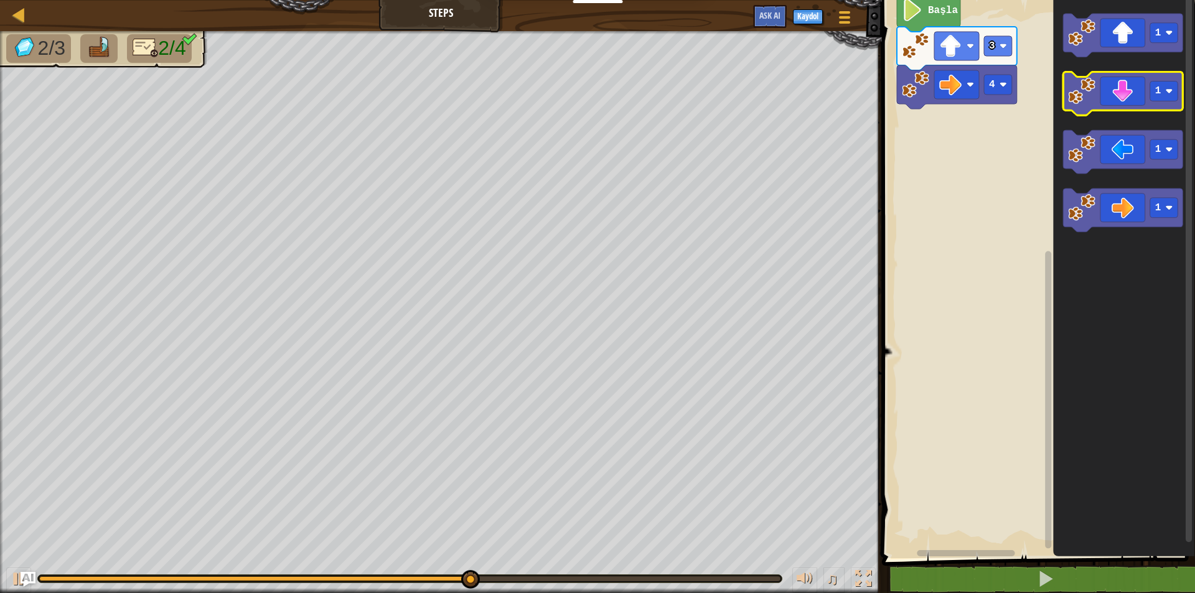
click at [1111, 91] on icon "Blockly Çalışma Alanı" at bounding box center [1123, 94] width 120 height 44
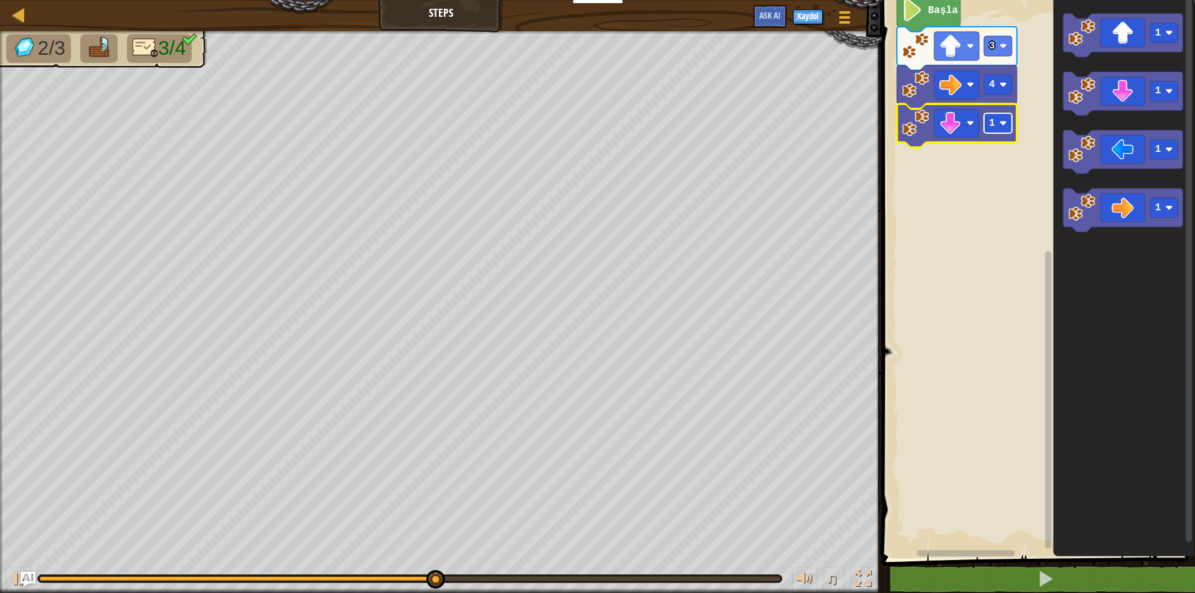
click at [1004, 128] on rect "Blockly Çalışma Alanı" at bounding box center [998, 123] width 28 height 20
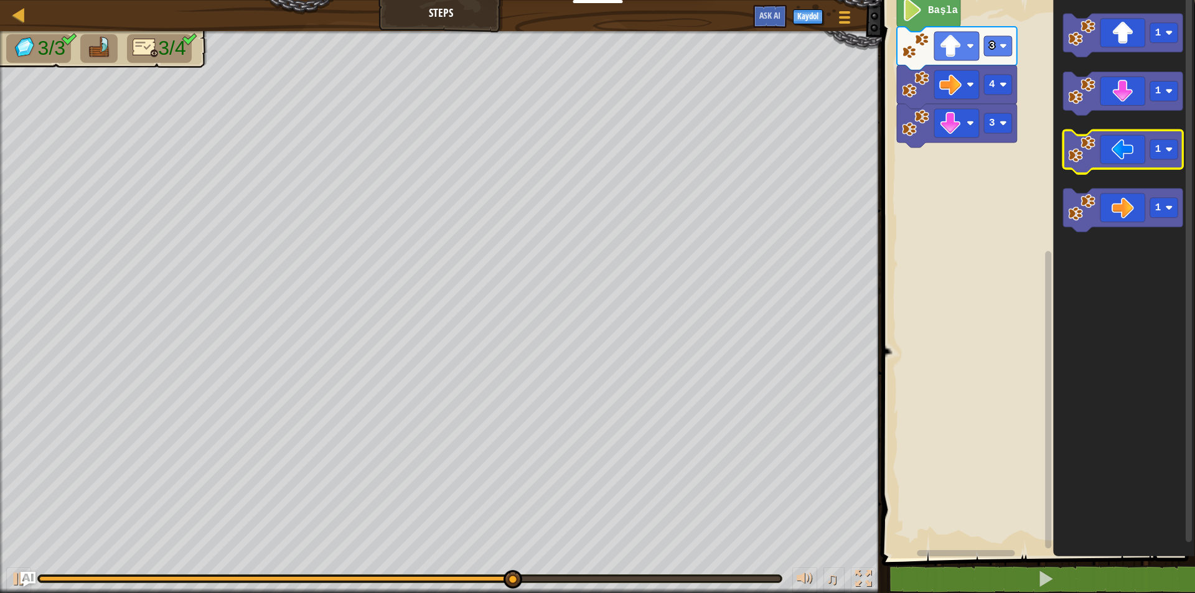
click at [1116, 162] on icon "Blockly Çalışma Alanı" at bounding box center [1123, 153] width 120 height 44
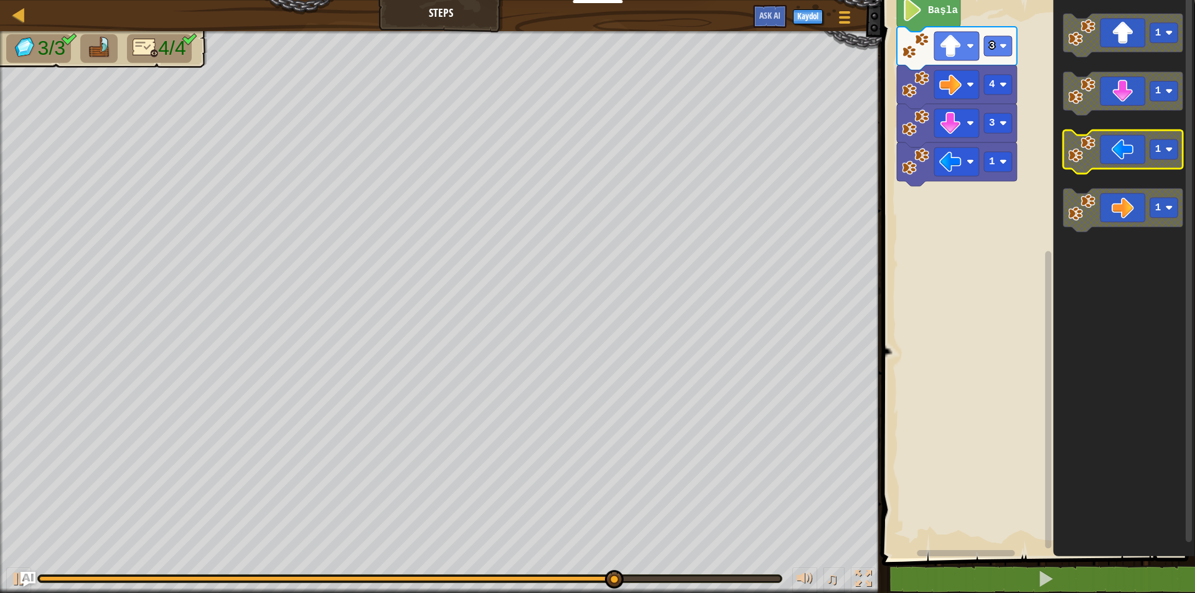
click at [1109, 169] on icon "Blockly Çalışma Alanı" at bounding box center [1123, 153] width 120 height 44
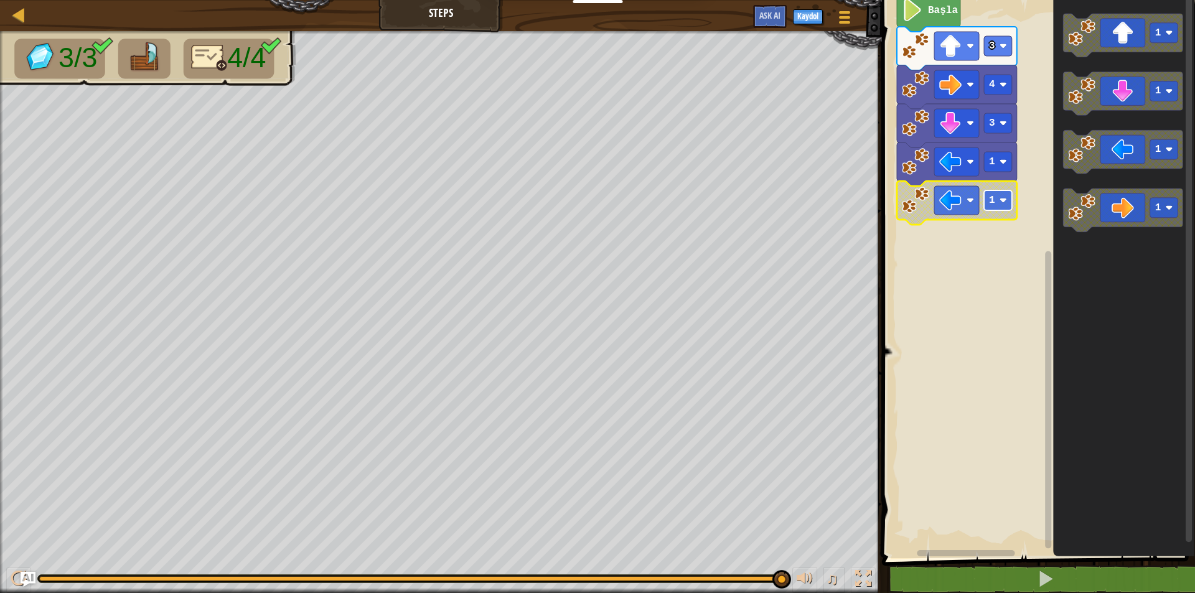
click at [1004, 206] on rect "Blockly Çalışma Alanı" at bounding box center [998, 201] width 28 height 20
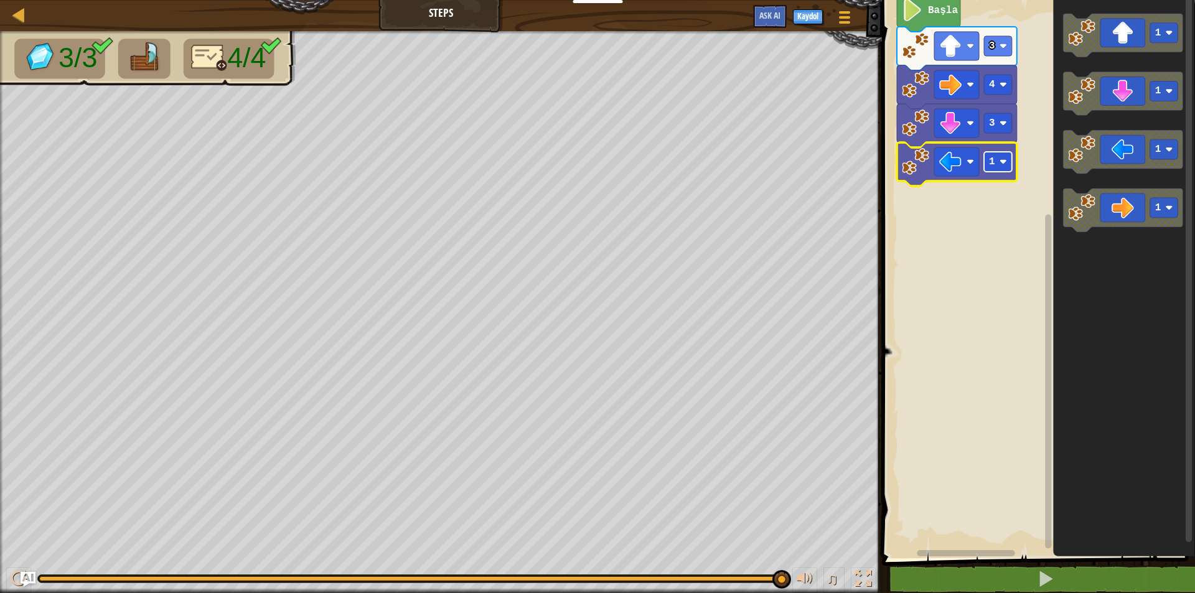
click at [999, 167] on rect "Blockly Çalışma Alanı" at bounding box center [998, 162] width 28 height 20
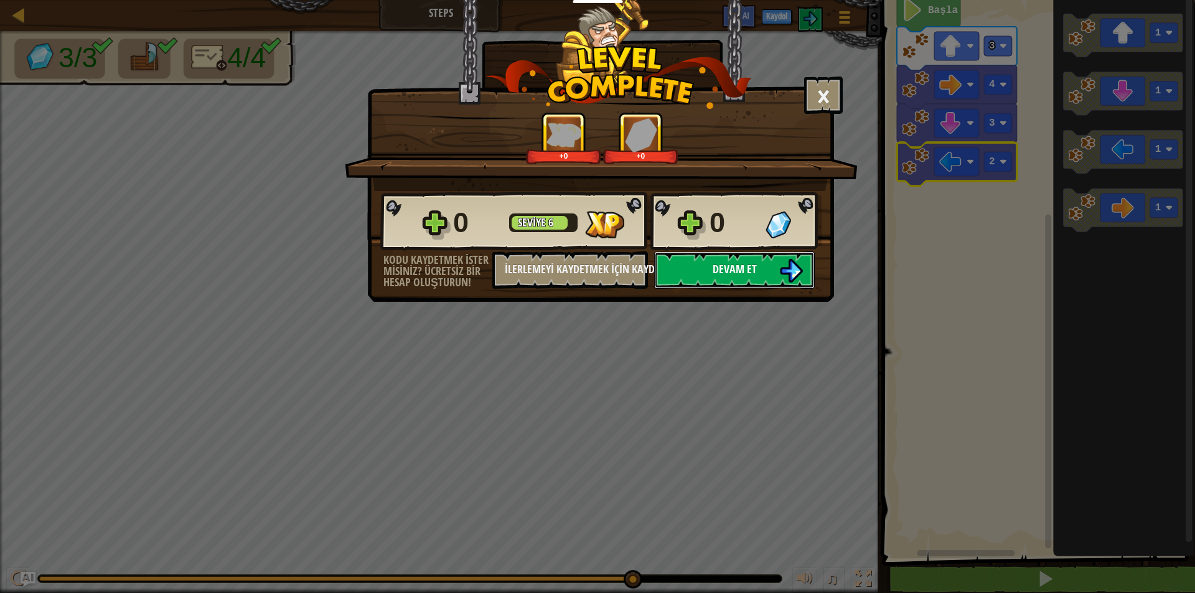
click at [756, 265] on span "Devam et" at bounding box center [735, 269] width 44 height 16
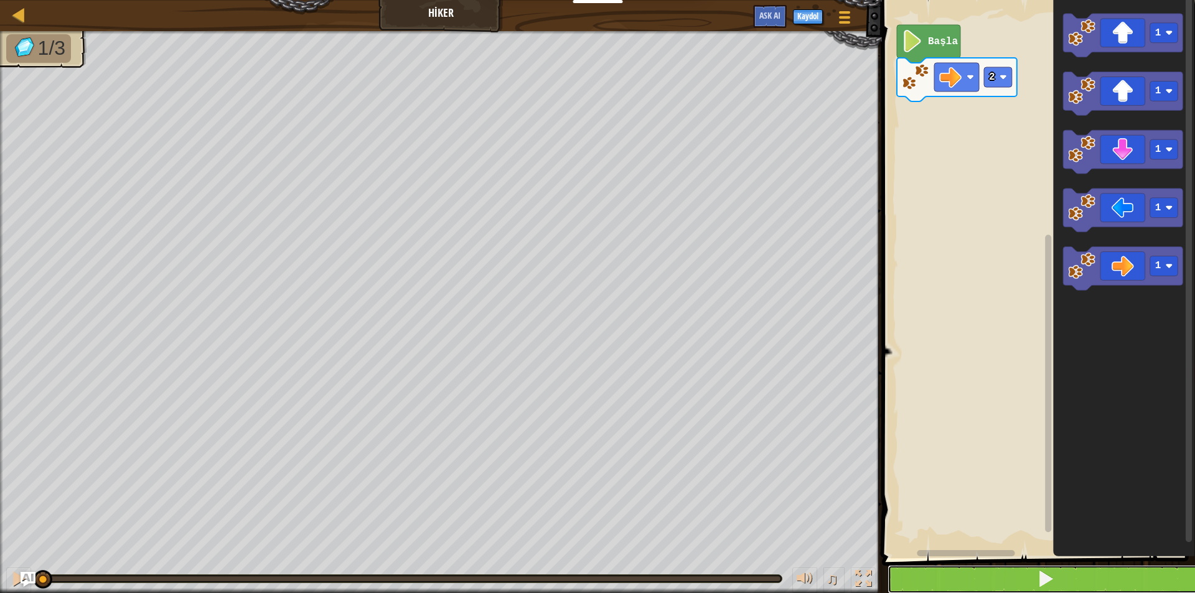
click at [948, 590] on button at bounding box center [1046, 579] width 317 height 29
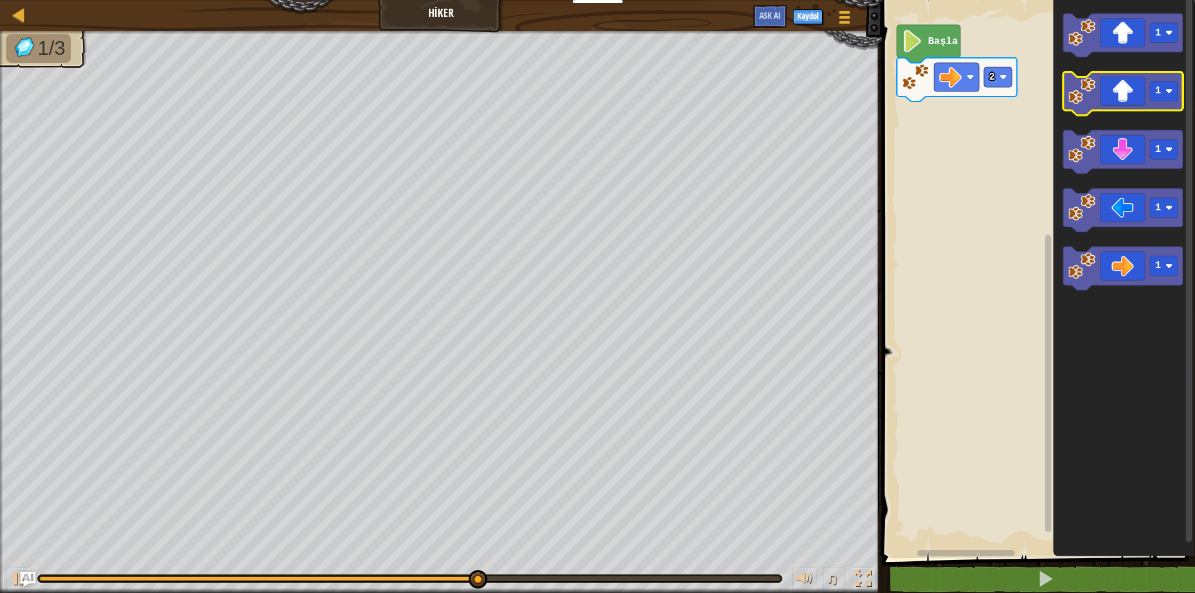
click at [1098, 78] on icon "Blockly Çalışma Alanı" at bounding box center [1123, 94] width 120 height 44
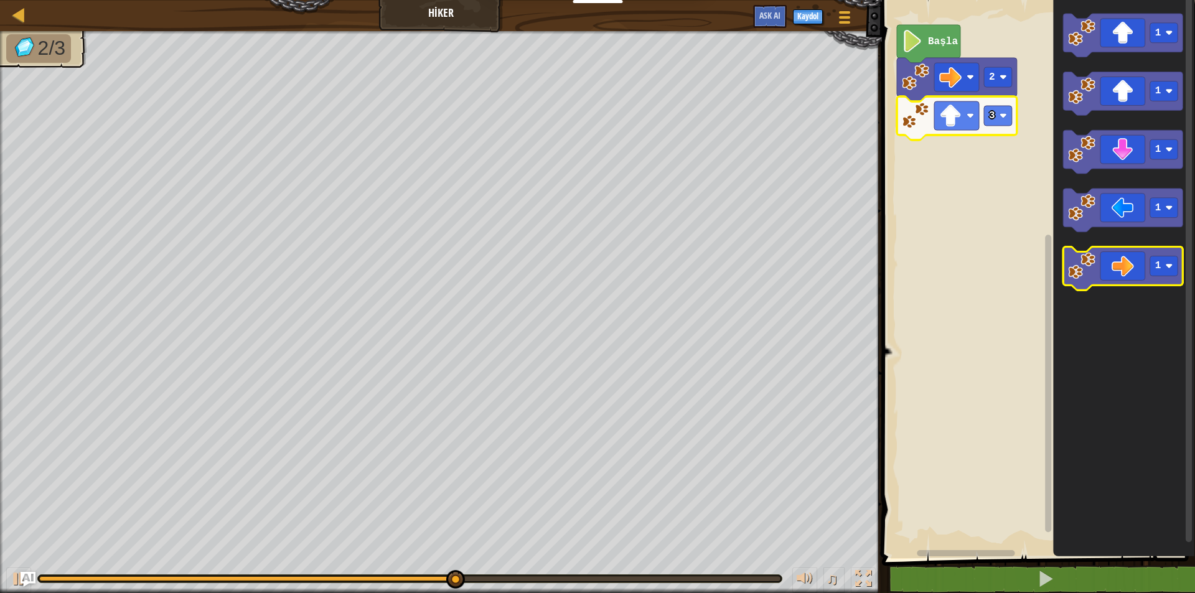
click at [1126, 260] on icon "Blockly Çalışma Alanı" at bounding box center [1123, 270] width 120 height 44
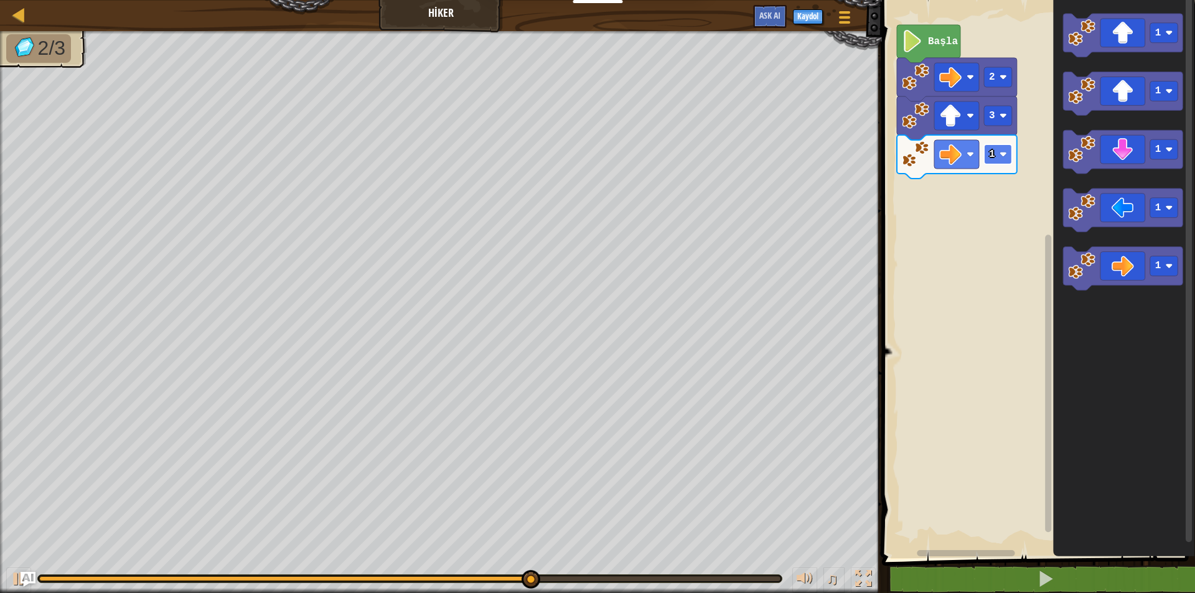
click at [999, 150] on rect "Blockly Çalışma Alanı" at bounding box center [998, 154] width 28 height 20
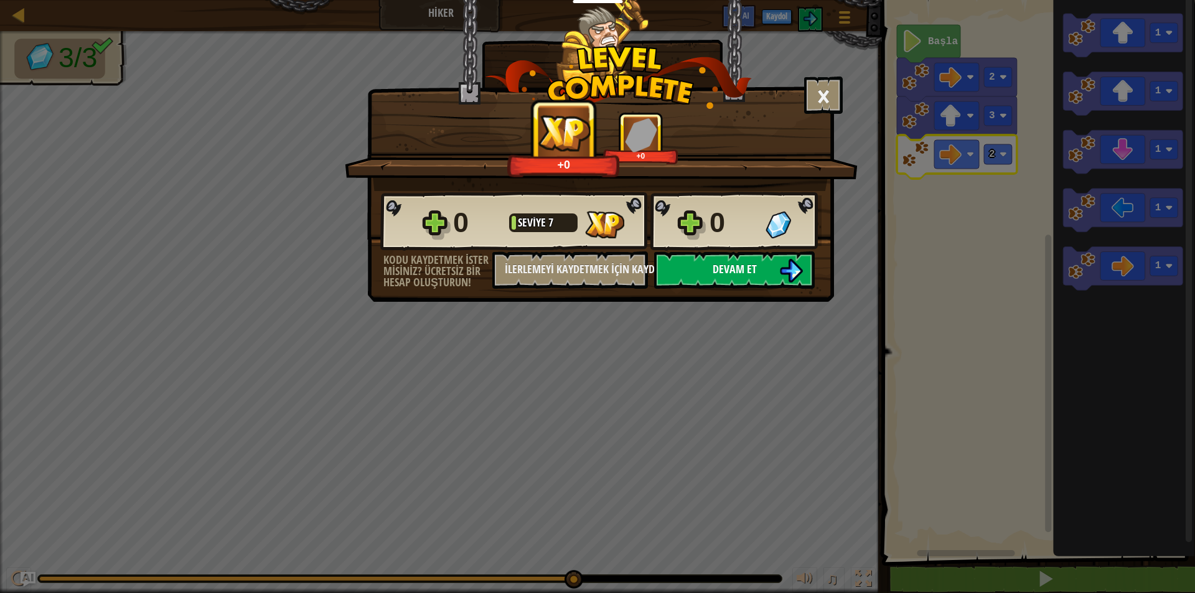
click at [802, 263] on img at bounding box center [791, 271] width 24 height 24
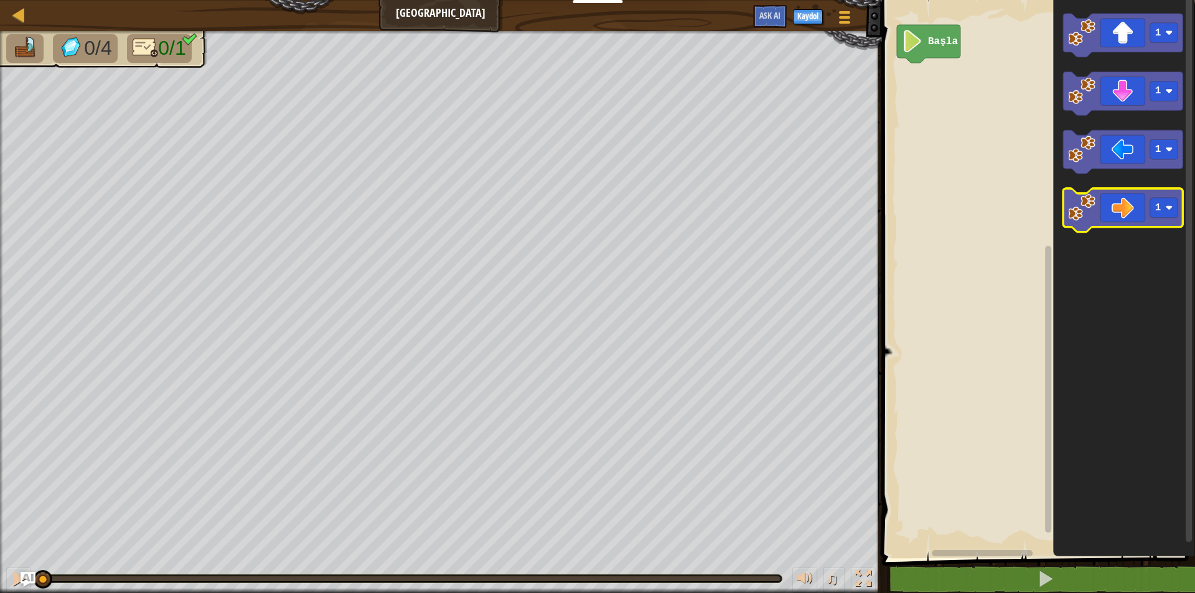
click at [1105, 214] on icon "Blockly Çalışma Alanı" at bounding box center [1123, 211] width 120 height 44
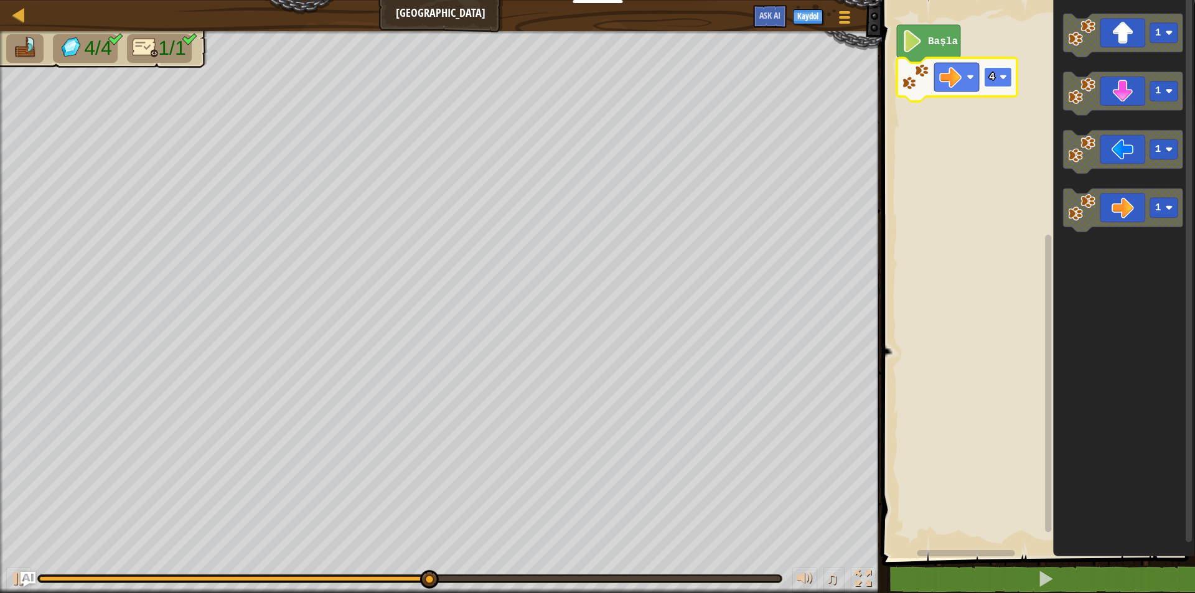
click at [995, 67] on rect "Blockly Çalışma Alanı" at bounding box center [998, 77] width 28 height 20
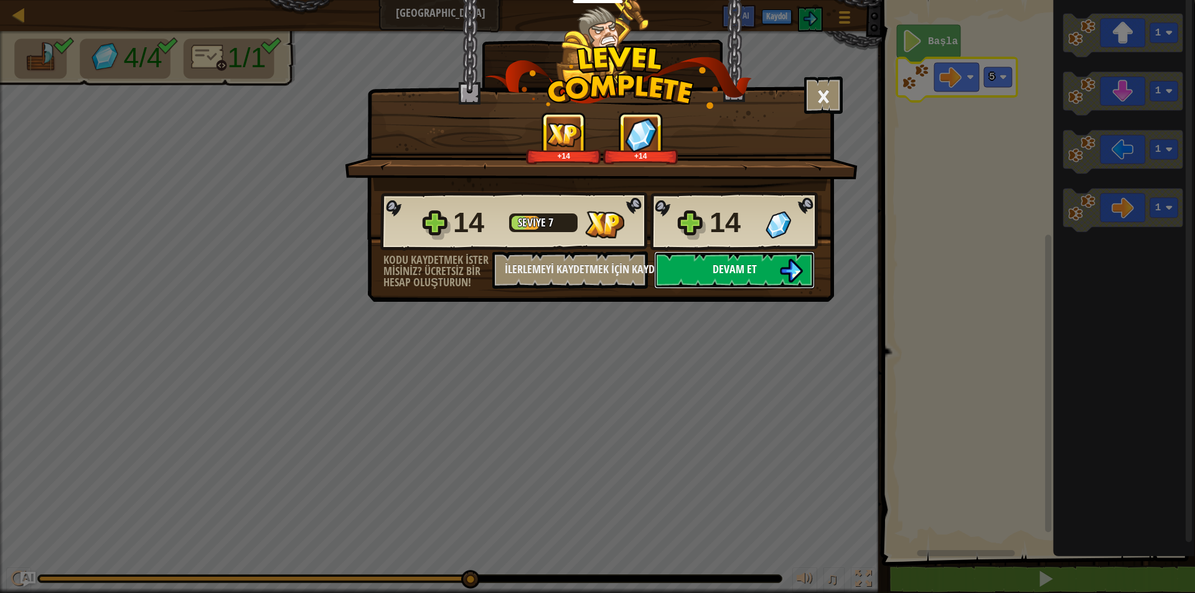
click at [728, 267] on span "Devam et" at bounding box center [735, 269] width 44 height 16
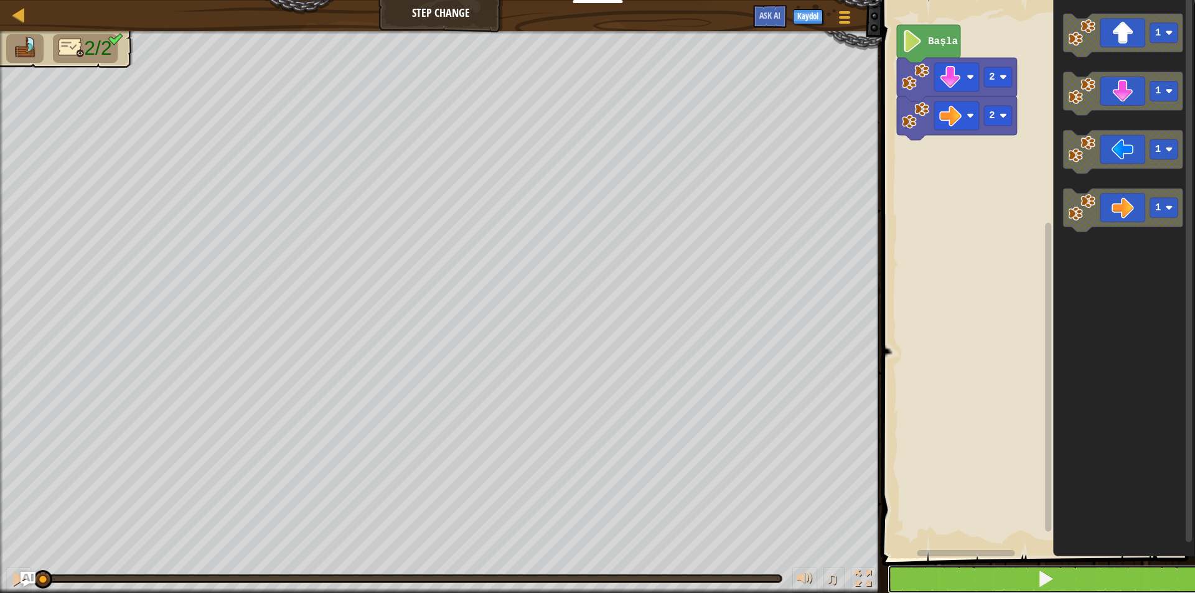
click at [1028, 583] on button at bounding box center [1046, 579] width 317 height 29
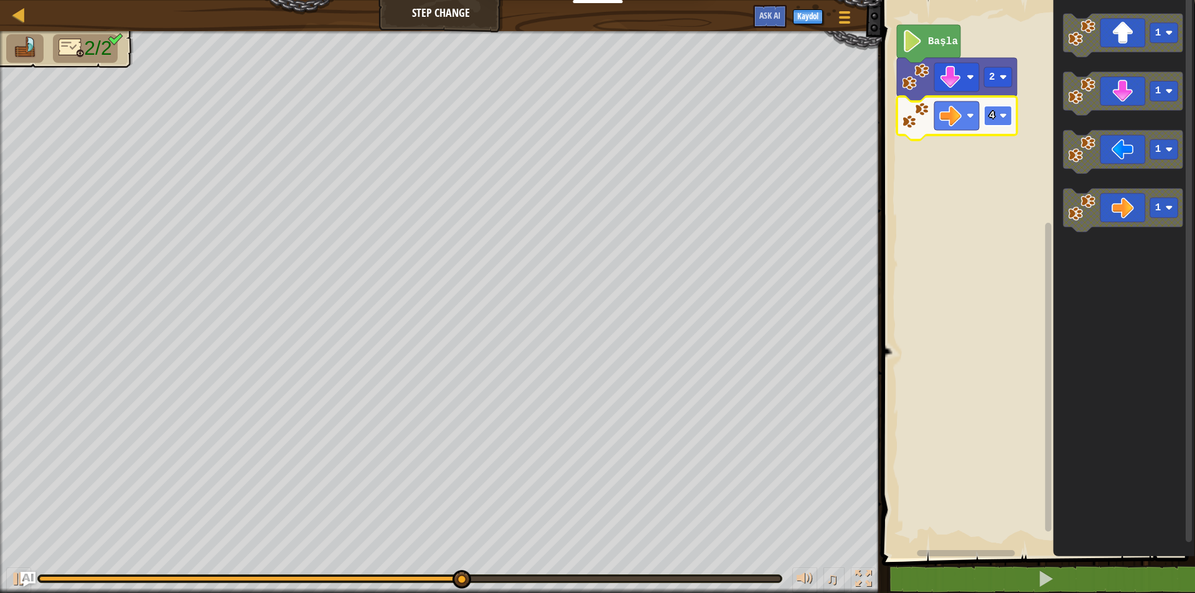
click at [1000, 120] on rect "Blockly Çalışma Alanı" at bounding box center [998, 116] width 28 height 20
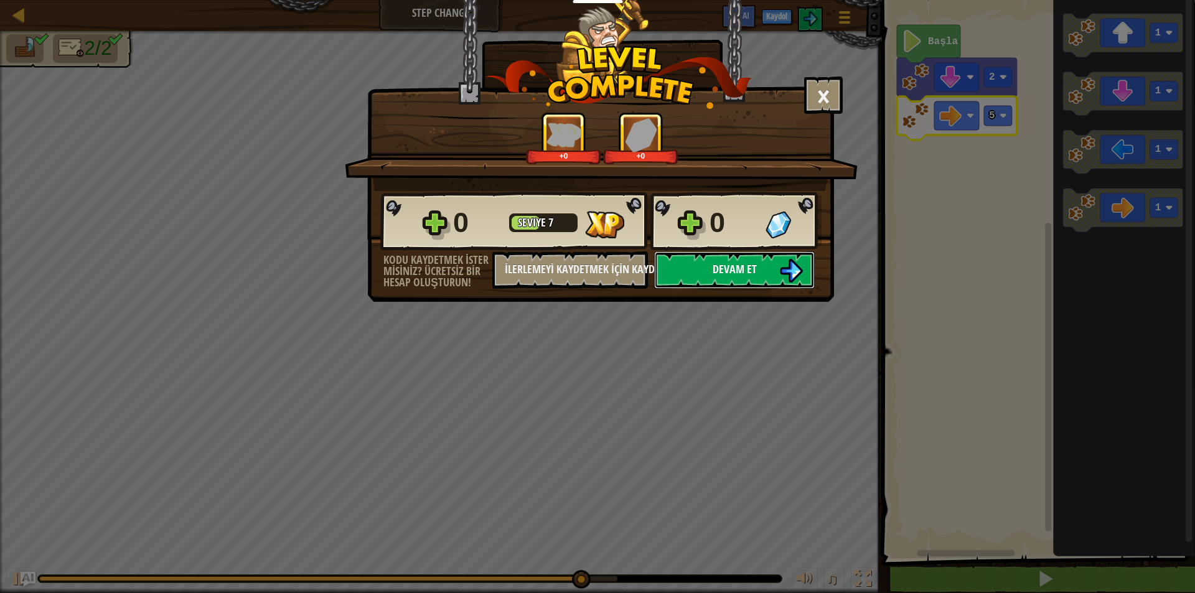
click at [781, 256] on button "Devam et" at bounding box center [734, 270] width 161 height 37
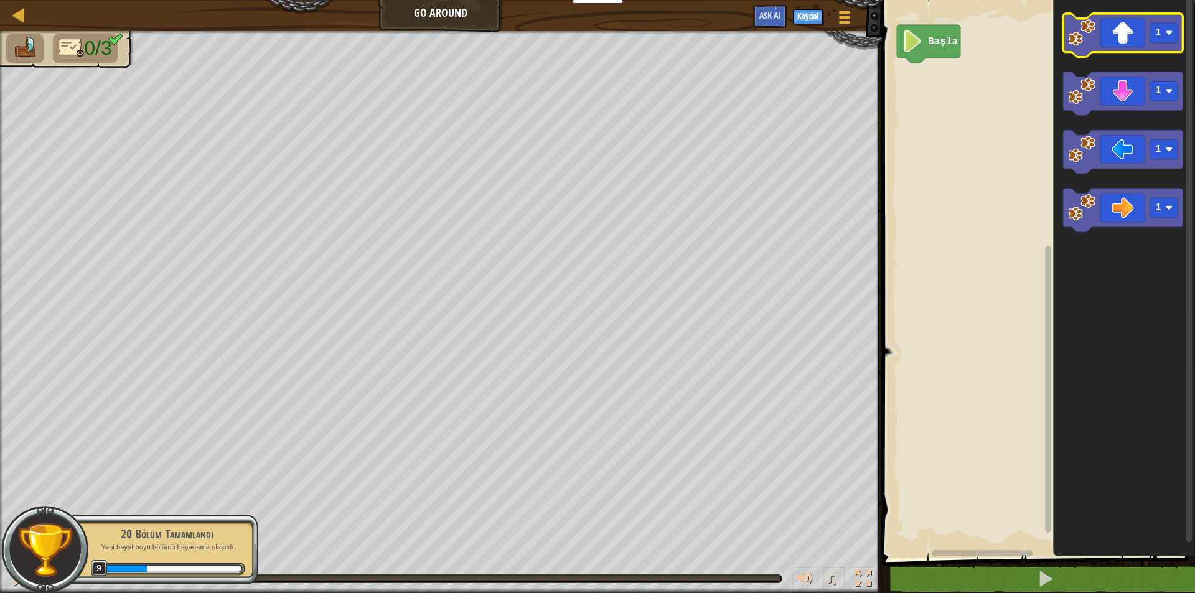
click at [1133, 26] on icon "Blockly Çalışma Alanı" at bounding box center [1123, 36] width 120 height 44
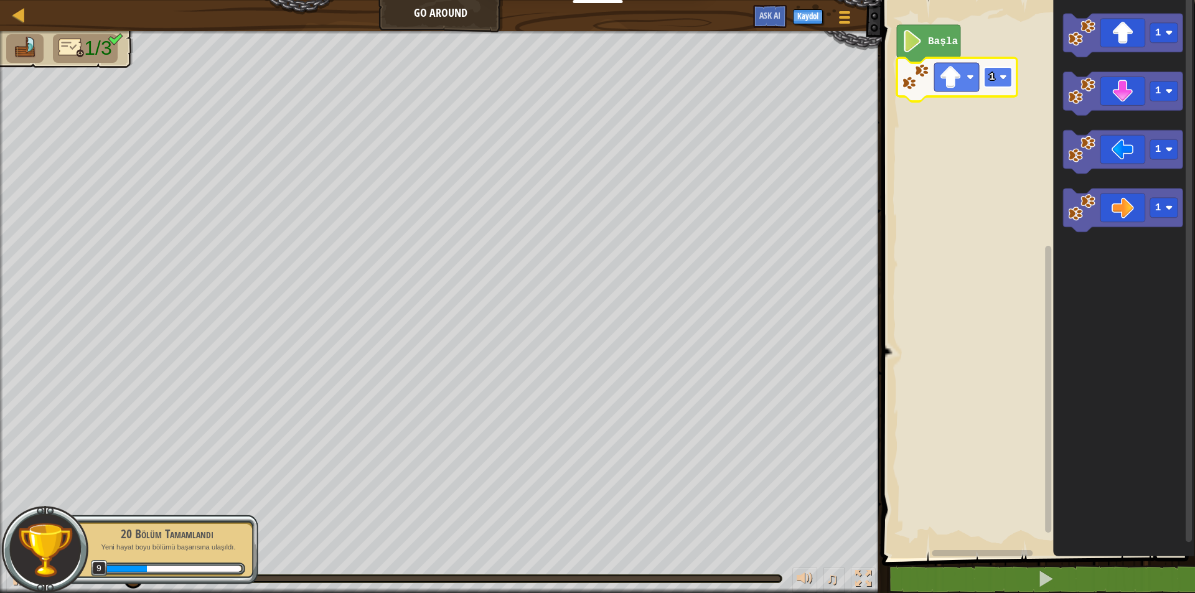
click at [995, 74] on rect "Blockly Çalışma Alanı" at bounding box center [998, 77] width 28 height 20
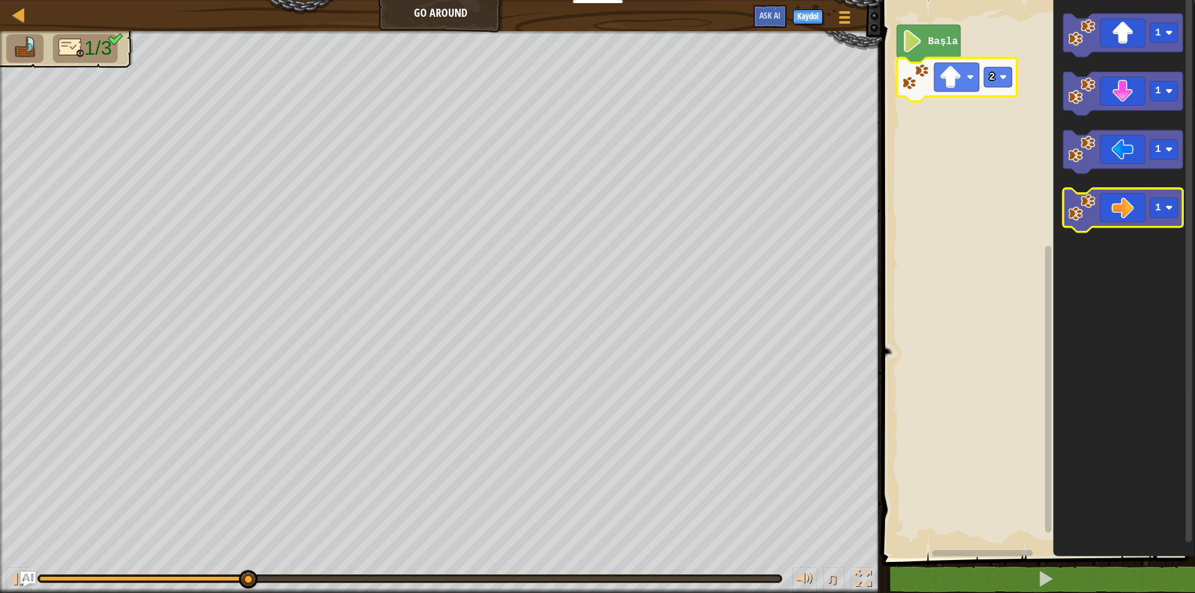
click at [1131, 204] on icon "Blockly Çalışma Alanı" at bounding box center [1123, 211] width 120 height 44
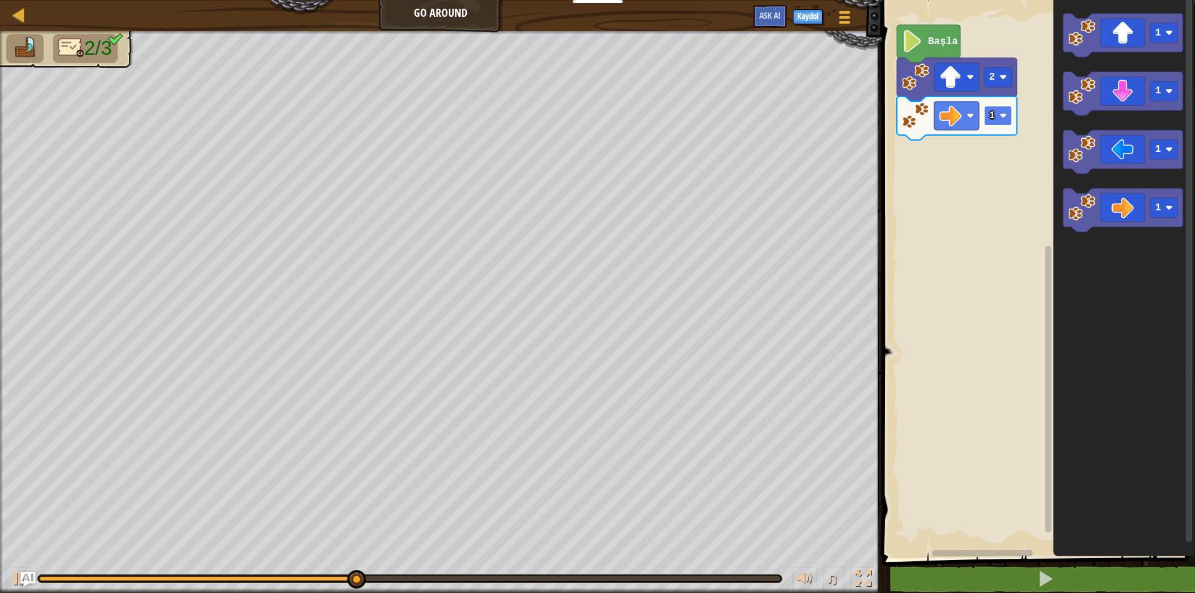
click at [1001, 111] on rect "Blockly Çalışma Alanı" at bounding box center [998, 116] width 28 height 20
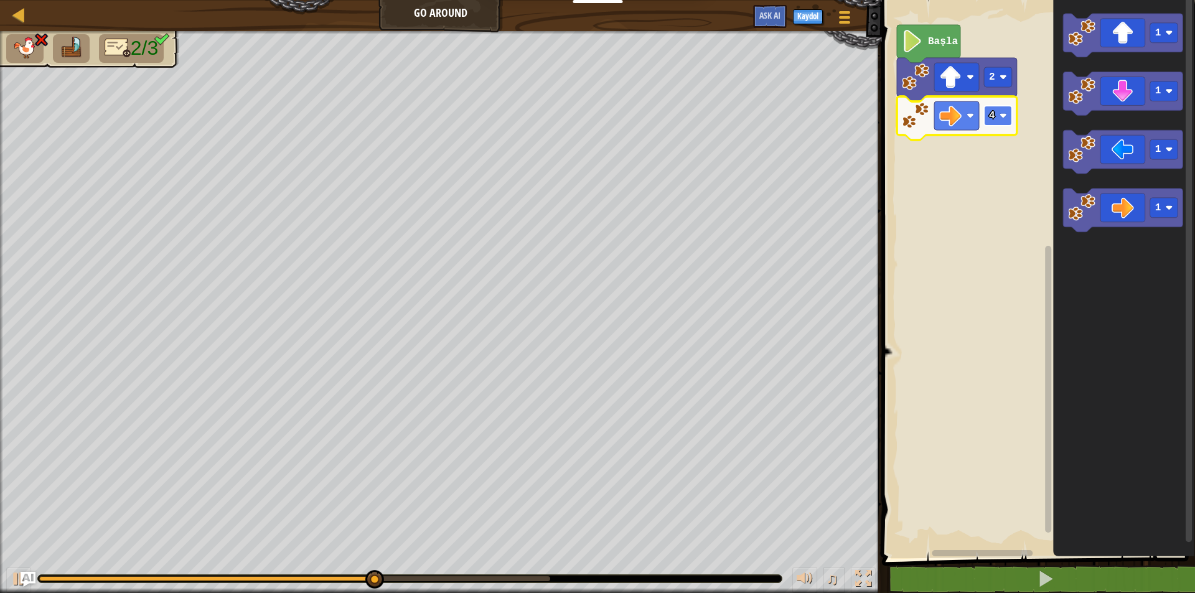
click at [999, 120] on rect "Blockly Çalışma Alanı" at bounding box center [998, 116] width 28 height 20
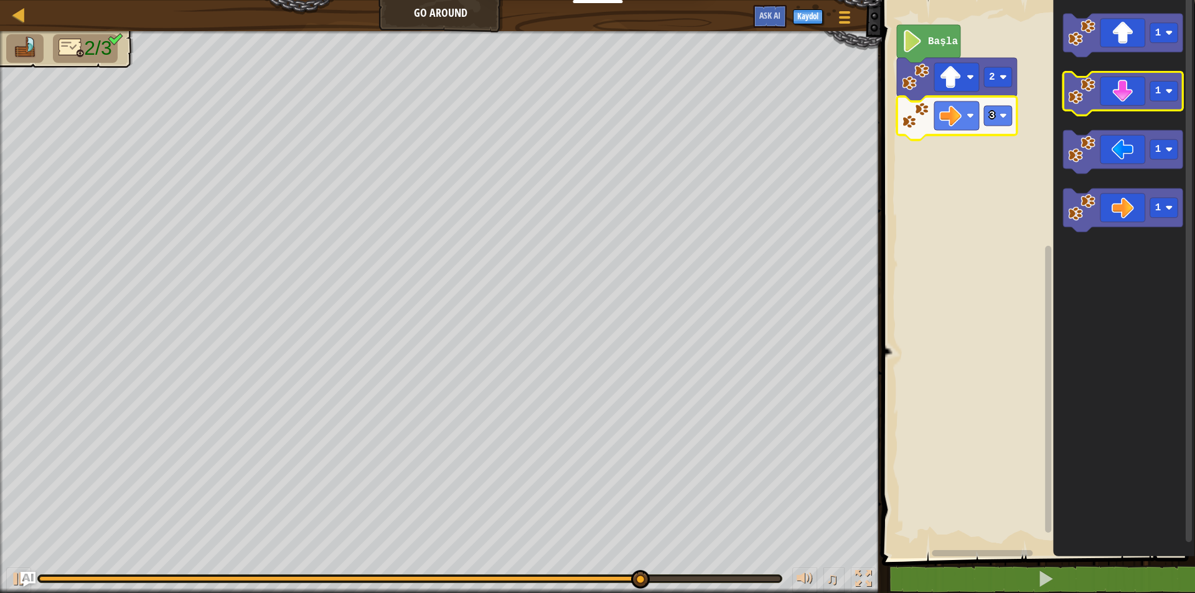
click at [1137, 96] on icon "Blockly Çalışma Alanı" at bounding box center [1123, 94] width 120 height 44
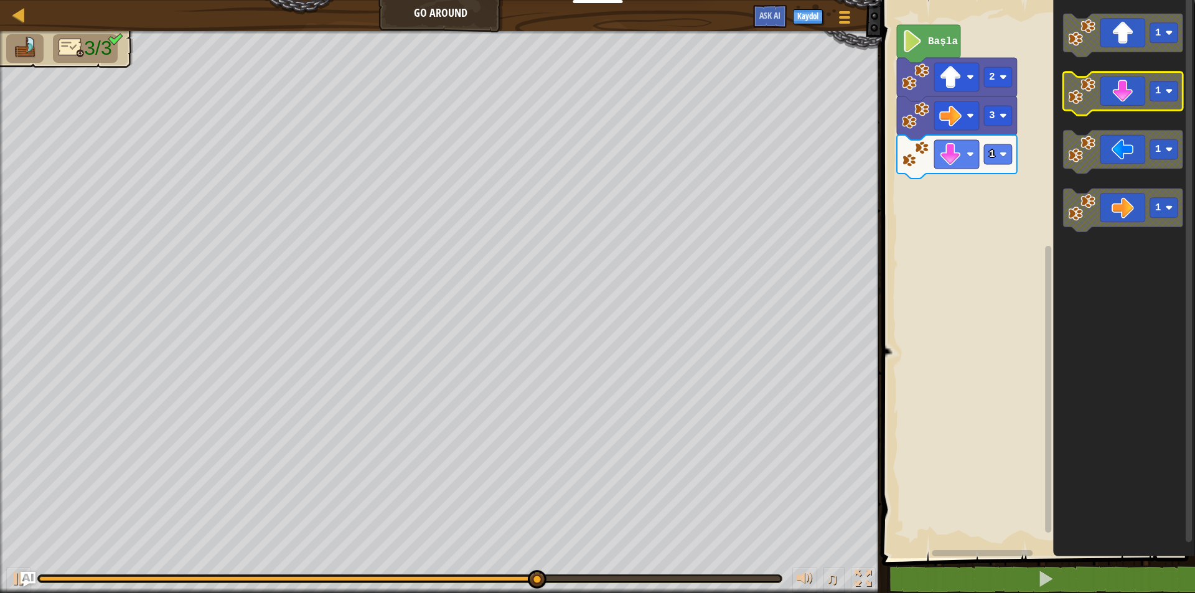
click at [1131, 93] on icon "Blockly Çalışma Alanı" at bounding box center [1123, 94] width 120 height 44
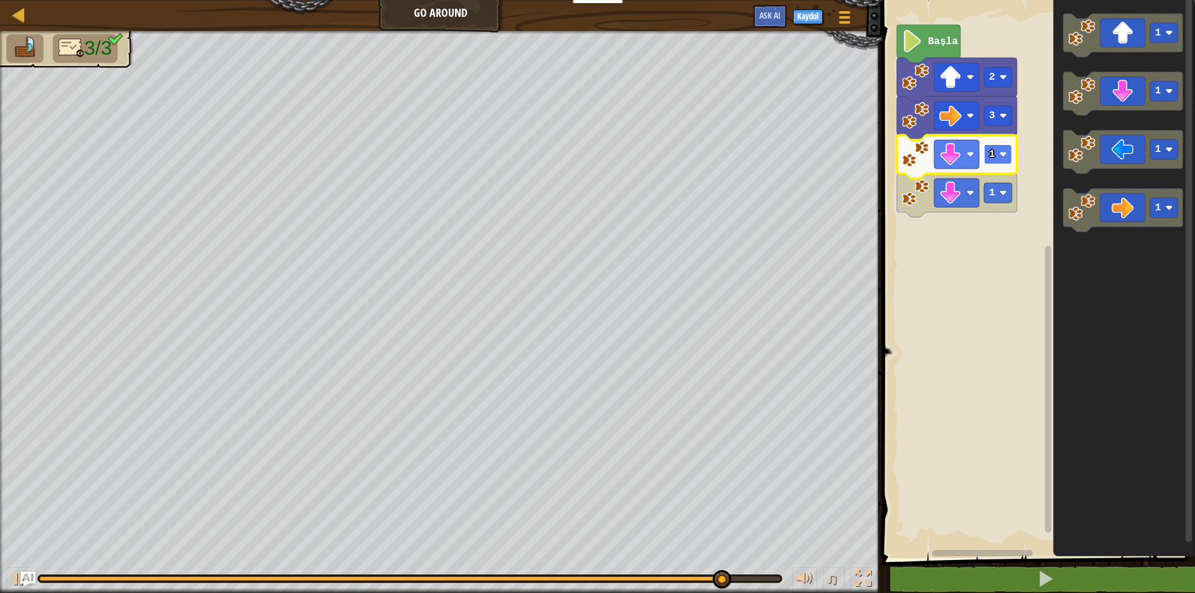
click at [994, 151] on text "1" at bounding box center [992, 154] width 6 height 11
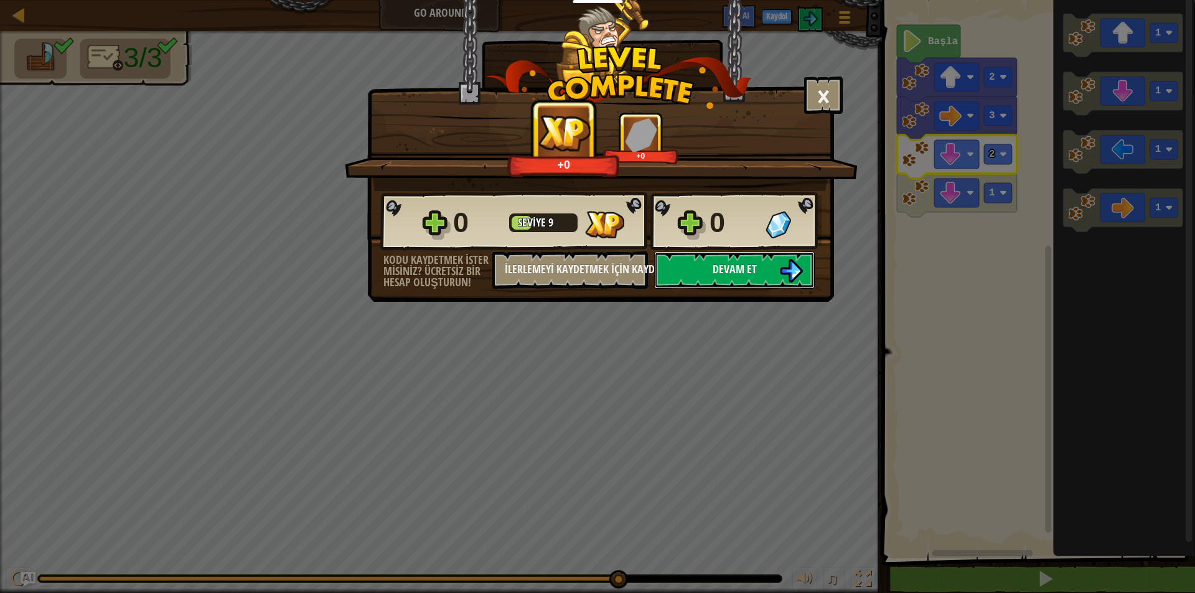
click at [761, 270] on button "Devam et" at bounding box center [734, 270] width 161 height 37
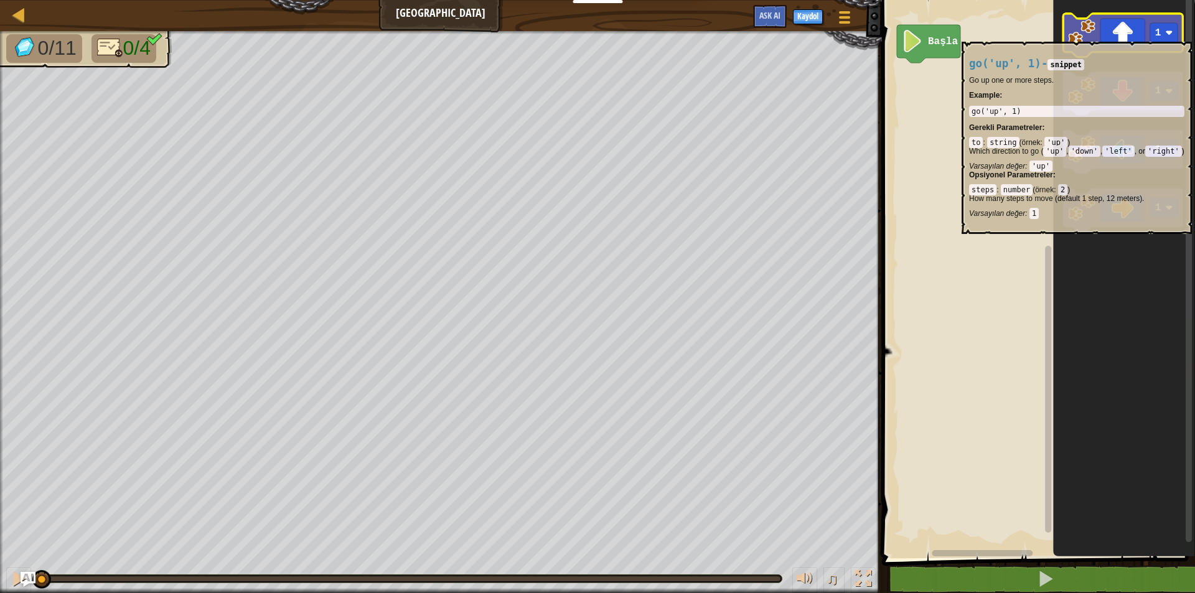
click at [1126, 35] on icon "Blockly Çalışma Alanı" at bounding box center [1123, 36] width 120 height 44
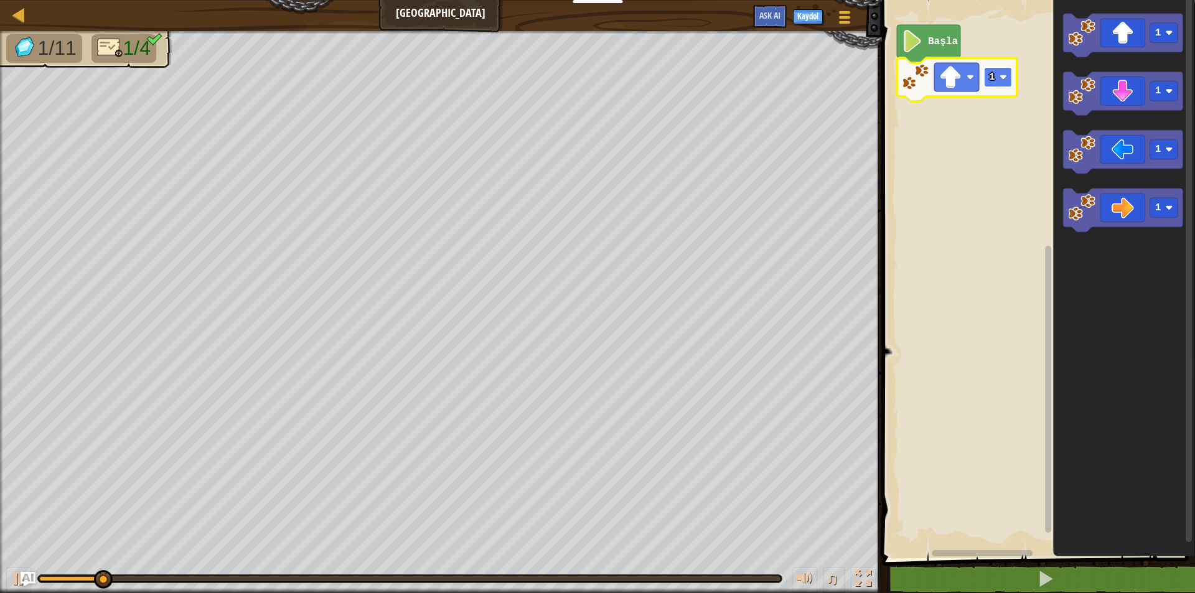
click at [997, 68] on rect "Blockly Çalışma Alanı" at bounding box center [998, 77] width 28 height 20
